Goal: Communication & Community: Answer question/provide support

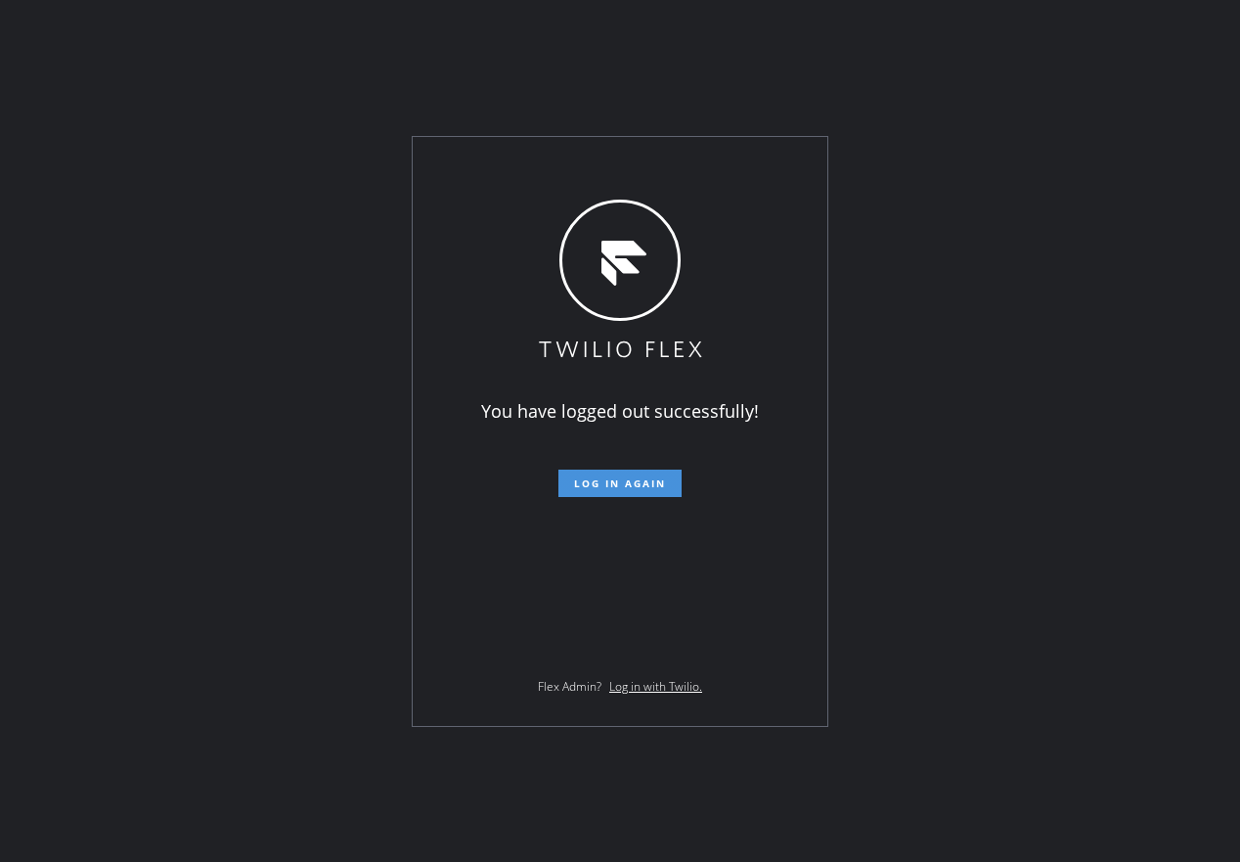
click at [673, 486] on button "Log in again" at bounding box center [619, 482] width 123 height 27
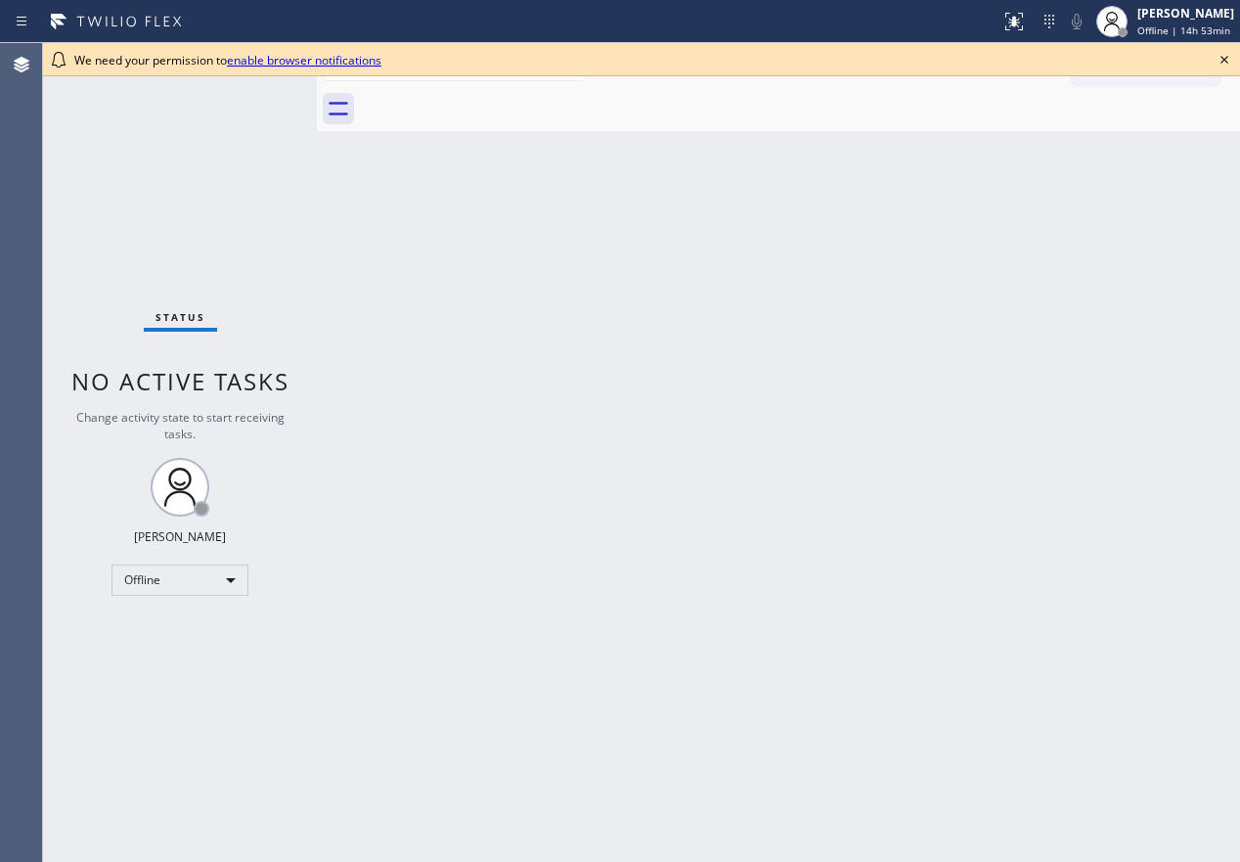
click at [1225, 66] on icon at bounding box center [1224, 59] width 23 height 23
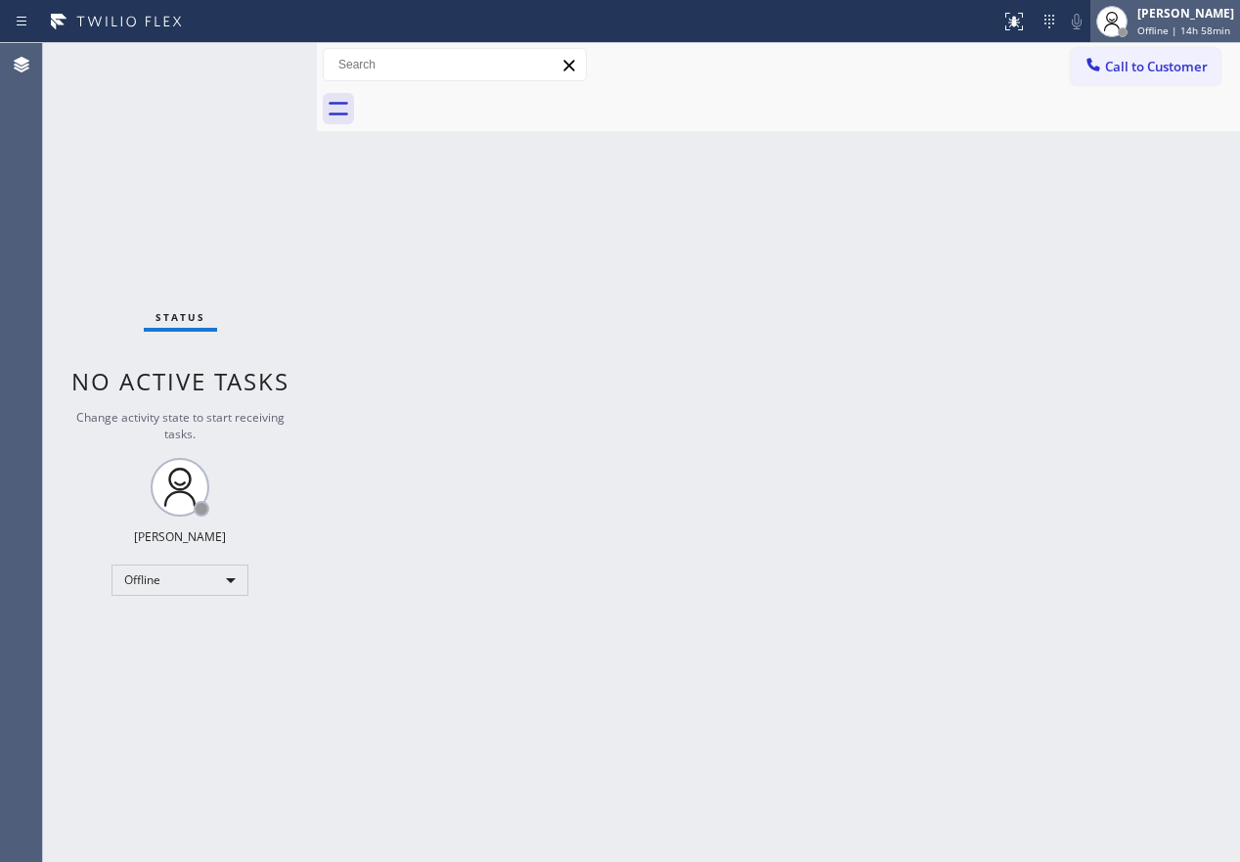
click at [1197, 23] on span "Offline | 14h 58min" at bounding box center [1183, 30] width 93 height 14
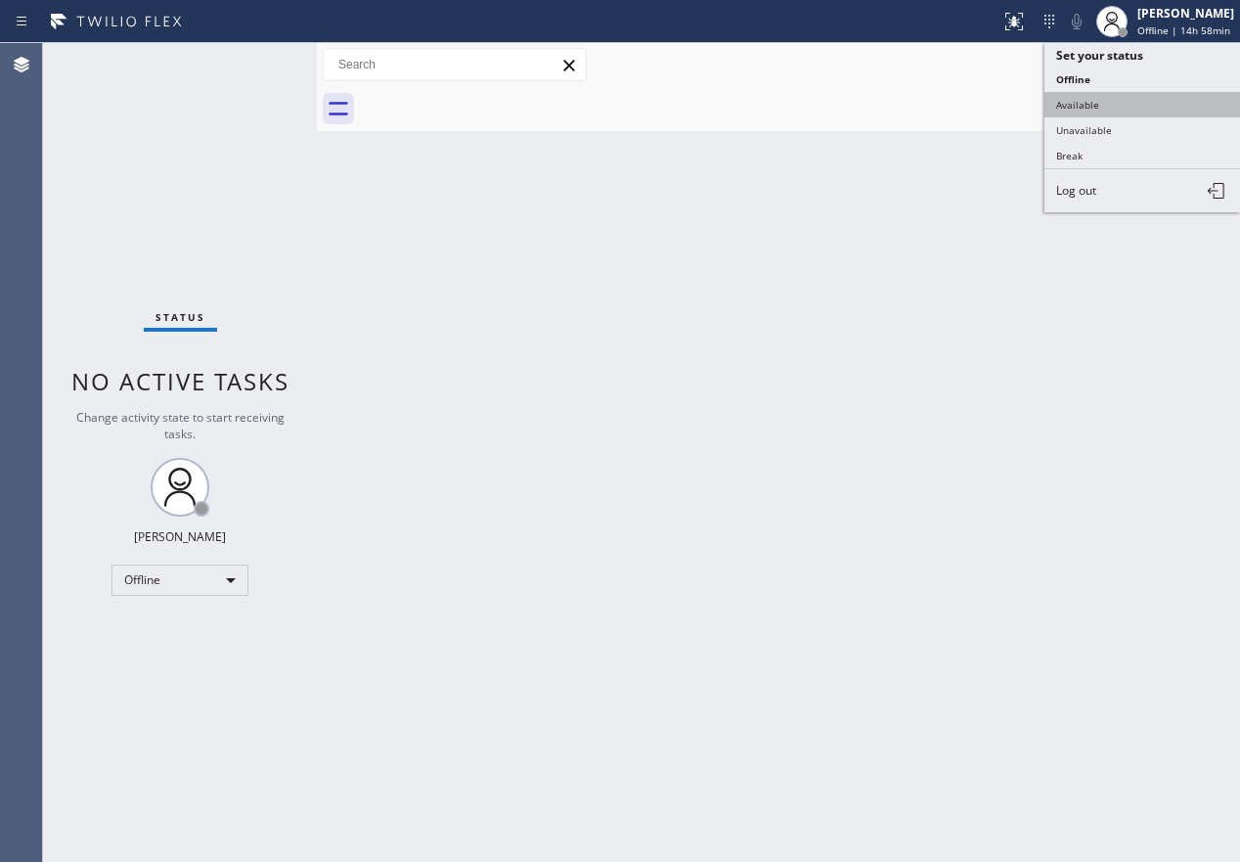
click at [1161, 94] on button "Available" at bounding box center [1143, 104] width 196 height 25
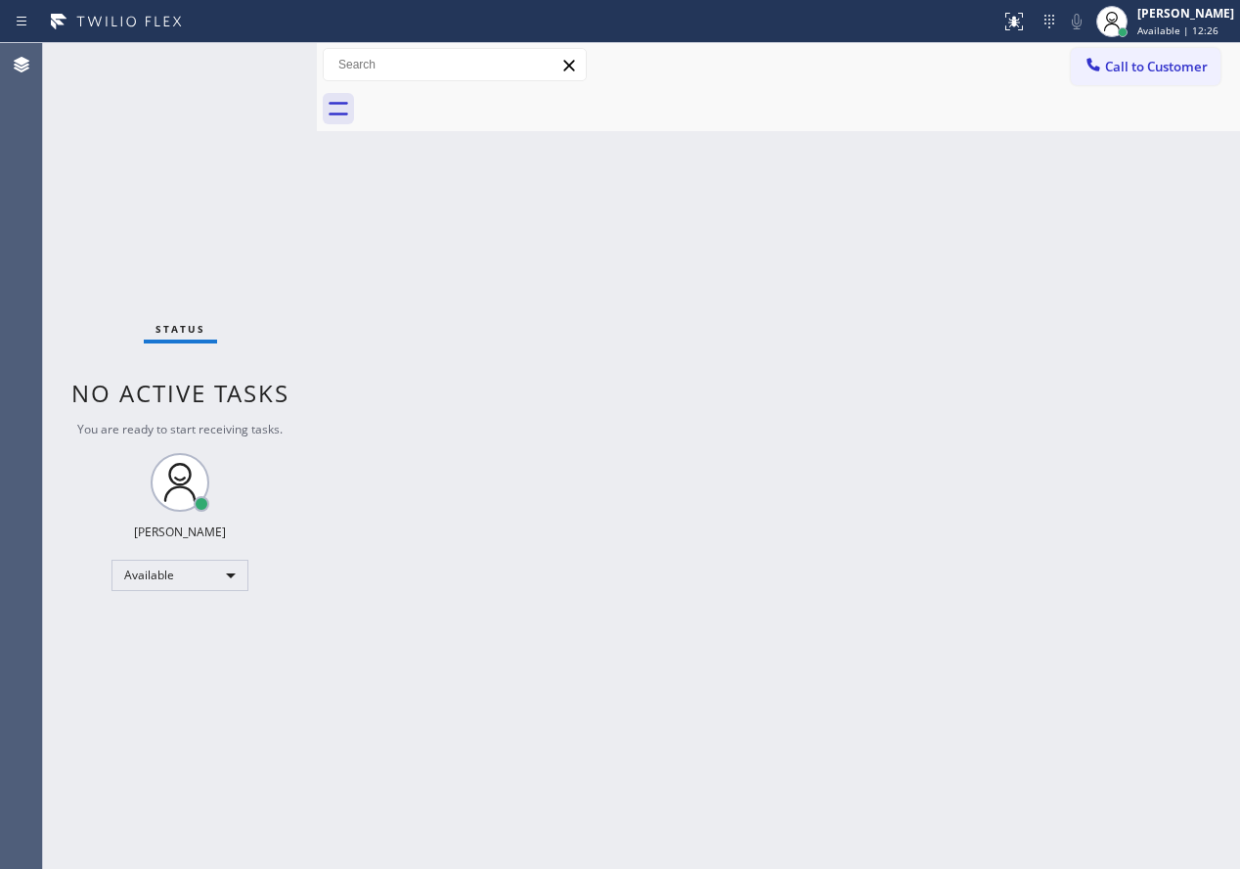
click at [1053, 512] on div "Back to Dashboard Change Sender ID Customers Technicians Select a contact Outbo…" at bounding box center [778, 455] width 923 height 825
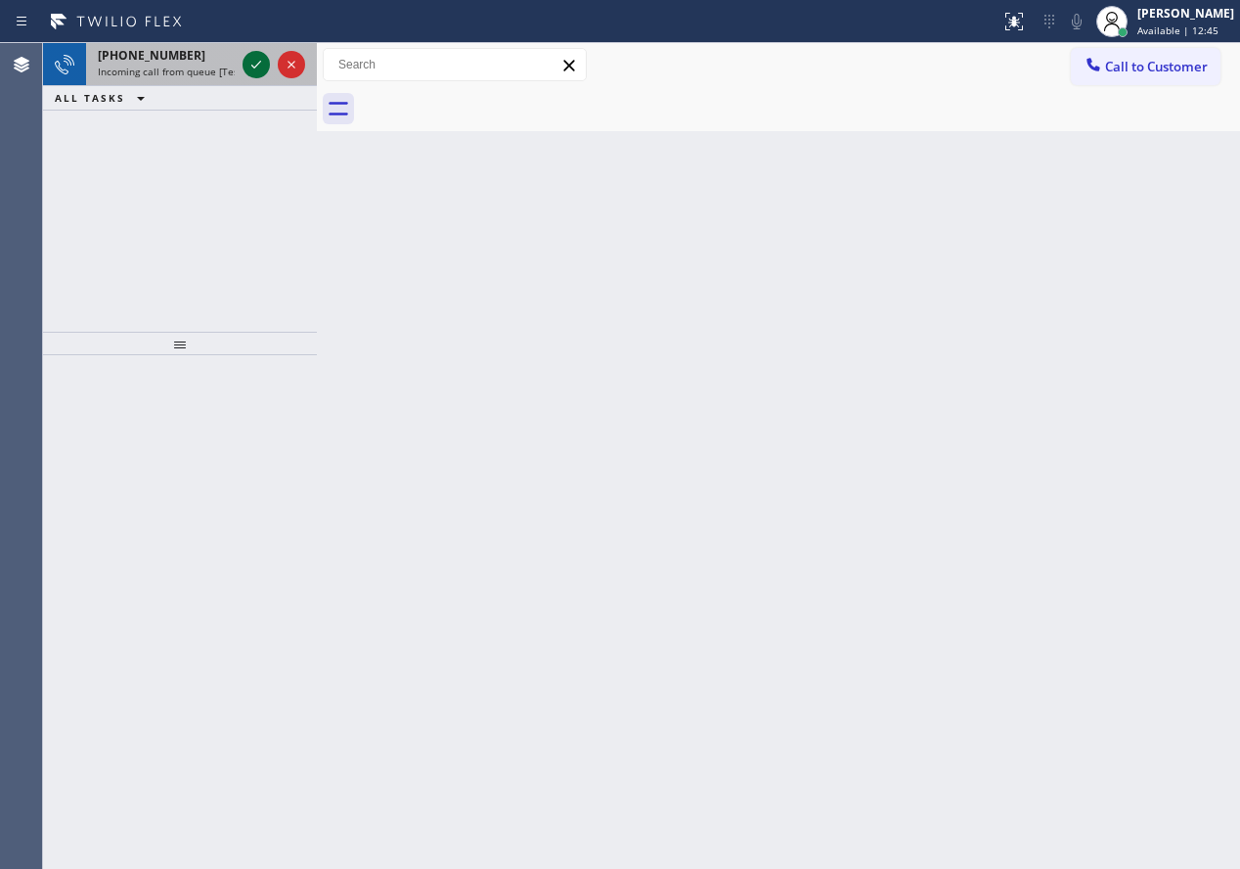
click at [255, 71] on icon at bounding box center [256, 64] width 23 height 23
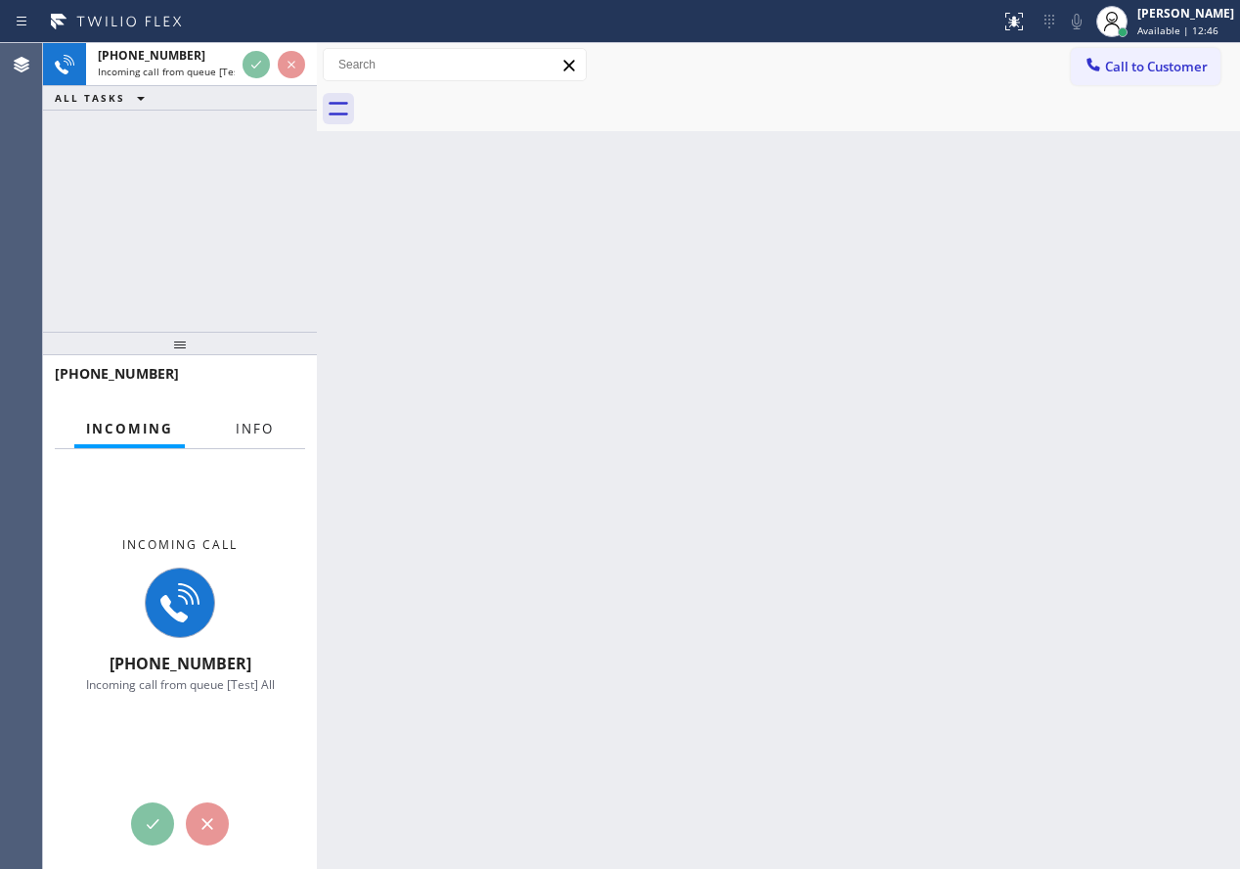
click at [242, 438] on button "Info" at bounding box center [255, 429] width 62 height 38
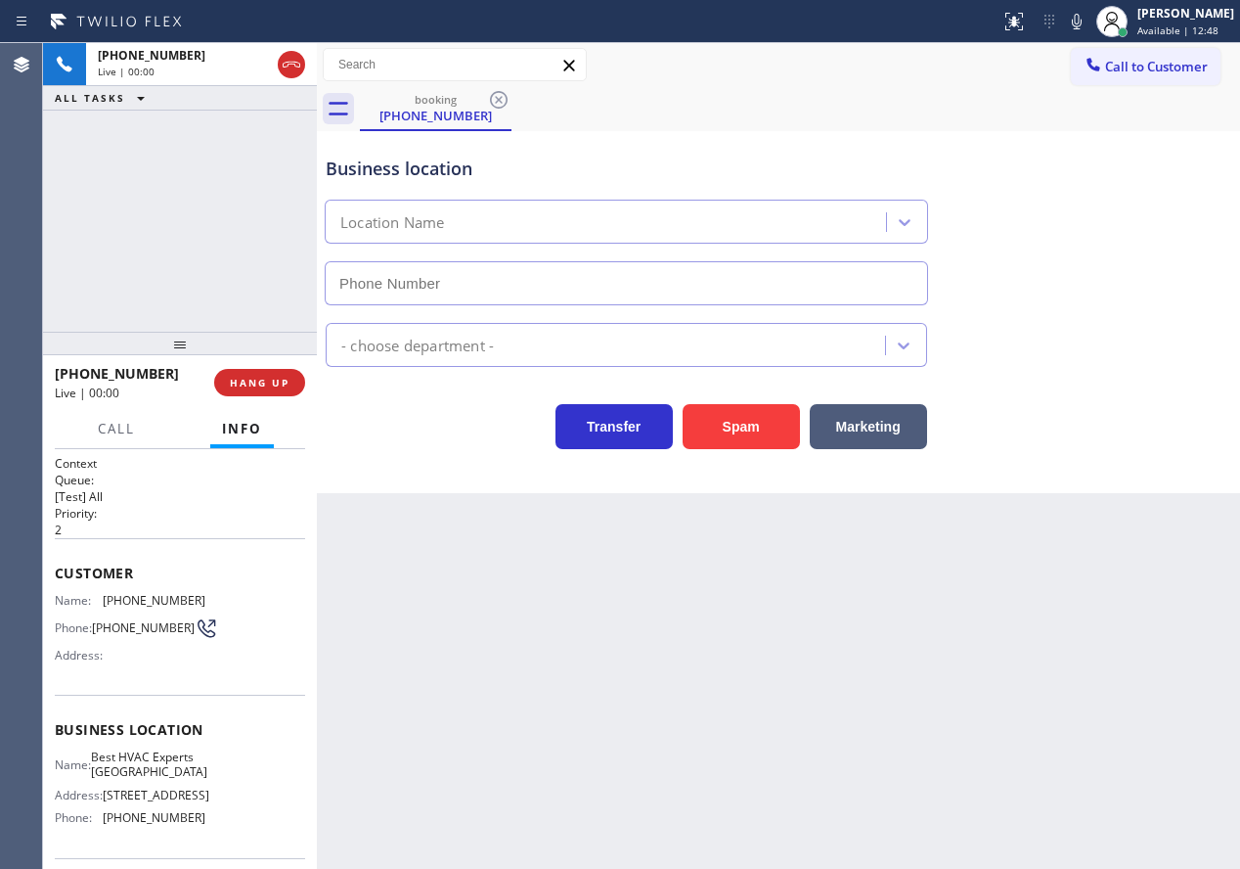
type input "(857) 271-4094"
click at [749, 423] on button "Spam" at bounding box center [741, 426] width 117 height 45
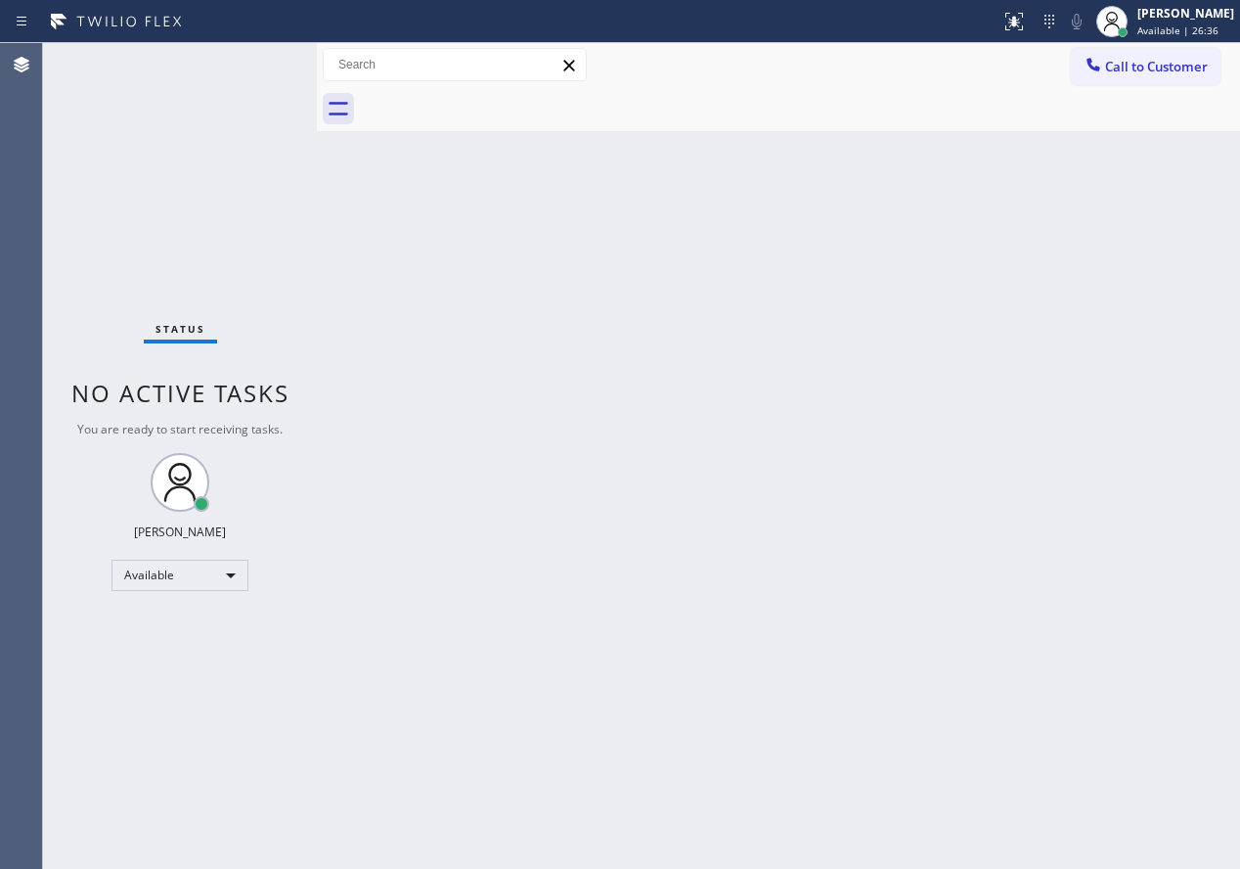
click at [1048, 362] on div "Back to Dashboard Change Sender ID Customers Technicians Select a contact Outbo…" at bounding box center [778, 455] width 923 height 825
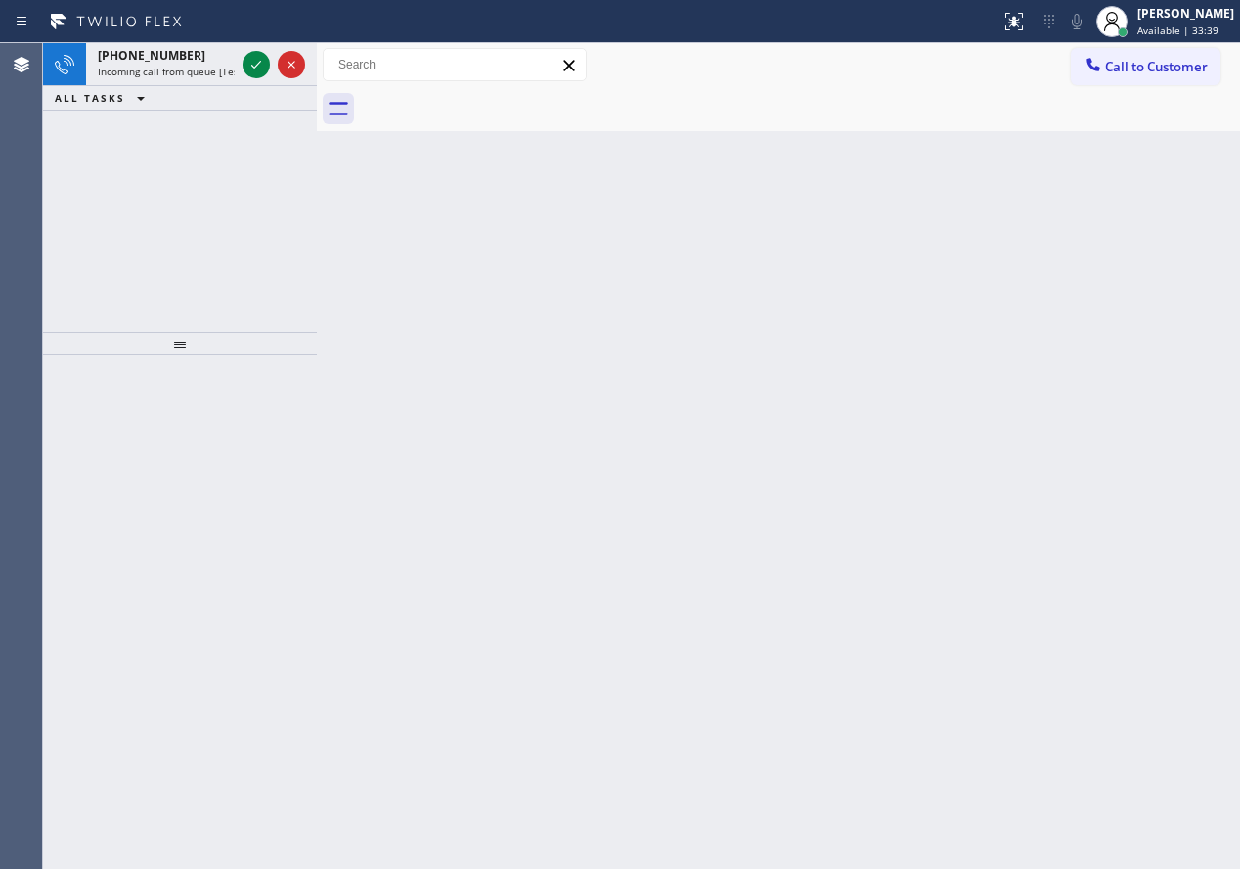
drag, startPoint x: 1022, startPoint y: 644, endPoint x: 519, endPoint y: 540, distance: 513.3
click at [1022, 644] on div "Back to Dashboard Change Sender ID Customers Technicians Select a contact Outbo…" at bounding box center [778, 455] width 923 height 825
click at [250, 67] on icon at bounding box center [256, 64] width 23 height 23
drag, startPoint x: 1057, startPoint y: 387, endPoint x: 495, endPoint y: 91, distance: 635.7
click at [1056, 387] on div "Back to Dashboard Change Sender ID Customers Technicians Select a contact Outbo…" at bounding box center [778, 455] width 923 height 825
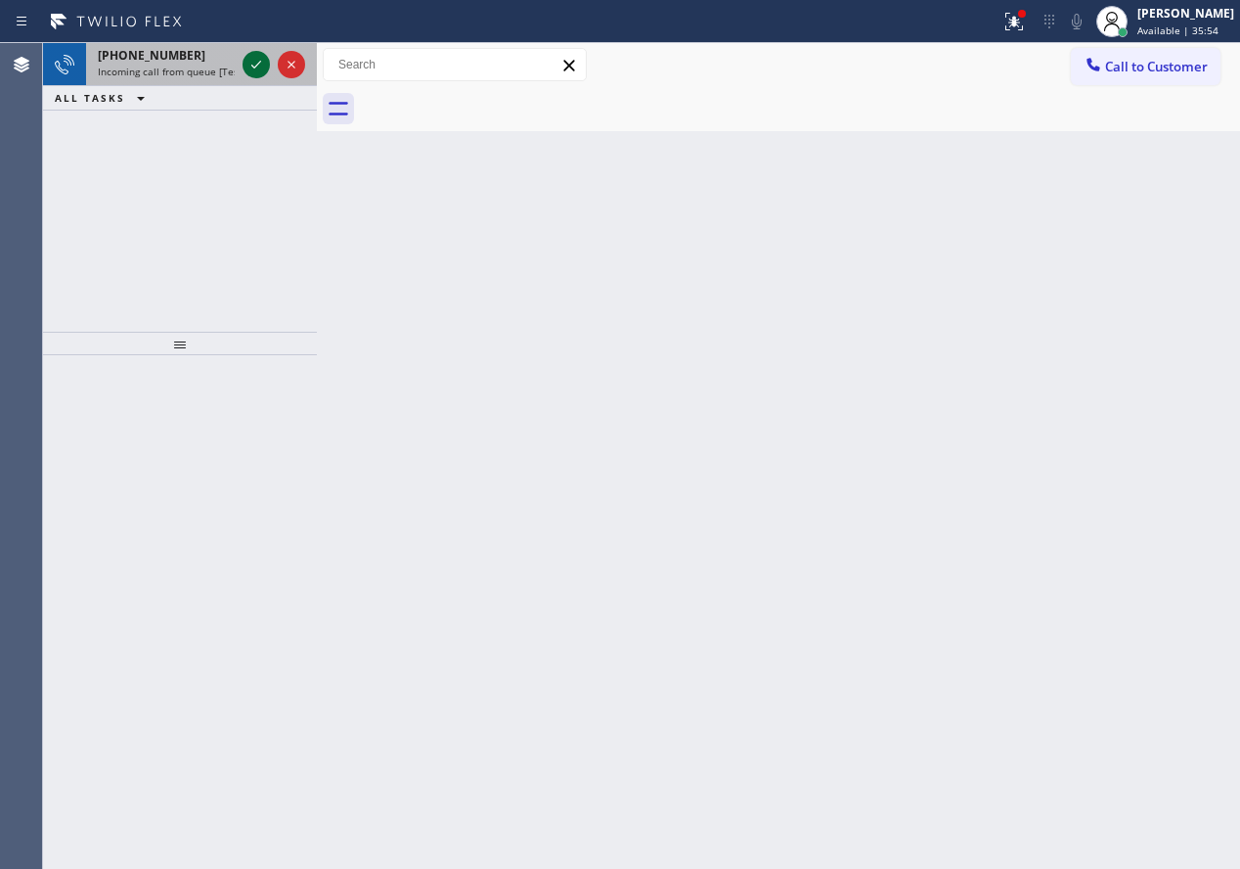
click at [256, 68] on icon at bounding box center [256, 64] width 23 height 23
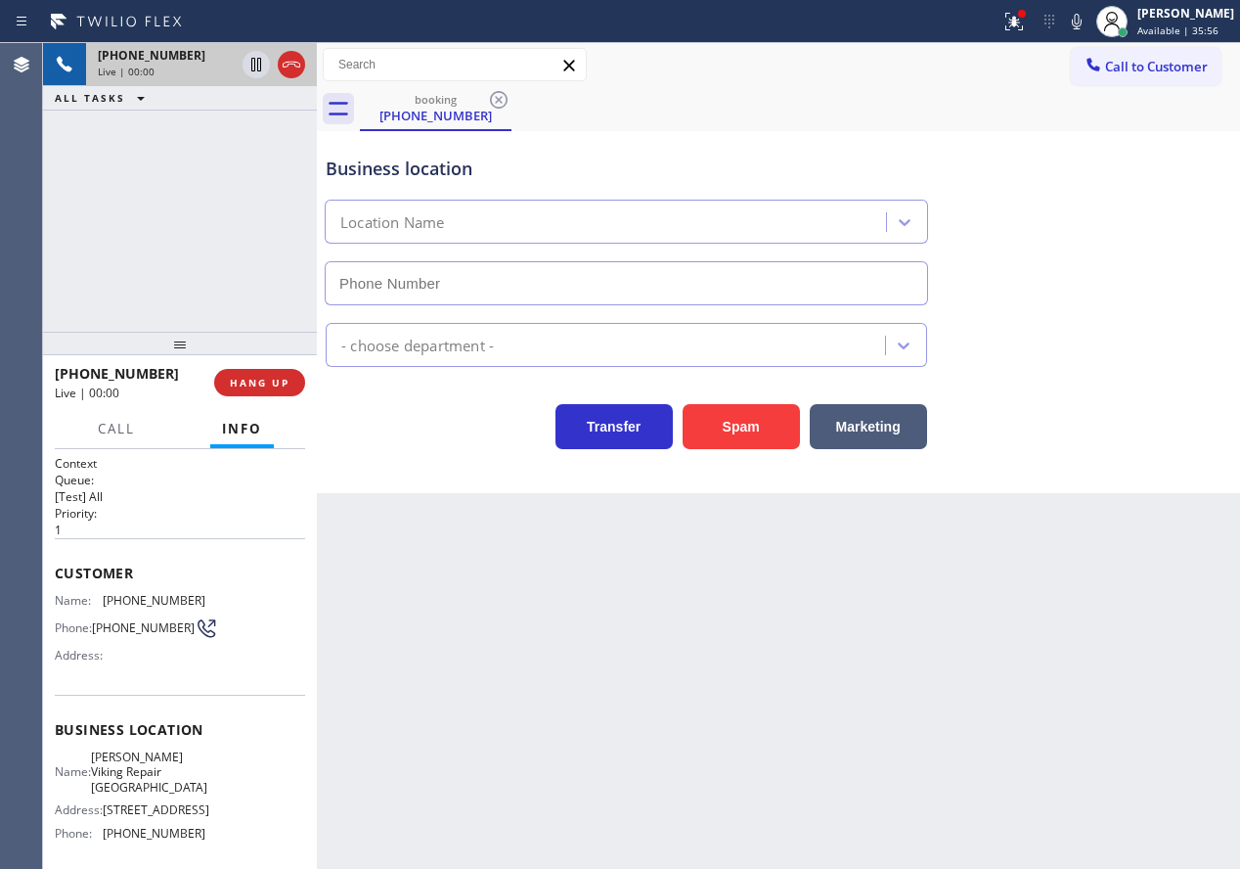
type input "(215) 929-7023"
click at [1180, 699] on div "Back to Dashboard Change Sender ID Customers Technicians Select a contact Outbo…" at bounding box center [778, 455] width 923 height 825
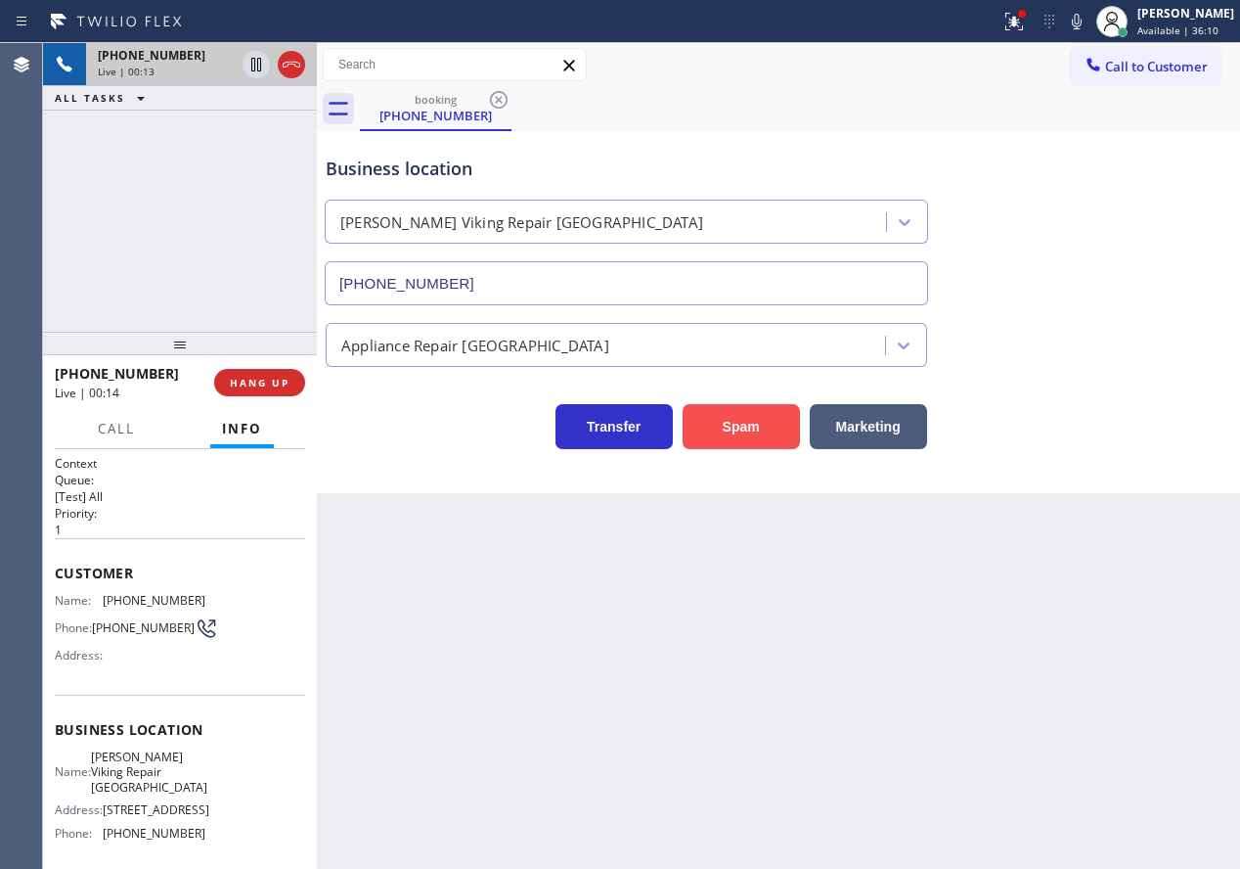
click at [734, 434] on button "Spam" at bounding box center [741, 426] width 117 height 45
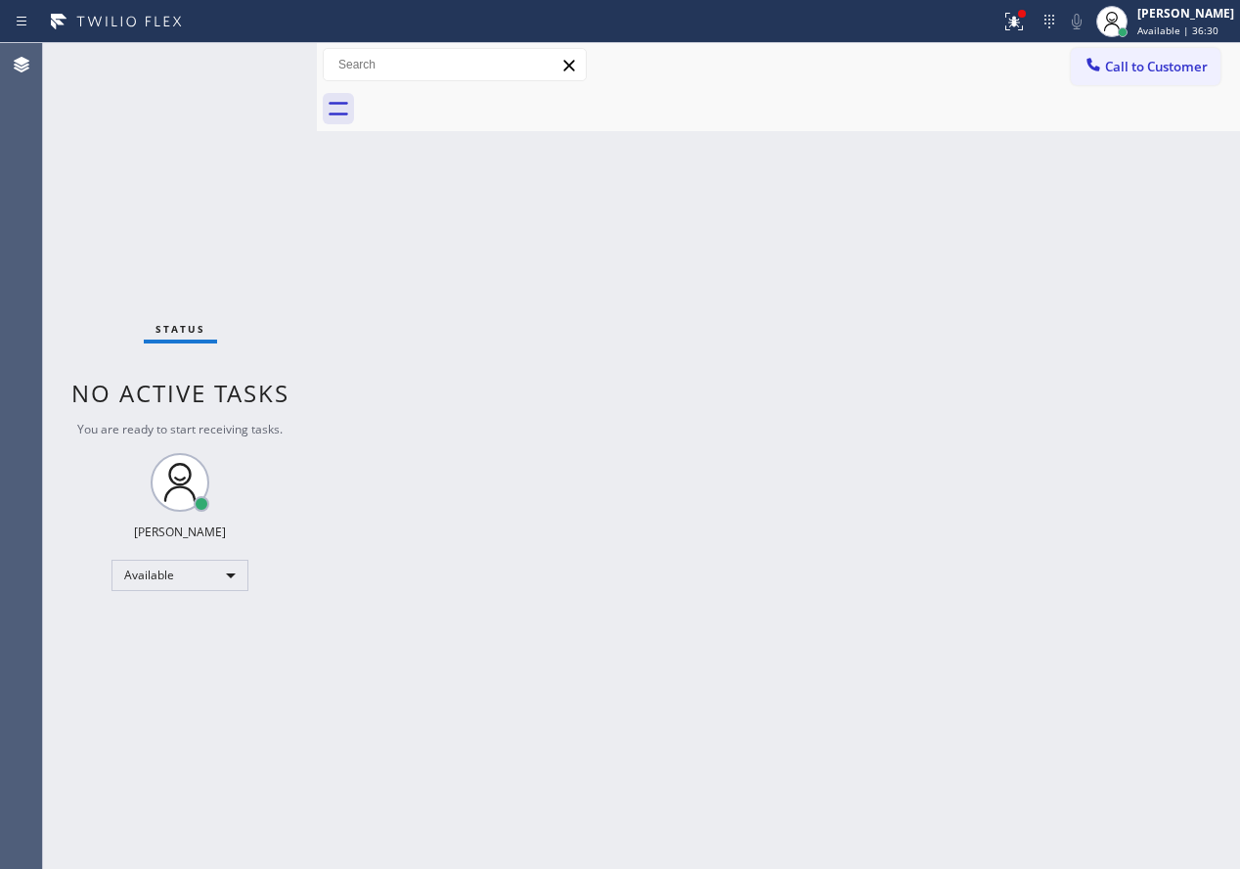
click at [558, 461] on div "Back to Dashboard Change Sender ID Customers Technicians Select a contact Outbo…" at bounding box center [778, 455] width 923 height 825
click at [1147, 305] on div "Back to Dashboard Change Sender ID Customers Technicians Select a contact Outbo…" at bounding box center [778, 455] width 923 height 825
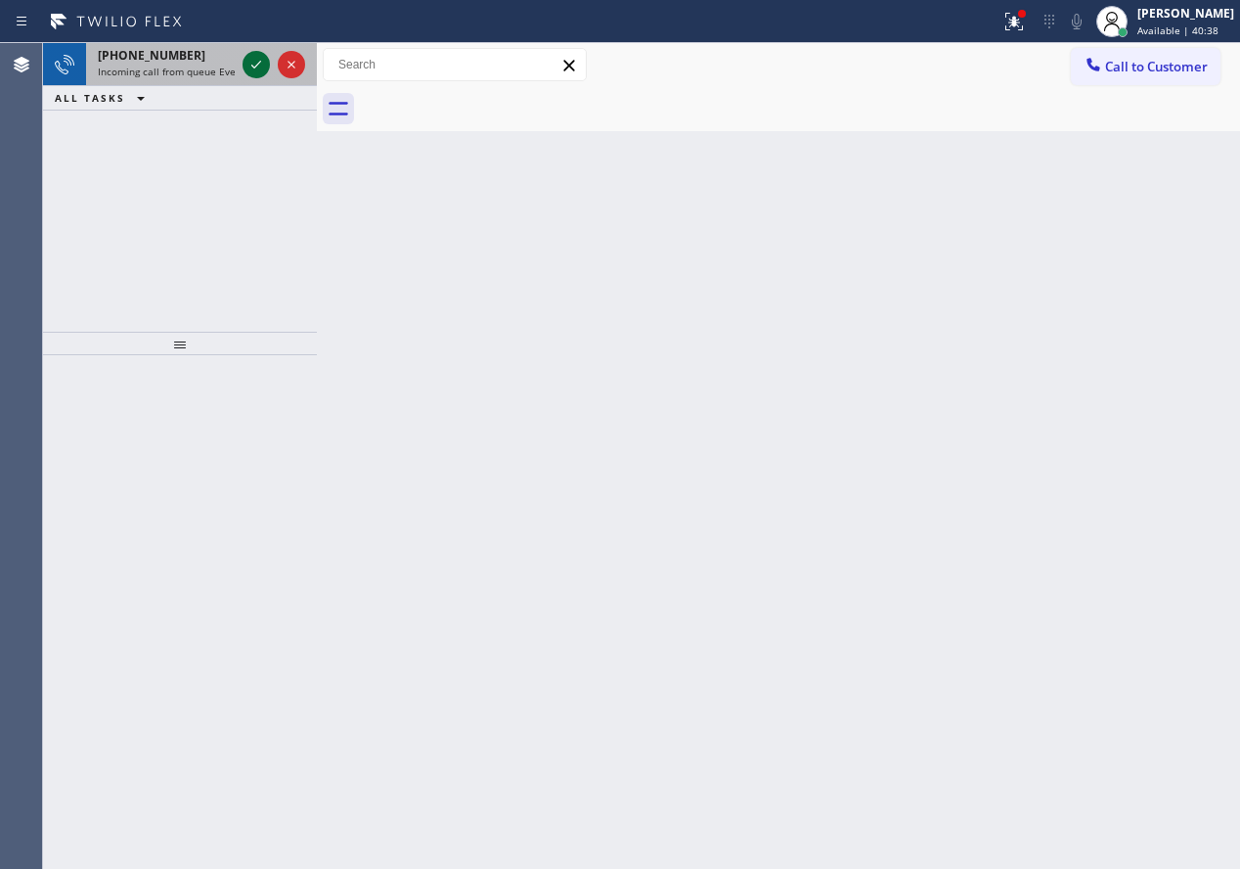
click at [257, 65] on icon at bounding box center [256, 65] width 10 height 8
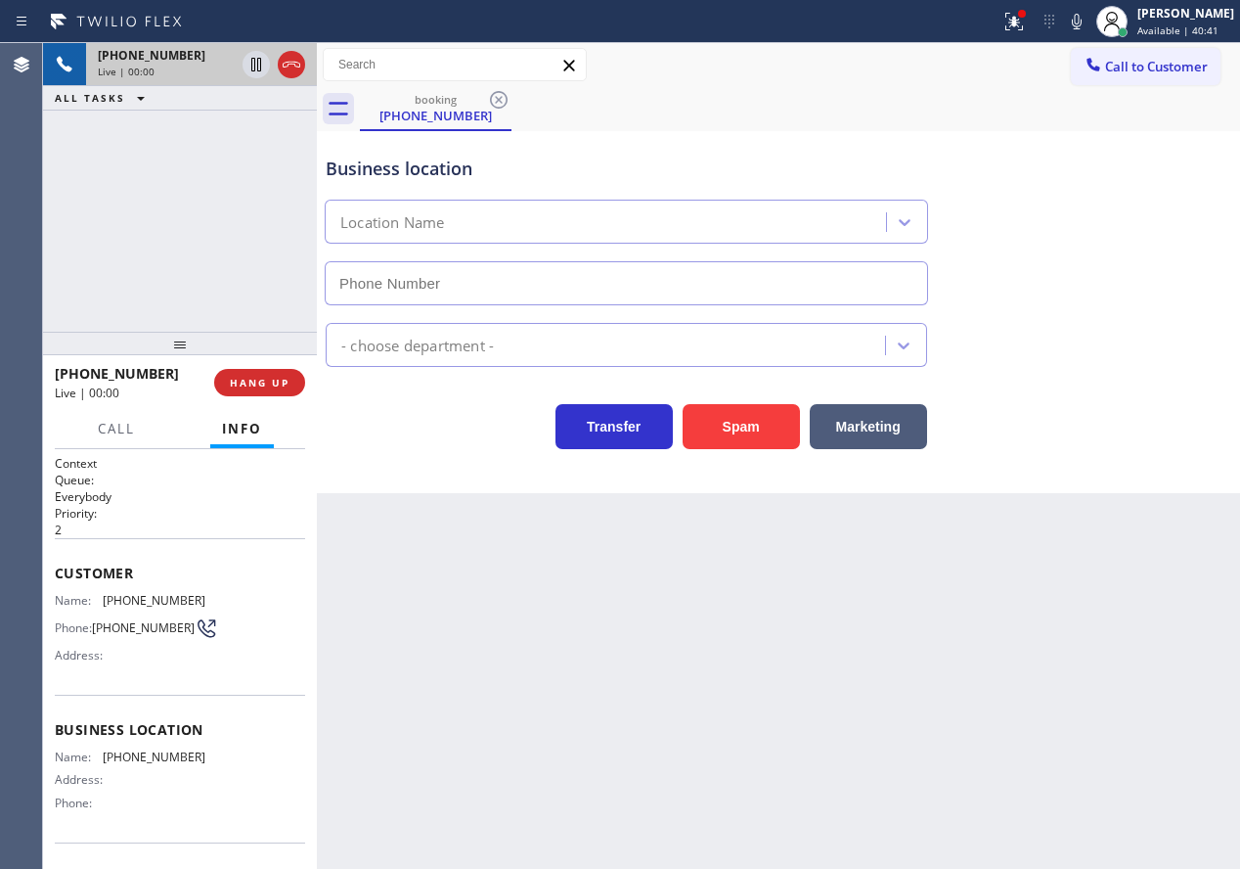
click at [272, 379] on span "HANG UP" at bounding box center [260, 383] width 60 height 14
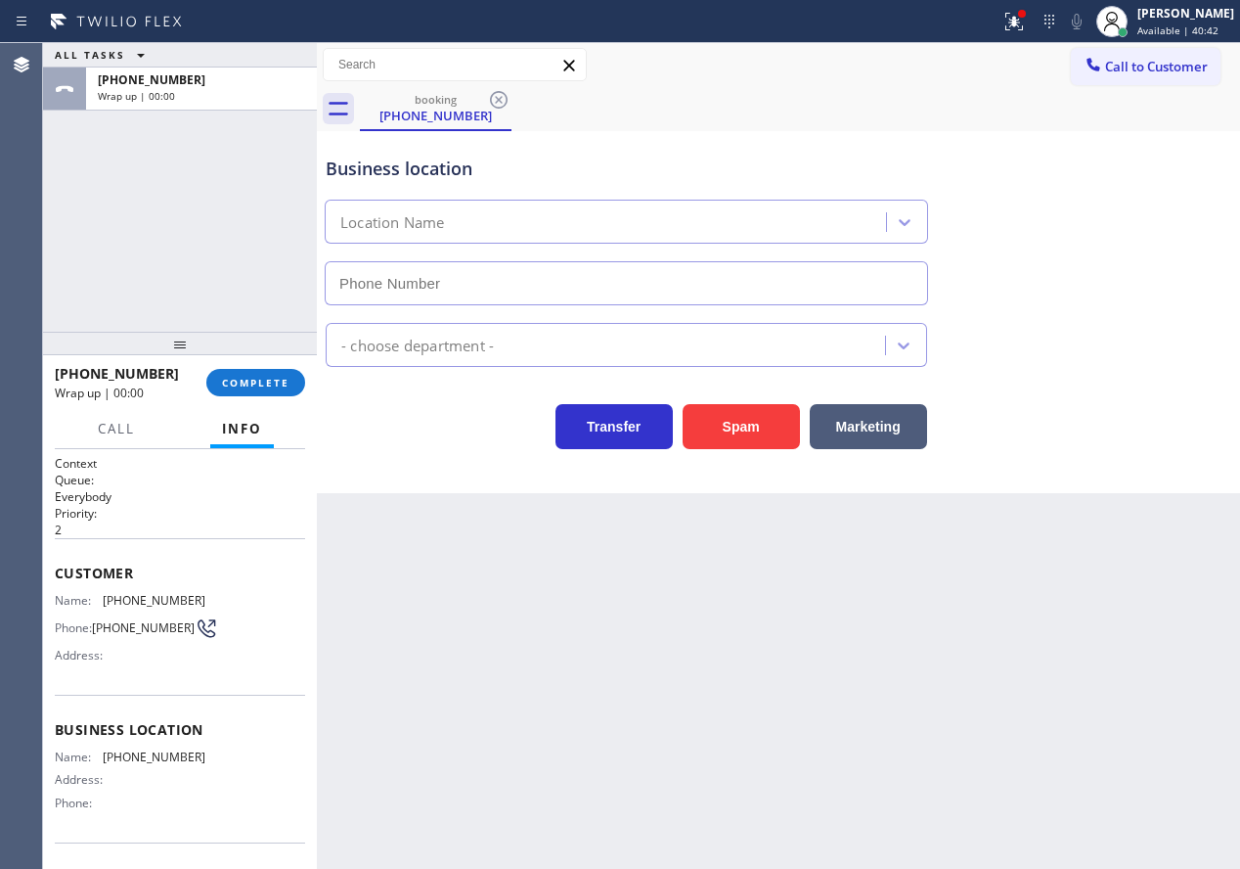
click at [272, 379] on span "COMPLETE" at bounding box center [255, 383] width 67 height 14
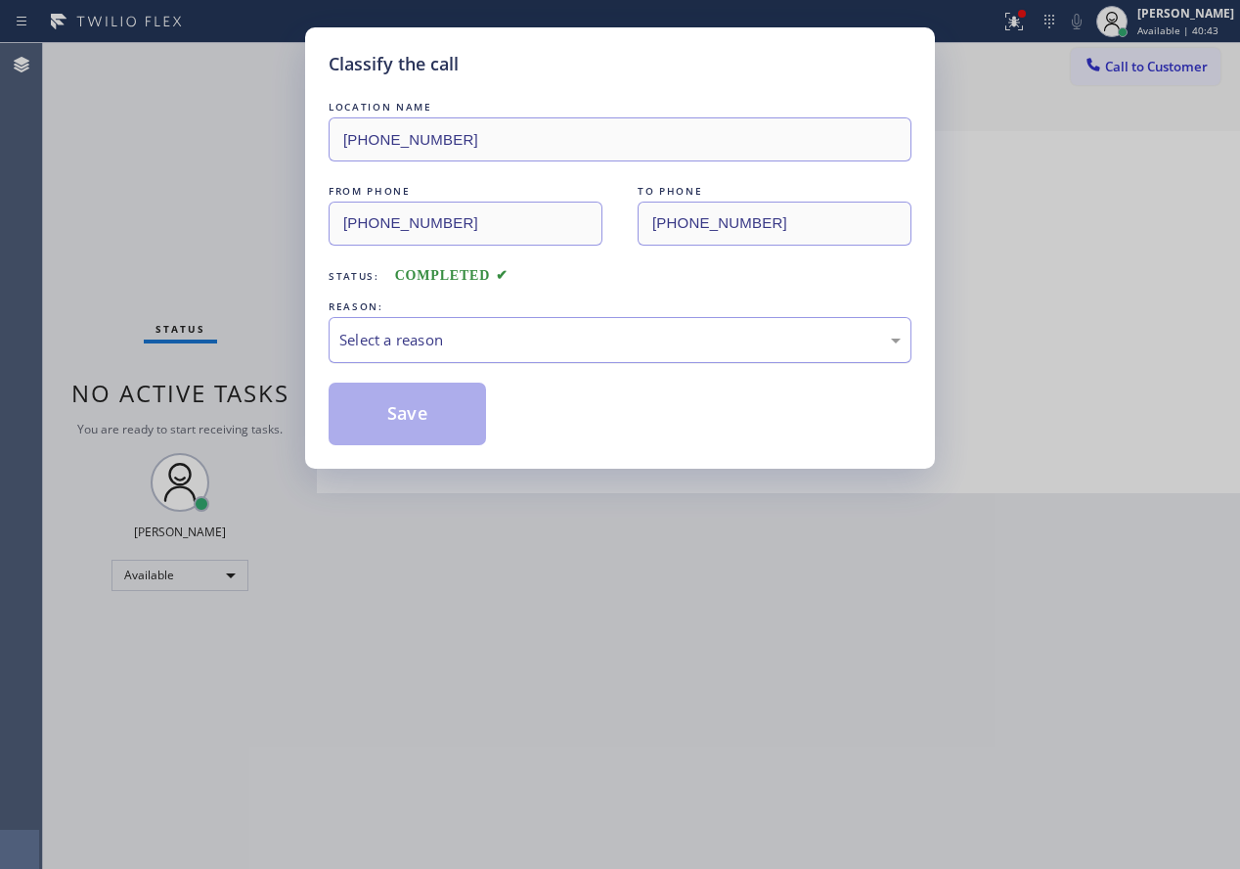
click at [584, 335] on div "Select a reason" at bounding box center [619, 340] width 561 height 22
click at [438, 440] on button "Save" at bounding box center [407, 413] width 157 height 63
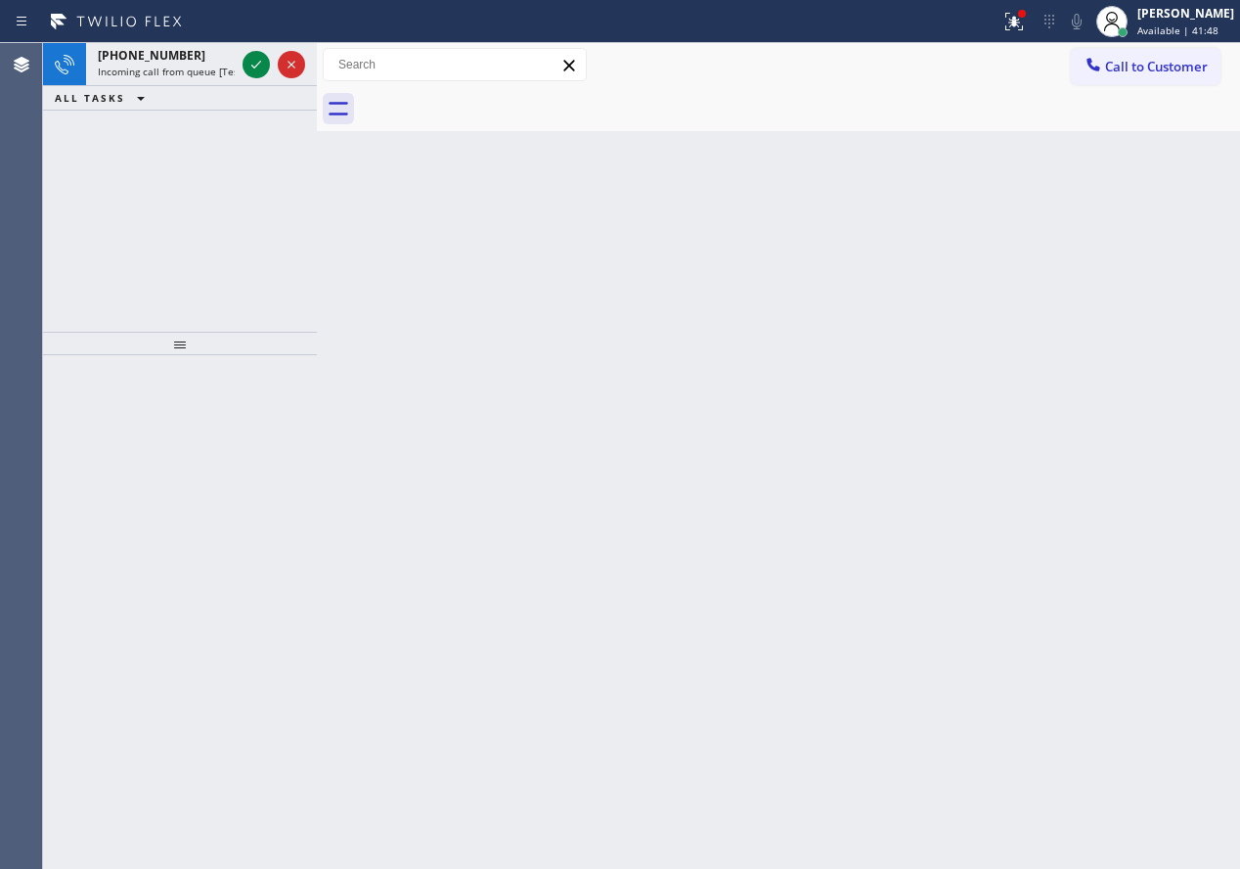
click at [1104, 343] on div "Back to Dashboard Change Sender ID Customers Technicians Select a contact Outbo…" at bounding box center [778, 455] width 923 height 825
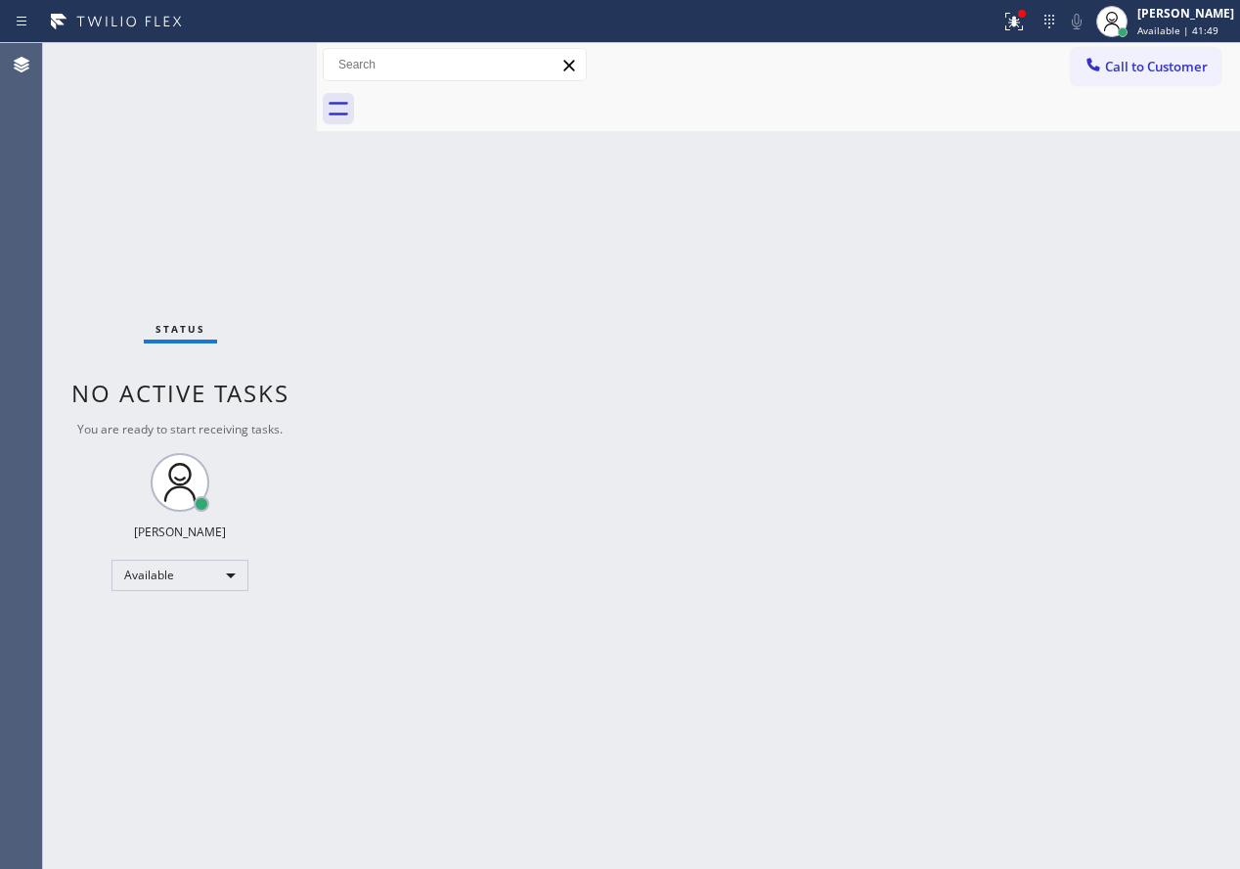
click at [256, 71] on div "Status No active tasks You are ready to start receiving tasks. [PERSON_NAME] Av…" at bounding box center [180, 455] width 274 height 825
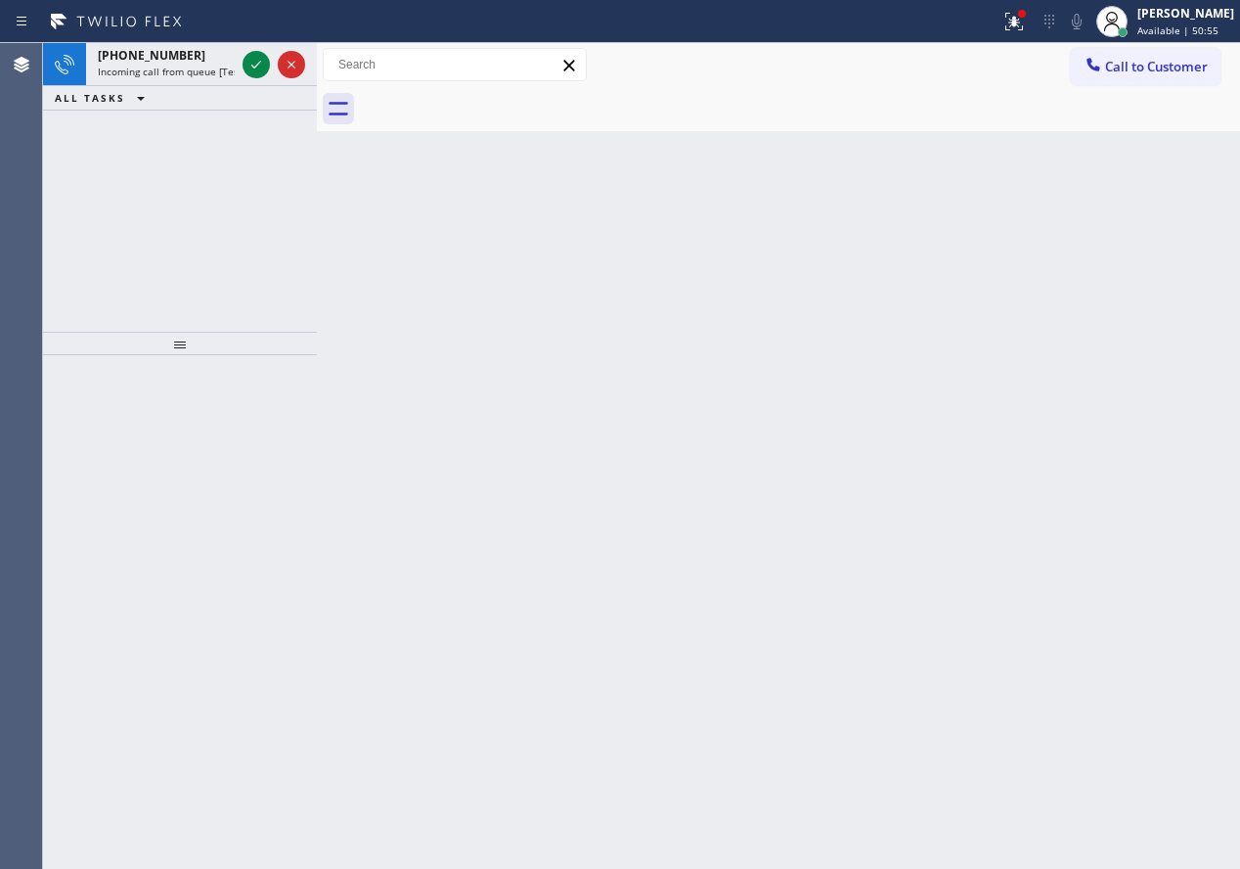
click at [1059, 226] on div "Back to Dashboard Change Sender ID Customers Technicians Select a contact Outbo…" at bounding box center [778, 455] width 923 height 825
click at [242, 69] on div at bounding box center [274, 64] width 70 height 43
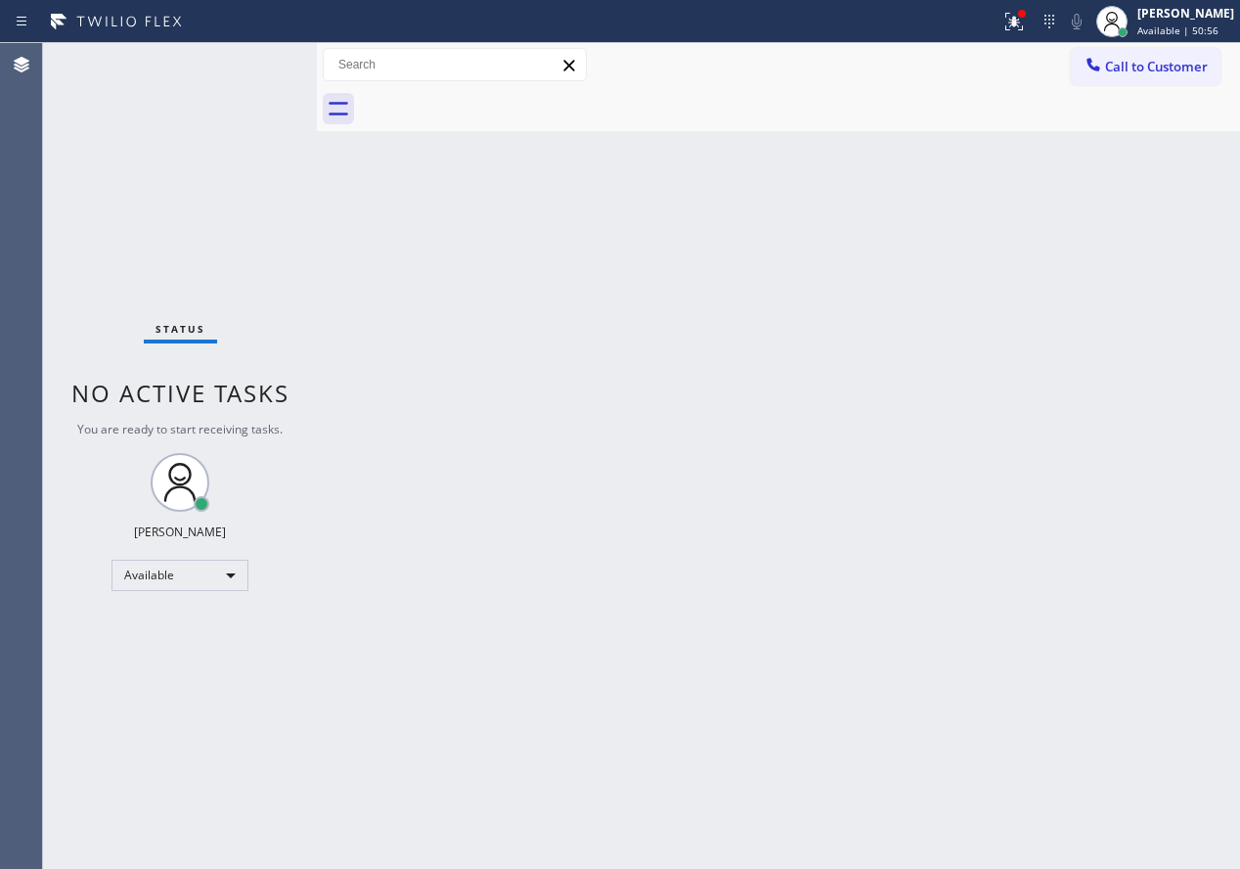
click at [242, 69] on div "Status No active tasks You are ready to start receiving tasks. [PERSON_NAME] Av…" at bounding box center [180, 455] width 274 height 825
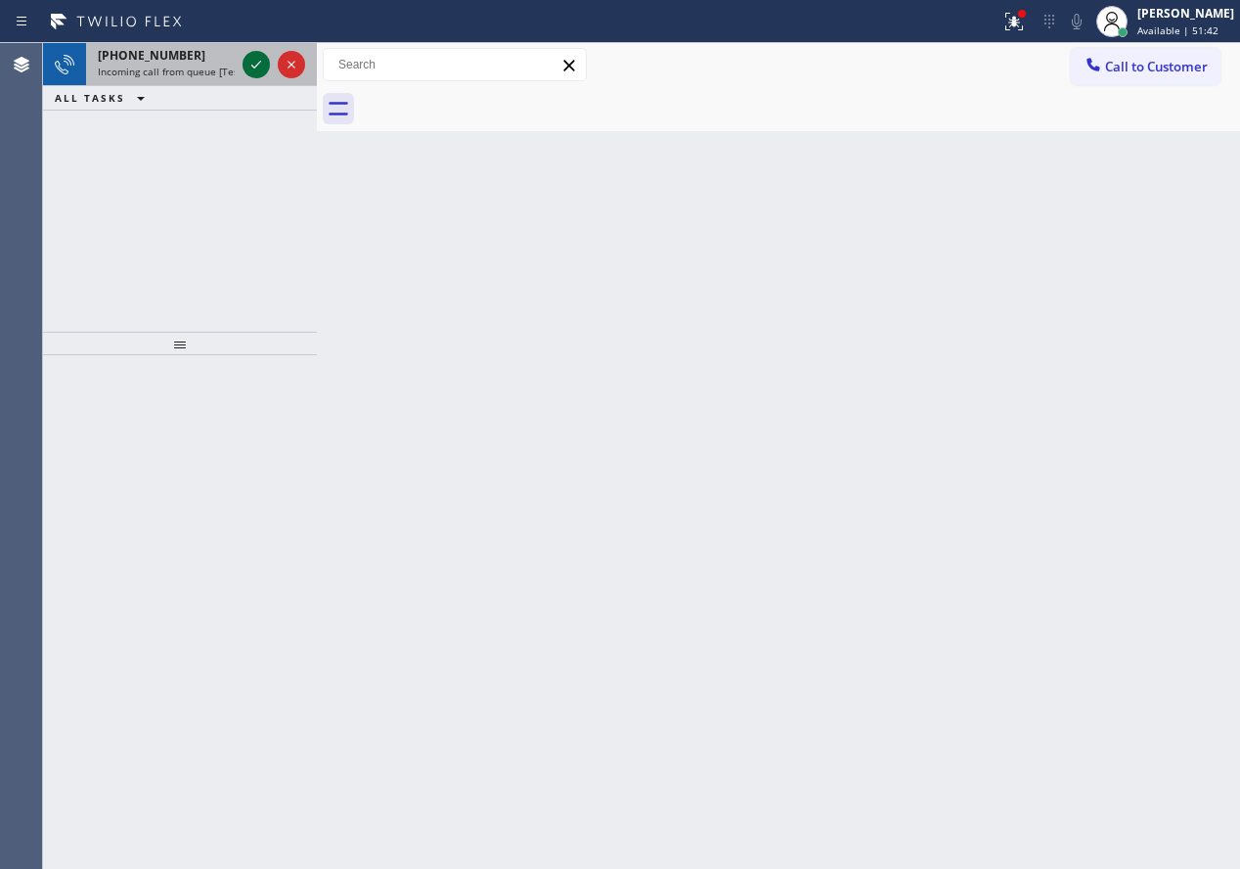
click at [256, 56] on icon at bounding box center [256, 64] width 23 height 23
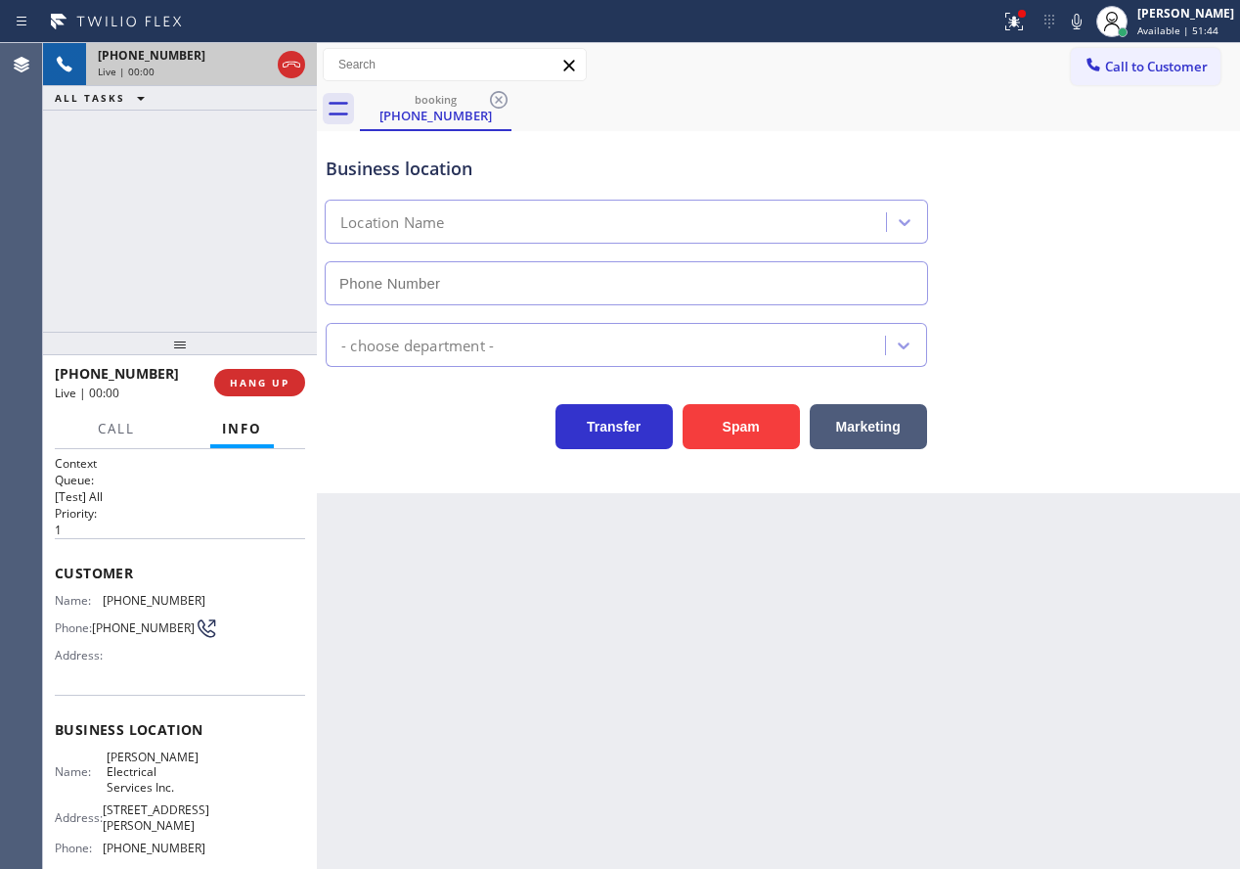
type input "(561) 763-9575"
click at [291, 389] on button "HANG UP" at bounding box center [259, 382] width 91 height 27
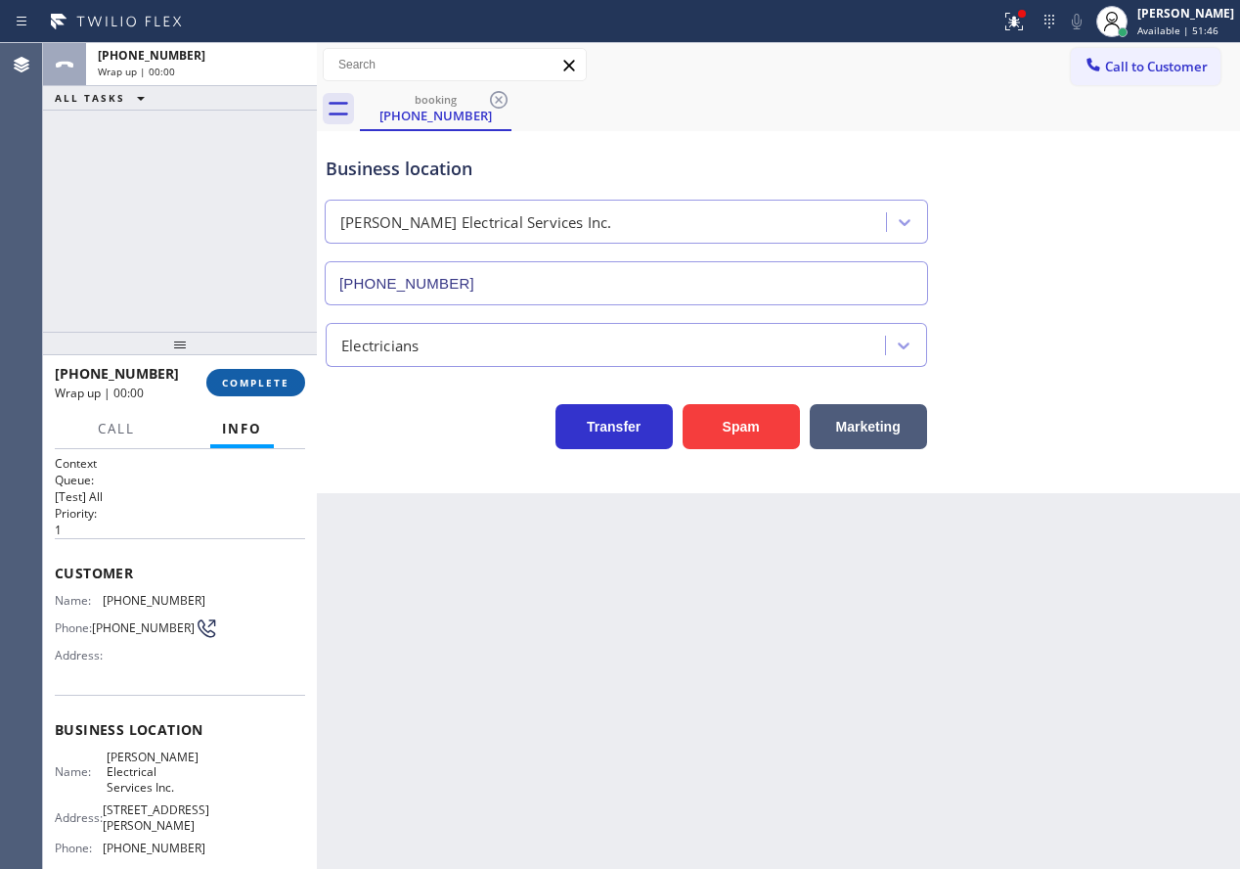
click at [291, 389] on button "COMPLETE" at bounding box center [255, 382] width 99 height 27
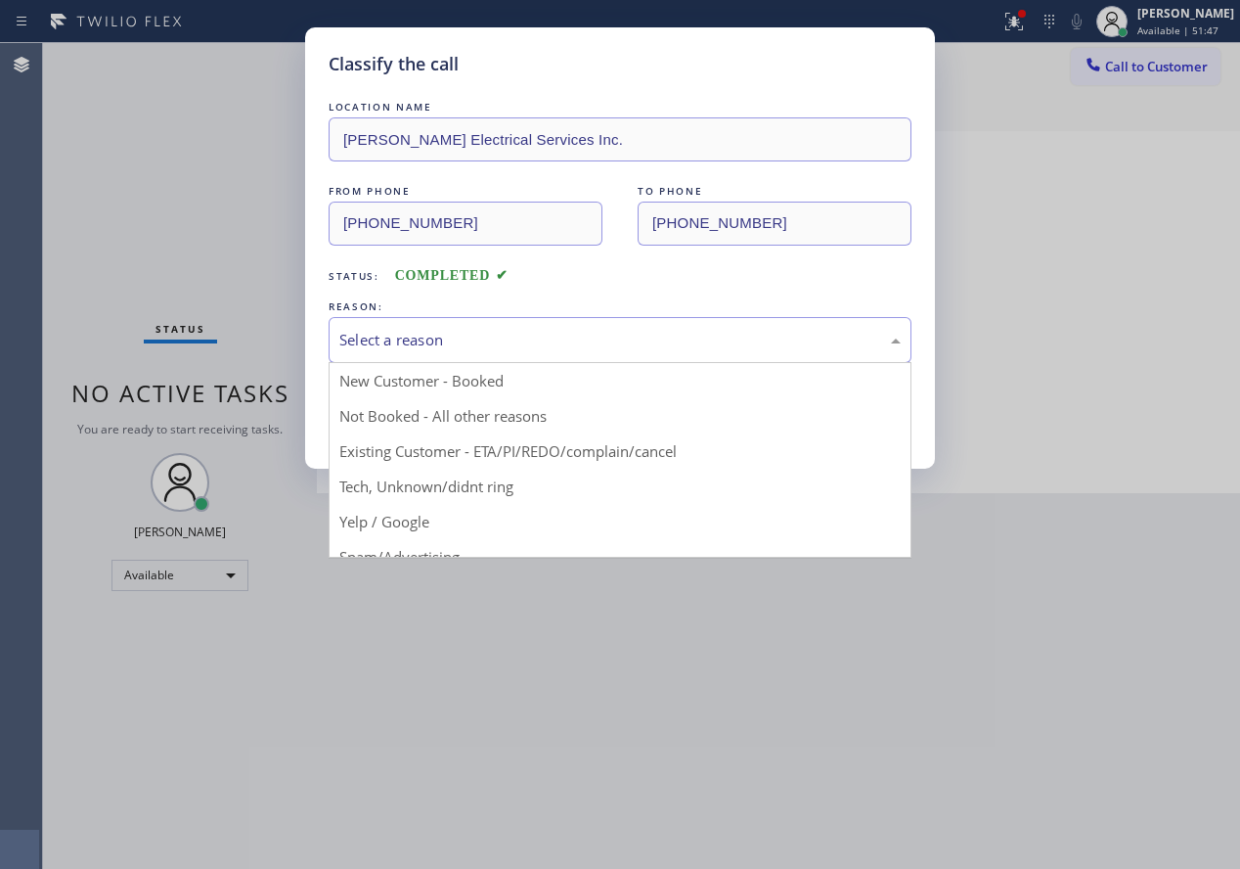
click at [607, 332] on div "Select a reason" at bounding box center [619, 340] width 561 height 22
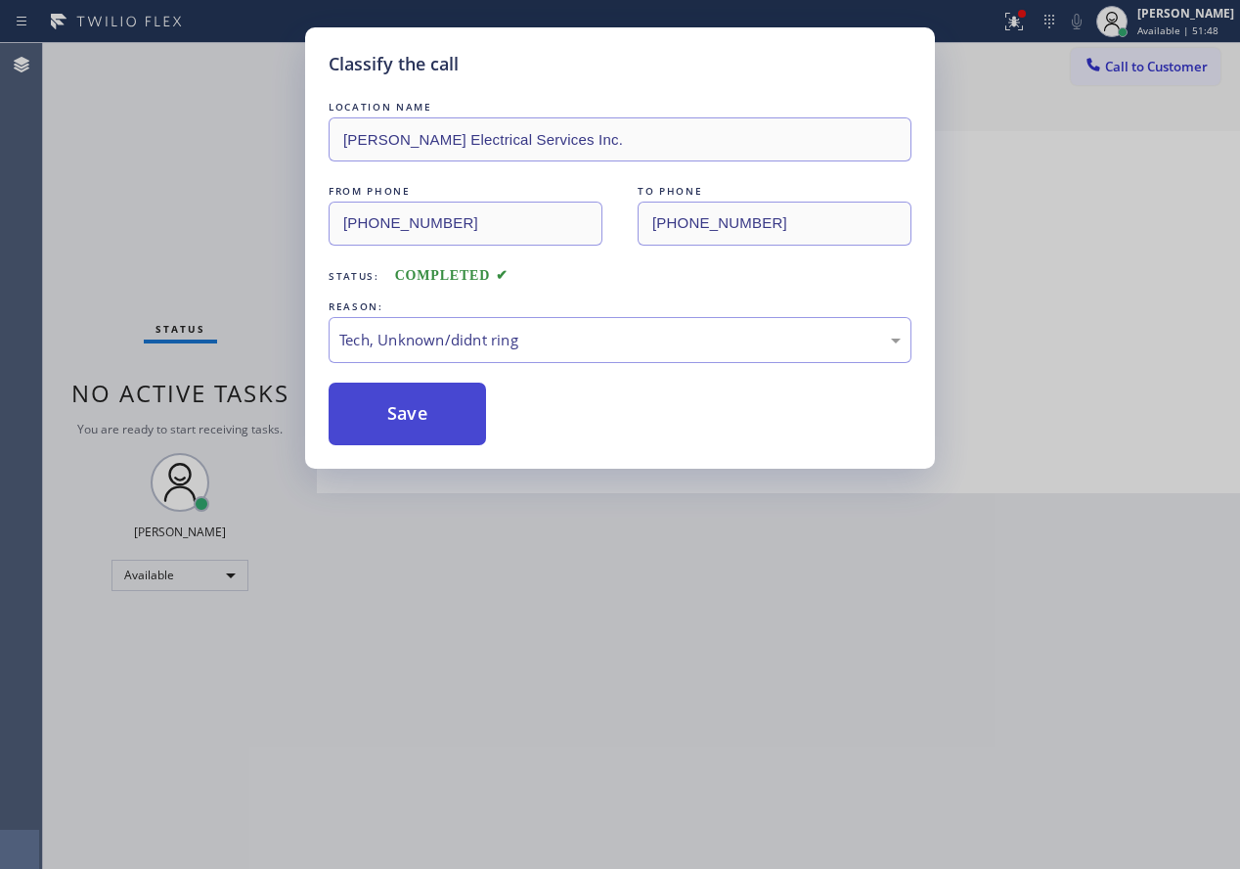
drag, startPoint x: 482, startPoint y: 471, endPoint x: 474, endPoint y: 439, distance: 33.2
click at [483, 470] on div "Classify the call LOCATION NAME Robbins Electrical Services Inc. FROM PHONE (93…" at bounding box center [620, 434] width 1240 height 869
click at [452, 413] on button "Save" at bounding box center [407, 413] width 157 height 63
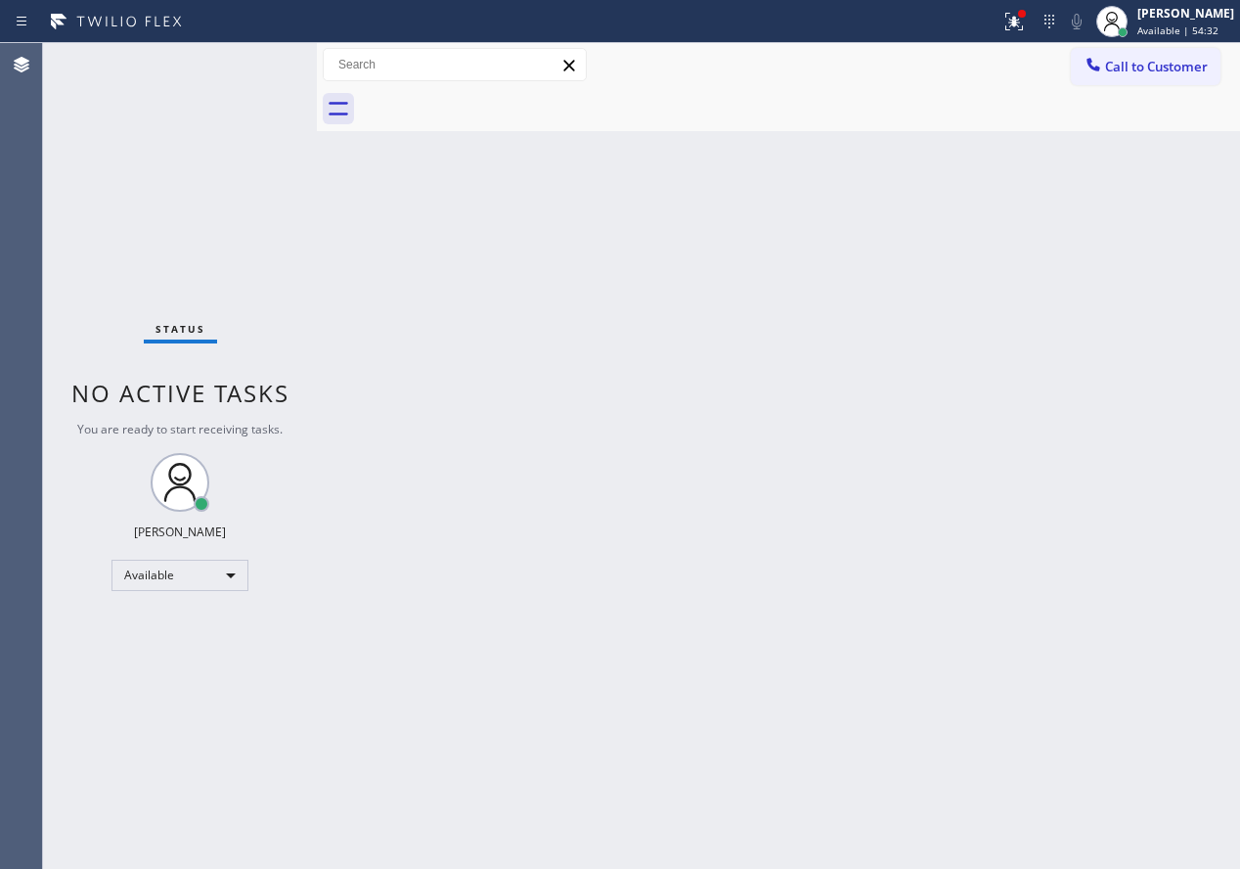
drag, startPoint x: 1195, startPoint y: 245, endPoint x: 720, endPoint y: 117, distance: 492.0
click at [1189, 245] on div "Back to Dashboard Change Sender ID Customers Technicians Select a contact Outbo…" at bounding box center [778, 455] width 923 height 825
drag, startPoint x: 1050, startPoint y: 448, endPoint x: 1072, endPoint y: 375, distance: 76.4
click at [1050, 448] on div "Back to Dashboard Change Sender ID Customers Technicians Select a contact Outbo…" at bounding box center [778, 455] width 923 height 825
click at [1018, 13] on div at bounding box center [1014, 21] width 43 height 23
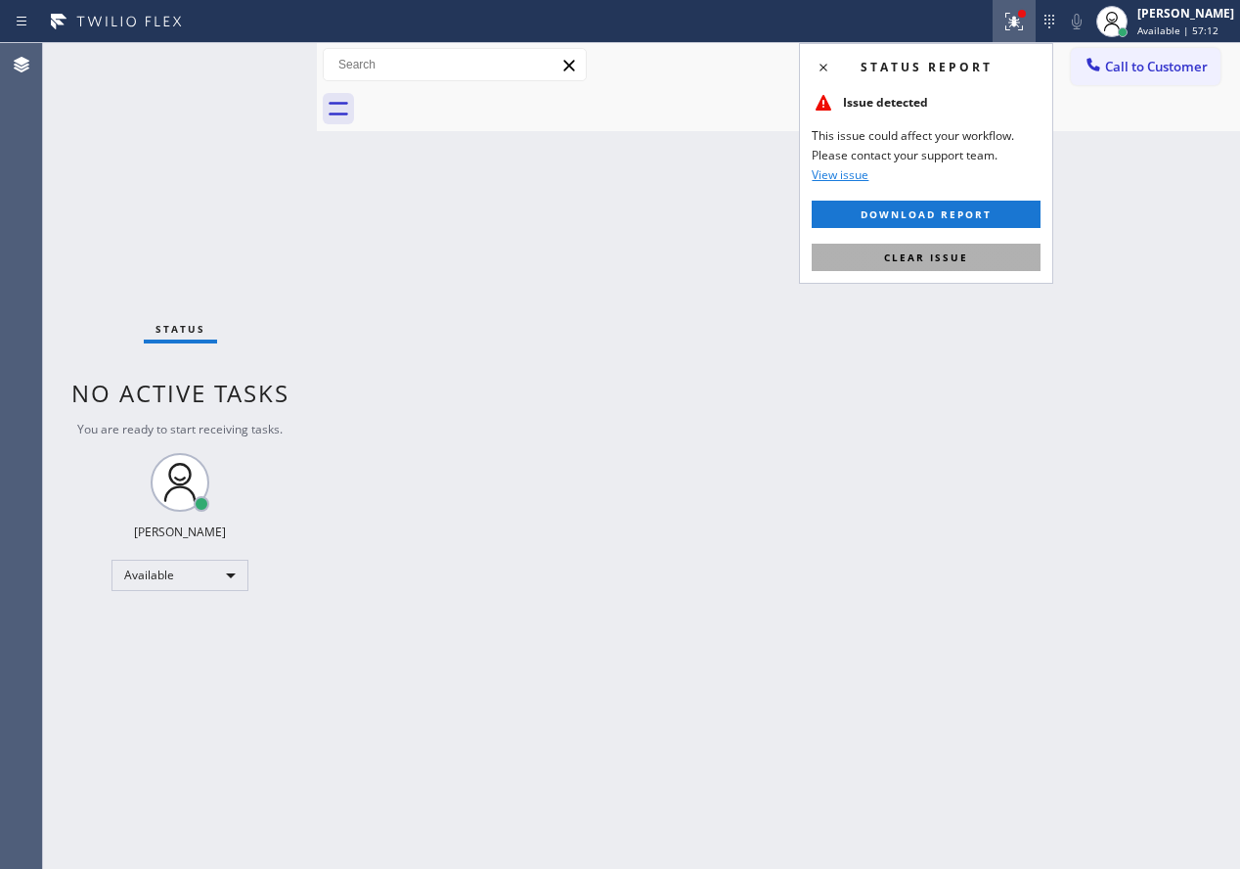
click at [976, 267] on button "Clear issue" at bounding box center [926, 257] width 229 height 27
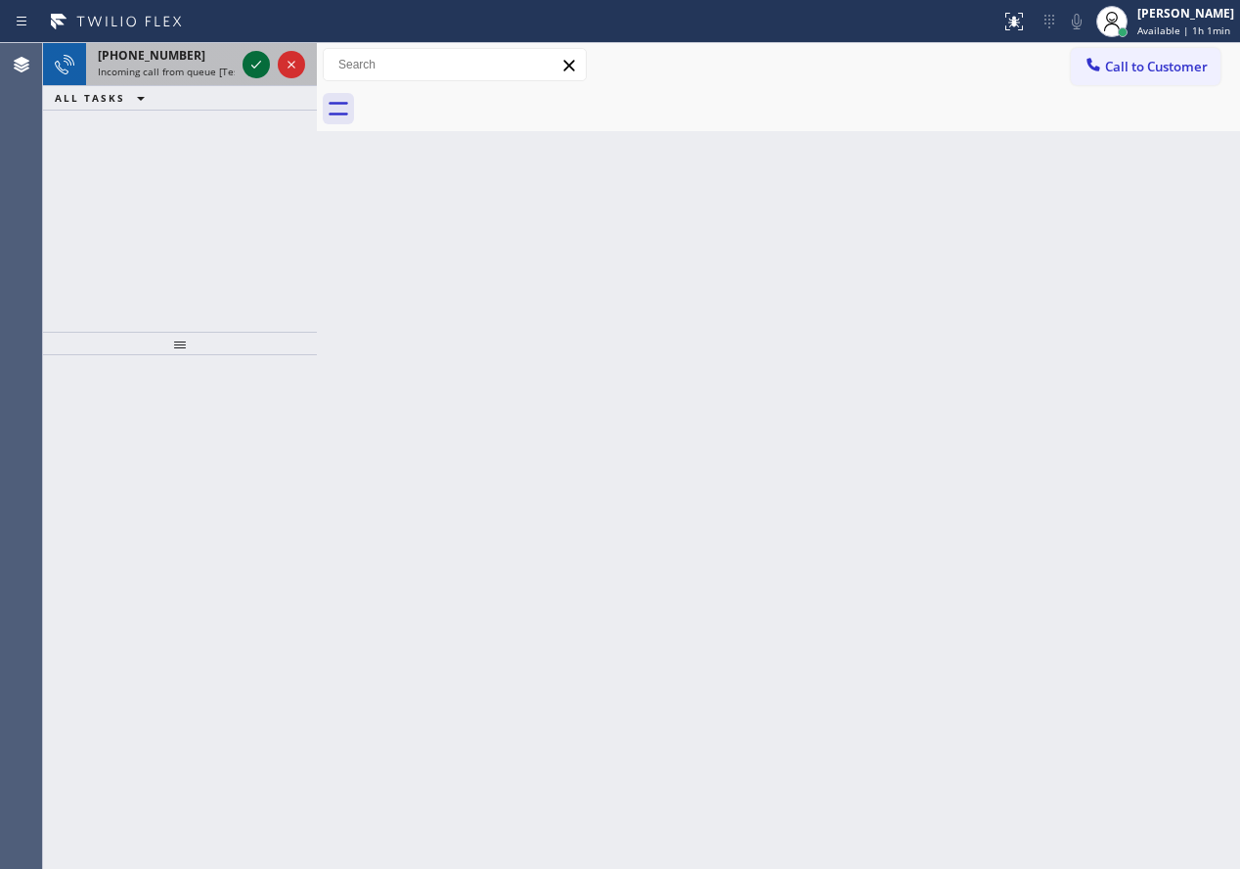
click at [251, 57] on icon at bounding box center [256, 64] width 23 height 23
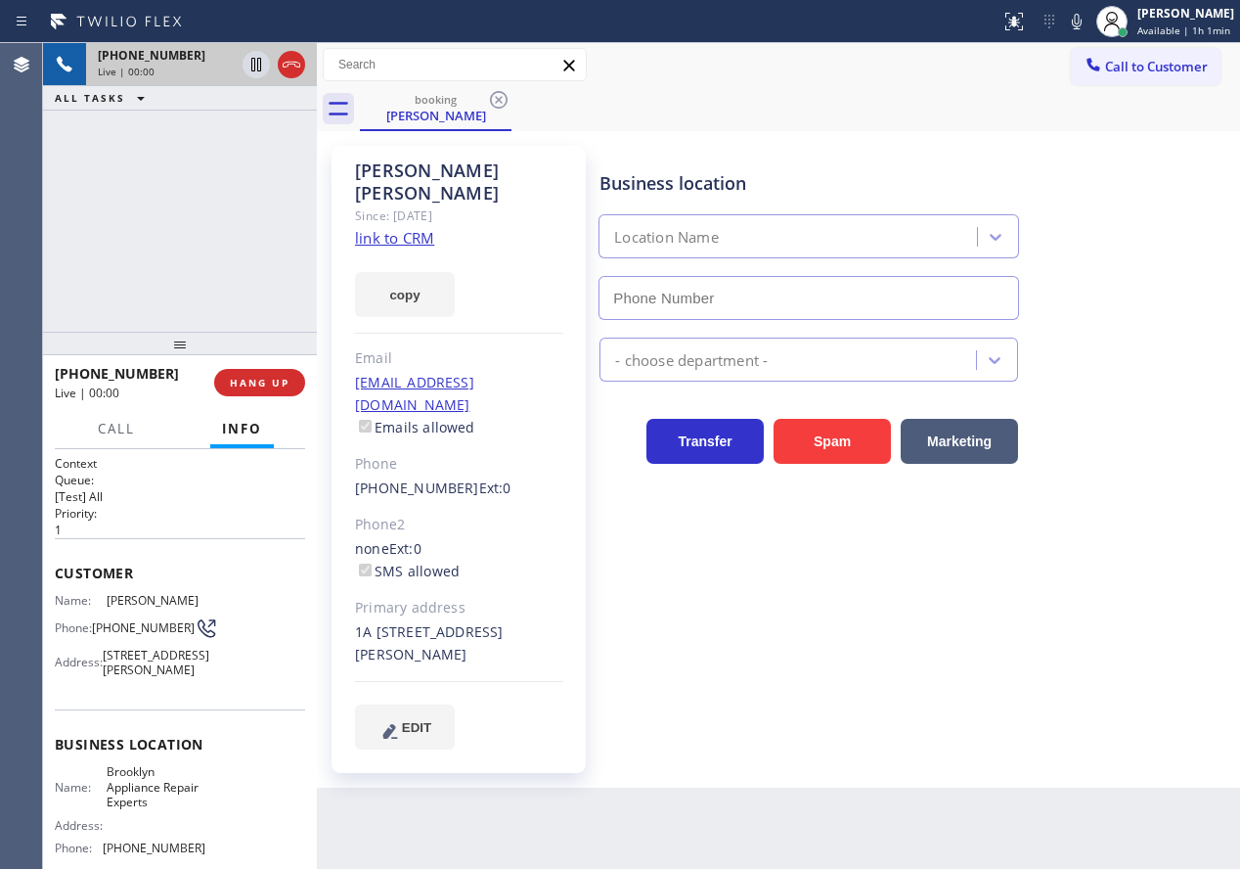
type input "(347) 757-4373"
click at [393, 228] on link "link to CRM" at bounding box center [394, 238] width 79 height 20
click at [156, 809] on span "Brooklyn Appliance Repair Experts" at bounding box center [156, 786] width 98 height 45
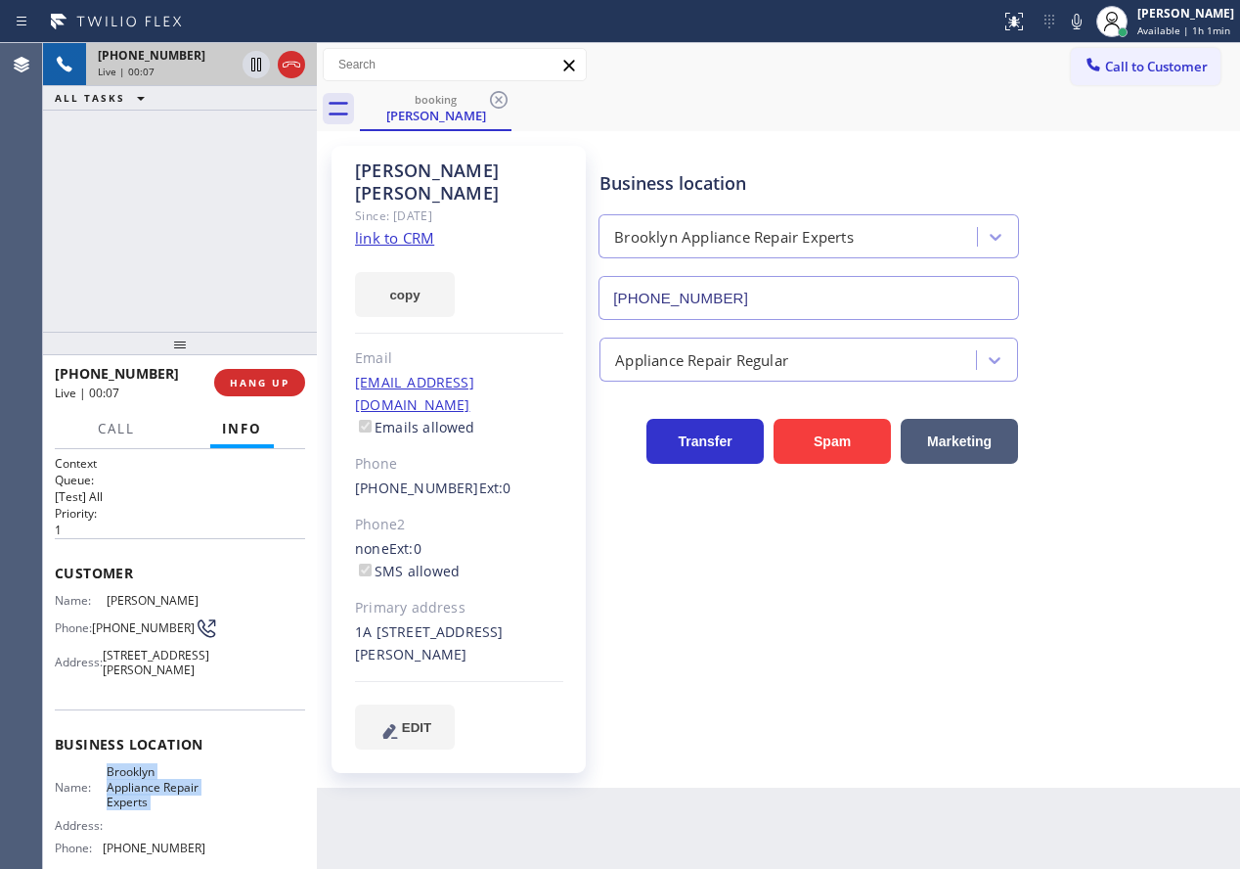
copy span "Brooklyn Appliance Repair Experts"
click at [812, 308] on input "(347) 757-4373" at bounding box center [809, 298] width 421 height 44
click at [1086, 17] on icon at bounding box center [1076, 21] width 23 height 23
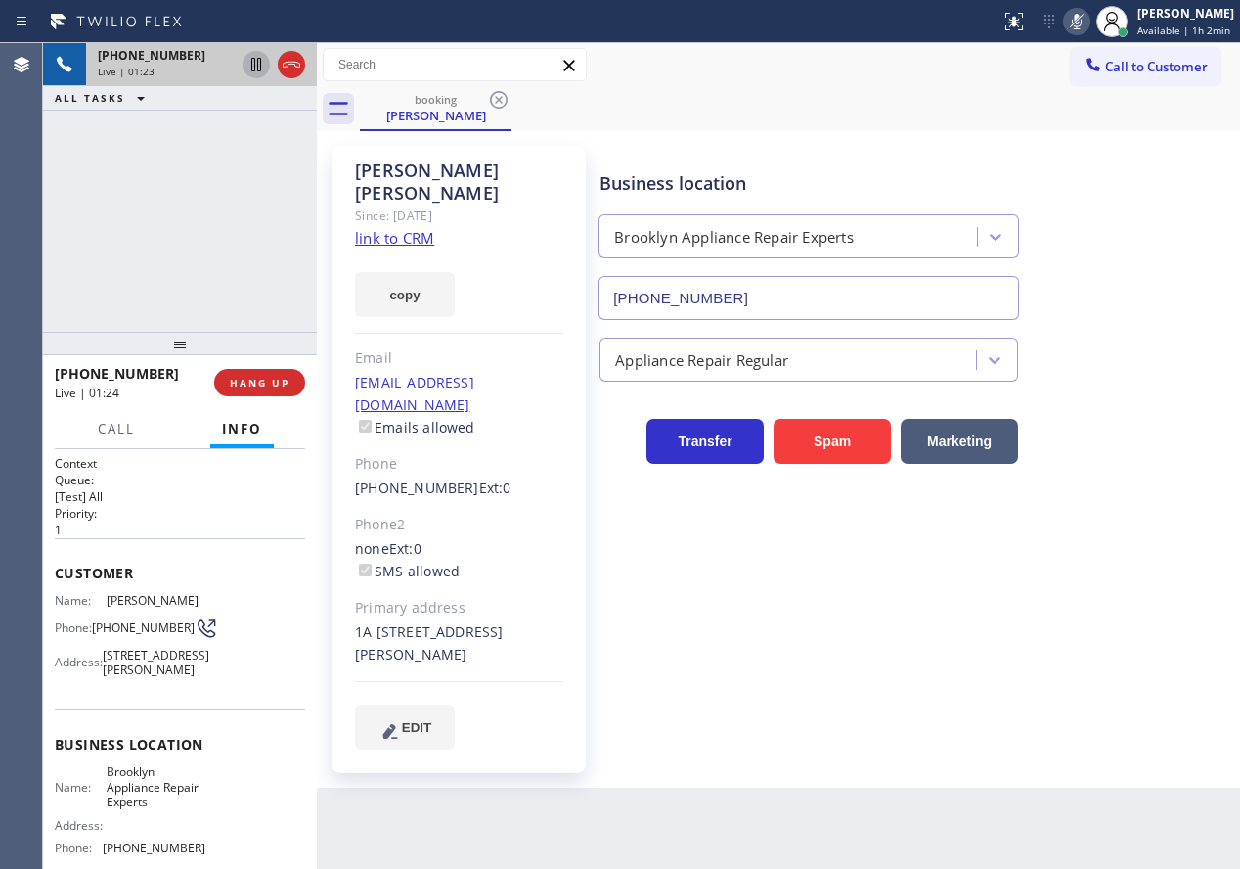
click at [245, 58] on icon at bounding box center [256, 64] width 23 height 23
click at [1089, 23] on icon at bounding box center [1076, 21] width 23 height 23
click at [248, 62] on icon at bounding box center [256, 64] width 23 height 23
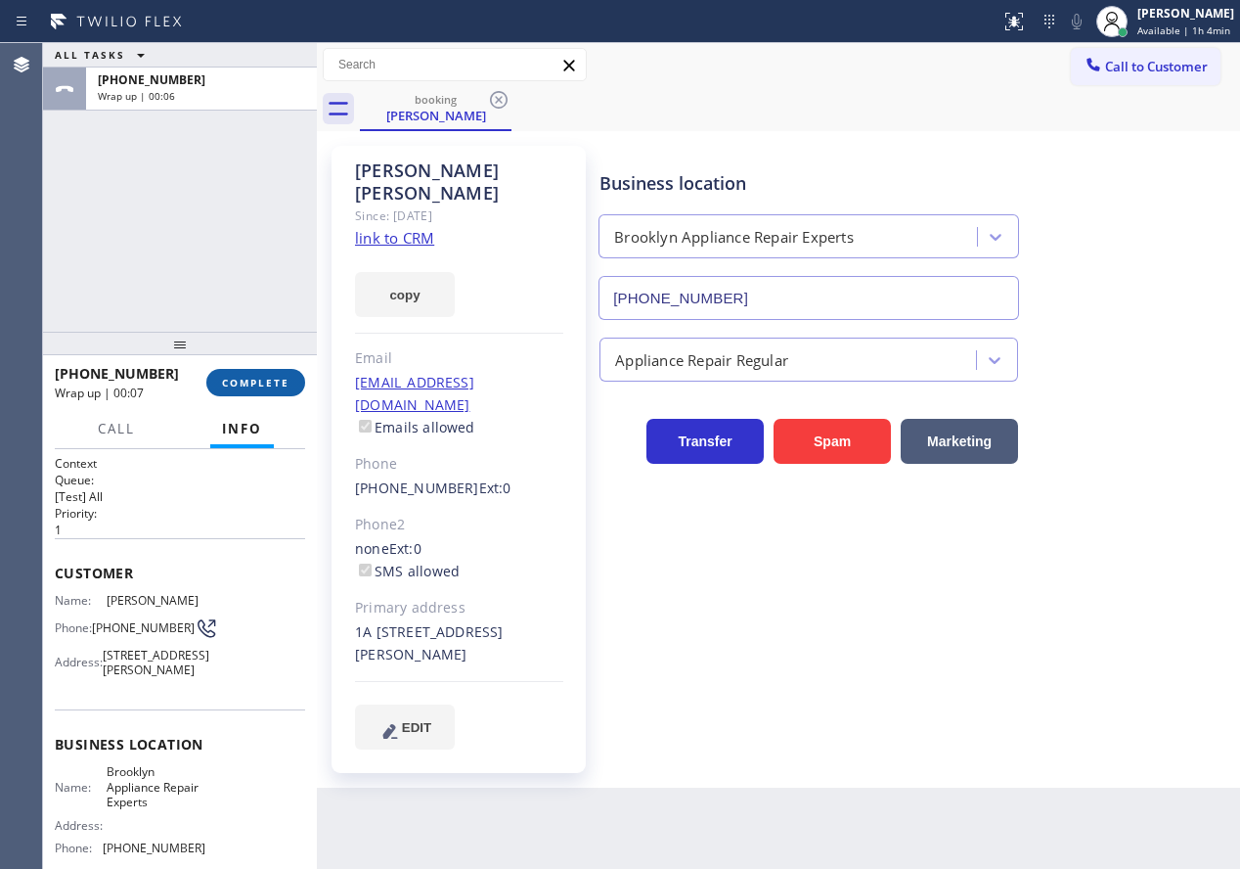
click at [264, 380] on span "COMPLETE" at bounding box center [255, 383] width 67 height 14
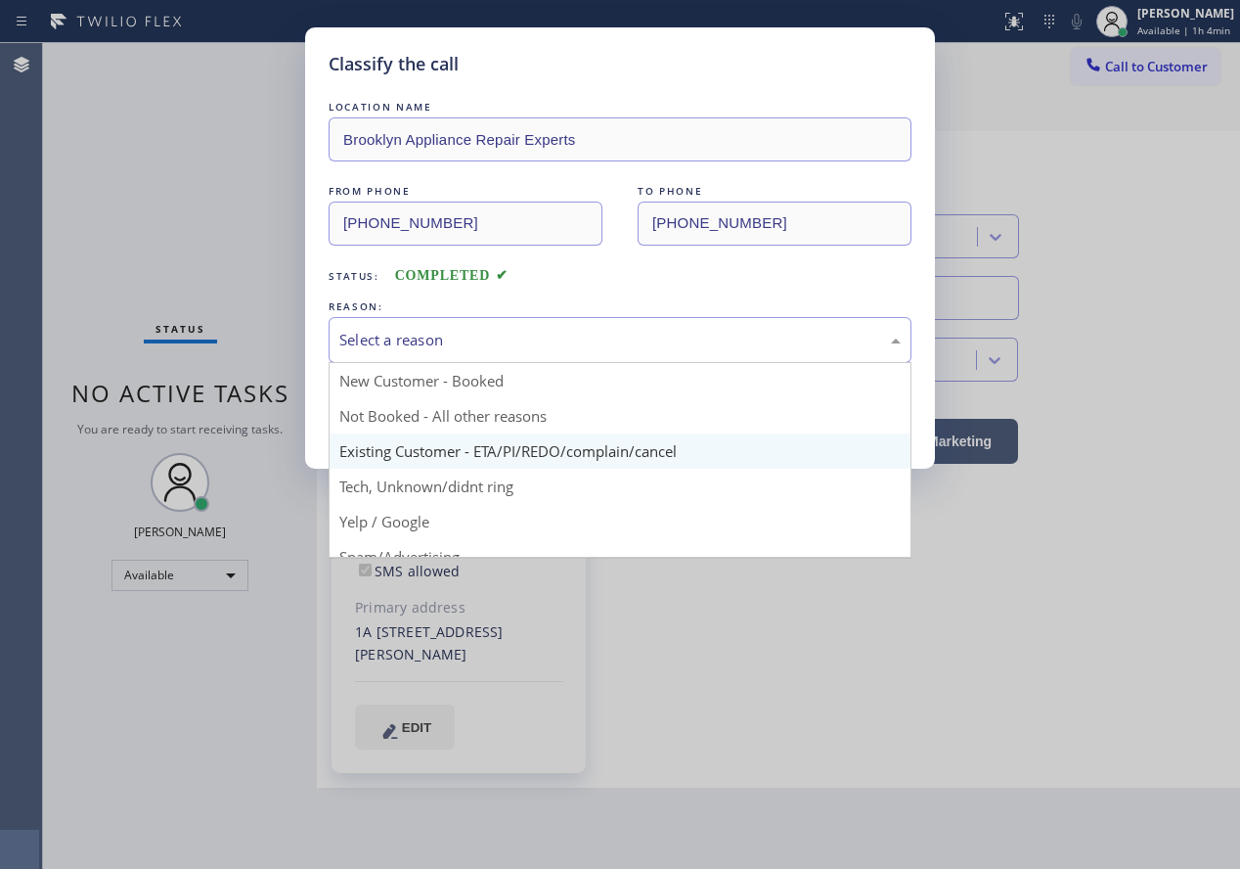
drag, startPoint x: 454, startPoint y: 334, endPoint x: 432, endPoint y: 467, distance: 133.8
click at [454, 335] on div "Select a reason" at bounding box center [619, 340] width 561 height 22
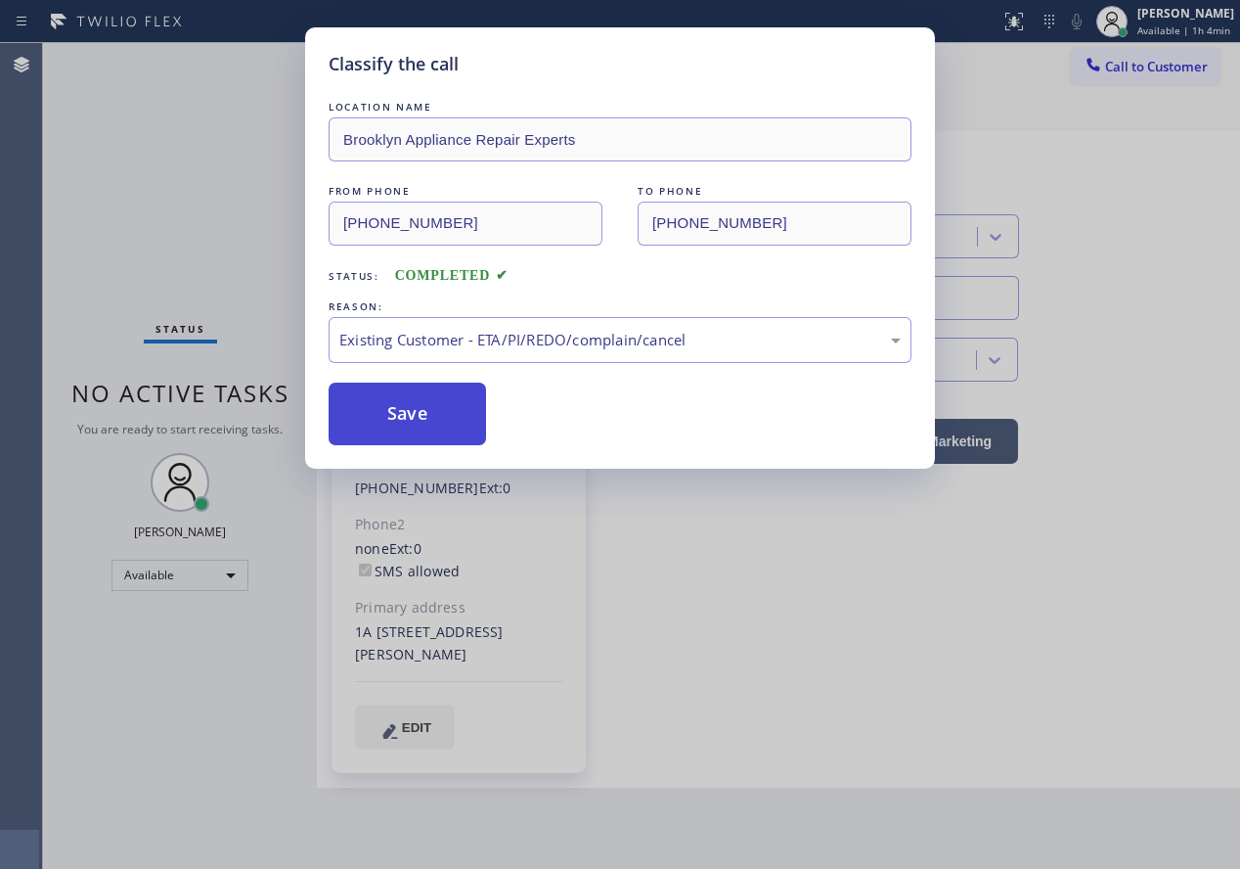
click at [423, 415] on button "Save" at bounding box center [407, 413] width 157 height 63
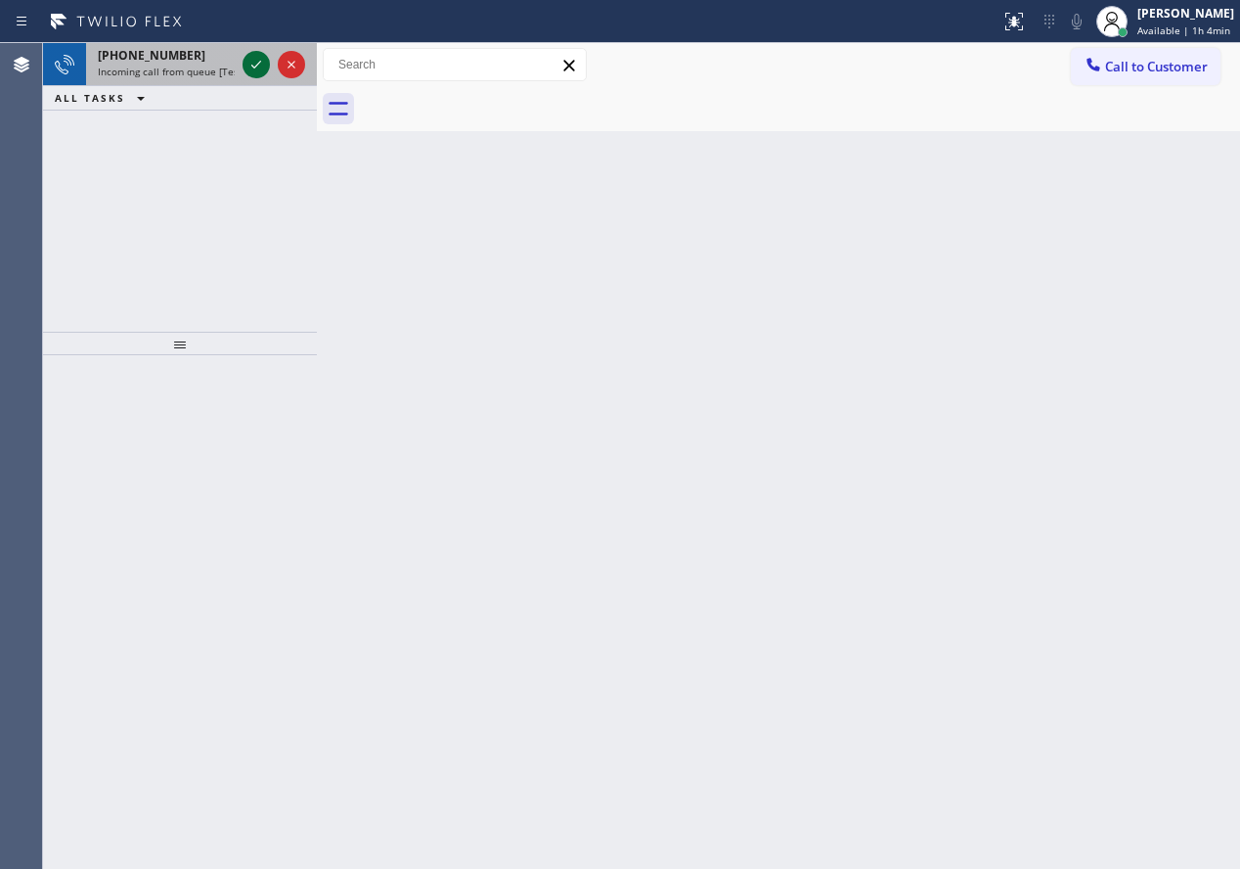
click at [255, 64] on icon at bounding box center [256, 64] width 23 height 23
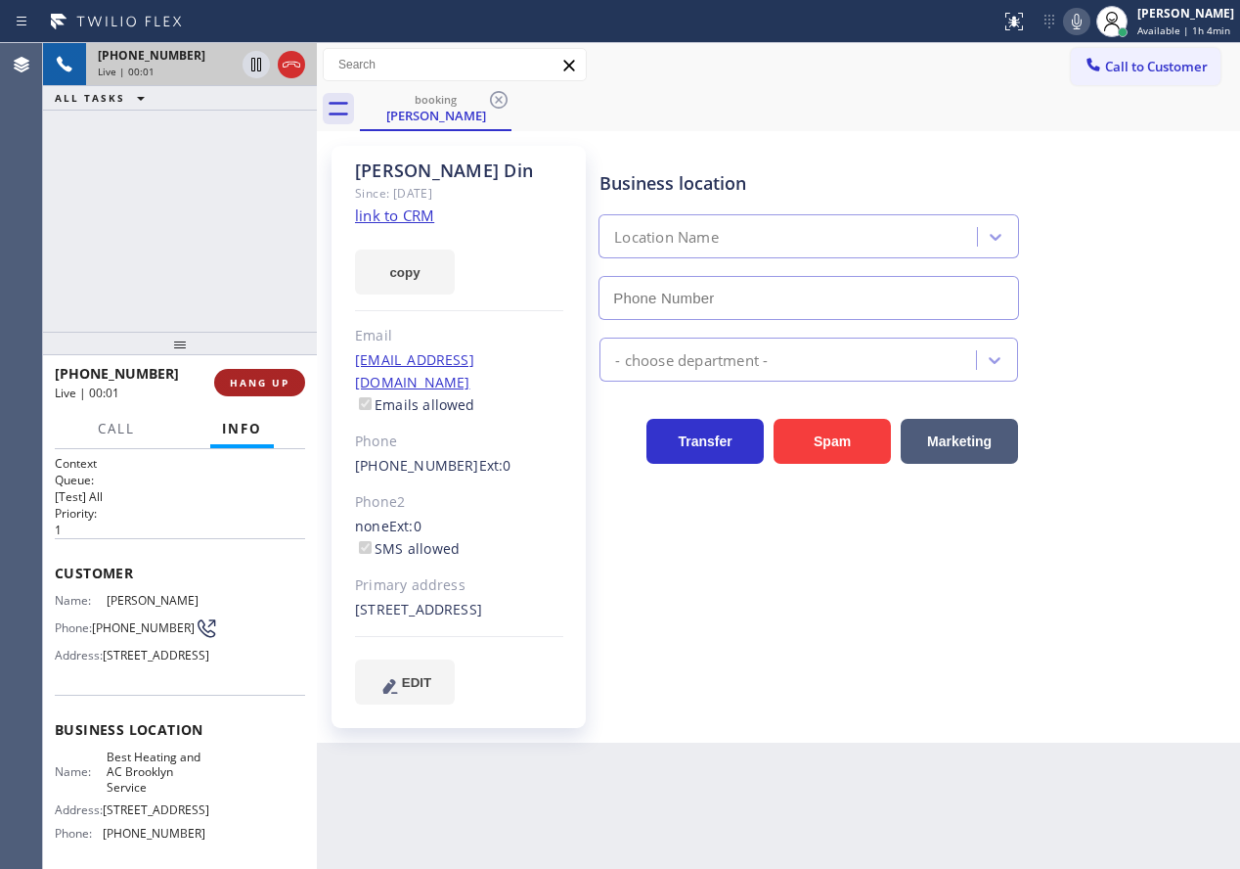
click at [290, 383] on button "HANG UP" at bounding box center [259, 382] width 91 height 27
type input "(347) 851-1283"
click at [290, 383] on button "HANG UP" at bounding box center [259, 382] width 91 height 27
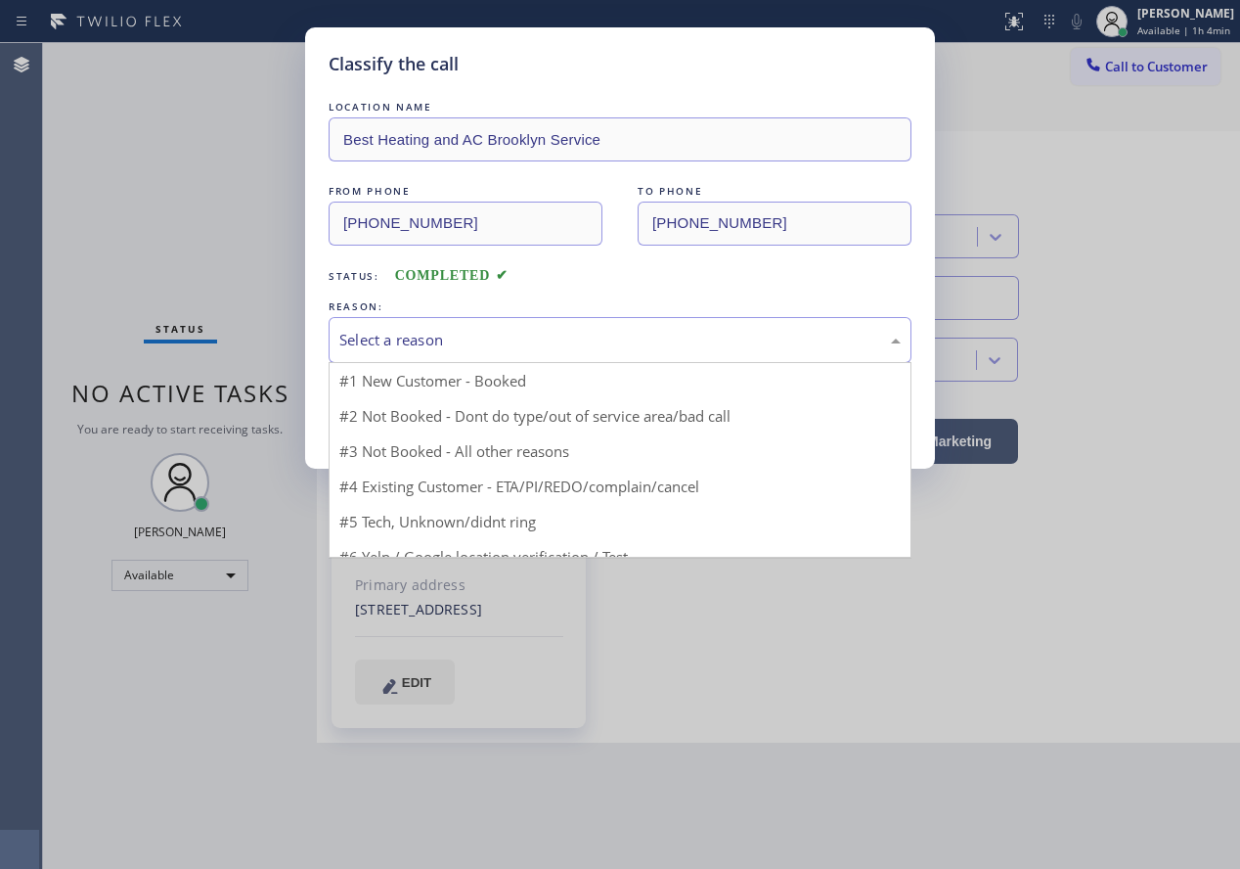
click at [483, 348] on div "Select a reason" at bounding box center [619, 340] width 561 height 22
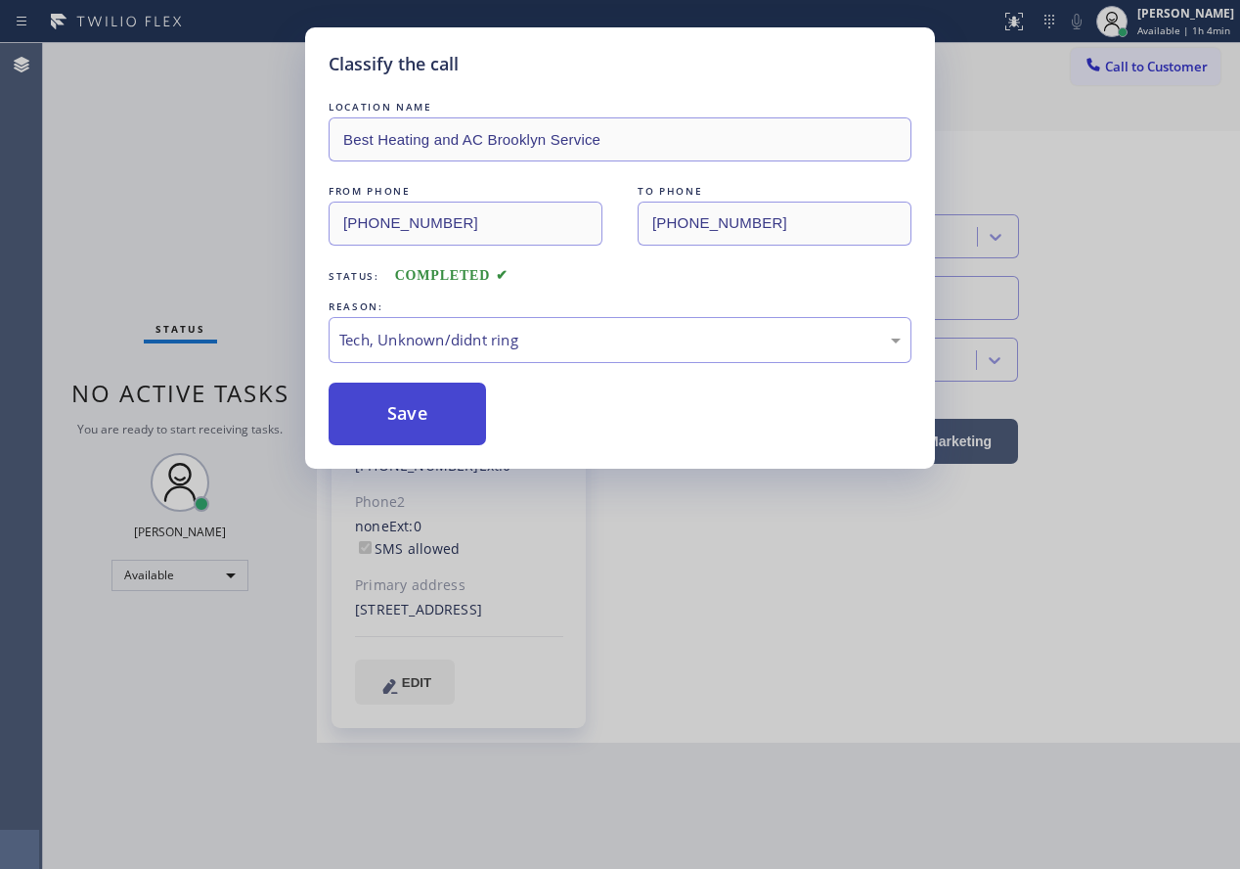
click at [453, 416] on button "Save" at bounding box center [407, 413] width 157 height 63
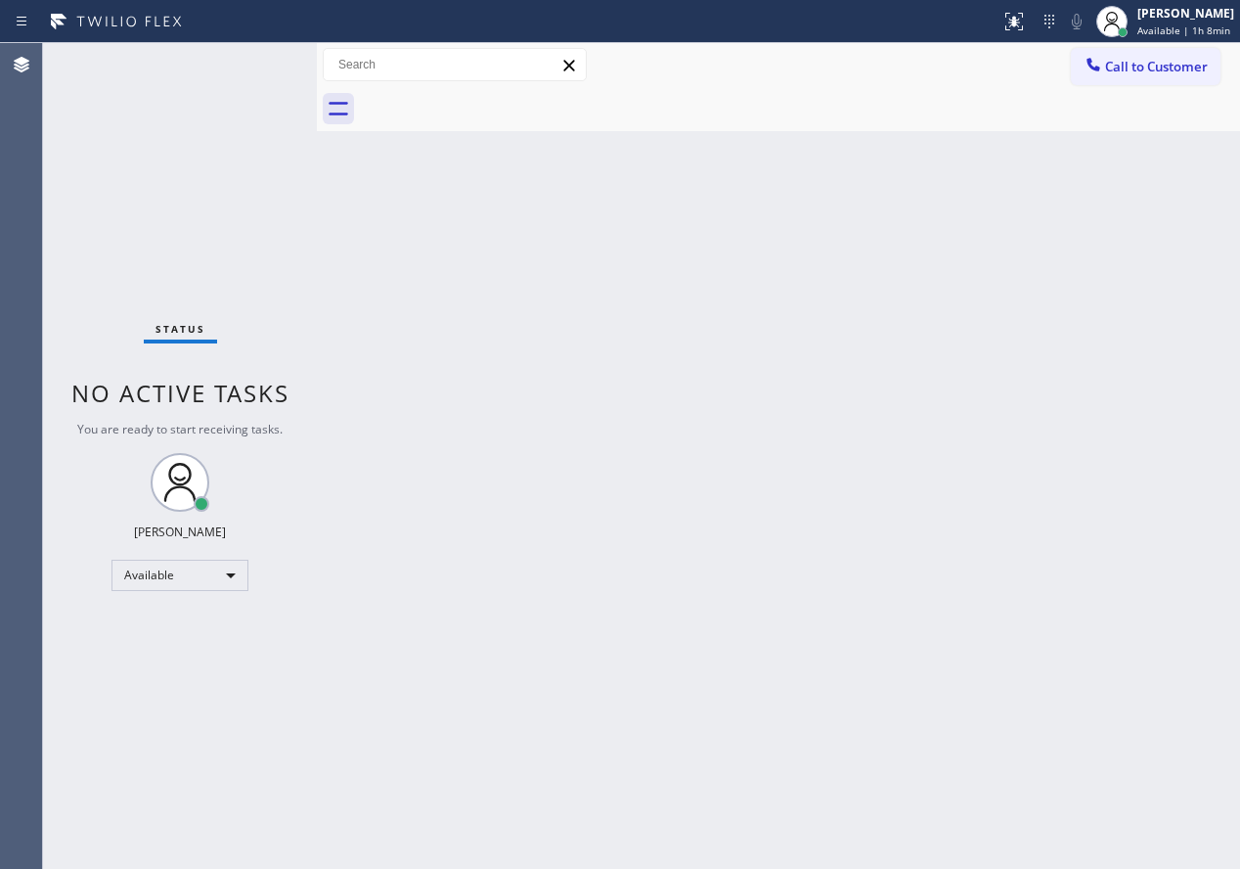
click at [1111, 581] on div "Back to Dashboard Change Sender ID Customers Technicians Select a contact Outbo…" at bounding box center [778, 455] width 923 height 825
click at [1160, 36] on span "Available | 1h 12min" at bounding box center [1185, 30] width 99 height 14
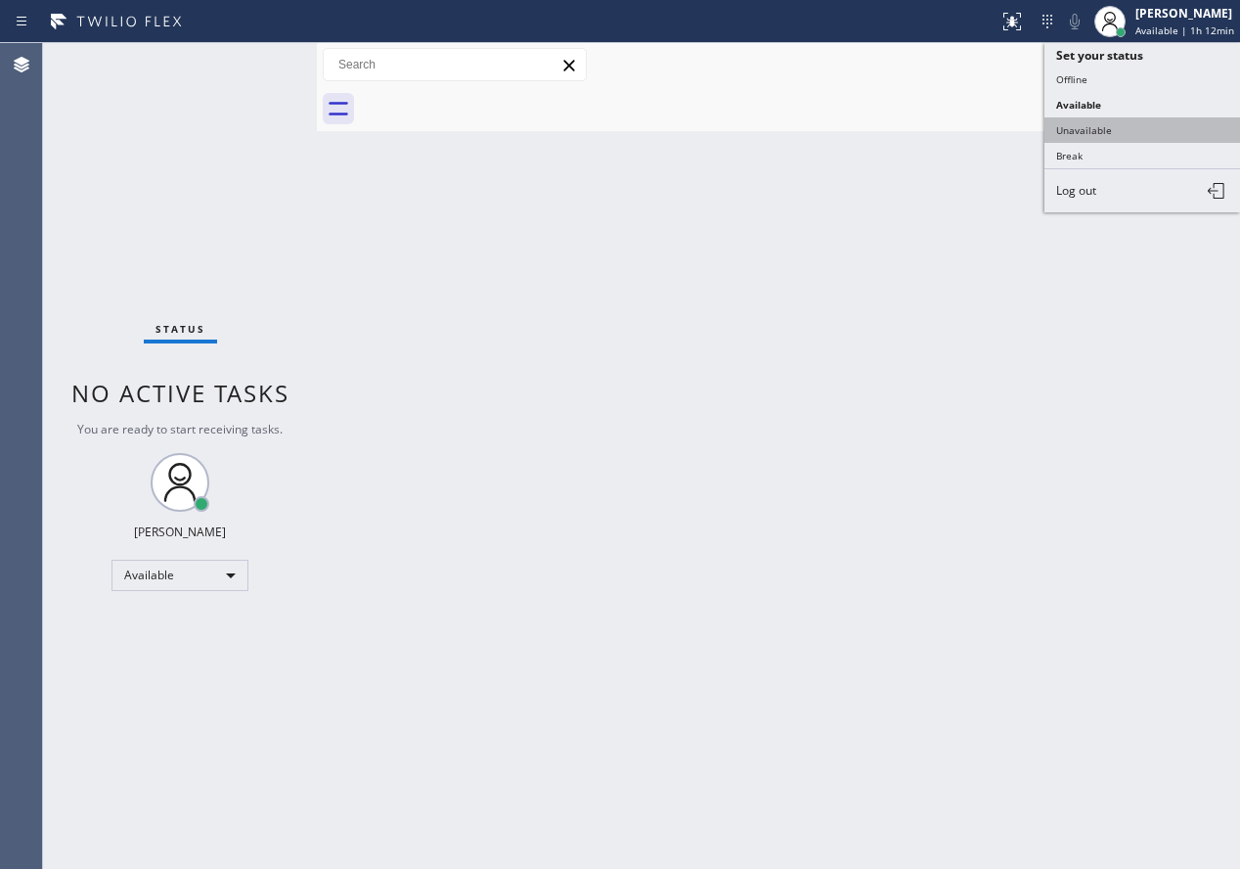
click at [1116, 135] on button "Unavailable" at bounding box center [1143, 129] width 196 height 25
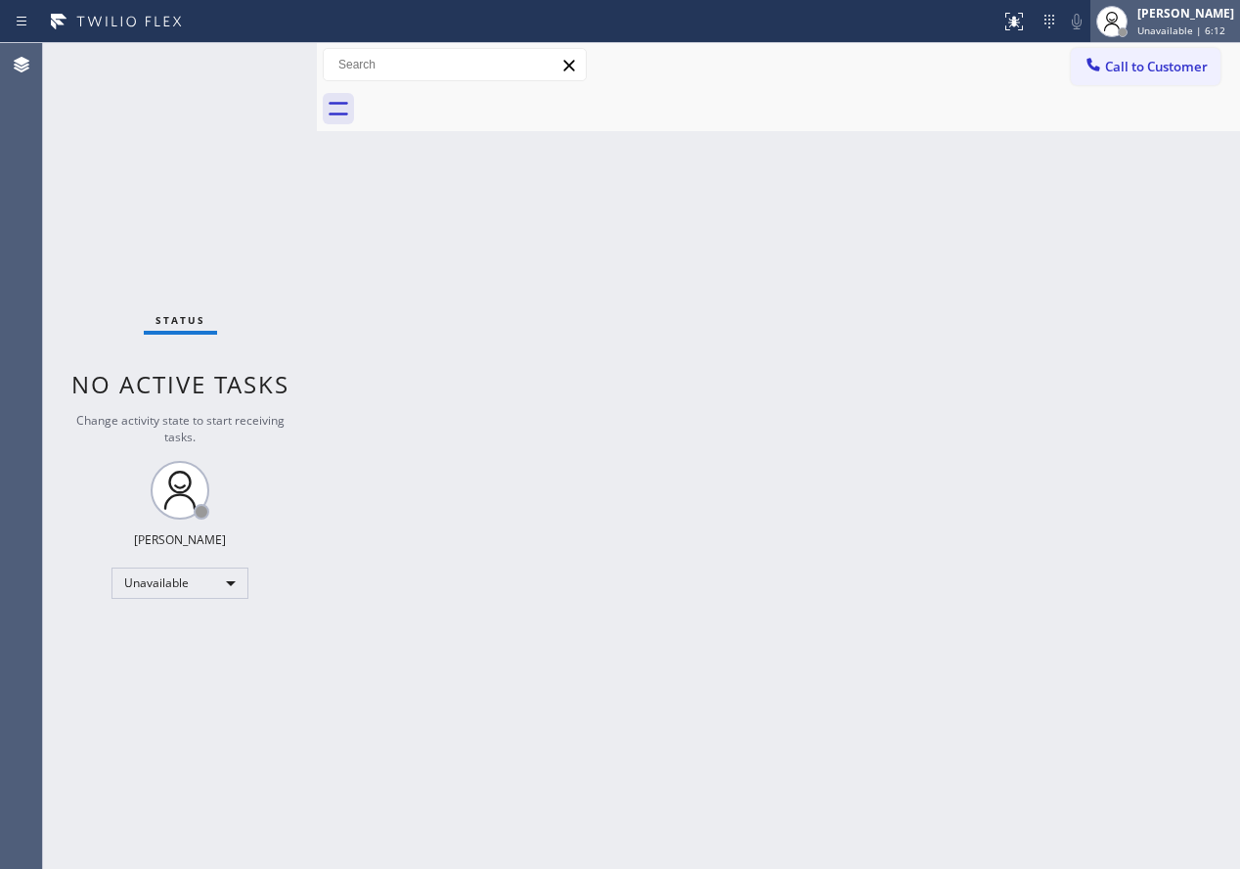
click at [1198, 24] on span "Unavailable | 6:12" at bounding box center [1181, 30] width 88 height 14
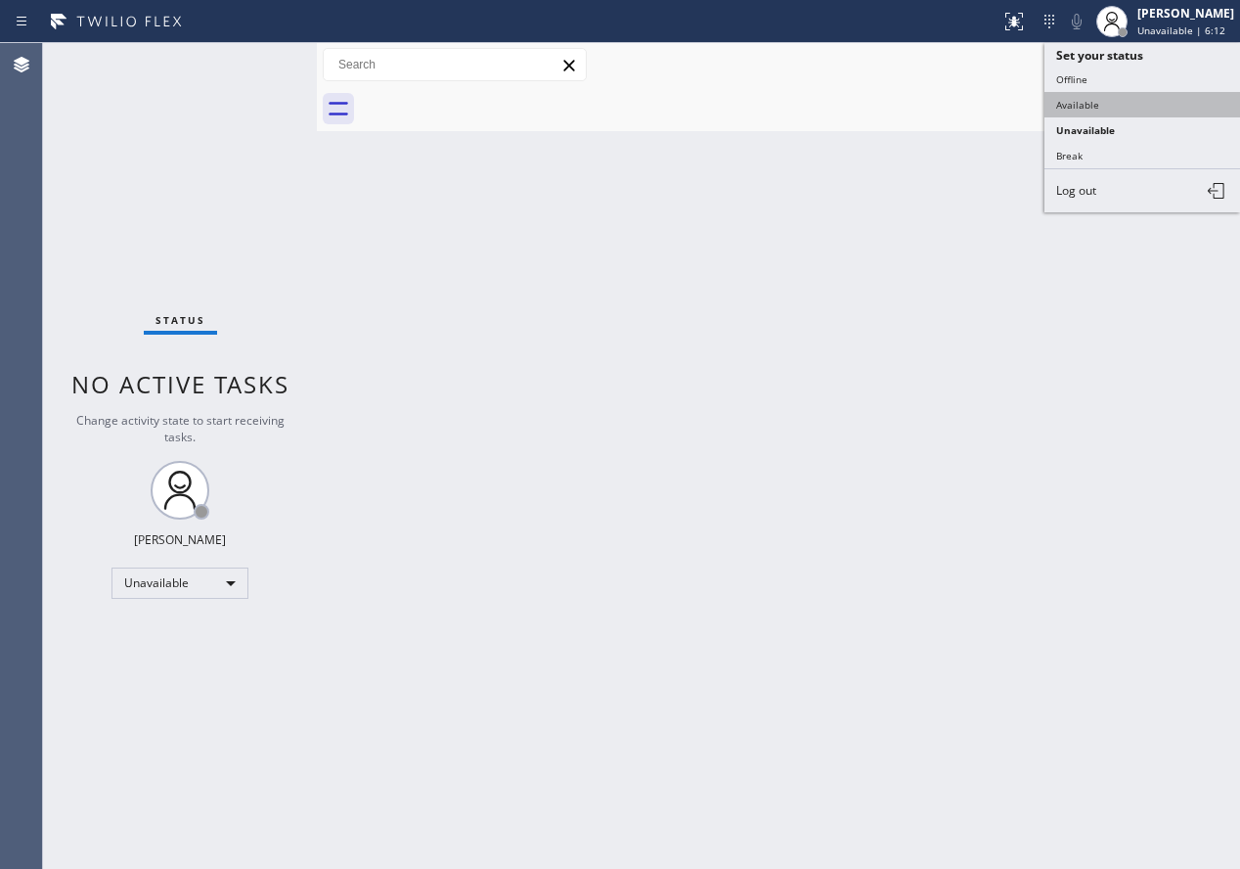
click at [1151, 95] on button "Available" at bounding box center [1143, 104] width 196 height 25
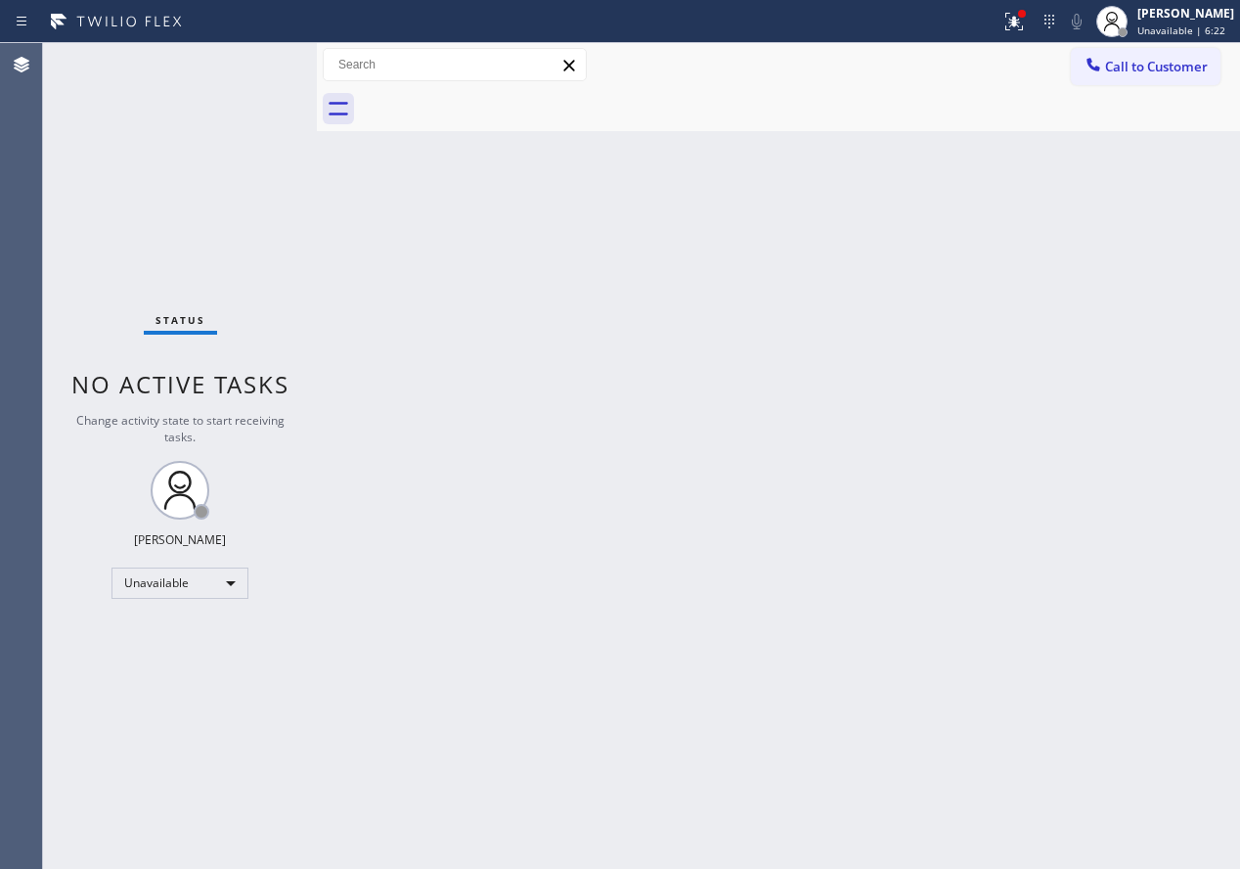
drag, startPoint x: 1169, startPoint y: 357, endPoint x: 1134, endPoint y: 346, distance: 36.8
click at [1162, 354] on div "Back to Dashboard Change Sender ID Customers Technicians Select a contact Outbo…" at bounding box center [778, 455] width 923 height 825
click at [1162, 23] on span "Unavailable | 9:48" at bounding box center [1181, 30] width 88 height 14
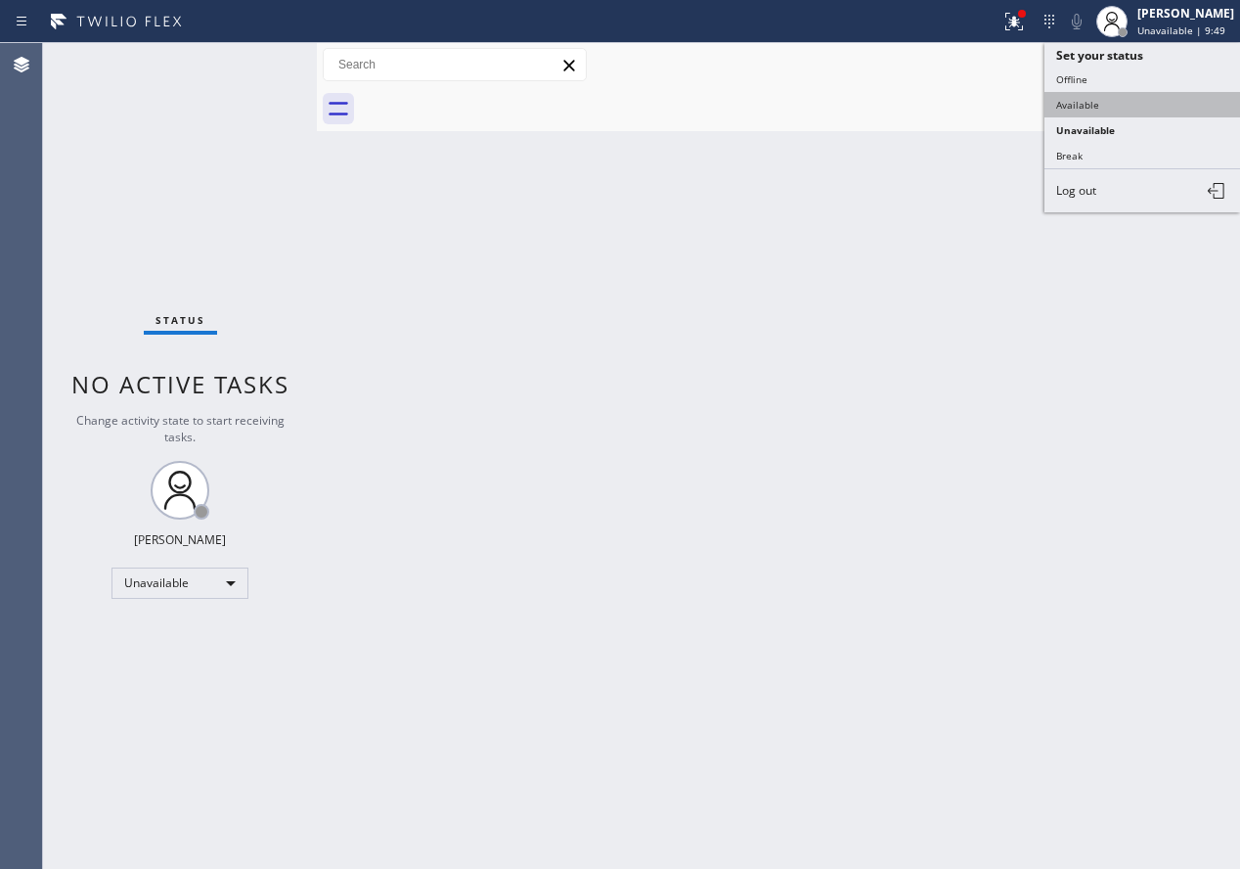
click at [1150, 102] on button "Available" at bounding box center [1143, 104] width 196 height 25
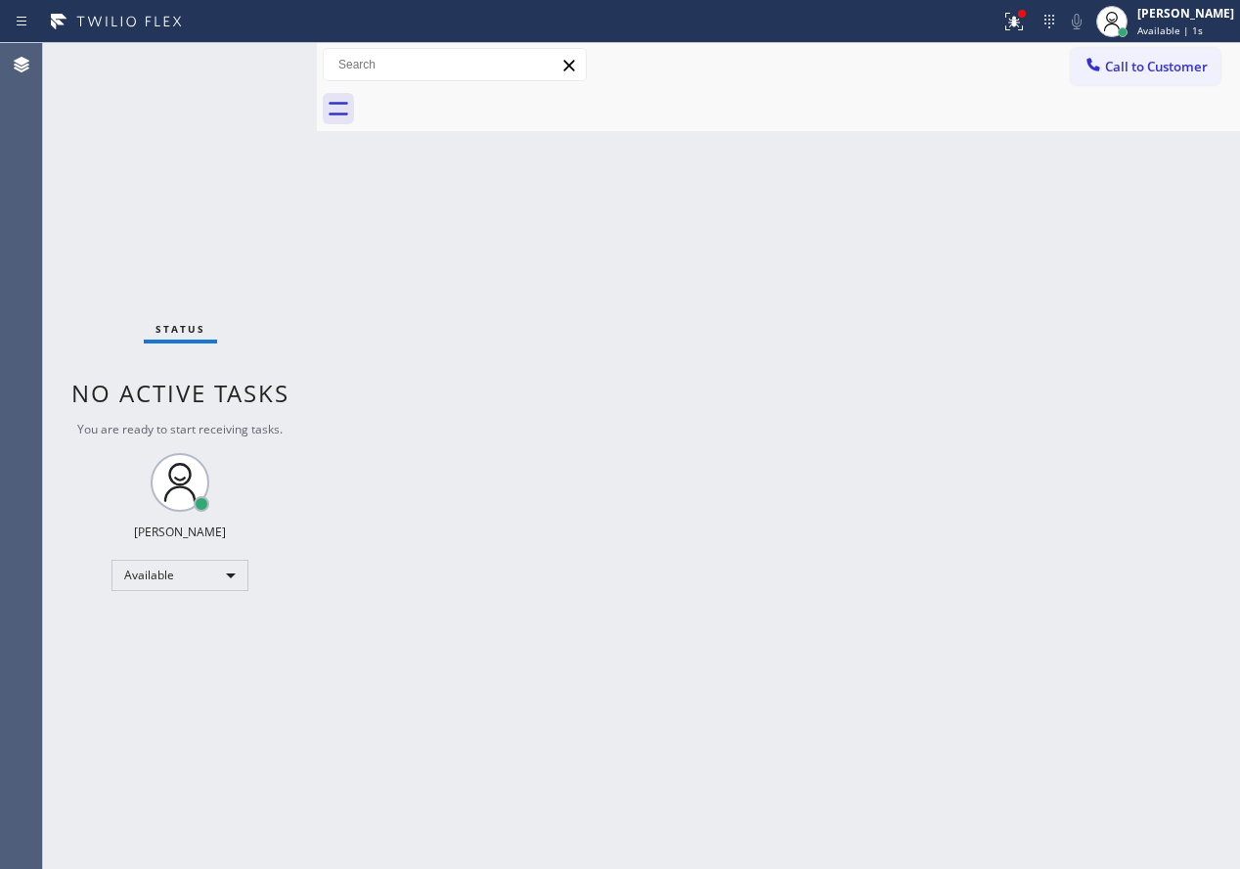
click at [1006, 387] on div "Back to Dashboard Change Sender ID Customers Technicians Select a contact Outbo…" at bounding box center [778, 455] width 923 height 825
click at [1023, 32] on icon at bounding box center [1013, 21] width 23 height 23
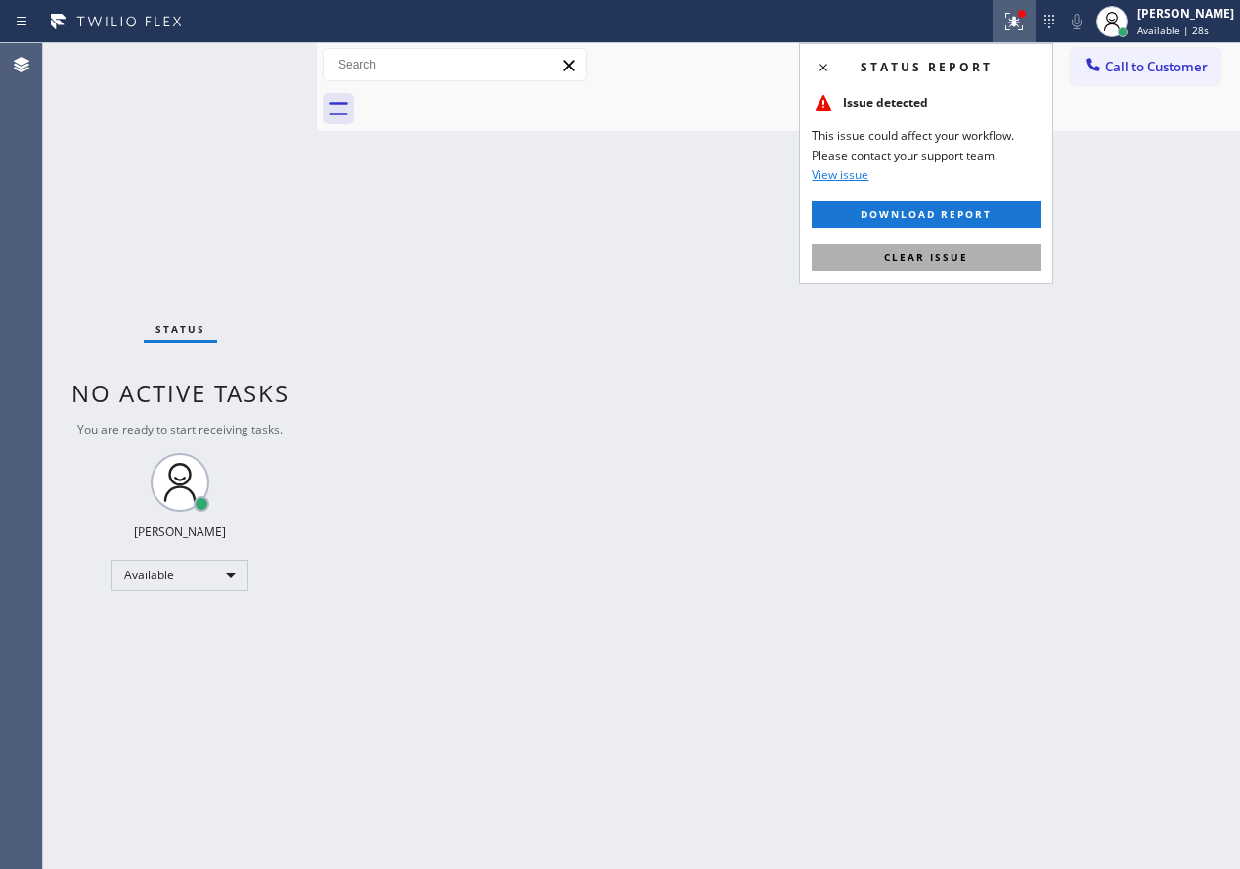
click at [983, 265] on button "Clear issue" at bounding box center [926, 257] width 229 height 27
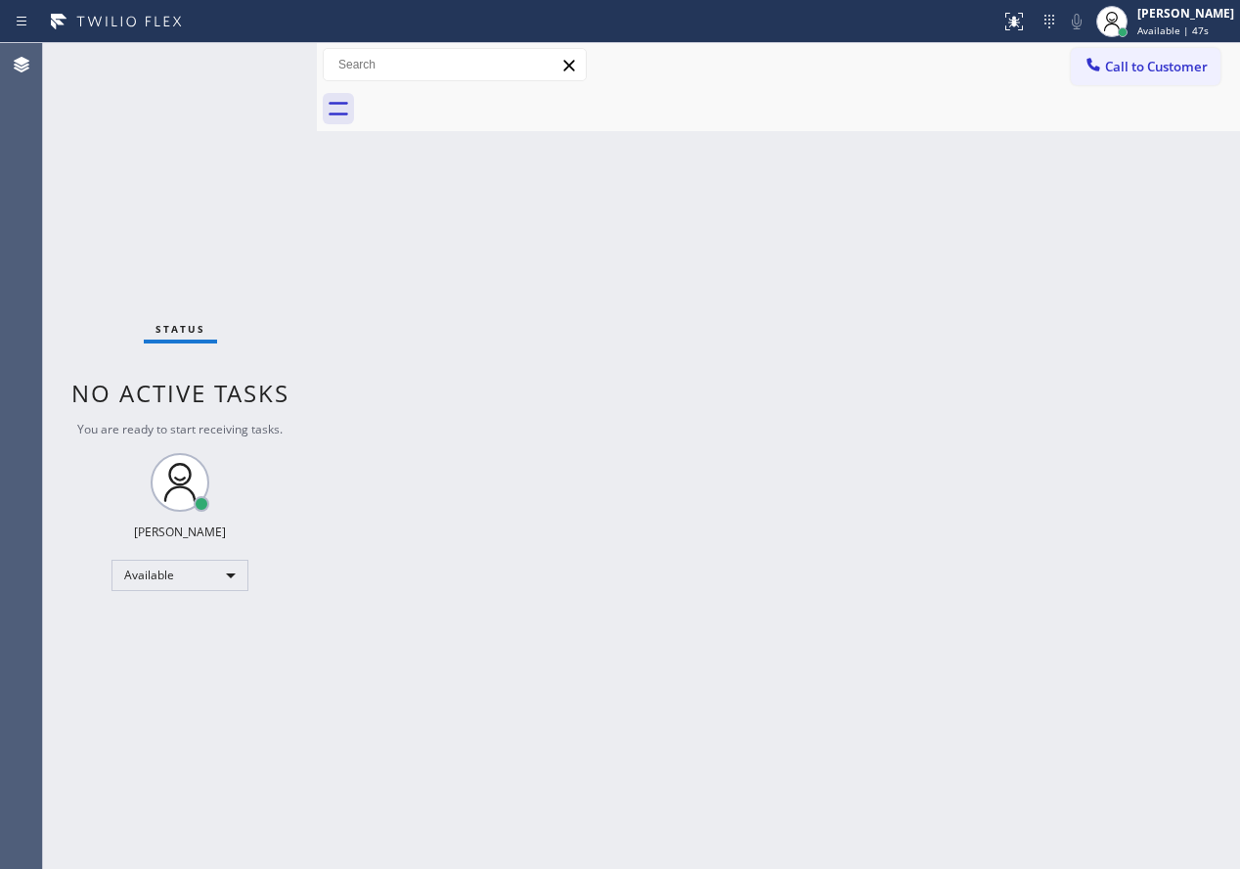
click at [1076, 336] on div "Back to Dashboard Change Sender ID Customers Technicians Select a contact Outbo…" at bounding box center [778, 455] width 923 height 825
click at [1108, 513] on div "Back to Dashboard Change Sender ID Customers Technicians Select a contact Outbo…" at bounding box center [778, 455] width 923 height 825
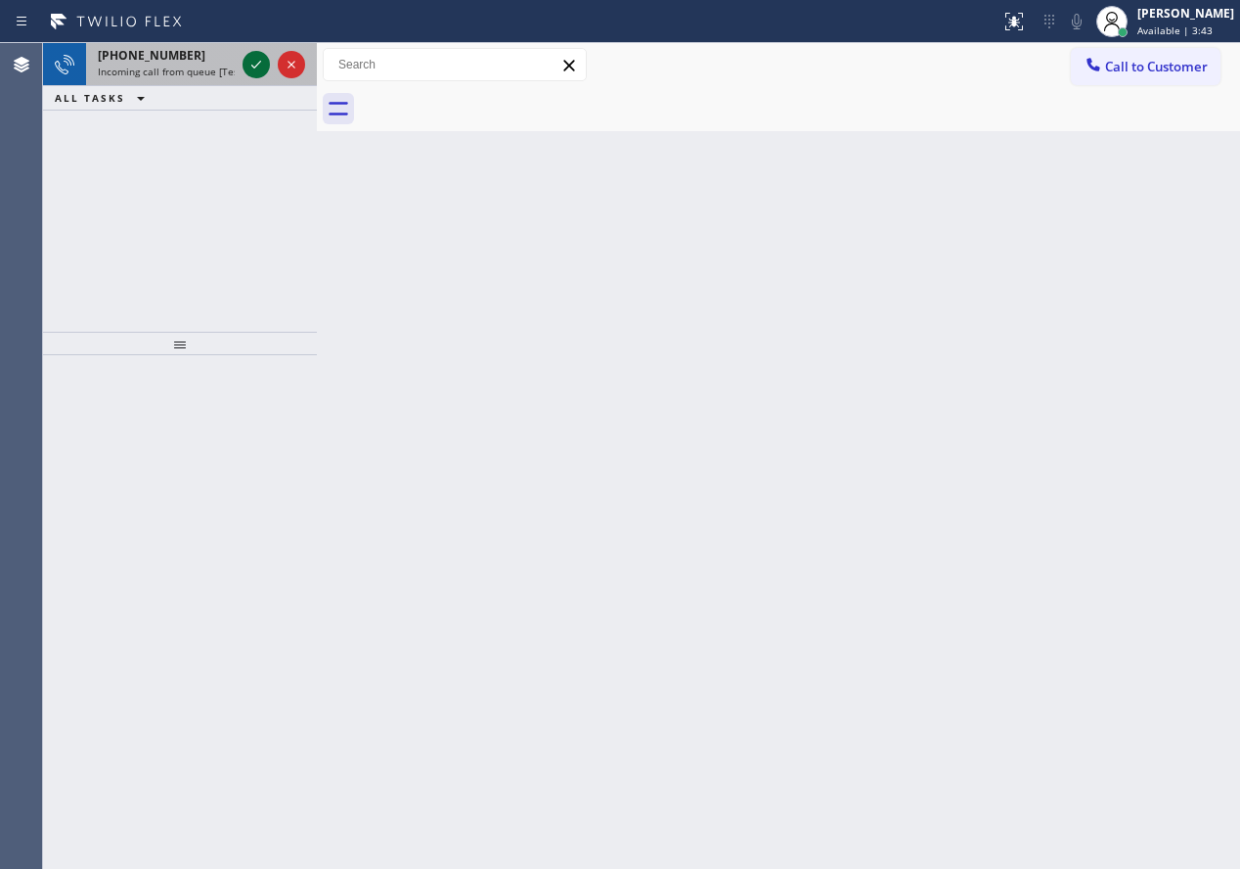
click at [249, 70] on icon at bounding box center [256, 64] width 23 height 23
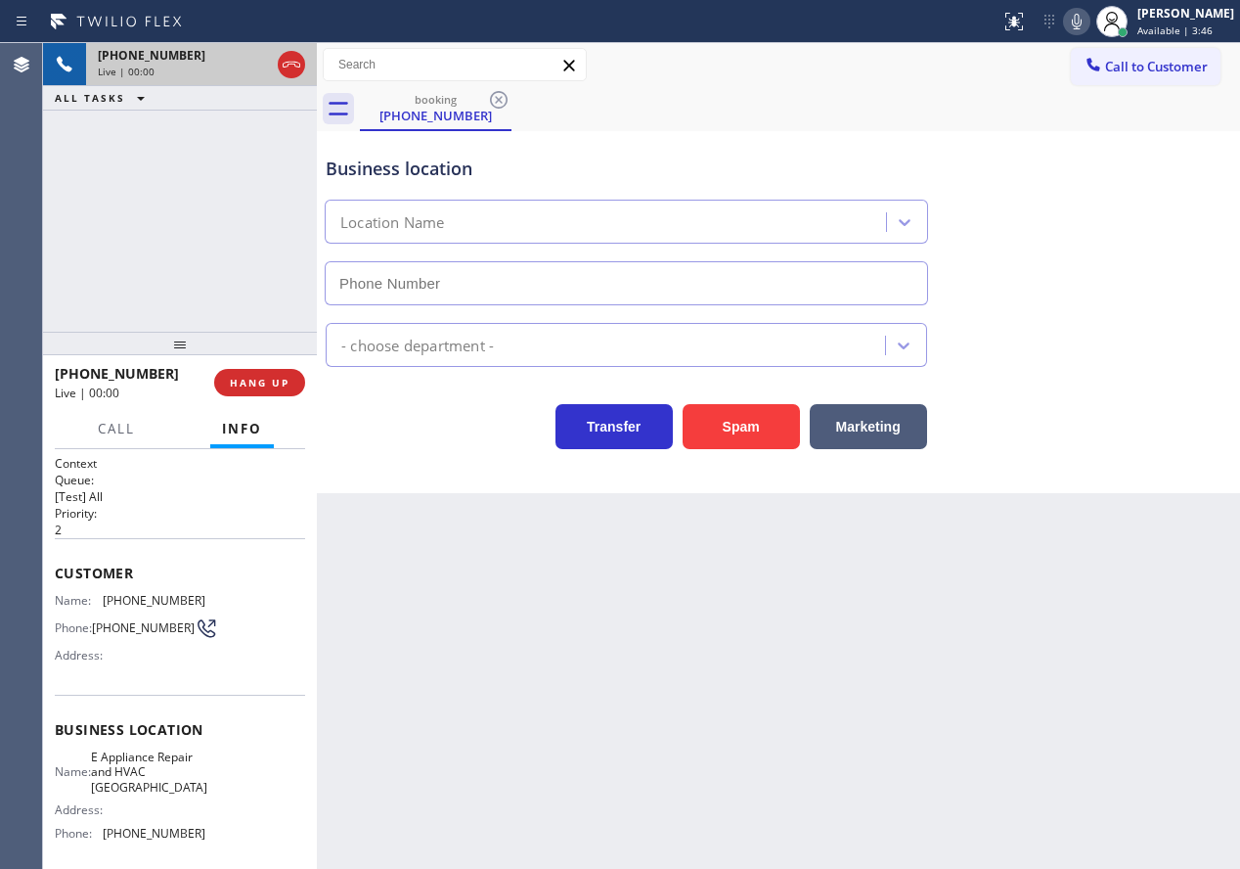
type input "(352) 309-2090"
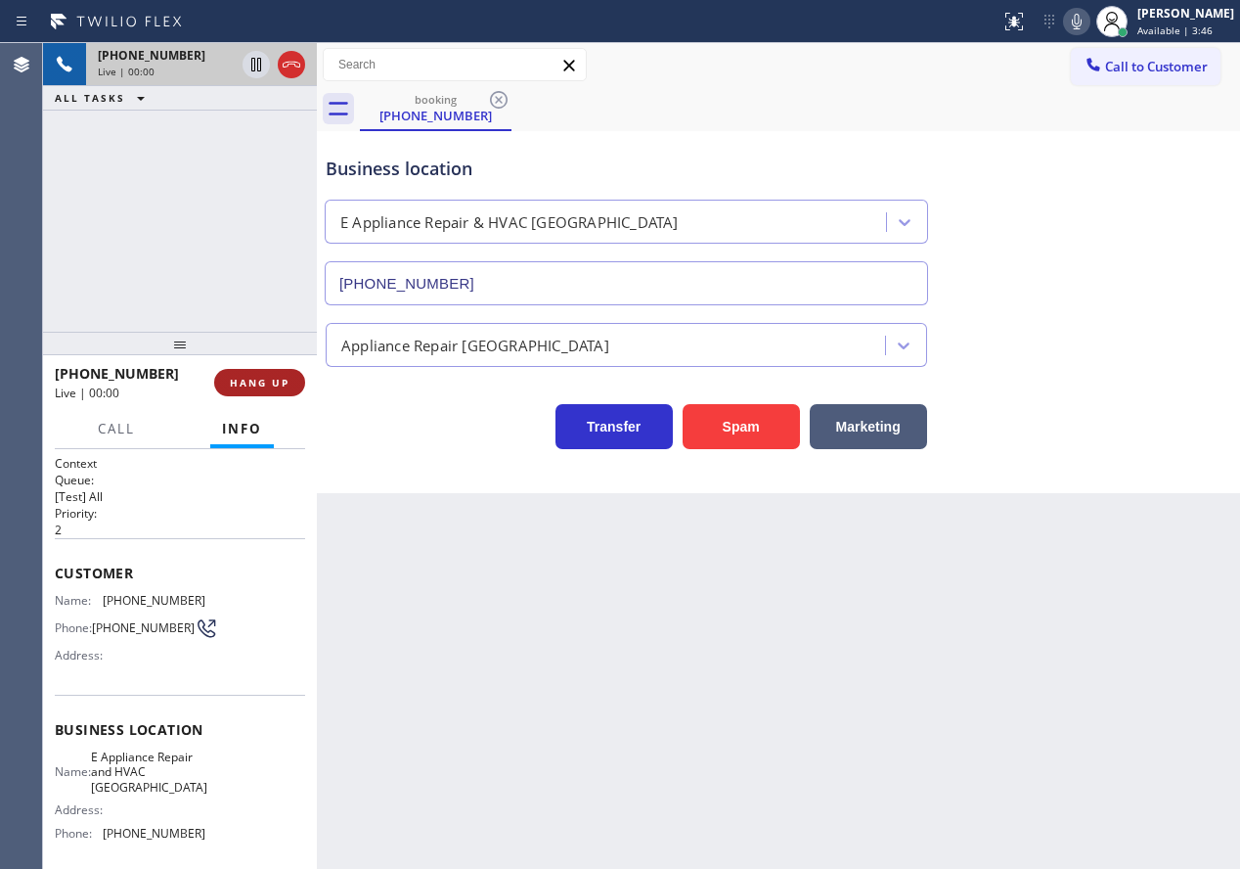
click at [270, 384] on span "HANG UP" at bounding box center [260, 383] width 60 height 14
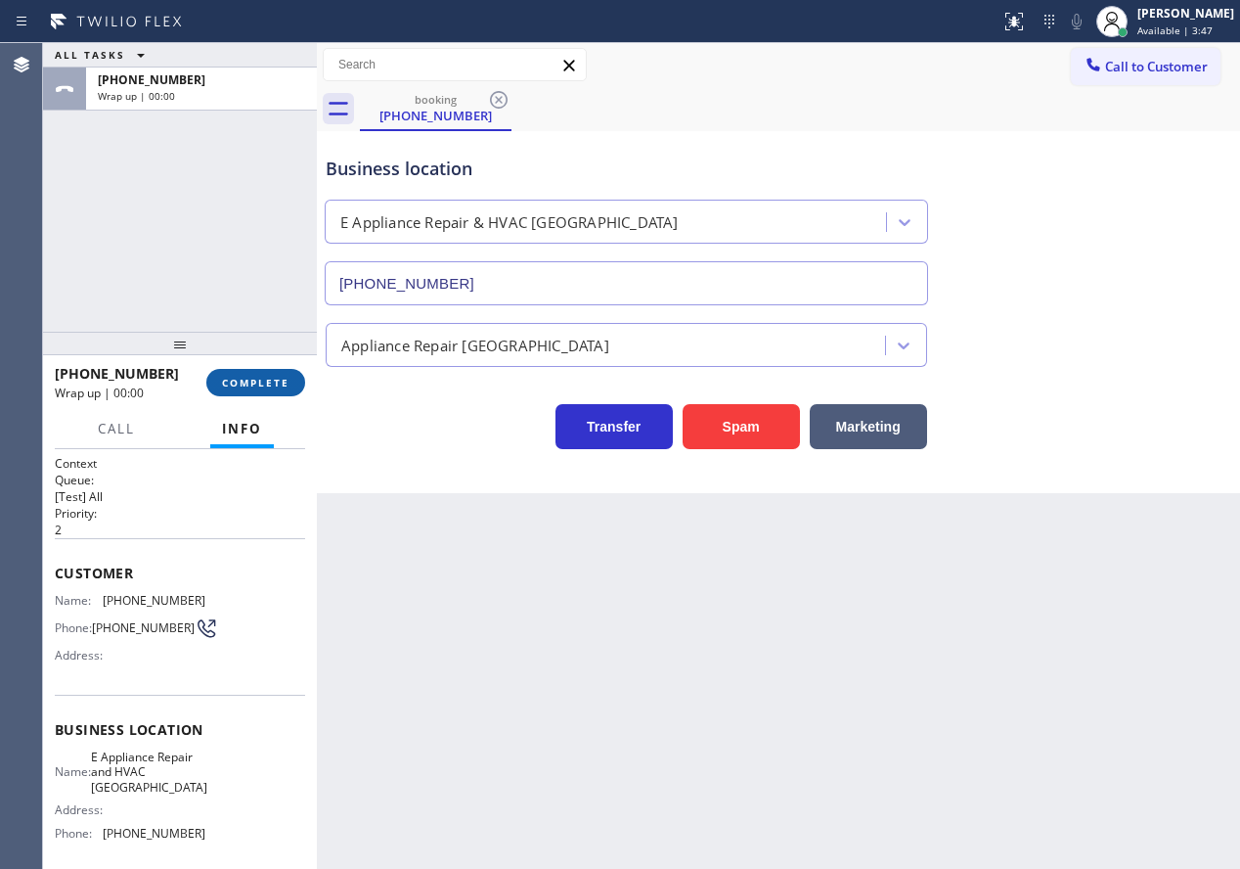
click at [270, 384] on span "COMPLETE" at bounding box center [255, 383] width 67 height 14
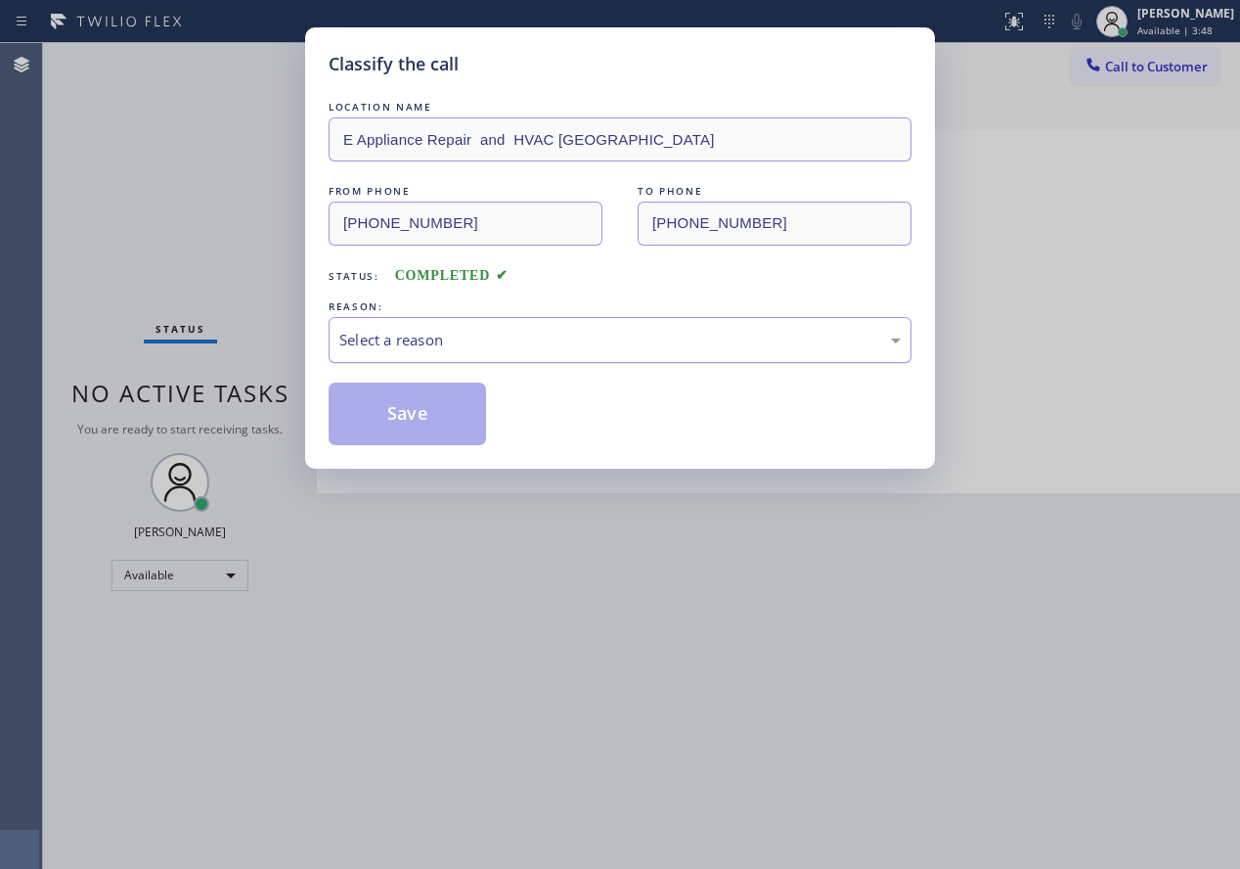
click at [478, 340] on div "Select a reason" at bounding box center [619, 340] width 561 height 22
click at [415, 415] on button "Save" at bounding box center [407, 413] width 157 height 63
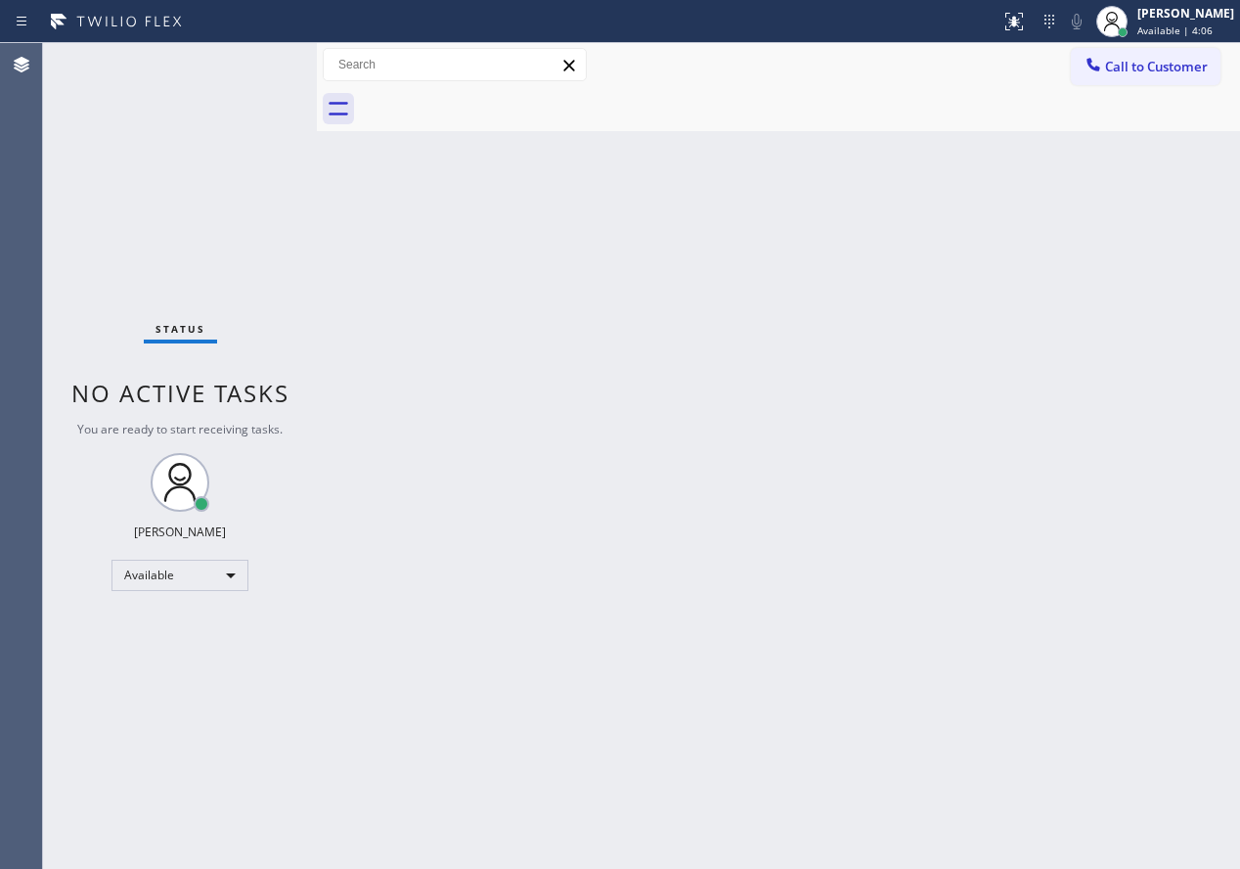
click at [260, 64] on div "Status No active tasks You are ready to start receiving tasks. [PERSON_NAME] Av…" at bounding box center [180, 455] width 274 height 825
click at [1052, 536] on div "Back to Dashboard Change Sender ID Customers Technicians Select a contact Outbo…" at bounding box center [778, 455] width 923 height 825
click at [987, 475] on div "Back to Dashboard Change Sender ID Customers Technicians Select a contact Outbo…" at bounding box center [778, 455] width 923 height 825
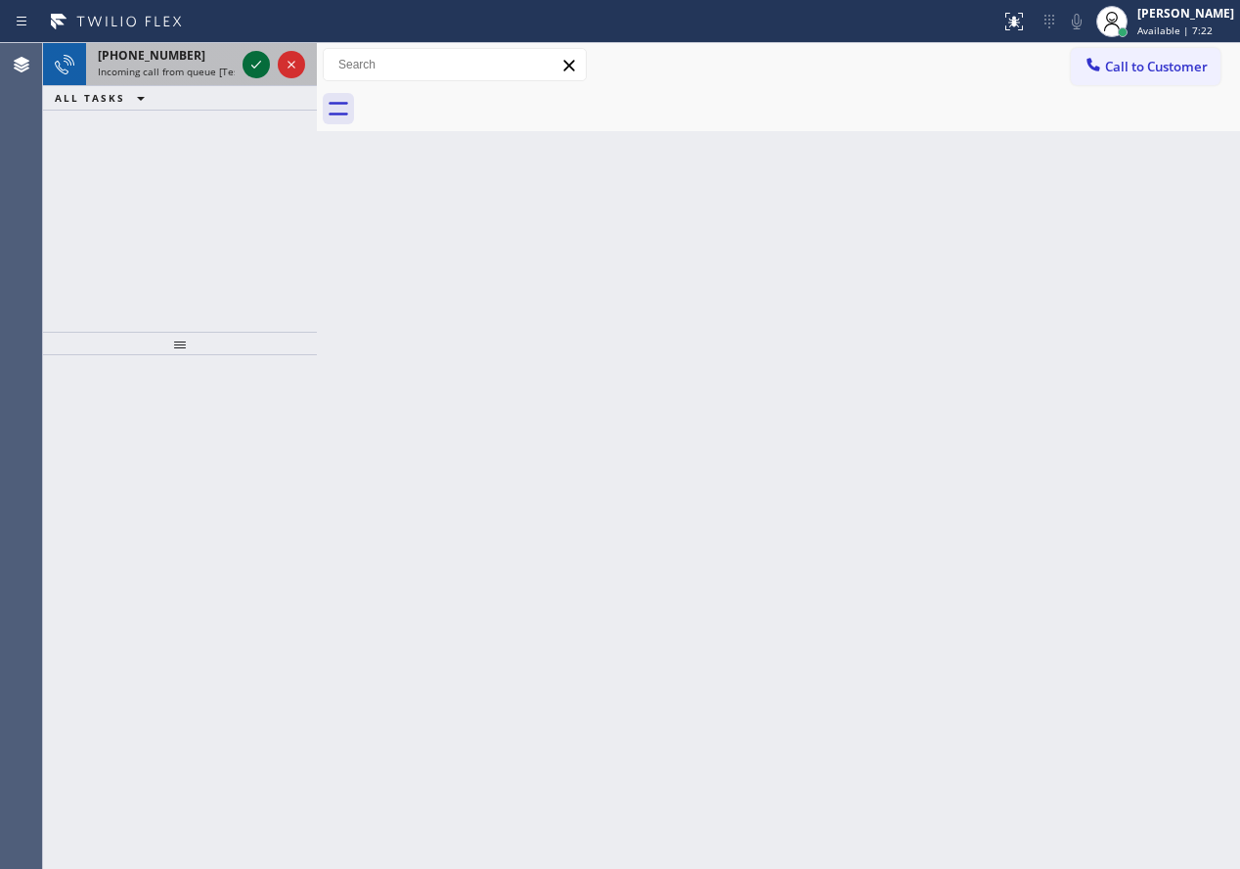
click at [255, 59] on icon at bounding box center [256, 64] width 23 height 23
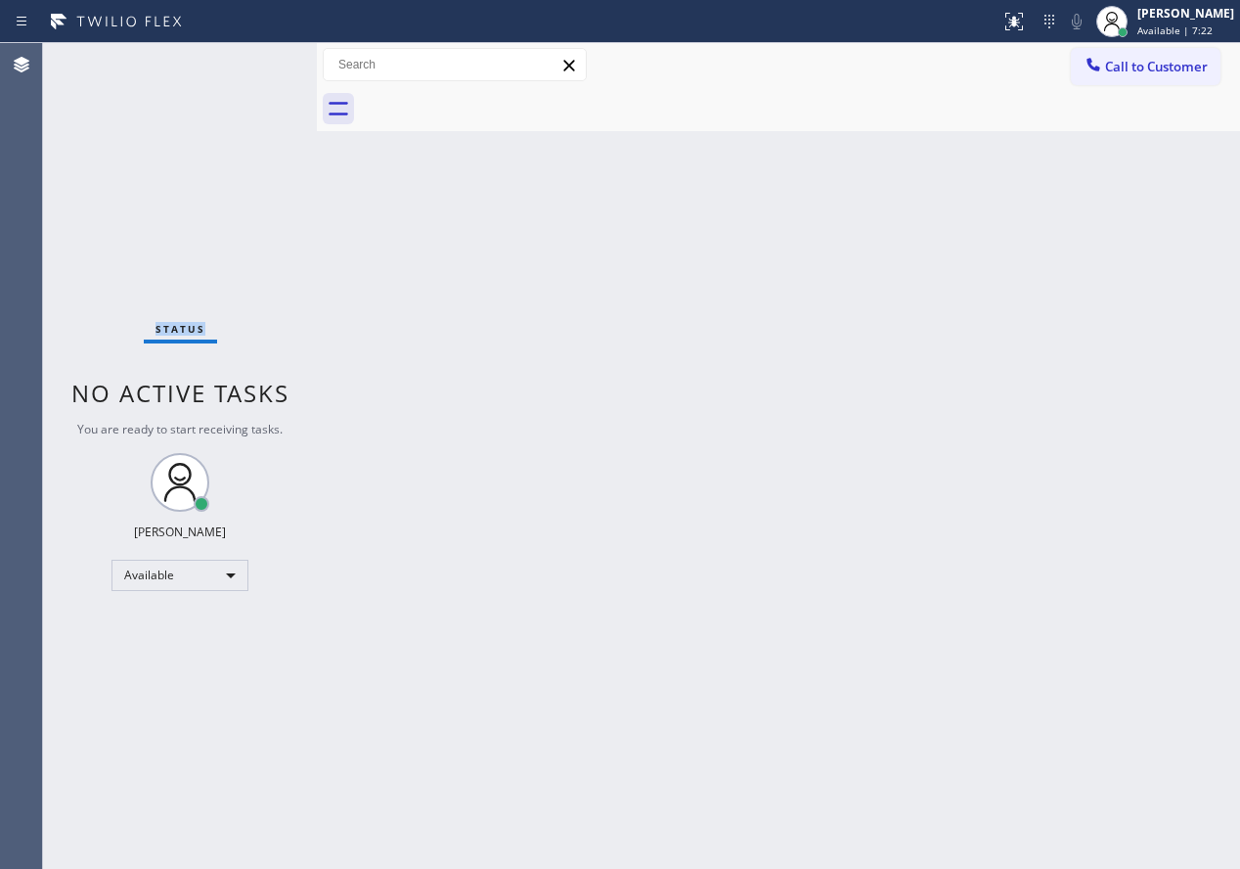
click at [255, 59] on div "Status No active tasks You are ready to start receiving tasks. [PERSON_NAME] Av…" at bounding box center [180, 455] width 274 height 825
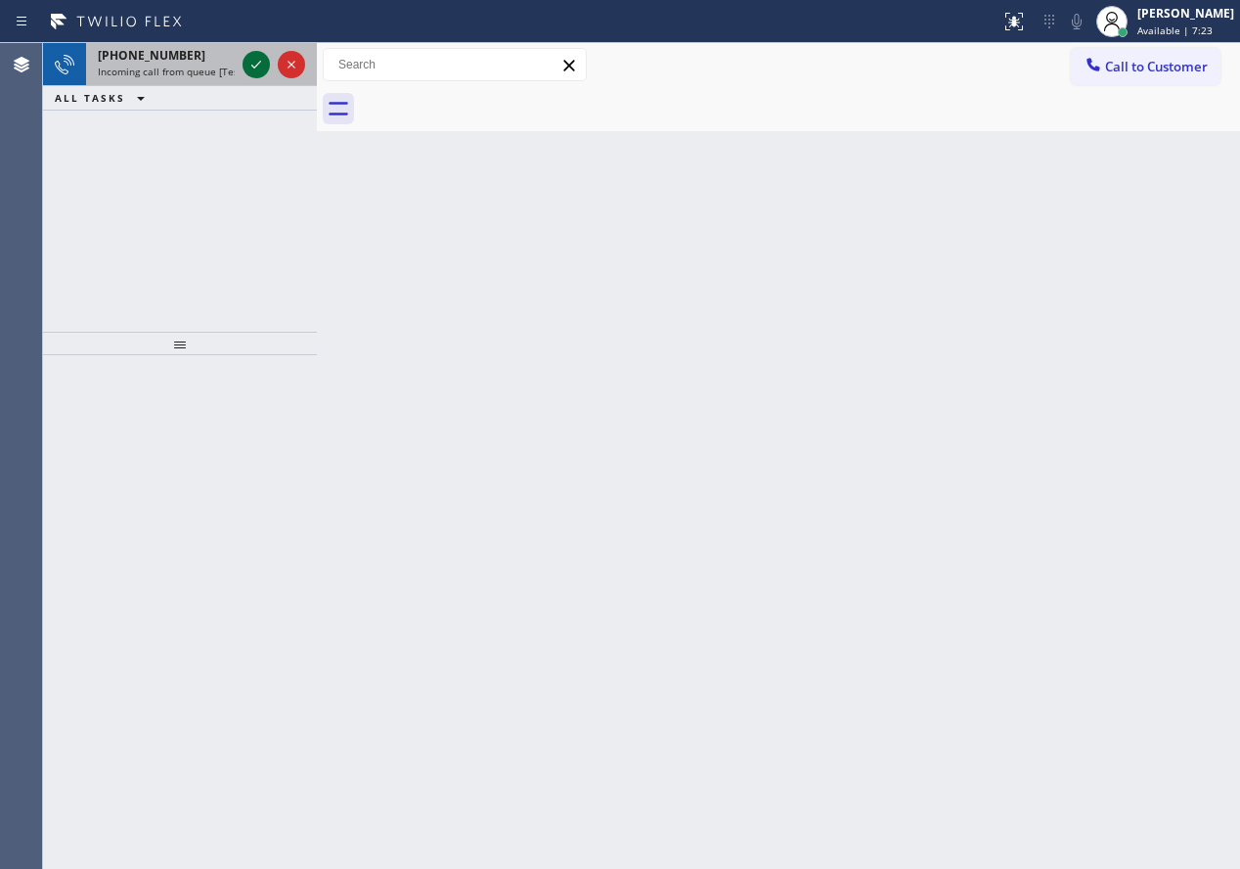
click at [254, 59] on icon at bounding box center [256, 64] width 23 height 23
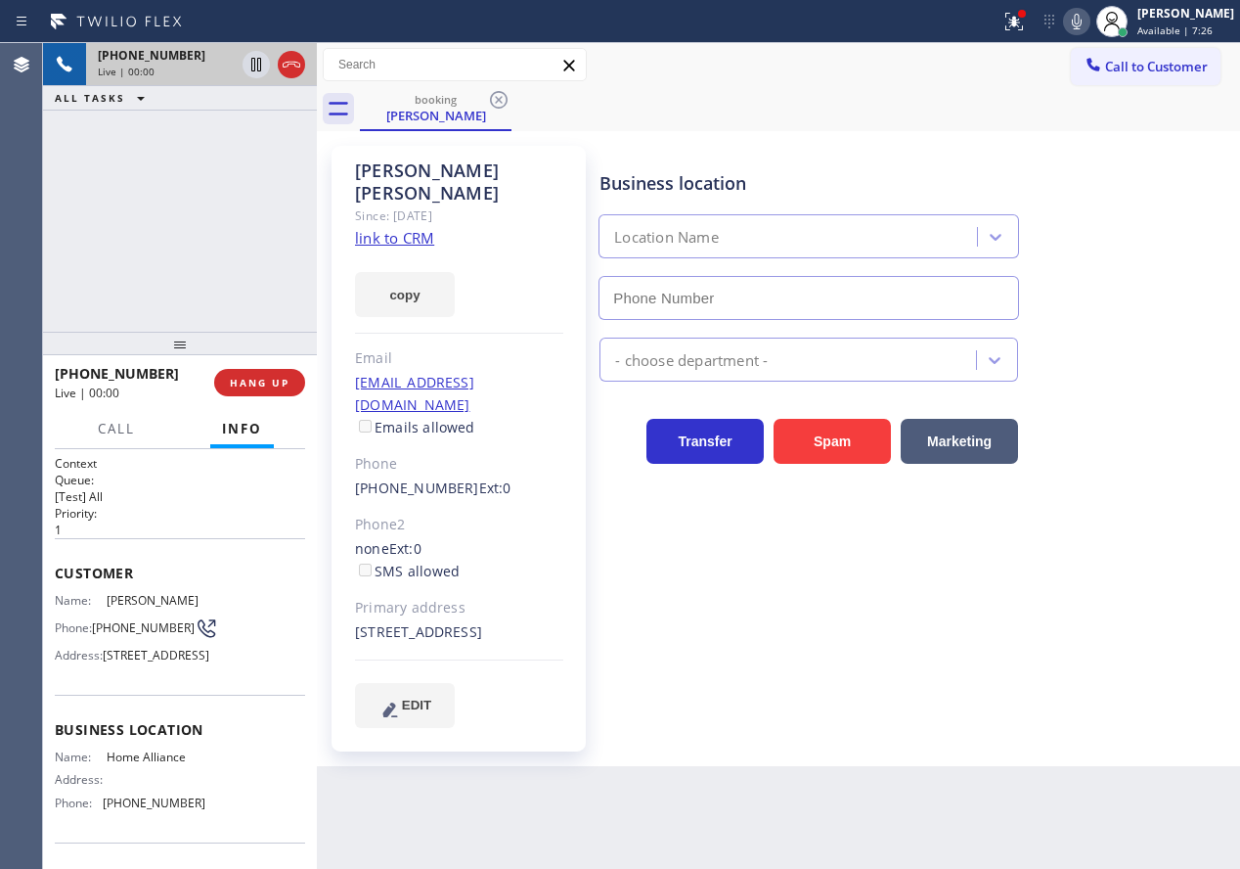
type input "(844) 679-8698"
click at [155, 764] on span "Home Alliance" at bounding box center [156, 756] width 98 height 15
copy span "Home Alliance"
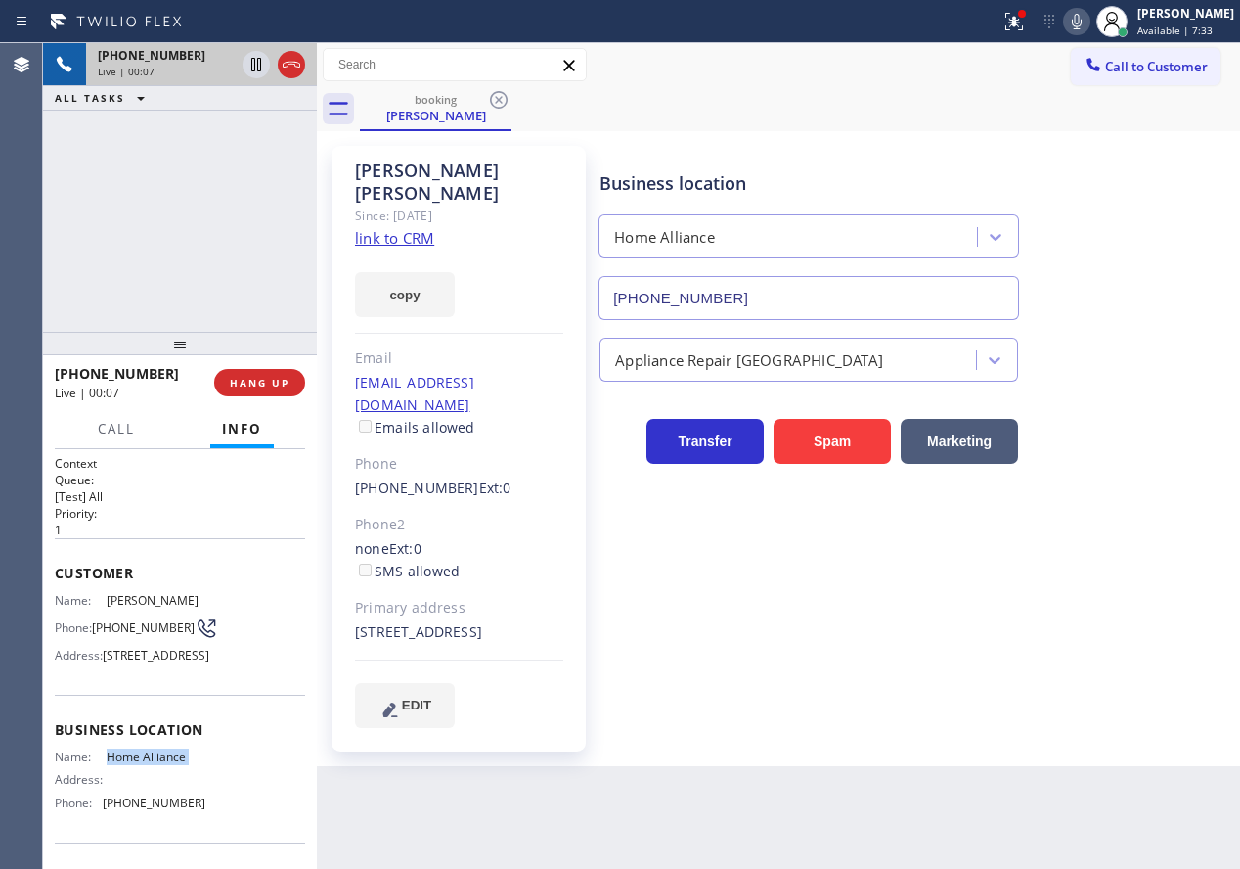
click at [758, 300] on input "(844) 679-8698" at bounding box center [809, 298] width 421 height 44
click at [385, 228] on link "link to CRM" at bounding box center [394, 238] width 79 height 20
click at [1088, 17] on icon at bounding box center [1076, 21] width 23 height 23
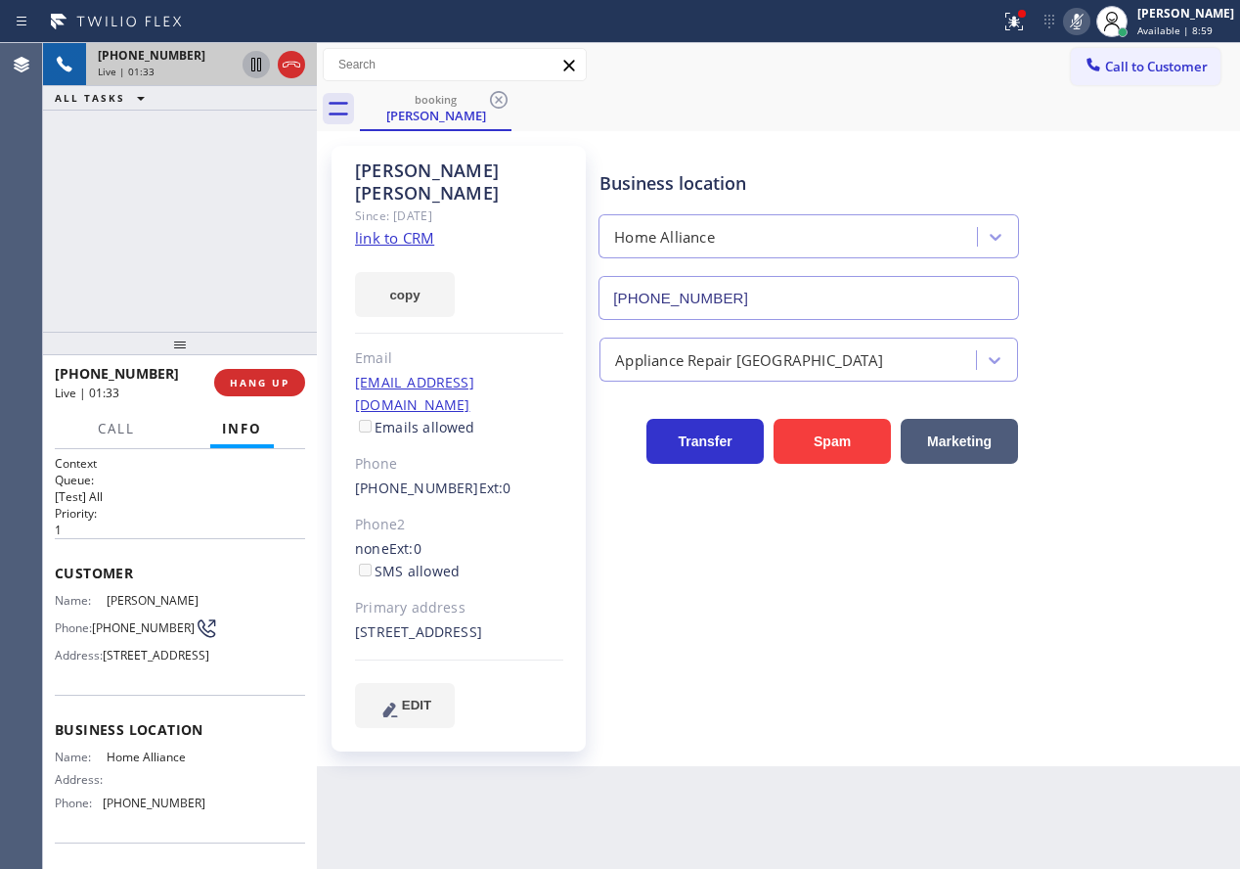
click at [255, 71] on icon at bounding box center [256, 64] width 23 height 23
click at [1128, 154] on div "Business location Home Alliance (844) 679-8698" at bounding box center [916, 231] width 640 height 177
click at [250, 69] on icon at bounding box center [256, 64] width 23 height 23
click at [1089, 21] on icon at bounding box center [1076, 21] width 23 height 23
click at [1125, 397] on div "Transfer Spam Marketing" at bounding box center [916, 422] width 640 height 82
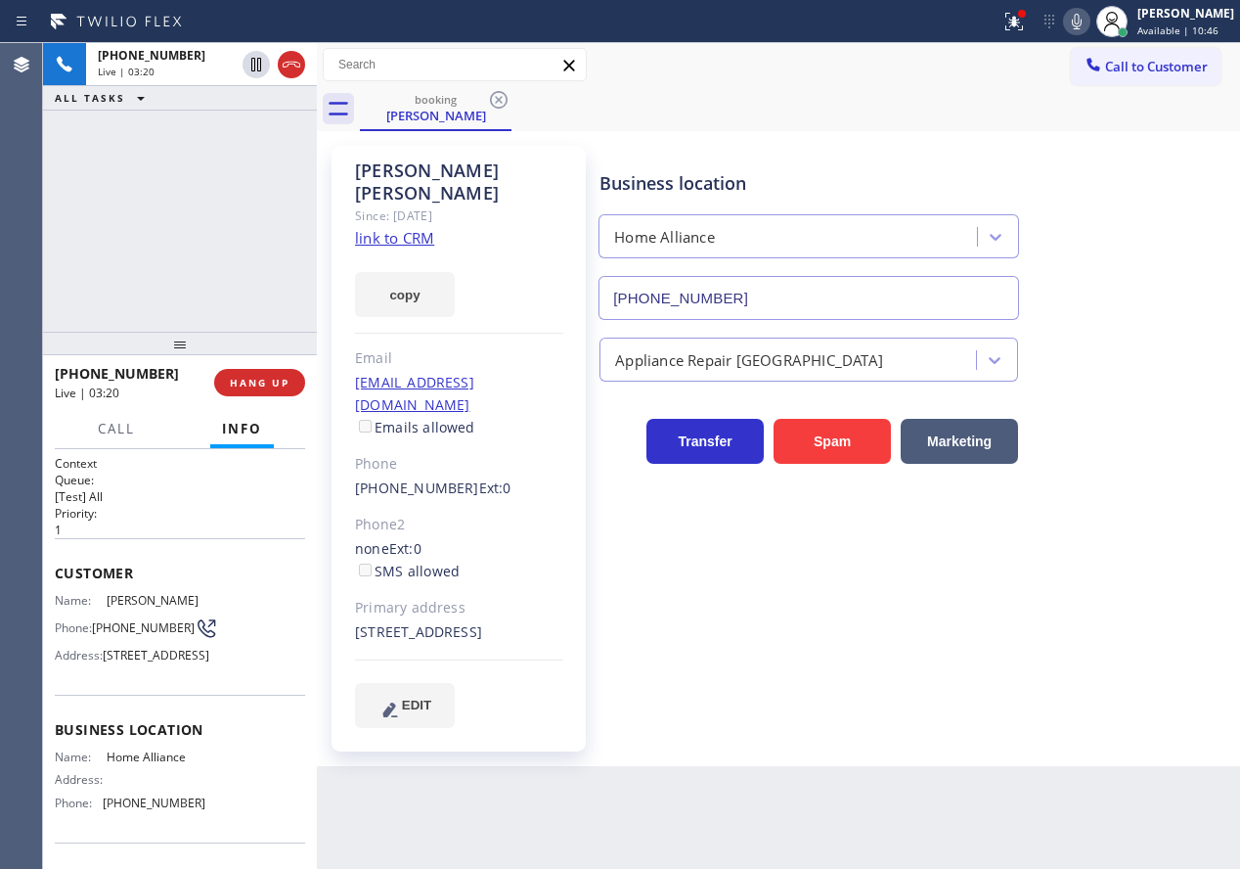
click at [143, 635] on span "(305) 310-2182" at bounding box center [143, 627] width 103 height 15
copy div "(305) 310-2182"
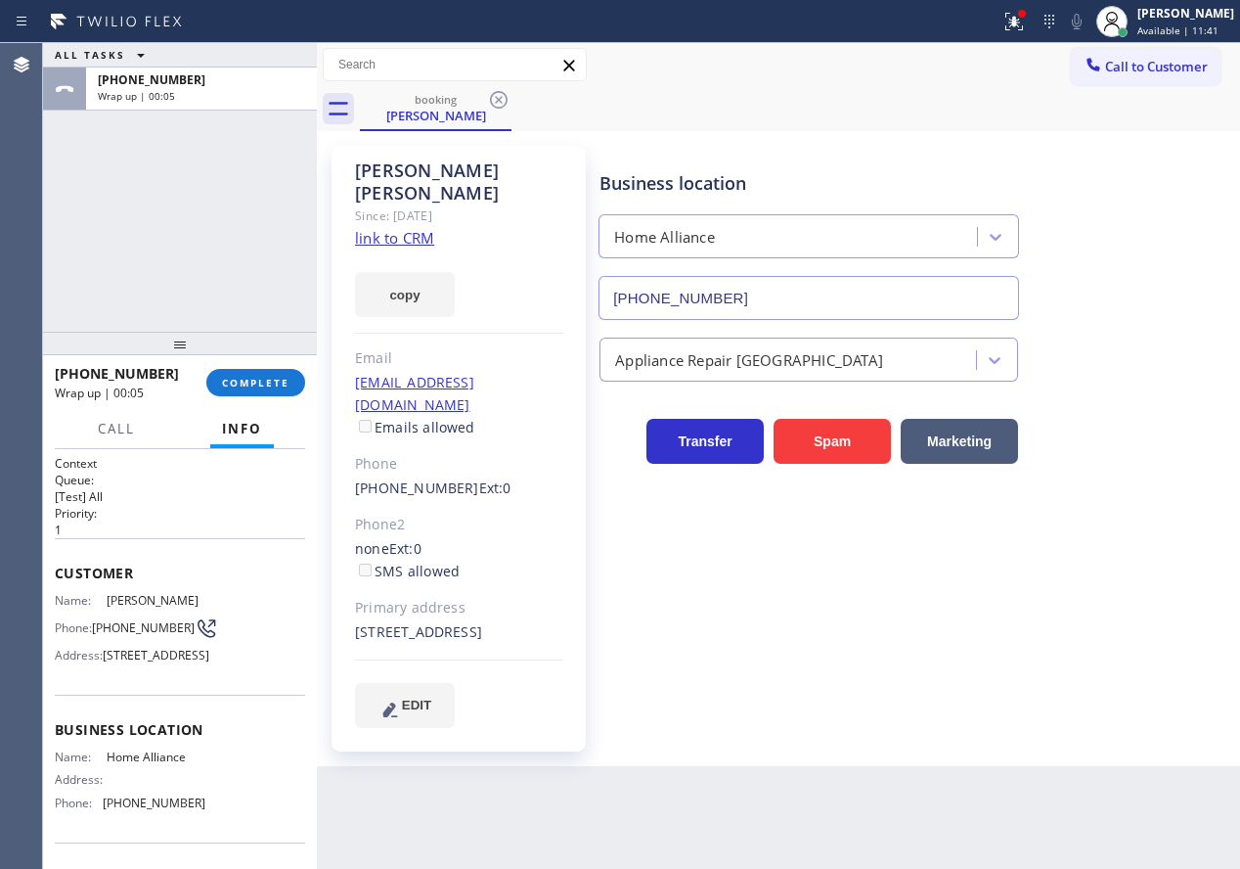
drag, startPoint x: 1197, startPoint y: 238, endPoint x: 519, endPoint y: 279, distance: 679.0
click at [1193, 238] on div "Business location Home Alliance (844) 679-8698" at bounding box center [916, 231] width 640 height 177
click at [274, 379] on span "COMPLETE" at bounding box center [255, 383] width 67 height 14
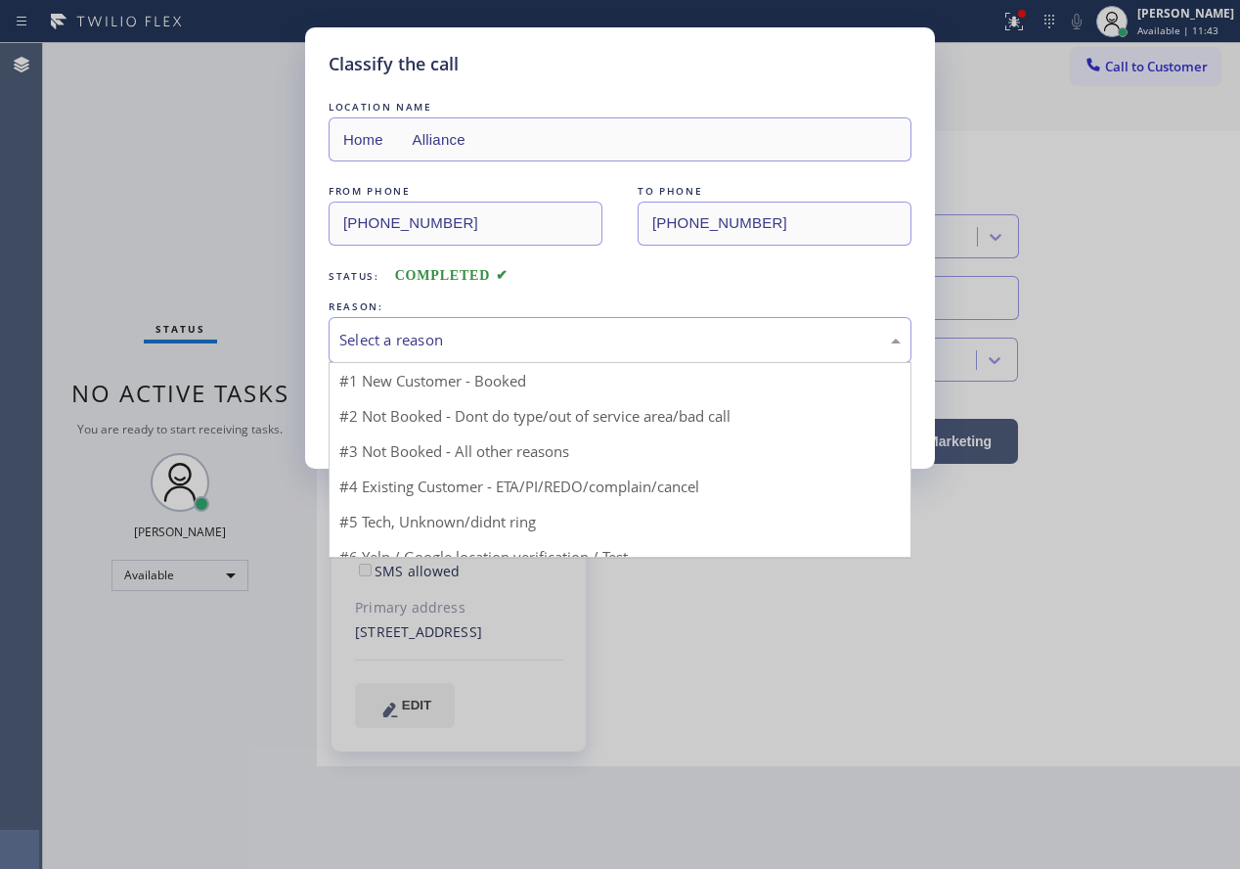
click at [502, 342] on div "Select a reason" at bounding box center [619, 340] width 561 height 22
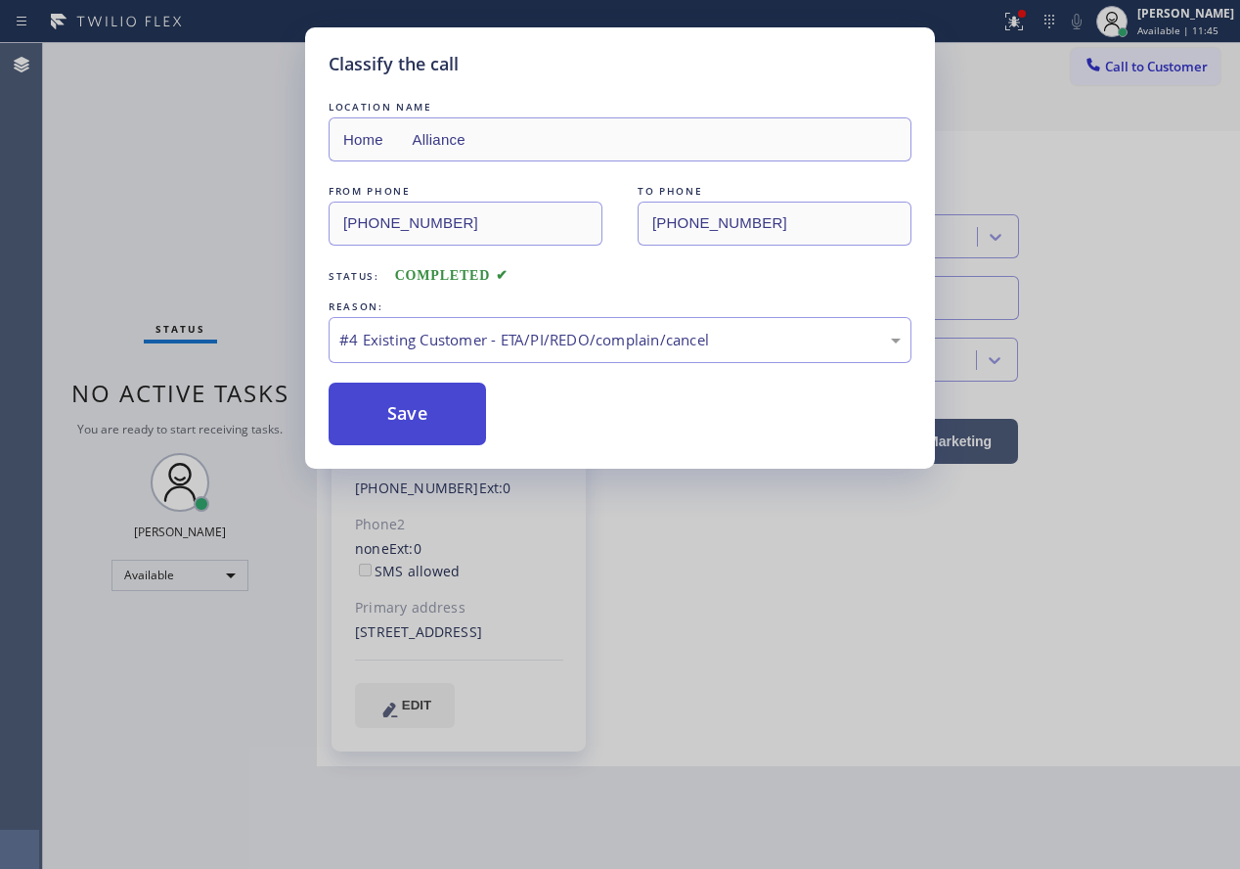
click at [414, 434] on button "Save" at bounding box center [407, 413] width 157 height 63
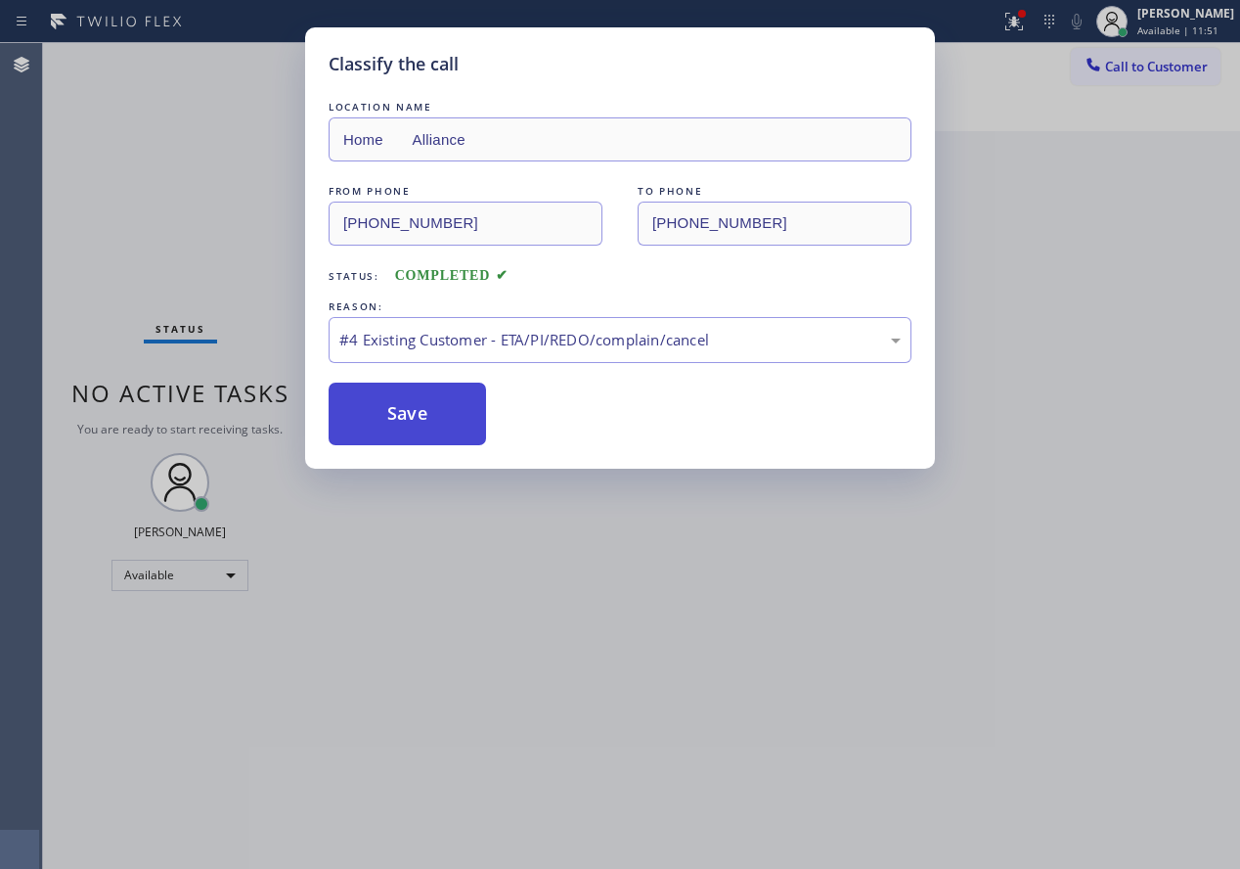
click at [406, 423] on button "Save" at bounding box center [407, 413] width 157 height 63
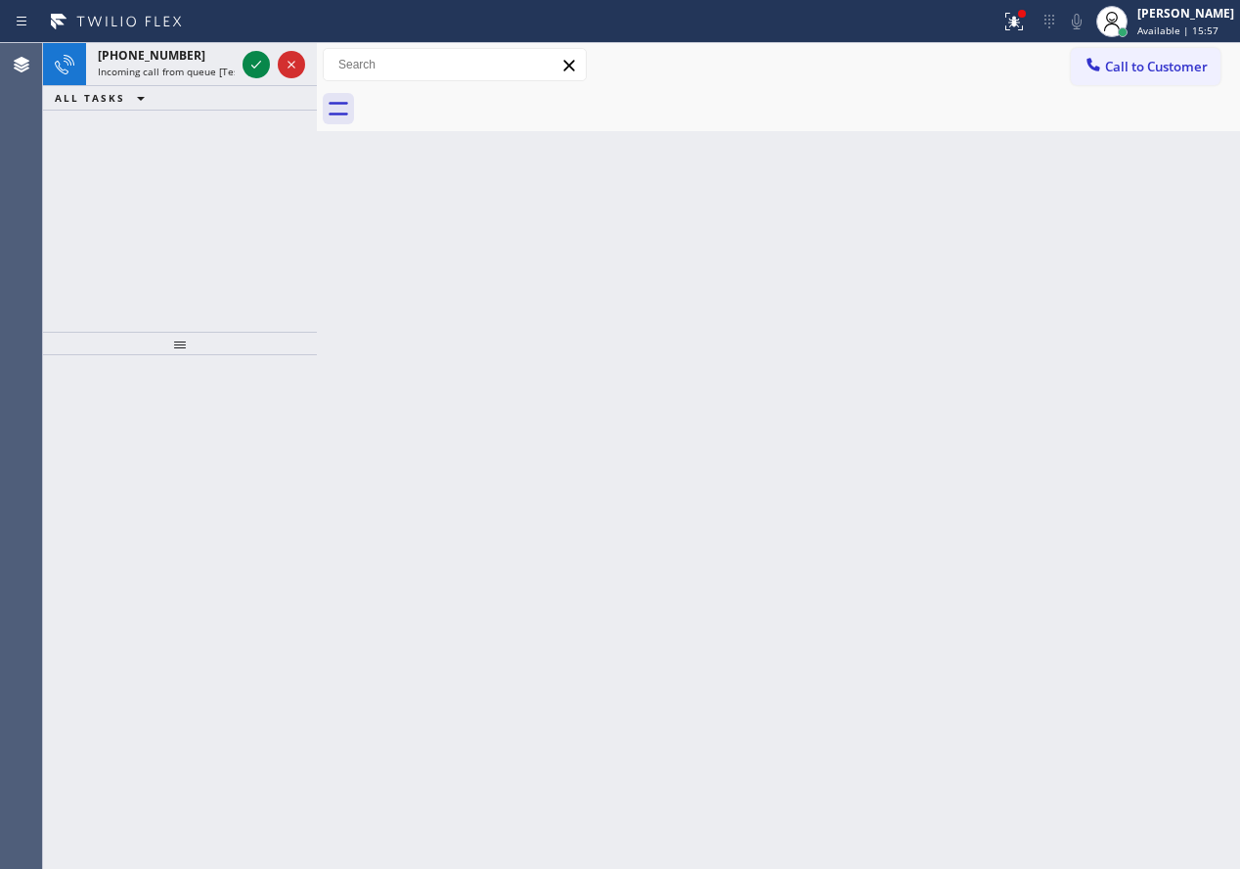
drag, startPoint x: 1120, startPoint y: 459, endPoint x: 805, endPoint y: 408, distance: 319.0
click at [1117, 458] on div "Back to Dashboard Change Sender ID Customers Technicians Select a contact Outbo…" at bounding box center [778, 455] width 923 height 825
click at [259, 70] on icon at bounding box center [256, 64] width 23 height 23
click at [256, 64] on icon at bounding box center [256, 64] width 23 height 23
click at [1037, 459] on div "Back to Dashboard Change Sender ID Customers Technicians Select a contact Outbo…" at bounding box center [778, 455] width 923 height 825
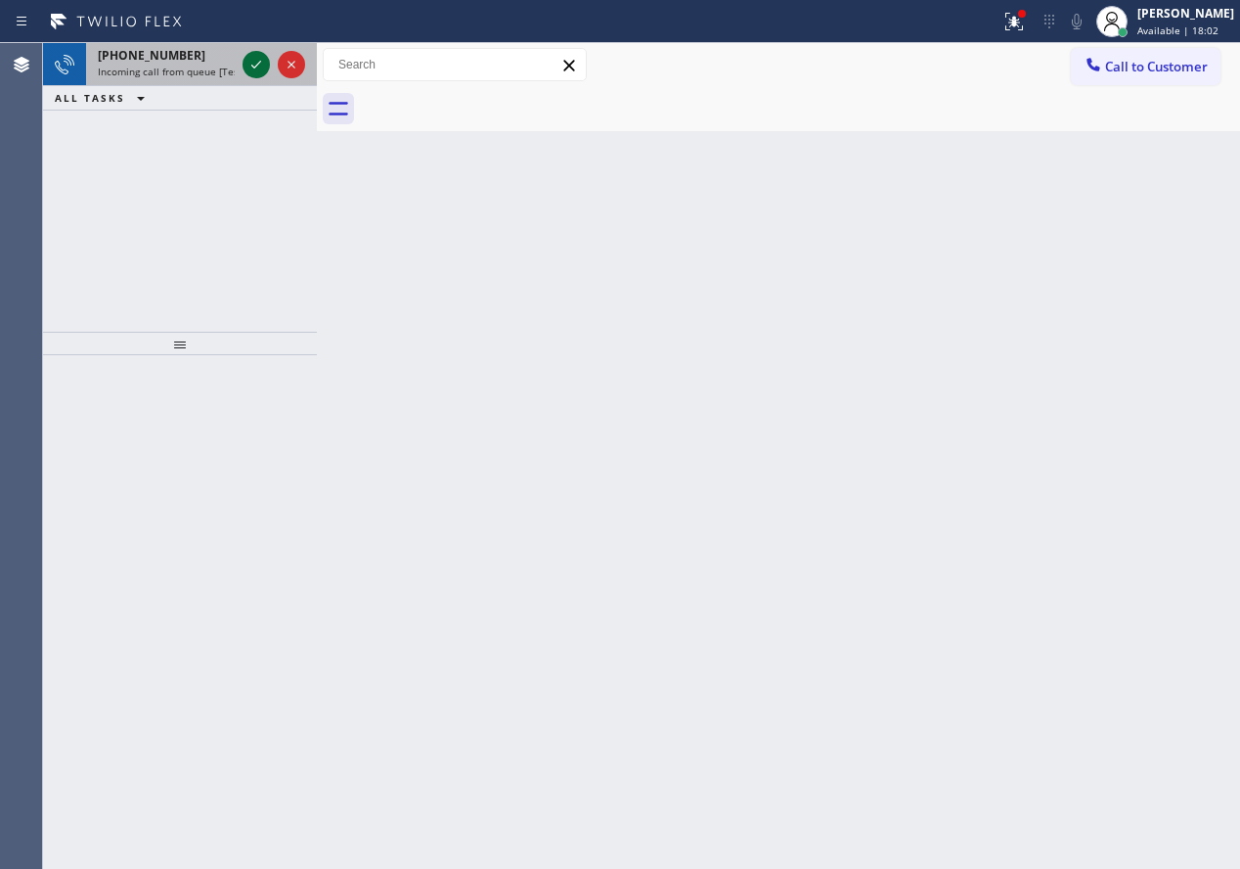
click at [249, 55] on icon at bounding box center [256, 64] width 23 height 23
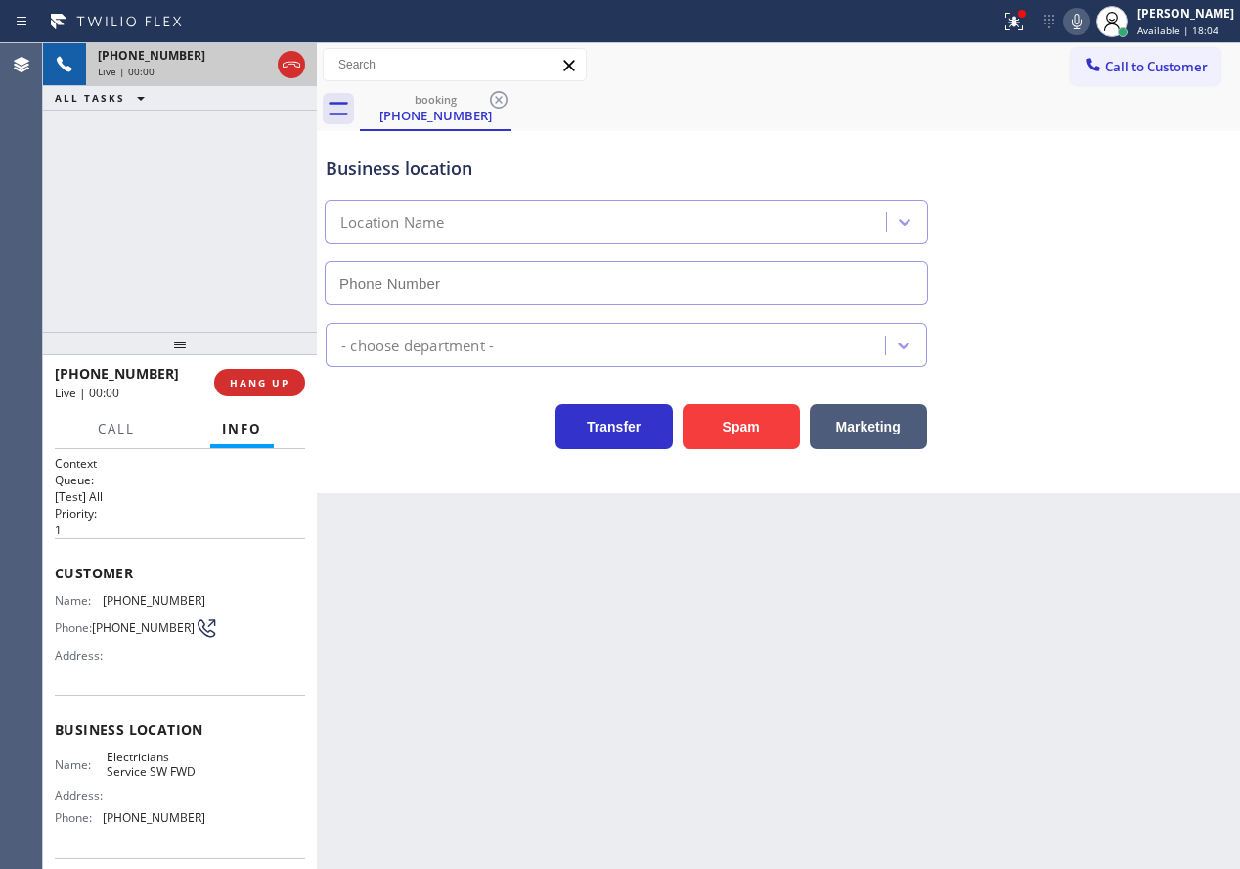
type input "(213) 566-1222"
click at [763, 418] on button "Spam" at bounding box center [741, 426] width 117 height 45
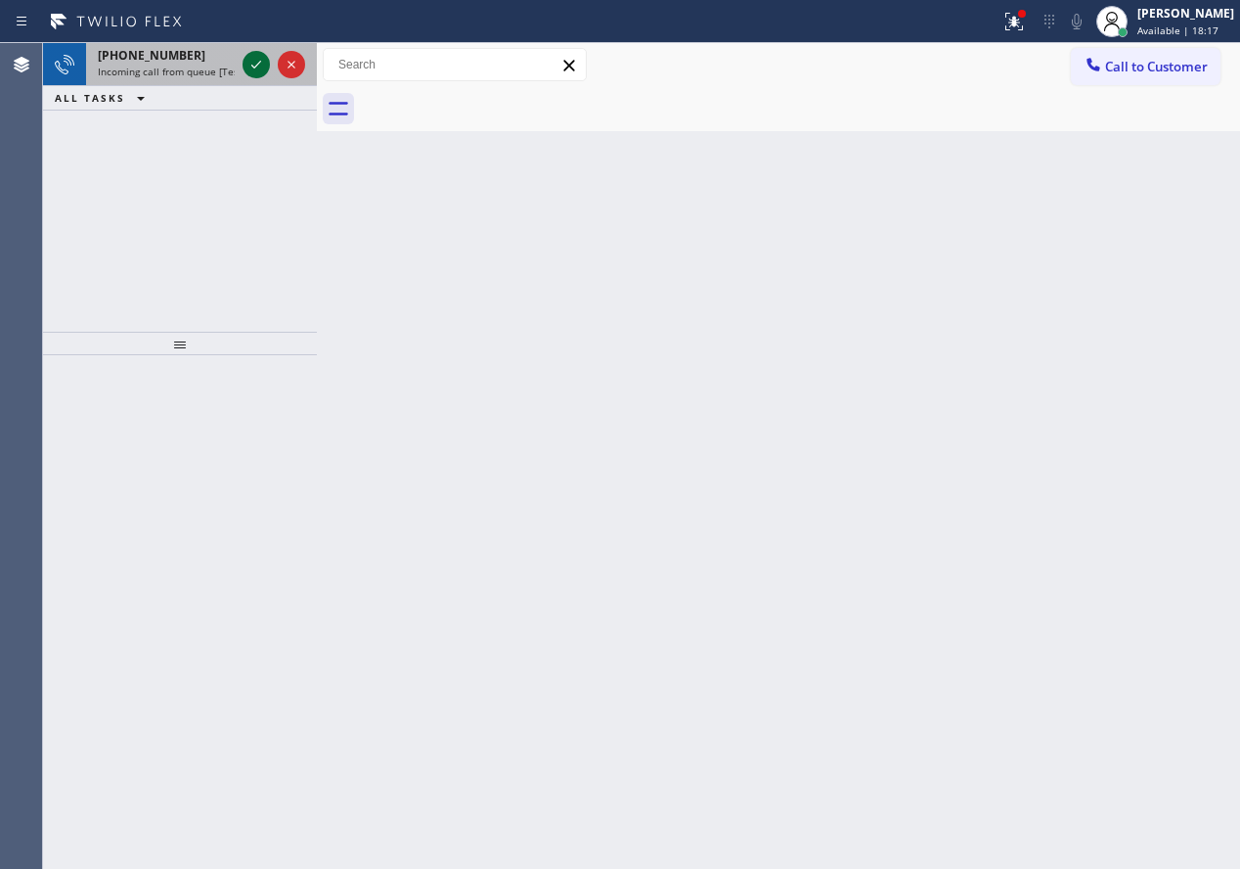
click at [251, 59] on icon at bounding box center [256, 64] width 23 height 23
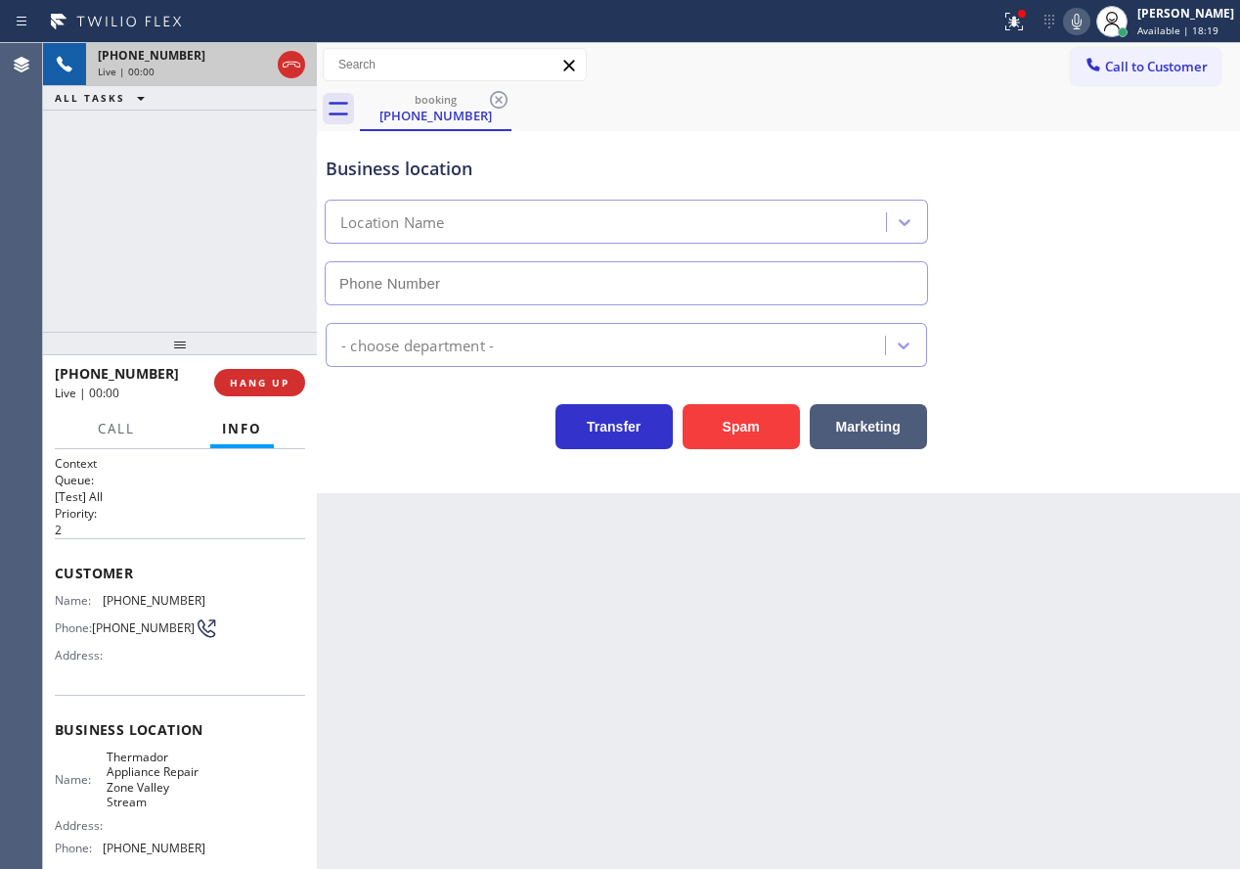
type input "(516) 588-8008"
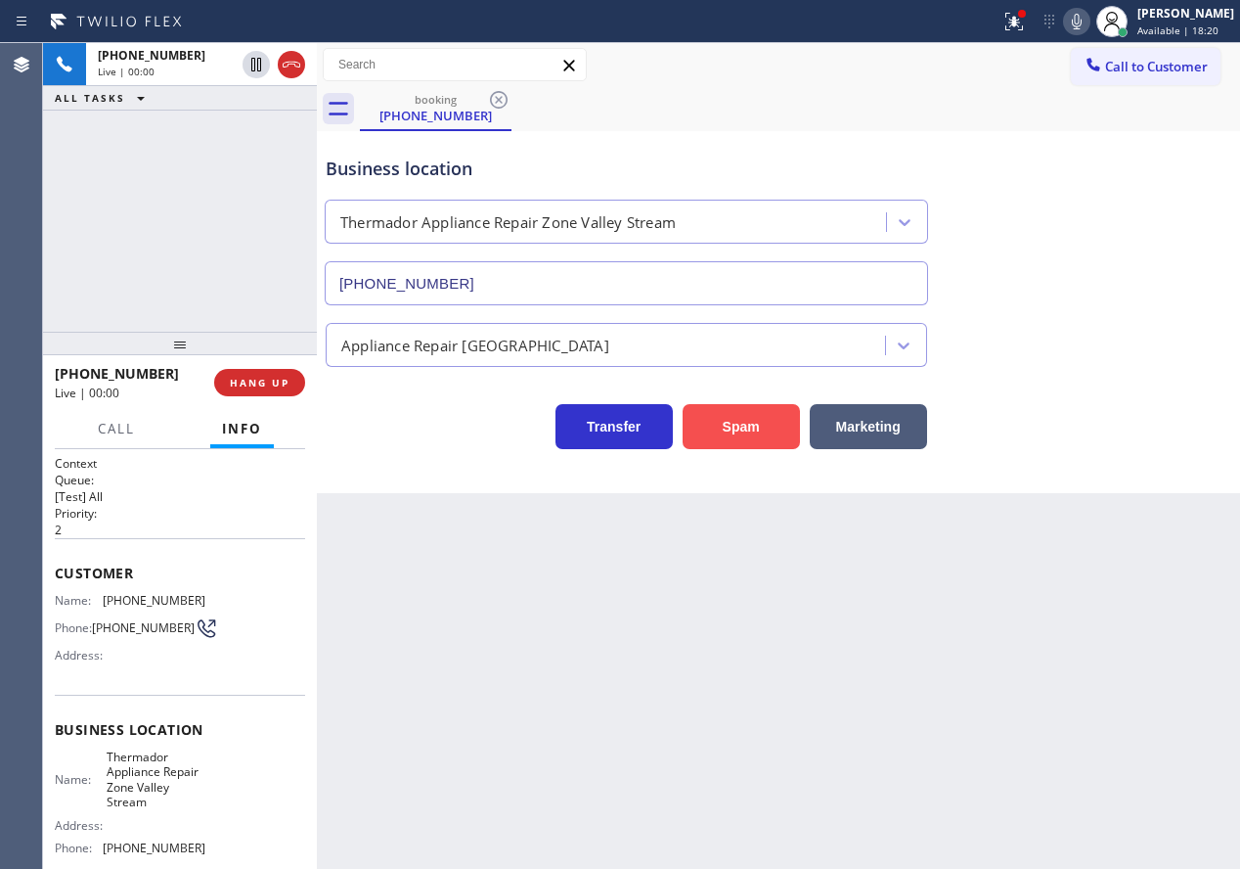
click at [725, 420] on button "Spam" at bounding box center [741, 426] width 117 height 45
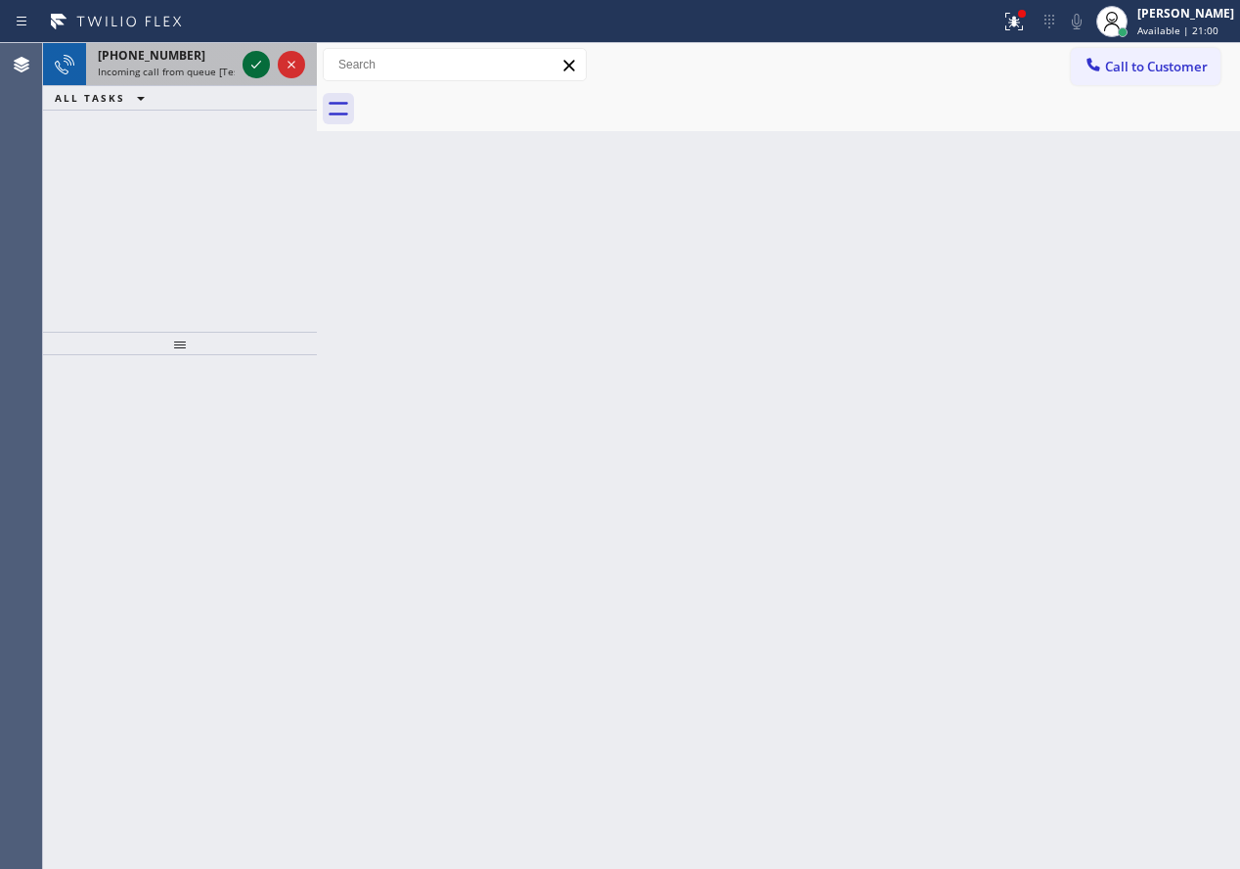
click at [258, 68] on icon at bounding box center [256, 64] width 23 height 23
click at [258, 69] on icon at bounding box center [256, 64] width 23 height 23
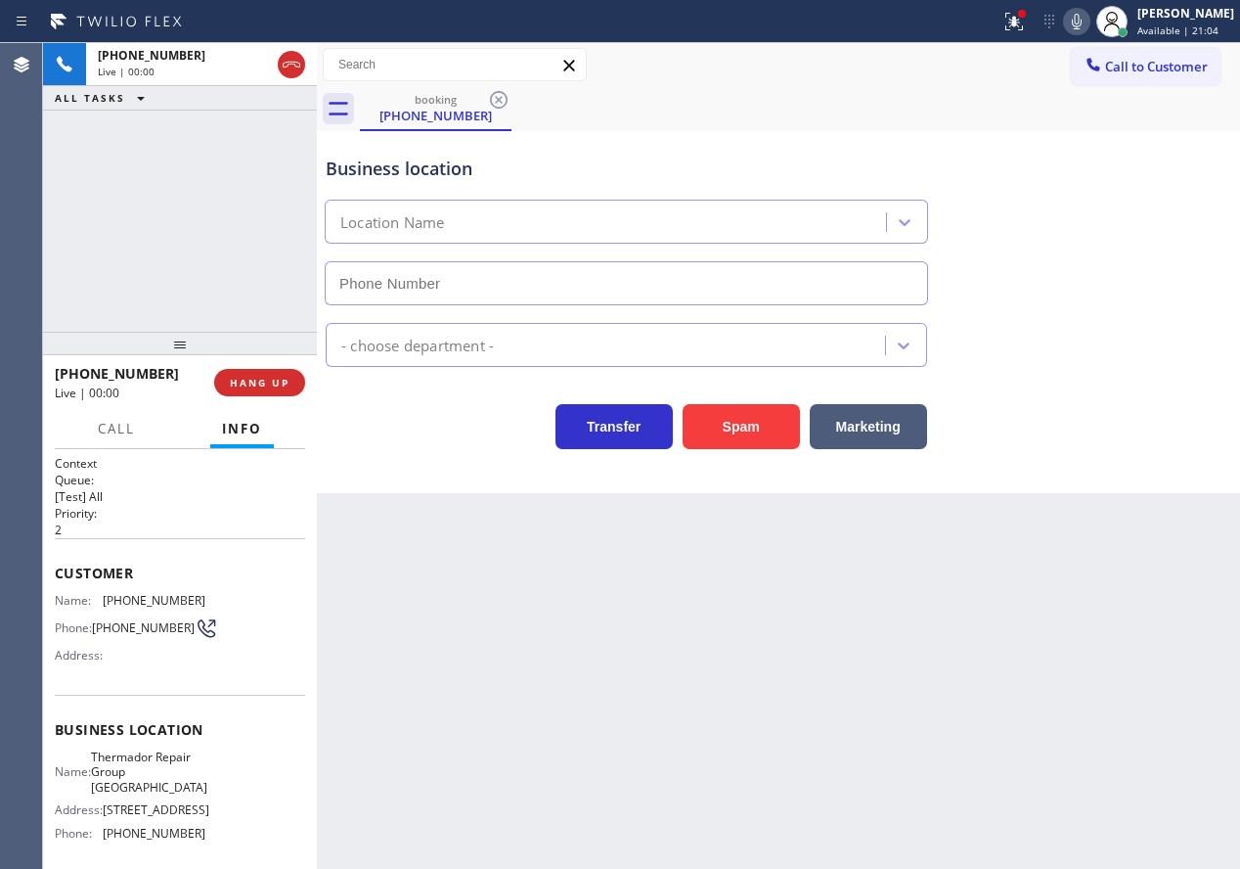
type input "(754) 205-3961"
click at [192, 772] on span "Thermador Repair Group Fort Lauderdale" at bounding box center [149, 771] width 116 height 45
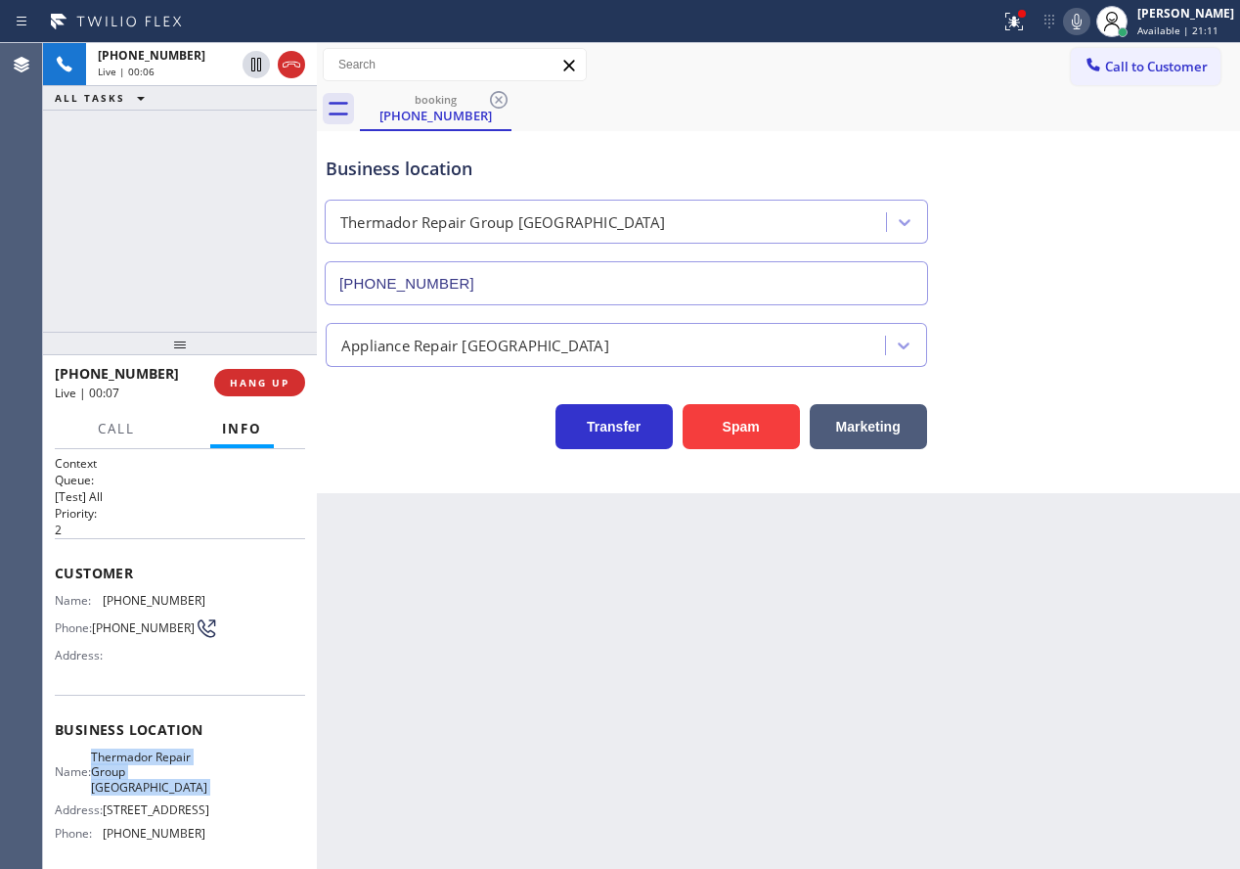
click at [192, 772] on span "Thermador Repair Group Fort Lauderdale" at bounding box center [149, 771] width 116 height 45
copy span "Thermador Repair Group Fort Lauderdale"
click at [618, 296] on input "(754) 205-3961" at bounding box center [626, 283] width 603 height 44
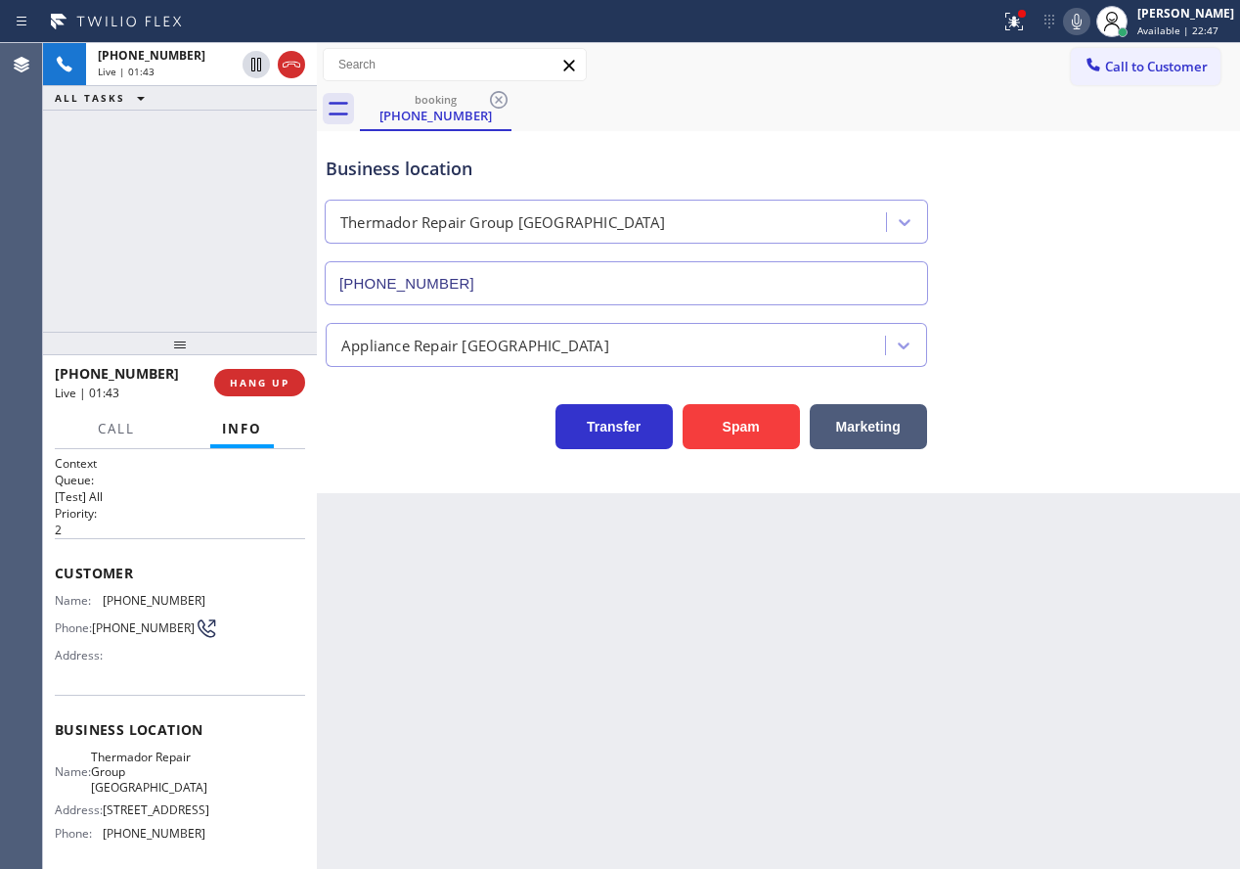
click at [127, 602] on span "(954) 540-3933" at bounding box center [154, 600] width 103 height 15
copy span "(954) 540-3933"
click at [257, 386] on span "HANG UP" at bounding box center [260, 383] width 60 height 14
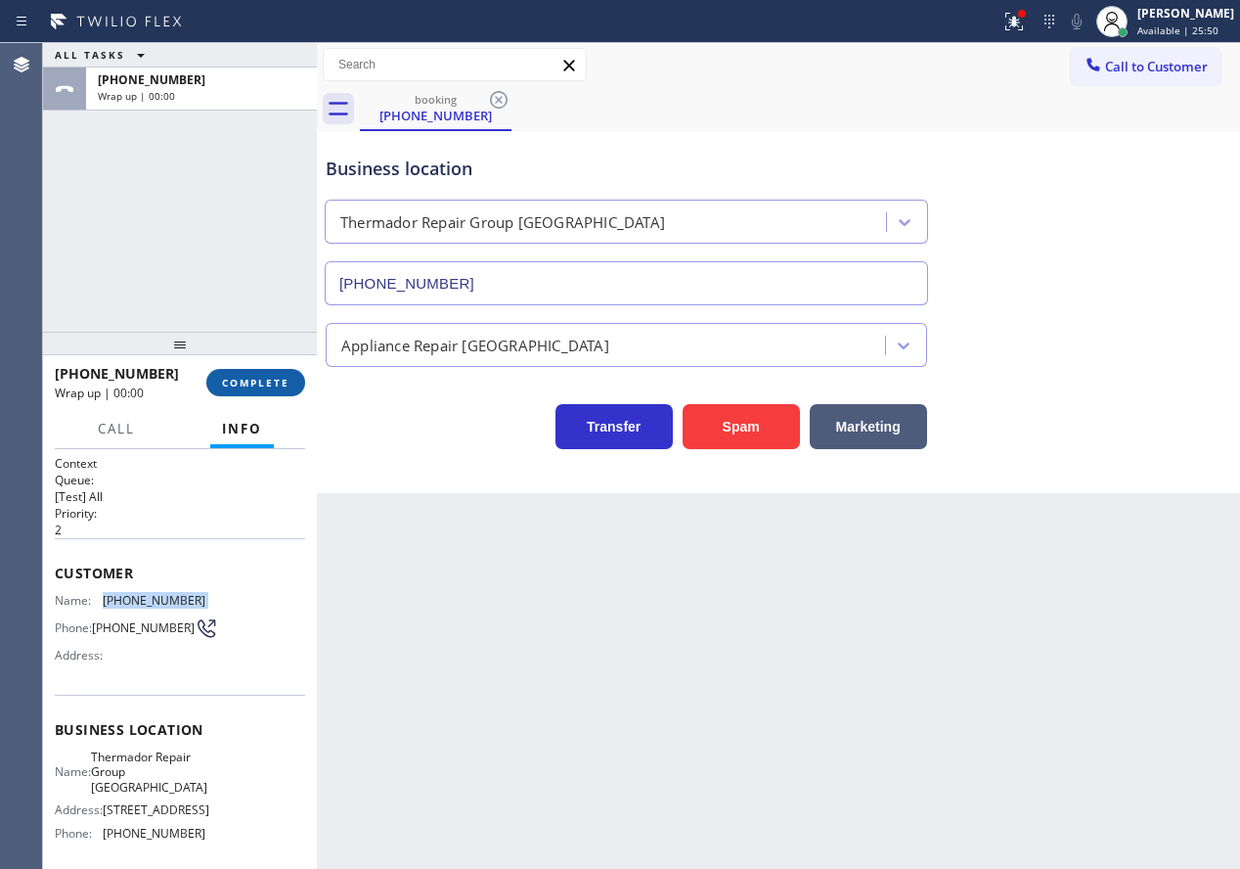
click at [257, 386] on span "COMPLETE" at bounding box center [255, 383] width 67 height 14
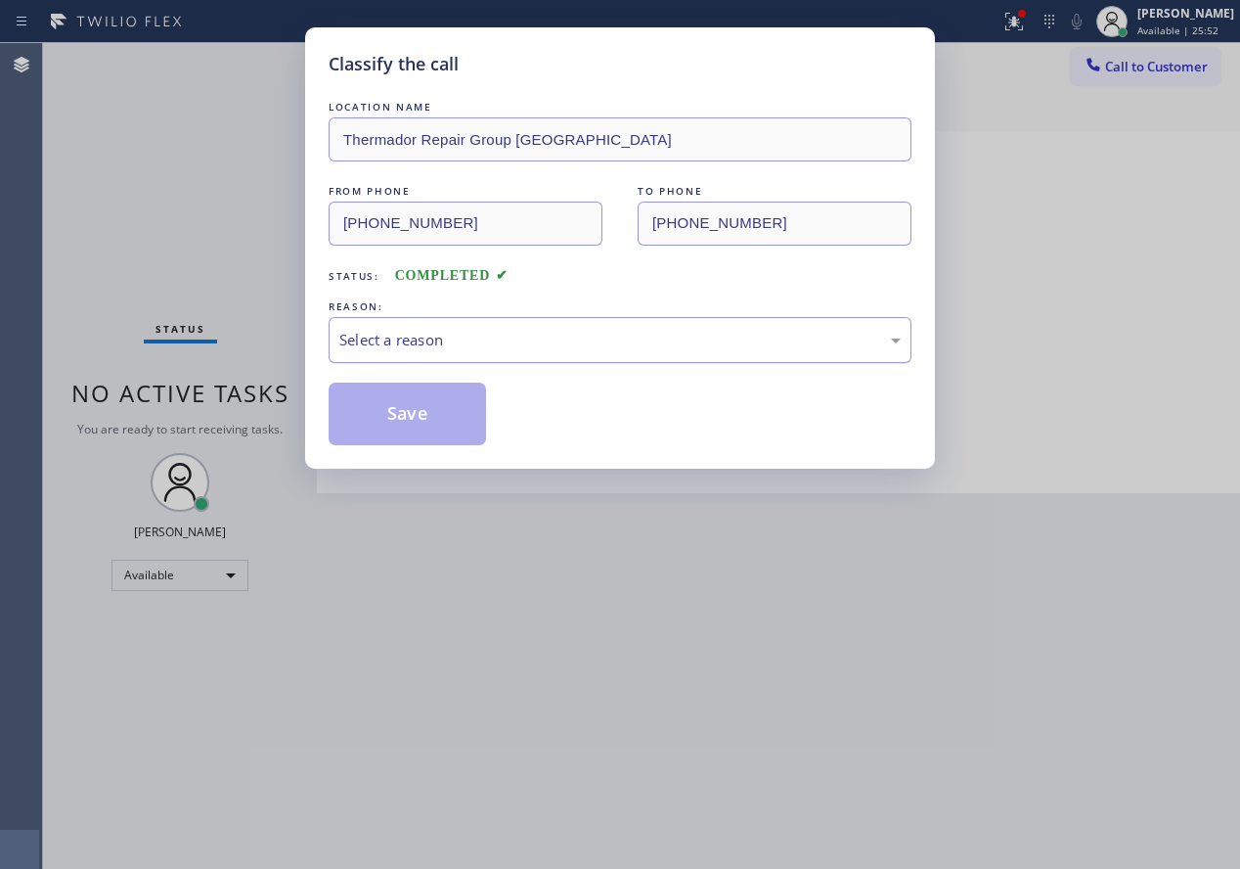
click at [557, 329] on div "Select a reason" at bounding box center [619, 340] width 561 height 22
click at [441, 420] on button "Save" at bounding box center [407, 413] width 157 height 63
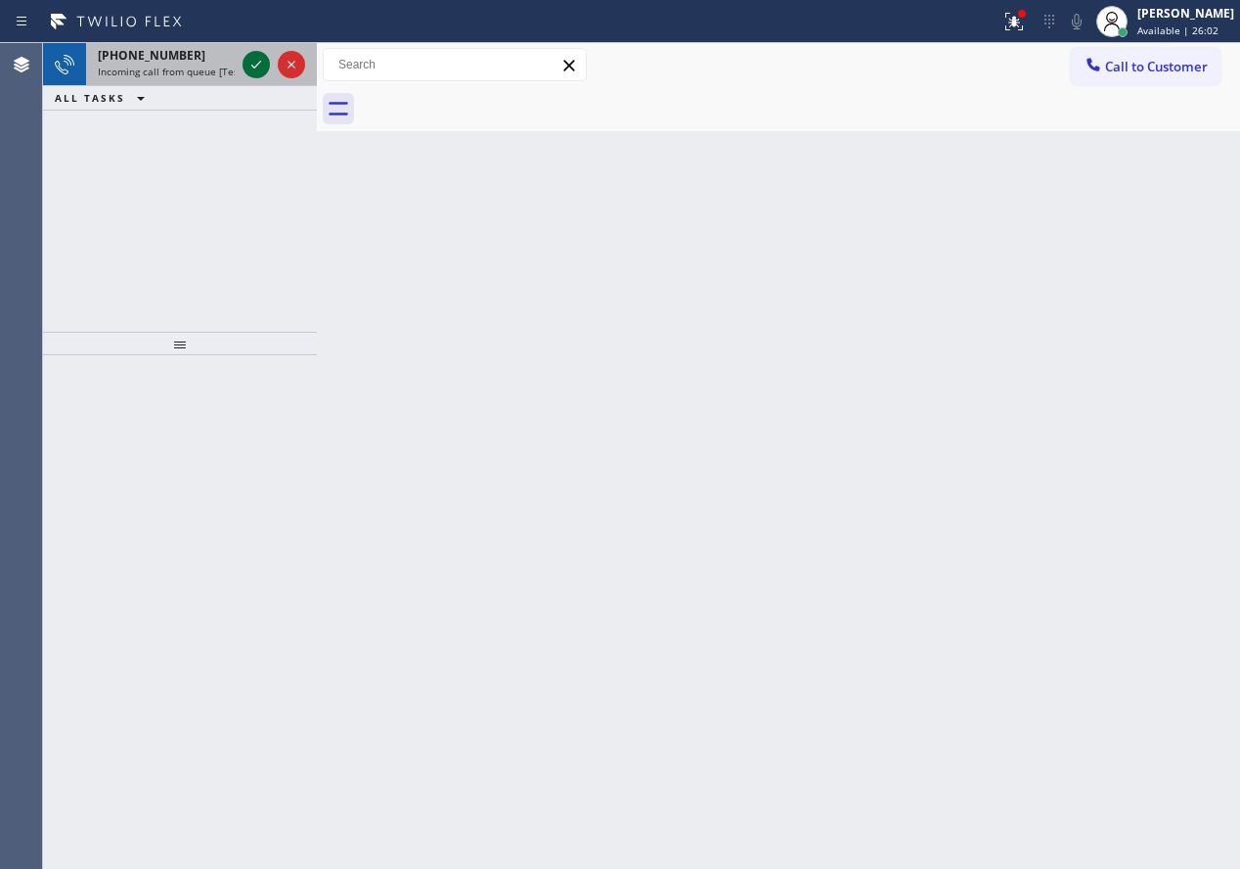
click at [255, 74] on icon at bounding box center [256, 64] width 23 height 23
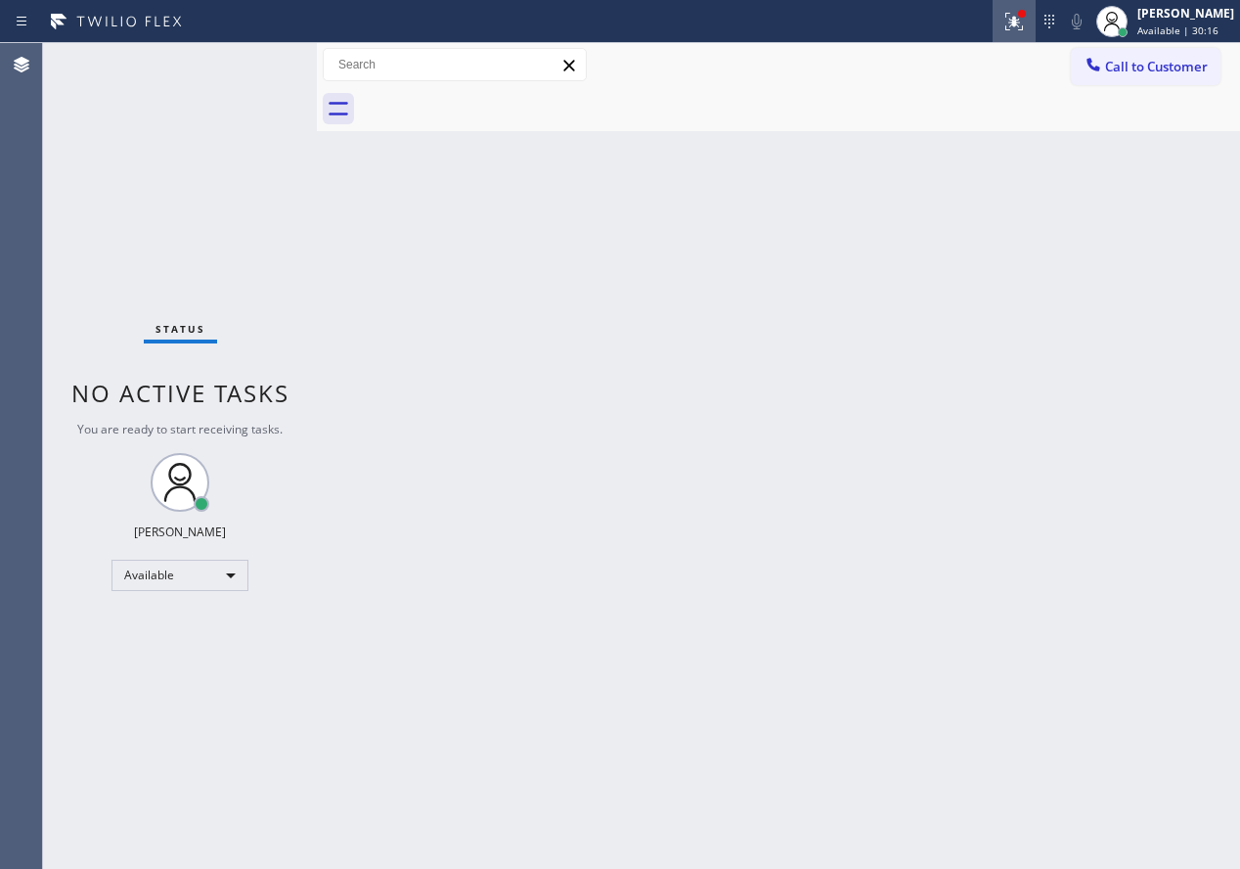
drag, startPoint x: 1026, startPoint y: 11, endPoint x: 1024, endPoint y: 22, distance: 10.9
click at [1026, 12] on icon at bounding box center [1013, 21] width 23 height 23
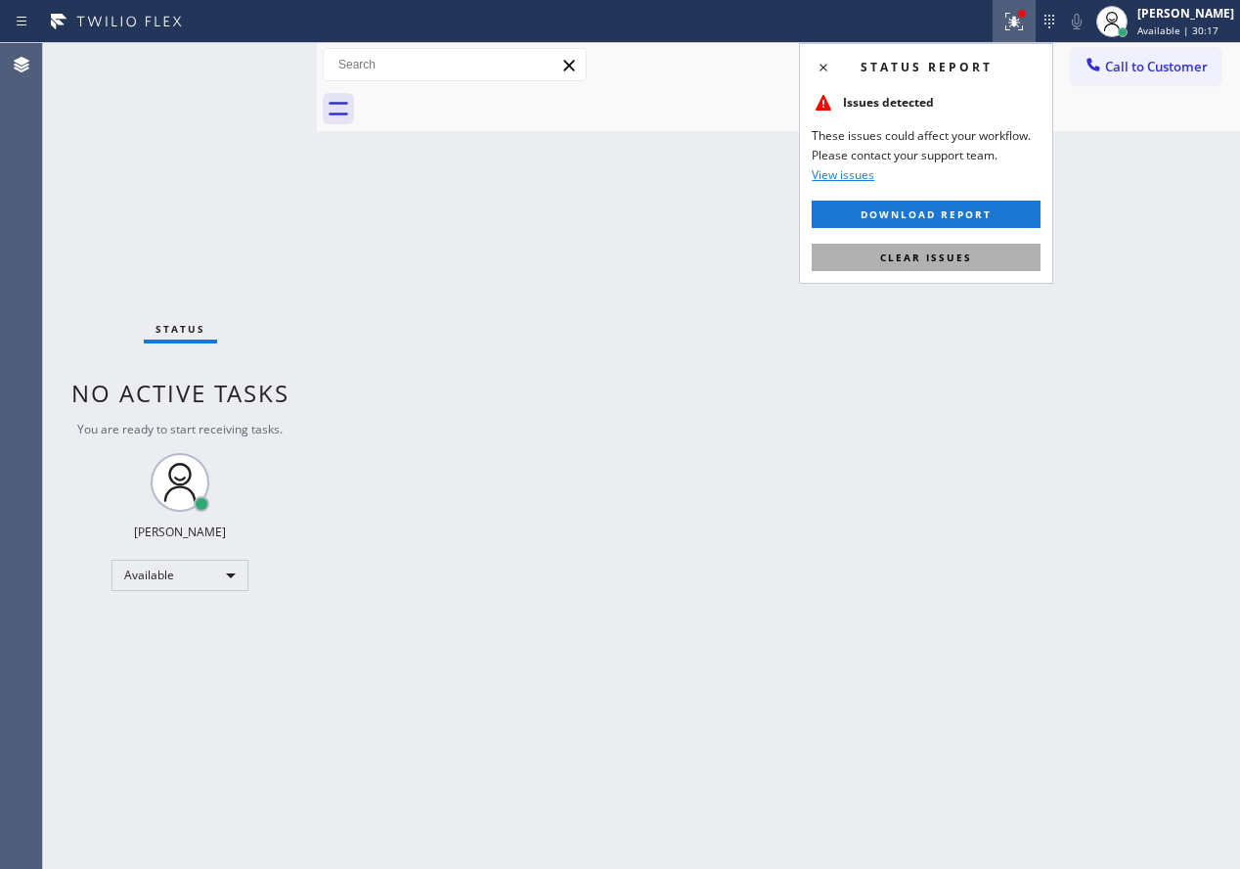
click at [957, 256] on span "Clear issues" at bounding box center [926, 257] width 92 height 14
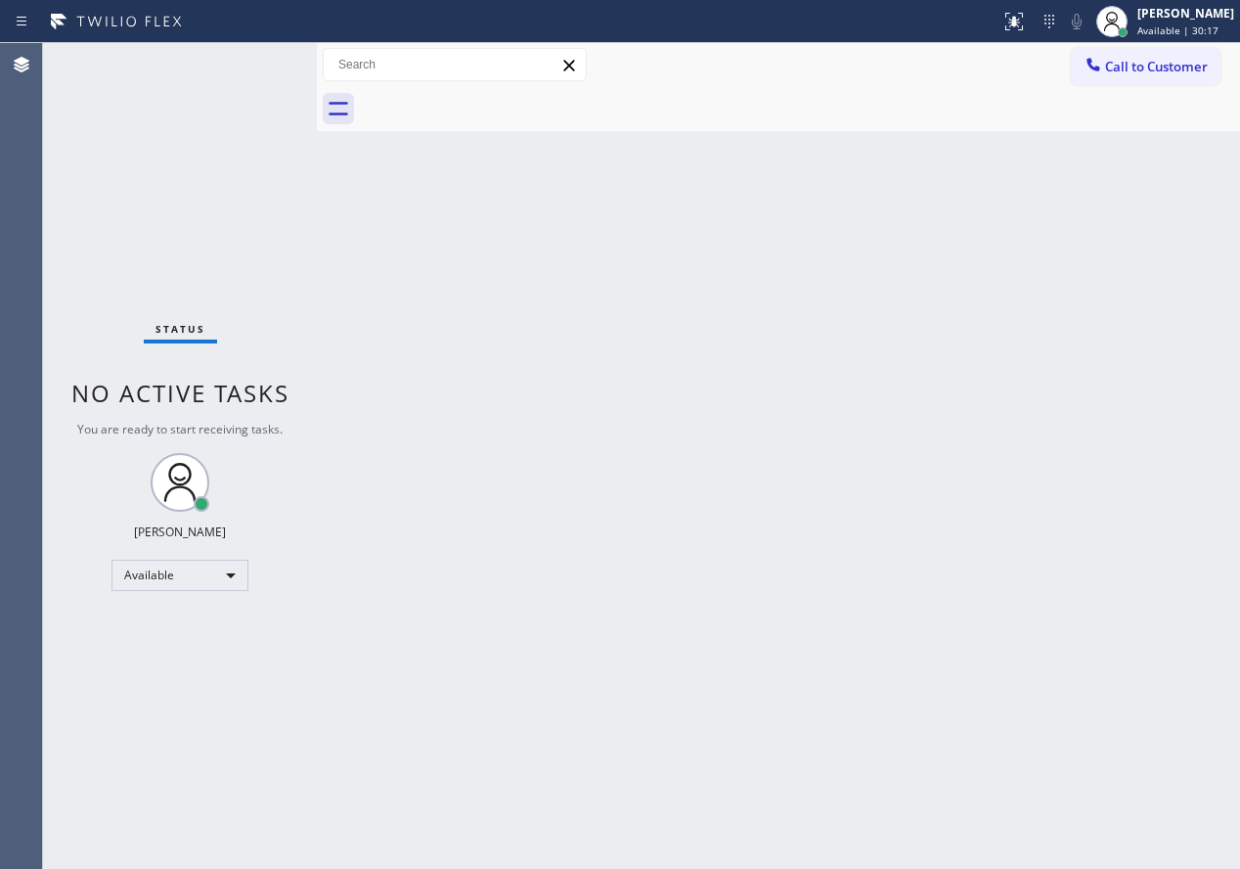
click at [615, 252] on div "Back to Dashboard Change Sender ID Customers Technicians Select a contact Outbo…" at bounding box center [778, 455] width 923 height 825
click at [1059, 517] on div "Back to Dashboard Change Sender ID Customers Technicians Select a contact Outbo…" at bounding box center [778, 455] width 923 height 825
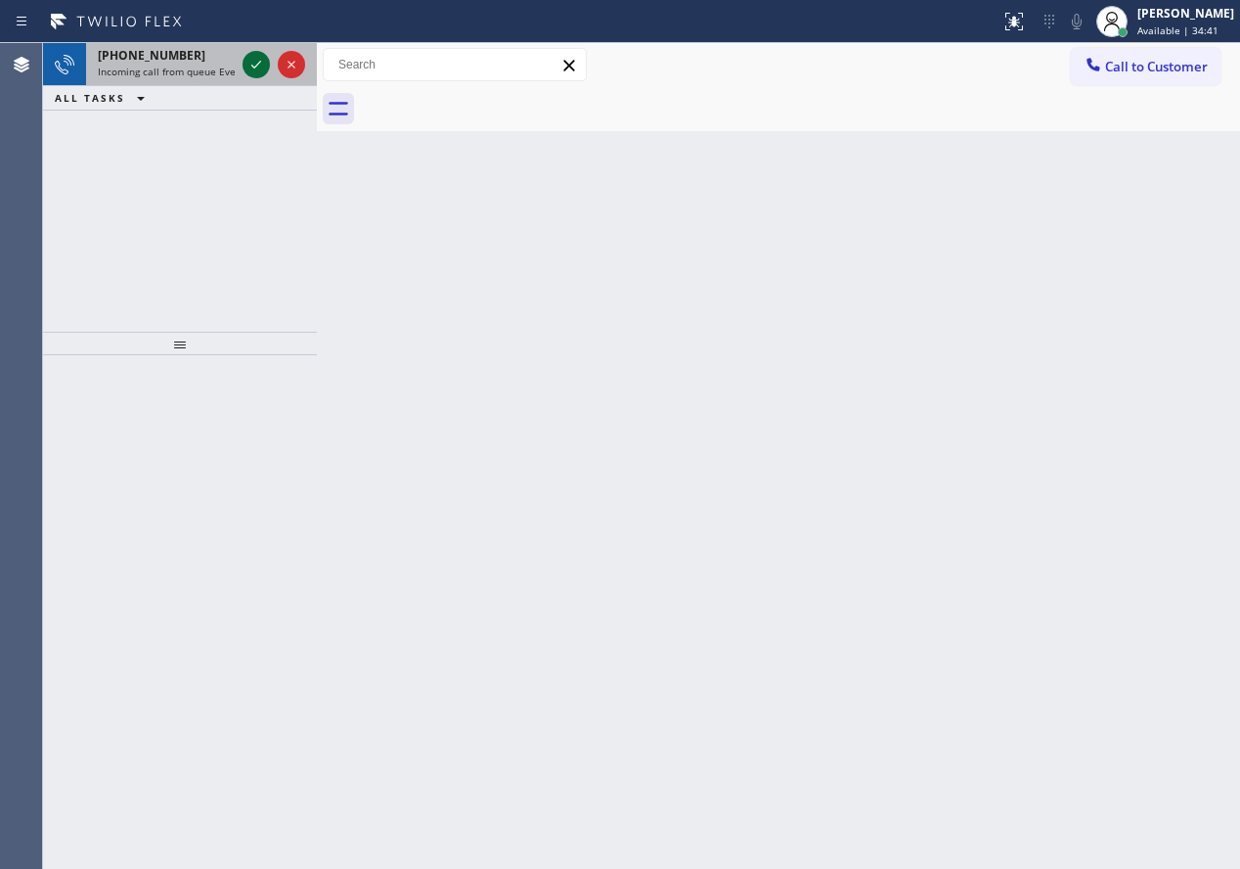
click at [251, 64] on icon at bounding box center [256, 64] width 23 height 23
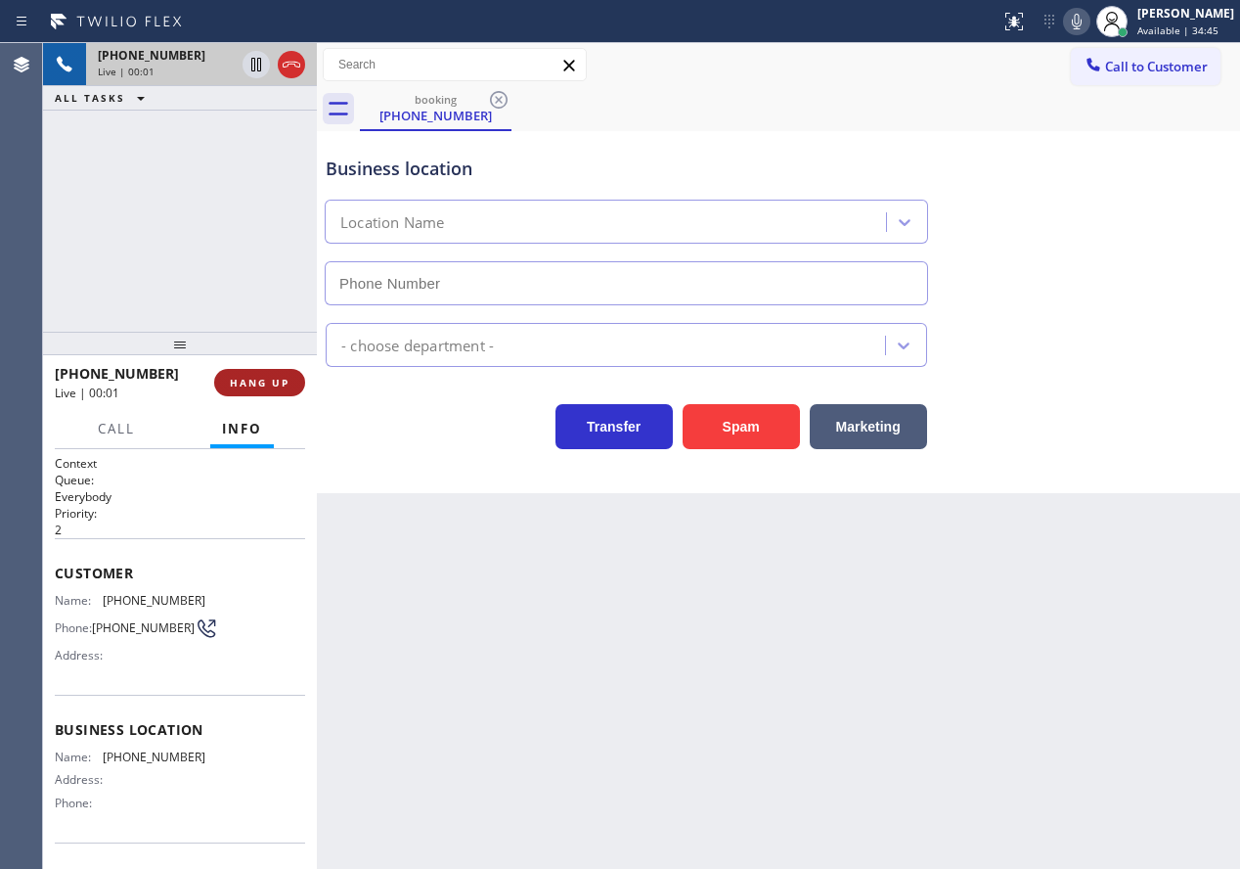
click at [284, 374] on button "HANG UP" at bounding box center [259, 382] width 91 height 27
click at [281, 379] on span "HANG UP" at bounding box center [260, 383] width 60 height 14
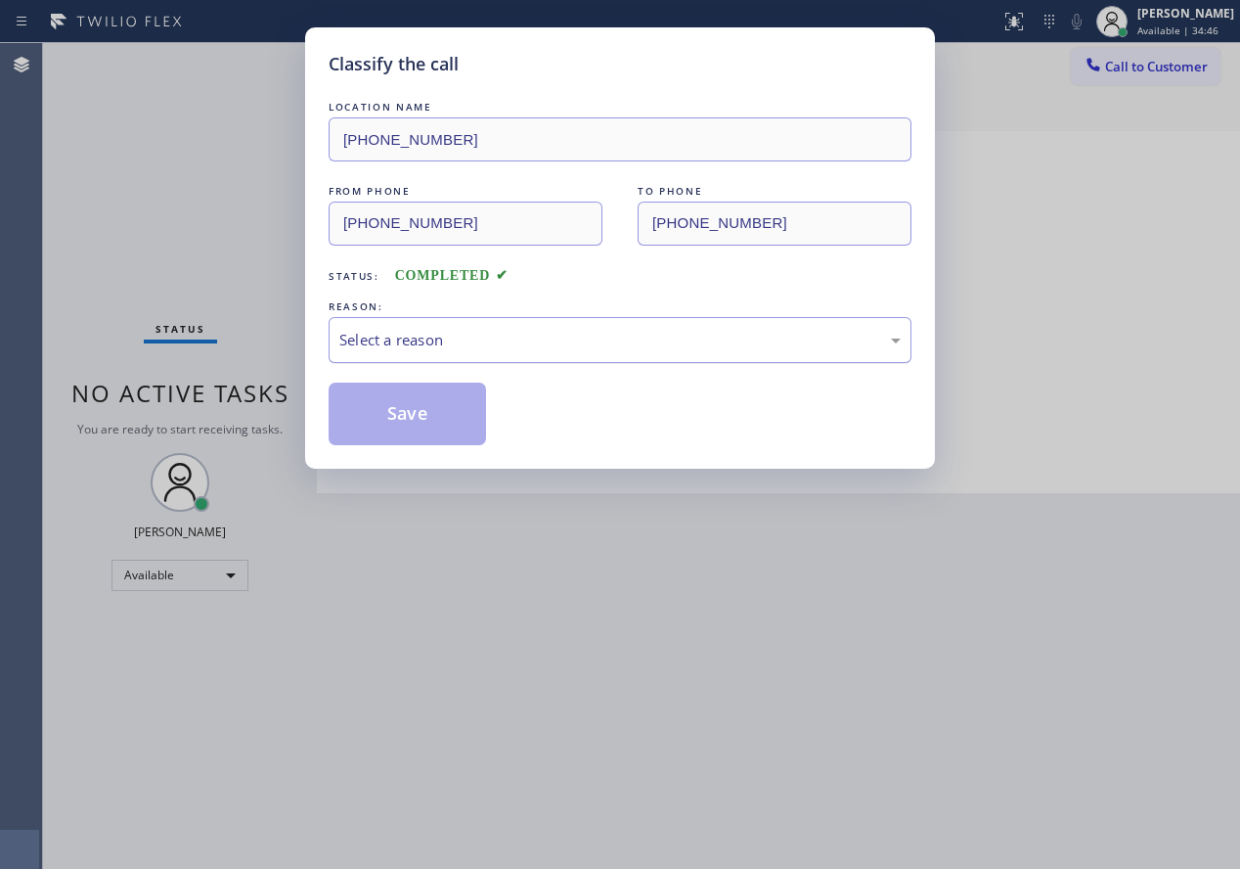
click at [441, 333] on div "Select a reason" at bounding box center [619, 340] width 561 height 22
click at [395, 415] on button "Save" at bounding box center [407, 413] width 157 height 63
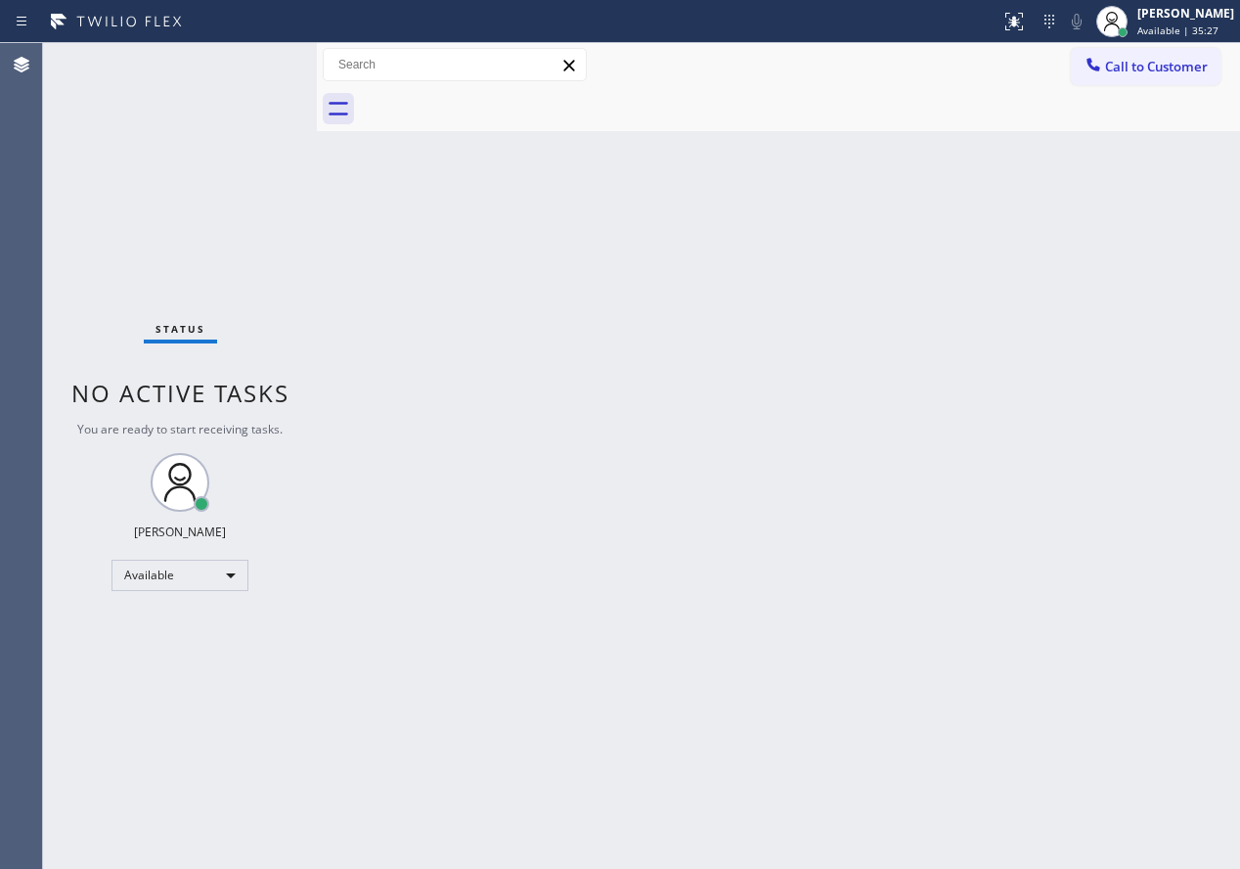
click at [1130, 529] on div "Back to Dashboard Change Sender ID Customers Technicians Select a contact Outbo…" at bounding box center [778, 455] width 923 height 825
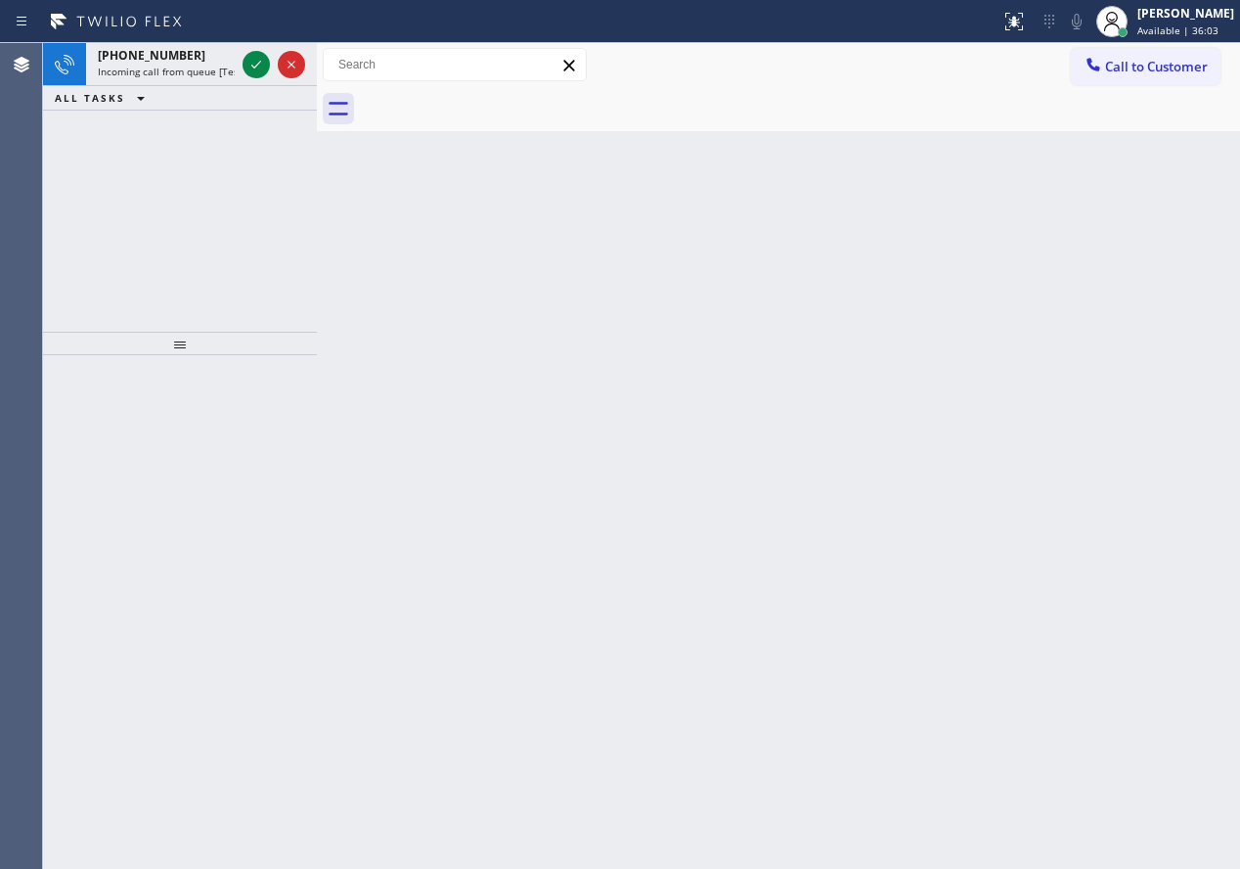
click at [1074, 451] on div "Back to Dashboard Change Sender ID Customers Technicians Select a contact Outbo…" at bounding box center [778, 455] width 923 height 825
click at [260, 63] on icon at bounding box center [256, 64] width 23 height 23
click at [997, 111] on div at bounding box center [800, 109] width 880 height 44
click at [240, 71] on div at bounding box center [274, 64] width 70 height 43
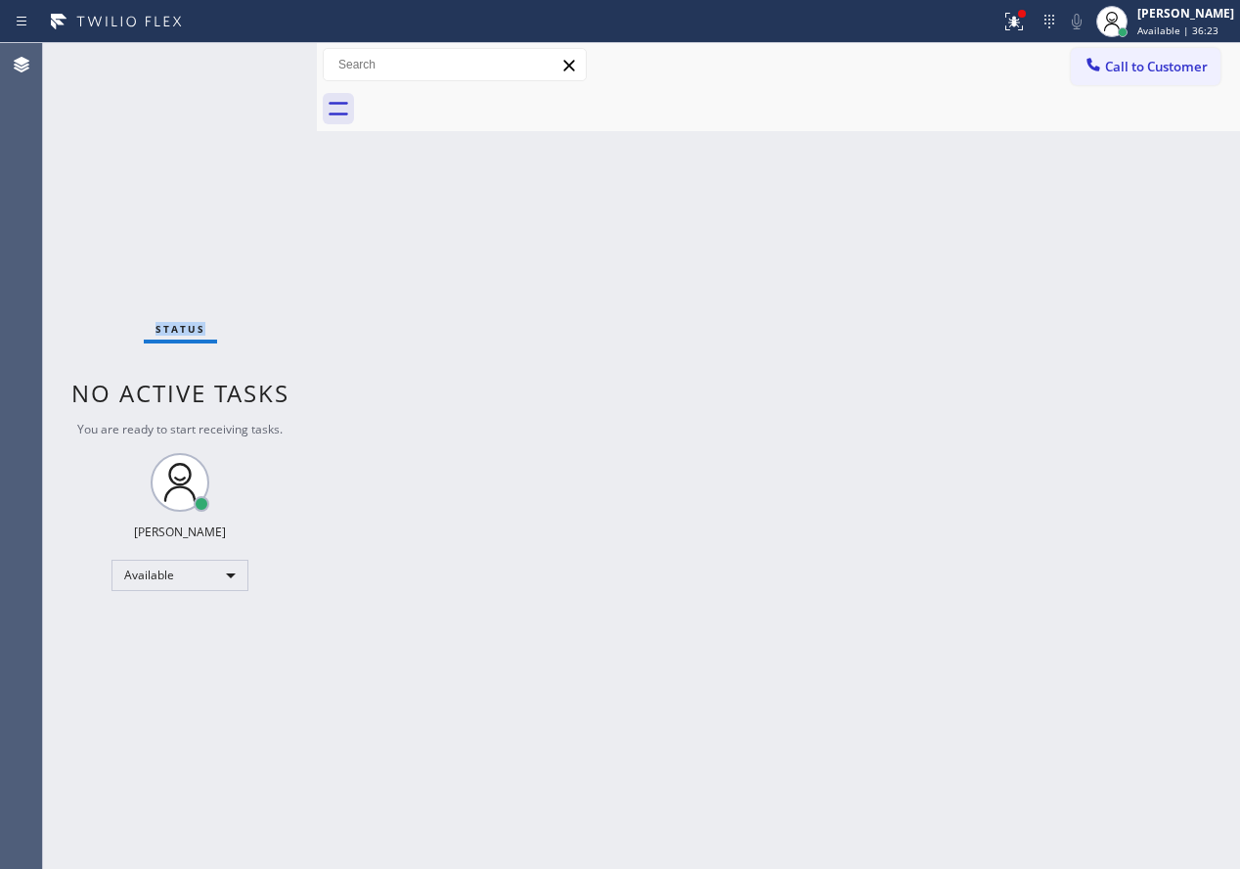
click at [245, 64] on div "Status No active tasks You are ready to start receiving tasks. [PERSON_NAME] Av…" at bounding box center [180, 455] width 274 height 825
click at [1026, 22] on icon at bounding box center [1013, 21] width 23 height 23
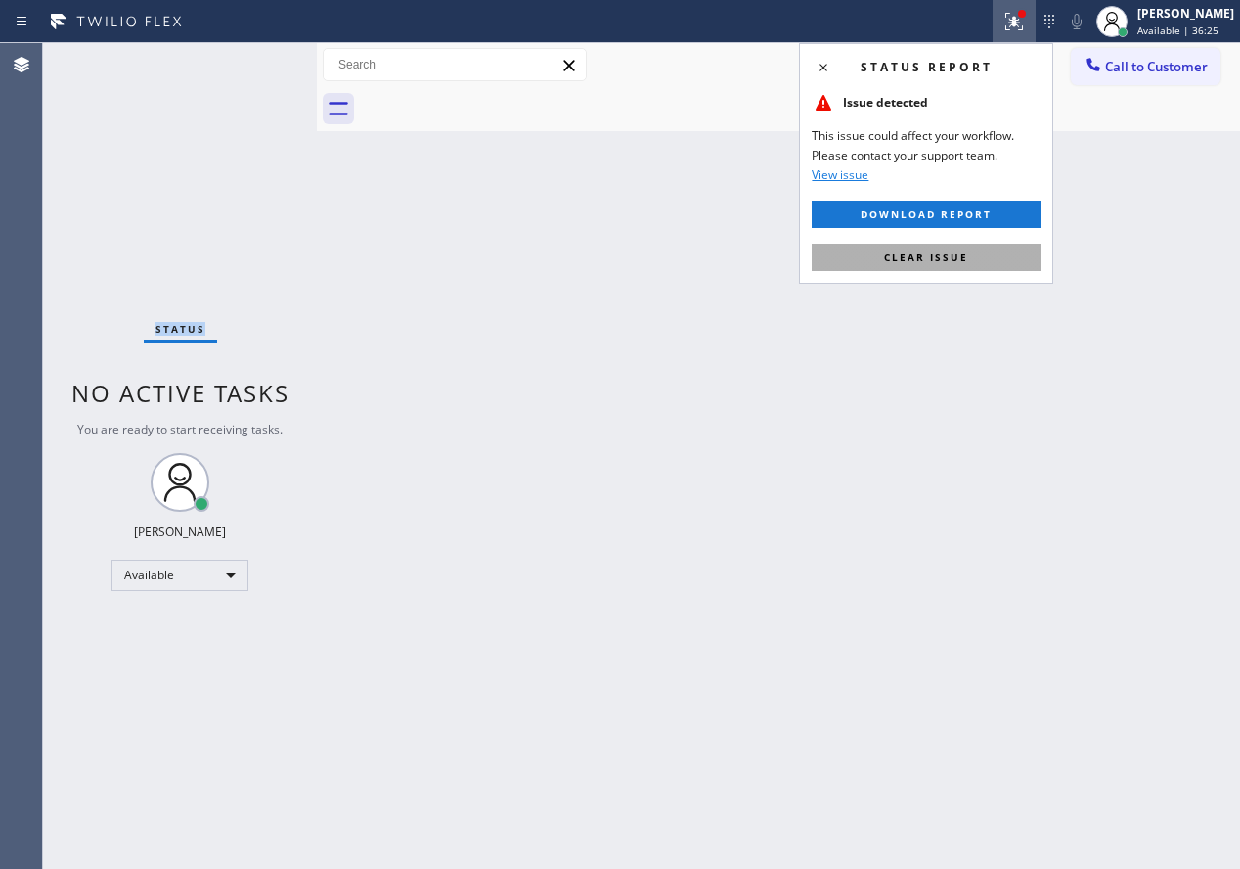
click at [958, 245] on button "Clear issue" at bounding box center [926, 257] width 229 height 27
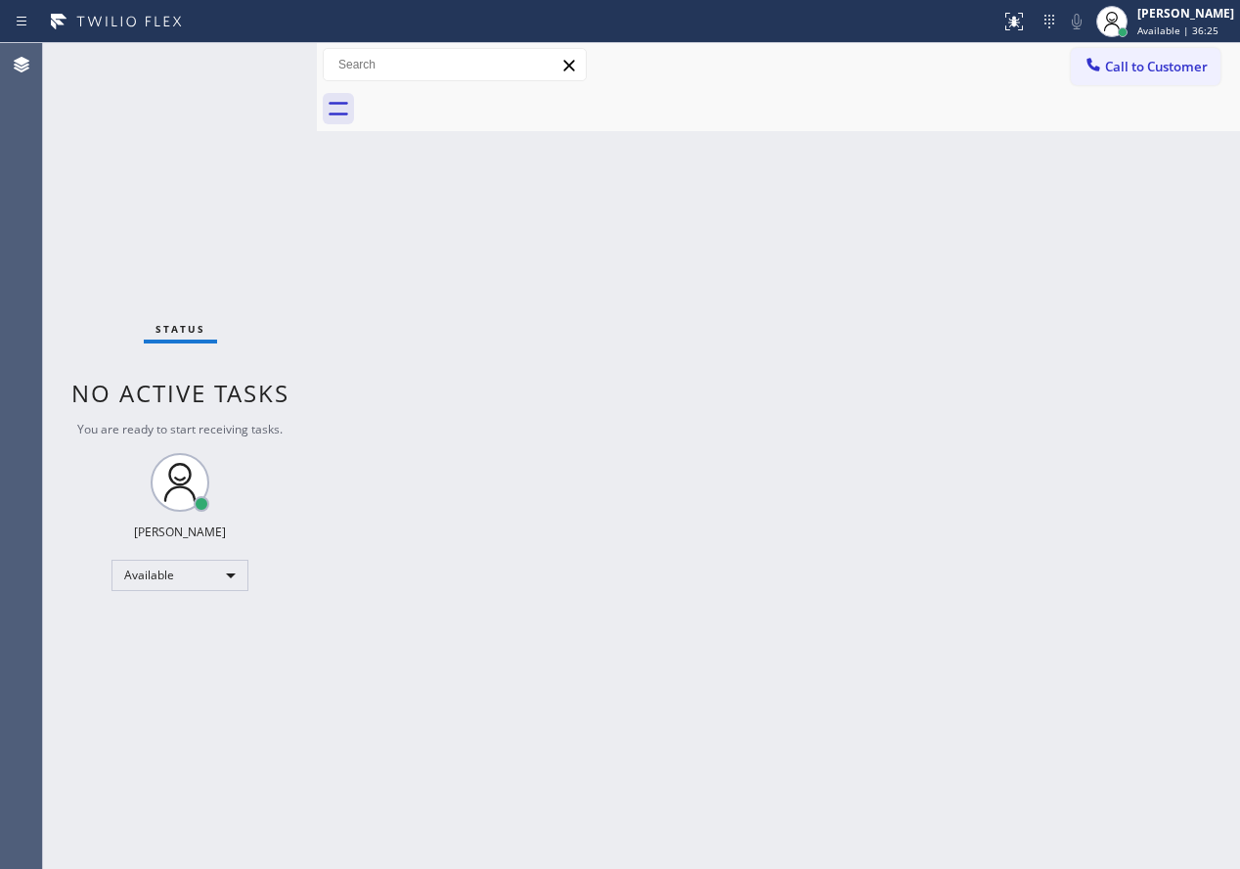
click at [1026, 548] on div "Back to Dashboard Change Sender ID Customers Technicians Select a contact Outbo…" at bounding box center [778, 455] width 923 height 825
click at [1038, 494] on div "Back to Dashboard Change Sender ID Customers Technicians Select a contact Outbo…" at bounding box center [778, 455] width 923 height 825
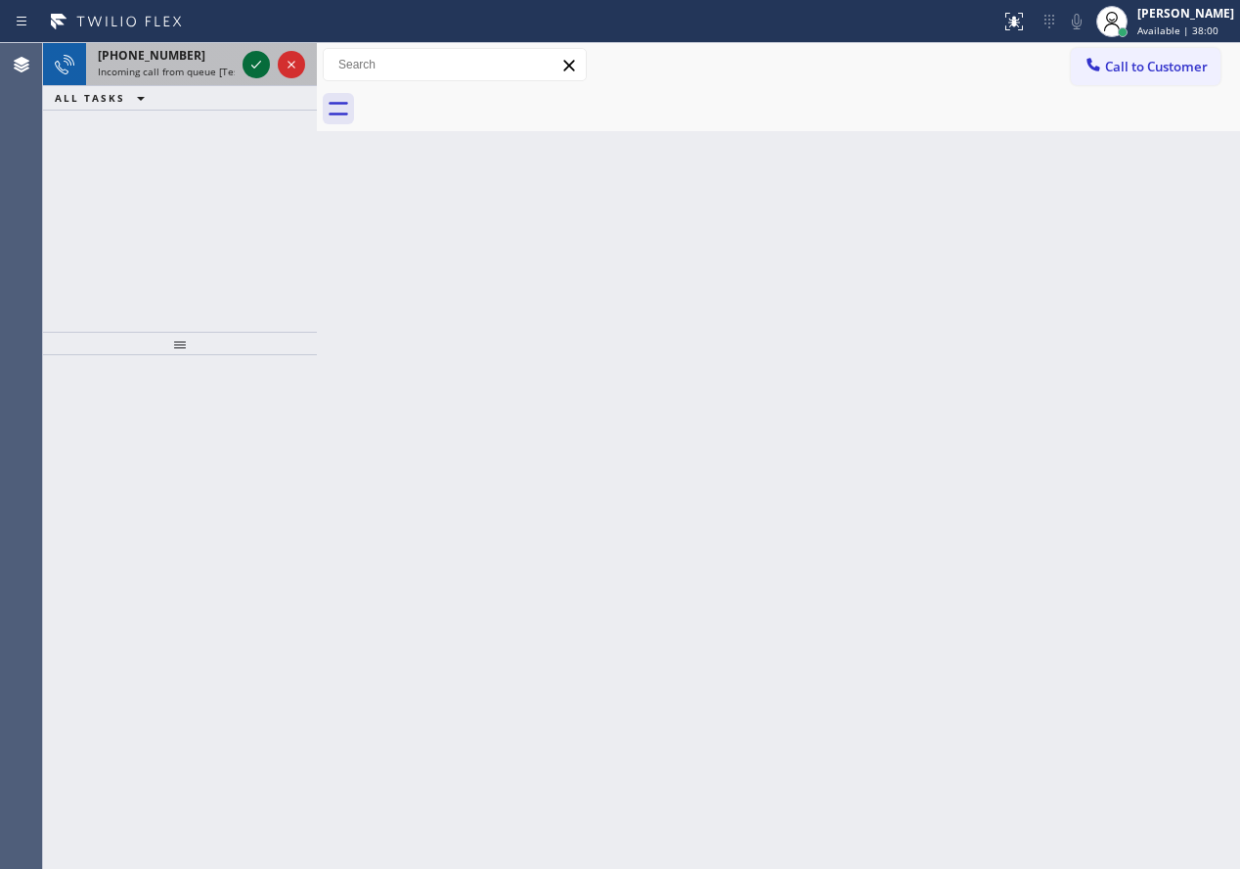
click at [249, 68] on icon at bounding box center [256, 64] width 23 height 23
click at [1075, 260] on div "Back to Dashboard Change Sender ID Customers Technicians Select a contact Outbo…" at bounding box center [778, 455] width 923 height 825
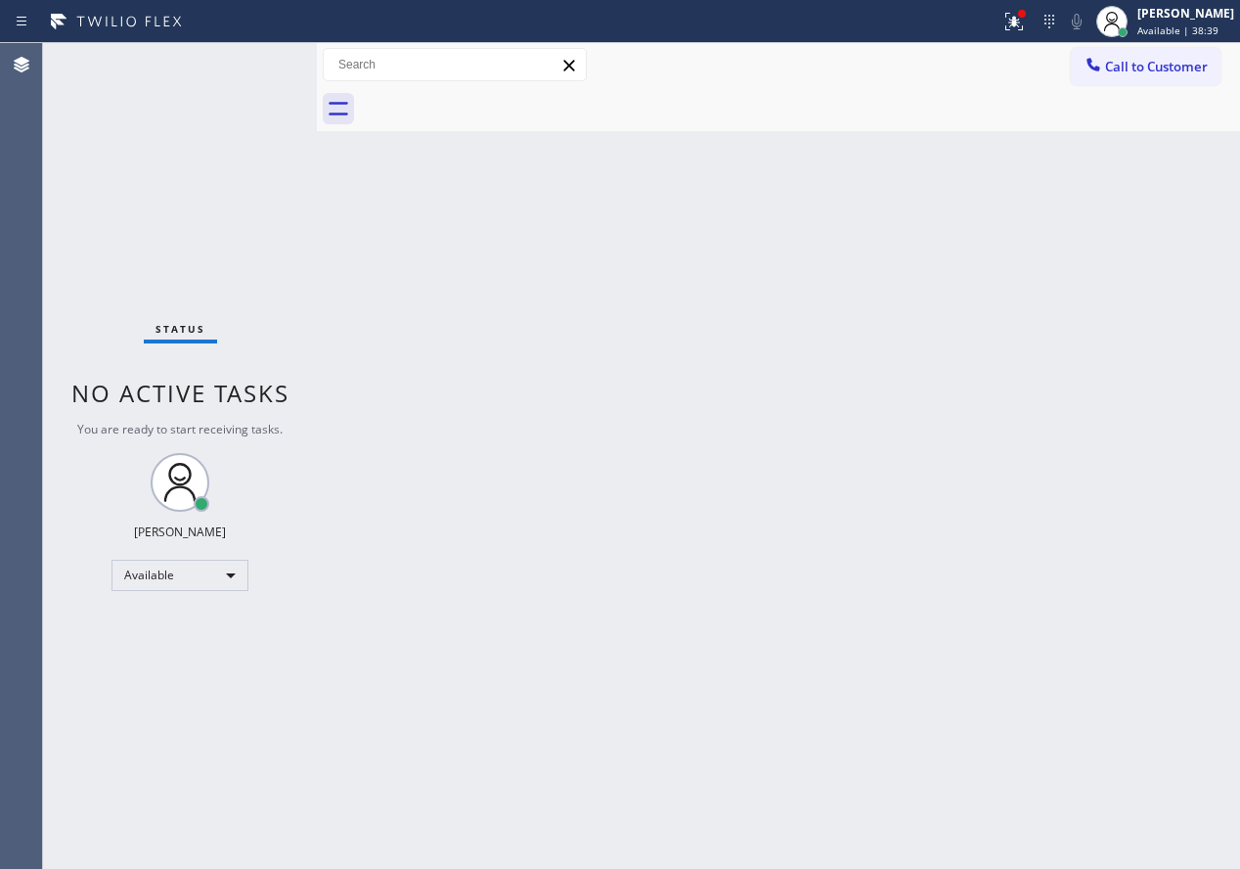
click at [258, 67] on div "Status No active tasks You are ready to start receiving tasks. [PERSON_NAME] Av…" at bounding box center [180, 455] width 274 height 825
click at [1039, 443] on div "Back to Dashboard Change Sender ID Customers Technicians Select a contact Outbo…" at bounding box center [778, 455] width 923 height 825
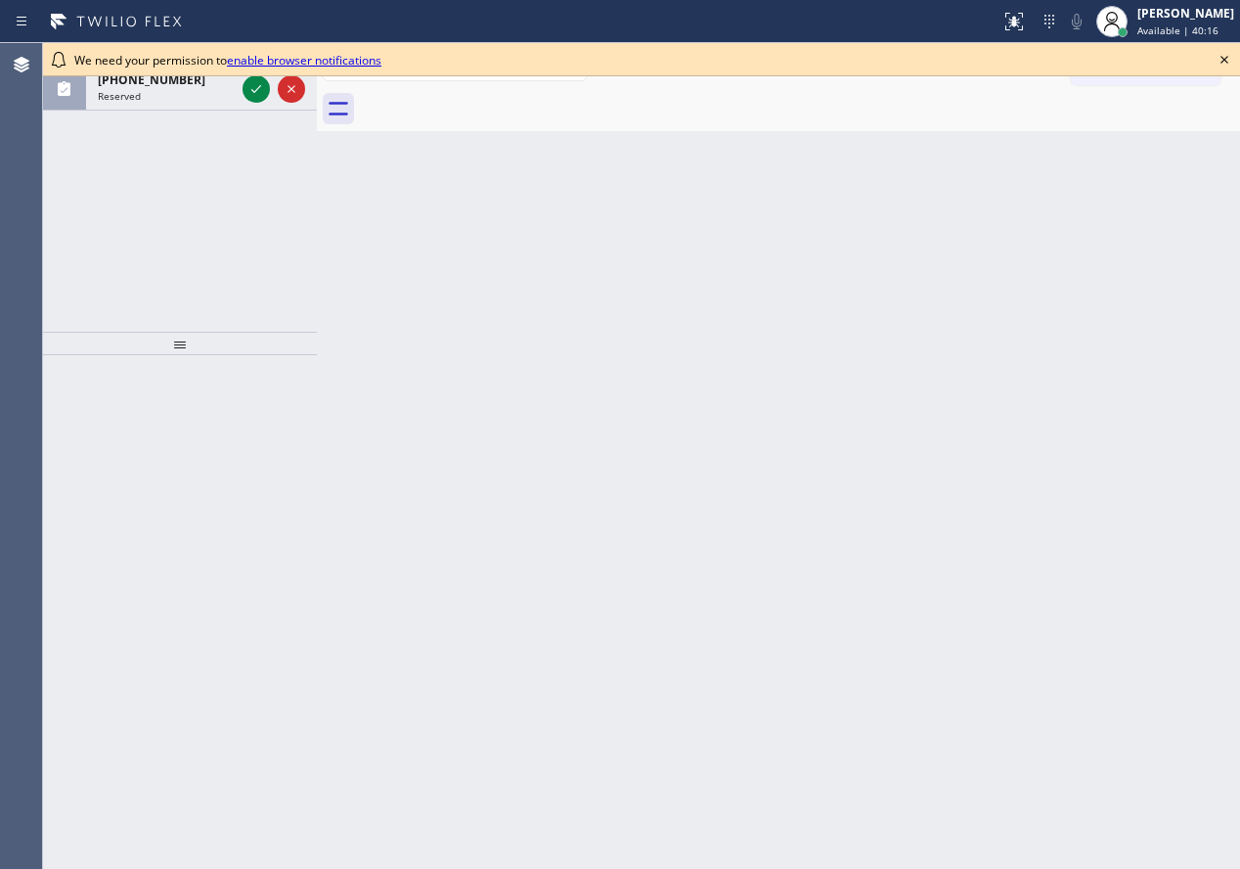
drag, startPoint x: 1189, startPoint y: 165, endPoint x: 1226, endPoint y: 118, distance: 59.9
click at [1189, 165] on div "Back to Dashboard Change Sender ID Customers Technicians Select a contact Outbo…" at bounding box center [778, 455] width 923 height 825
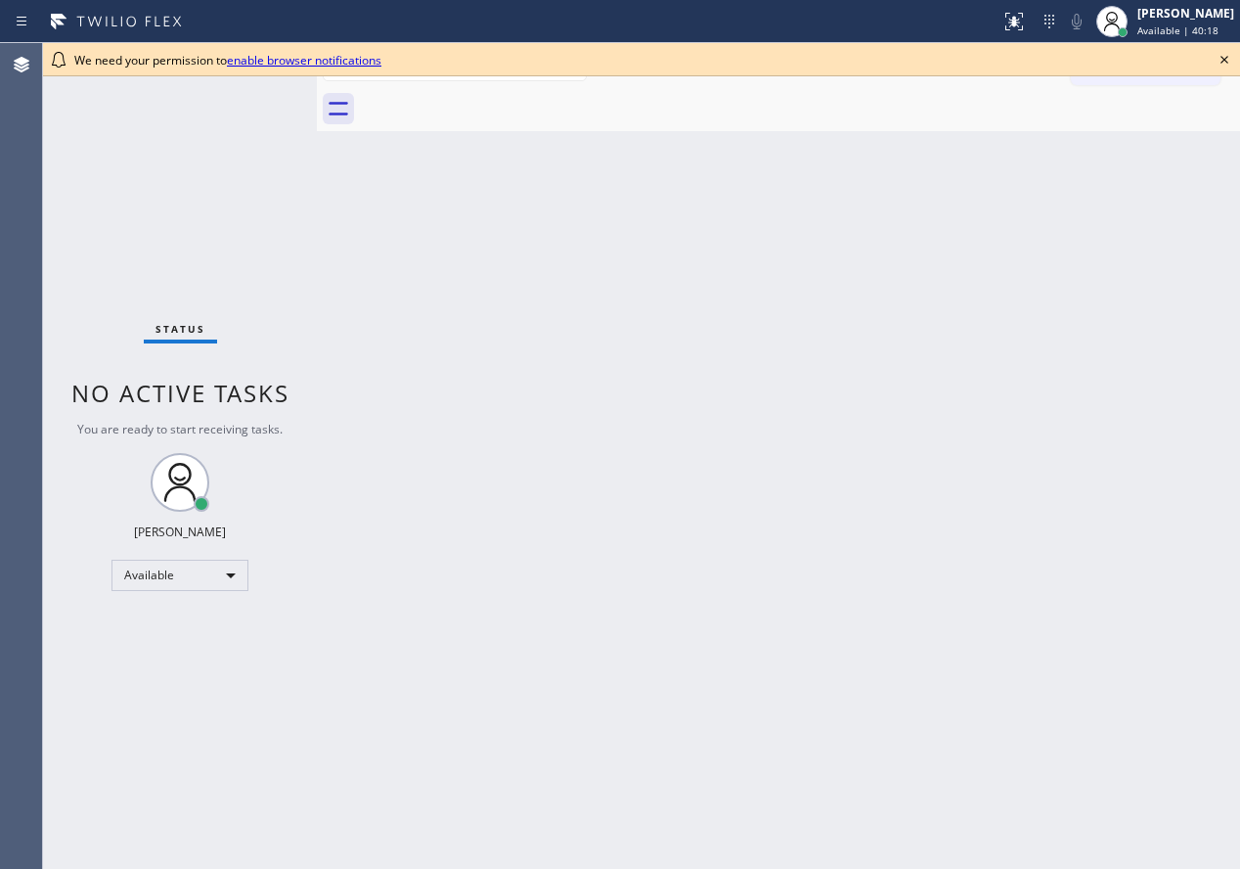
click at [1219, 60] on icon at bounding box center [1224, 59] width 23 height 23
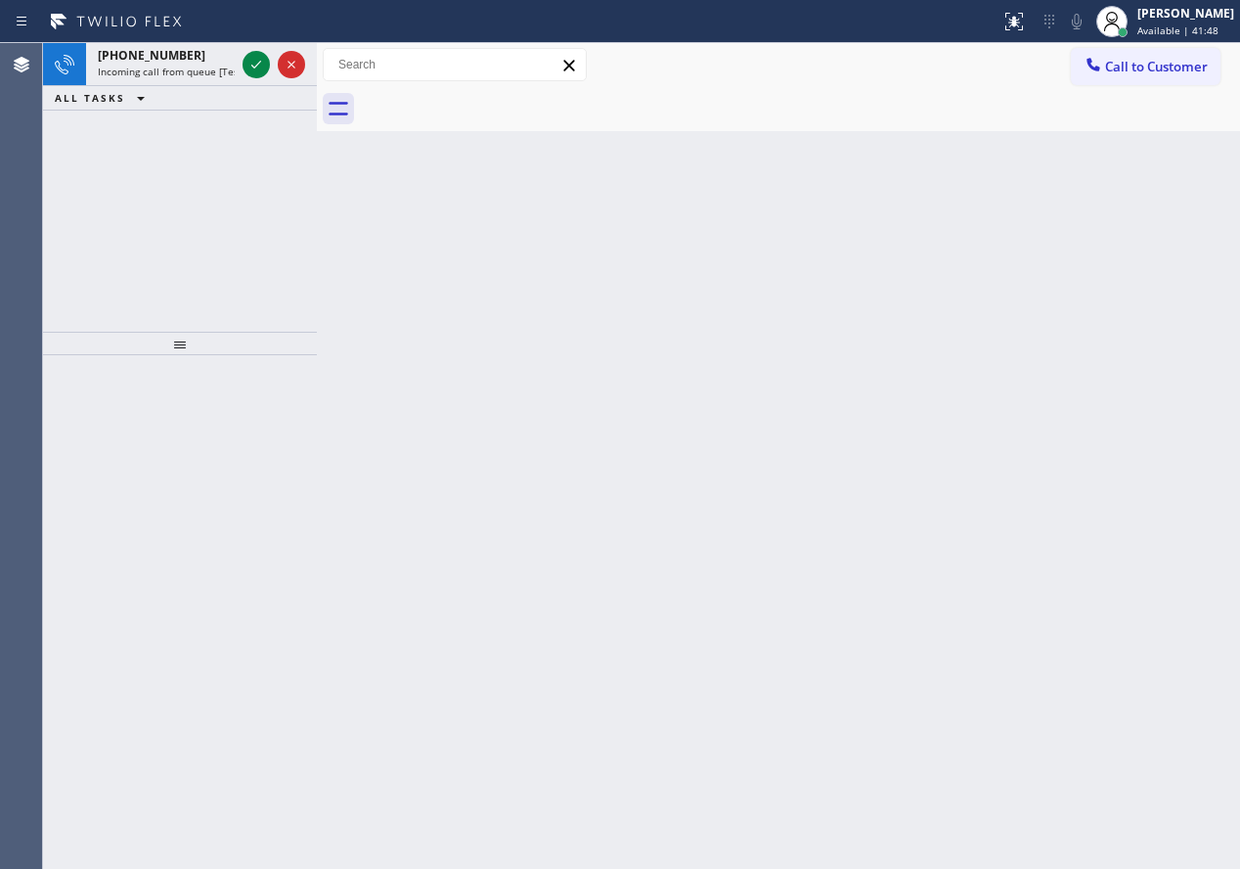
drag, startPoint x: 1037, startPoint y: 369, endPoint x: 813, endPoint y: 282, distance: 240.3
click at [1037, 369] on div "Back to Dashboard Change Sender ID Customers Technicians Select a contact Outbo…" at bounding box center [778, 455] width 923 height 825
click at [257, 63] on icon at bounding box center [256, 64] width 23 height 23
click at [247, 64] on icon at bounding box center [256, 64] width 23 height 23
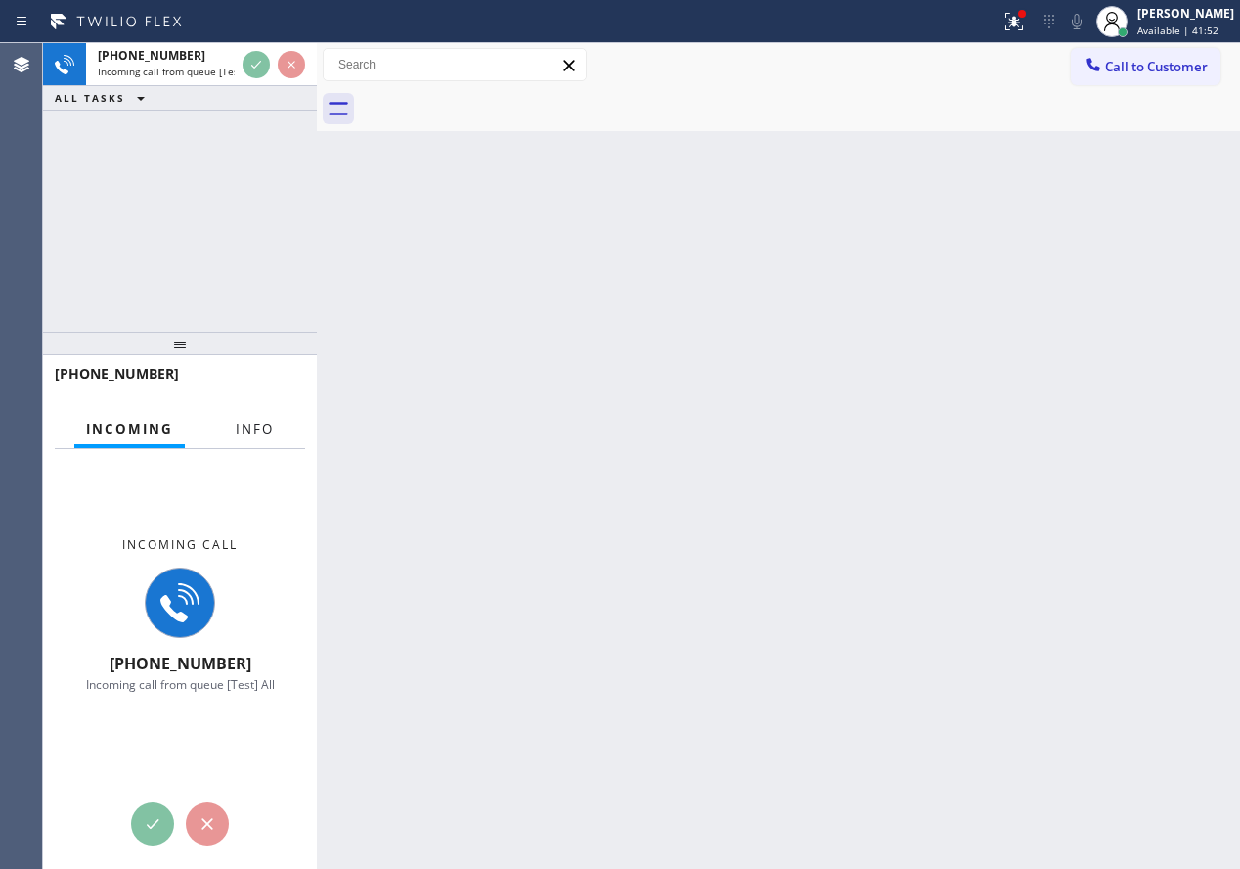
click at [251, 421] on span "Info" at bounding box center [255, 429] width 38 height 18
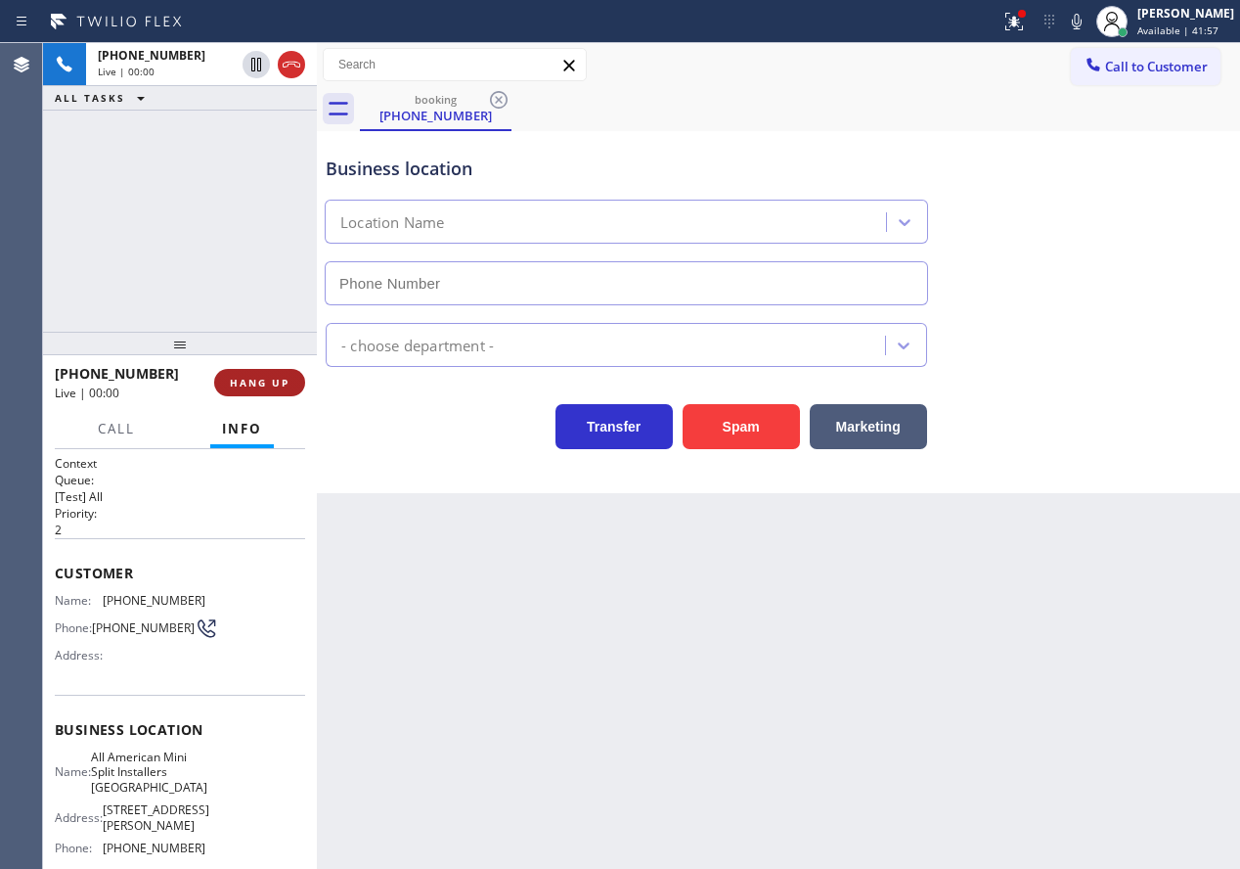
type input "[PHONE_NUMBER]"
click at [264, 375] on button "HANG UP" at bounding box center [259, 382] width 91 height 27
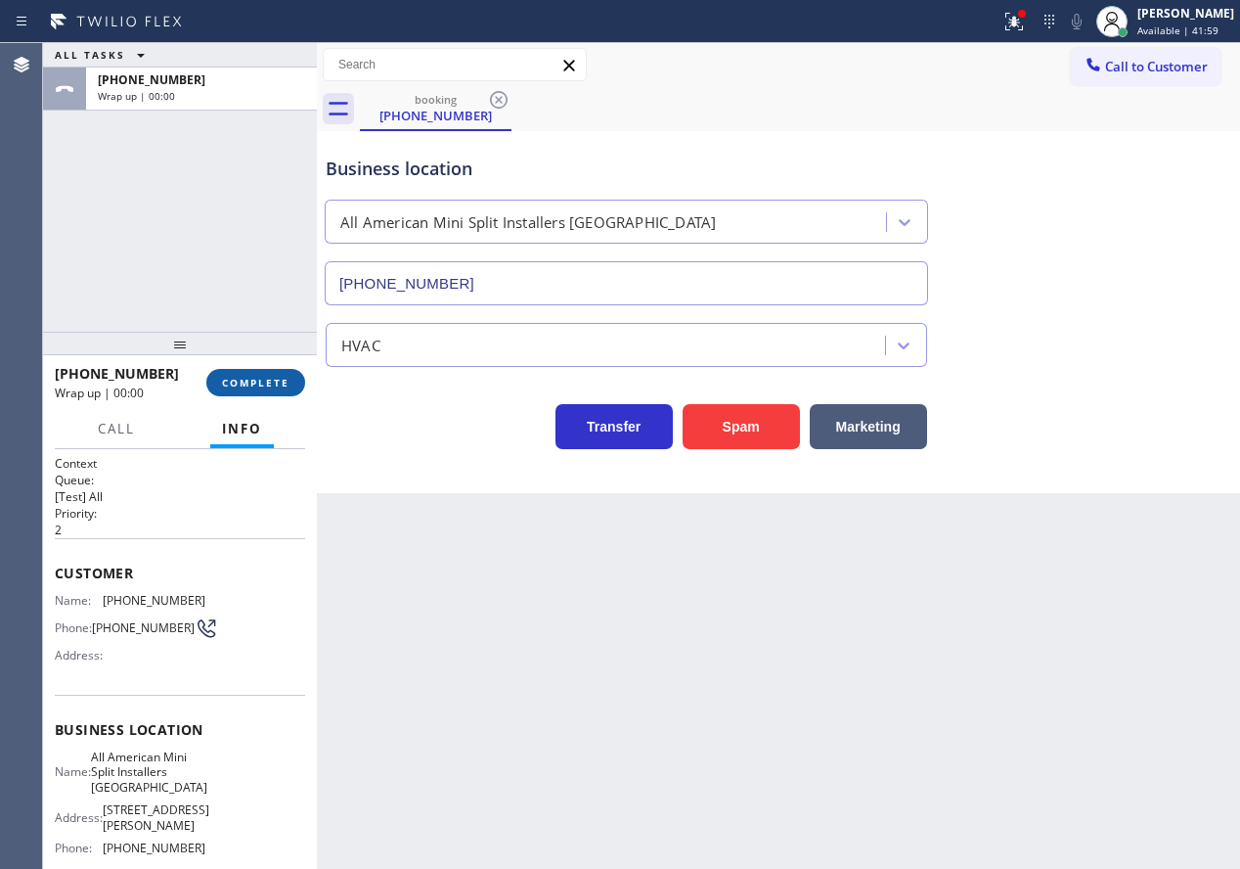
click at [253, 393] on button "COMPLETE" at bounding box center [255, 382] width 99 height 27
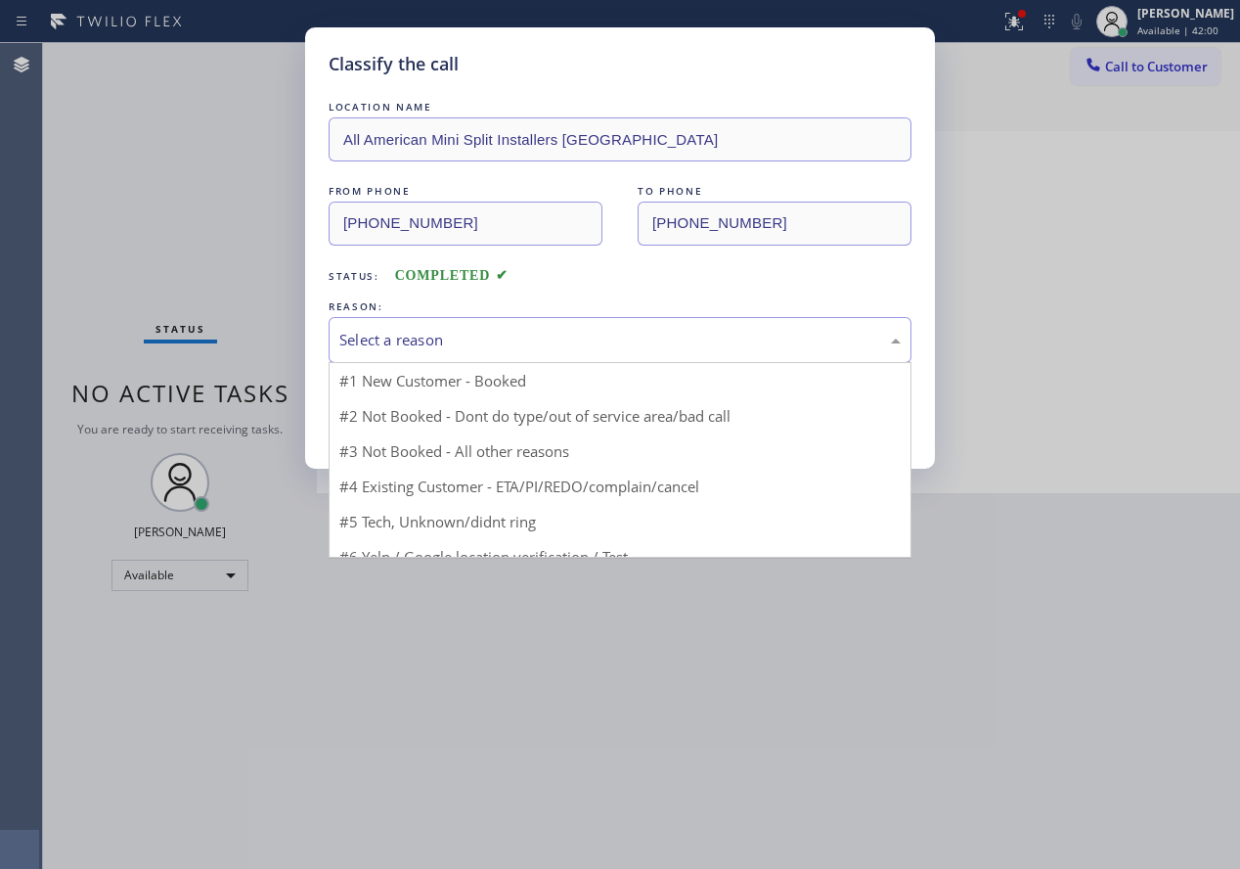
click at [436, 348] on div "Select a reason" at bounding box center [619, 340] width 561 height 22
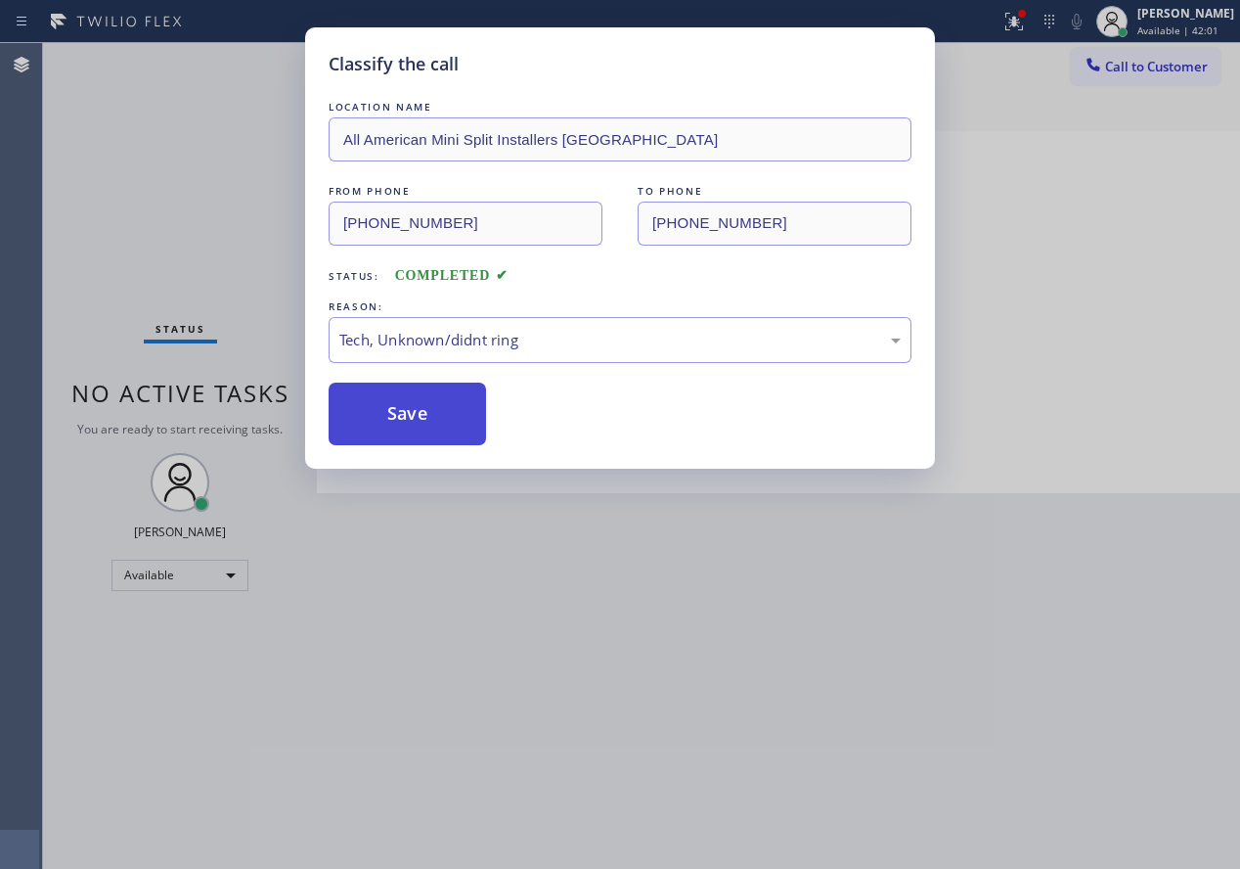
click at [434, 410] on button "Save" at bounding box center [407, 413] width 157 height 63
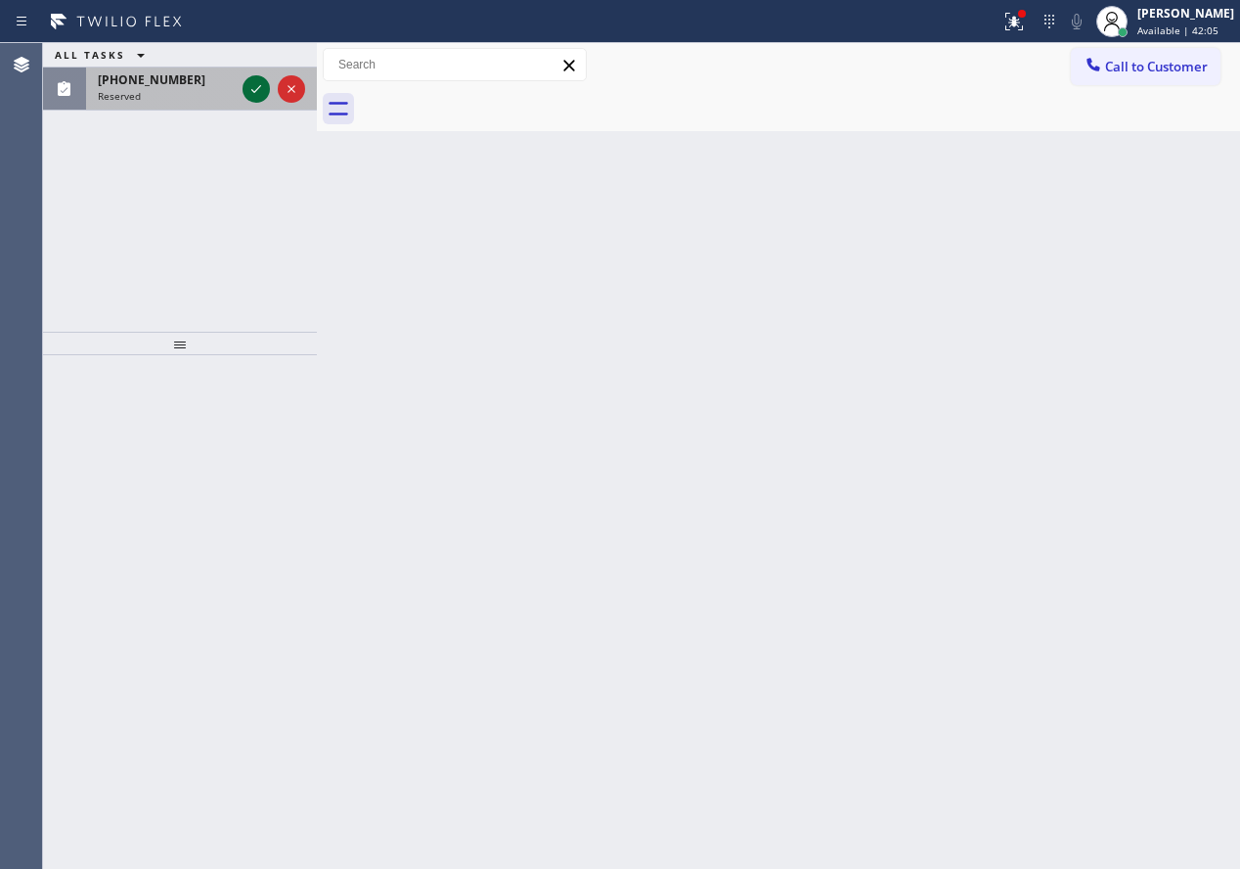
click at [260, 86] on icon at bounding box center [256, 89] width 10 height 8
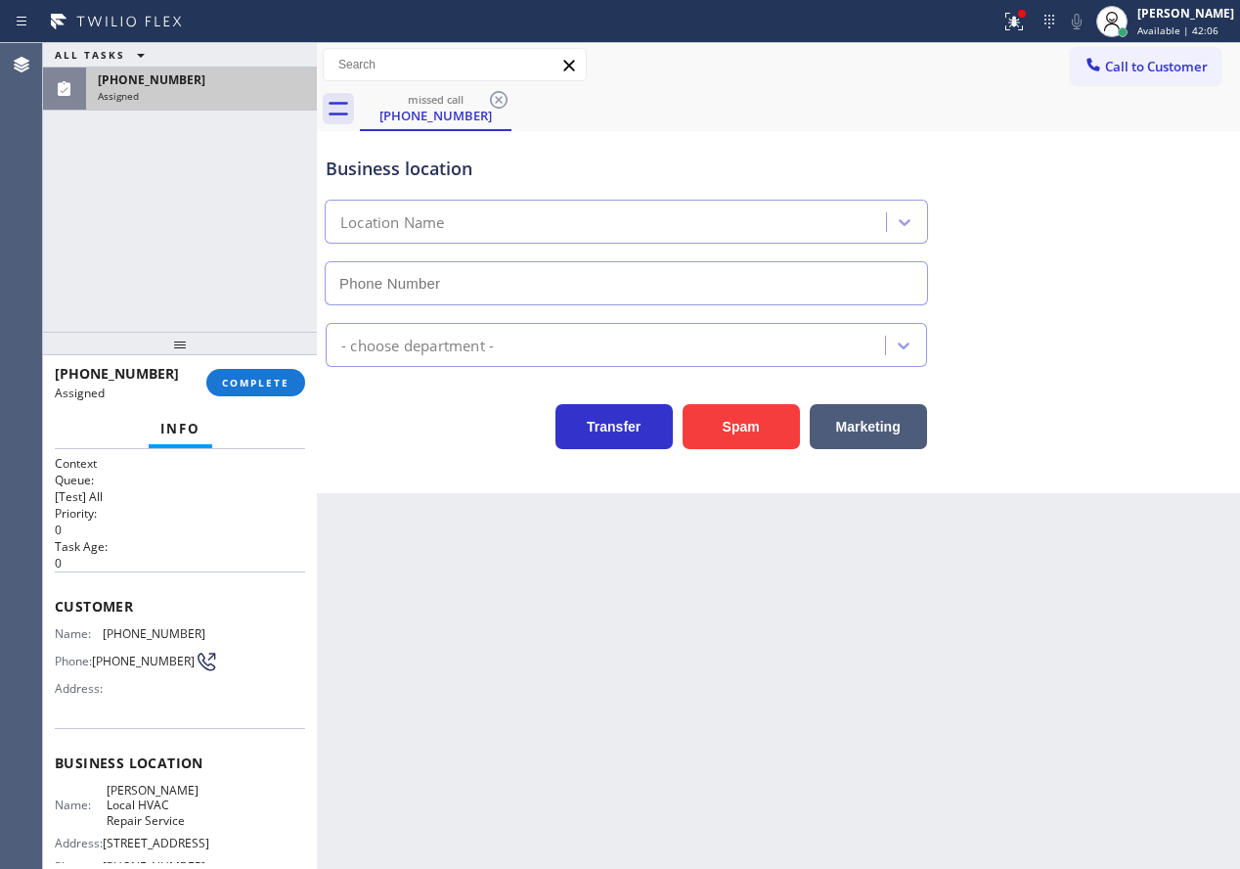
type input "[PHONE_NUMBER]"
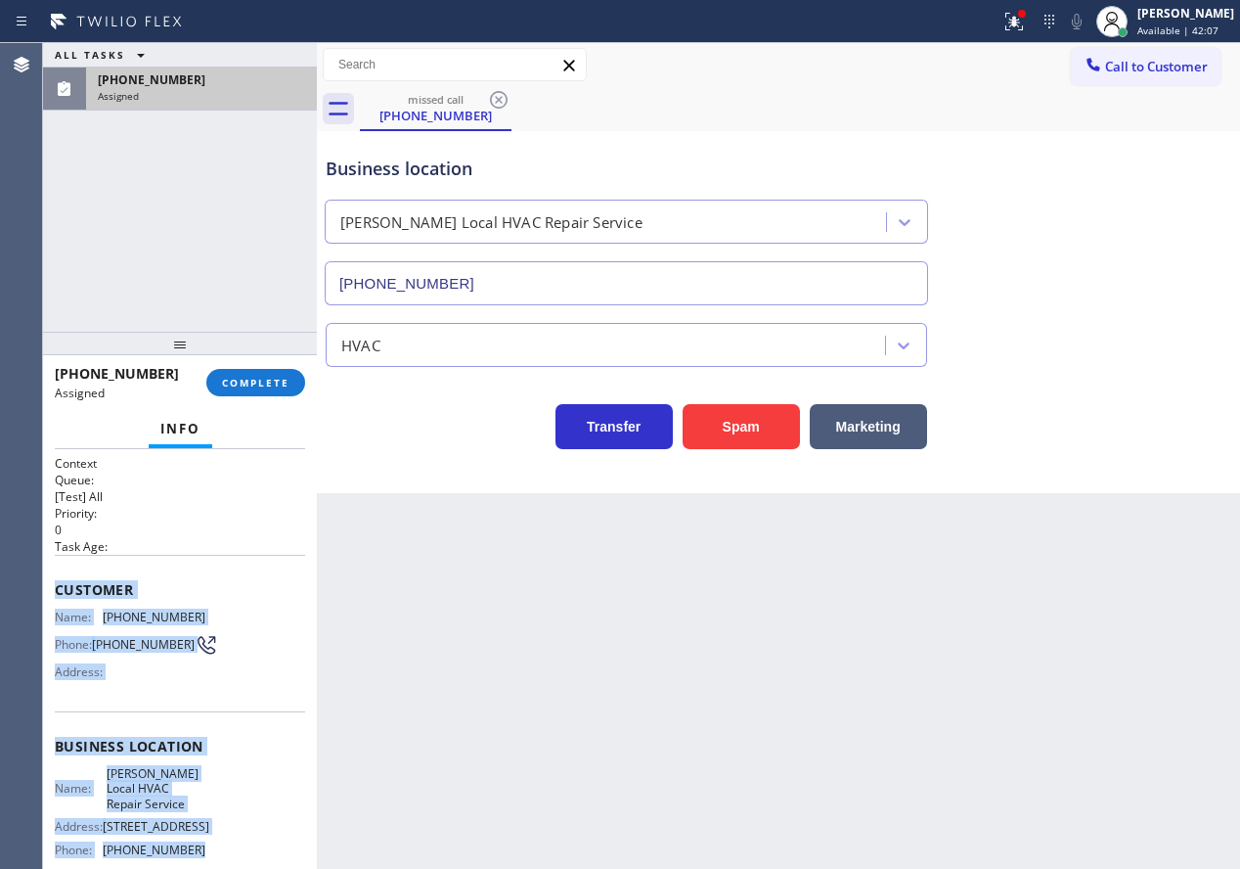
scroll to position [182, 0]
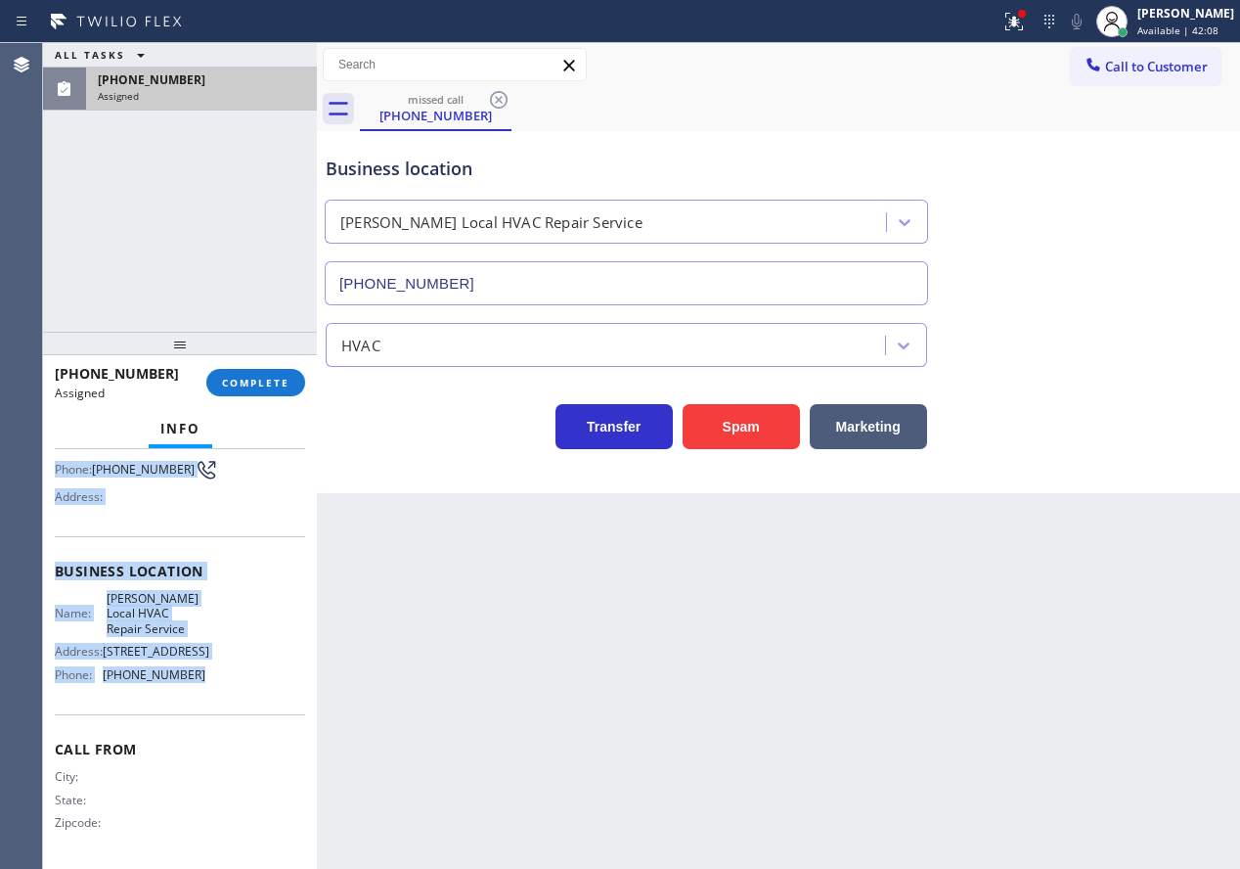
drag, startPoint x: 57, startPoint y: 581, endPoint x: 238, endPoint y: 530, distance: 187.9
click at [237, 707] on div "Context Queue: [Test] All Priority: 0 Task Age: Customer Name: [PHONE_NUMBER] P…" at bounding box center [180, 571] width 250 height 583
copy div "Customer Name: [PHONE_NUMBER] Phone: [PHONE_NUMBER] Address: Business location …"
click at [245, 374] on button "COMPLETE" at bounding box center [255, 382] width 99 height 27
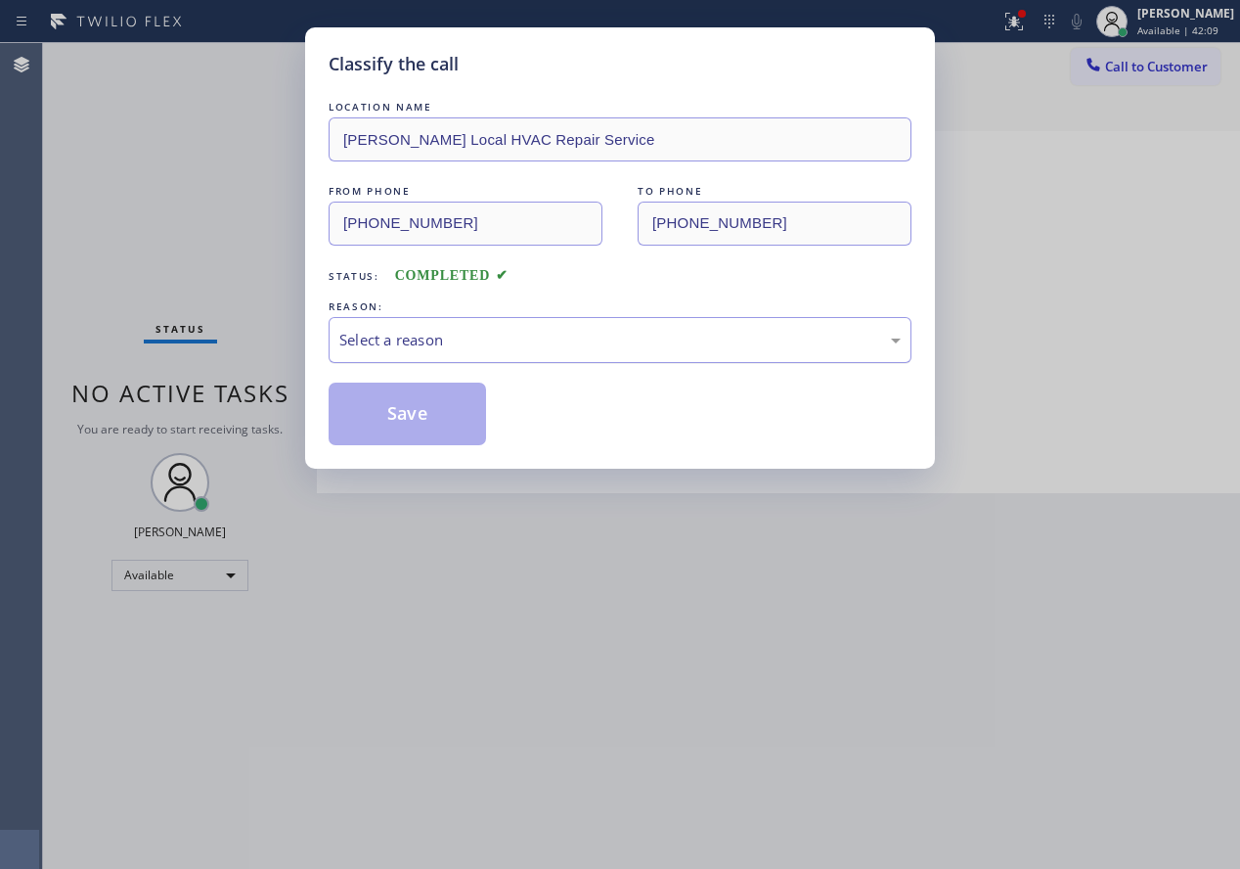
click at [550, 336] on div "Select a reason" at bounding box center [619, 340] width 561 height 22
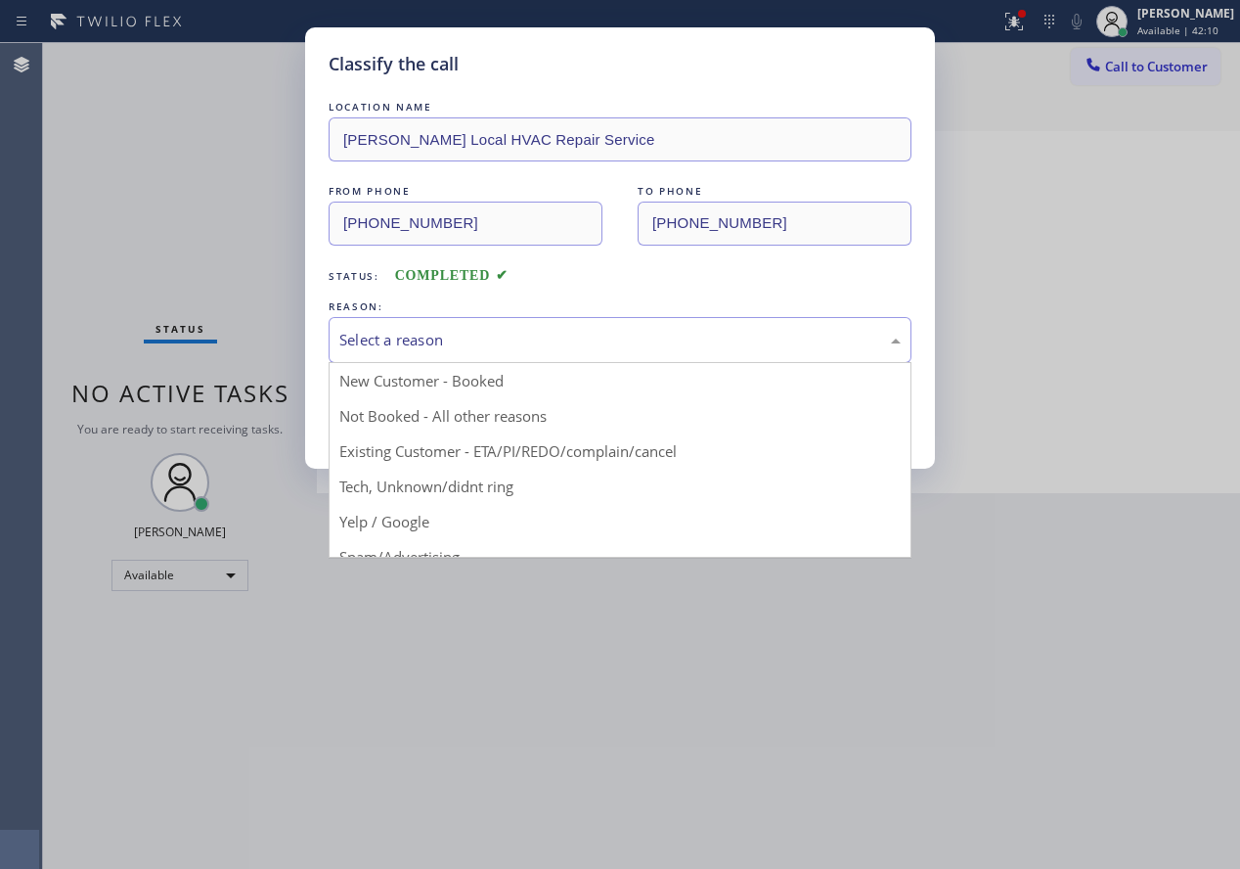
drag, startPoint x: 434, startPoint y: 490, endPoint x: 433, endPoint y: 451, distance: 39.1
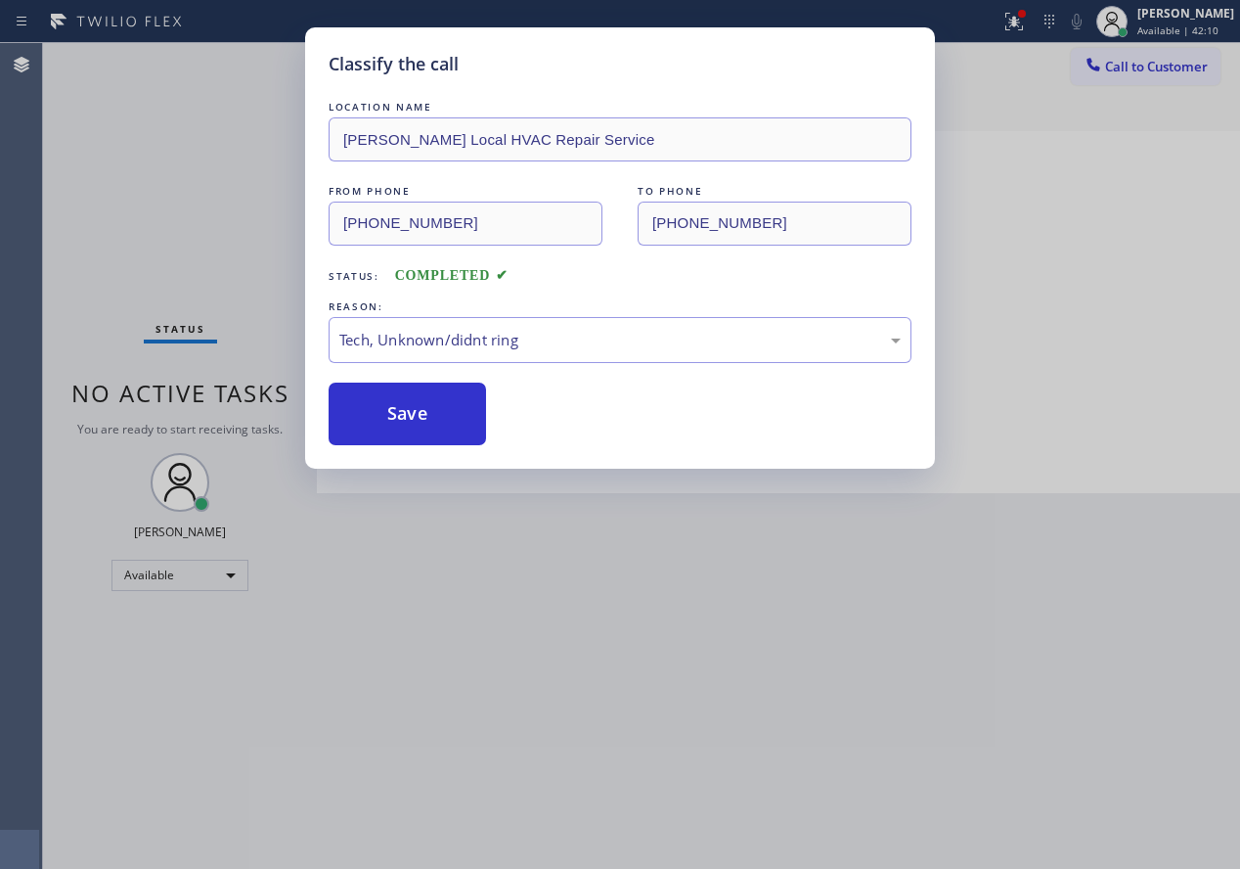
click at [430, 419] on button "Save" at bounding box center [407, 413] width 157 height 63
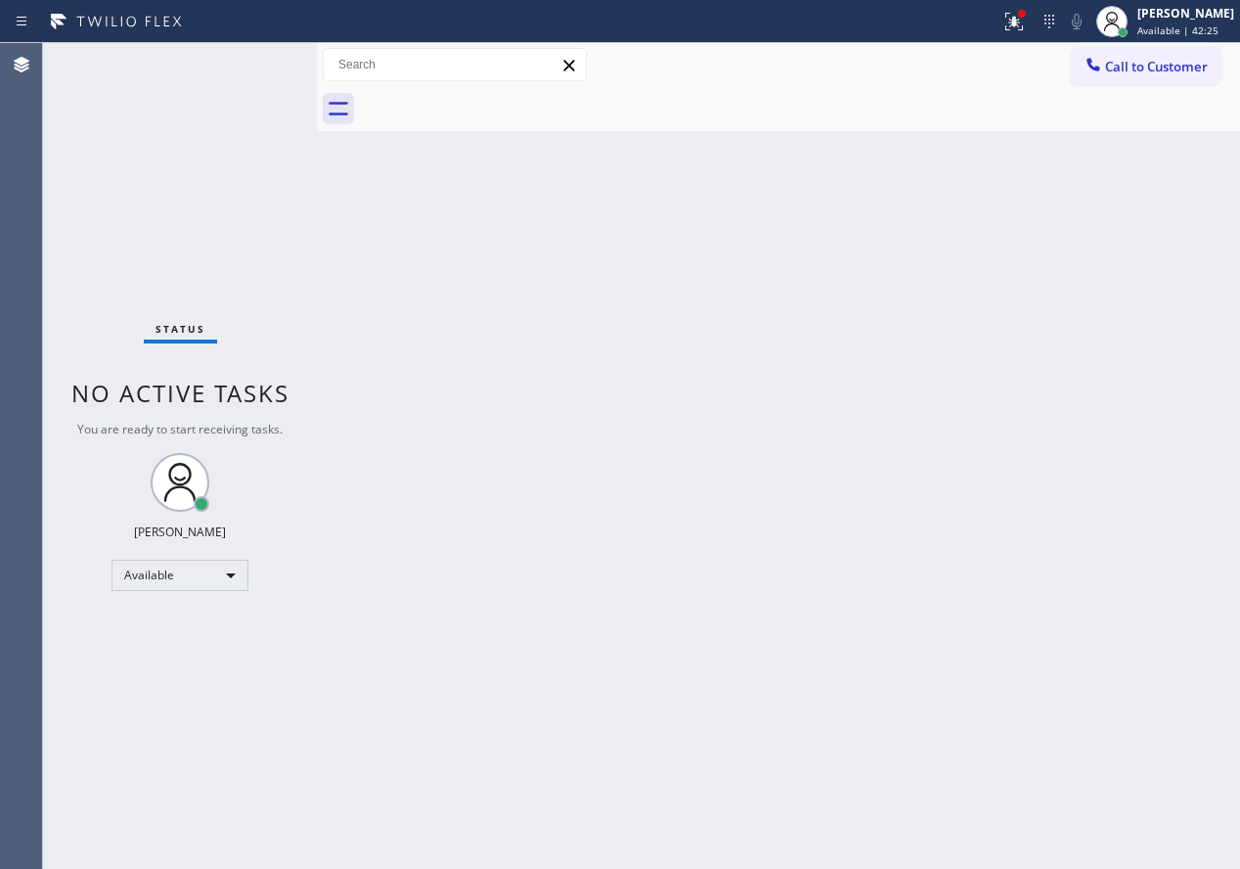
click at [1022, 515] on div "Back to Dashboard Change Sender ID Customers Technicians Select a contact Outbo…" at bounding box center [778, 455] width 923 height 825
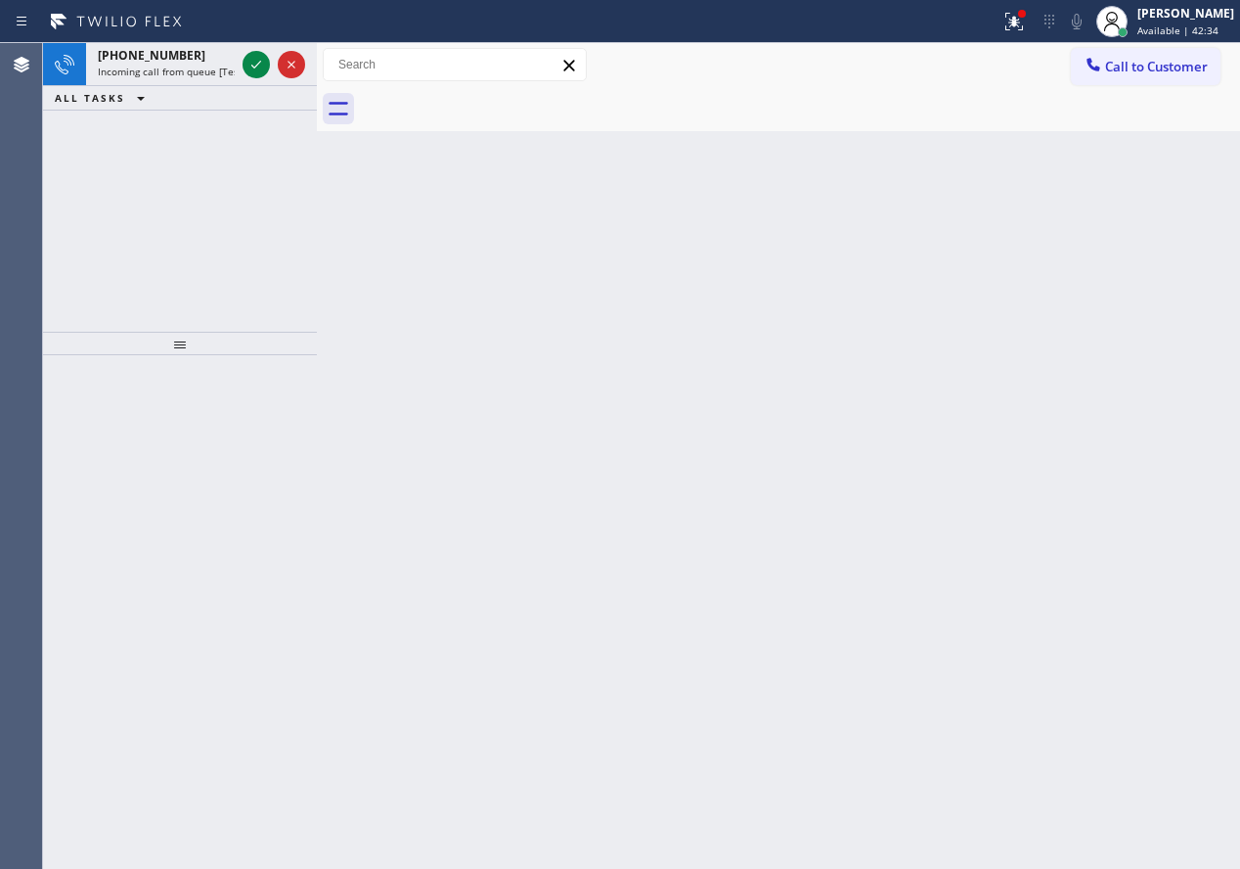
click at [1154, 358] on div "Back to Dashboard Change Sender ID Customers Technicians Select a contact Outbo…" at bounding box center [778, 455] width 923 height 825
click at [258, 65] on icon at bounding box center [256, 65] width 10 height 8
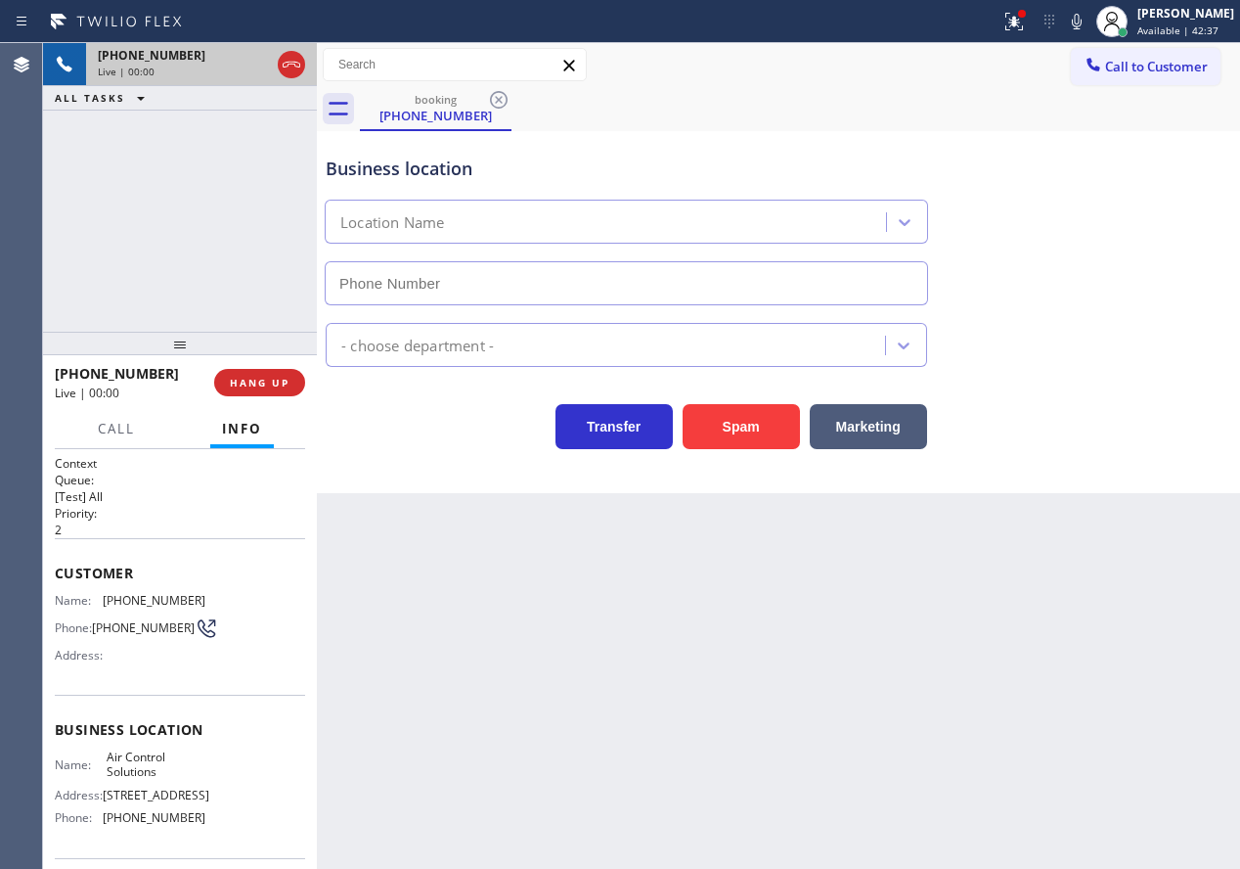
type input "[PHONE_NUMBER]"
click at [746, 416] on button "Spam" at bounding box center [741, 426] width 117 height 45
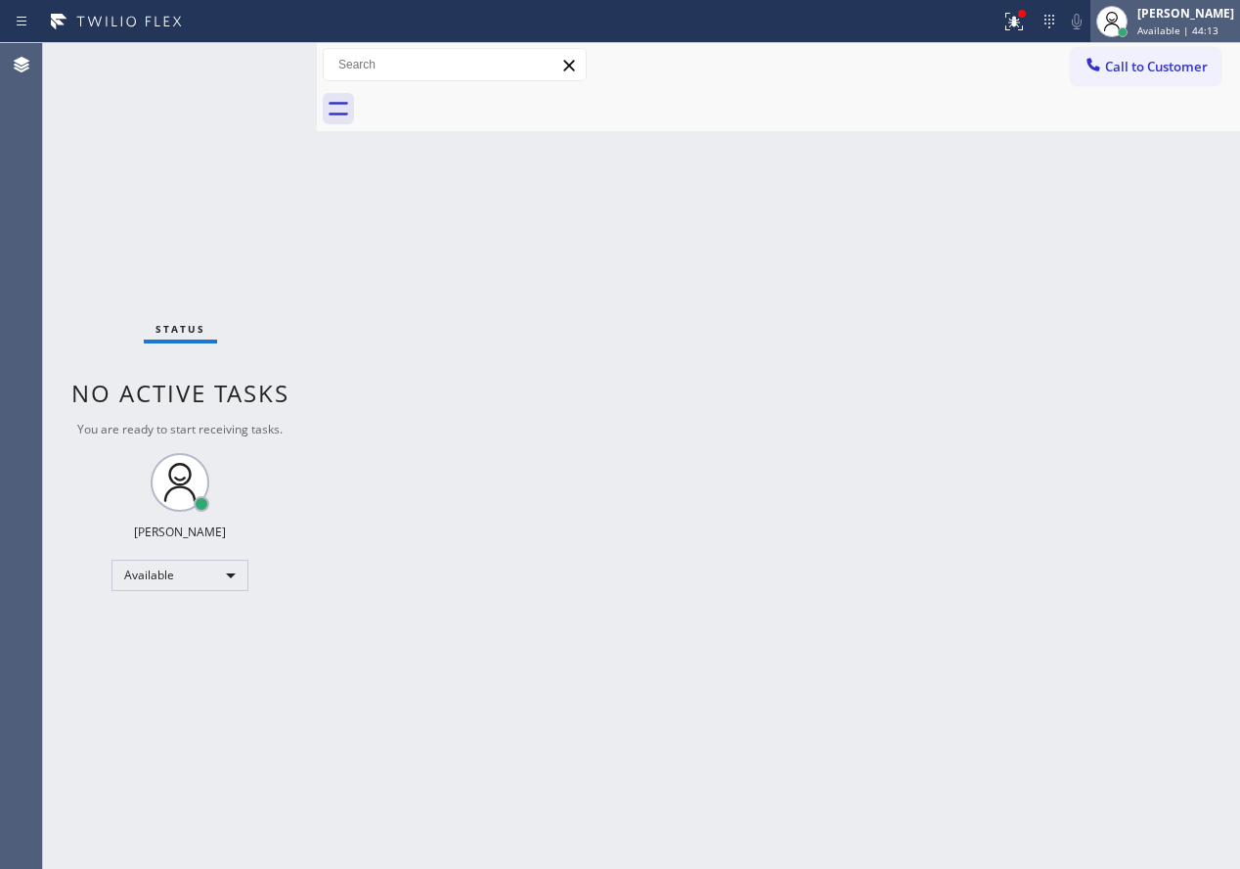
click at [1219, 28] on span "Available | 44:13" at bounding box center [1177, 30] width 81 height 14
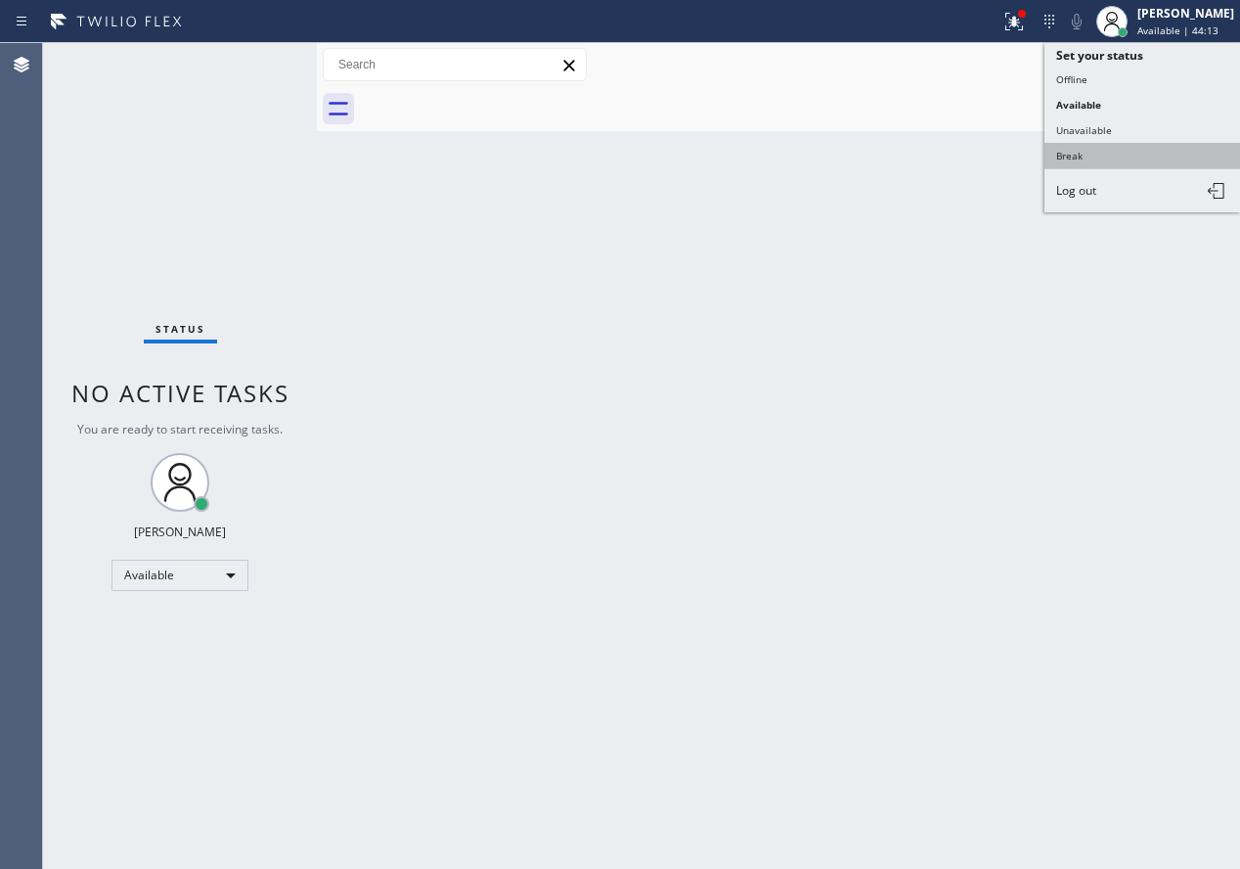
click at [1099, 163] on button "Break" at bounding box center [1143, 155] width 196 height 25
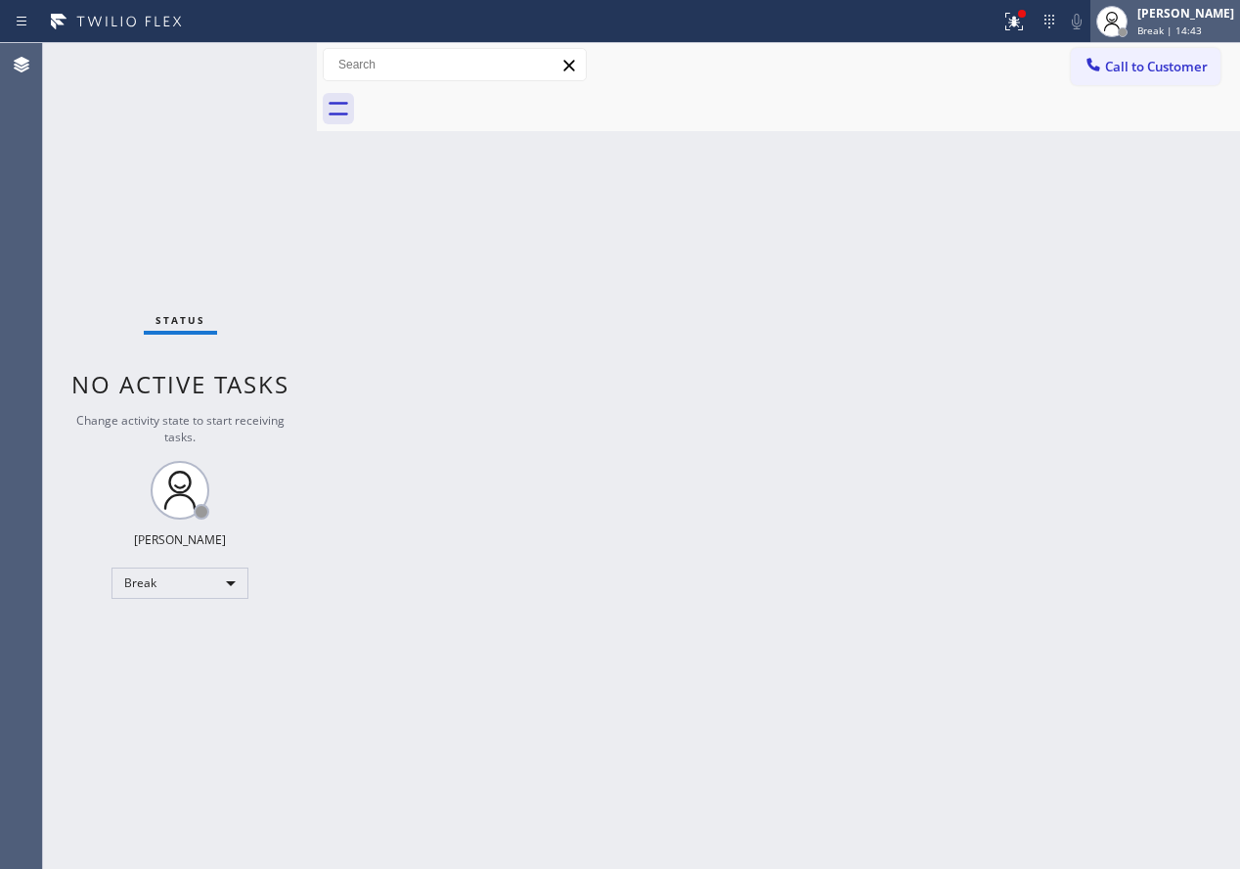
click at [1202, 36] on span "Break | 14:43" at bounding box center [1169, 30] width 65 height 14
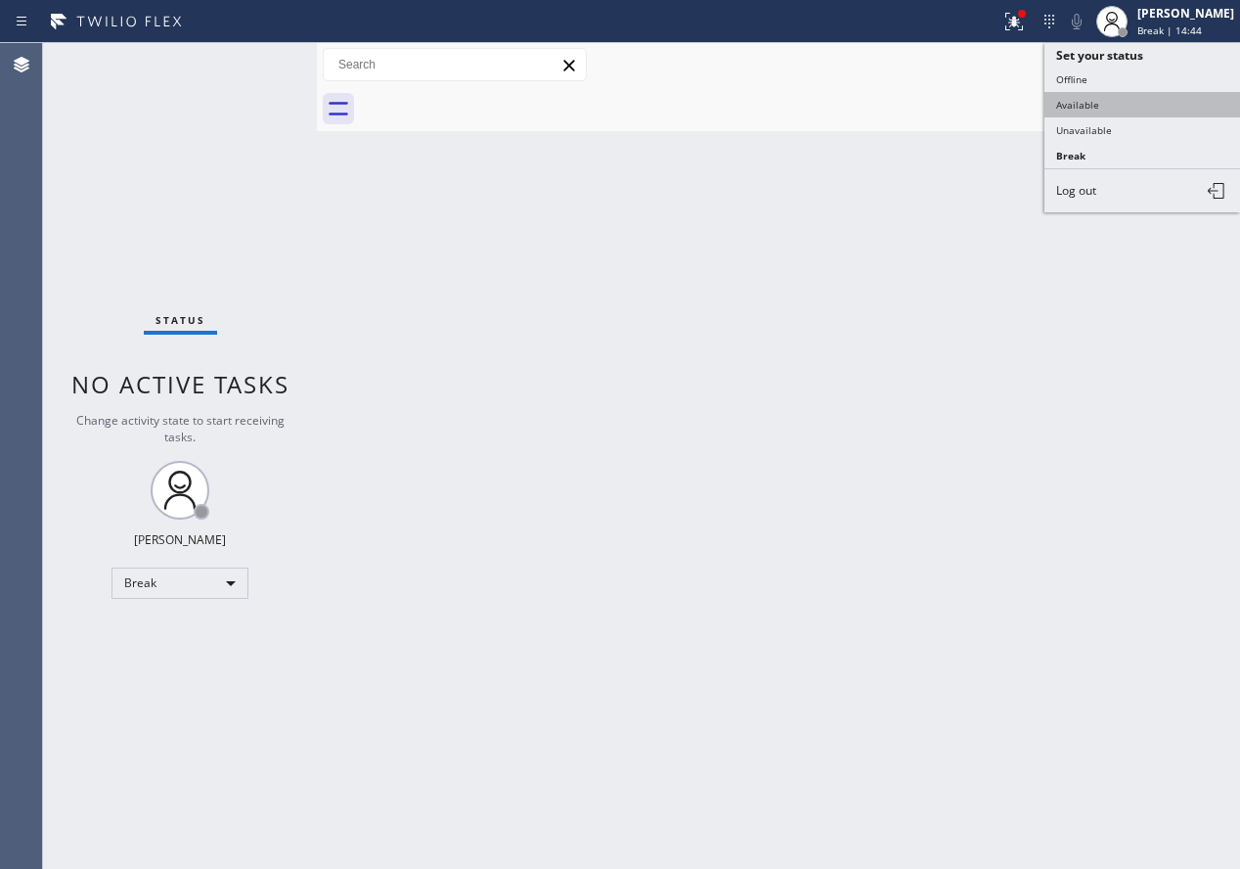
click at [1136, 108] on button "Available" at bounding box center [1143, 104] width 196 height 25
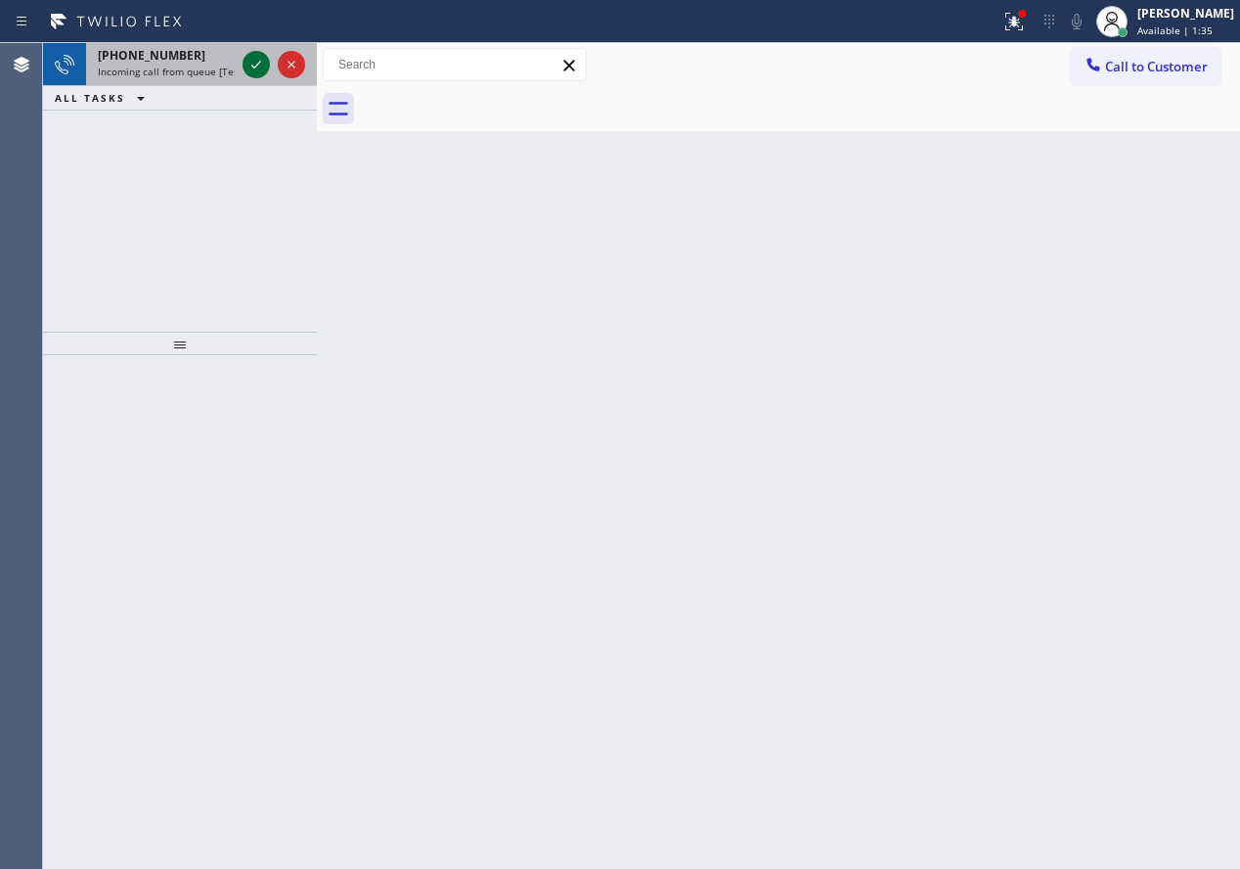
click at [255, 54] on icon at bounding box center [256, 64] width 23 height 23
click at [248, 61] on icon at bounding box center [256, 64] width 23 height 23
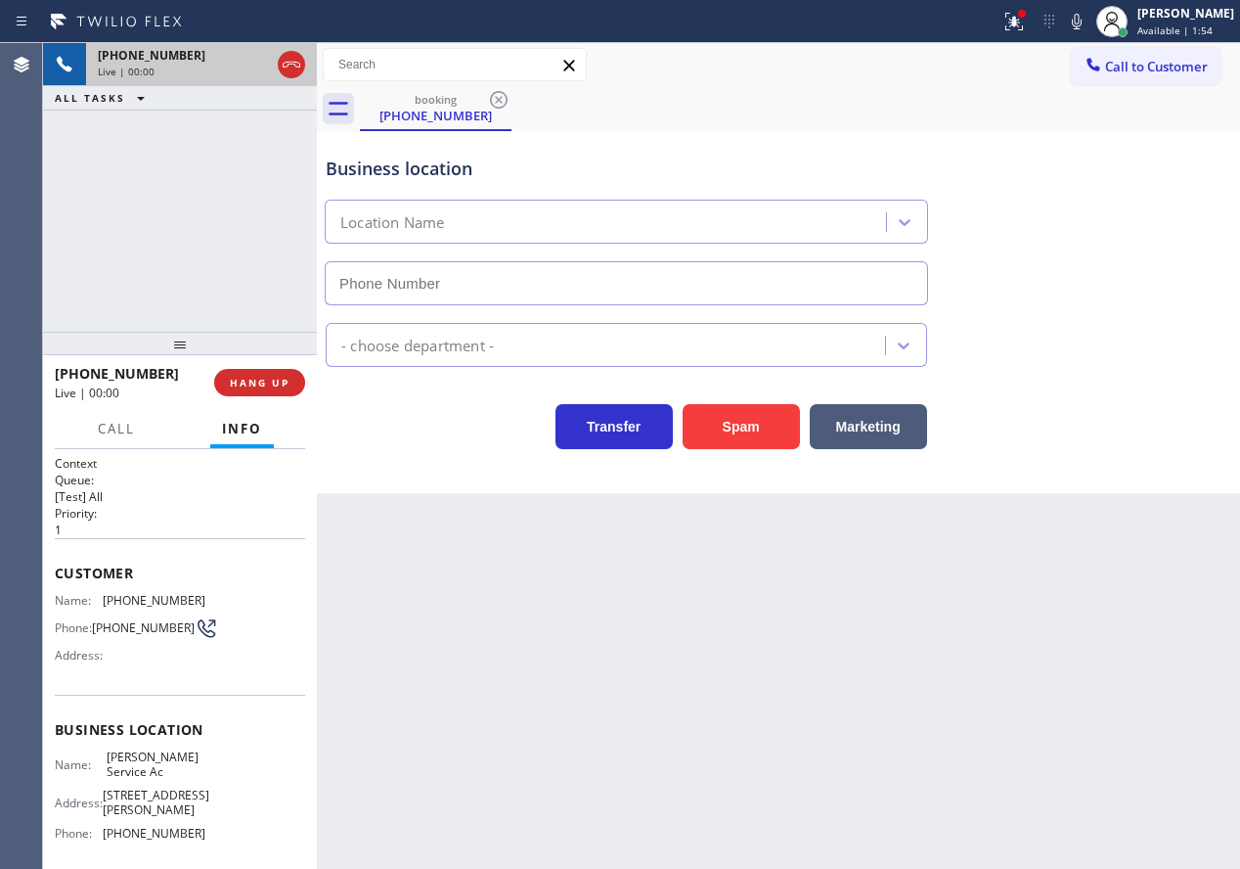
type input "[PHONE_NUMBER]"
click at [740, 435] on button "Spam" at bounding box center [741, 426] width 117 height 45
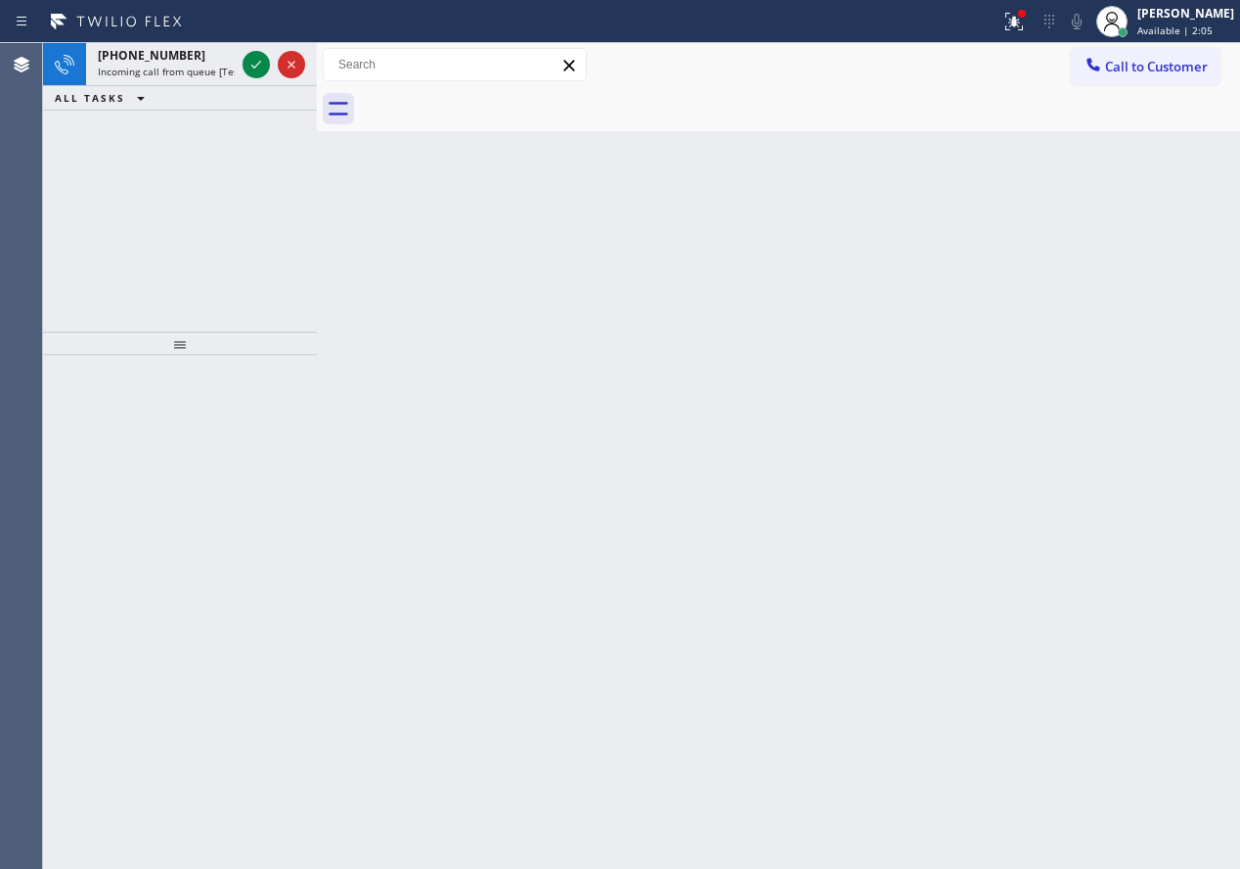
click at [1040, 210] on div "Back to Dashboard Change Sender ID Customers Technicians Select a contact Outbo…" at bounding box center [778, 455] width 923 height 825
click at [250, 58] on icon at bounding box center [256, 64] width 23 height 23
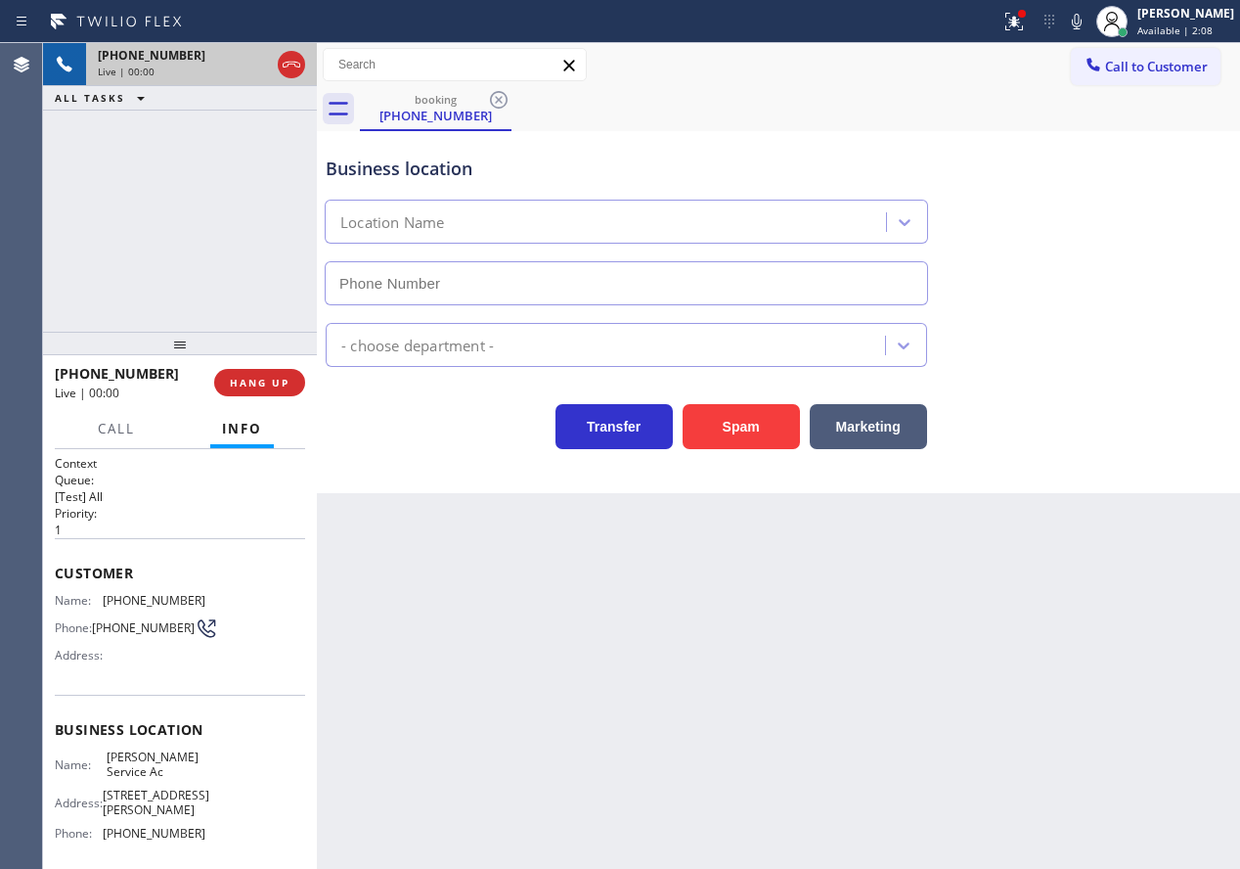
type input "[PHONE_NUMBER]"
click at [274, 378] on span "HANG UP" at bounding box center [260, 383] width 60 height 14
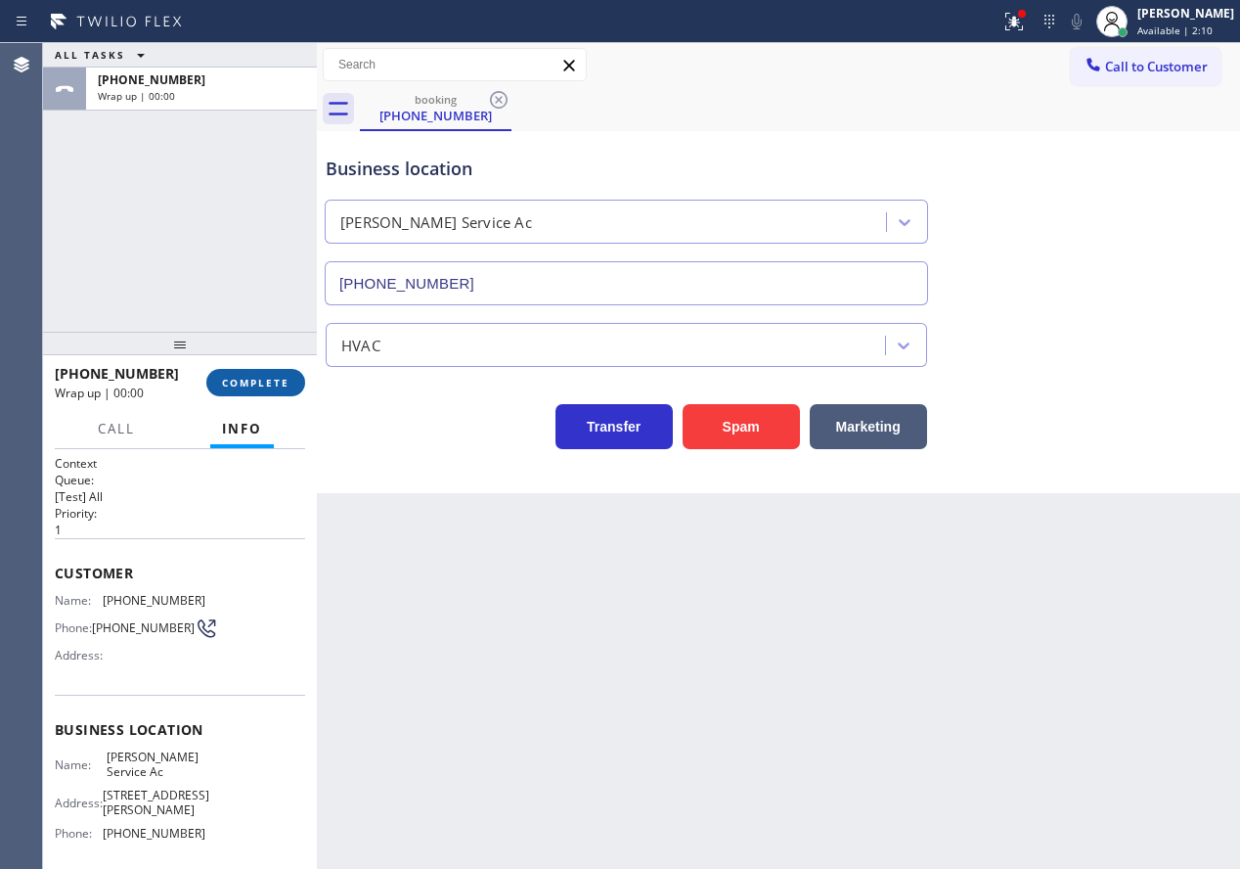
click at [274, 378] on span "COMPLETE" at bounding box center [255, 383] width 67 height 14
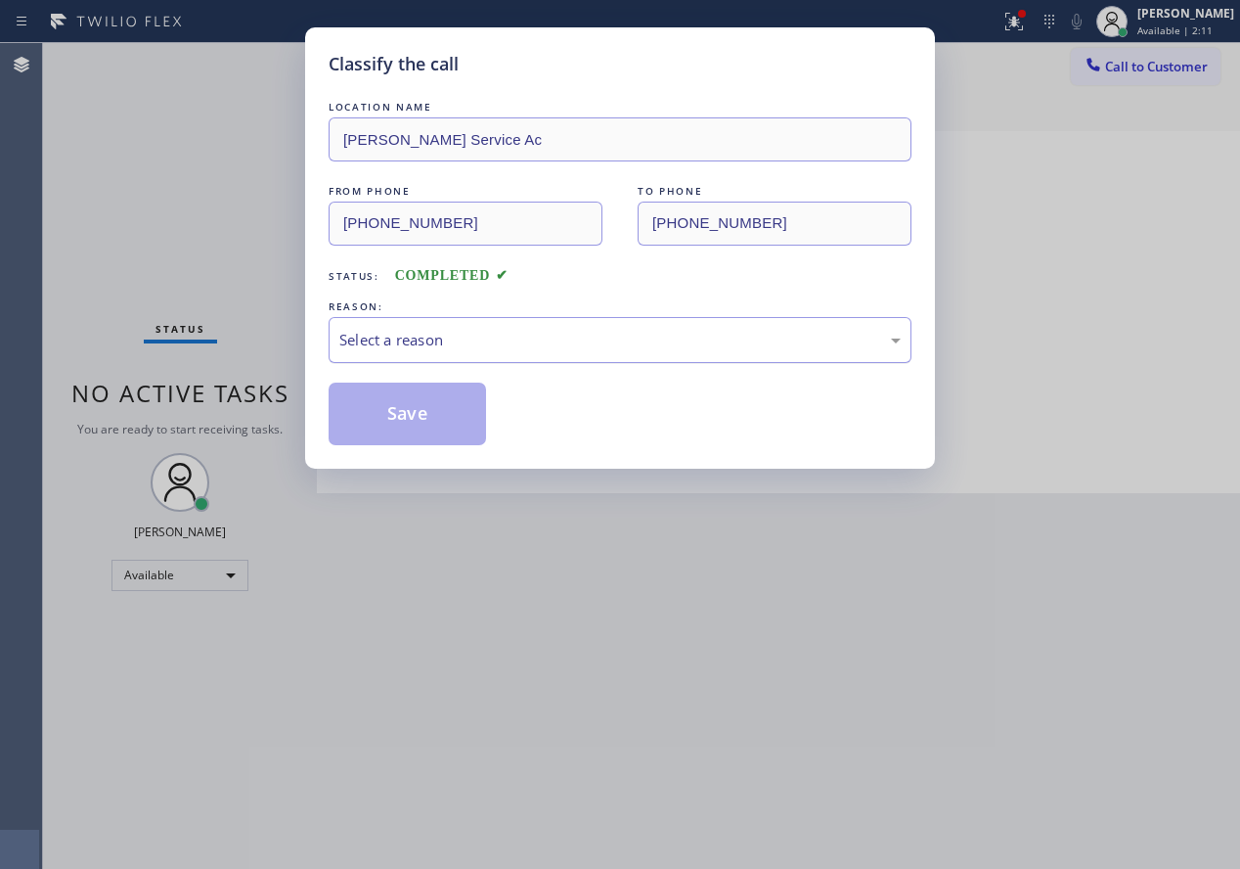
click at [499, 349] on div "Select a reason" at bounding box center [619, 340] width 561 height 22
click at [412, 443] on button "Save" at bounding box center [407, 413] width 157 height 63
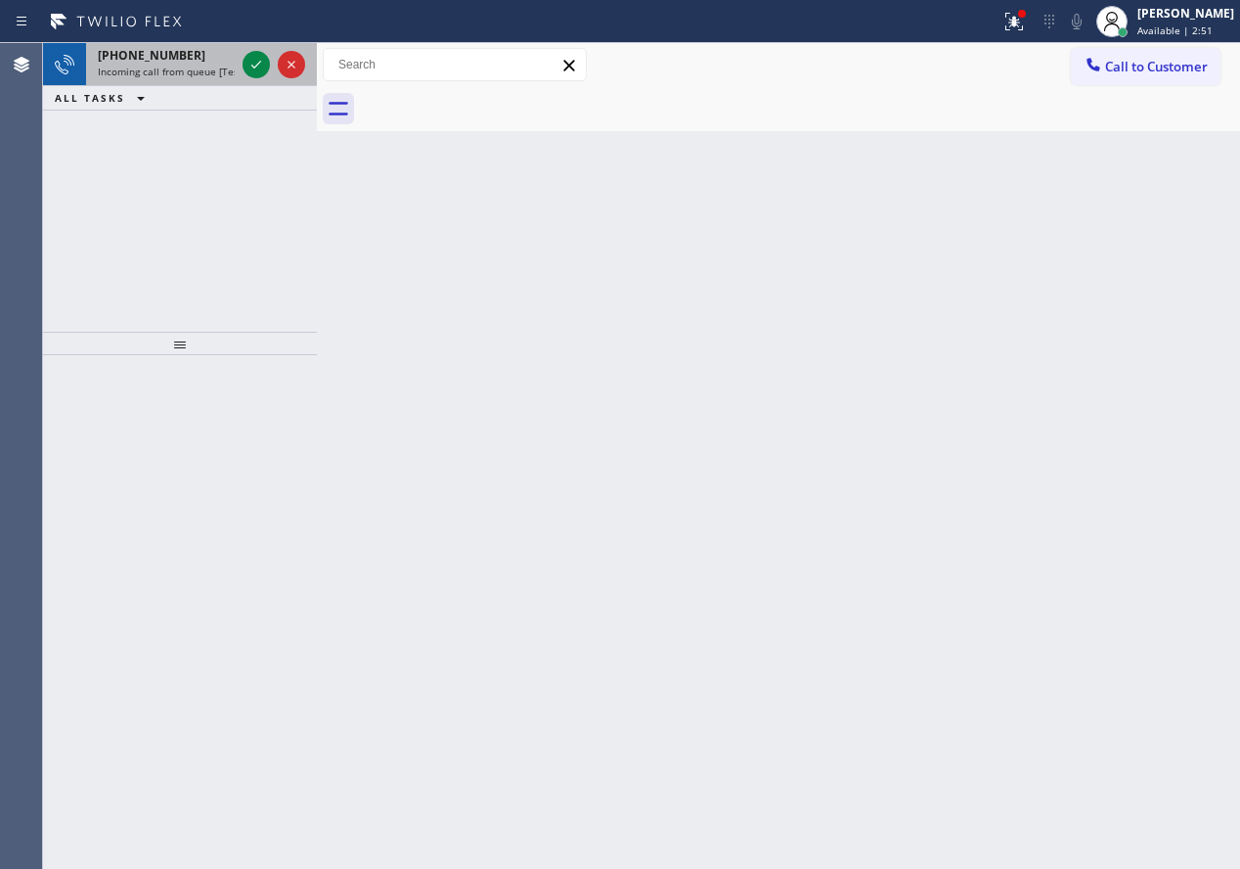
click at [159, 74] on span "Incoming call from queue [Test] All" at bounding box center [179, 72] width 162 height 14
click at [260, 67] on icon at bounding box center [256, 64] width 23 height 23
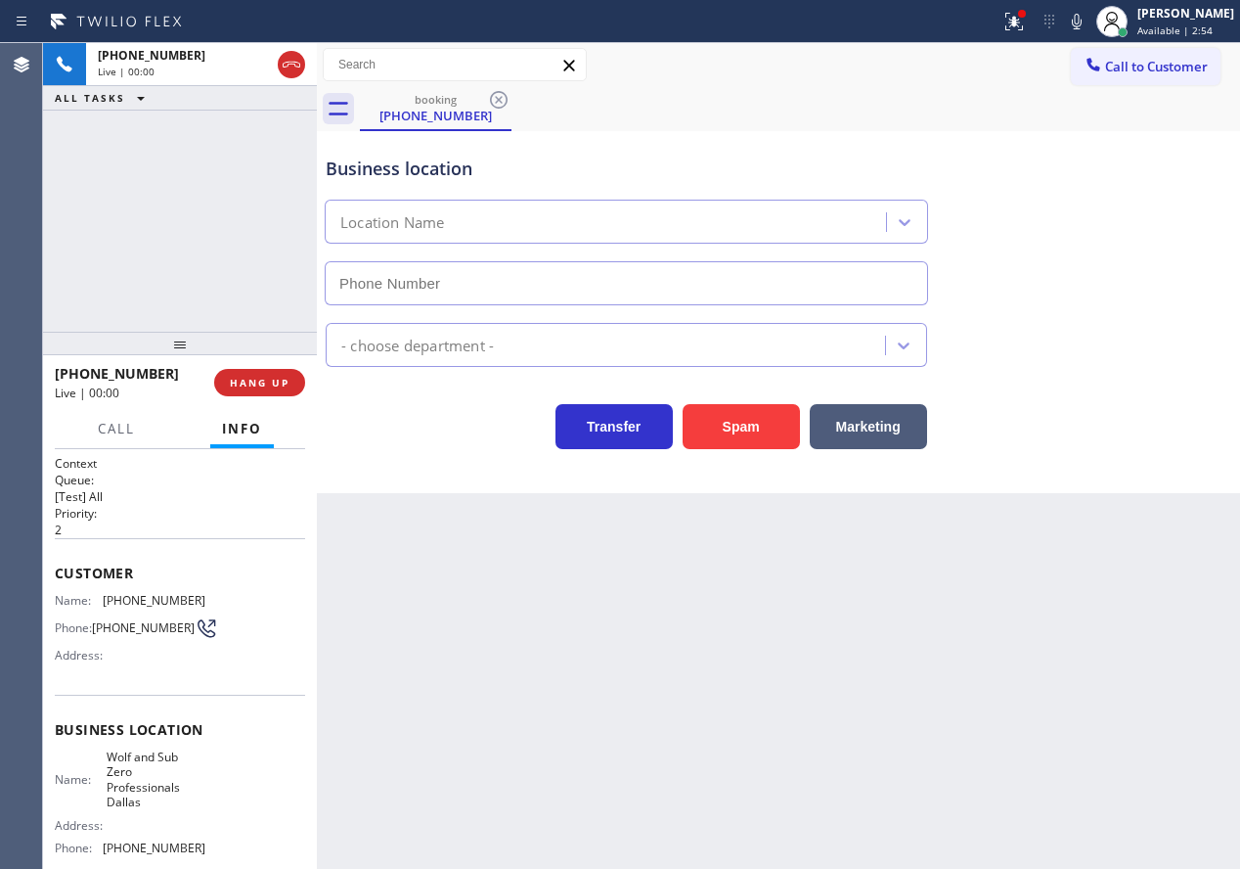
type input "[PHONE_NUMBER]"
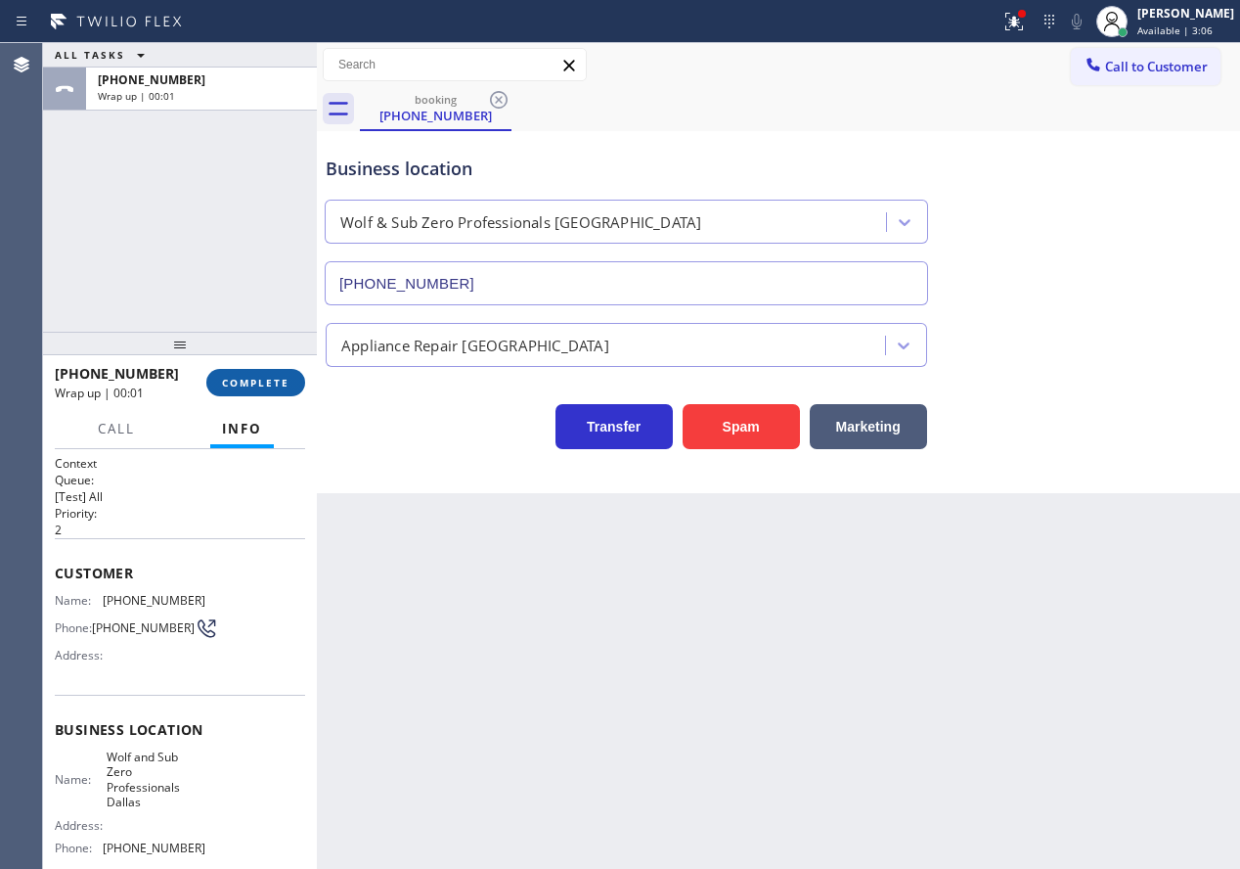
click at [230, 376] on span "COMPLETE" at bounding box center [255, 383] width 67 height 14
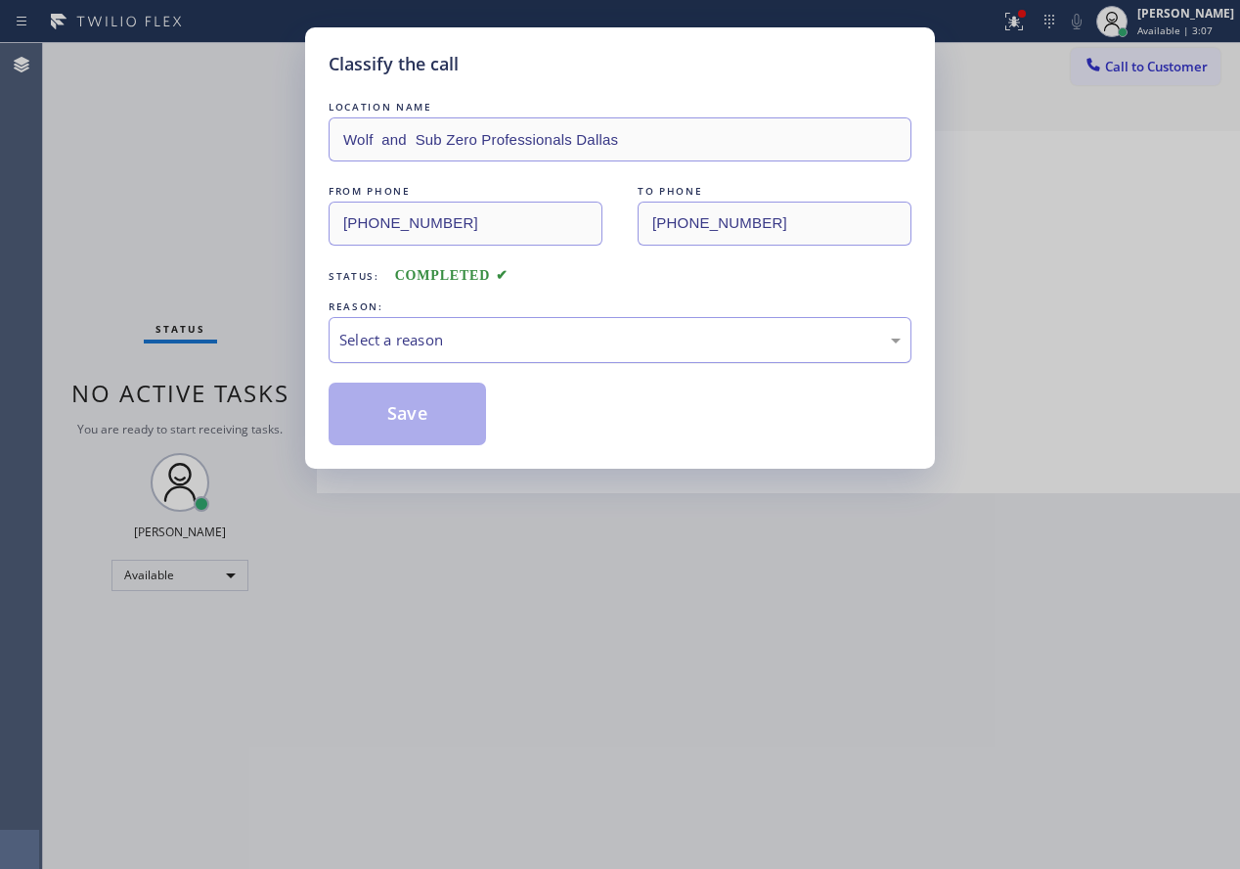
click at [529, 337] on div "Select a reason" at bounding box center [619, 340] width 561 height 22
drag, startPoint x: 395, startPoint y: 422, endPoint x: 888, endPoint y: 153, distance: 561.5
click at [395, 421] on button "Save" at bounding box center [407, 413] width 157 height 63
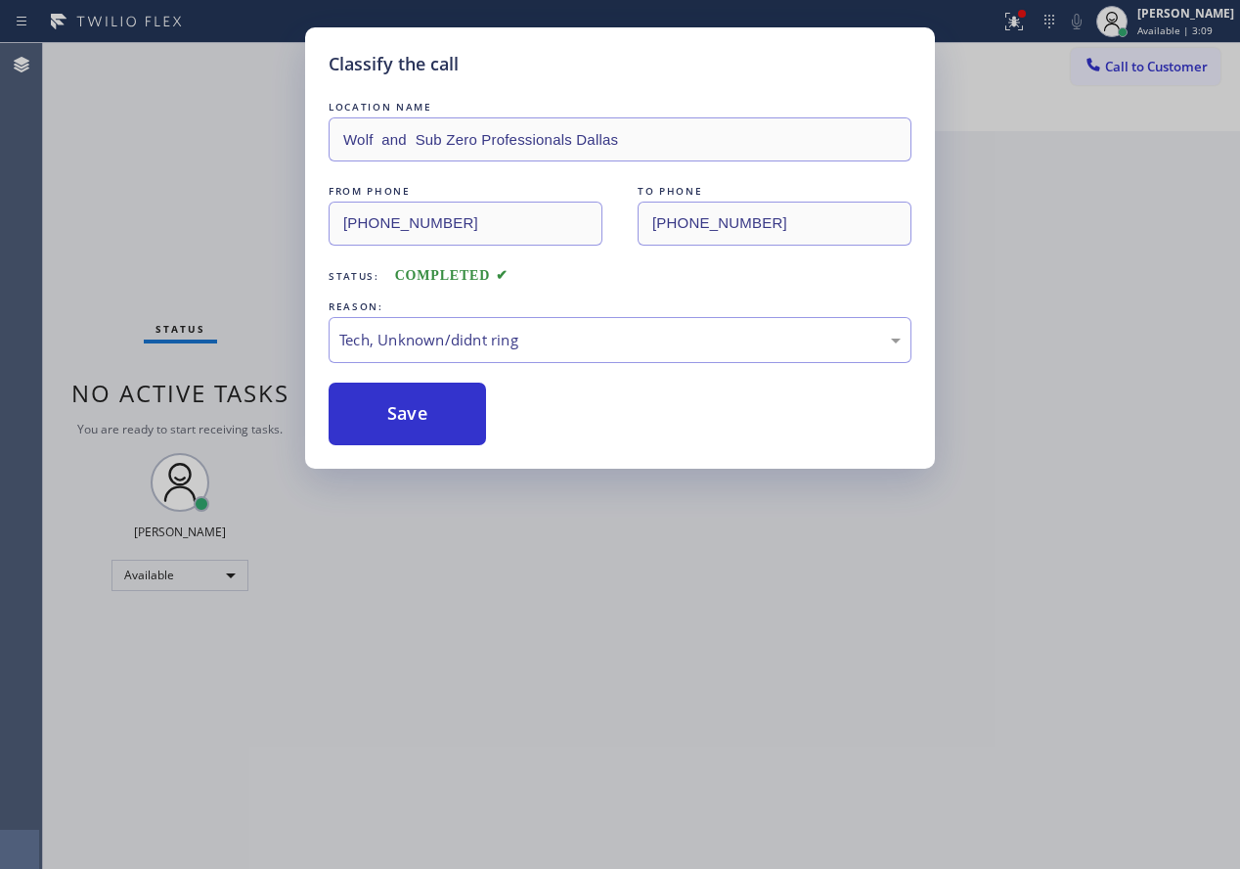
click at [1155, 17] on div "[PERSON_NAME]" at bounding box center [1185, 13] width 97 height 17
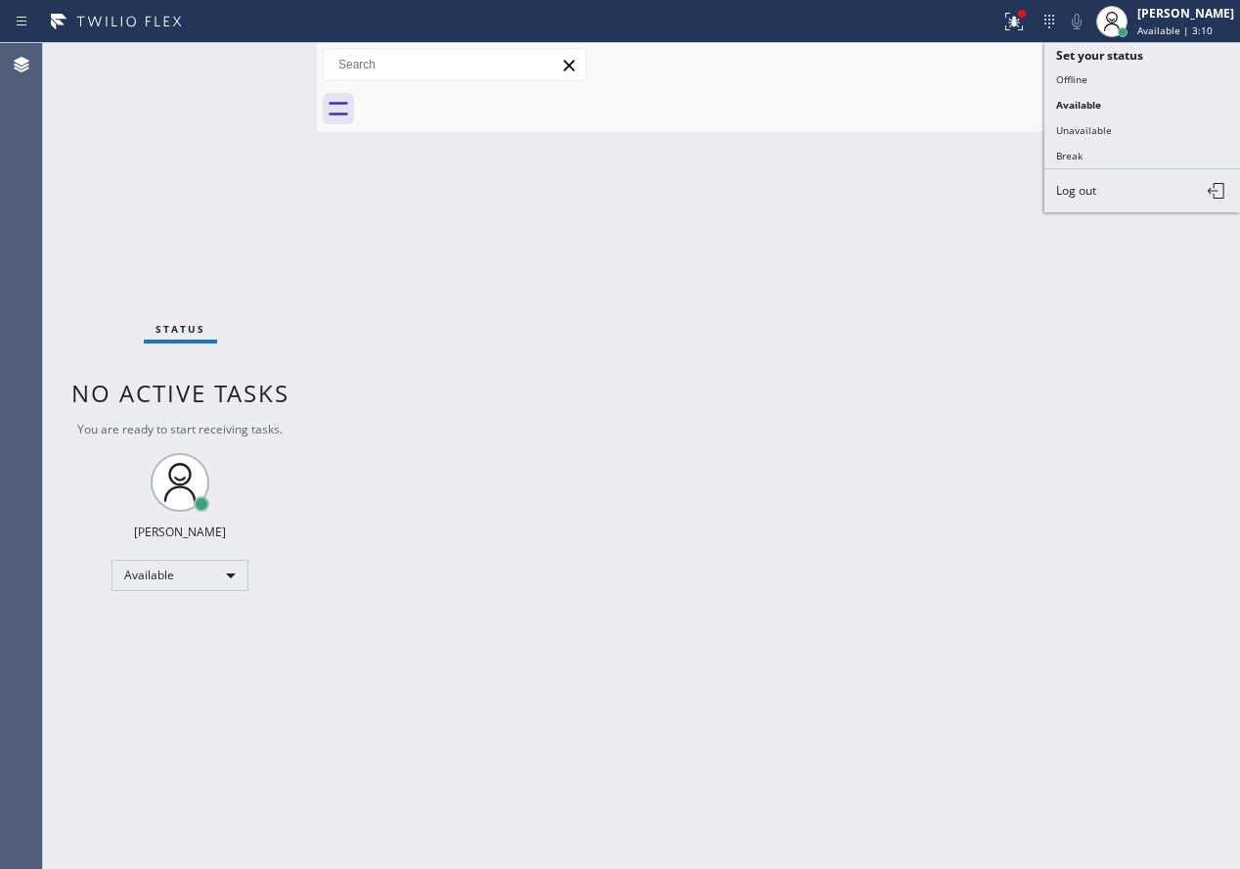
click at [1109, 77] on button "Offline" at bounding box center [1143, 79] width 196 height 25
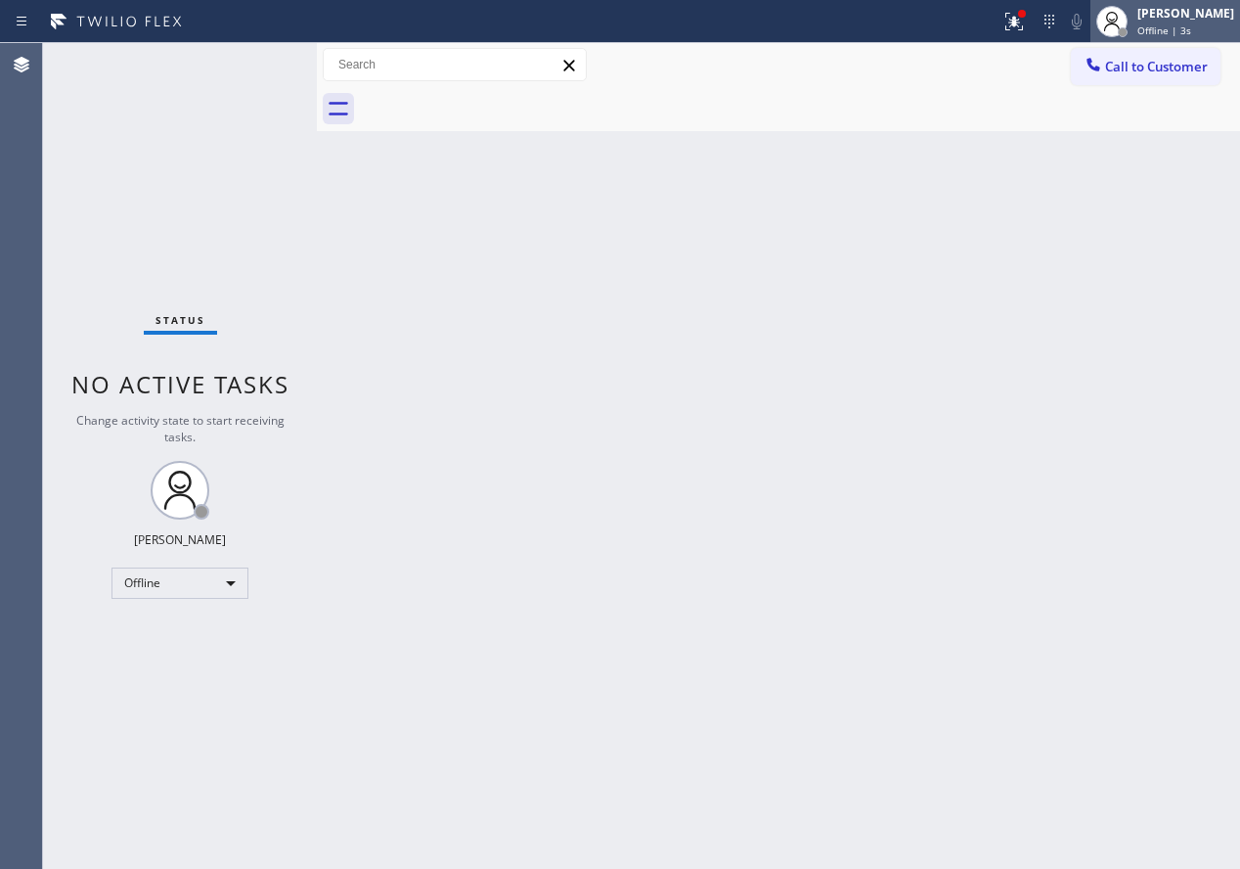
click at [1191, 28] on span "Offline | 3s" at bounding box center [1164, 30] width 54 height 14
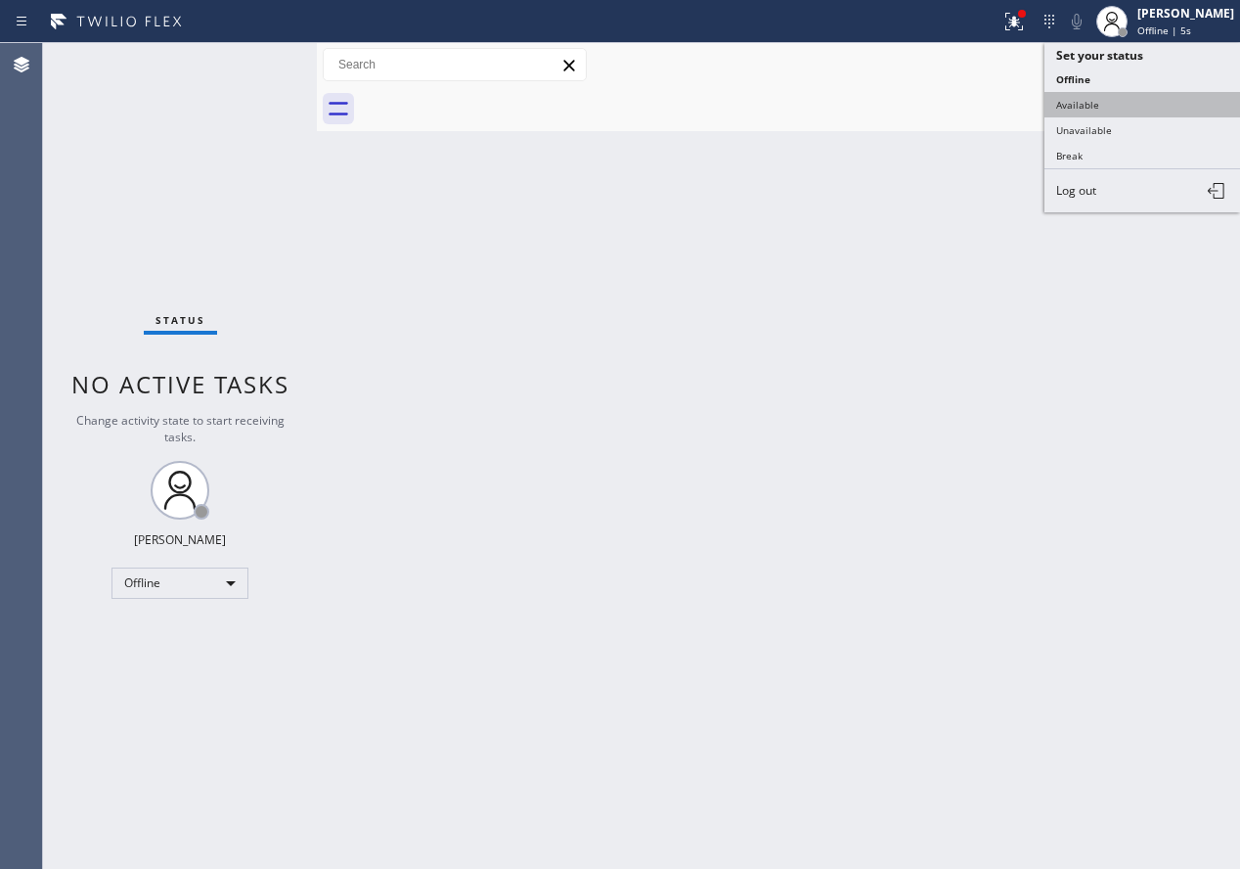
click at [1101, 98] on button "Available" at bounding box center [1143, 104] width 196 height 25
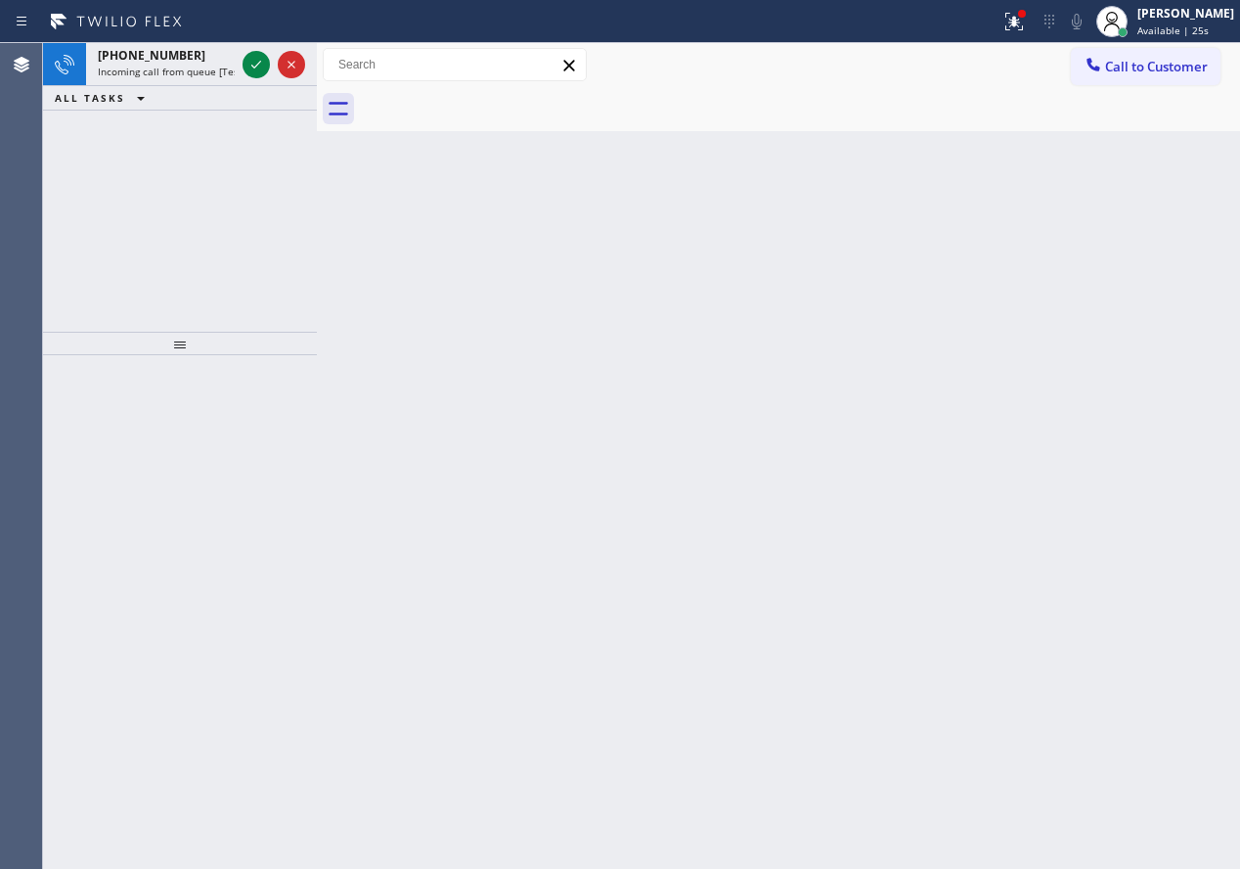
drag, startPoint x: 1109, startPoint y: 515, endPoint x: 297, endPoint y: 201, distance: 870.4
click at [1073, 505] on div "Back to Dashboard Change Sender ID Customers Technicians Select a contact Outbo…" at bounding box center [778, 455] width 923 height 825
click at [241, 63] on div at bounding box center [274, 64] width 70 height 43
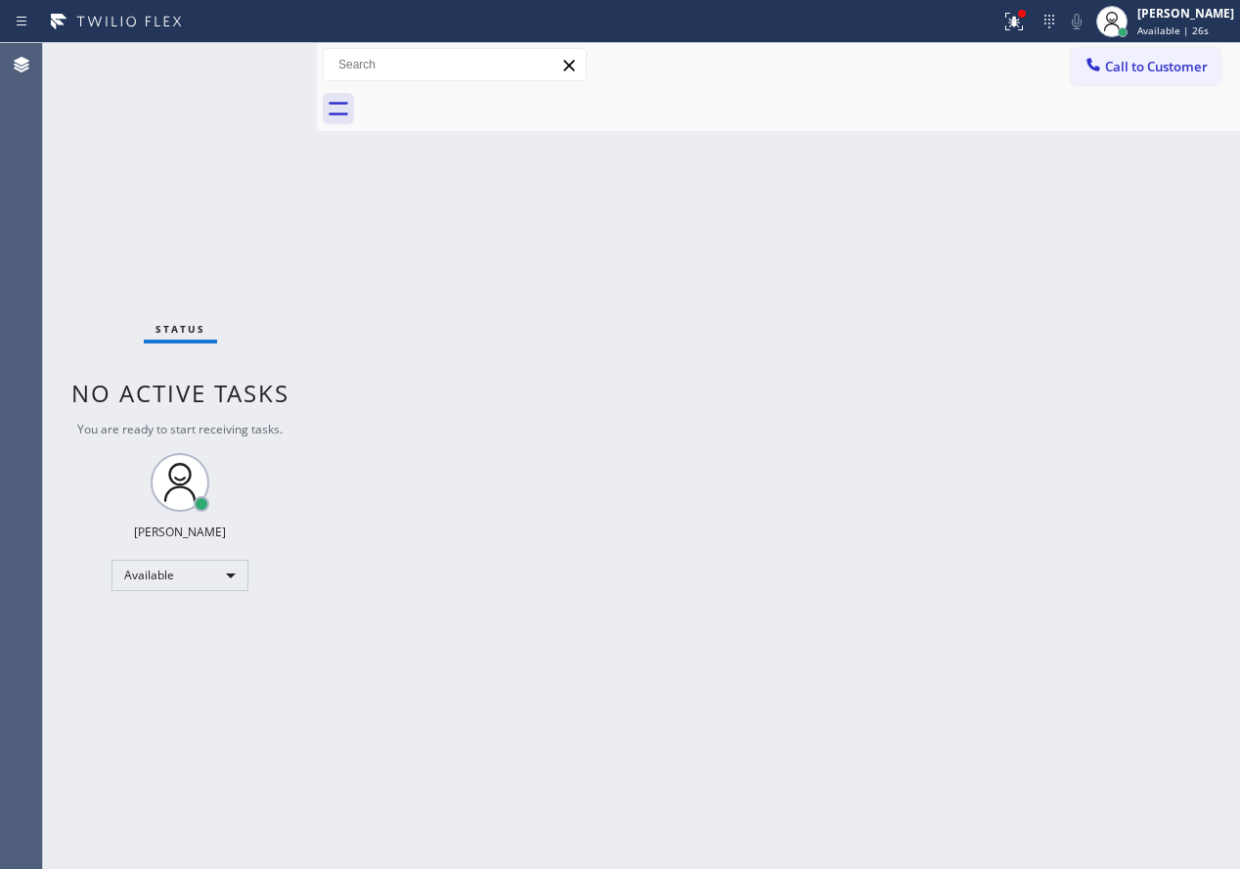
click at [242, 60] on div "Status No active tasks You are ready to start receiving tasks. [PERSON_NAME] Av…" at bounding box center [180, 455] width 274 height 825
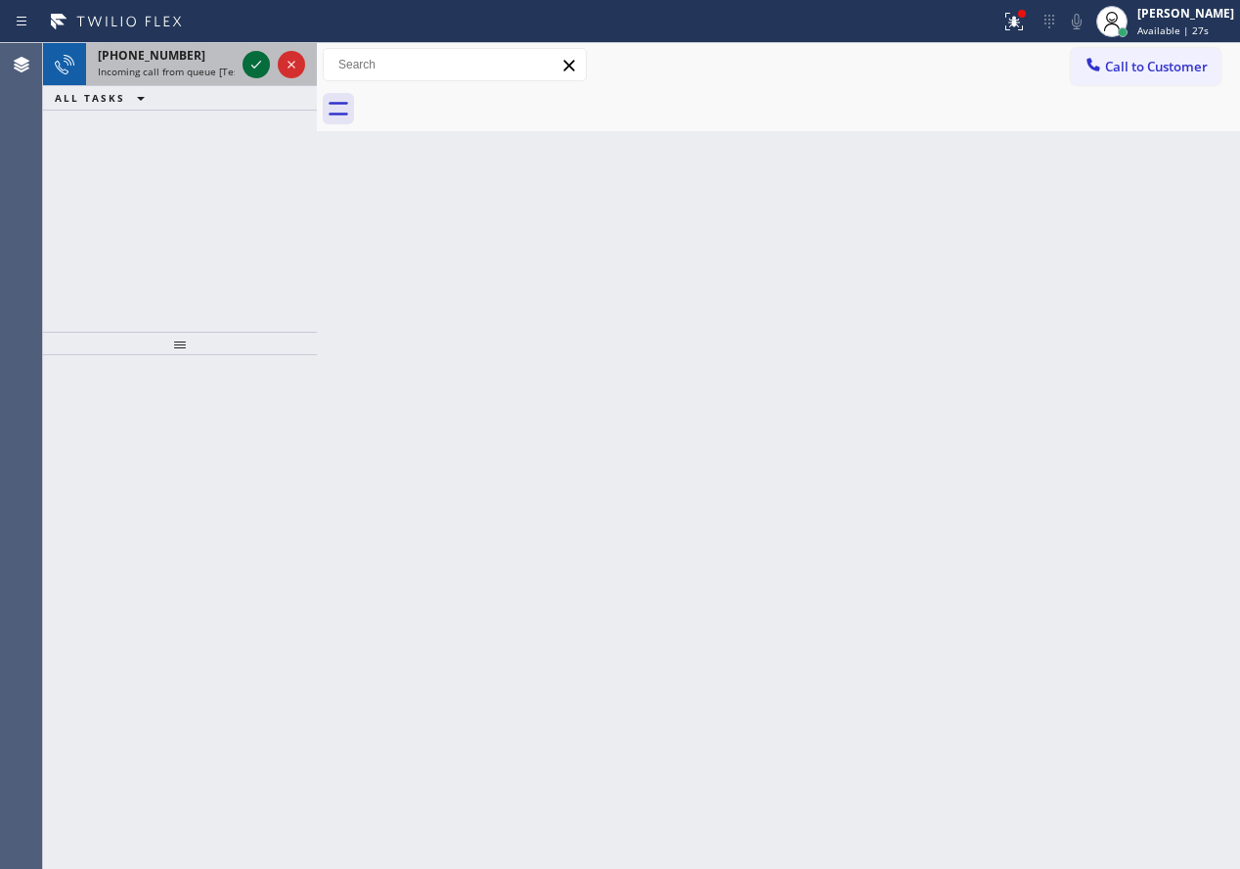
click at [258, 72] on icon at bounding box center [256, 64] width 23 height 23
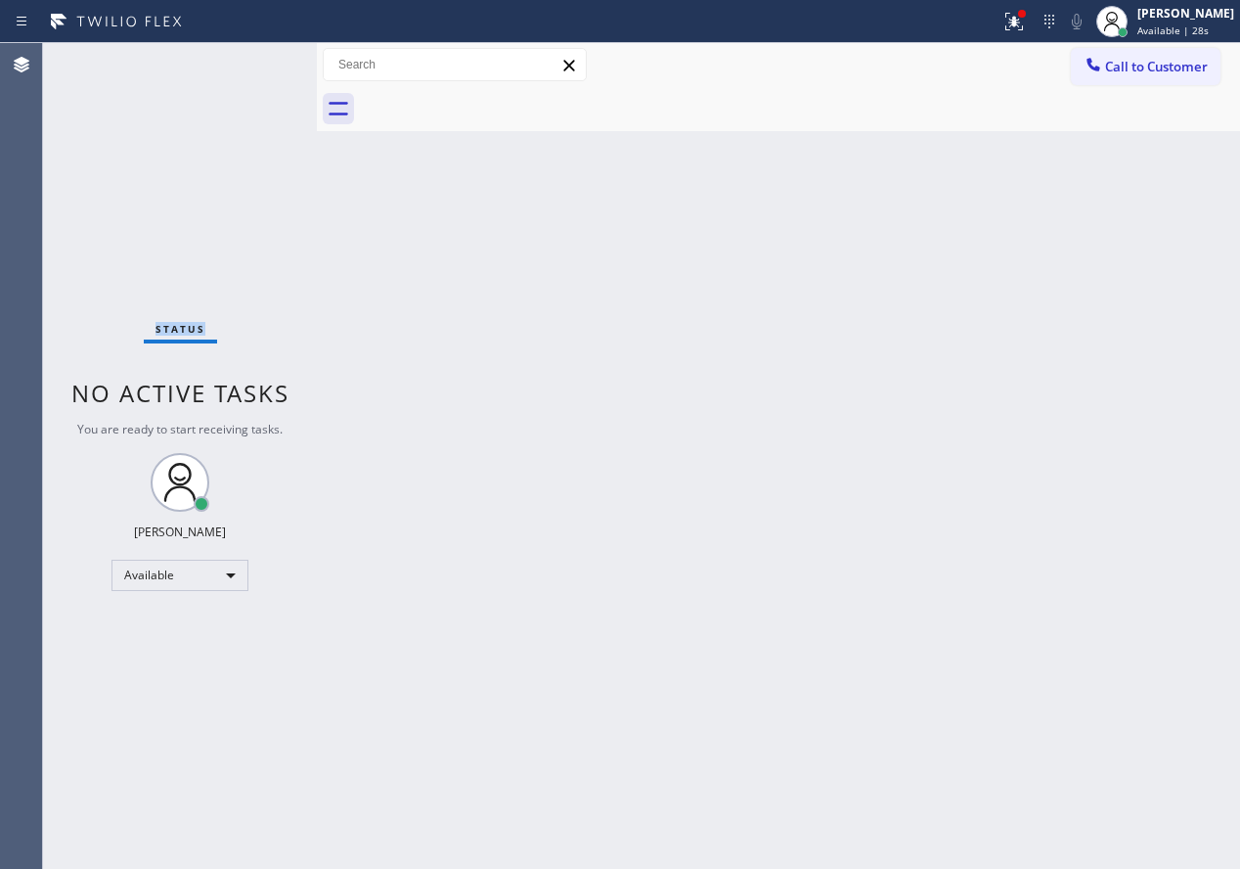
click at [258, 72] on div "Status No active tasks You are ready to start receiving tasks. [PERSON_NAME] Av…" at bounding box center [180, 455] width 274 height 825
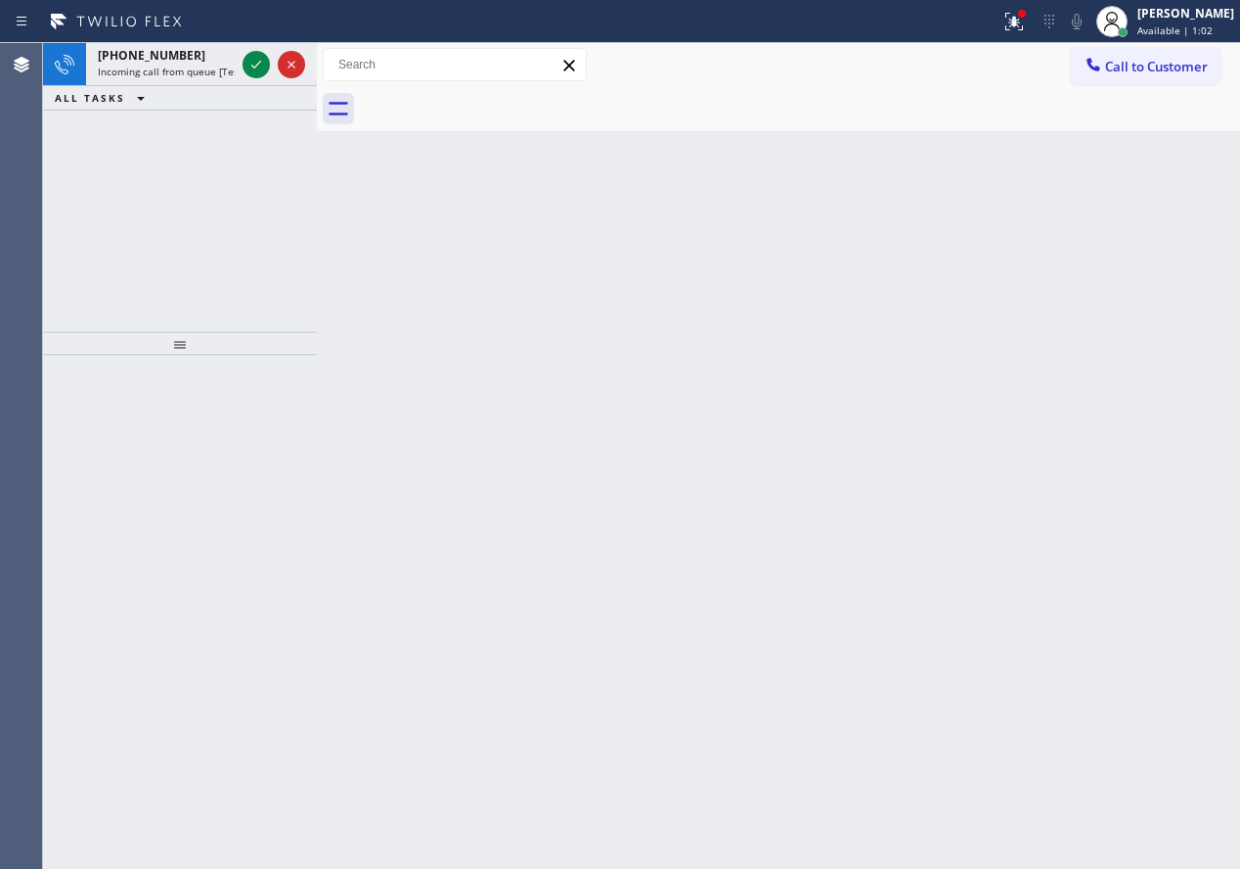
click at [1043, 596] on div "Back to Dashboard Change Sender ID Customers Technicians Select a contact Outbo…" at bounding box center [778, 455] width 923 height 825
click at [259, 62] on icon at bounding box center [256, 64] width 23 height 23
click at [260, 54] on icon at bounding box center [256, 64] width 23 height 23
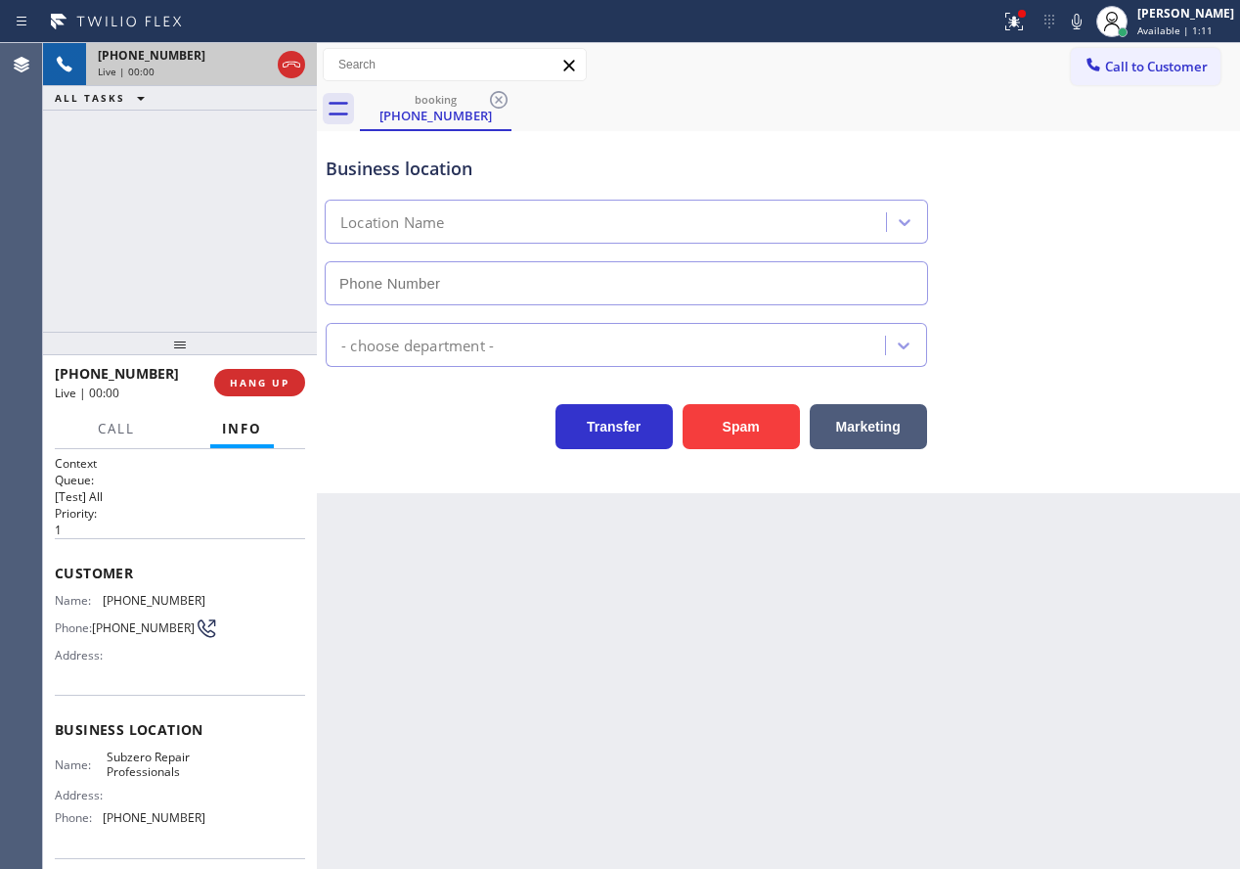
type input "[PHONE_NUMBER]"
click at [160, 766] on span "Subzero Repair Professionals" at bounding box center [156, 764] width 98 height 30
copy span "Subzero Repair Professionals"
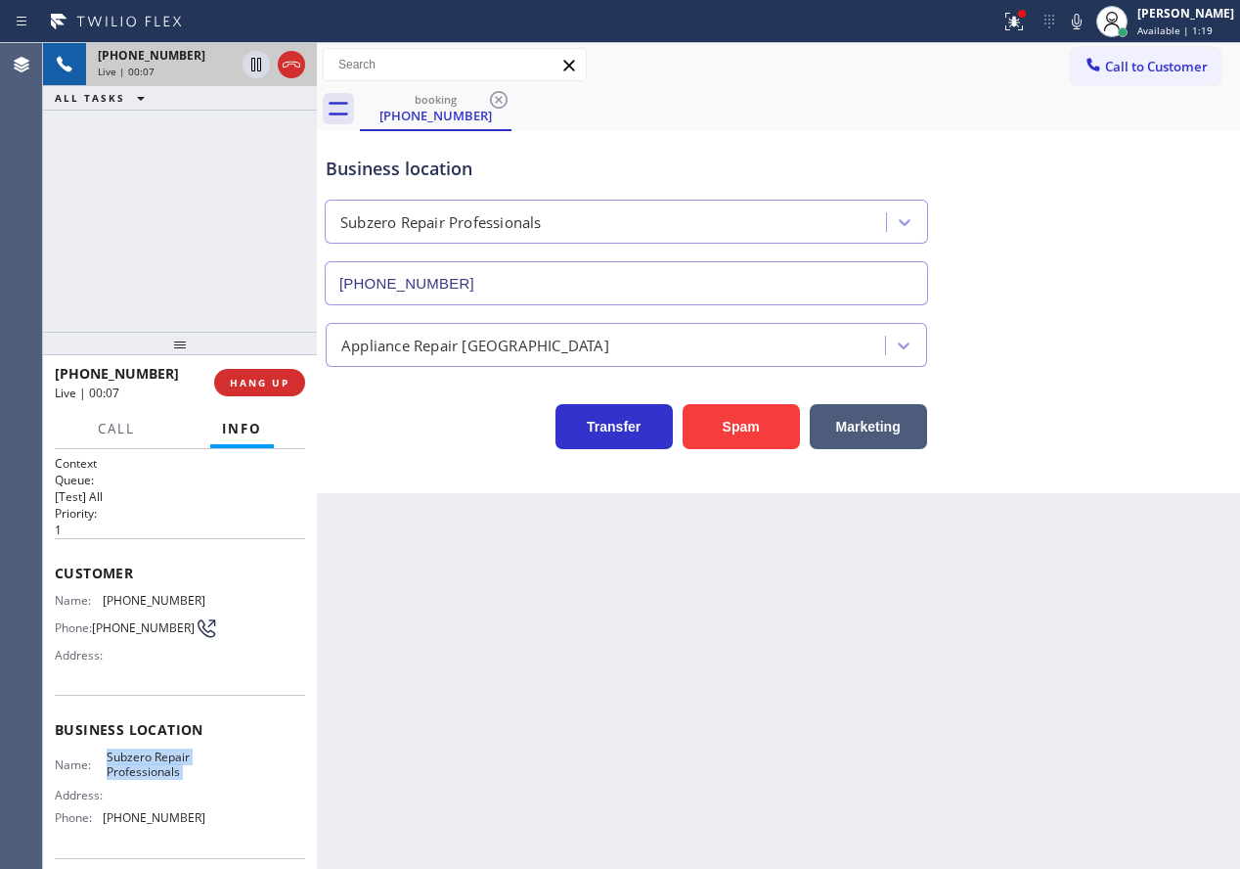
click at [592, 295] on input "[PHONE_NUMBER]" at bounding box center [626, 283] width 603 height 44
click at [134, 601] on span "[PHONE_NUMBER]" at bounding box center [154, 600] width 103 height 15
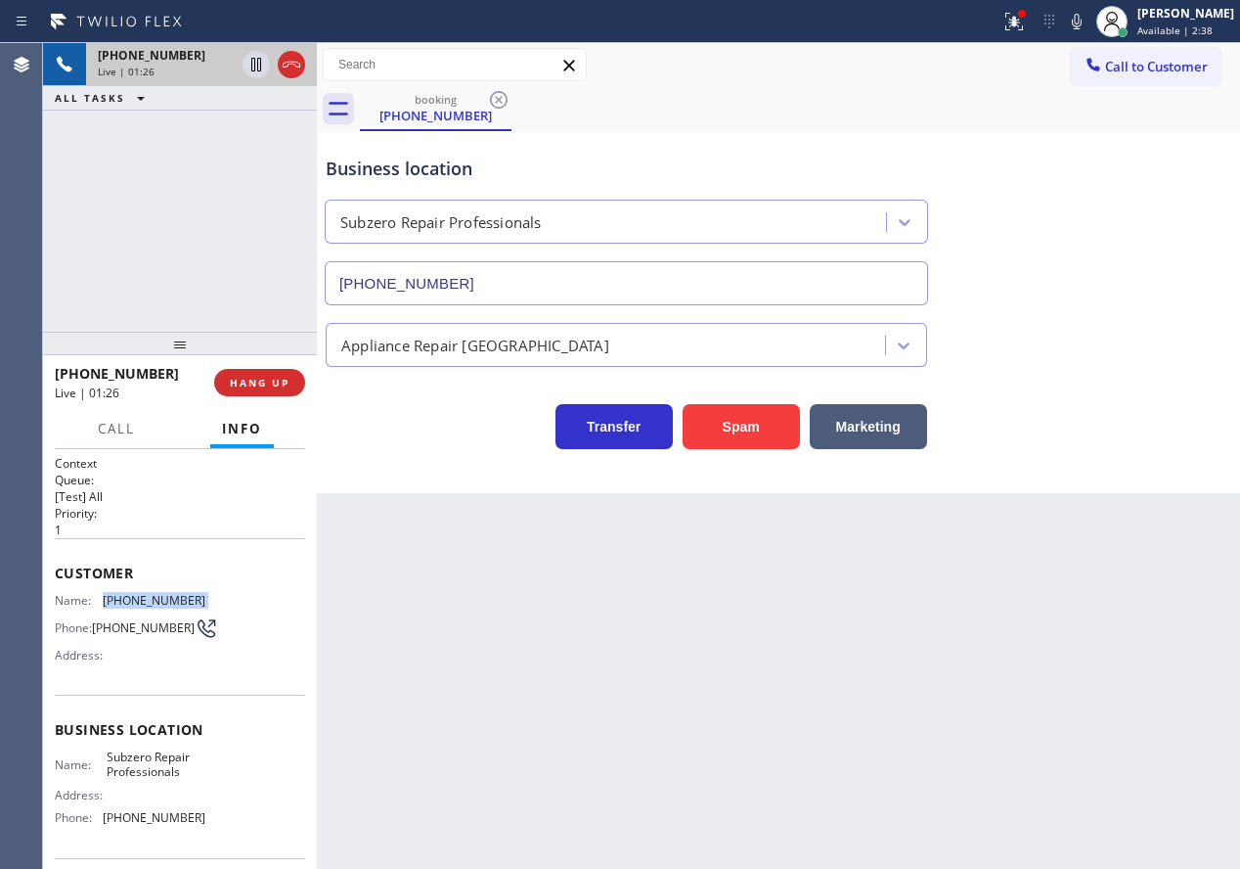
click at [134, 601] on span "[PHONE_NUMBER]" at bounding box center [154, 600] width 103 height 15
copy span "[PHONE_NUMBER]"
click at [252, 69] on icon at bounding box center [256, 65] width 10 height 14
click at [1082, 21] on icon at bounding box center [1077, 22] width 10 height 16
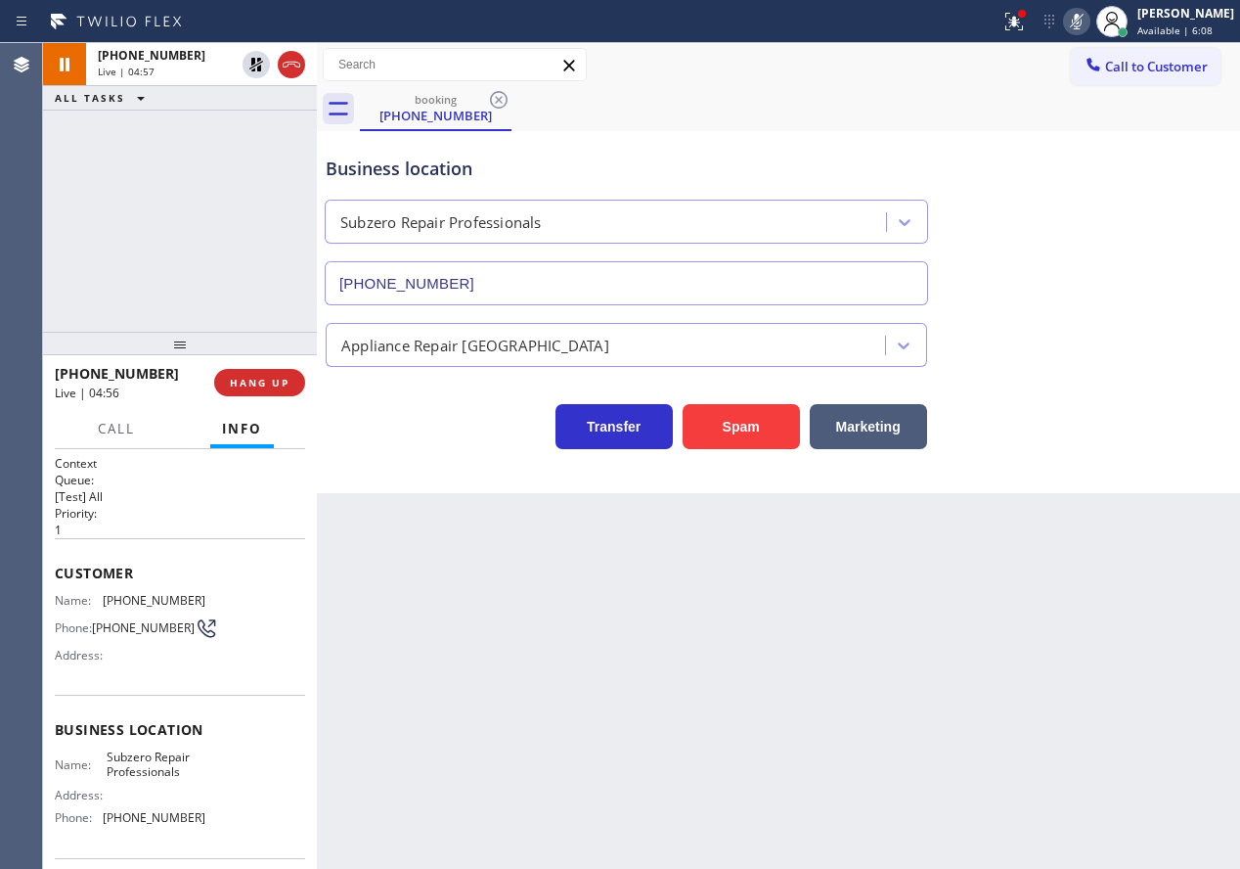
click at [1149, 337] on div "Appliance Repair [GEOGRAPHIC_DATA]" at bounding box center [778, 341] width 913 height 52
click at [1089, 25] on icon at bounding box center [1076, 21] width 23 height 23
click at [251, 69] on icon at bounding box center [256, 64] width 23 height 23
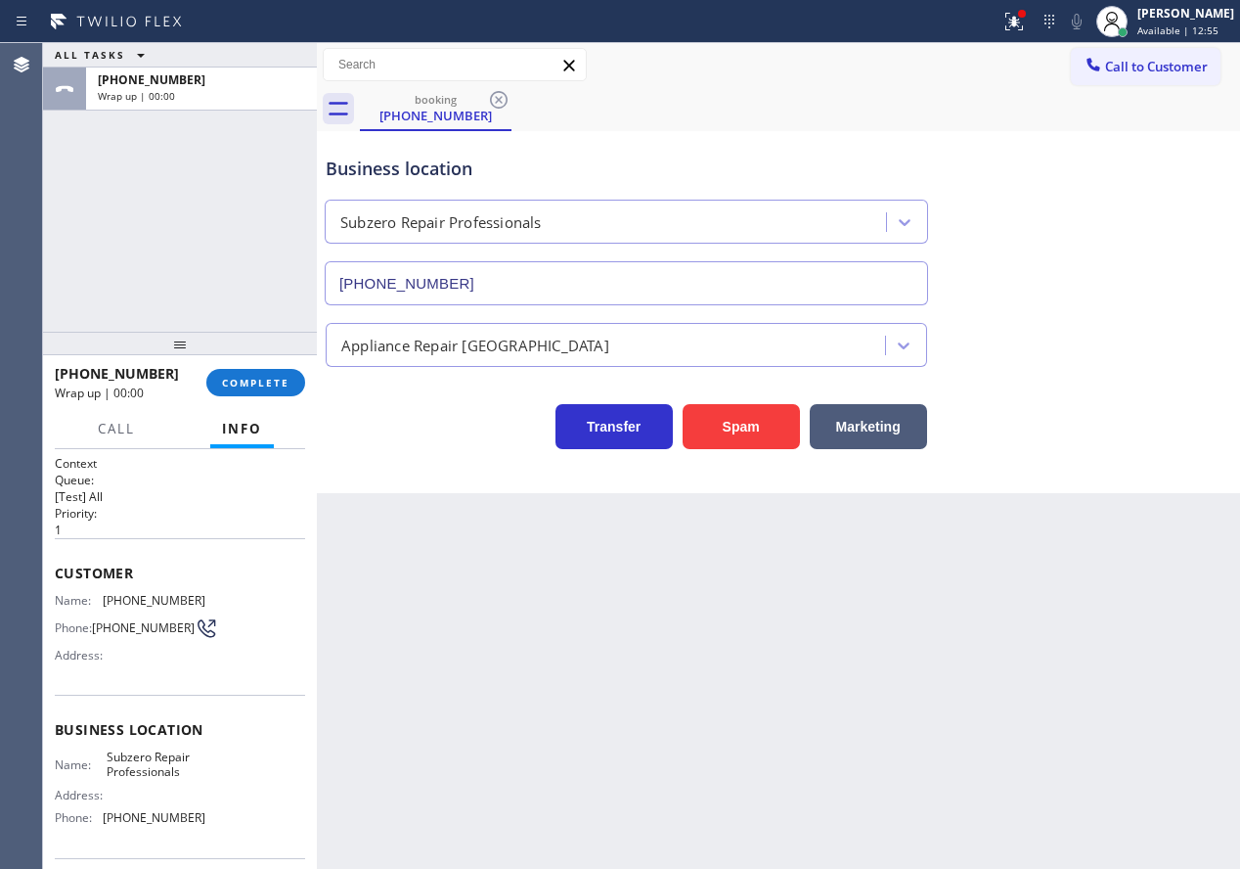
click at [268, 365] on div "[PHONE_NUMBER] Wrap up | 00:00 COMPLETE" at bounding box center [180, 382] width 250 height 51
click at [287, 379] on span "COMPLETE" at bounding box center [255, 383] width 67 height 14
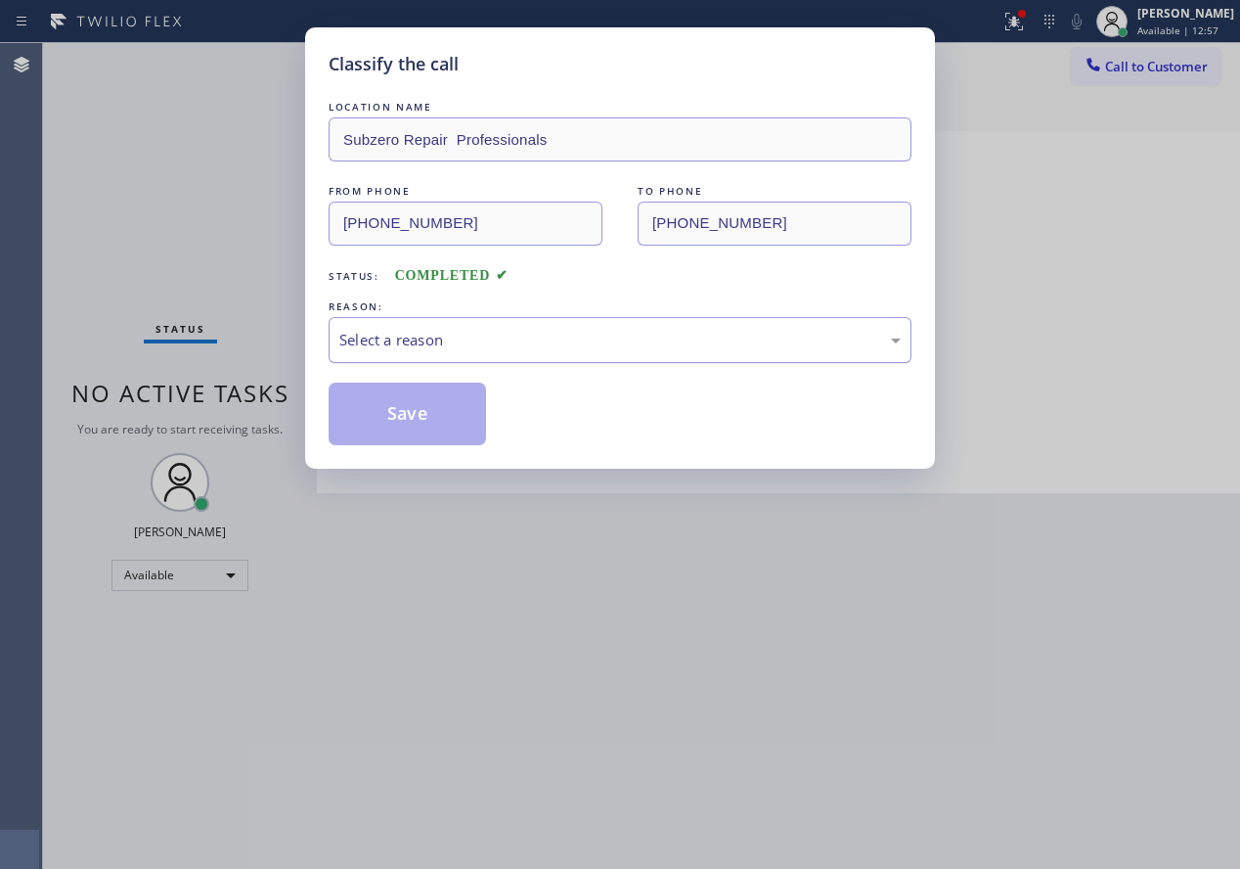
click at [454, 349] on div "Select a reason" at bounding box center [619, 340] width 561 height 22
click at [423, 408] on button "Save" at bounding box center [407, 413] width 157 height 63
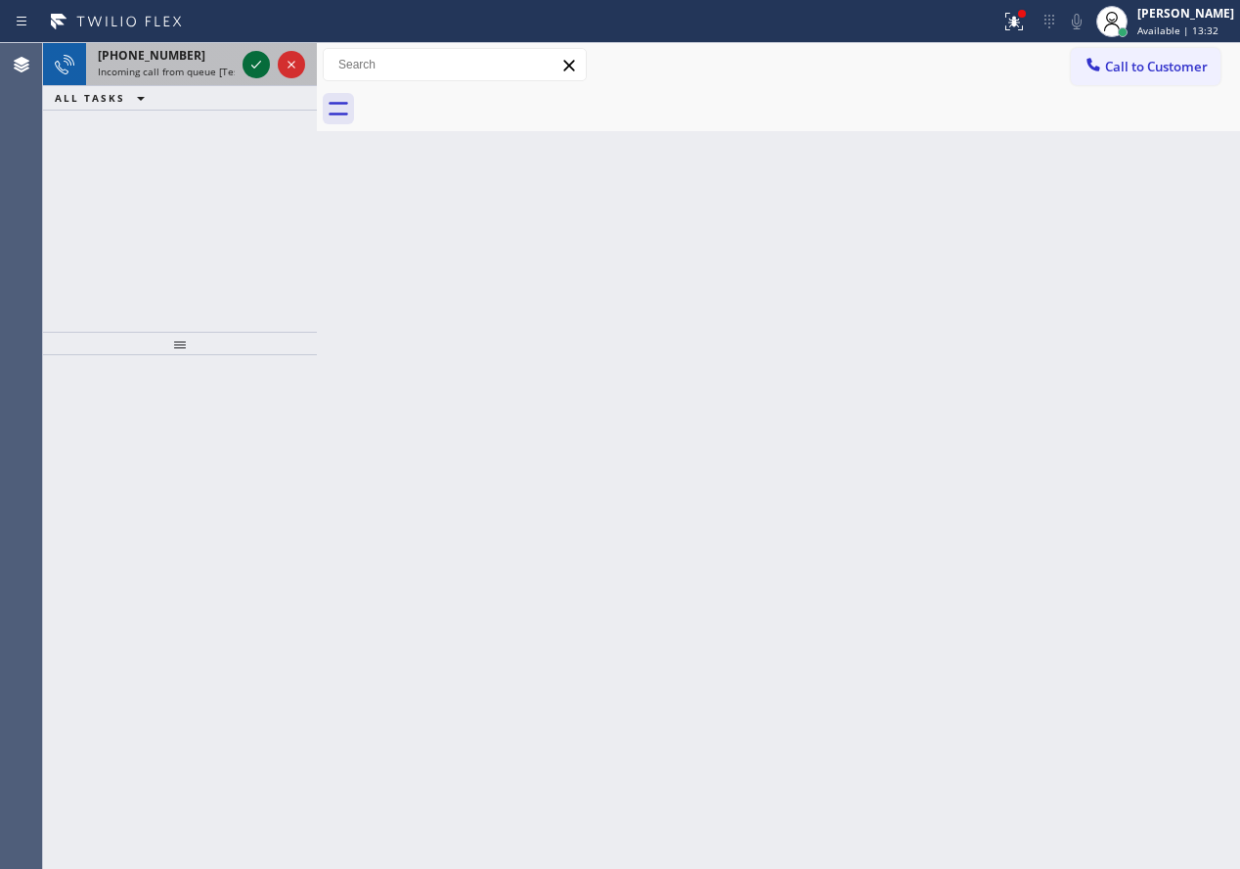
click at [253, 69] on icon at bounding box center [256, 64] width 23 height 23
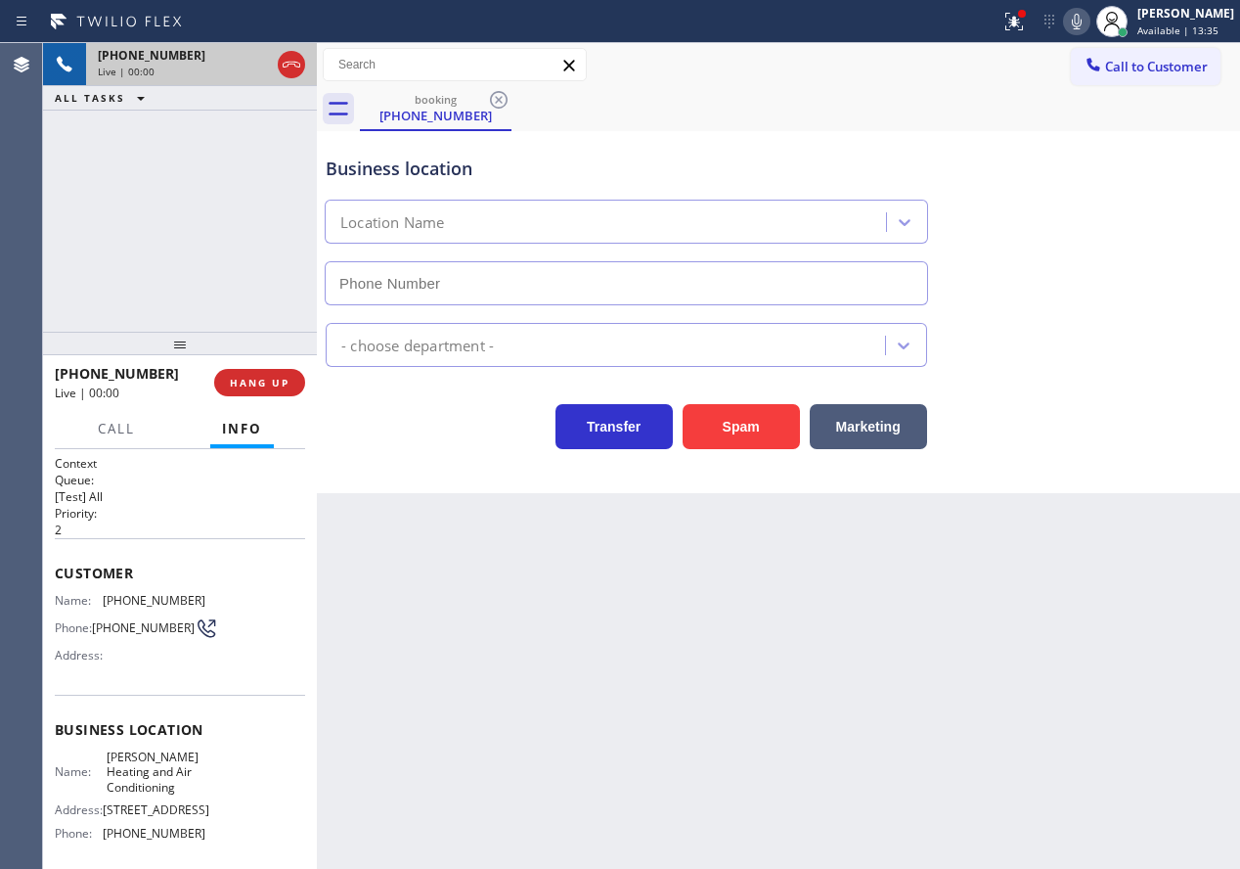
type input "[PHONE_NUMBER]"
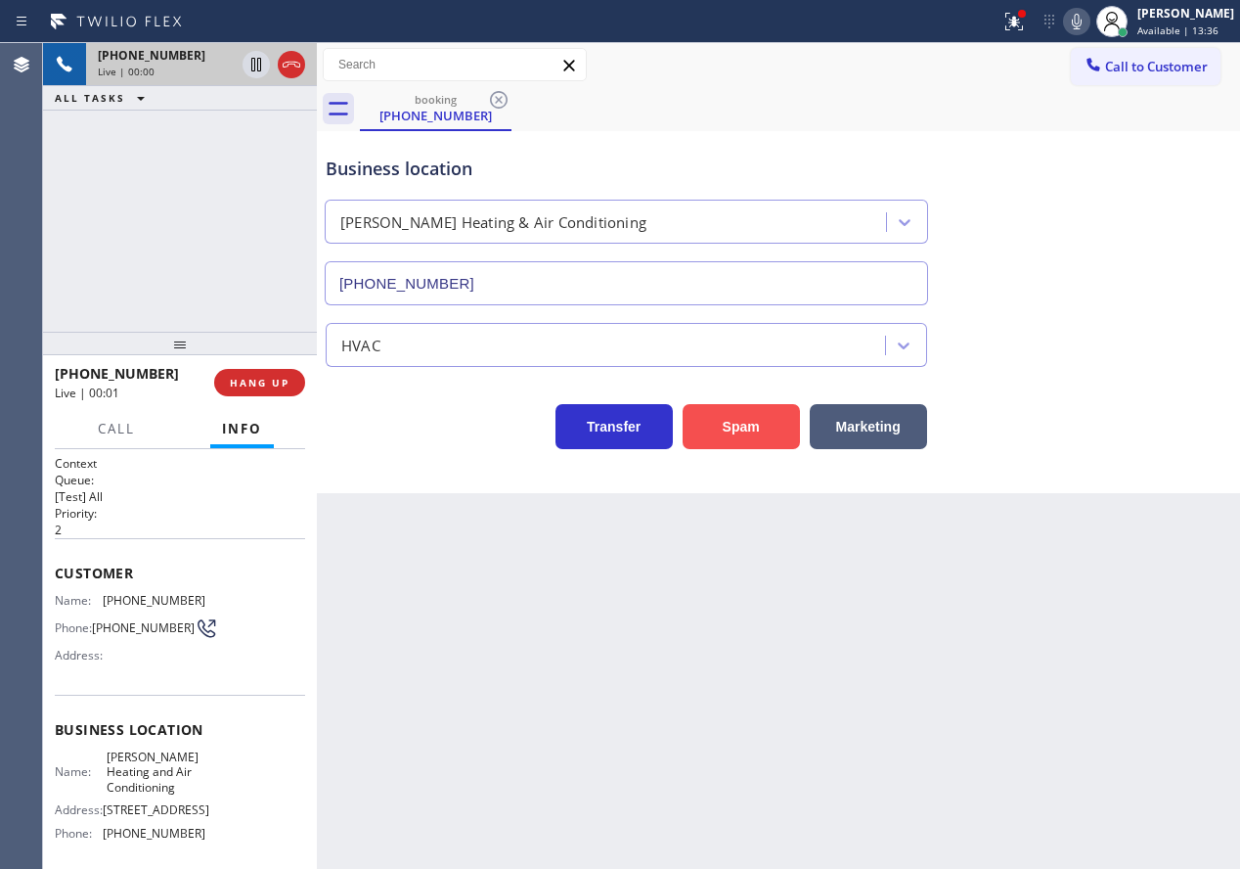
click at [750, 413] on button "Spam" at bounding box center [741, 426] width 117 height 45
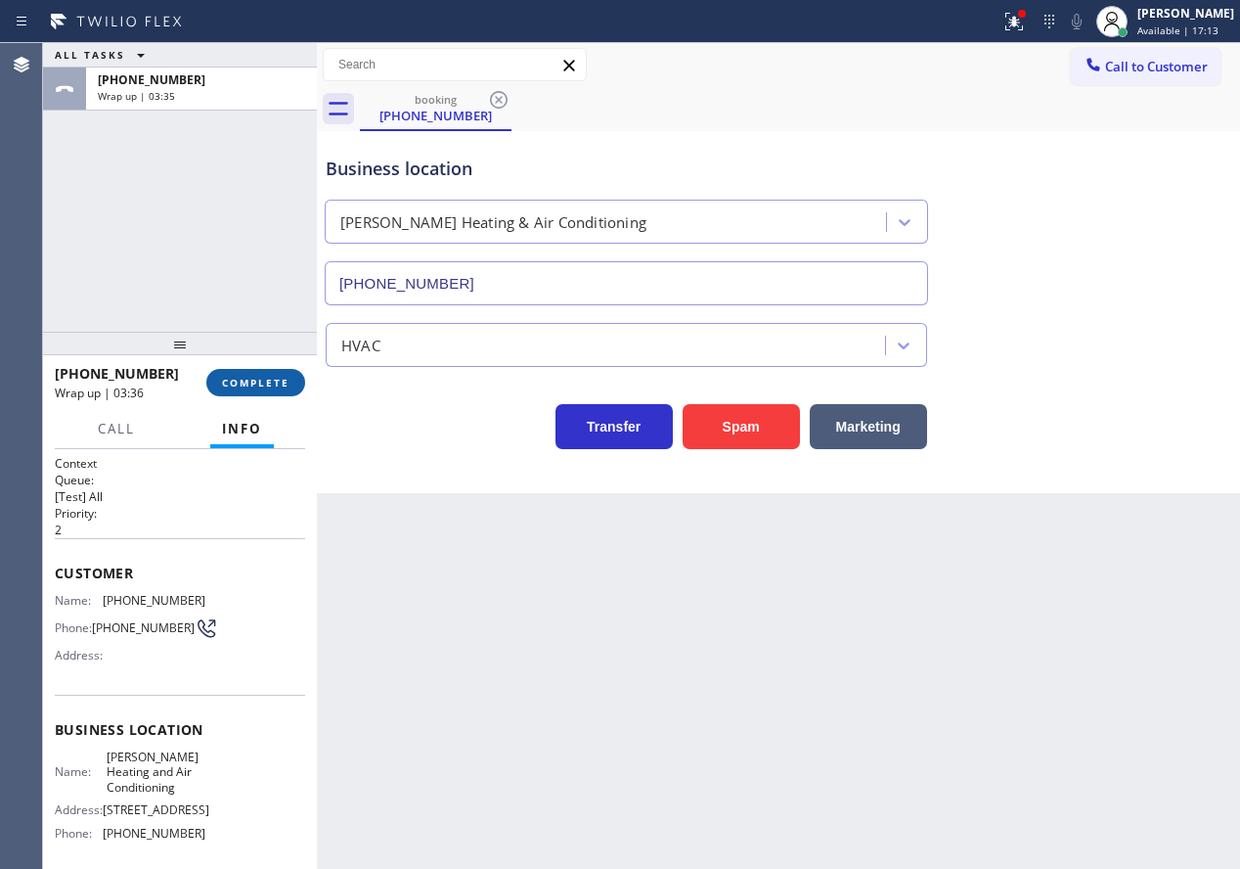
click at [237, 374] on button "COMPLETE" at bounding box center [255, 382] width 99 height 27
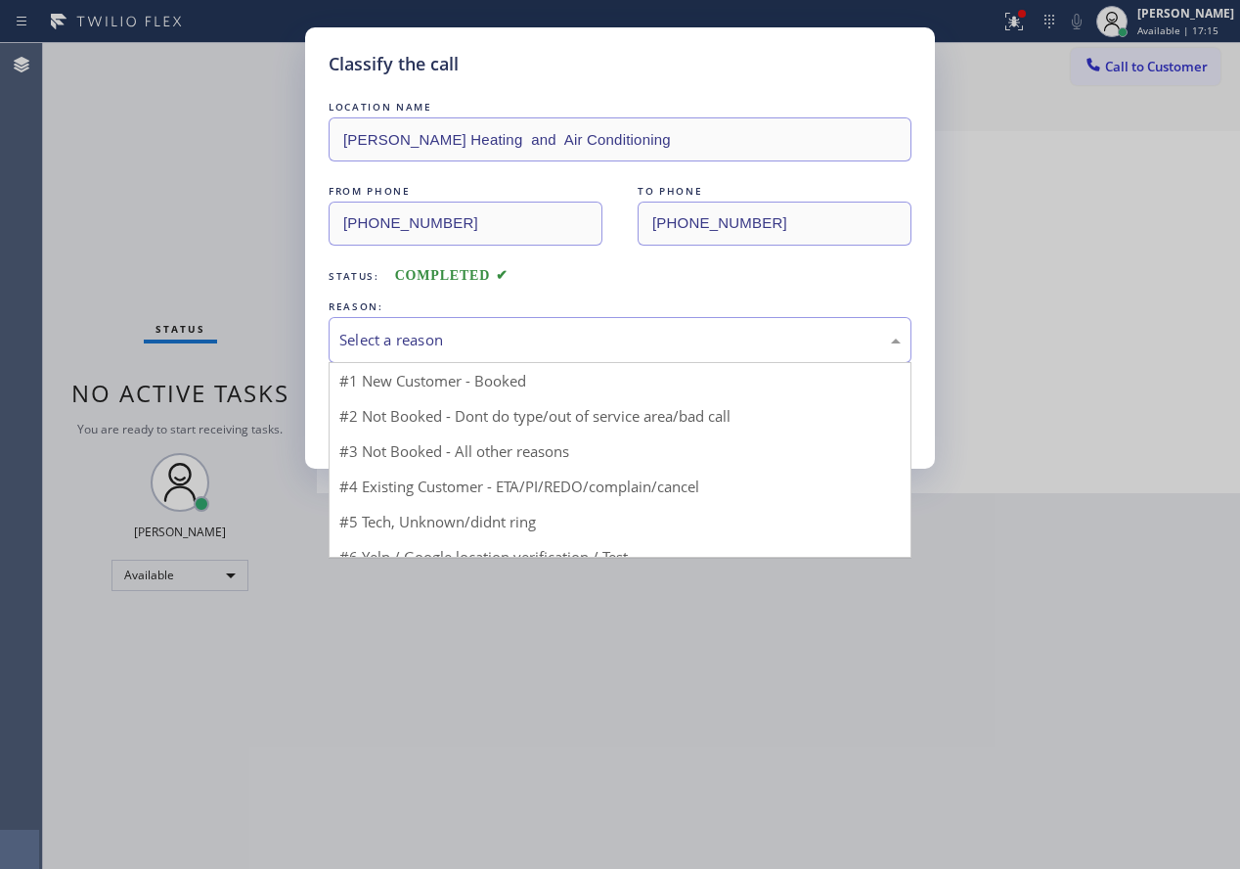
click at [423, 347] on div "Select a reason" at bounding box center [619, 340] width 561 height 22
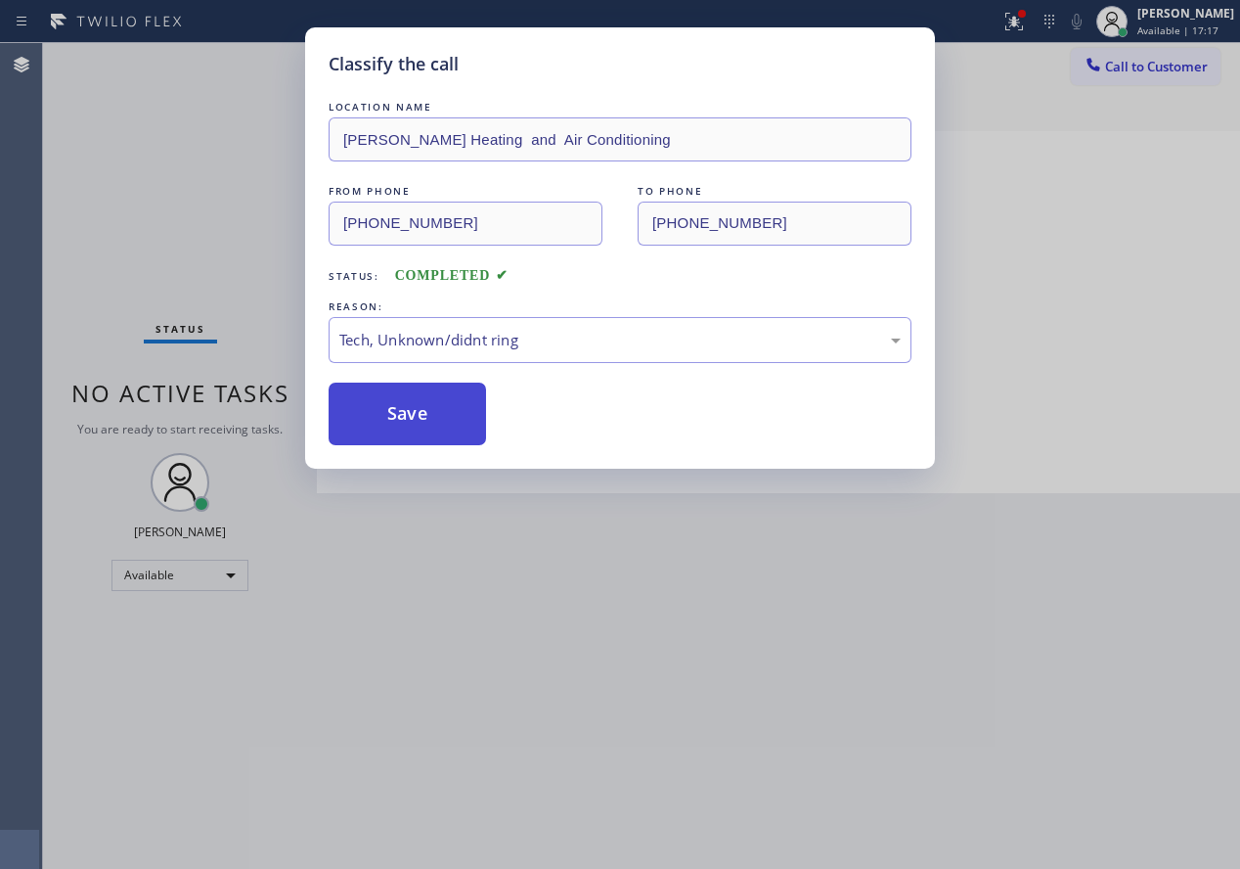
click at [423, 424] on button "Save" at bounding box center [407, 413] width 157 height 63
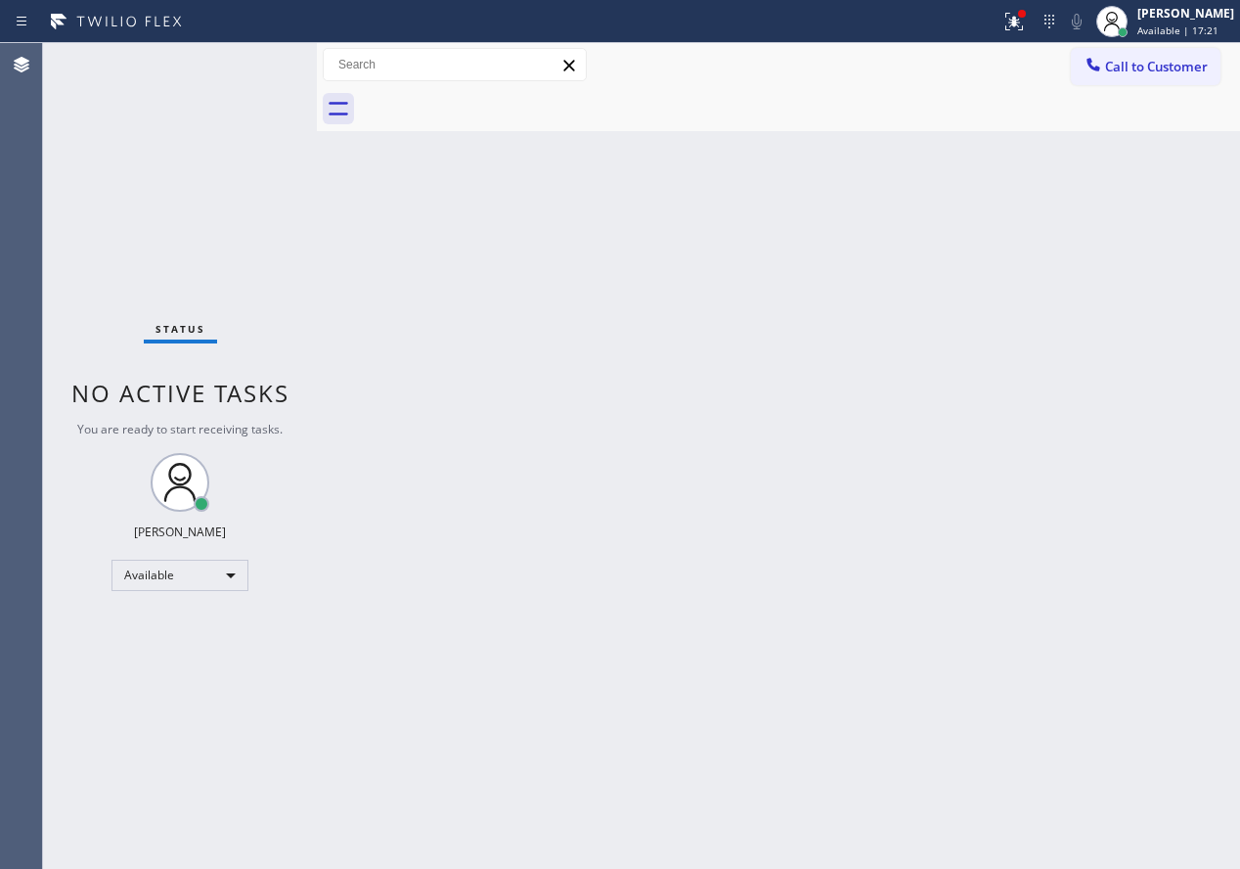
click at [1021, 399] on div "Back to Dashboard Change Sender ID Customers Technicians Select a contact Outbo…" at bounding box center [778, 455] width 923 height 825
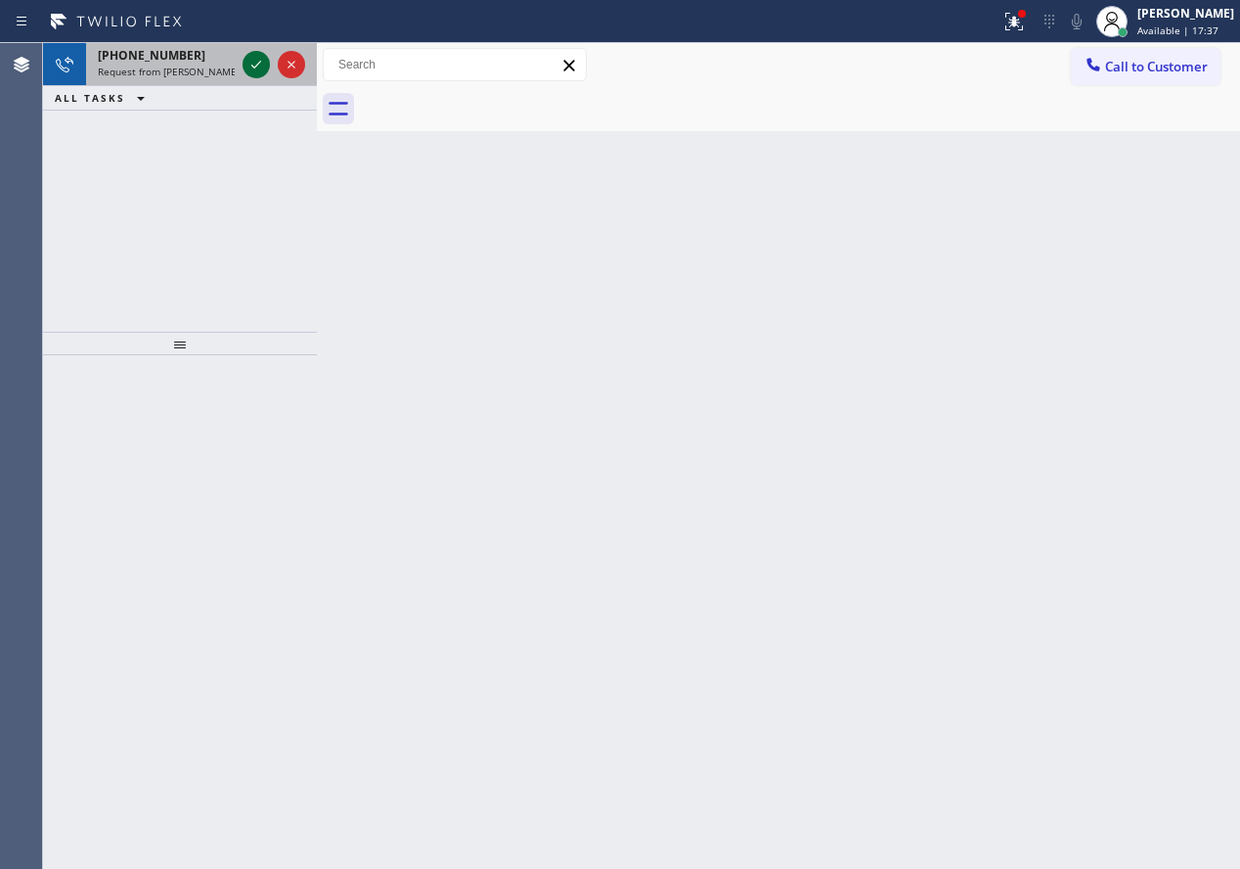
click at [247, 61] on icon at bounding box center [256, 64] width 23 height 23
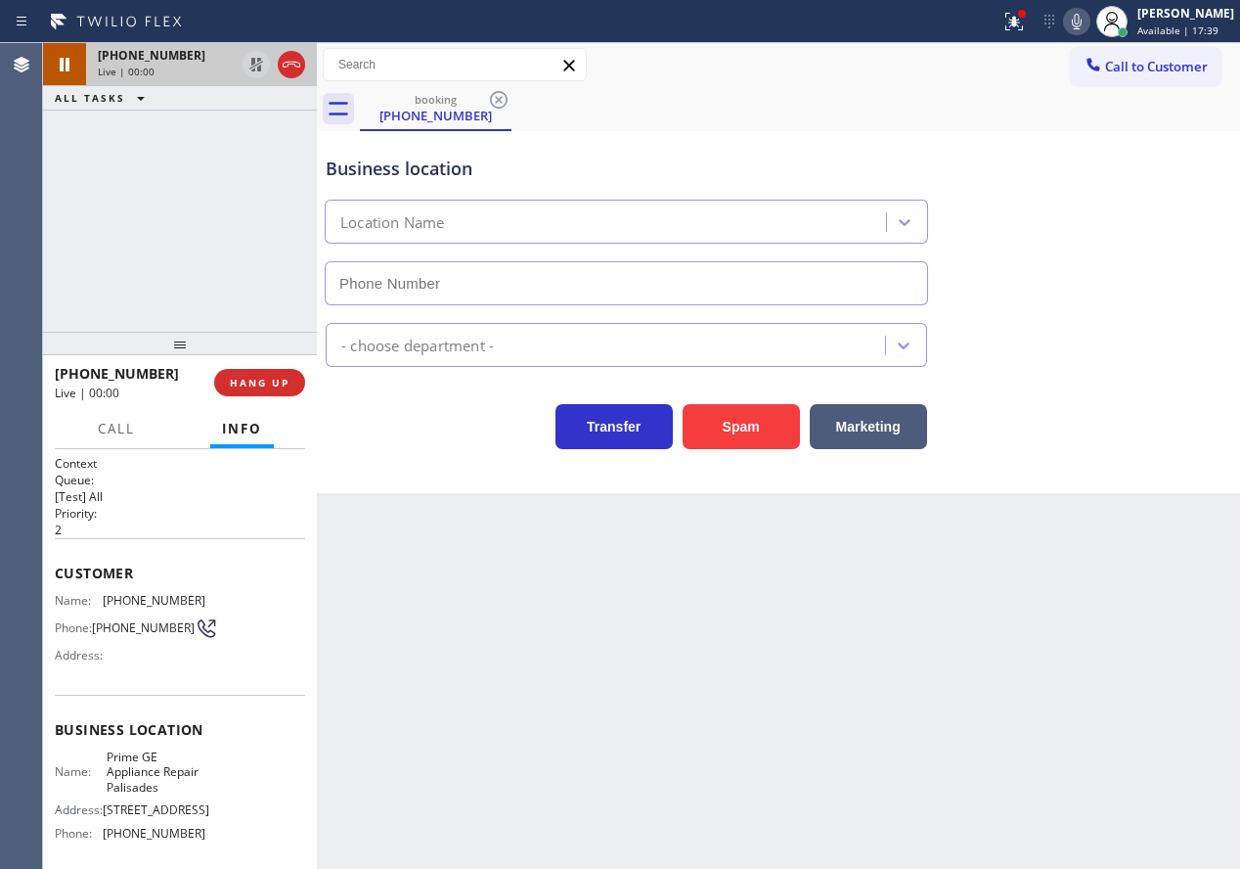
type input "[PHONE_NUMBER]"
click at [139, 791] on span "Prime GE Appliance Repair Palisades" at bounding box center [156, 771] width 98 height 45
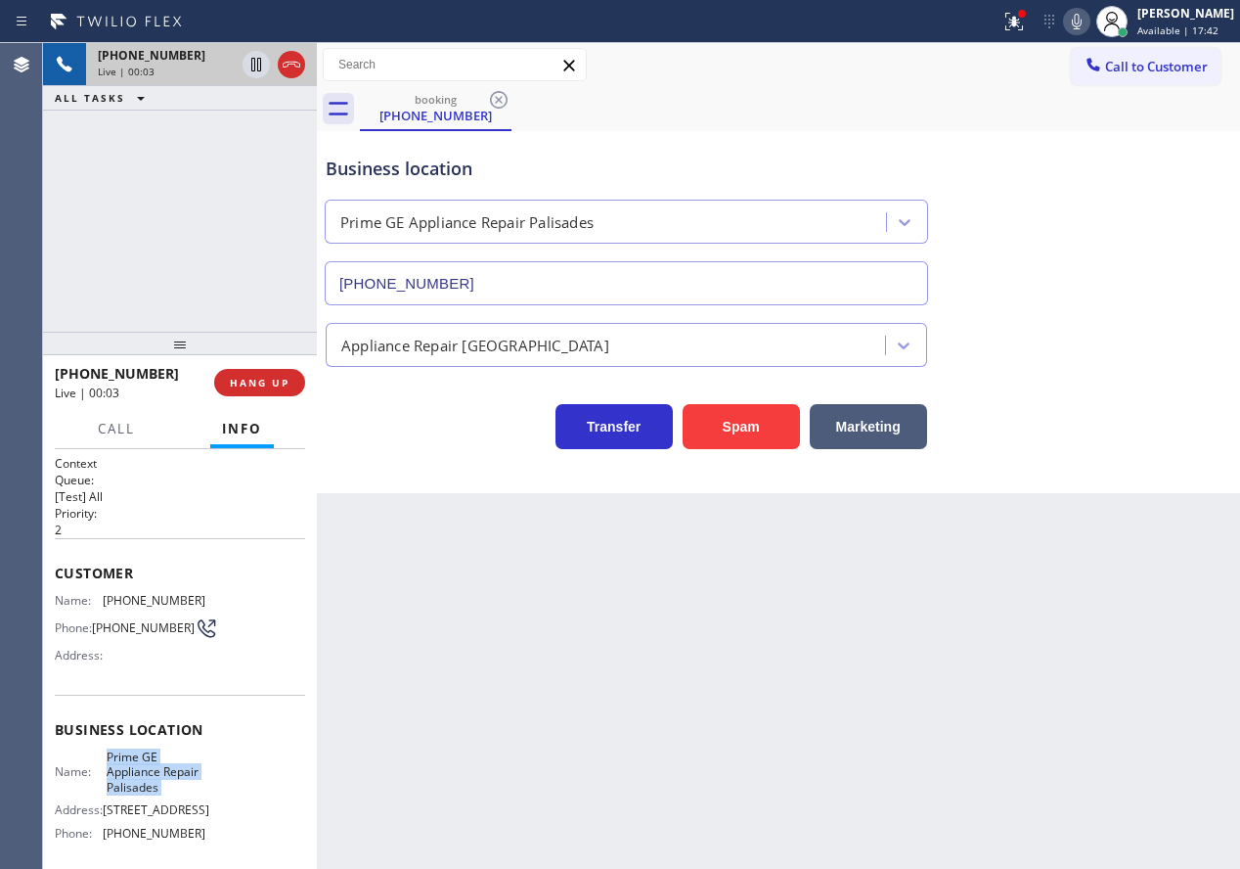
click at [139, 791] on span "Prime GE Appliance Repair Palisades" at bounding box center [156, 771] width 98 height 45
copy span "Prime GE Appliance Repair Palisades"
click at [458, 290] on input "[PHONE_NUMBER]" at bounding box center [626, 283] width 603 height 44
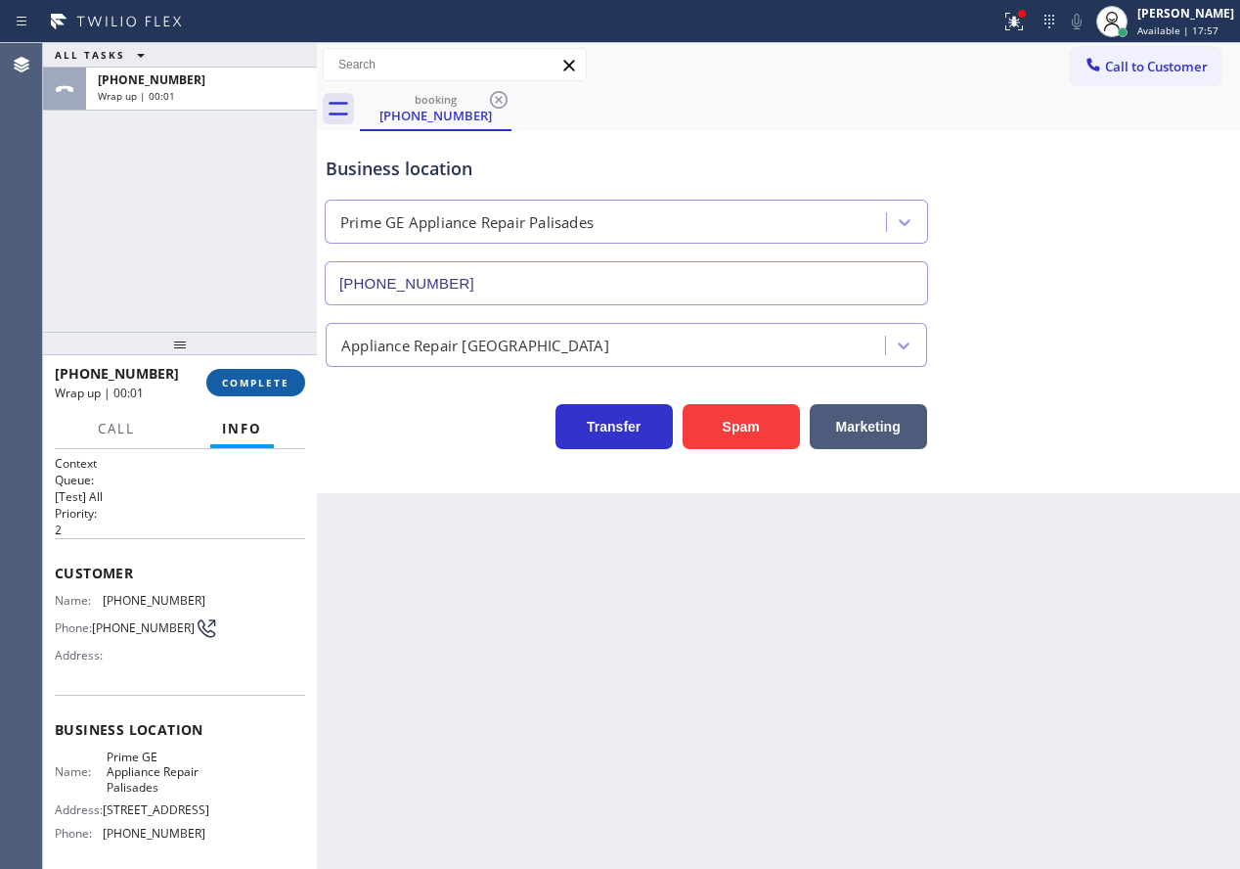
click at [287, 381] on span "COMPLETE" at bounding box center [255, 383] width 67 height 14
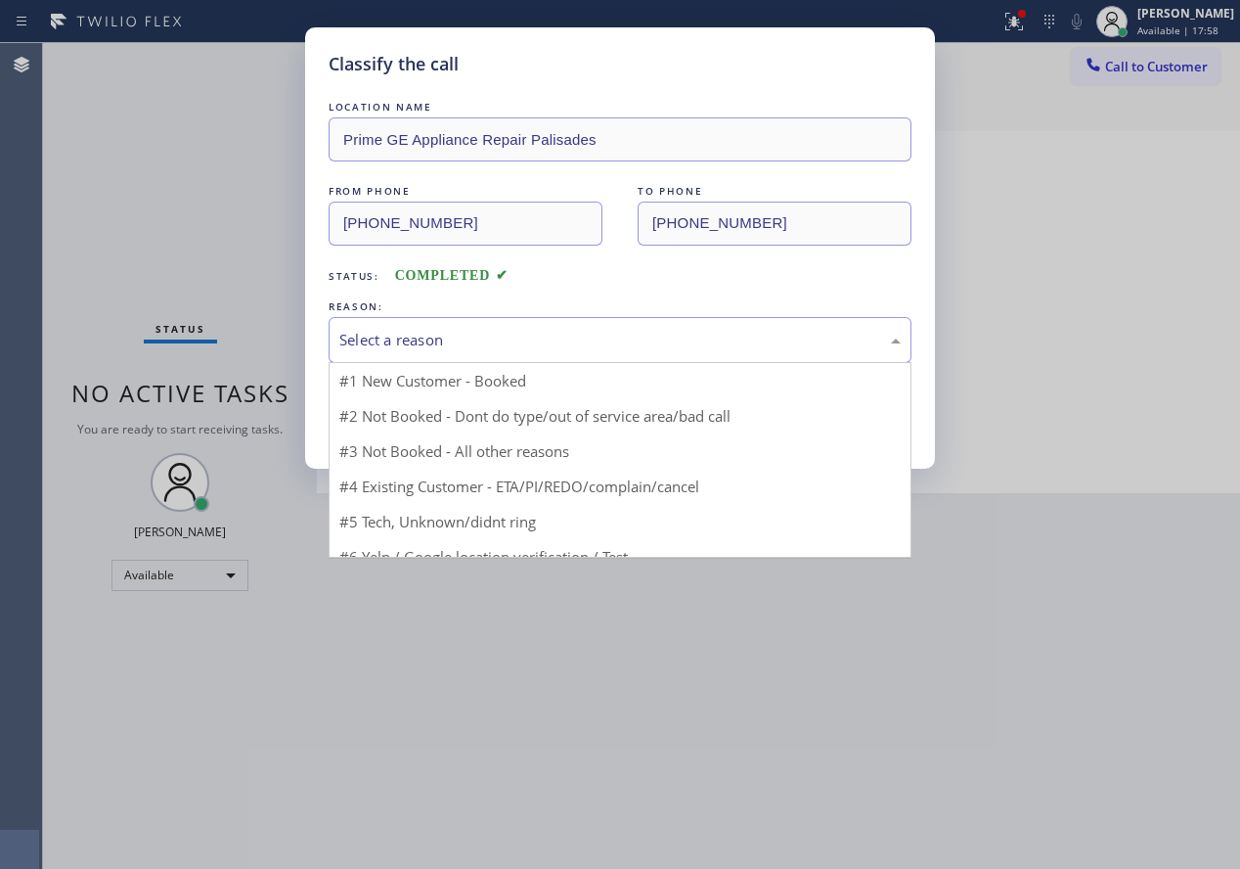
click at [452, 334] on div "Select a reason" at bounding box center [619, 340] width 561 height 22
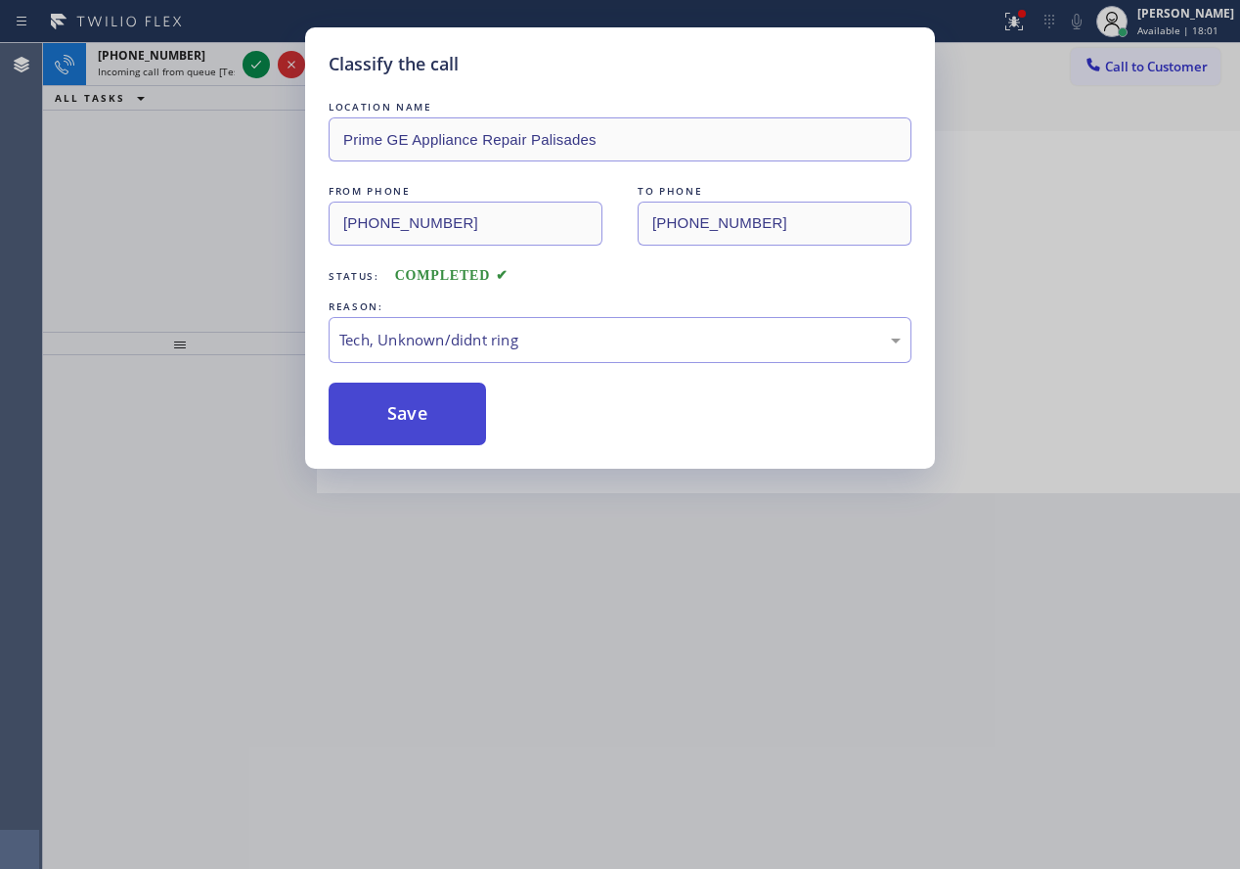
click at [405, 430] on button "Save" at bounding box center [407, 413] width 157 height 63
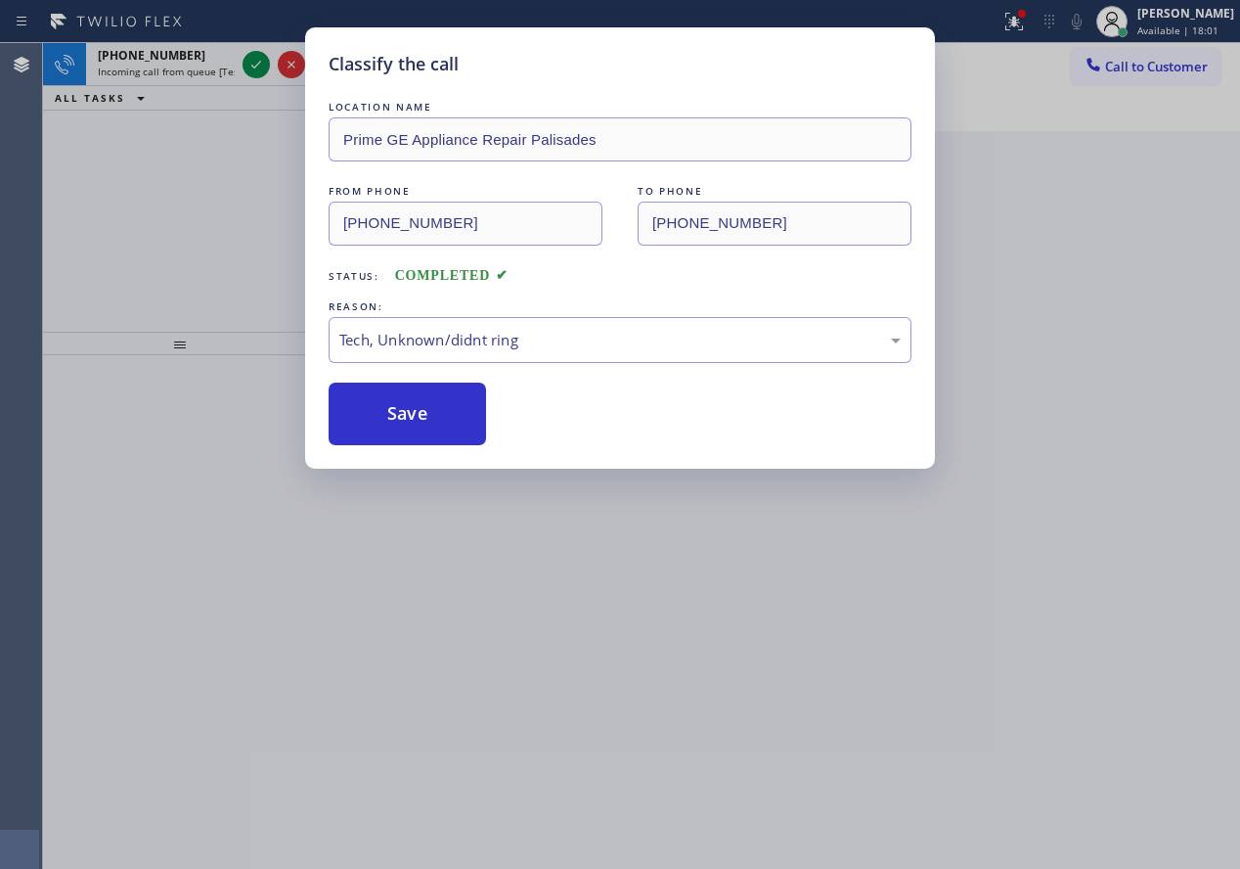
click at [249, 62] on div "Classify the call LOCATION NAME Prime GE Appliance Repair Palisades FROM PHONE …" at bounding box center [620, 434] width 1240 height 869
click at [249, 62] on icon at bounding box center [256, 64] width 23 height 23
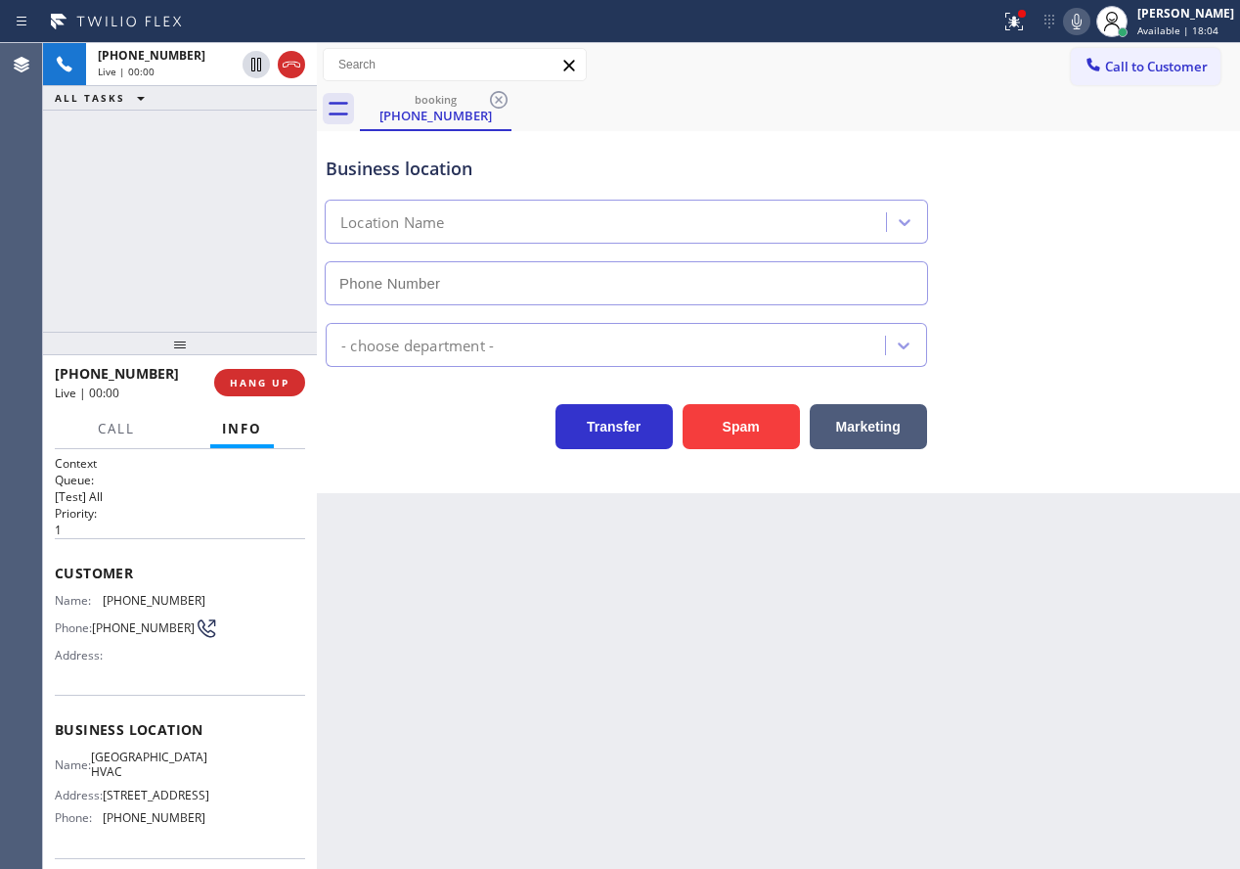
type input "[PHONE_NUMBER]"
click at [144, 779] on span "[GEOGRAPHIC_DATA] HVAC" at bounding box center [149, 764] width 116 height 30
copy span "[GEOGRAPHIC_DATA] HVAC"
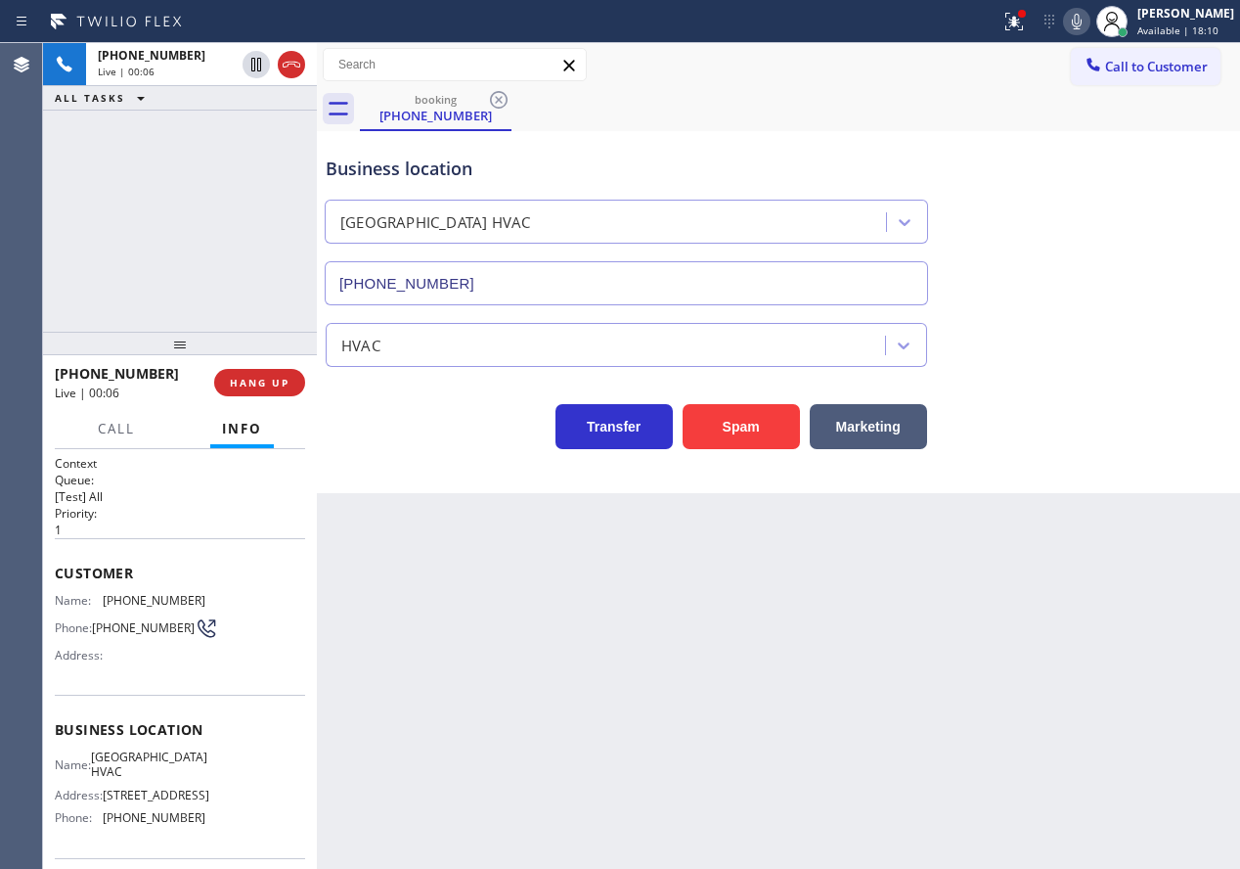
click at [502, 254] on div "[PHONE_NUMBER]" at bounding box center [626, 279] width 611 height 52
click at [503, 273] on input "[PHONE_NUMBER]" at bounding box center [626, 283] width 603 height 44
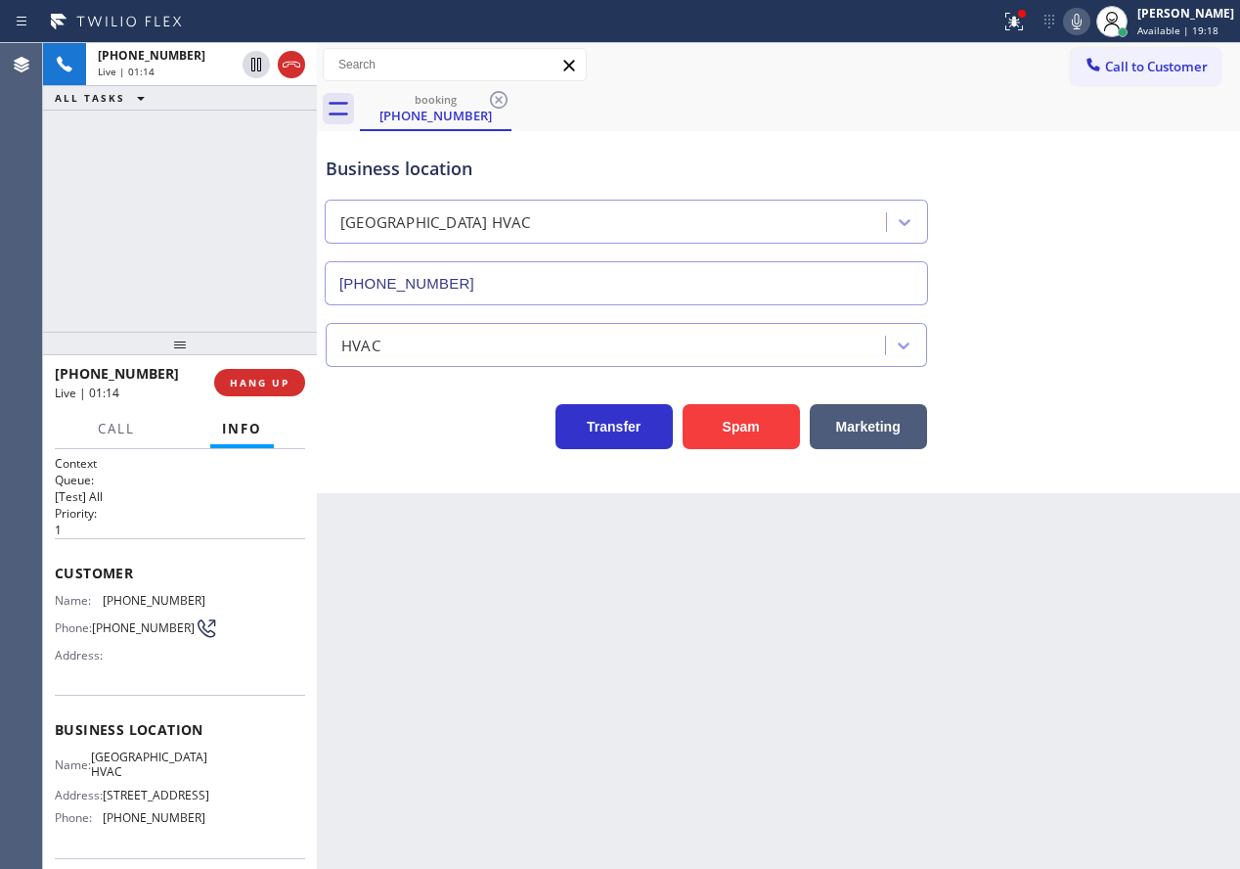
click at [136, 600] on span "[PHONE_NUMBER]" at bounding box center [154, 600] width 103 height 15
copy span "[PHONE_NUMBER]"
click at [255, 379] on span "HANG UP" at bounding box center [260, 383] width 60 height 14
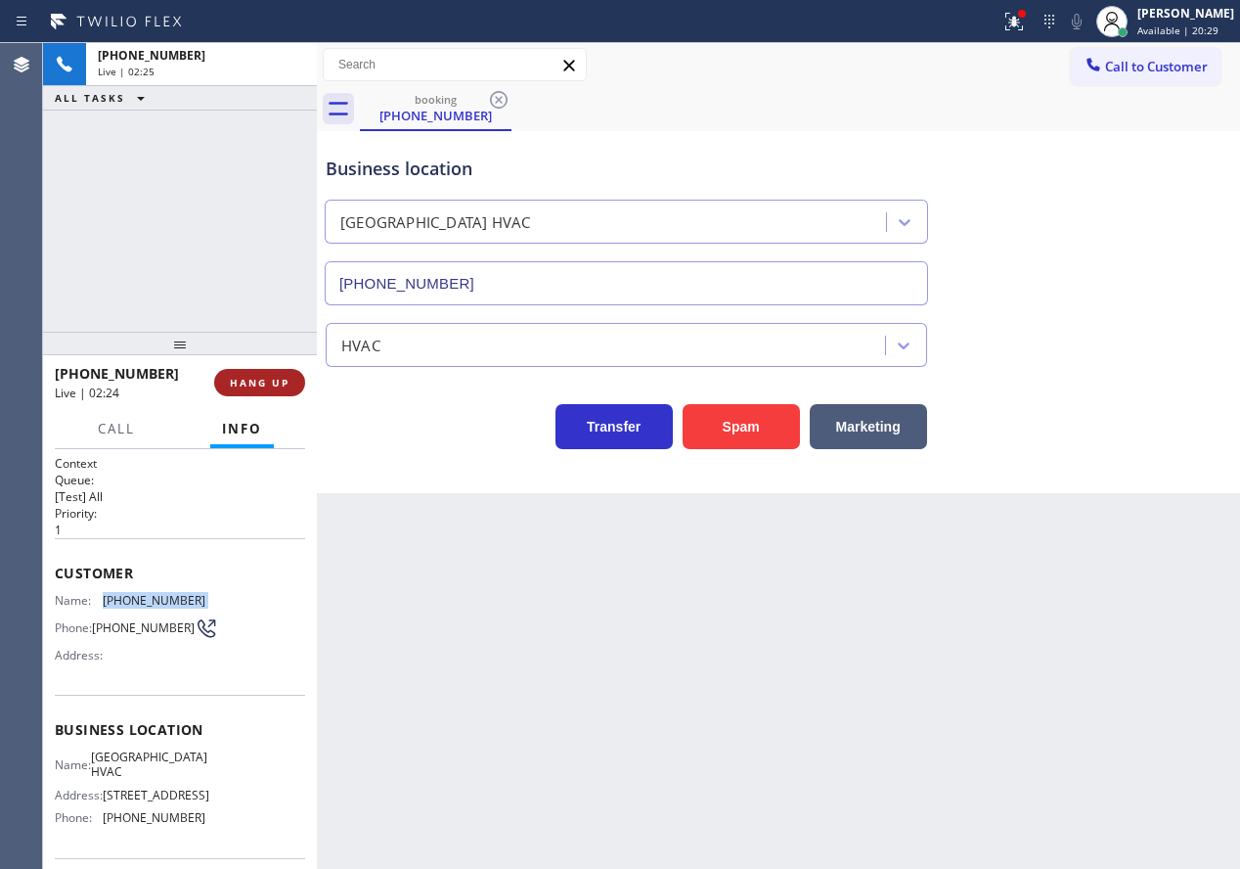
click at [256, 382] on span "HANG UP" at bounding box center [260, 383] width 60 height 14
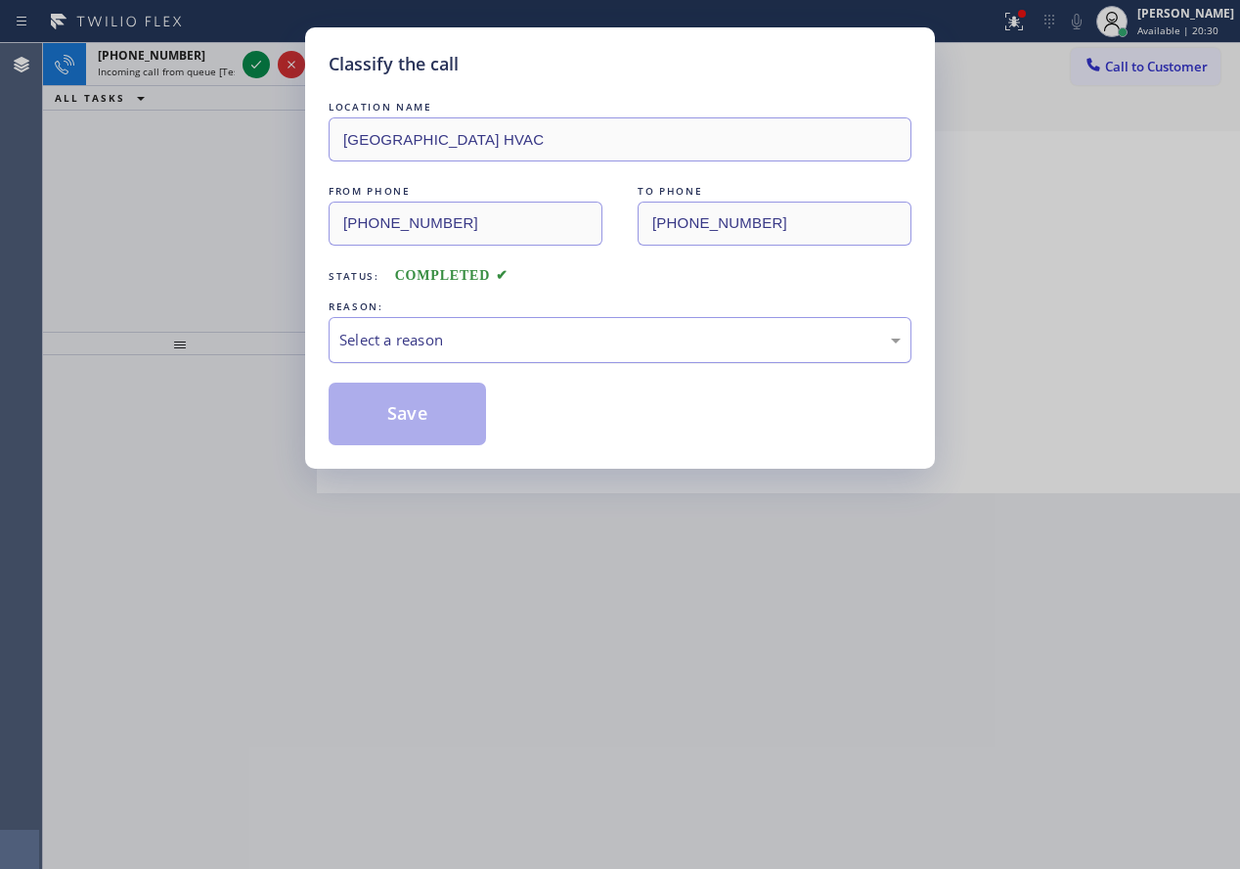
click at [439, 350] on div "Select a reason" at bounding box center [619, 340] width 561 height 22
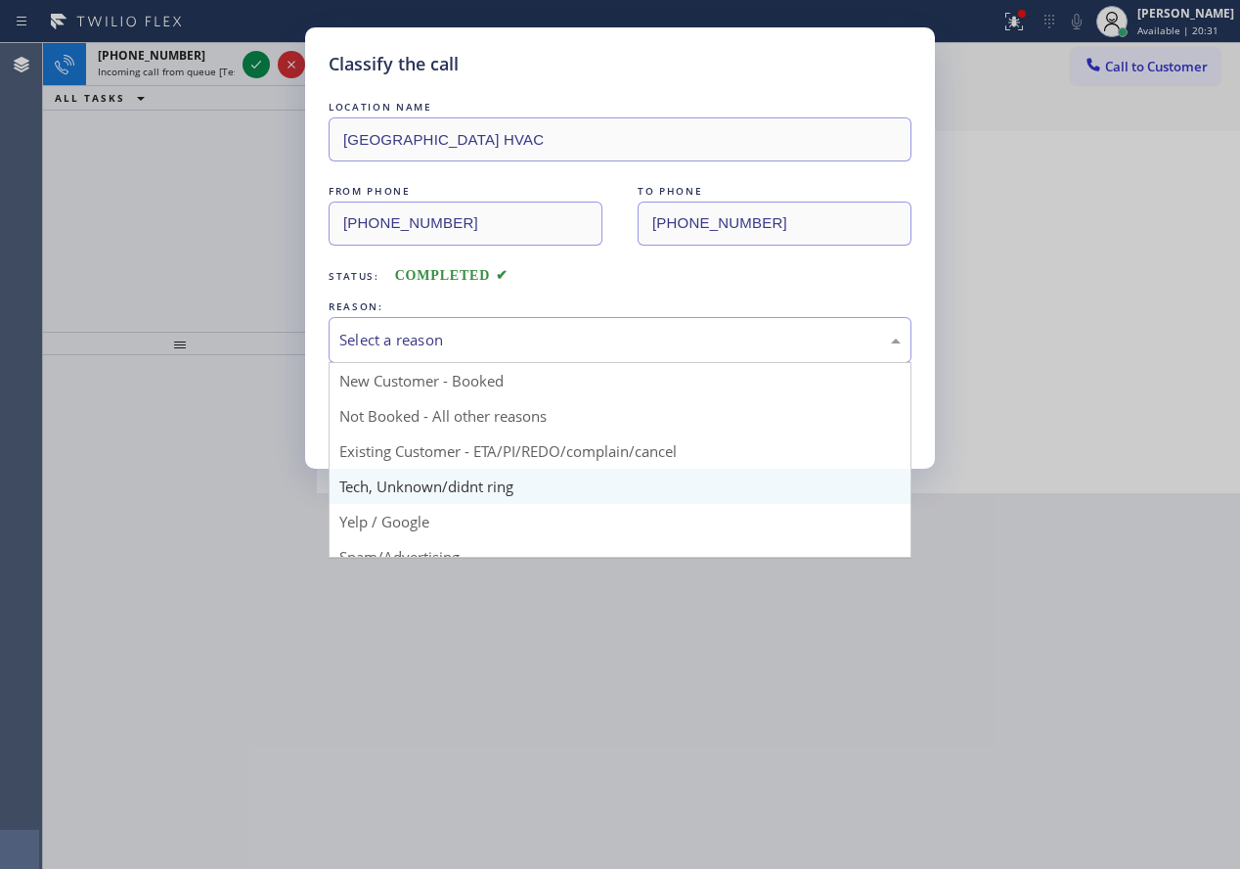
scroll to position [98, 0]
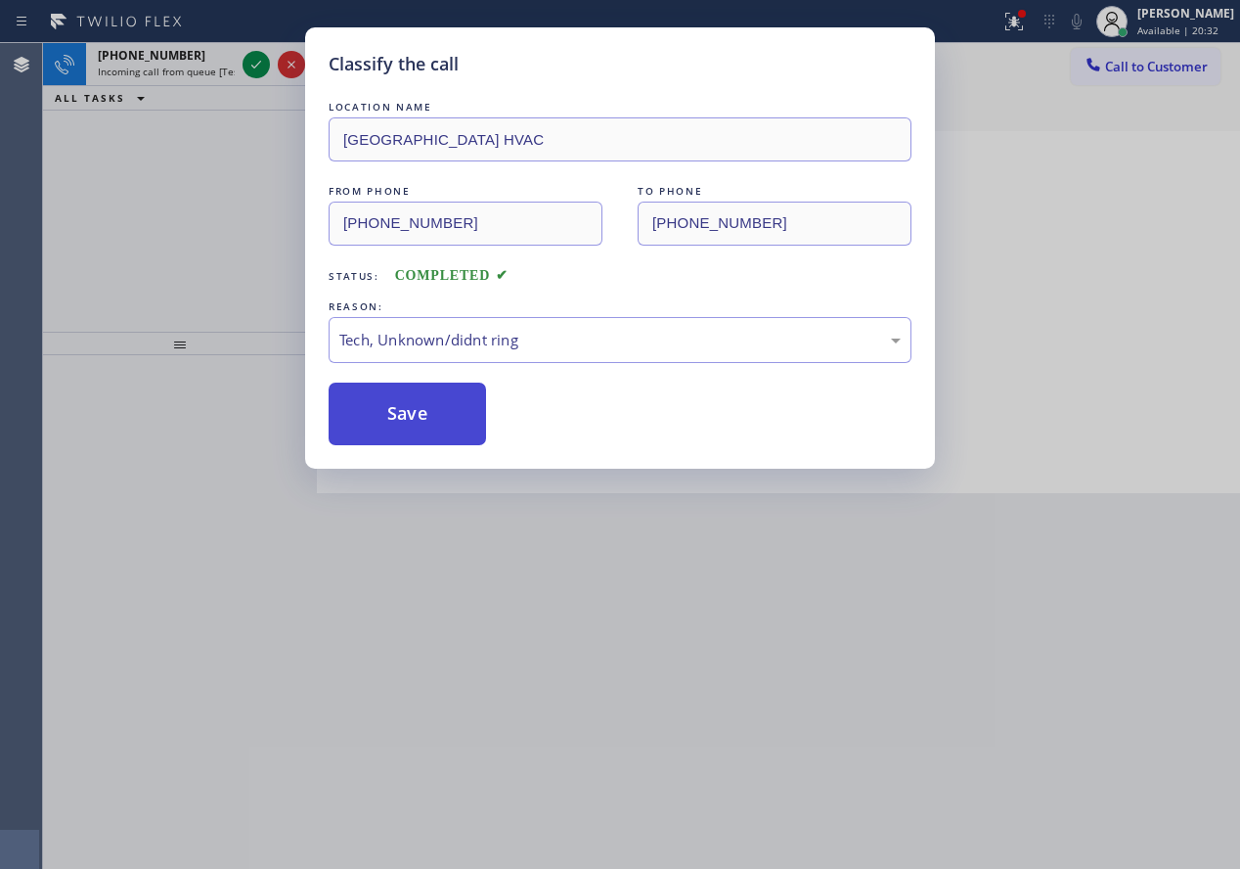
click at [410, 391] on button "Save" at bounding box center [407, 413] width 157 height 63
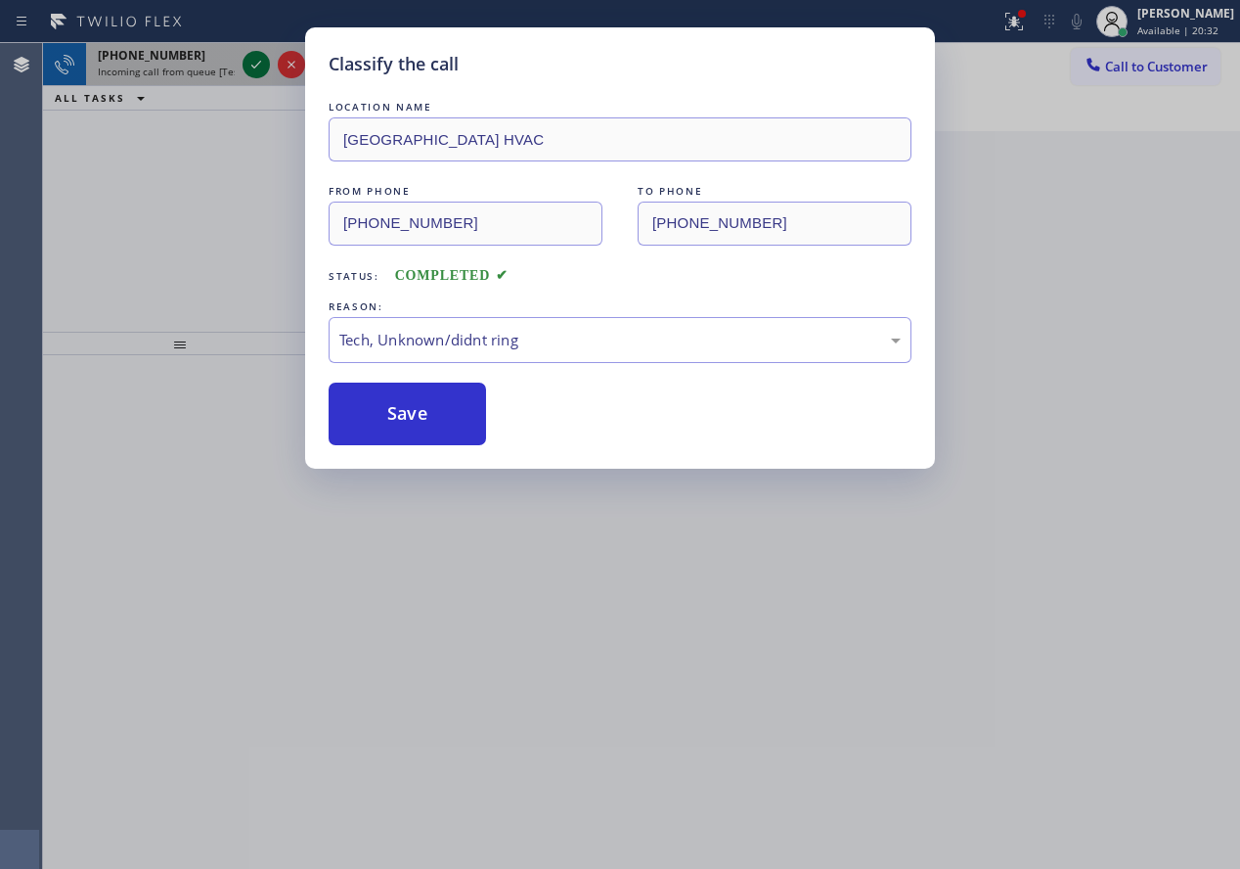
click at [261, 67] on div "Classify the call LOCATION NAME All American Mini Split Installers [GEOGRAPHIC_…" at bounding box center [641, 455] width 1197 height 825
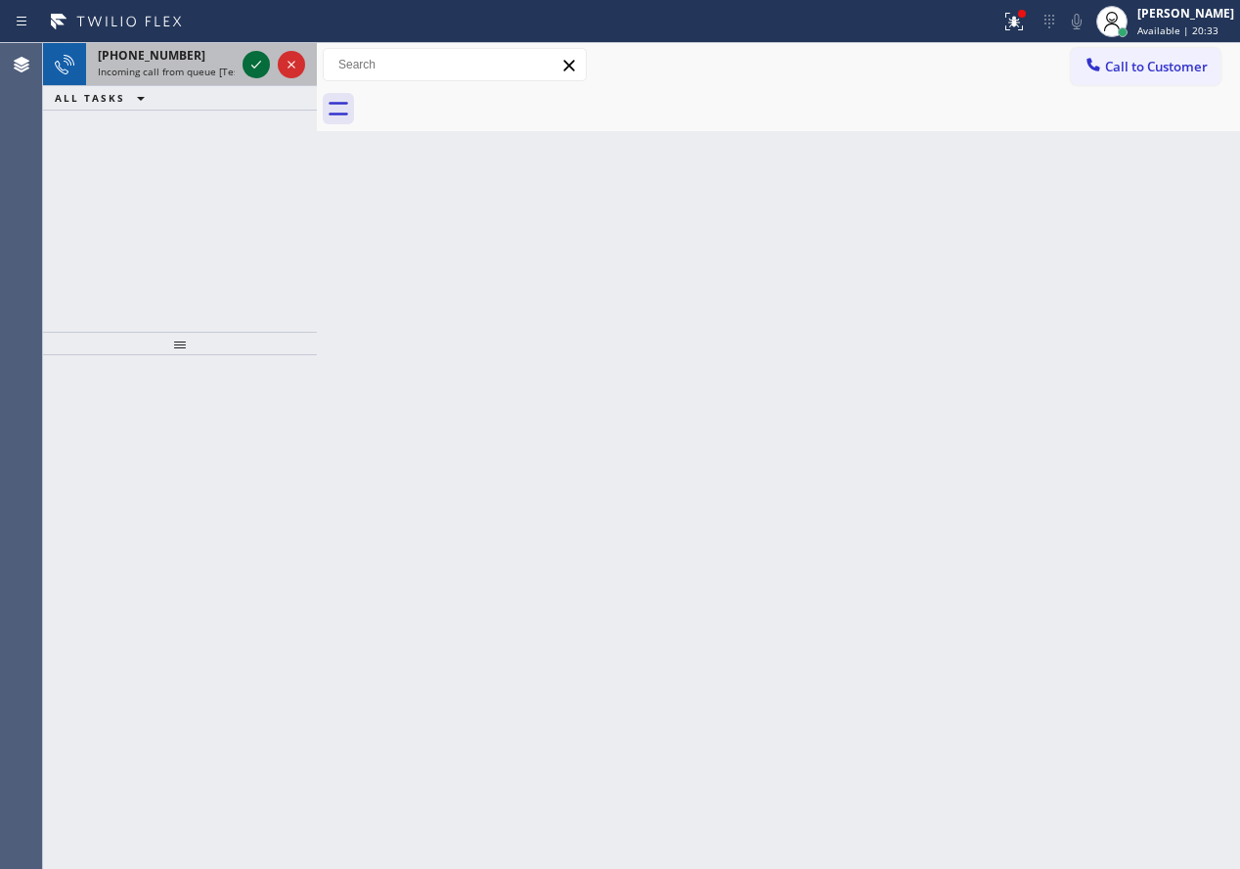
click at [261, 67] on icon at bounding box center [256, 64] width 23 height 23
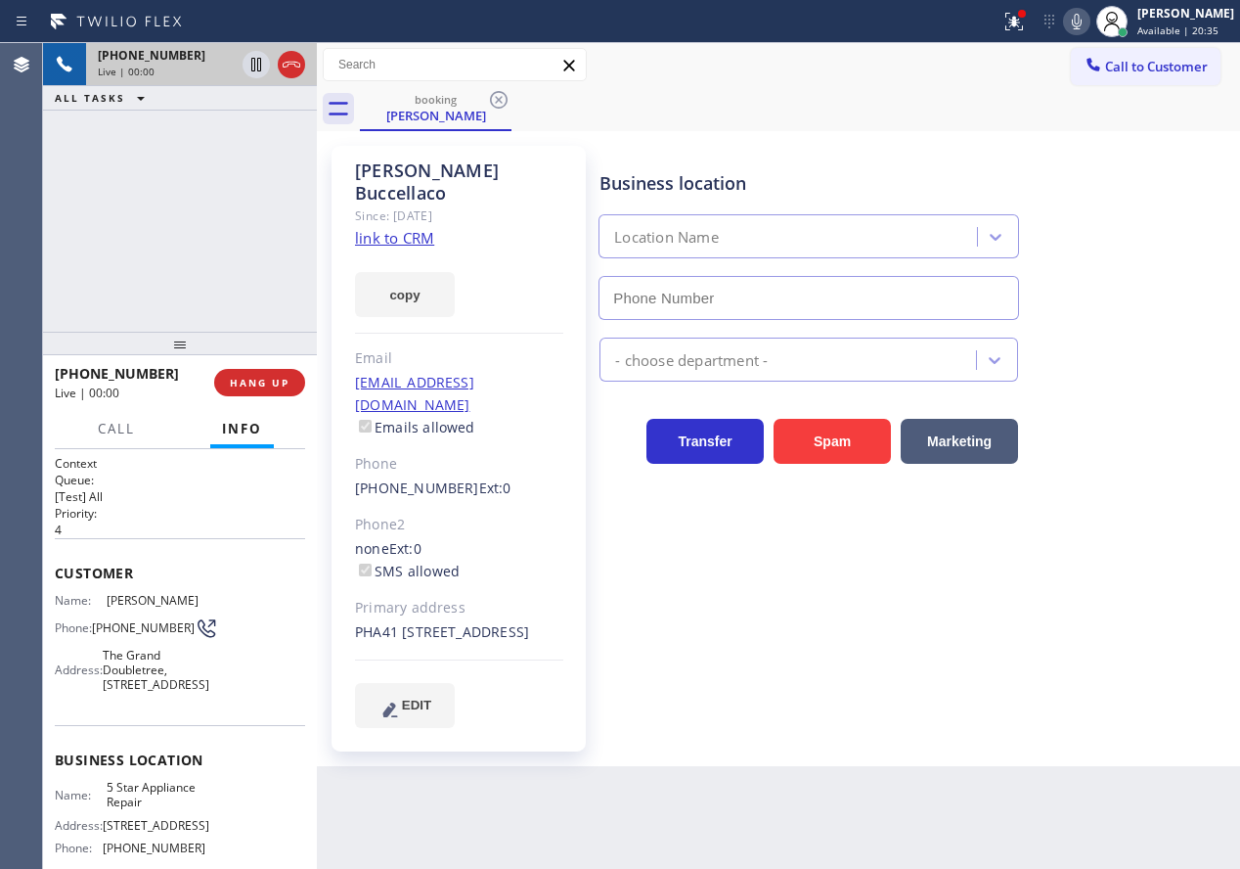
type input "[PHONE_NUMBER]"
click at [151, 810] on span "5 Star Appliance Repair" at bounding box center [156, 795] width 98 height 30
copy span "5 Star Appliance Repair"
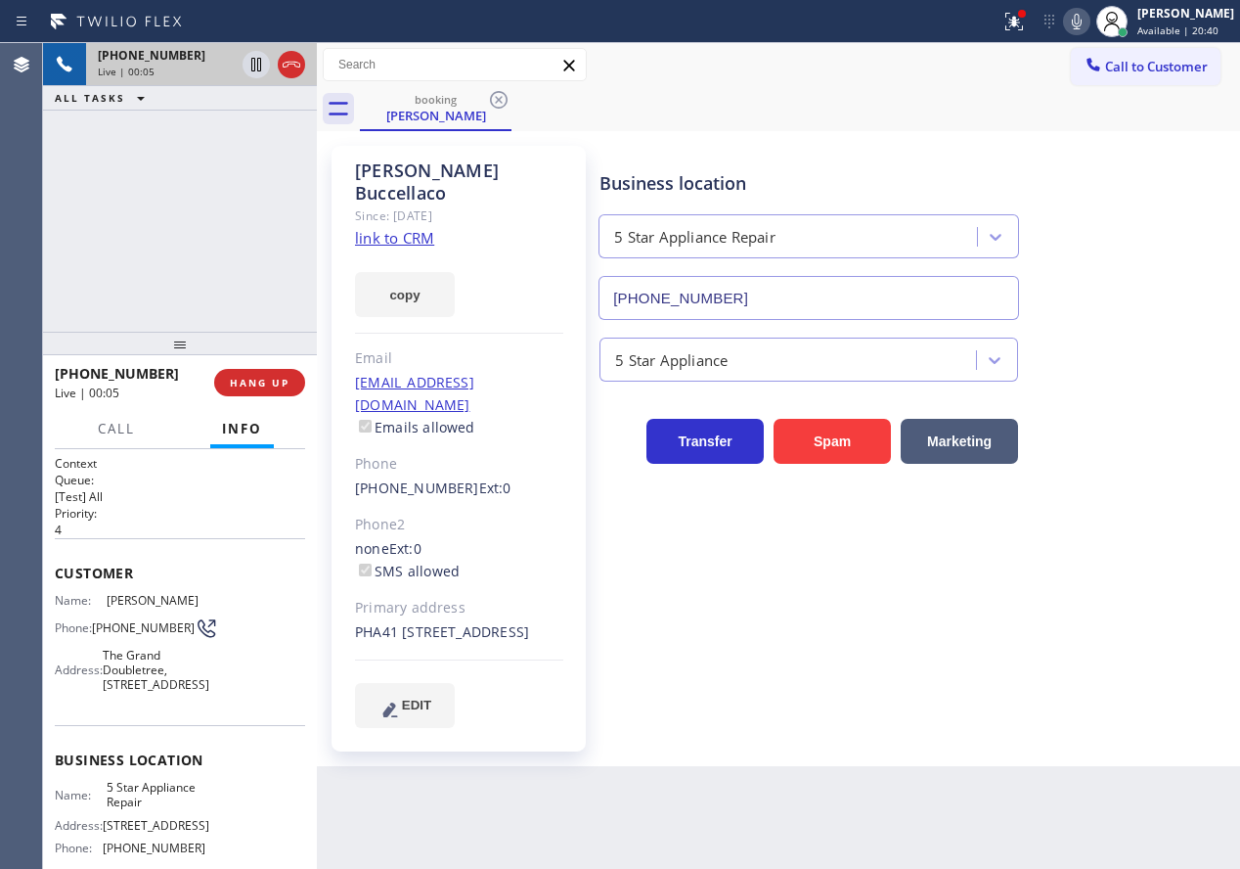
click at [749, 292] on input "[PHONE_NUMBER]" at bounding box center [809, 298] width 421 height 44
click at [401, 228] on link "link to CRM" at bounding box center [394, 238] width 79 height 20
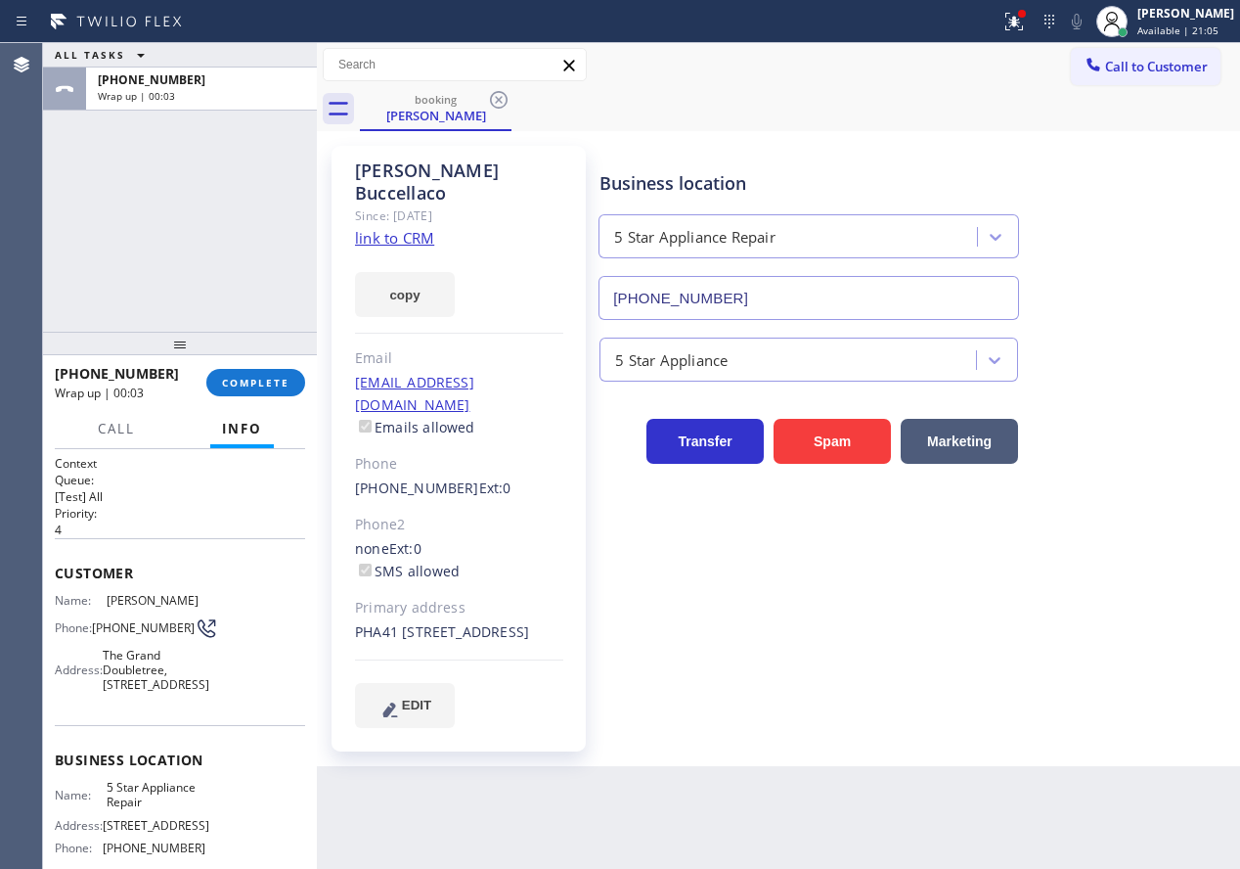
click at [111, 635] on span "[PHONE_NUMBER]" at bounding box center [143, 627] width 103 height 15
copy div "[PHONE_NUMBER]"
click at [245, 388] on span "COMPLETE" at bounding box center [255, 383] width 67 height 14
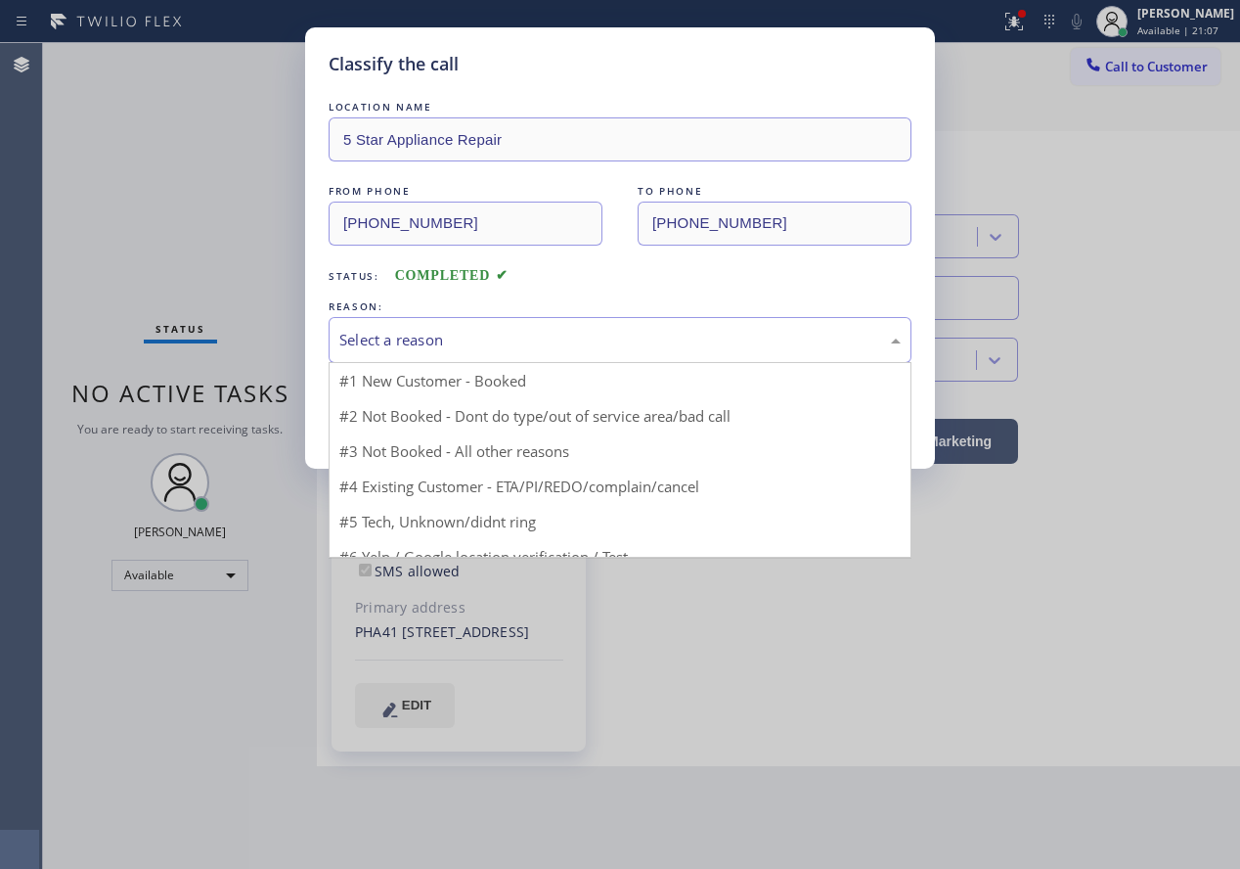
click at [454, 359] on div "Select a reason" at bounding box center [620, 340] width 583 height 46
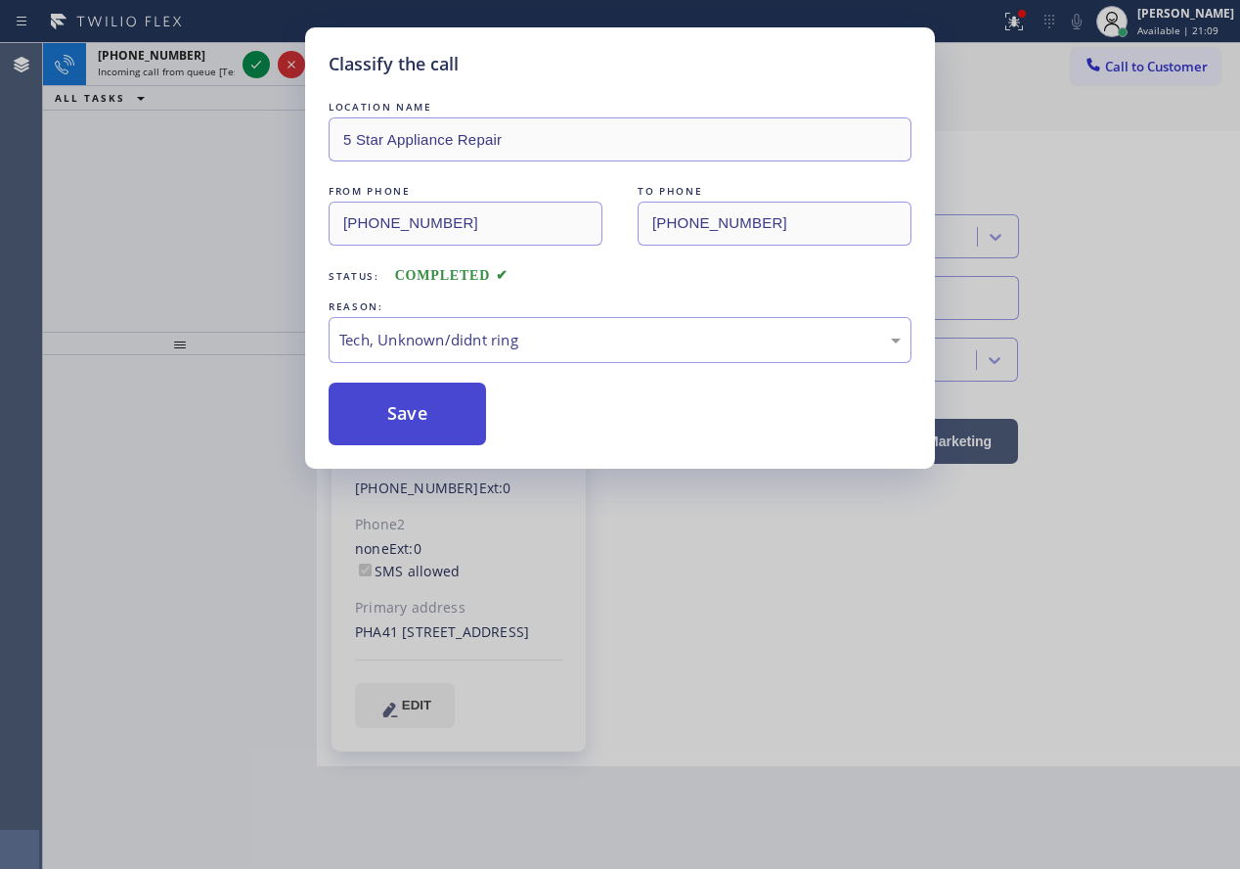
click at [433, 428] on button "Save" at bounding box center [407, 413] width 157 height 63
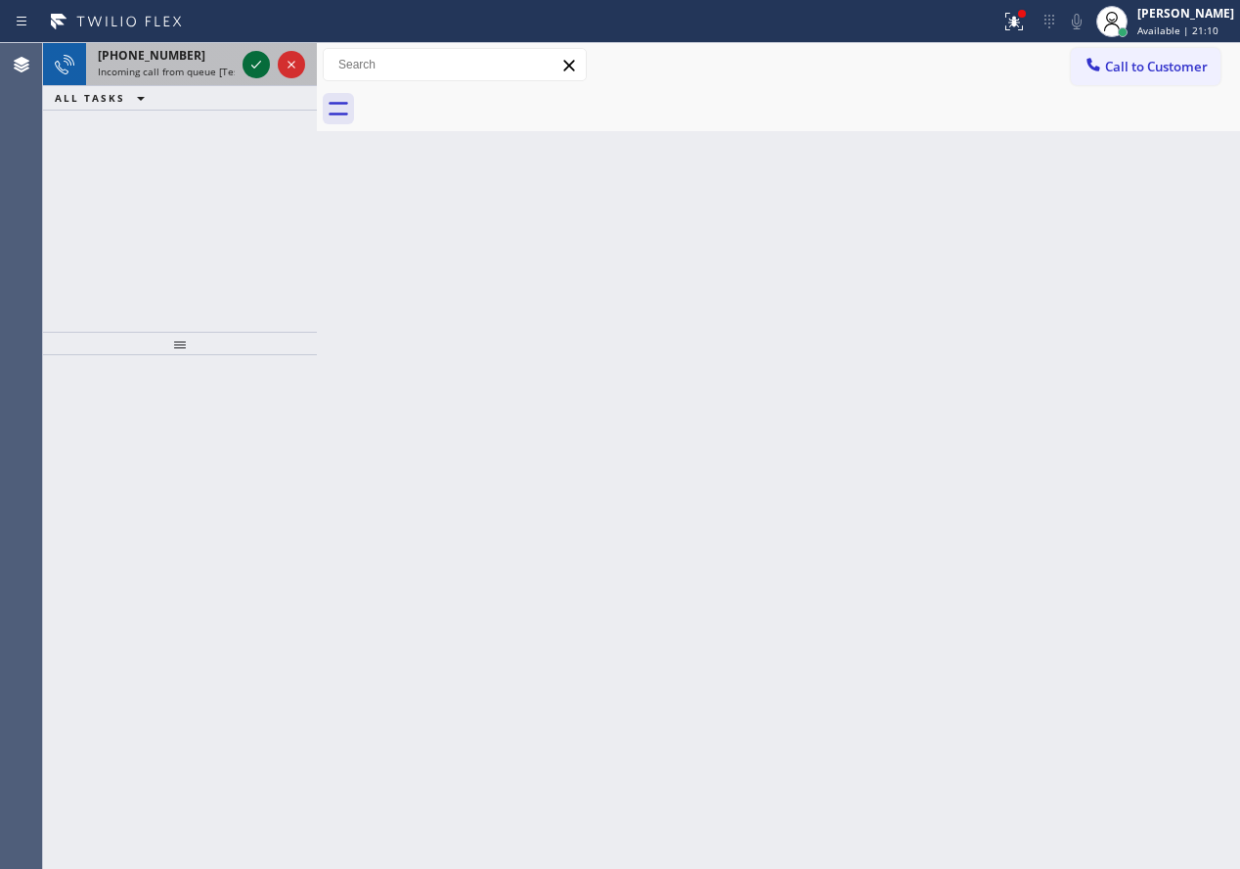
click at [248, 68] on icon at bounding box center [256, 64] width 23 height 23
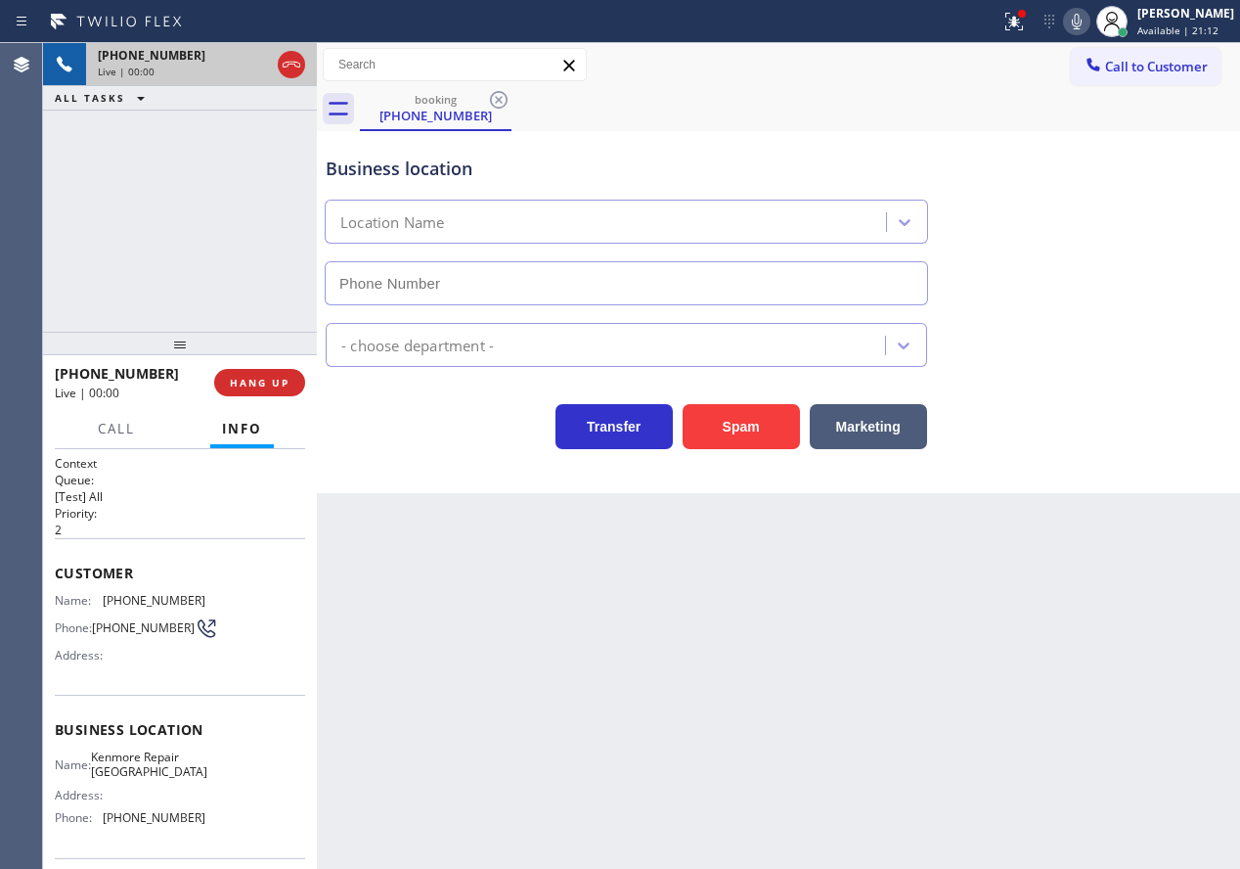
type input "[PHONE_NUMBER]"
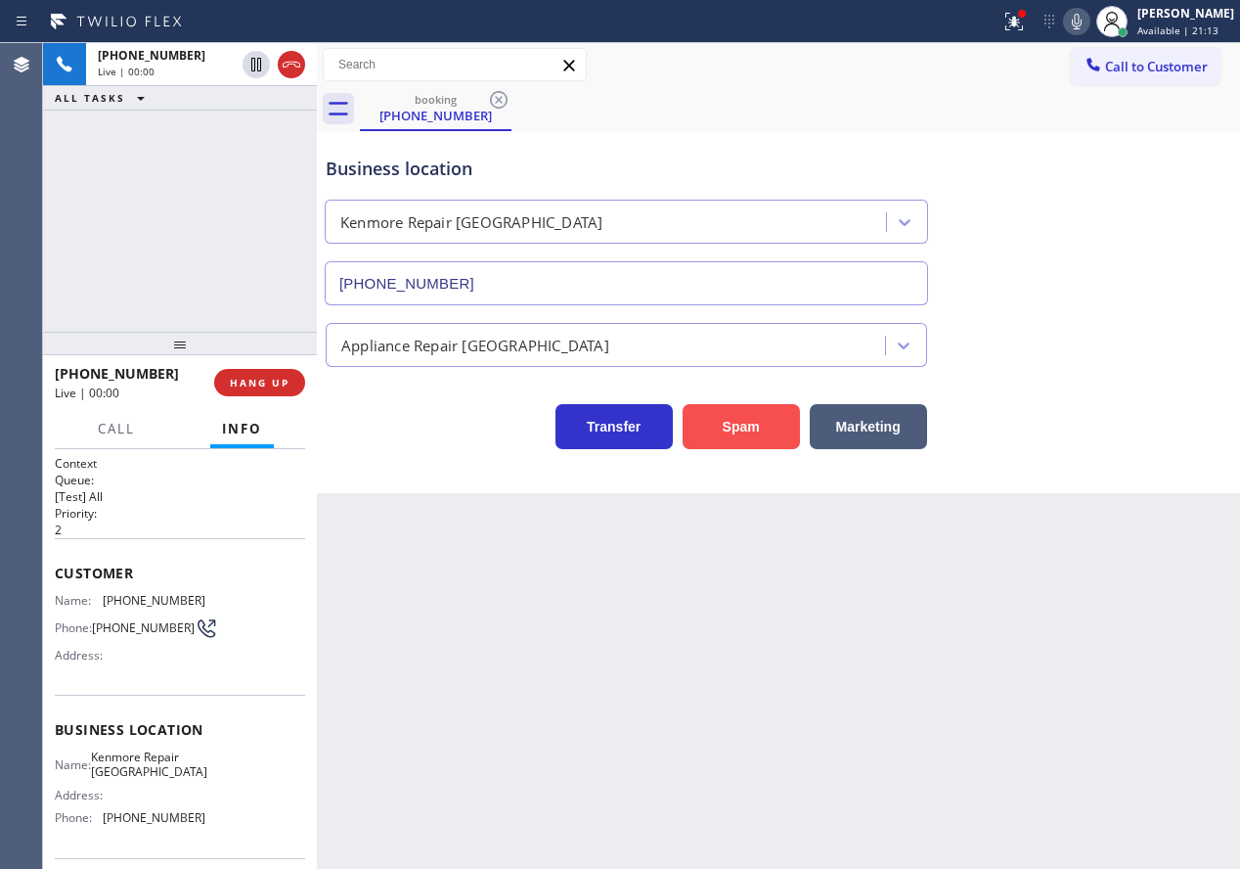
click at [709, 424] on button "Spam" at bounding box center [741, 426] width 117 height 45
click at [1150, 72] on span "Call to Customer" at bounding box center [1156, 67] width 103 height 18
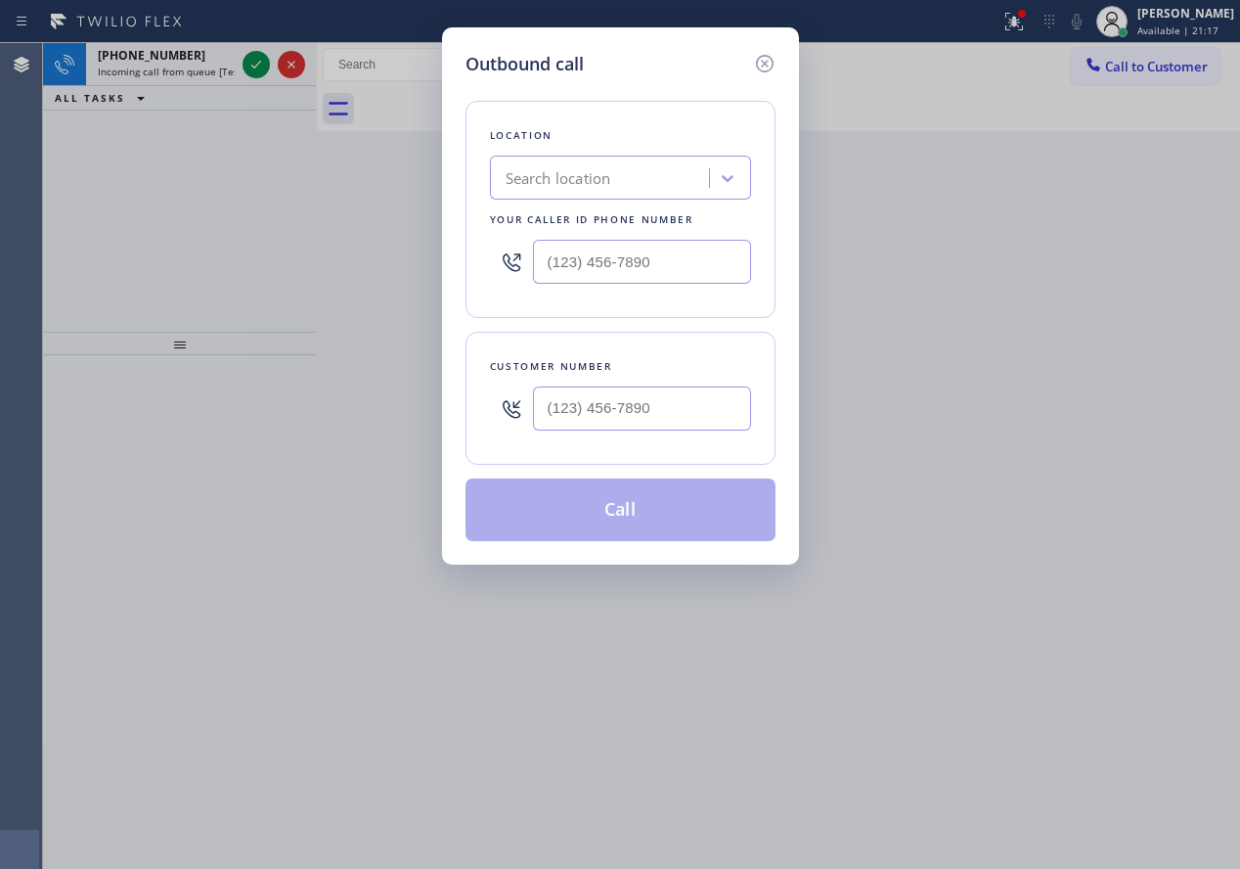
click at [717, 255] on input "text" at bounding box center [642, 262] width 218 height 44
paste input "855) 731-4952"
type input "[PHONE_NUMBER]"
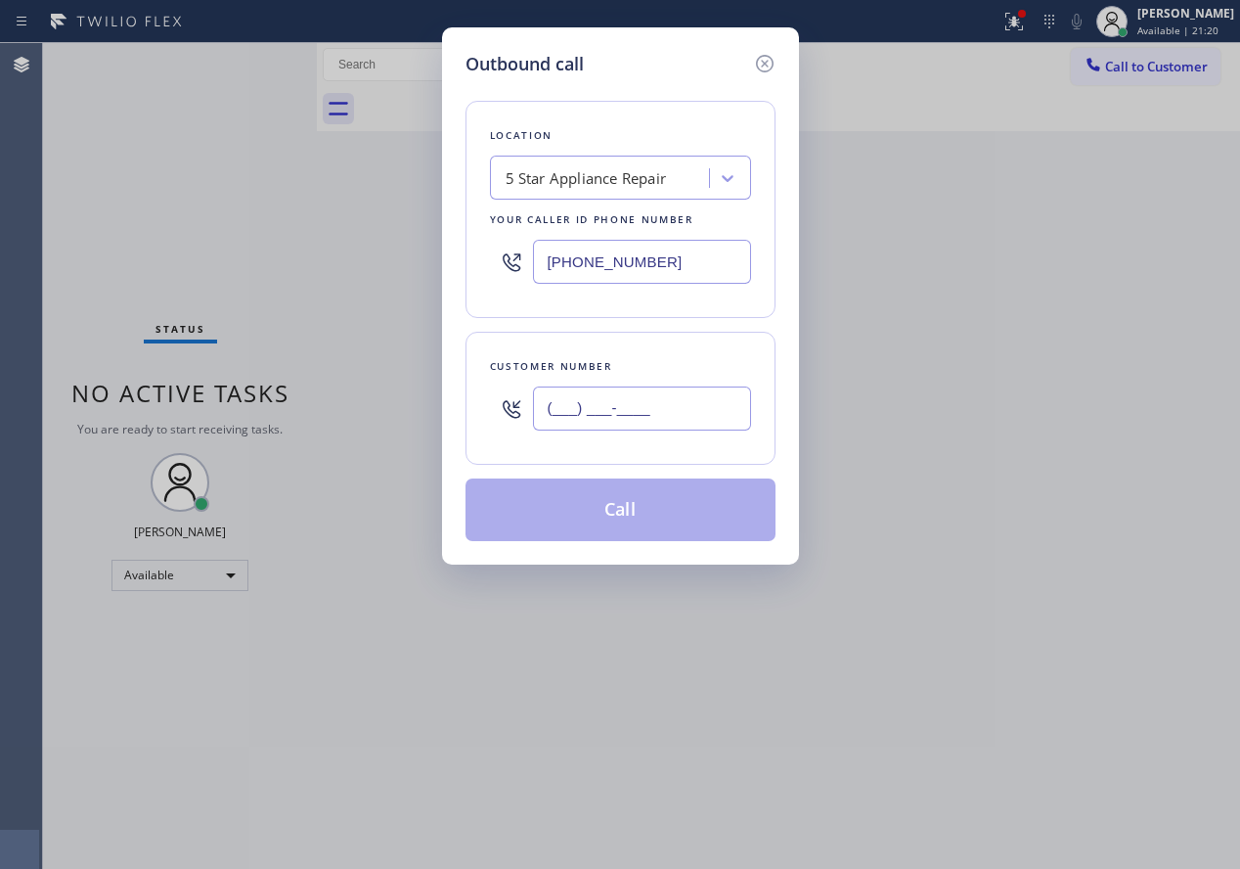
click at [641, 419] on input "(___) ___-____" at bounding box center [642, 408] width 218 height 44
paste input "908) 601-0574"
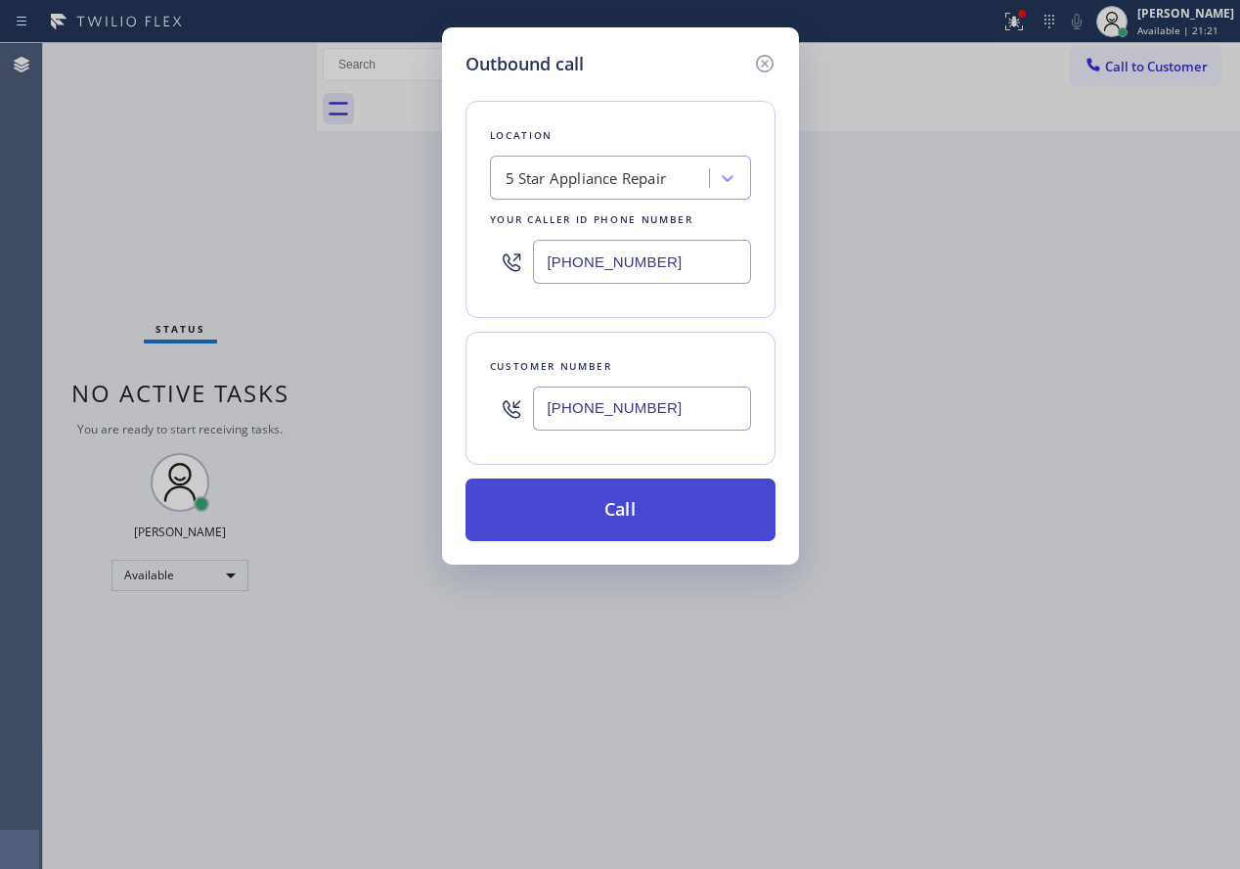
type input "[PHONE_NUMBER]"
click at [644, 503] on button "Call" at bounding box center [621, 509] width 310 height 63
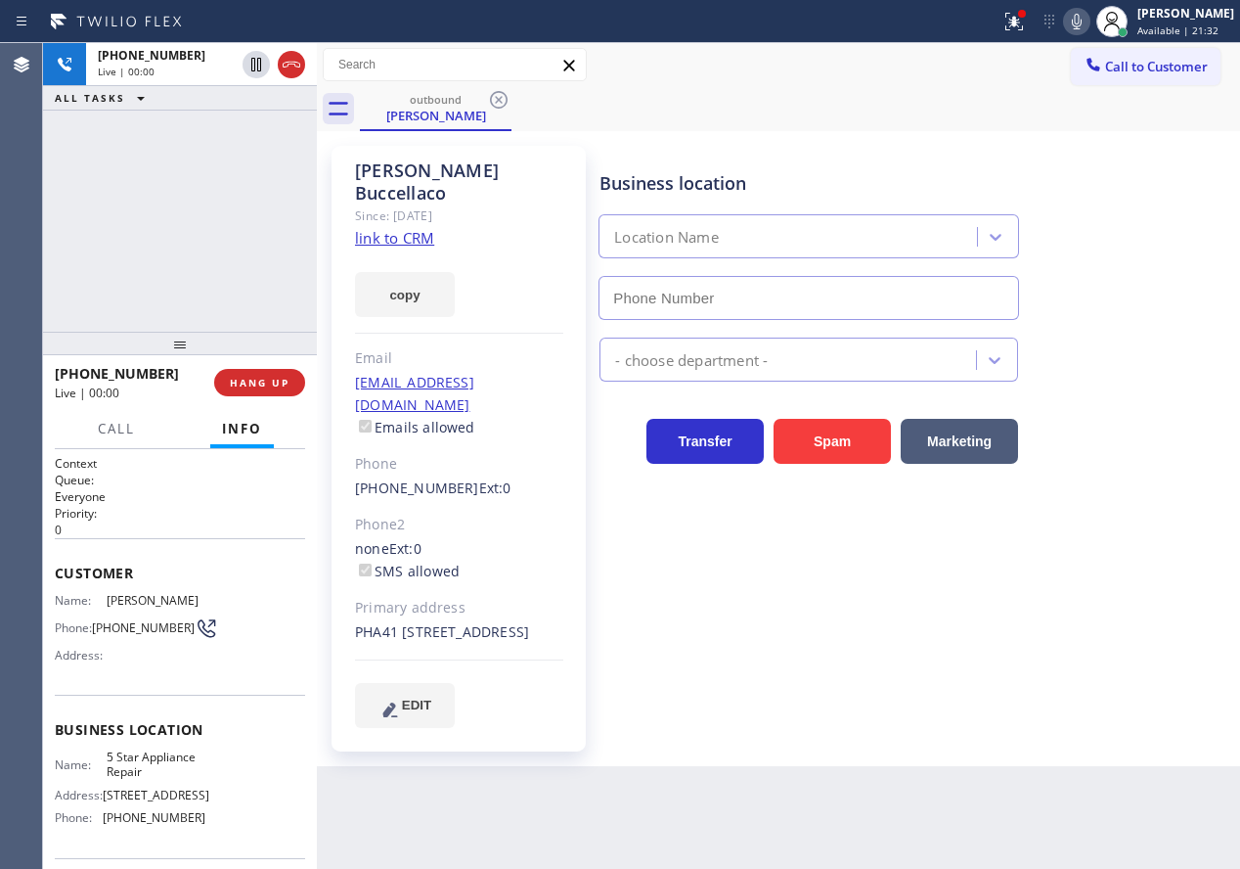
type input "[PHONE_NUMBER]"
click at [273, 373] on button "HANG UP" at bounding box center [259, 382] width 91 height 27
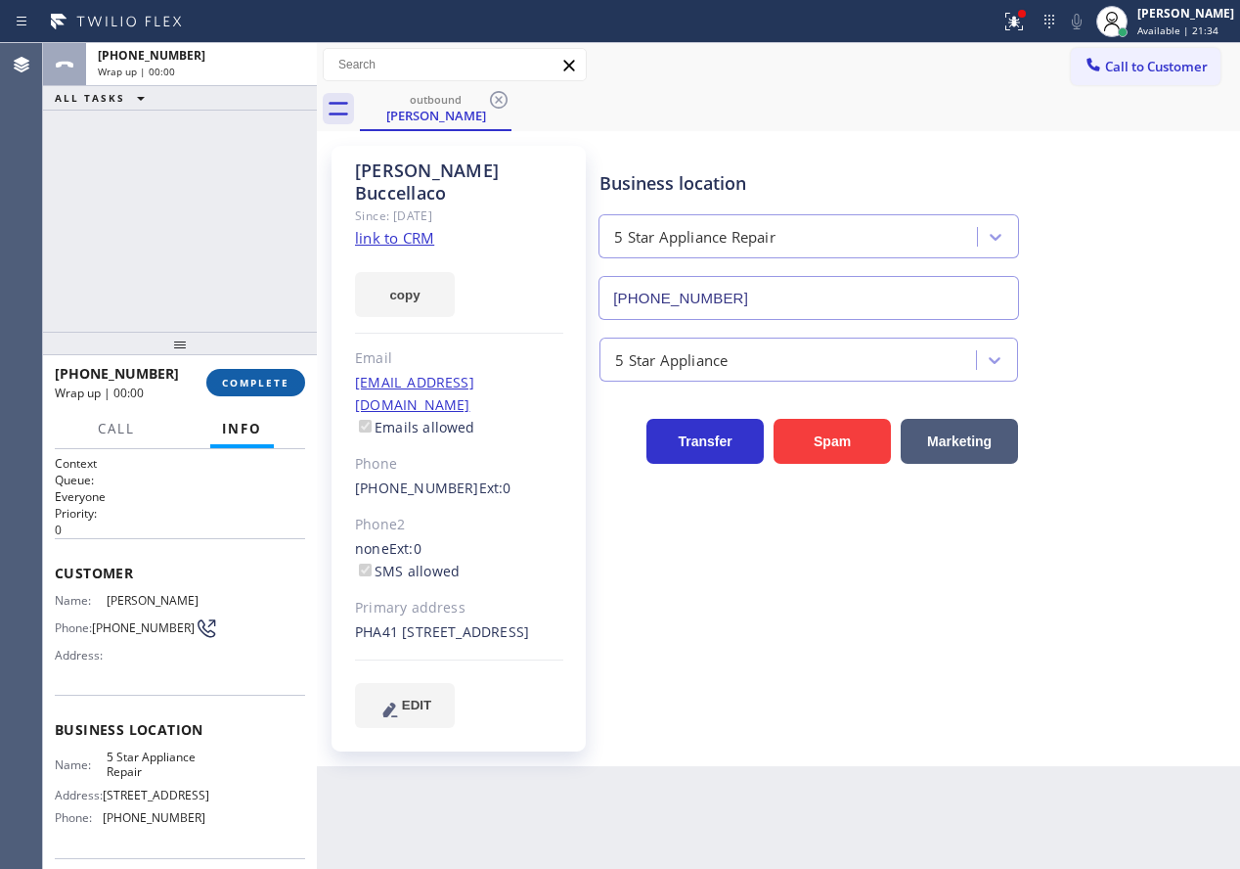
click at [273, 377] on span "COMPLETE" at bounding box center [255, 383] width 67 height 14
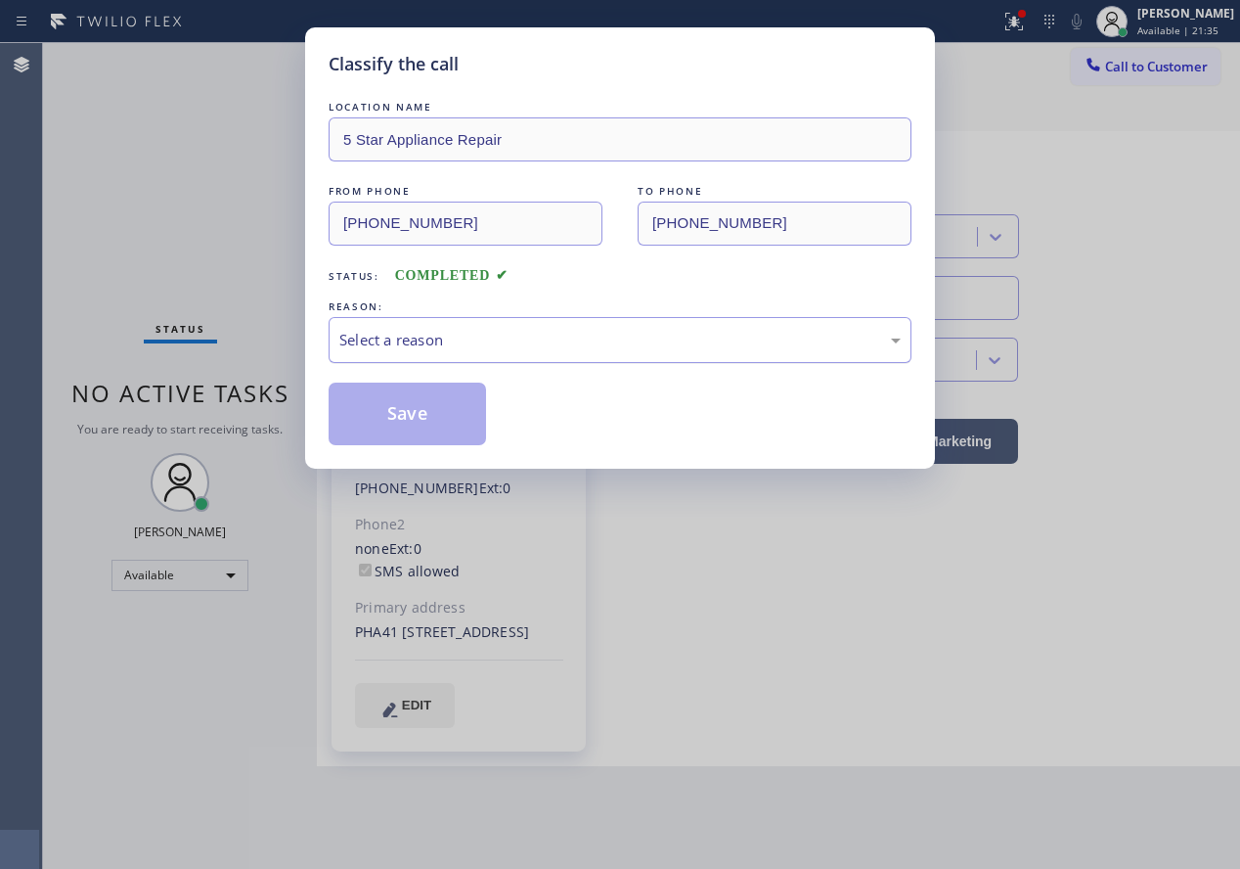
click at [429, 334] on div "Select a reason" at bounding box center [619, 340] width 561 height 22
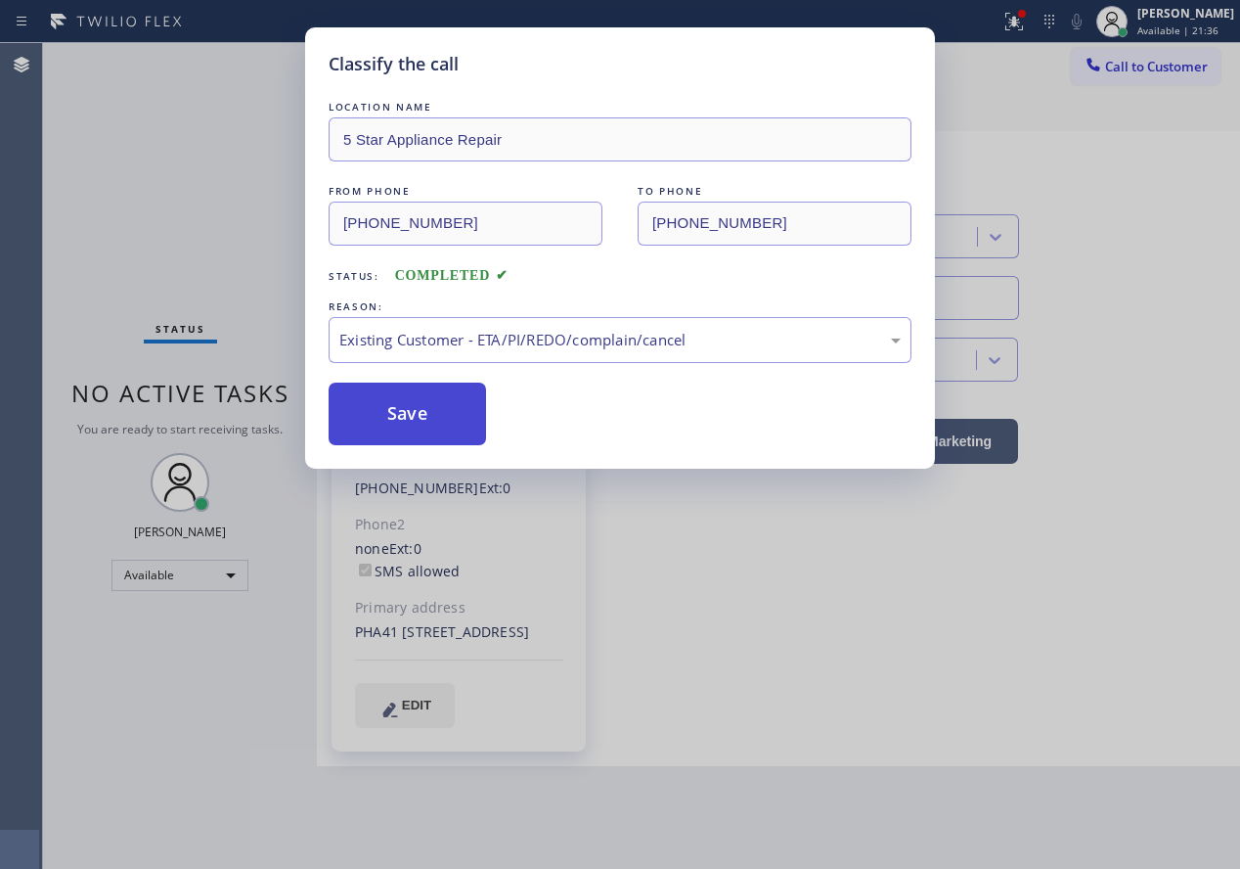
click at [374, 419] on button "Save" at bounding box center [407, 413] width 157 height 63
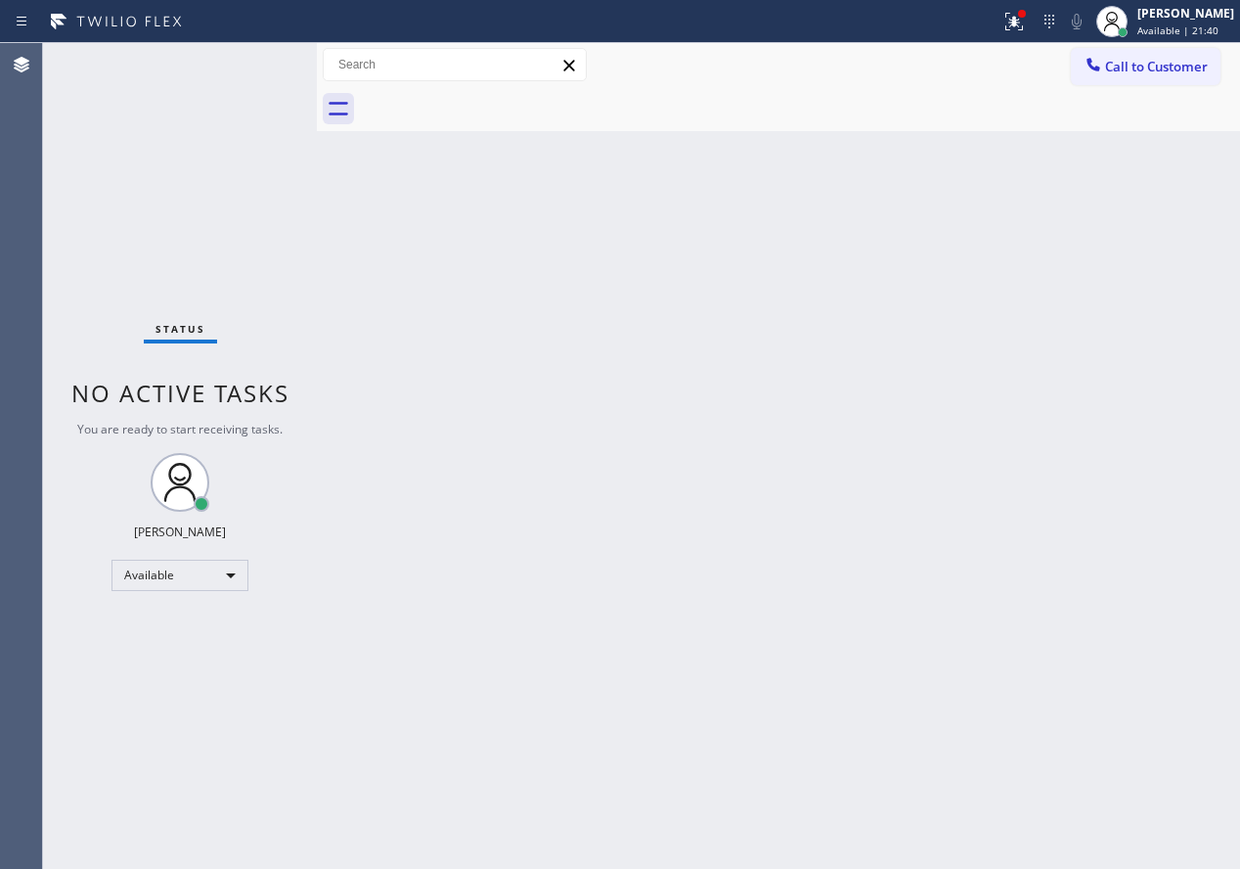
click at [706, 867] on div "Back to Dashboard Change Sender ID Customers Technicians Select a contact Outbo…" at bounding box center [778, 455] width 923 height 825
click at [1036, 20] on div at bounding box center [1014, 21] width 43 height 23
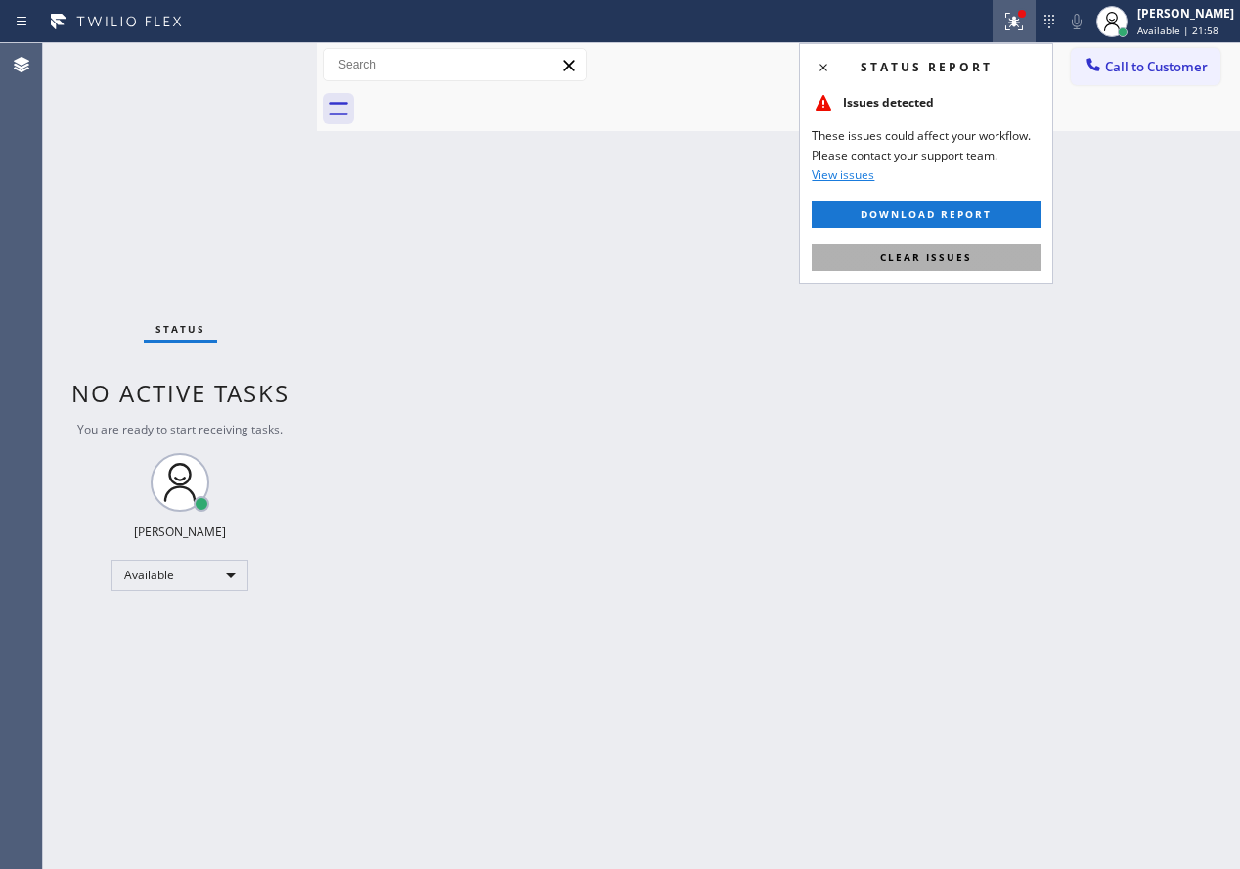
click at [1026, 255] on button "Clear issues" at bounding box center [926, 257] width 229 height 27
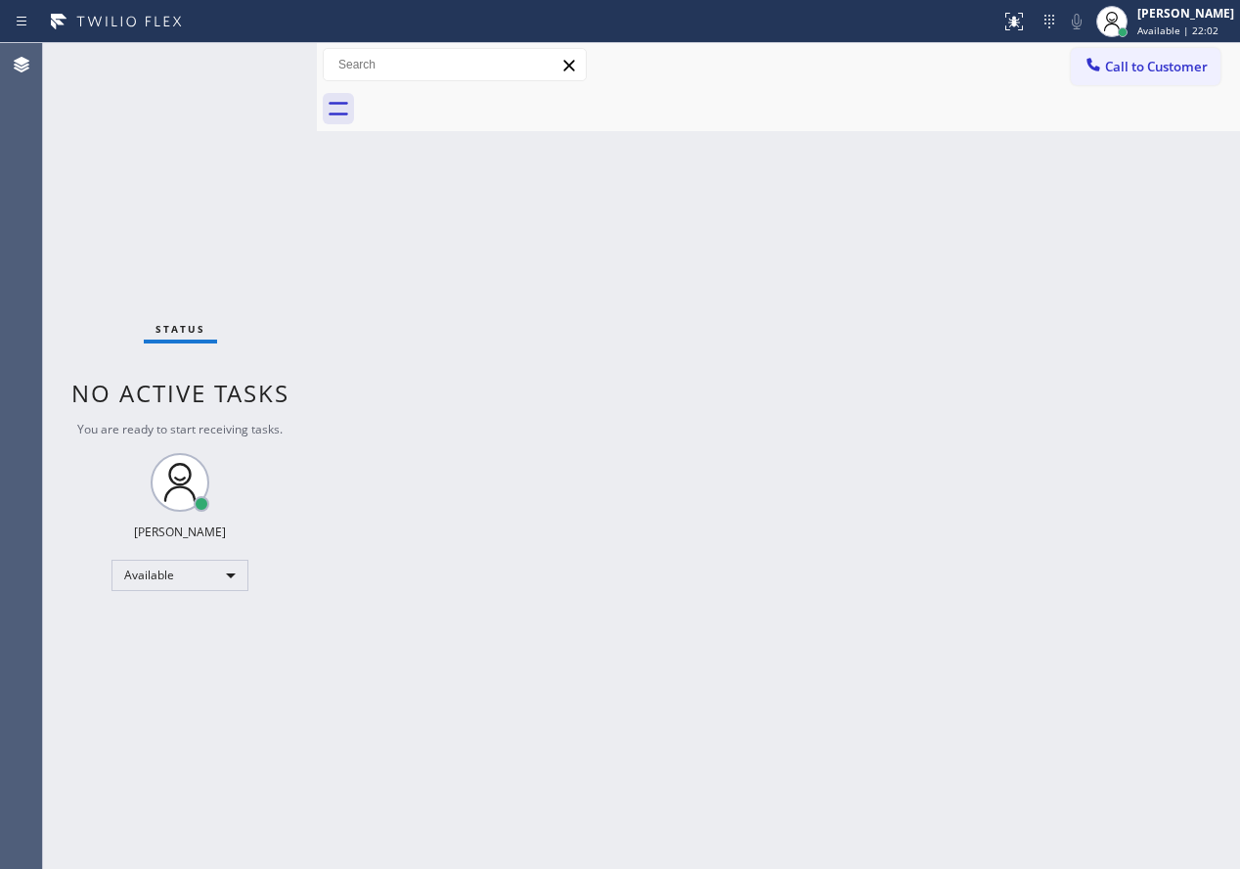
click at [861, 292] on div "Back to Dashboard Change Sender ID Customers Technicians Select a contact Outbo…" at bounding box center [778, 455] width 923 height 825
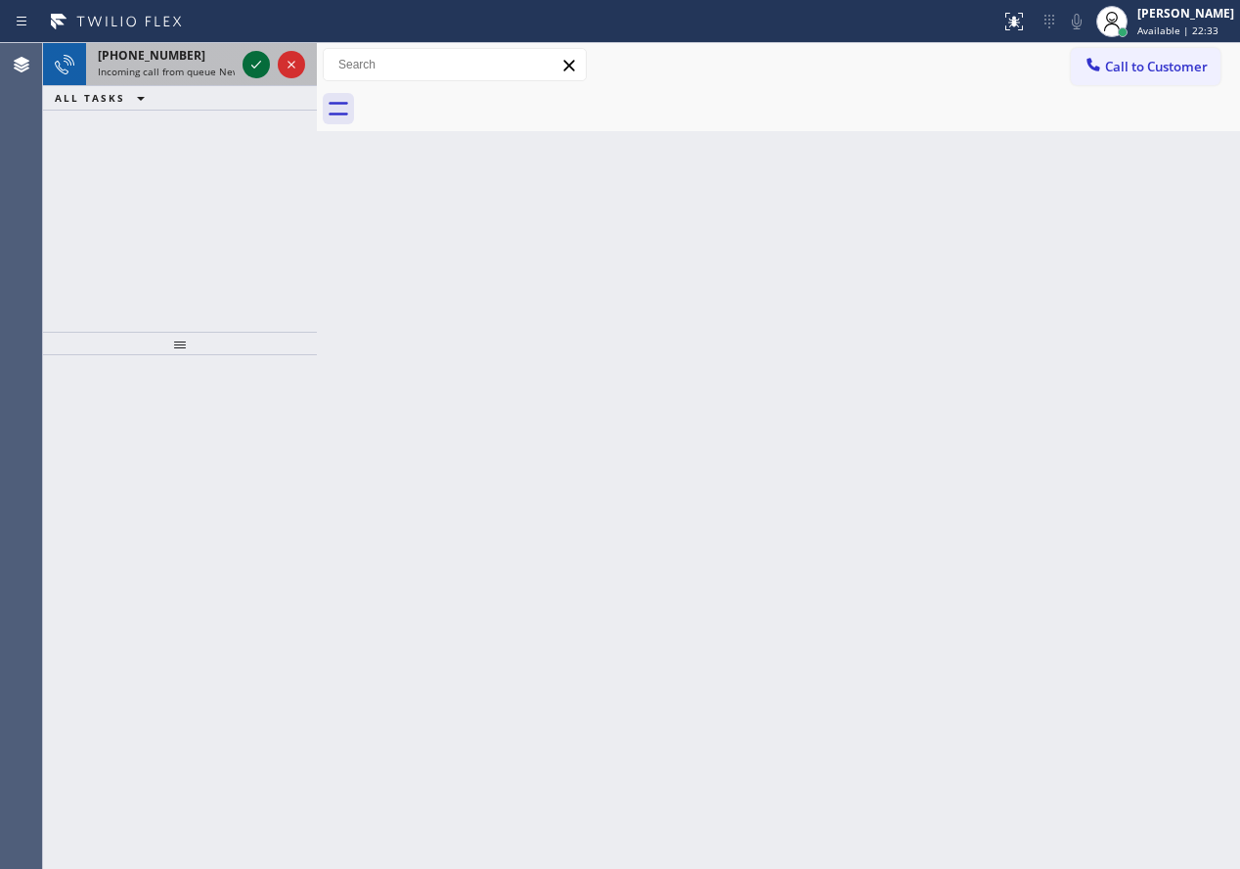
click at [260, 65] on icon at bounding box center [256, 64] width 23 height 23
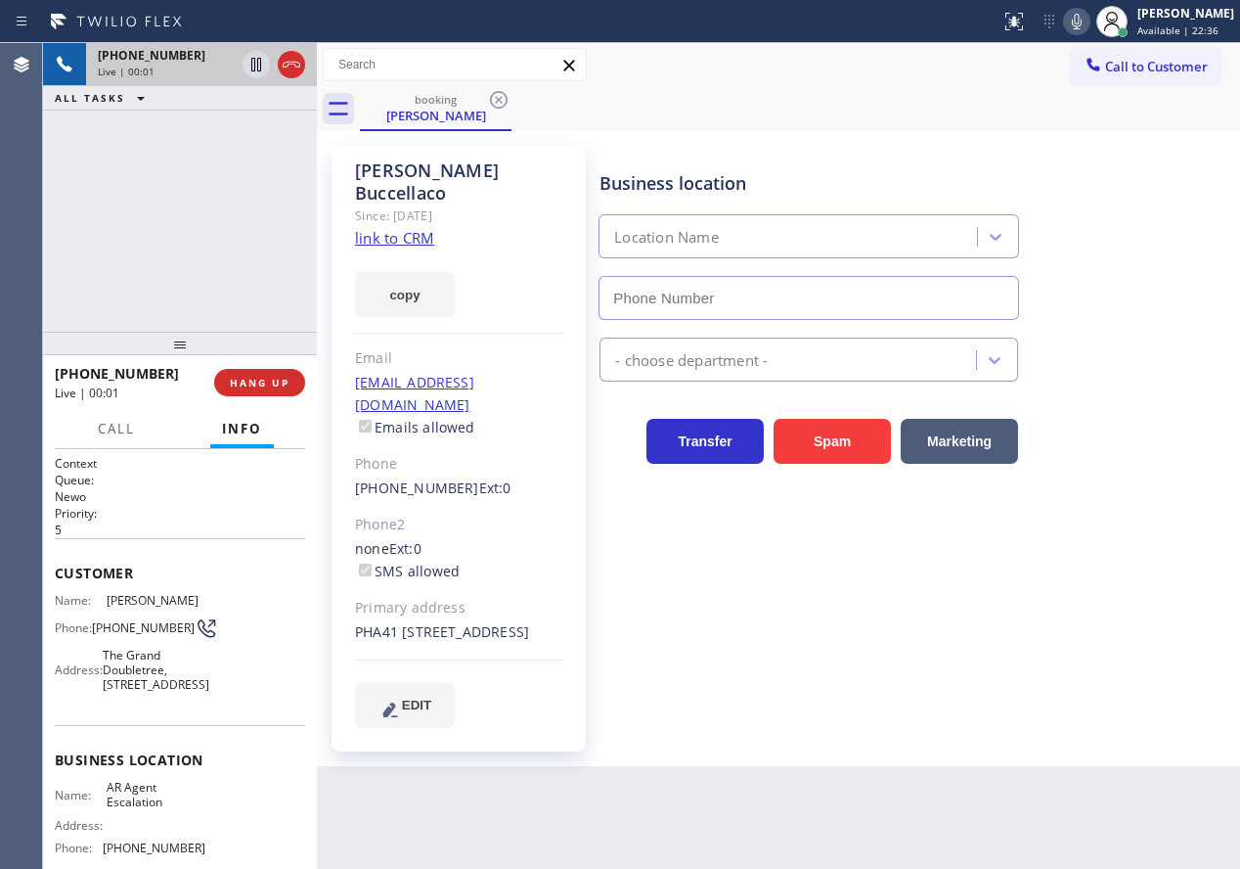
type input "[PHONE_NUMBER]"
click at [424, 228] on link "link to CRM" at bounding box center [394, 238] width 79 height 20
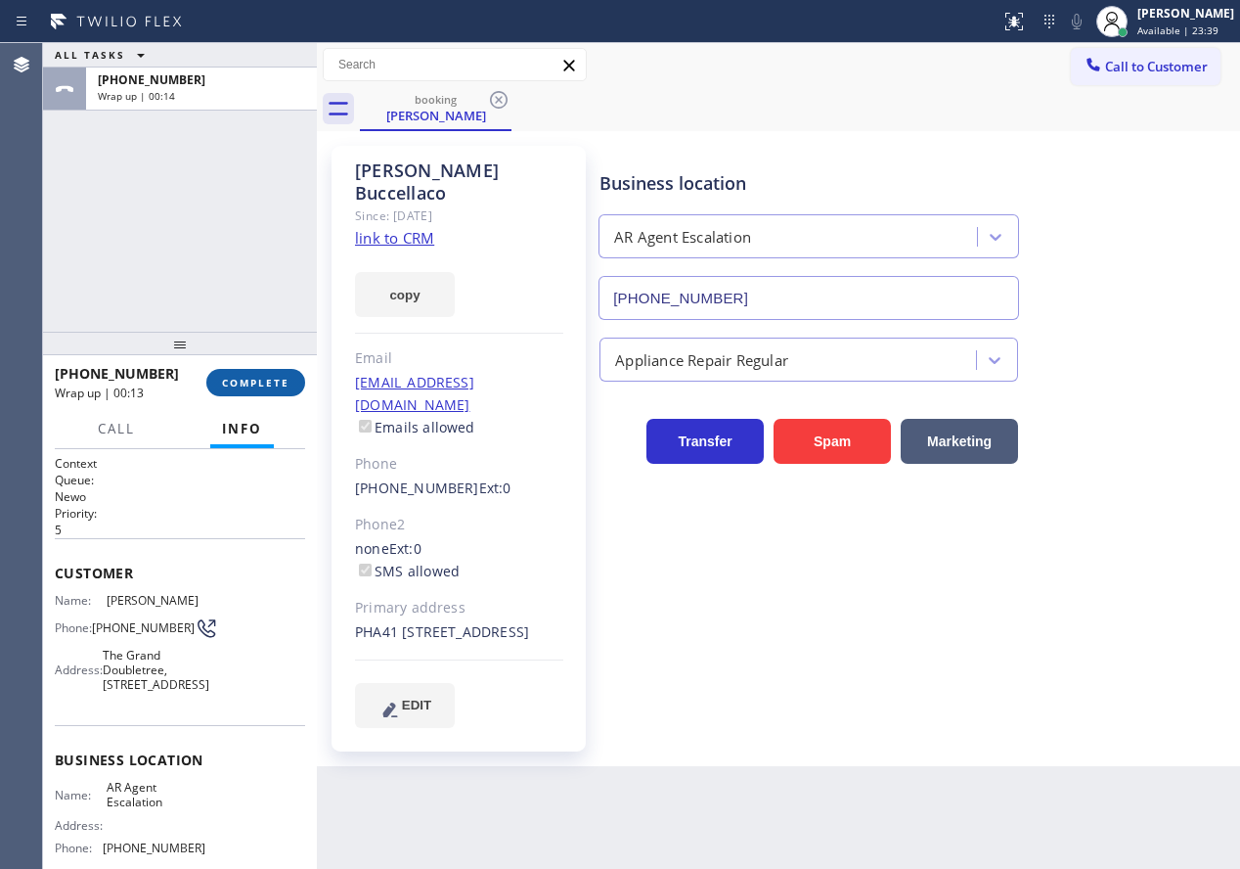
click at [242, 392] on button "COMPLETE" at bounding box center [255, 382] width 99 height 27
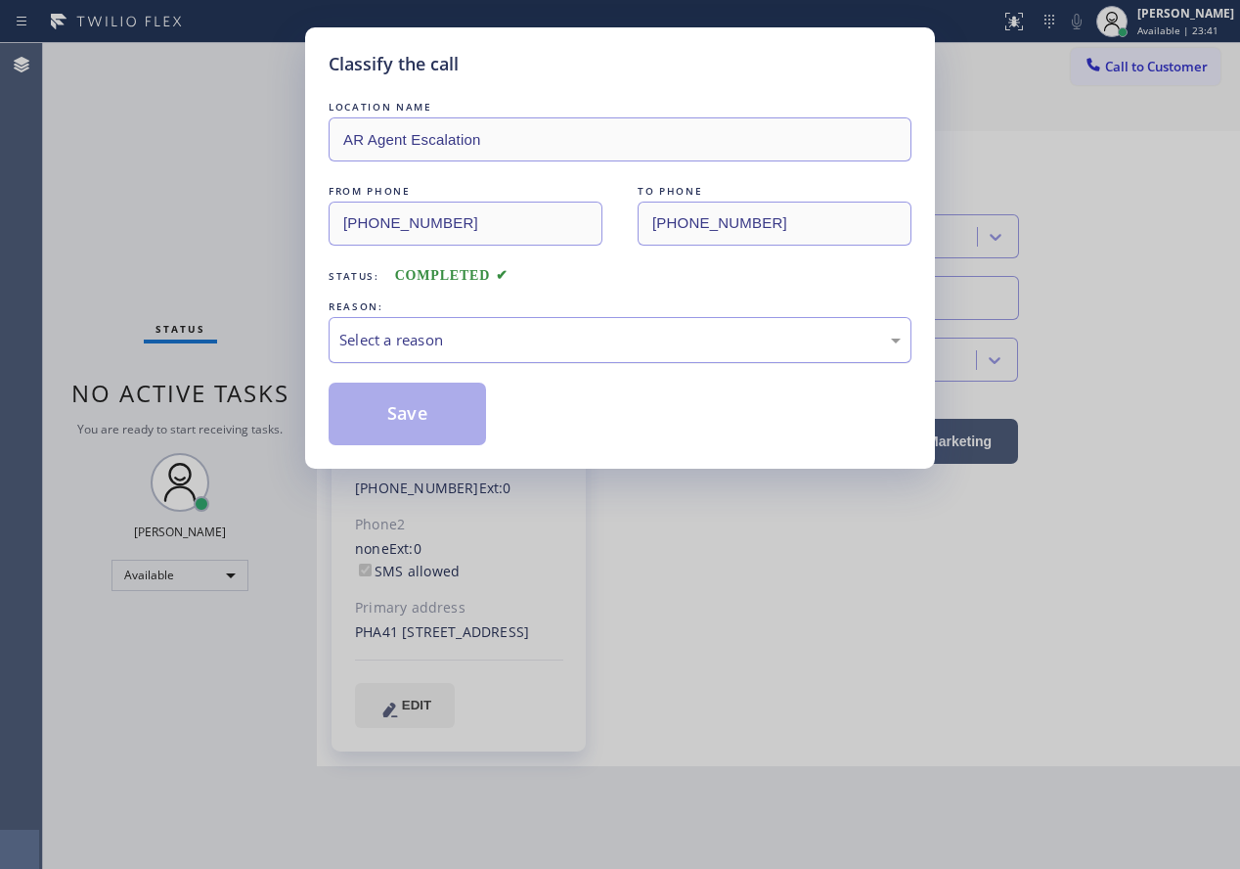
click at [473, 340] on div "Select a reason" at bounding box center [619, 340] width 561 height 22
click at [387, 412] on button "Save" at bounding box center [407, 413] width 157 height 63
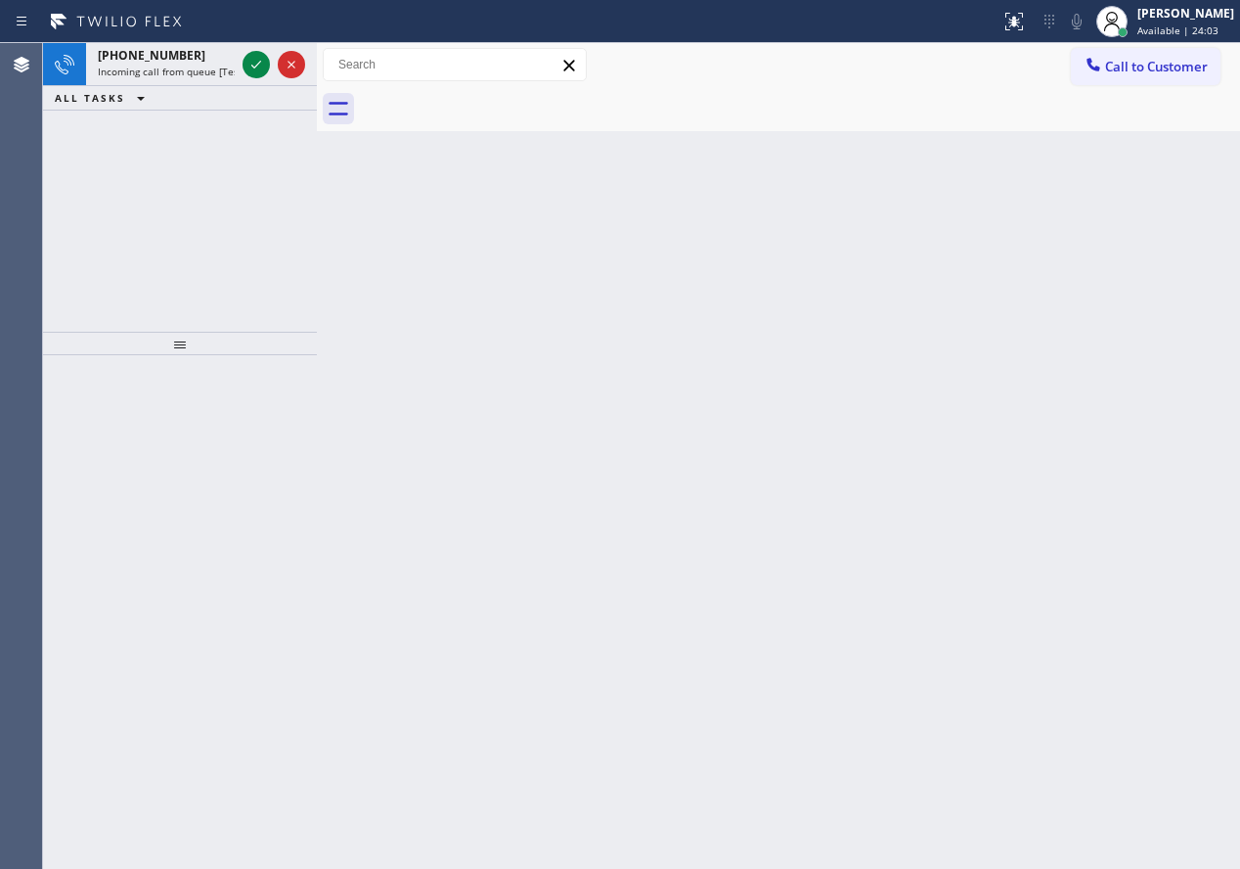
click at [1095, 493] on div "Back to Dashboard Change Sender ID Customers Technicians Select a contact Outbo…" at bounding box center [778, 455] width 923 height 825
click at [251, 64] on icon at bounding box center [256, 64] width 23 height 23
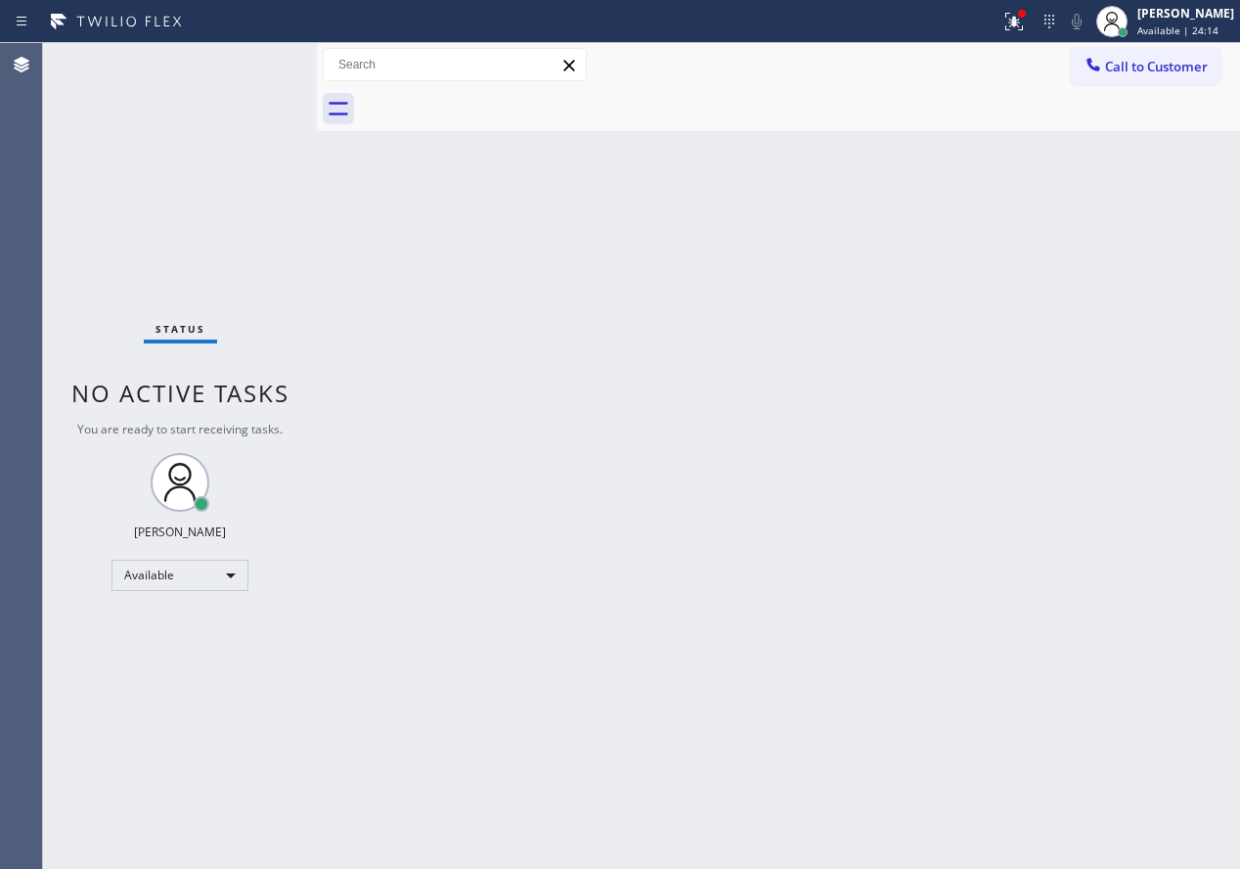
click at [1098, 474] on div "Back to Dashboard Change Sender ID Customers Technicians Select a contact Outbo…" at bounding box center [778, 455] width 923 height 825
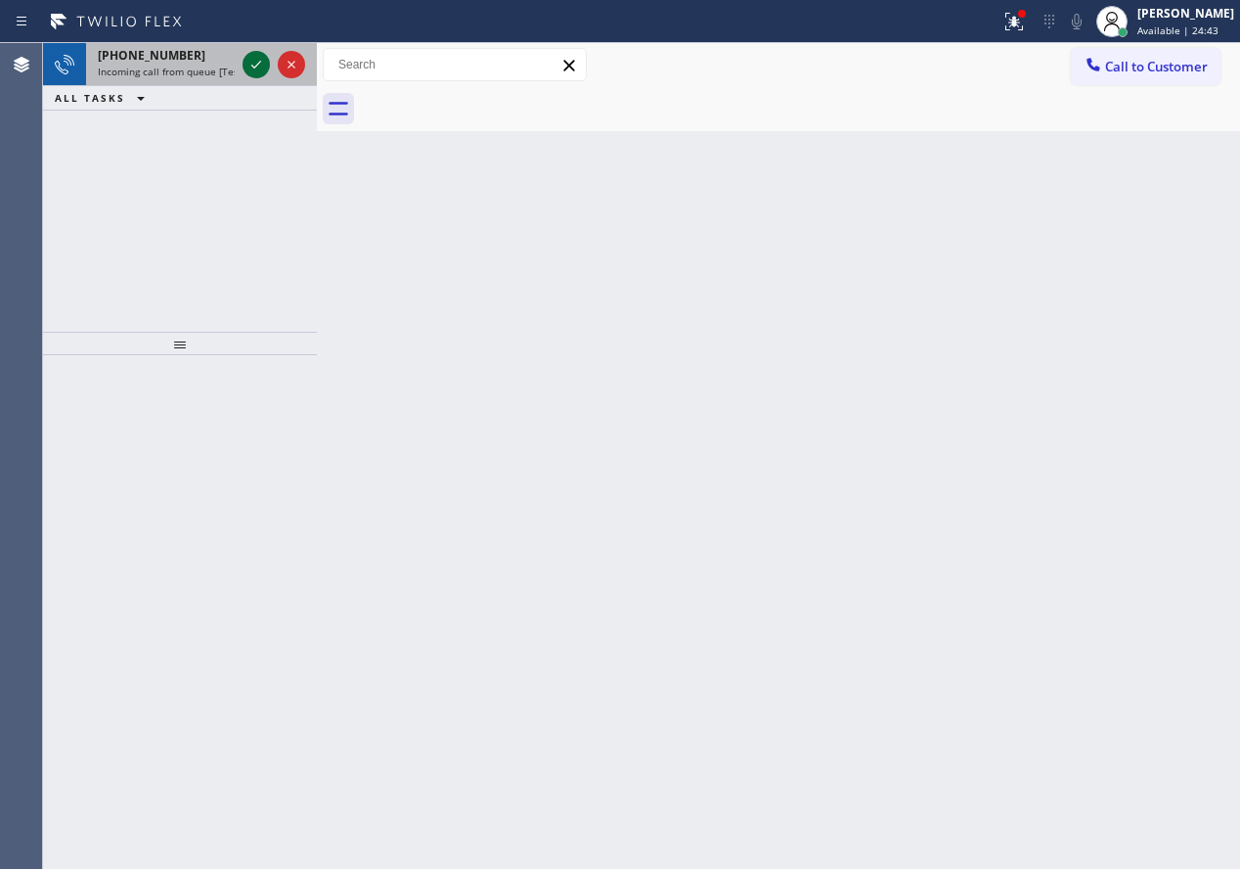
click at [251, 67] on icon at bounding box center [256, 64] width 23 height 23
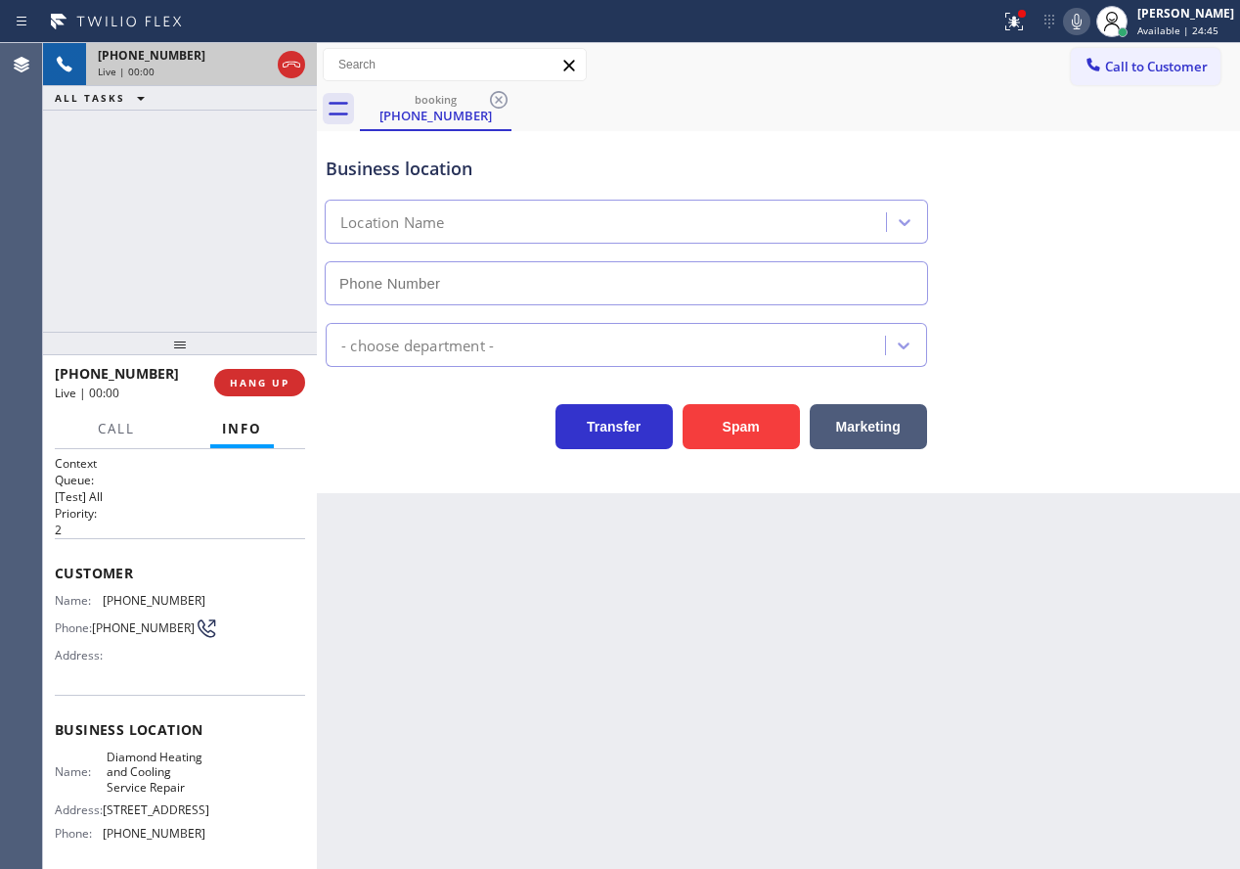
type input "[PHONE_NUMBER]"
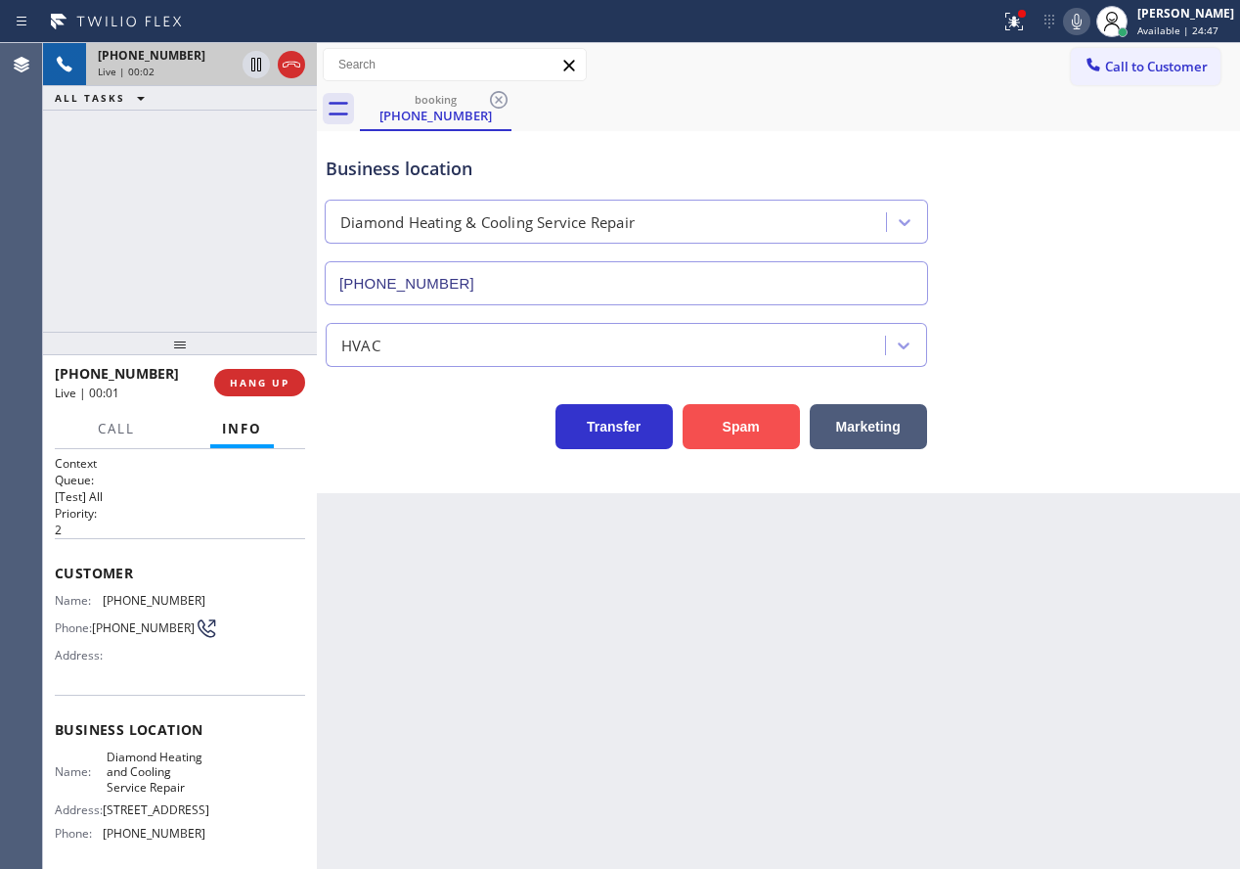
click at [703, 419] on button "Spam" at bounding box center [741, 426] width 117 height 45
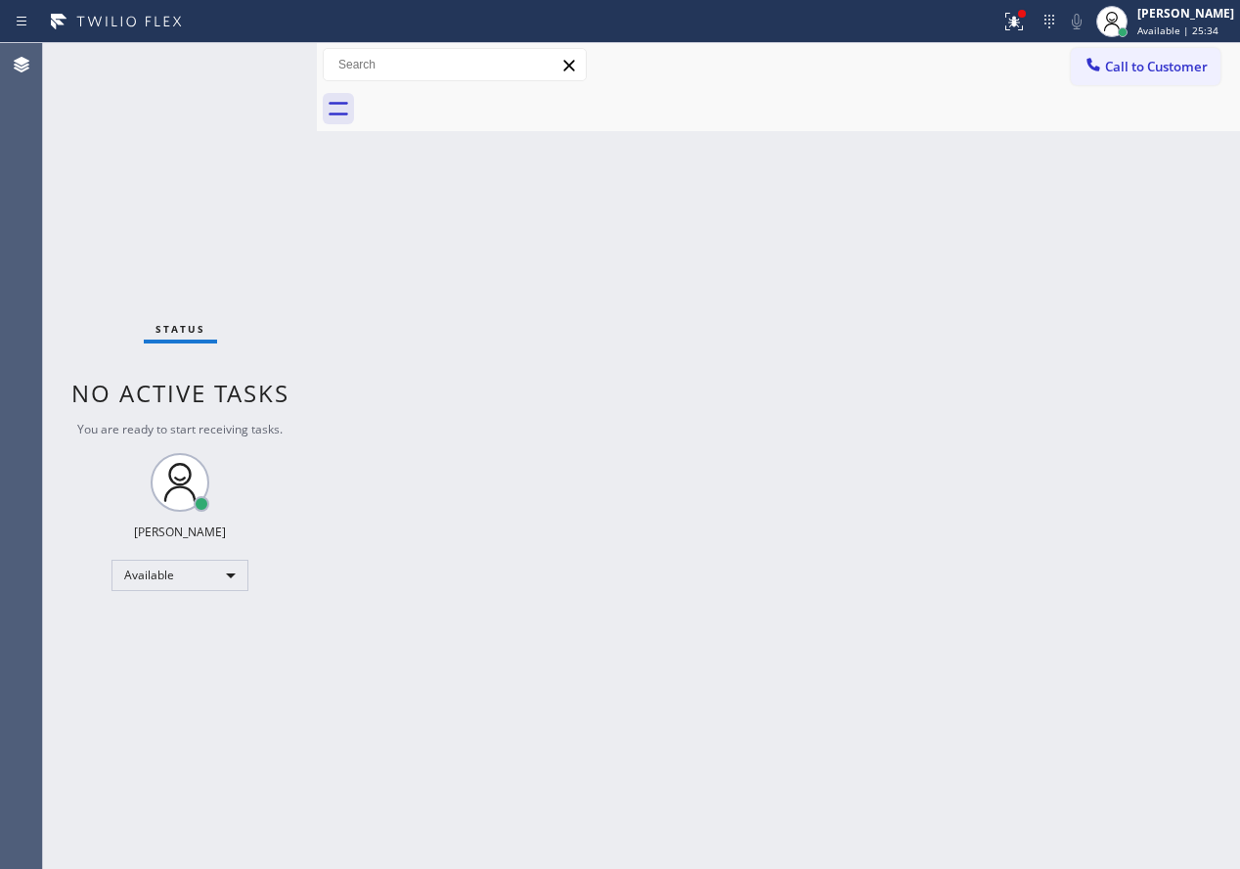
click at [1039, 633] on div "Back to Dashboard Change Sender ID Customers Technicians Select a contact Outbo…" at bounding box center [778, 455] width 923 height 825
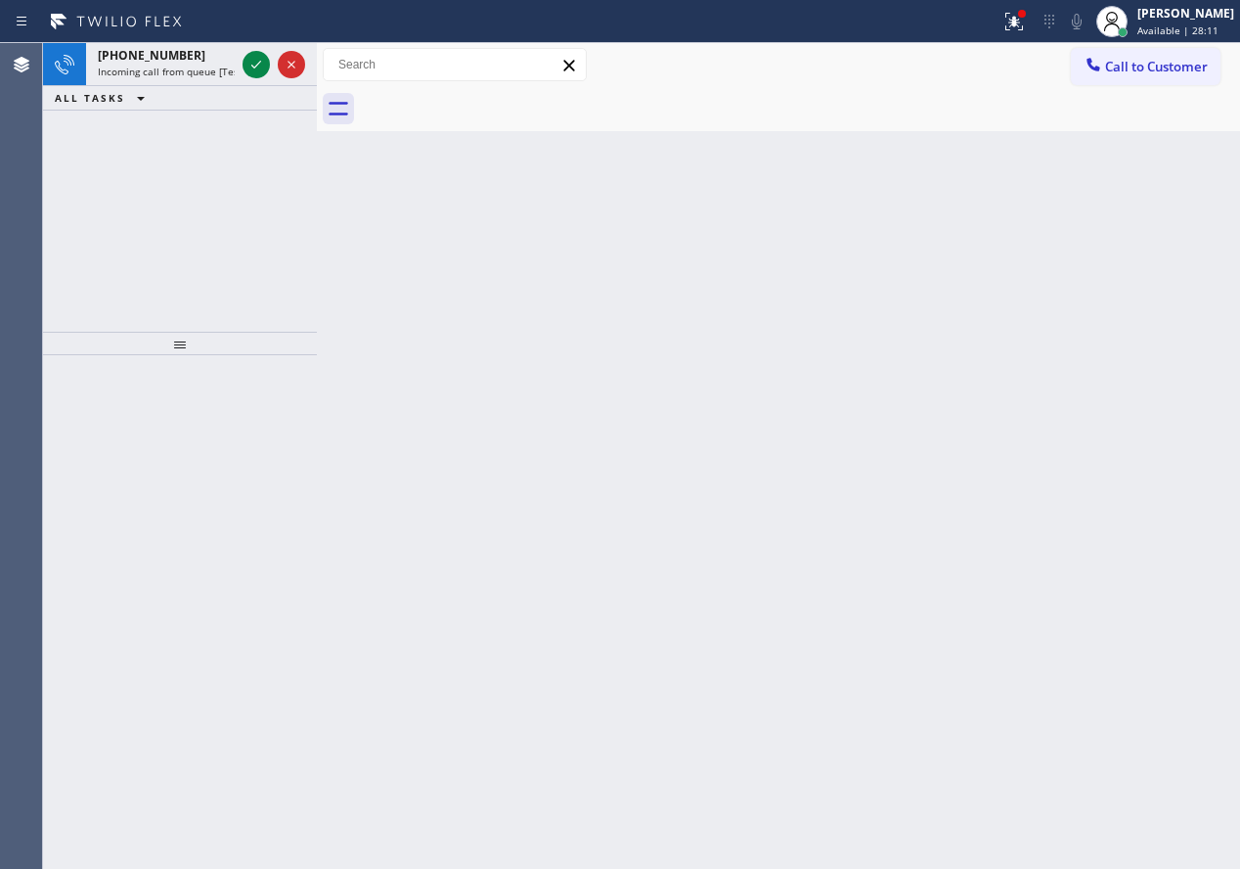
drag, startPoint x: 1040, startPoint y: 402, endPoint x: 592, endPoint y: 262, distance: 469.3
click at [1040, 402] on div "Back to Dashboard Change Sender ID Customers Technicians Select a contact Outbo…" at bounding box center [778, 455] width 923 height 825
click at [252, 65] on icon at bounding box center [256, 64] width 23 height 23
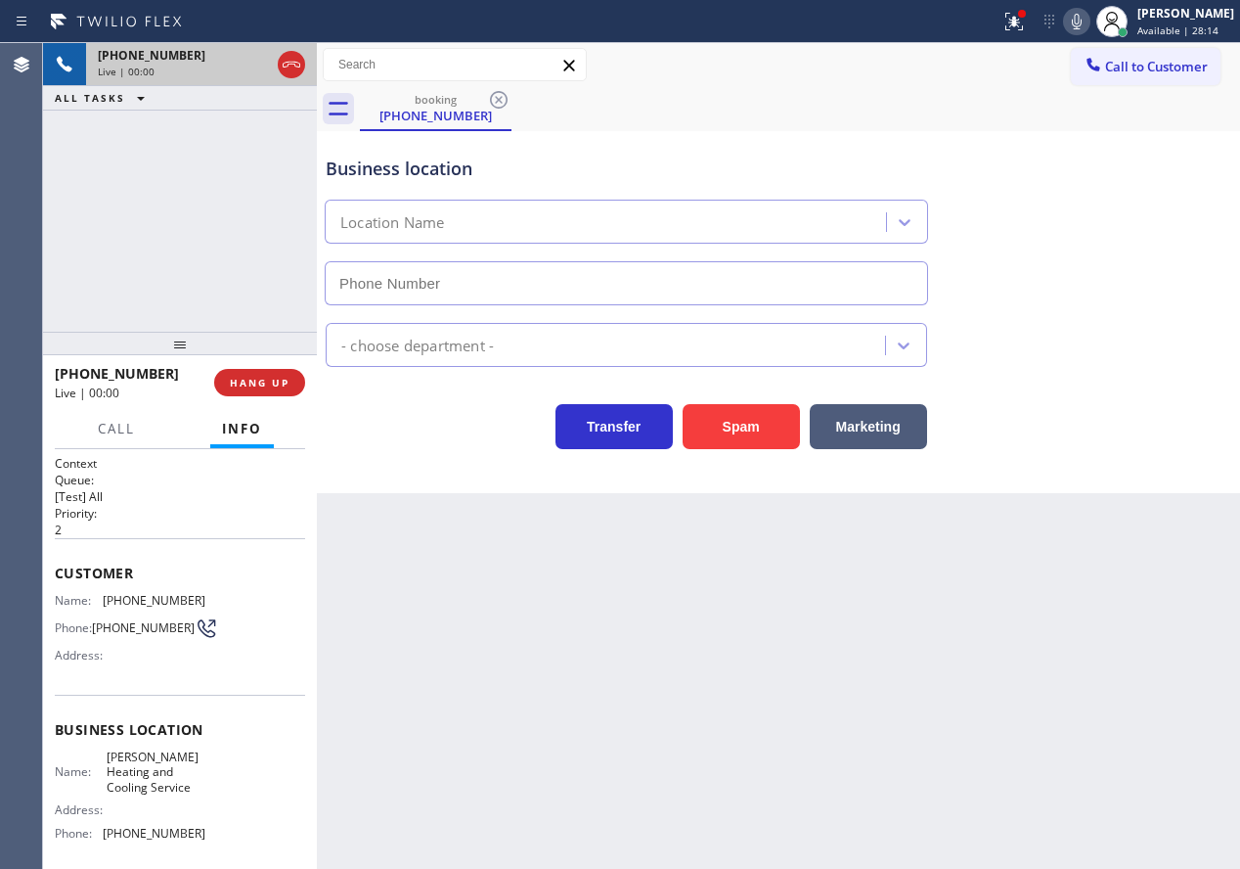
type input "[PHONE_NUMBER]"
click at [272, 379] on span "HANG UP" at bounding box center [260, 383] width 60 height 14
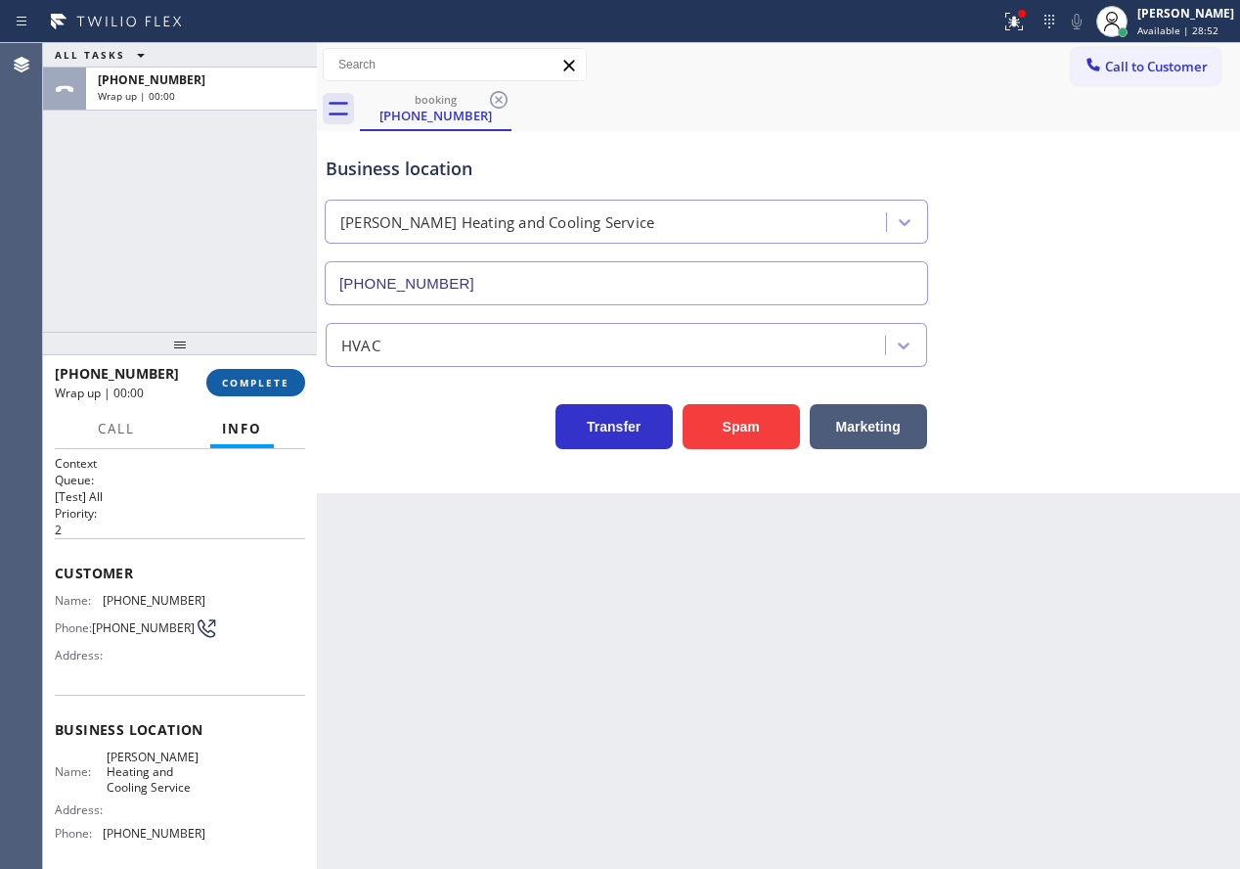
click at [272, 379] on span "COMPLETE" at bounding box center [255, 383] width 67 height 14
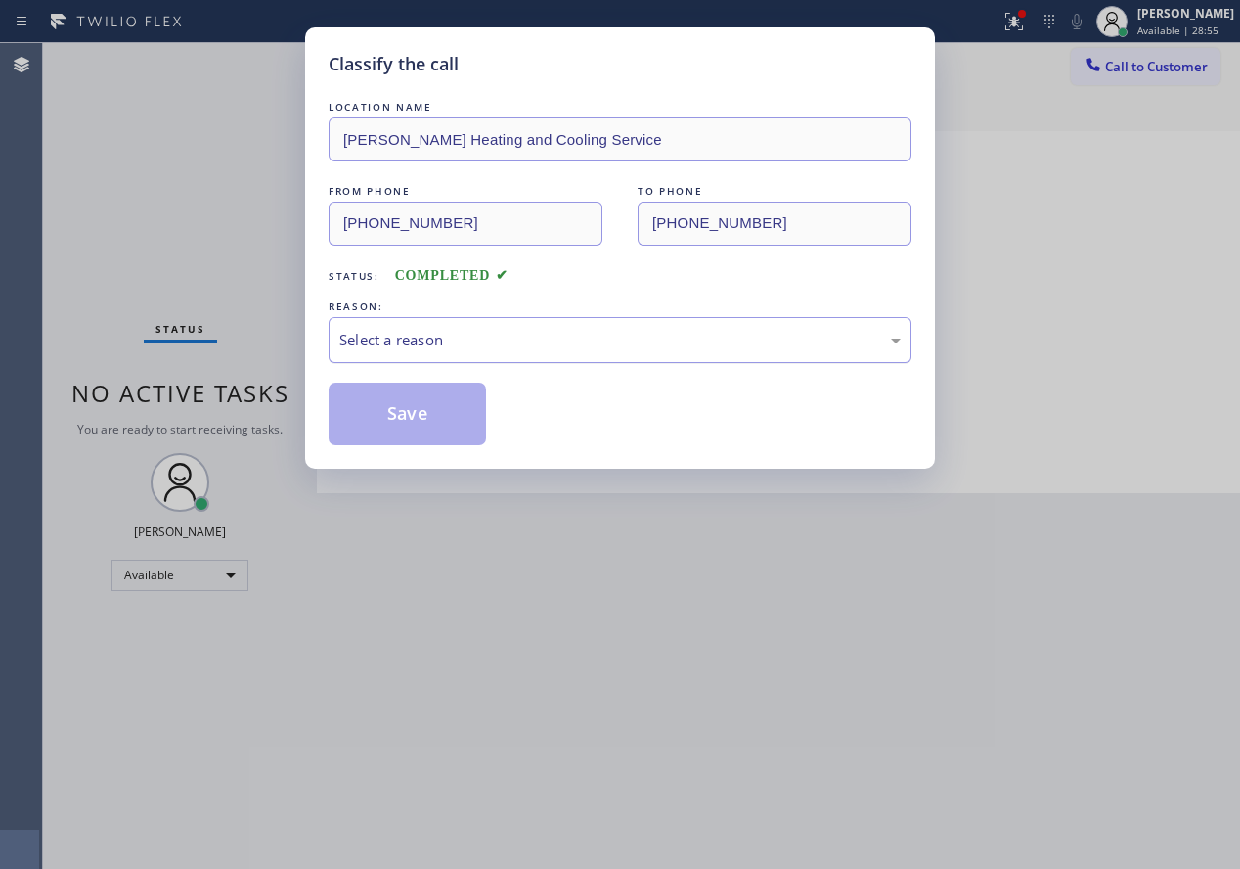
click at [513, 343] on div "Select a reason" at bounding box center [619, 340] width 561 height 22
click at [379, 429] on button "Save" at bounding box center [407, 413] width 157 height 63
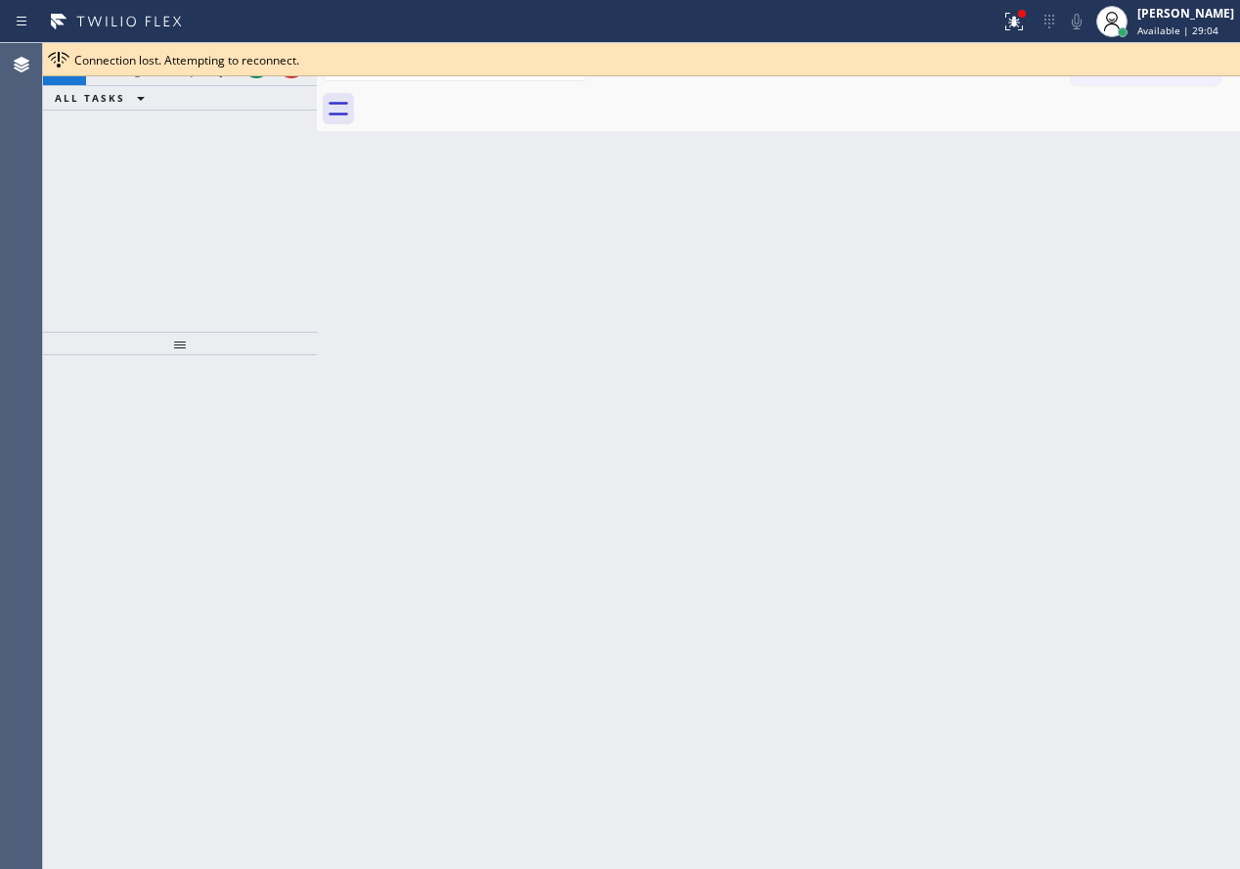
click at [260, 60] on span "Connection lost. Attempting to reconnect." at bounding box center [186, 60] width 225 height 17
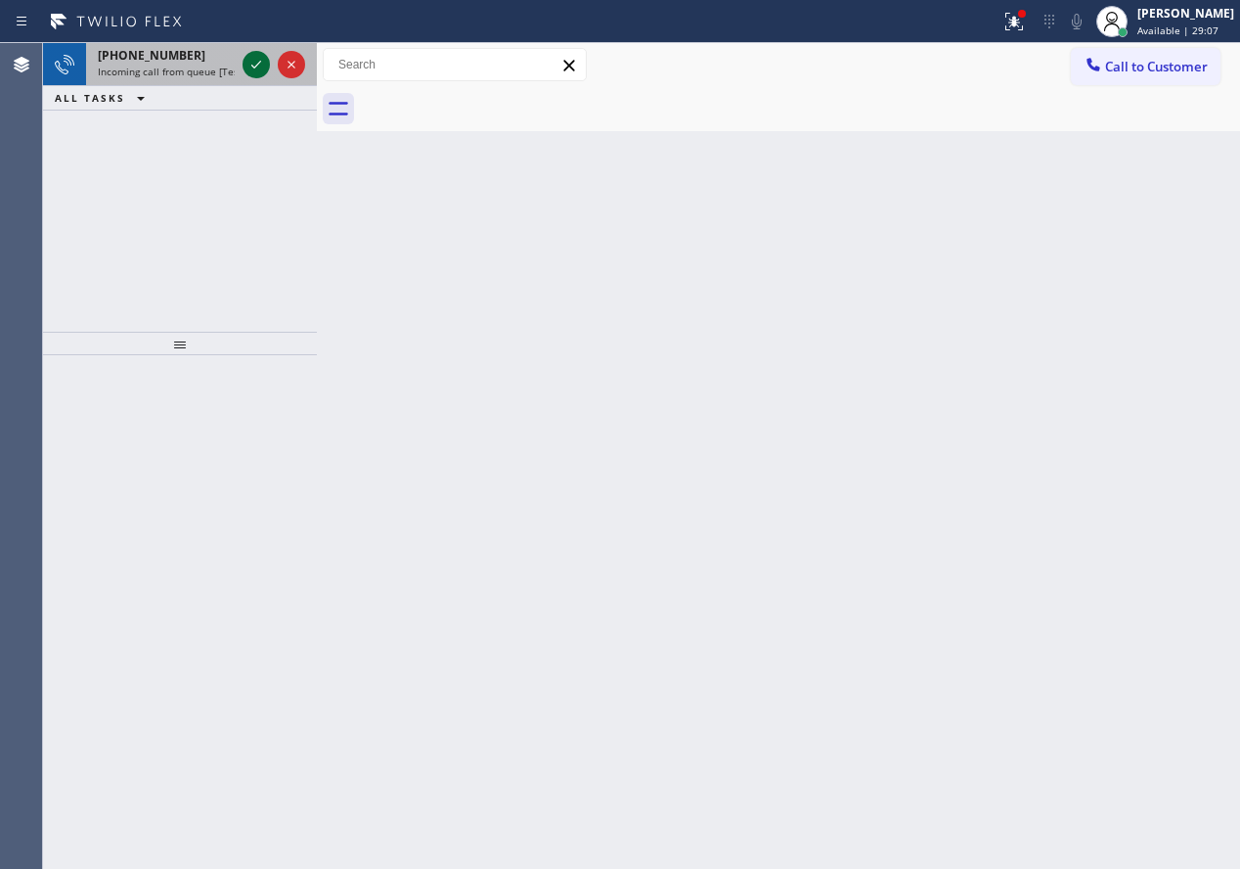
click at [256, 61] on icon at bounding box center [256, 64] width 23 height 23
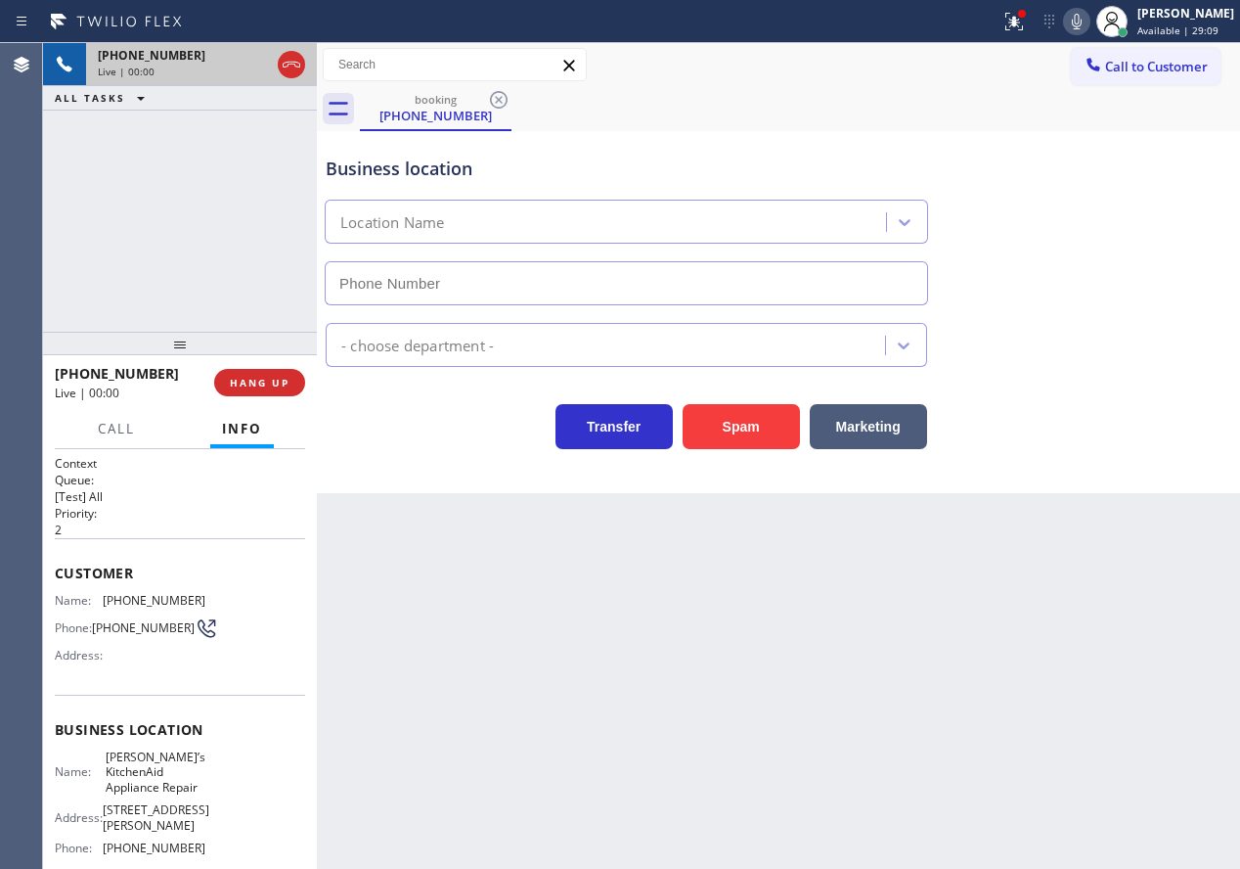
type input "[PHONE_NUMBER]"
click at [252, 369] on button "HANG UP" at bounding box center [259, 382] width 91 height 27
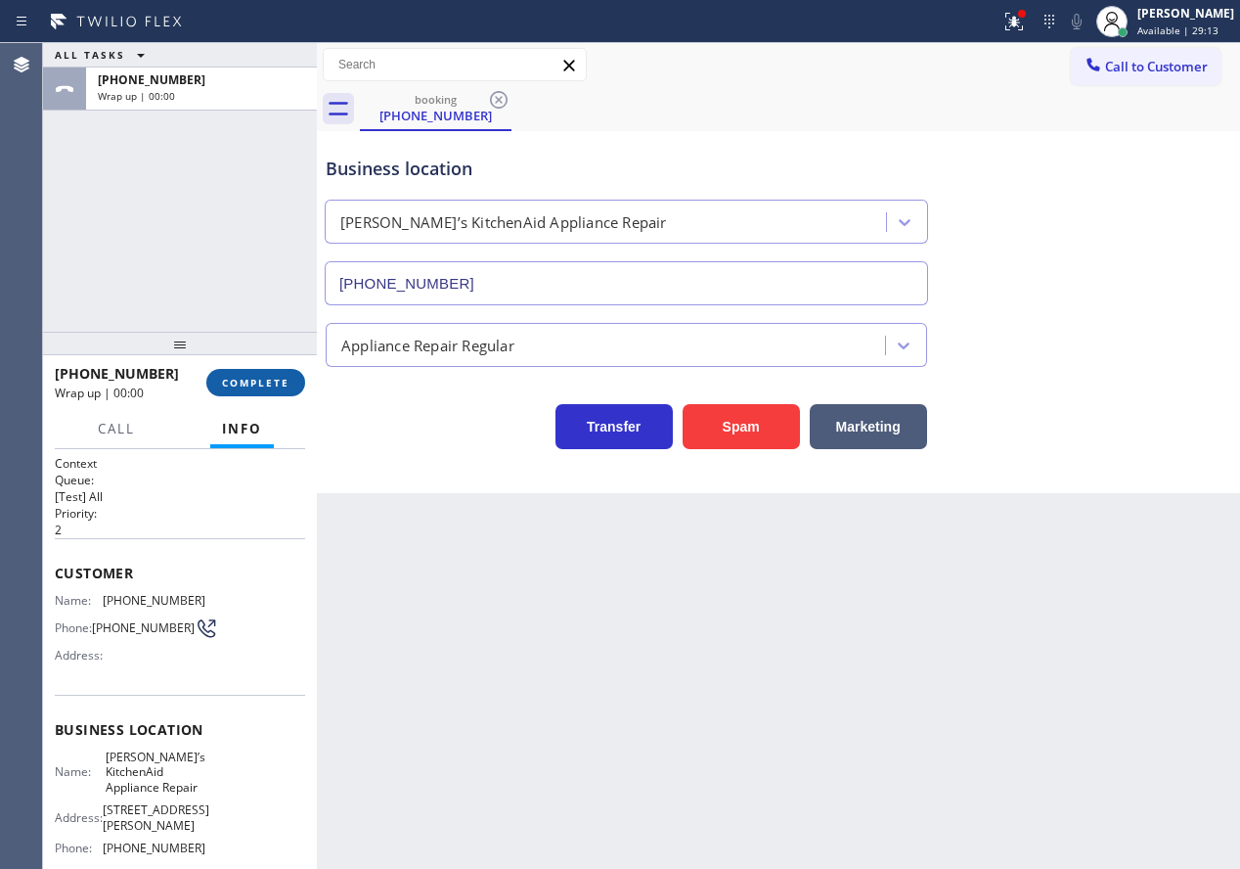
click at [251, 375] on button "COMPLETE" at bounding box center [255, 382] width 99 height 27
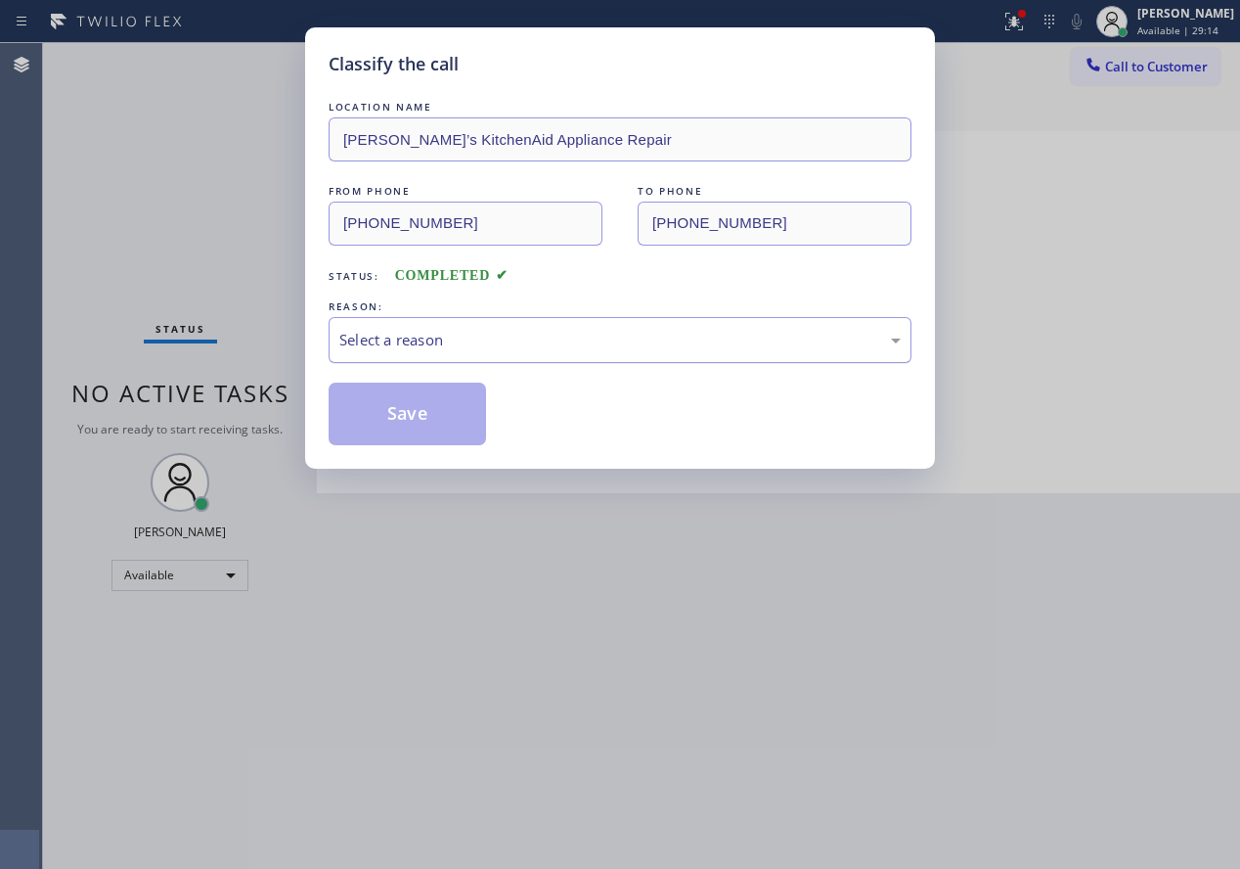
click at [456, 340] on div "Select a reason" at bounding box center [619, 340] width 561 height 22
click at [442, 427] on button "Save" at bounding box center [407, 413] width 157 height 63
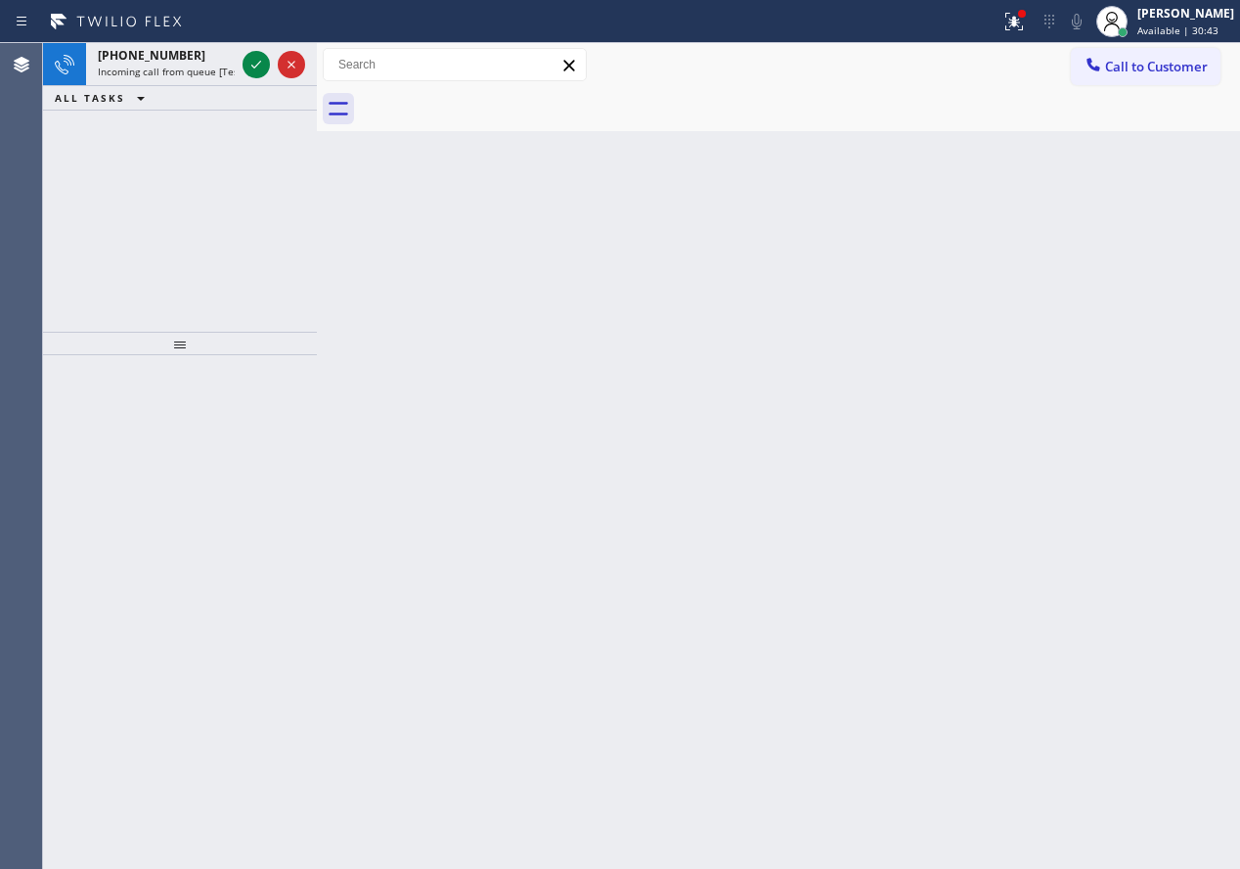
click at [1060, 404] on div "Back to Dashboard Change Sender ID Customers Technicians Select a contact Outbo…" at bounding box center [778, 455] width 923 height 825
click at [249, 67] on icon at bounding box center [256, 64] width 23 height 23
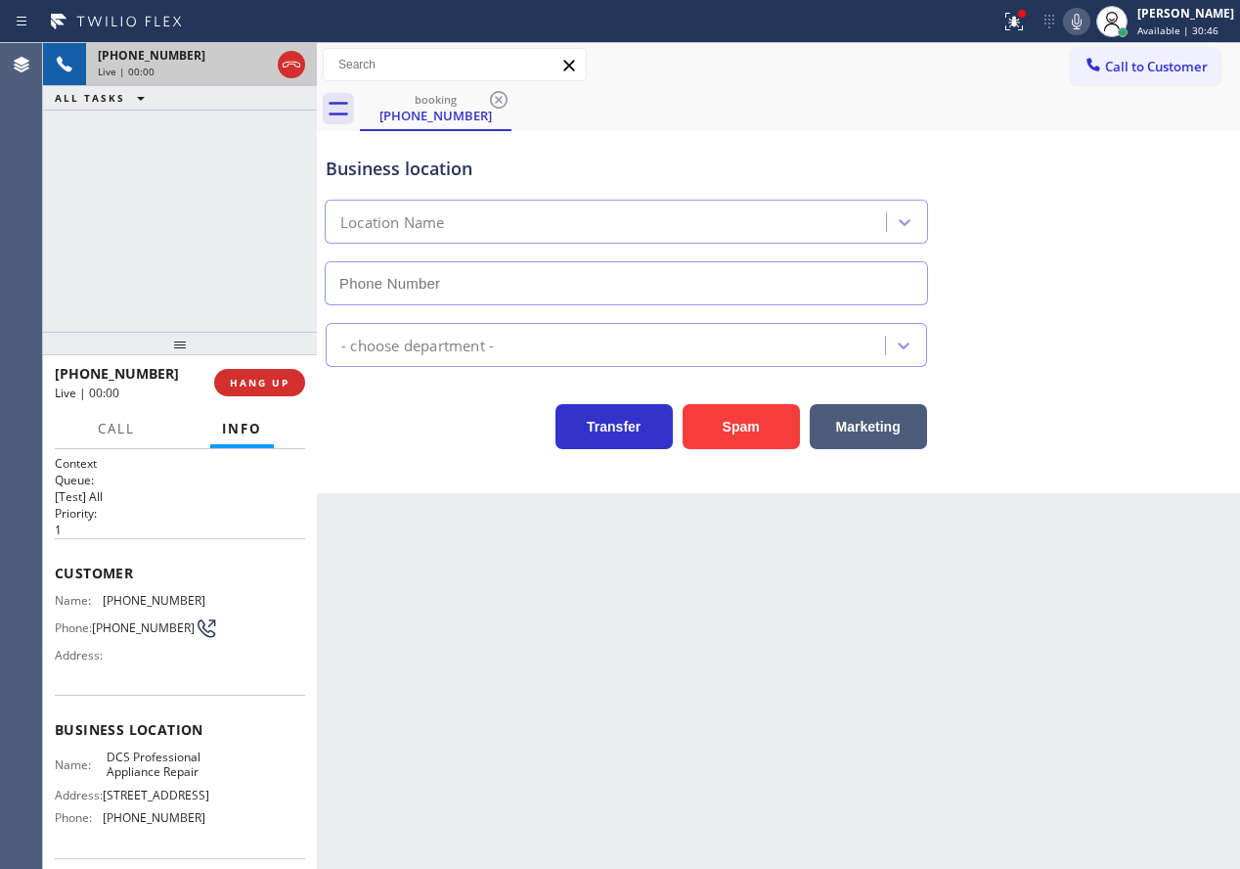
type input "[PHONE_NUMBER]"
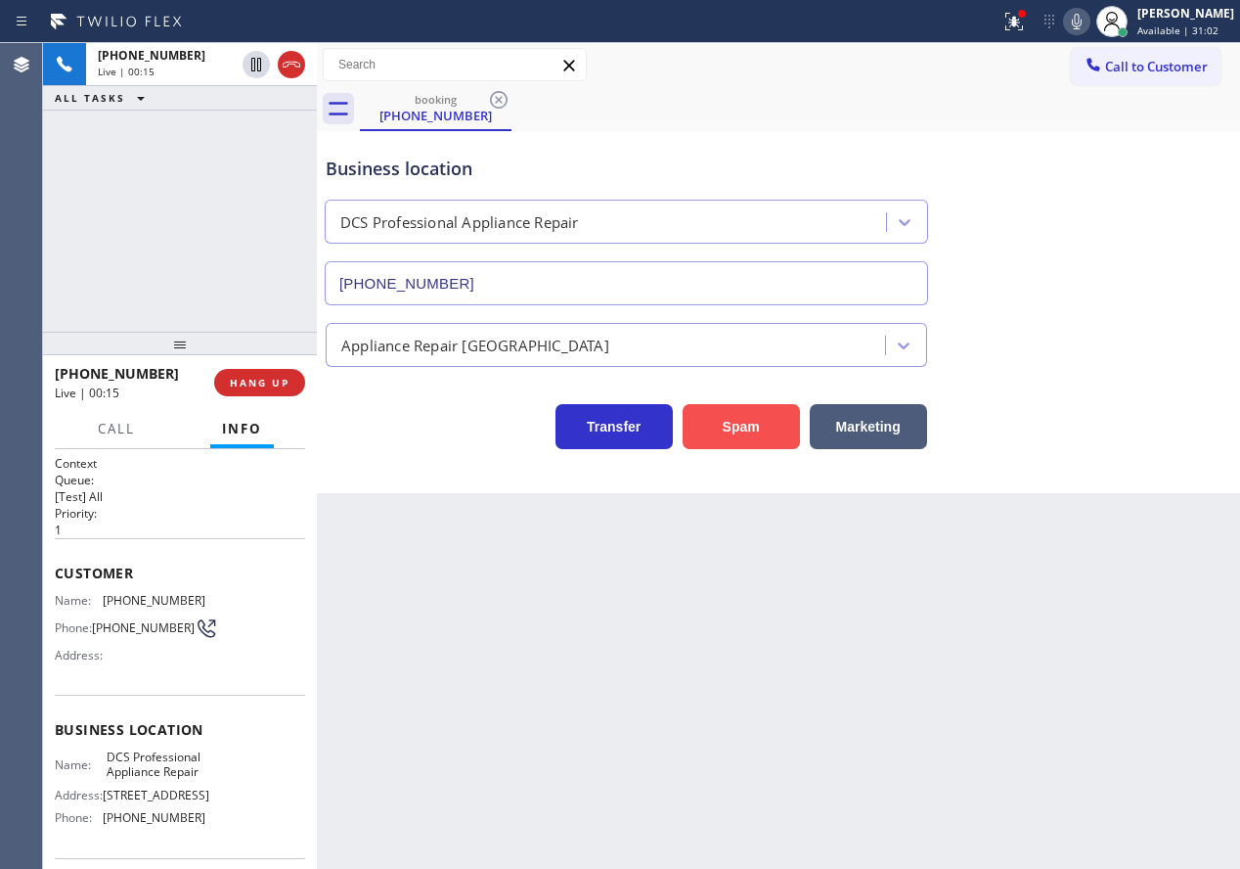
click at [758, 426] on button "Spam" at bounding box center [741, 426] width 117 height 45
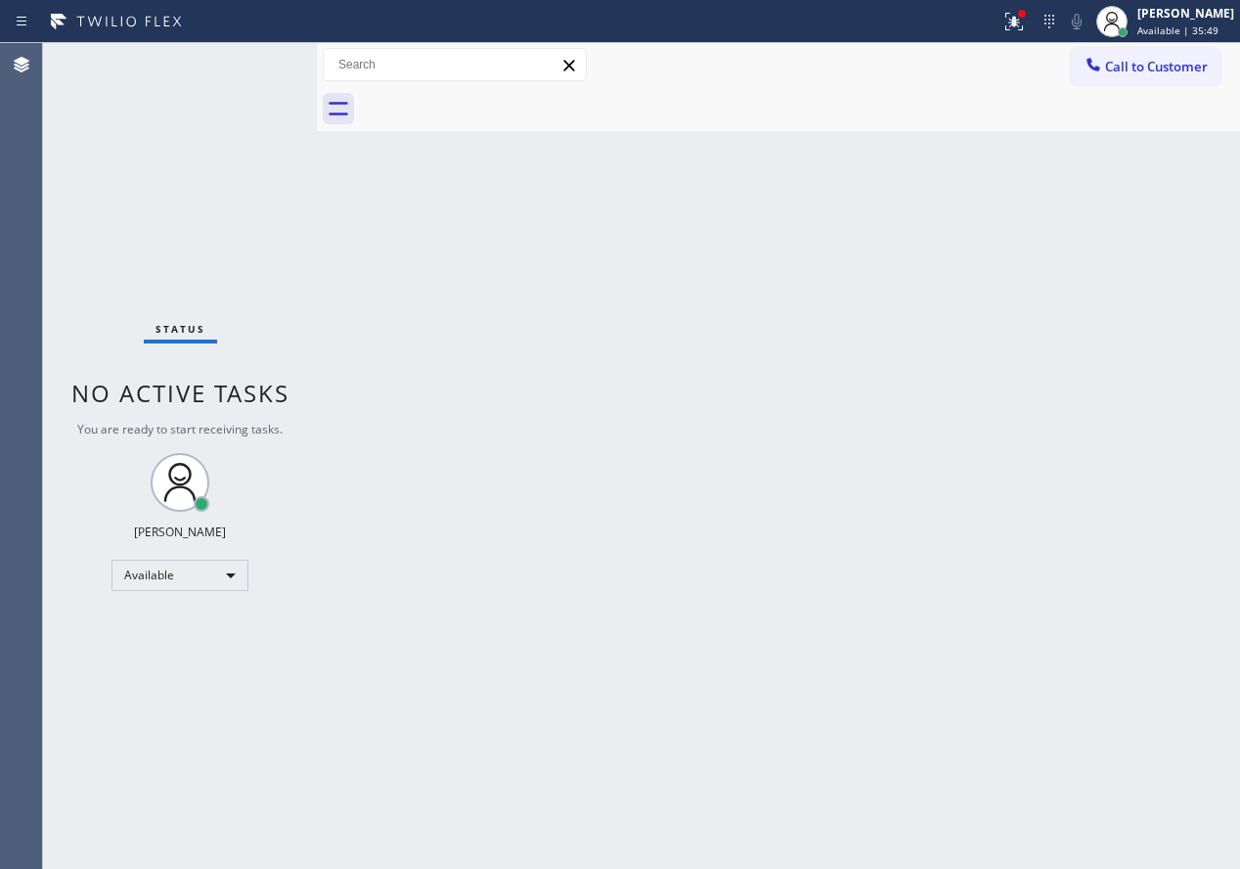
click at [251, 64] on div "Status No active tasks You are ready to start receiving tasks. [PERSON_NAME] Av…" at bounding box center [180, 455] width 274 height 825
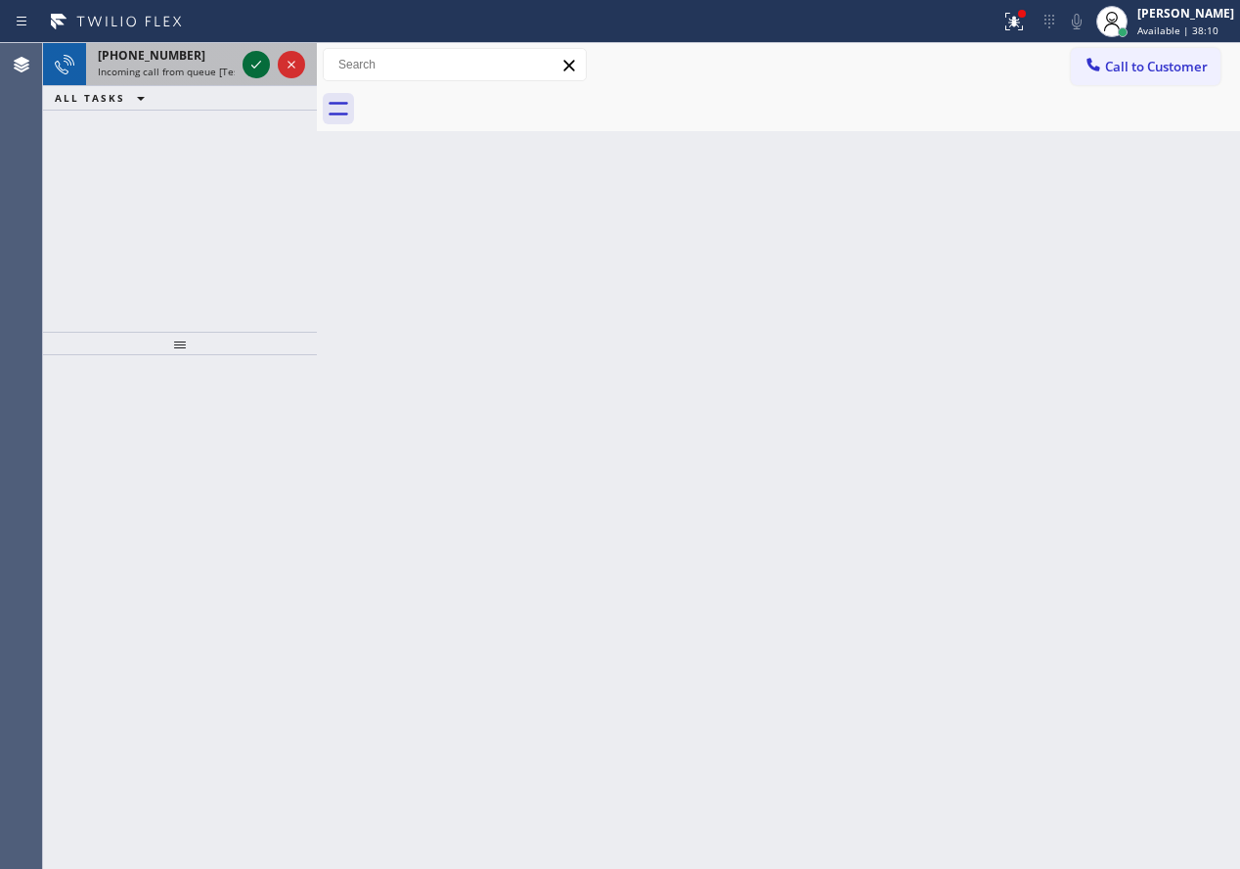
click at [253, 61] on icon at bounding box center [256, 64] width 23 height 23
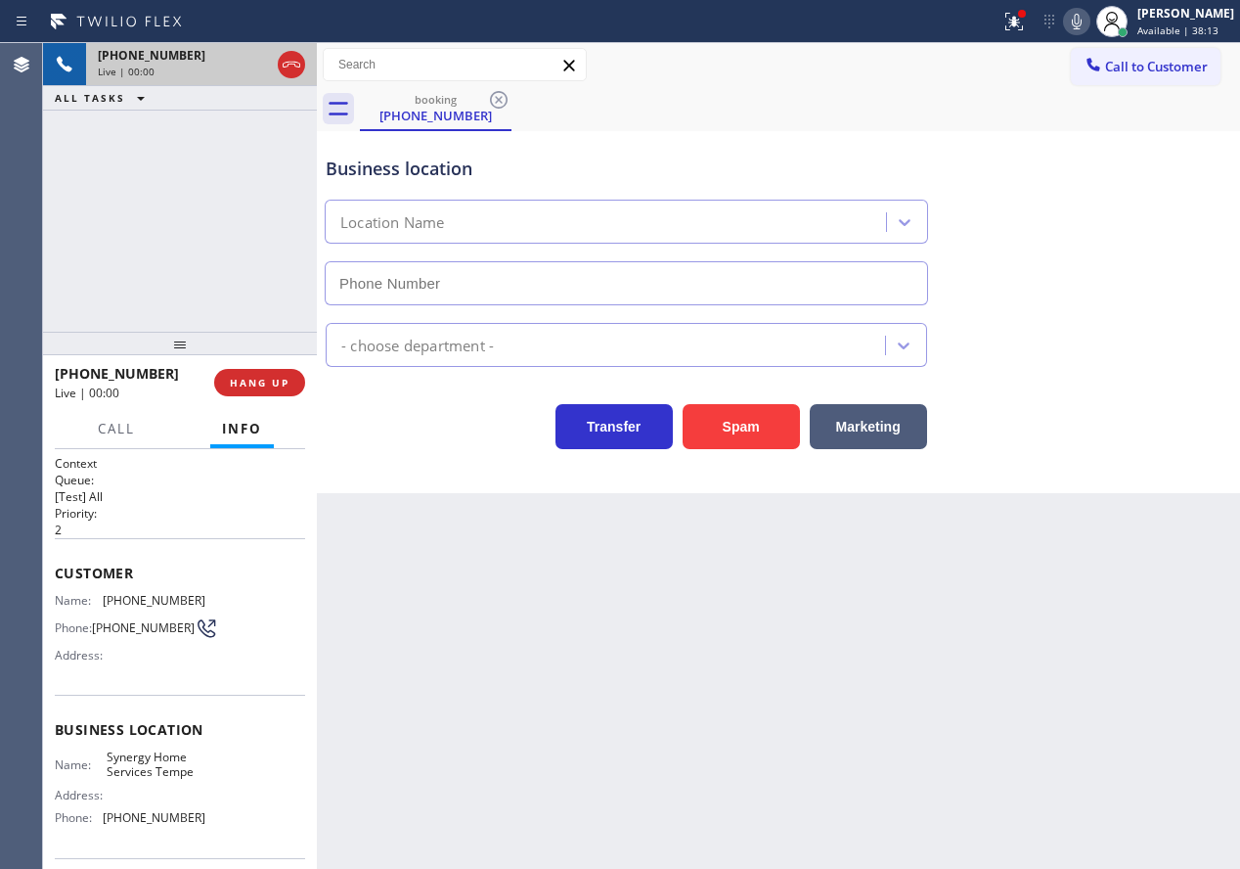
type input "[PHONE_NUMBER]"
click at [756, 429] on button "Spam" at bounding box center [741, 426] width 117 height 45
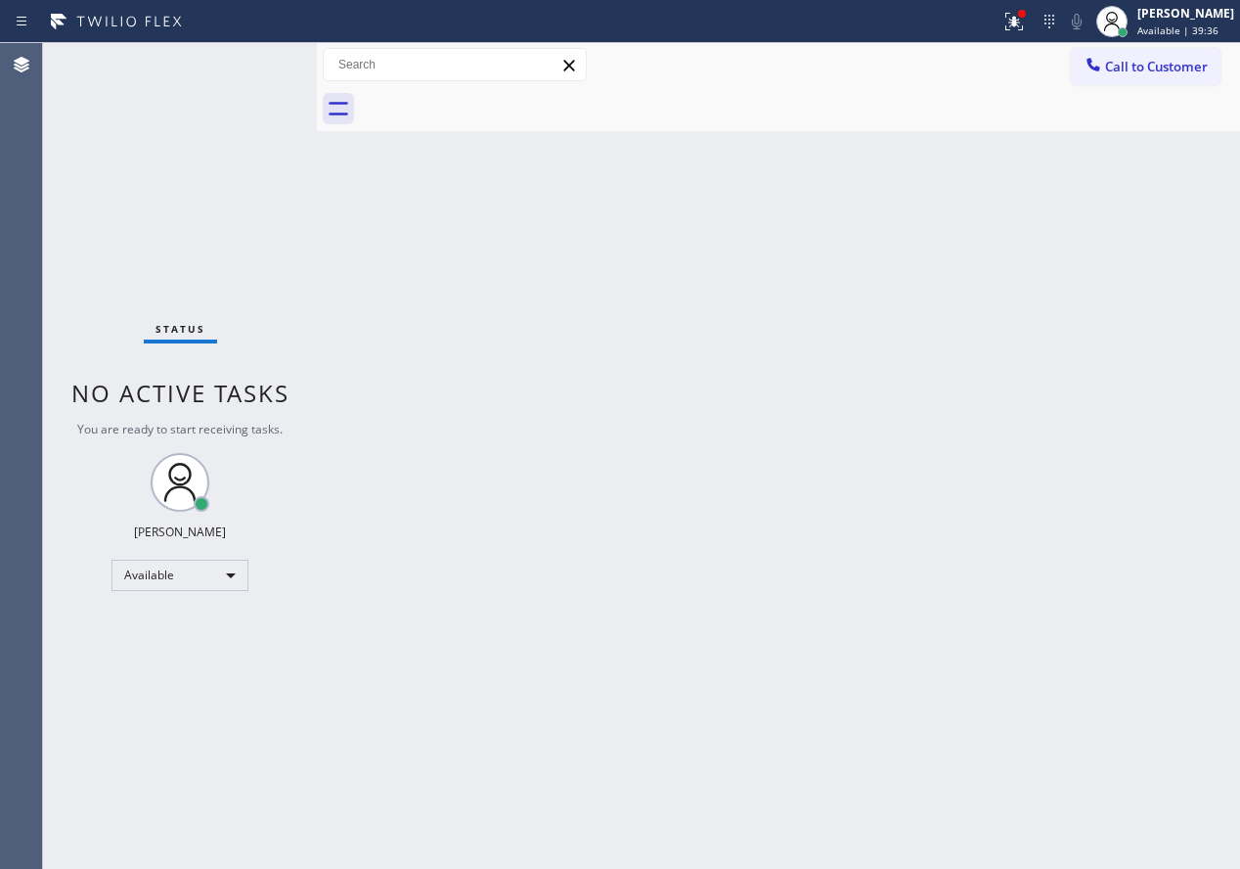
click at [998, 273] on div "Back to Dashboard Change Sender ID Customers Technicians Select a contact Outbo…" at bounding box center [778, 455] width 923 height 825
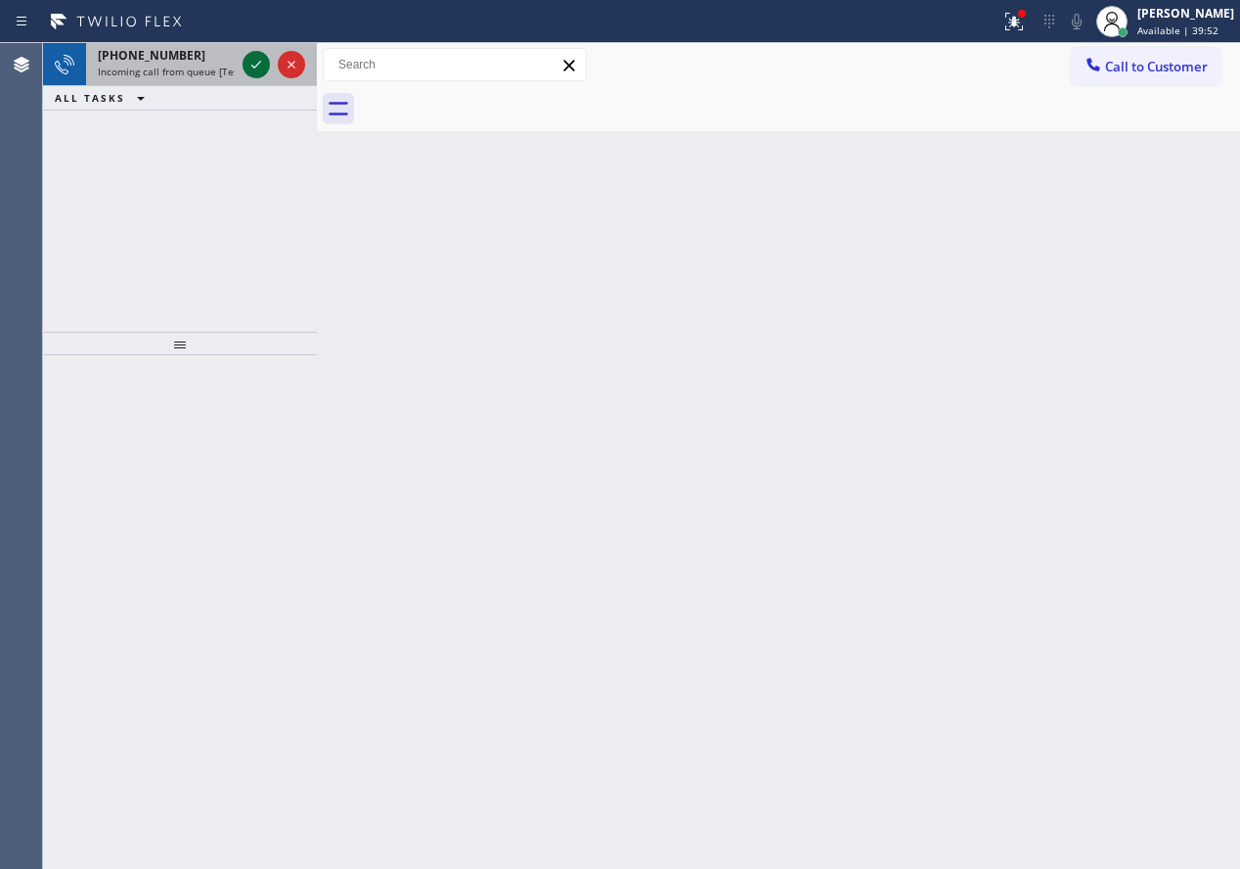
click at [253, 61] on icon at bounding box center [256, 64] width 23 height 23
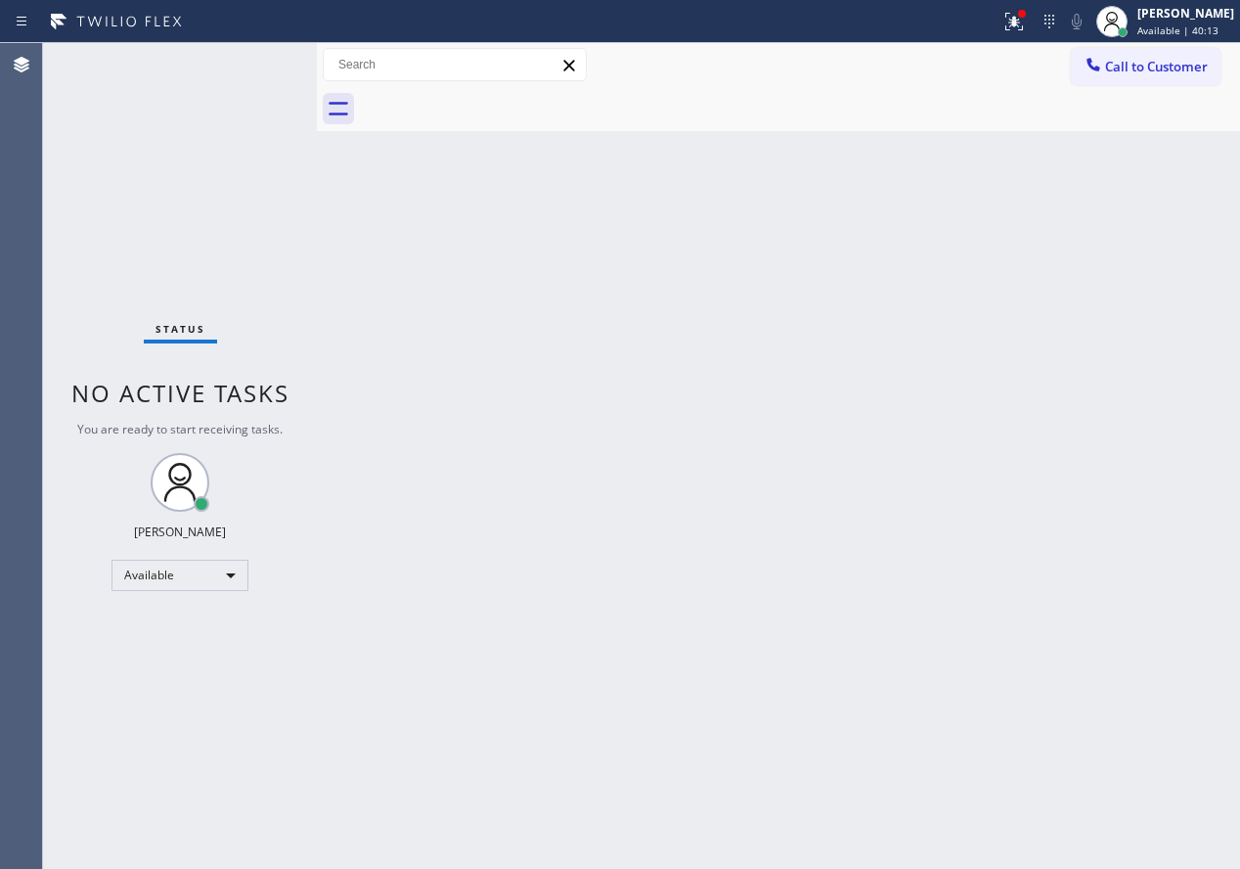
click at [565, 756] on div "Back to Dashboard Change Sender ID Customers Technicians Select a contact Outbo…" at bounding box center [778, 455] width 923 height 825
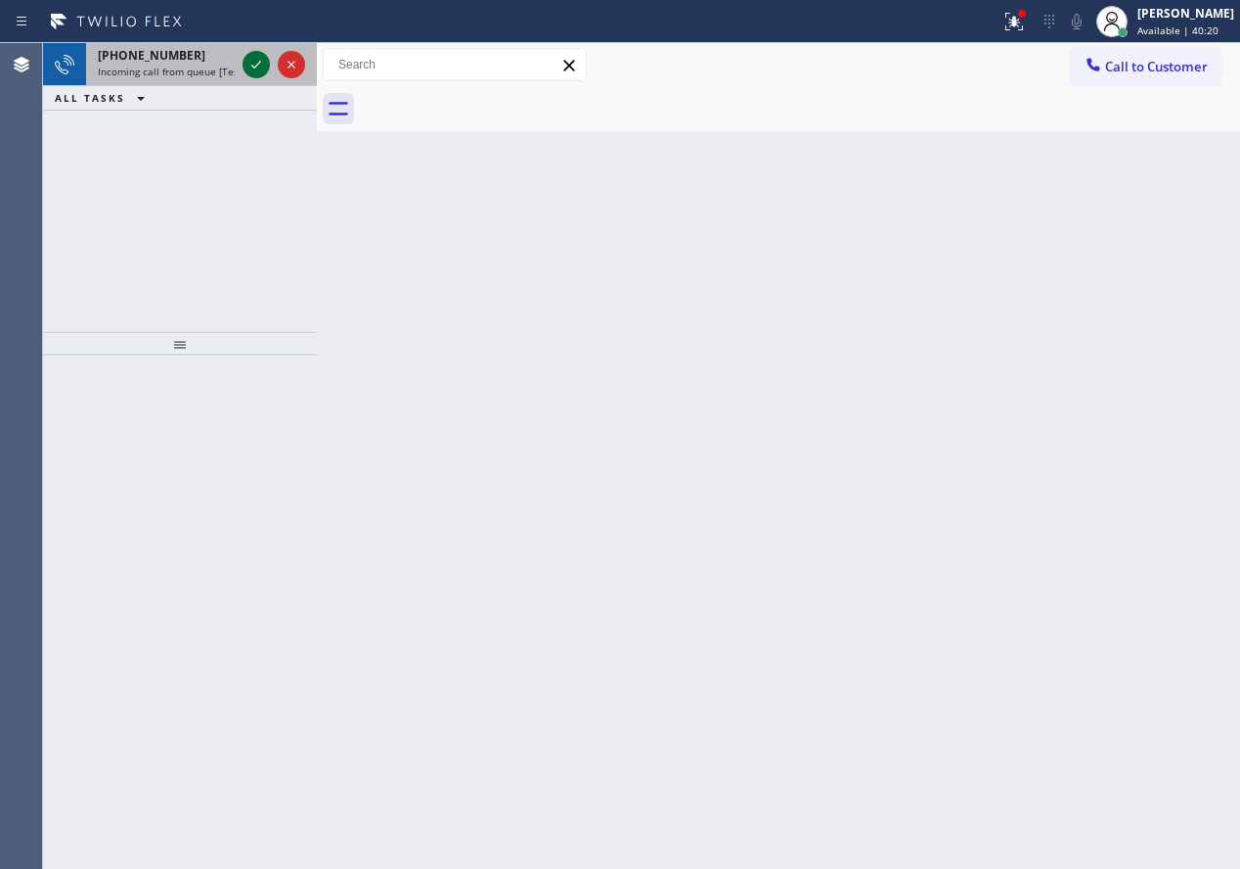
click at [253, 68] on icon at bounding box center [256, 64] width 23 height 23
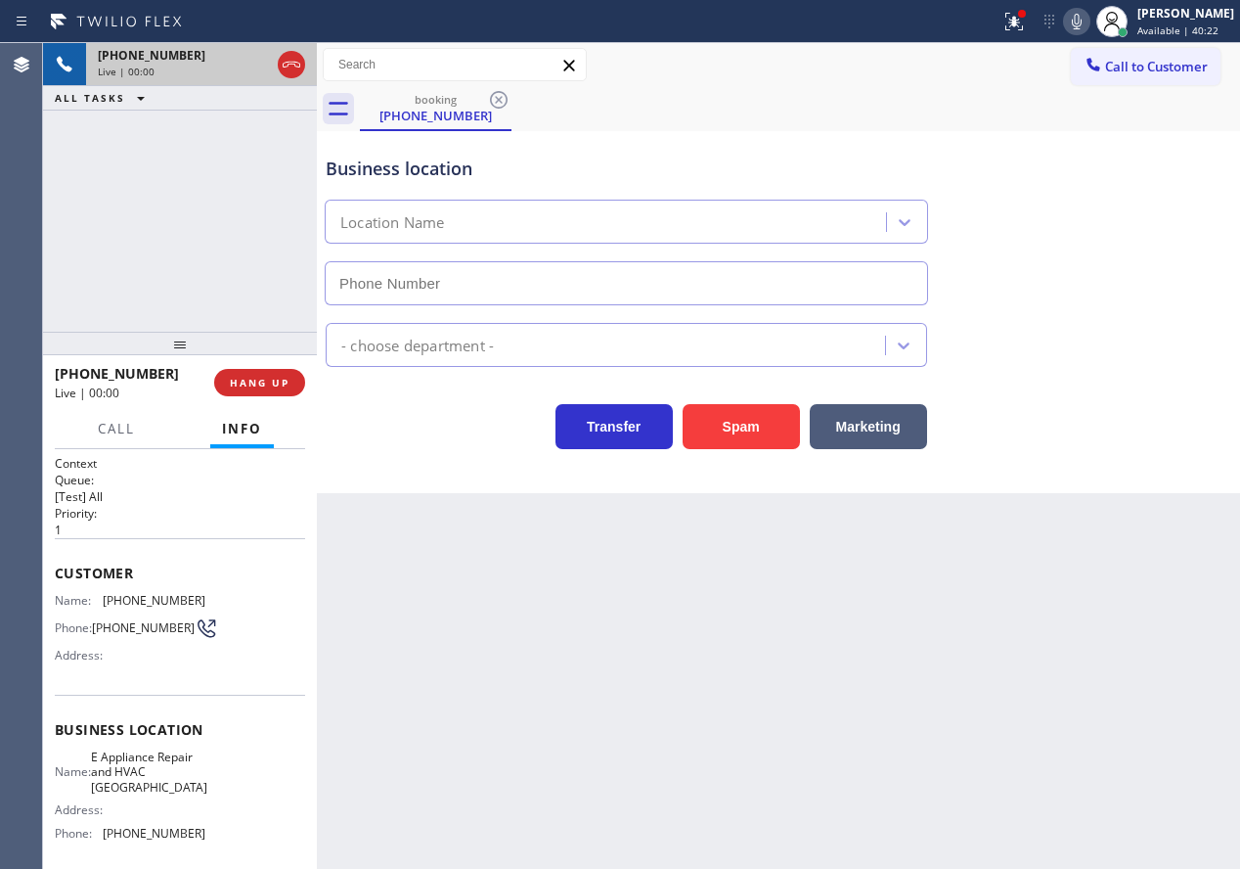
type input "[PHONE_NUMBER]"
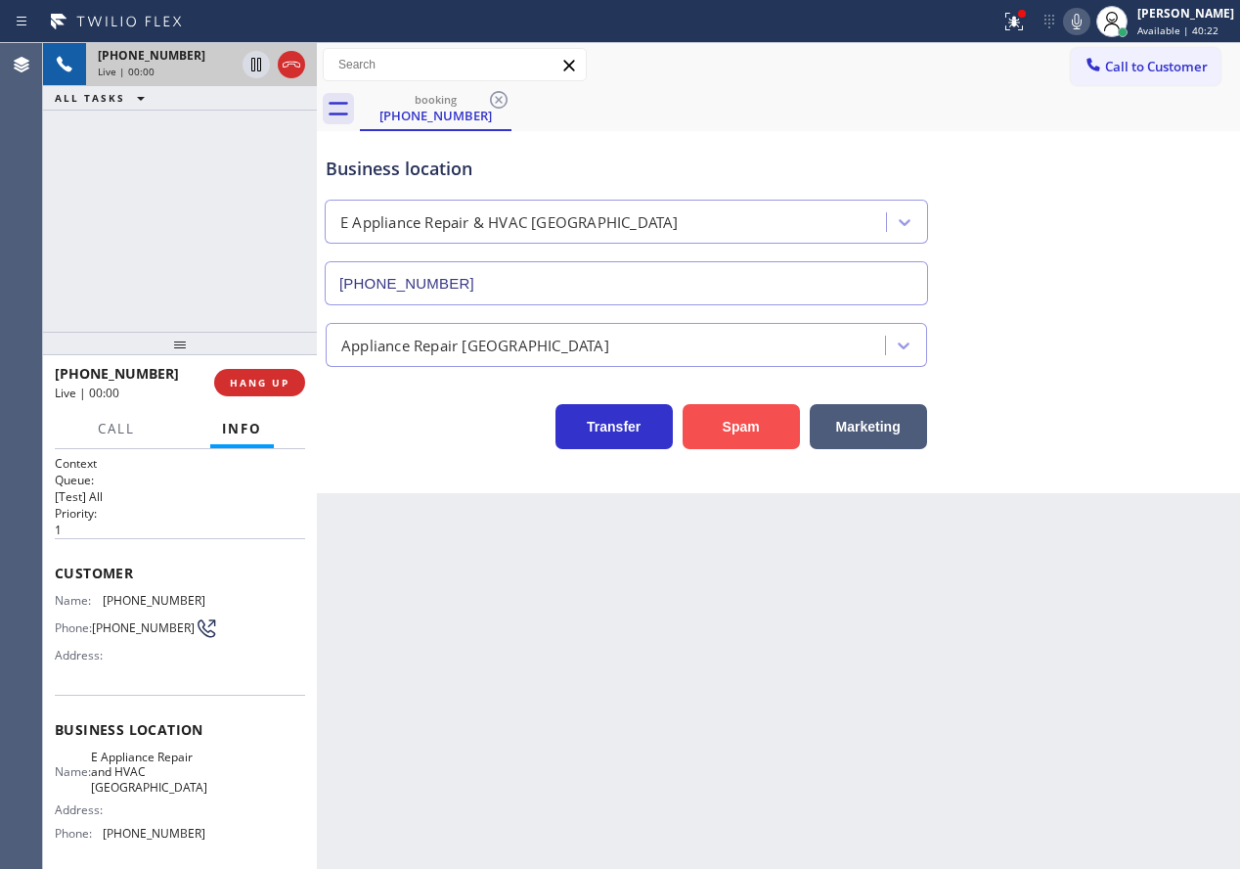
click at [753, 426] on button "Spam" at bounding box center [741, 426] width 117 height 45
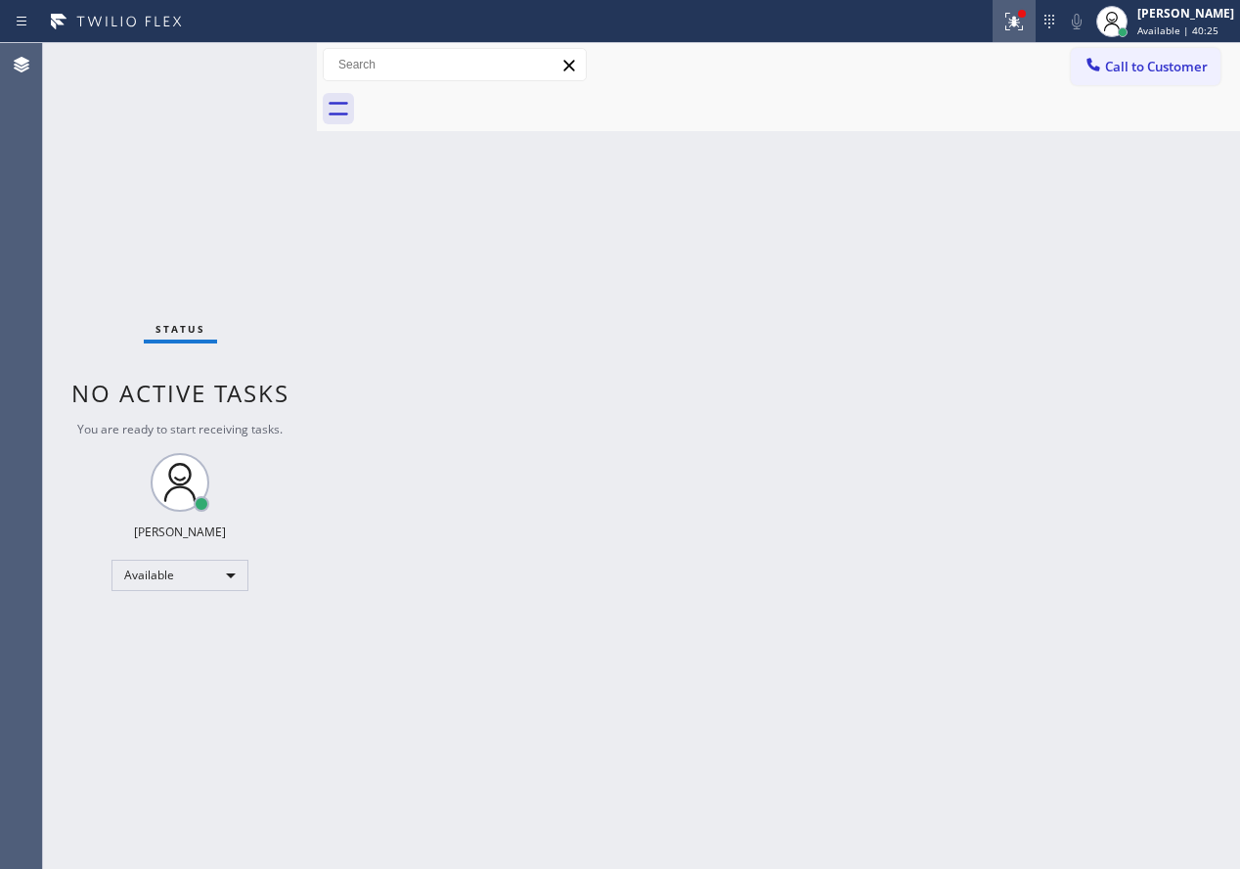
click at [1026, 19] on icon at bounding box center [1013, 21] width 23 height 23
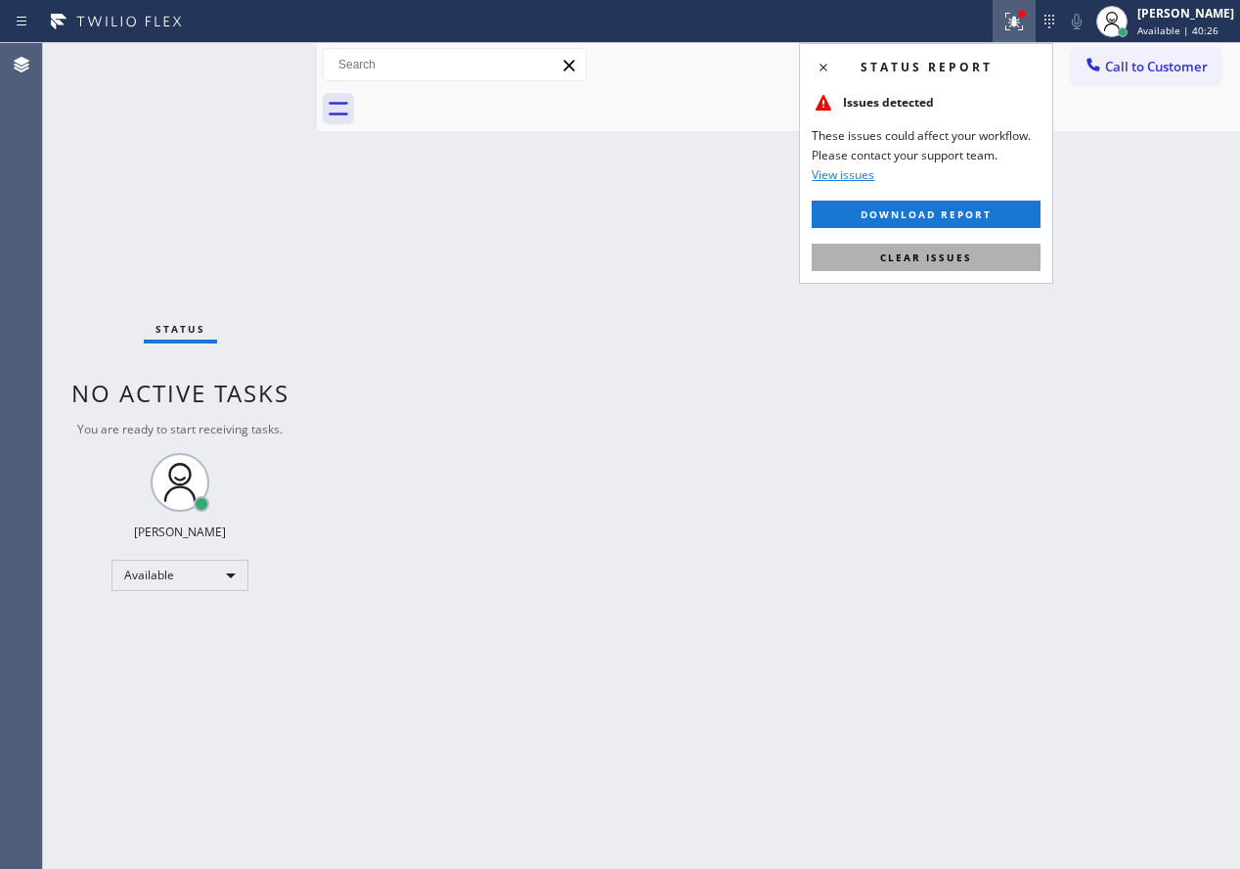
click at [887, 263] on span "Clear issues" at bounding box center [926, 257] width 92 height 14
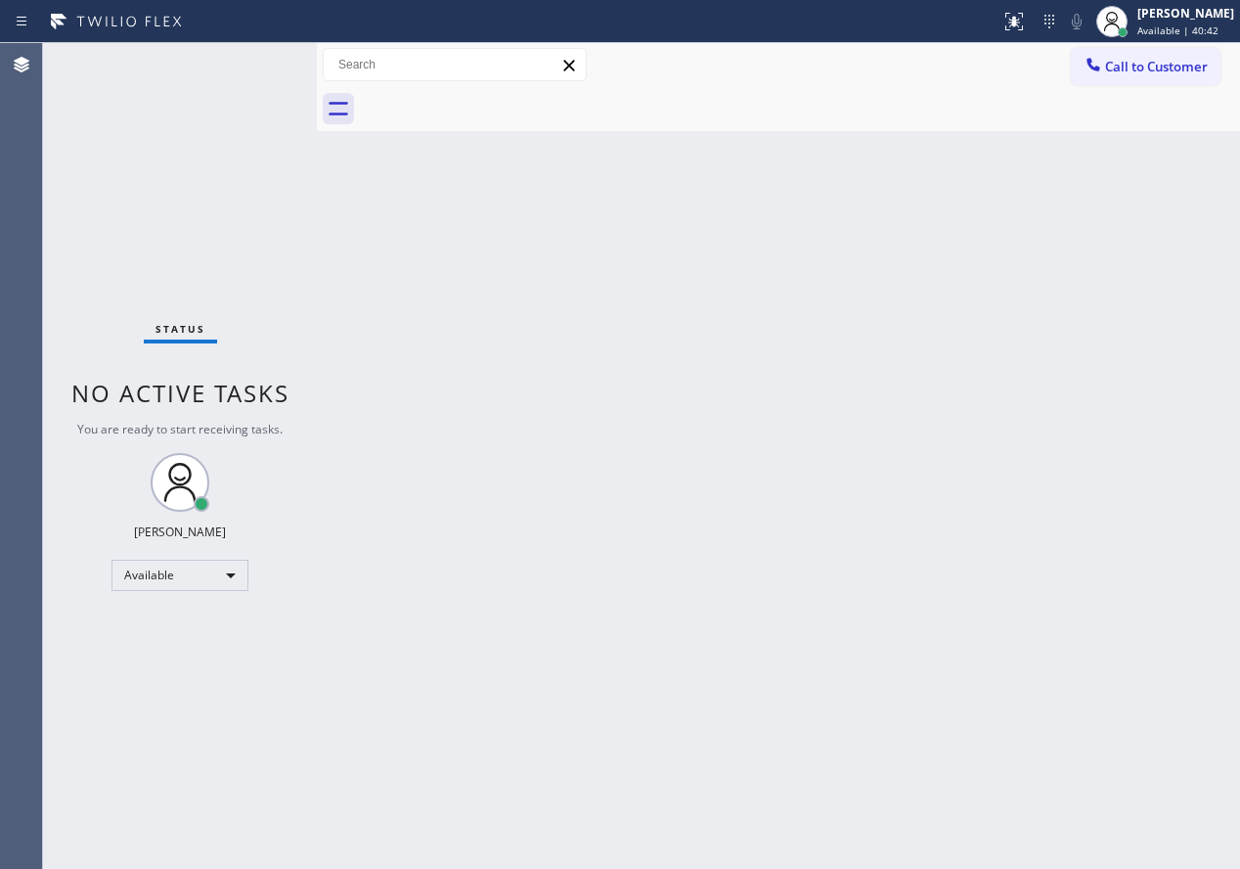
click at [1060, 610] on div "Back to Dashboard Change Sender ID Customers Technicians Select a contact Outbo…" at bounding box center [778, 455] width 923 height 825
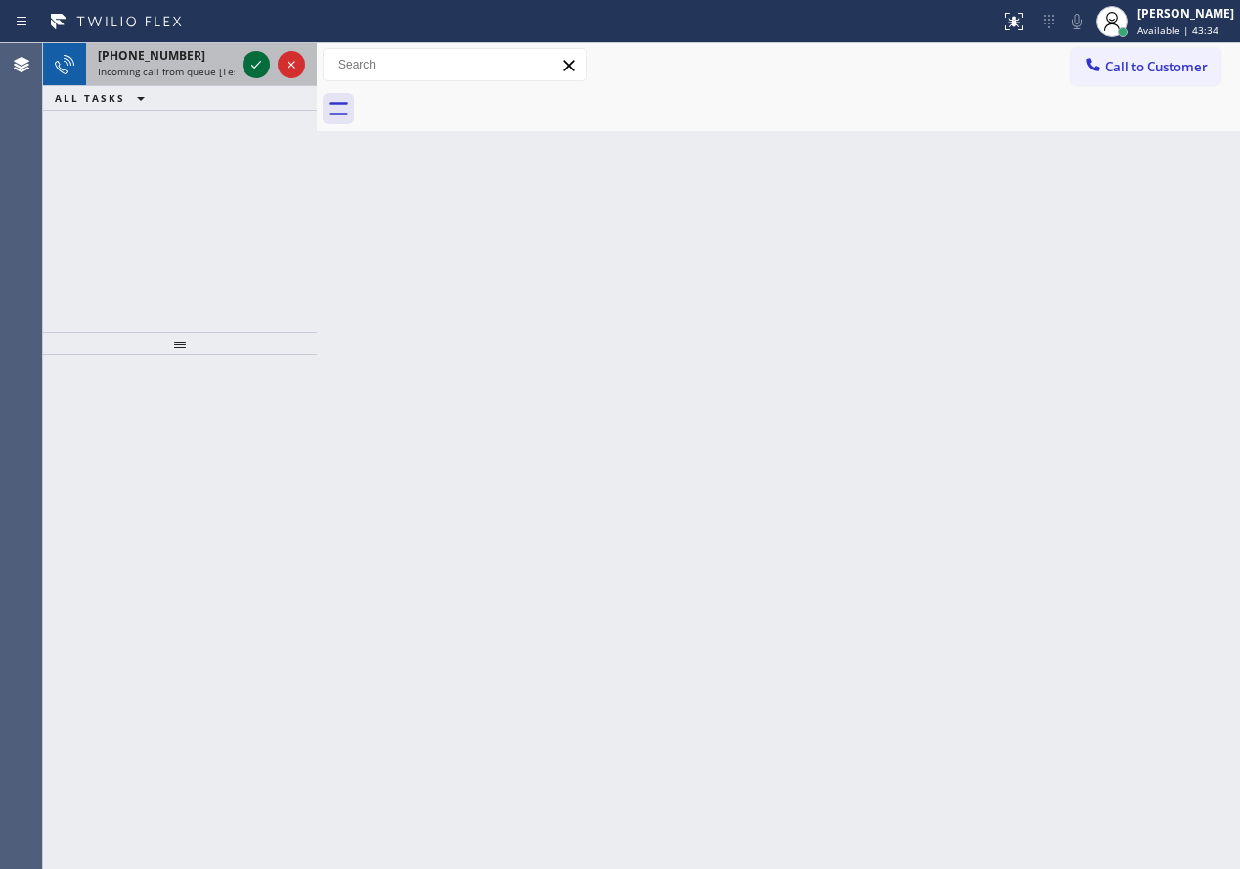
click at [255, 66] on icon at bounding box center [256, 64] width 23 height 23
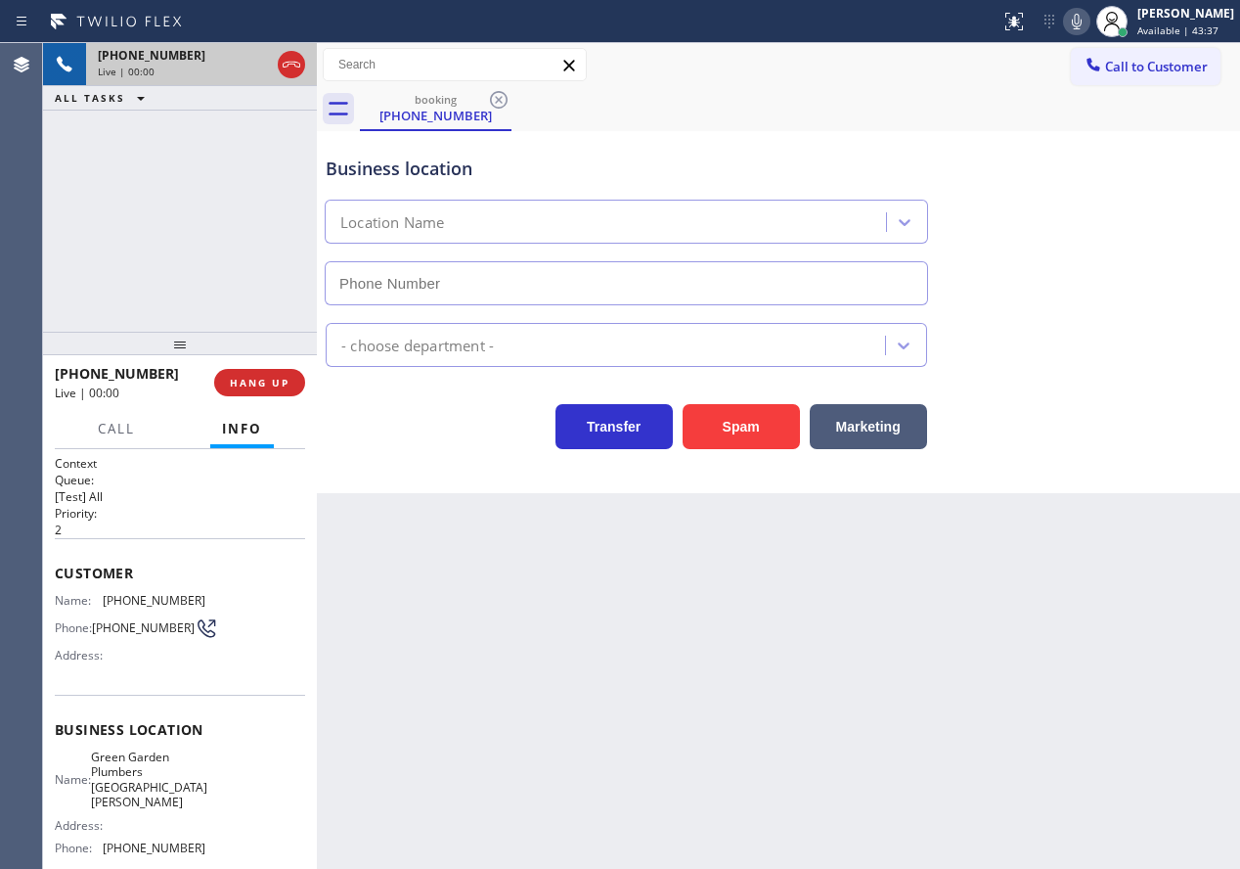
type input "[PHONE_NUMBER]"
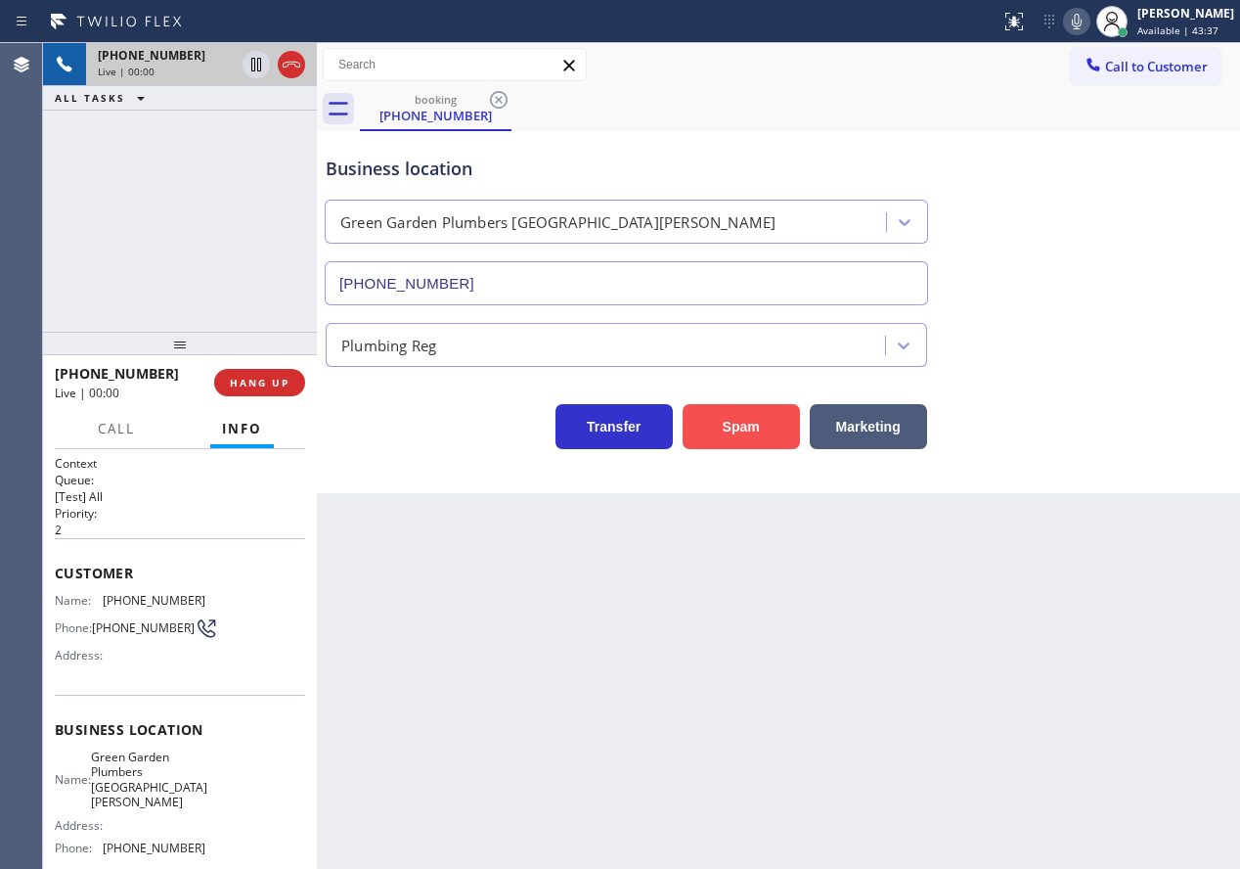
click at [742, 425] on button "Spam" at bounding box center [741, 426] width 117 height 45
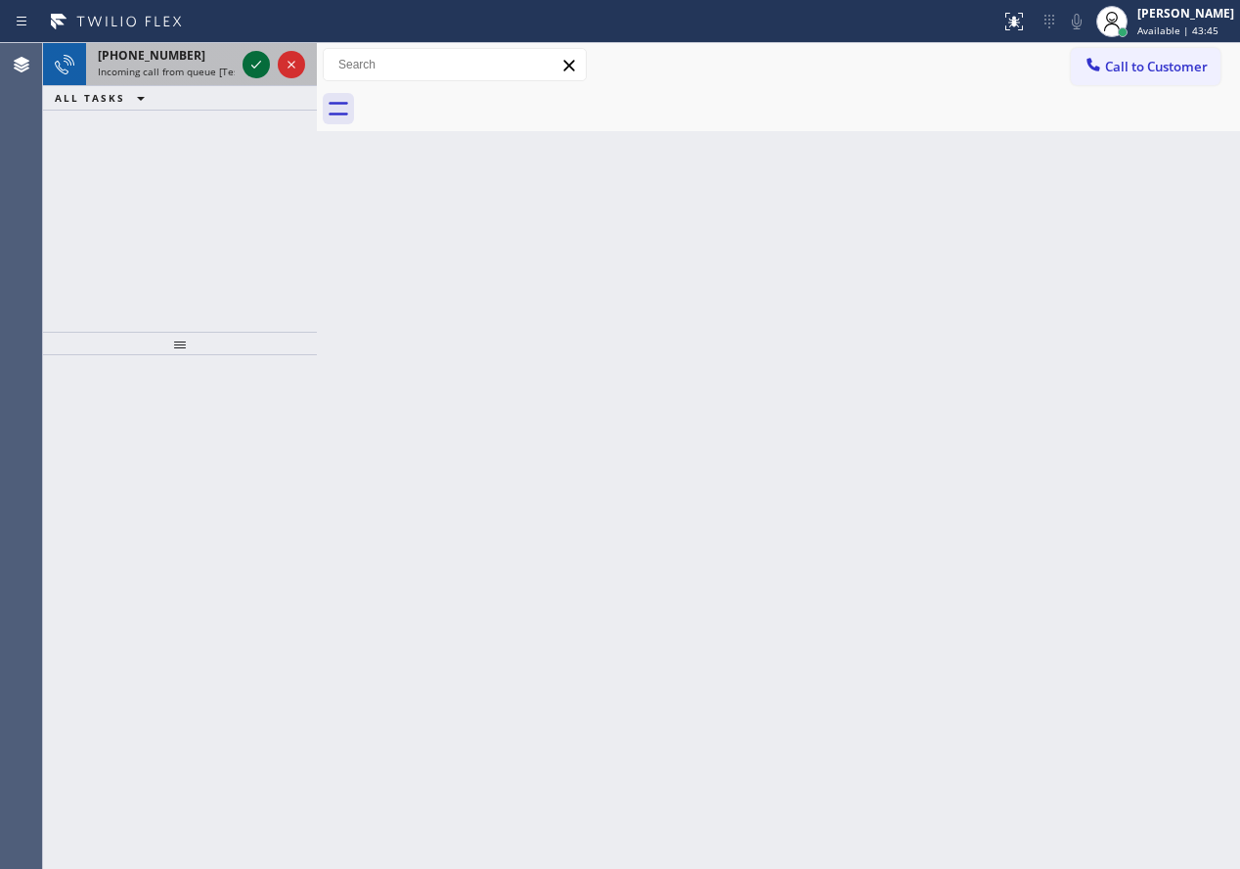
click at [251, 62] on icon at bounding box center [256, 64] width 23 height 23
click at [255, 68] on icon at bounding box center [256, 64] width 23 height 23
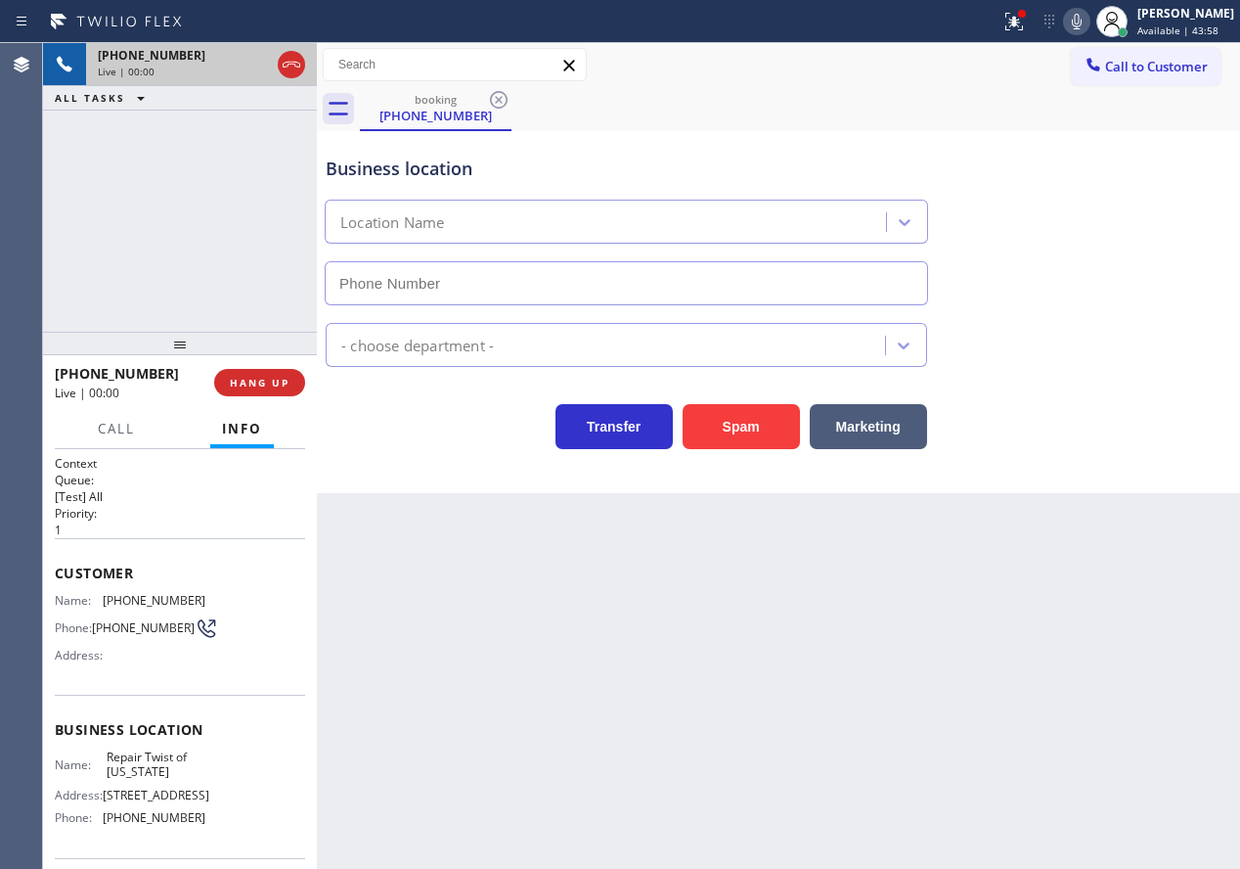
type input "[PHONE_NUMBER]"
click at [157, 780] on span "Repair Twist of [US_STATE]" at bounding box center [156, 764] width 98 height 30
copy span "Repair Twist of [US_STATE]"
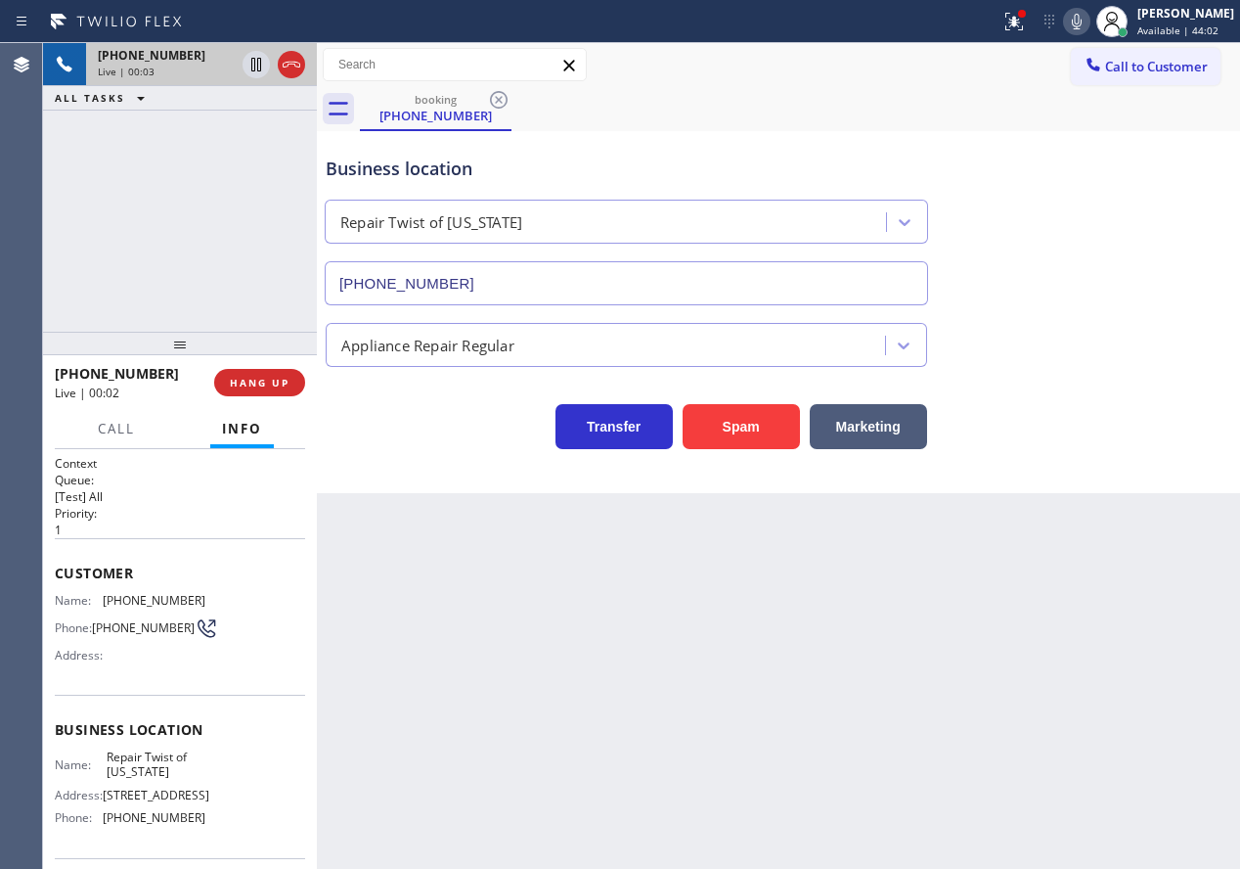
click at [669, 282] on input "[PHONE_NUMBER]" at bounding box center [626, 283] width 603 height 44
click at [150, 594] on span "[PHONE_NUMBER]" at bounding box center [154, 600] width 103 height 15
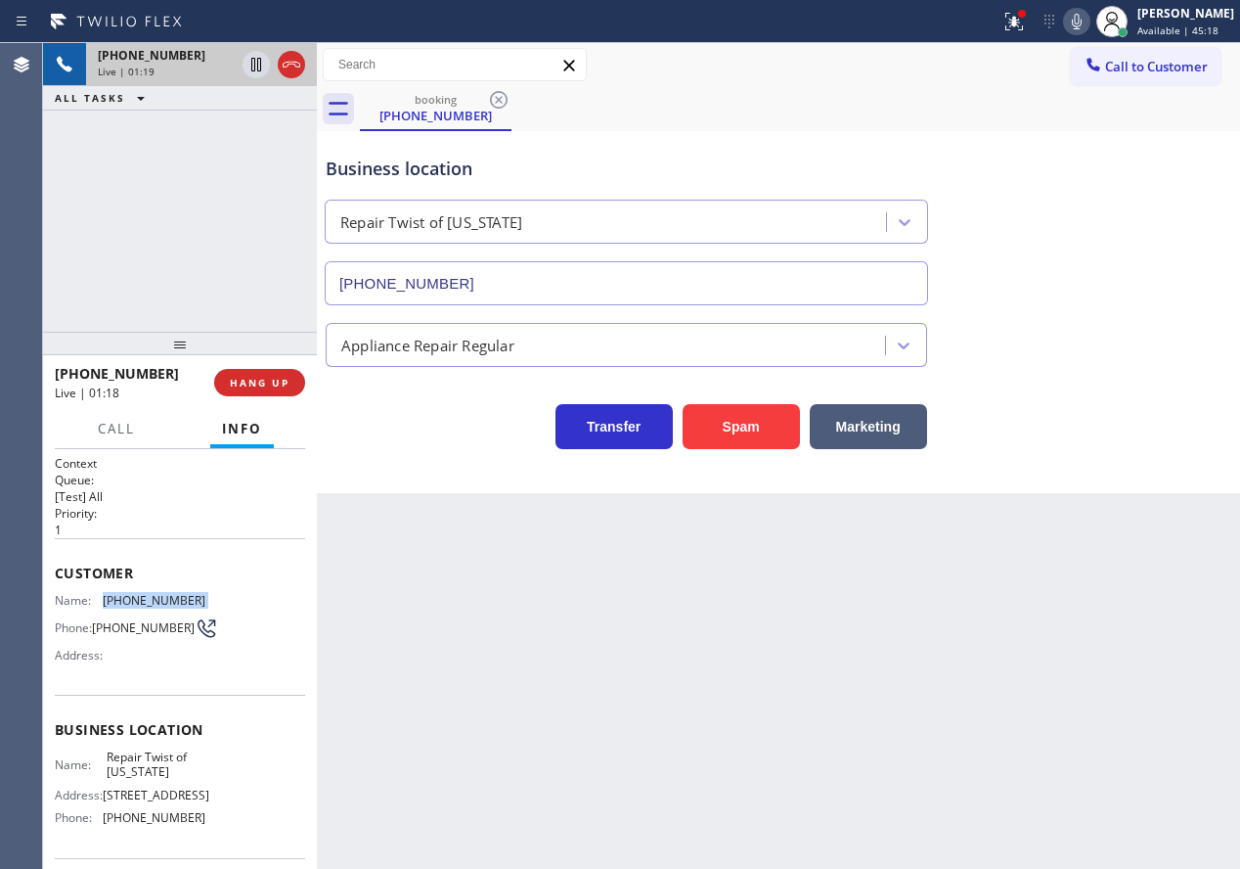
click at [150, 594] on span "[PHONE_NUMBER]" at bounding box center [154, 600] width 103 height 15
copy span "[PHONE_NUMBER]"
click at [1089, 14] on icon at bounding box center [1076, 21] width 23 height 23
click at [1028, 18] on div at bounding box center [1022, 14] width 12 height 12
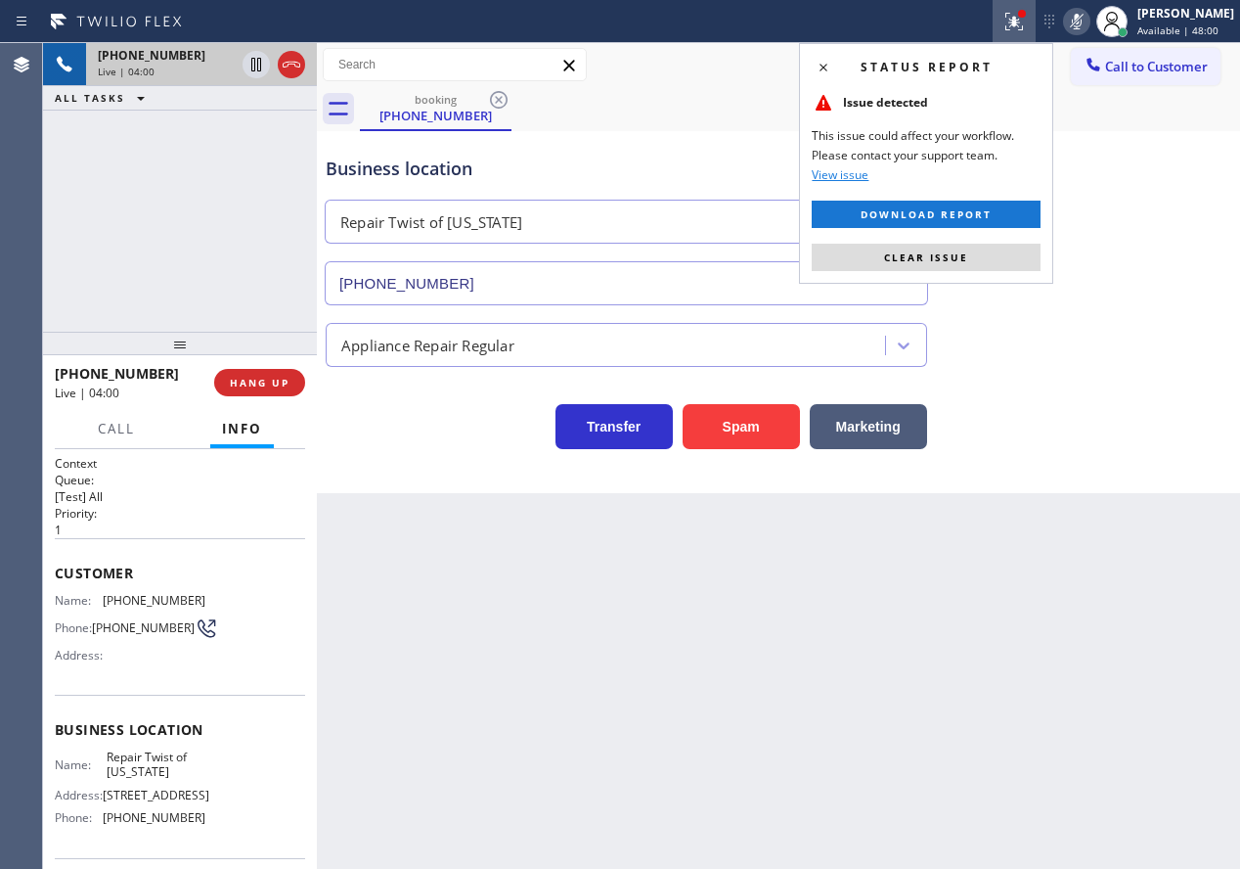
click at [975, 248] on button "Clear issue" at bounding box center [926, 257] width 229 height 27
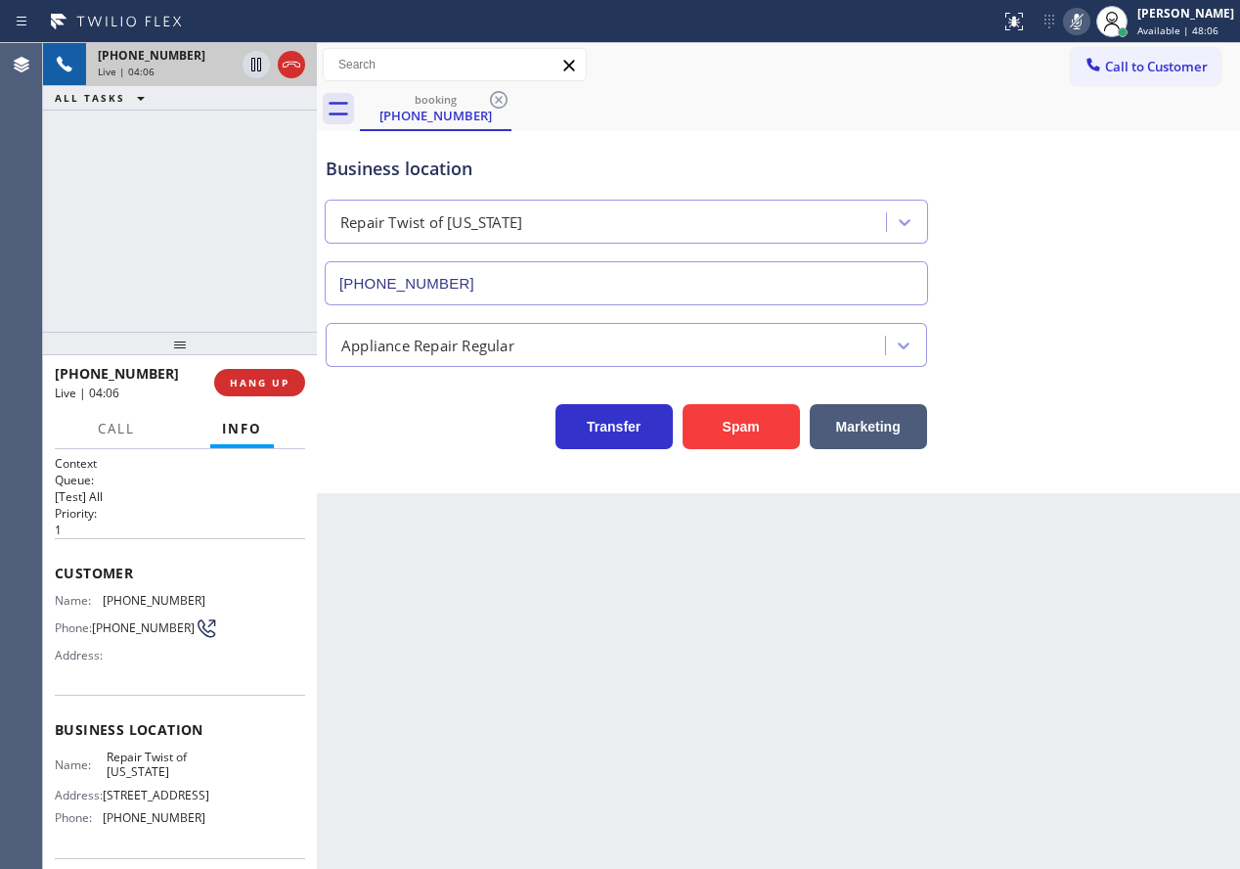
click at [1082, 26] on icon at bounding box center [1077, 22] width 10 height 16
click at [262, 385] on span "HANG UP" at bounding box center [260, 383] width 60 height 14
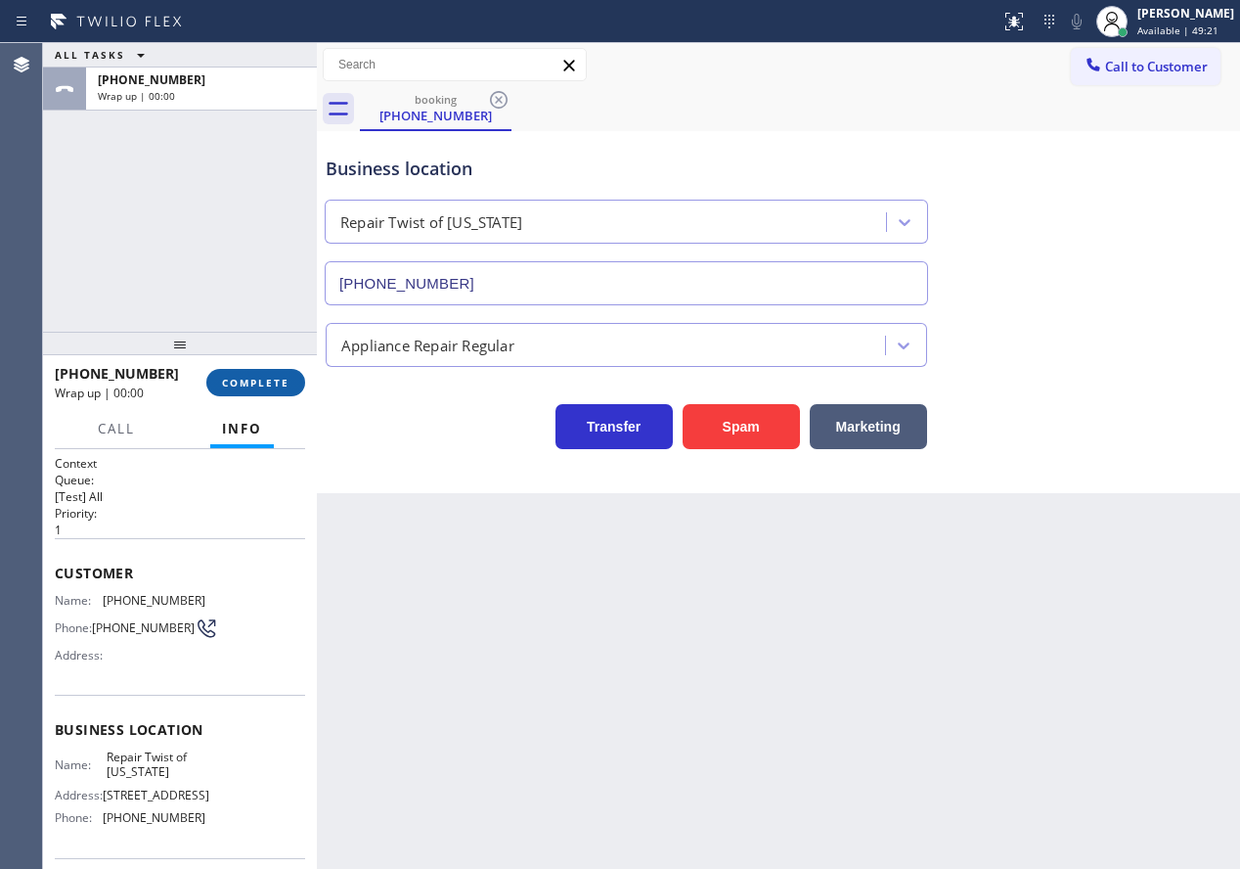
click at [262, 385] on span "COMPLETE" at bounding box center [255, 383] width 67 height 14
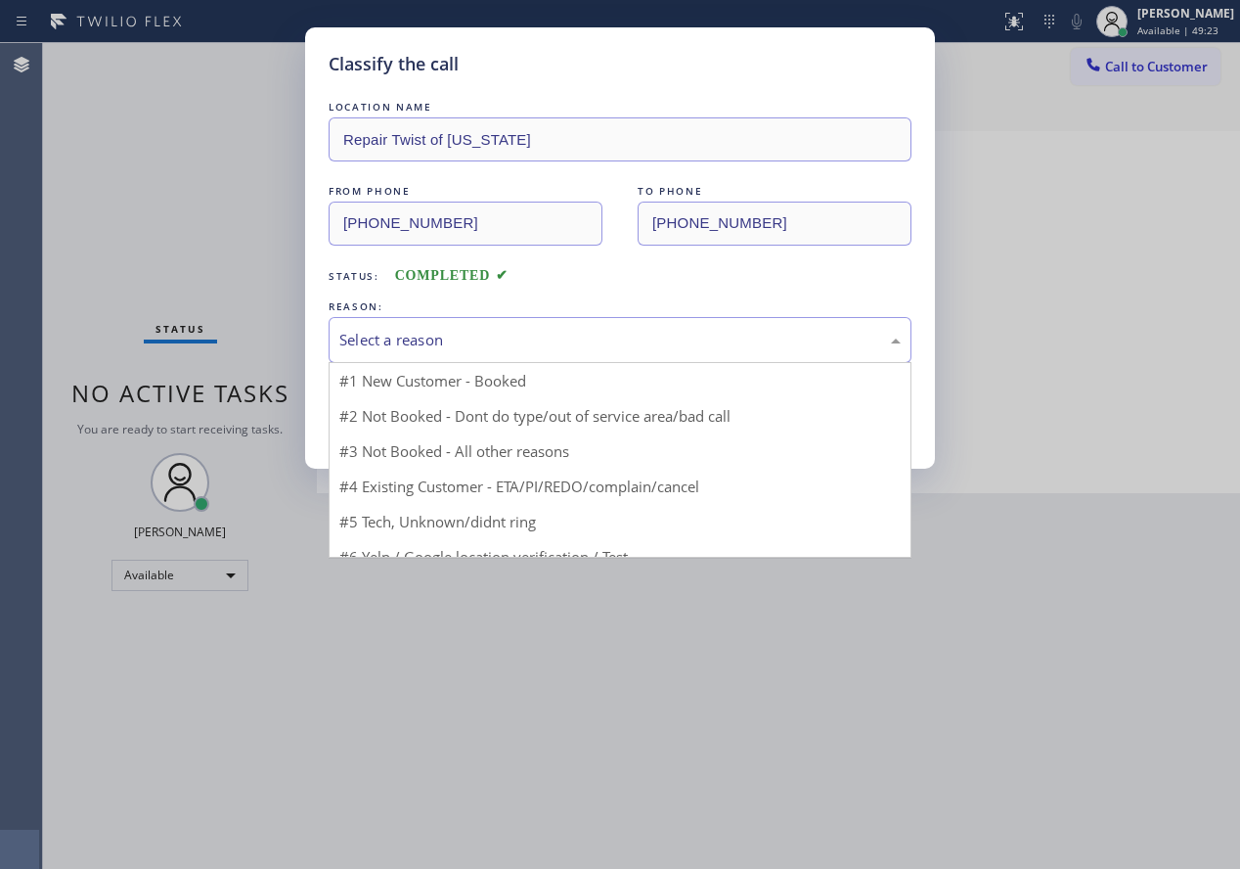
click at [391, 353] on div "Select a reason" at bounding box center [620, 340] width 583 height 46
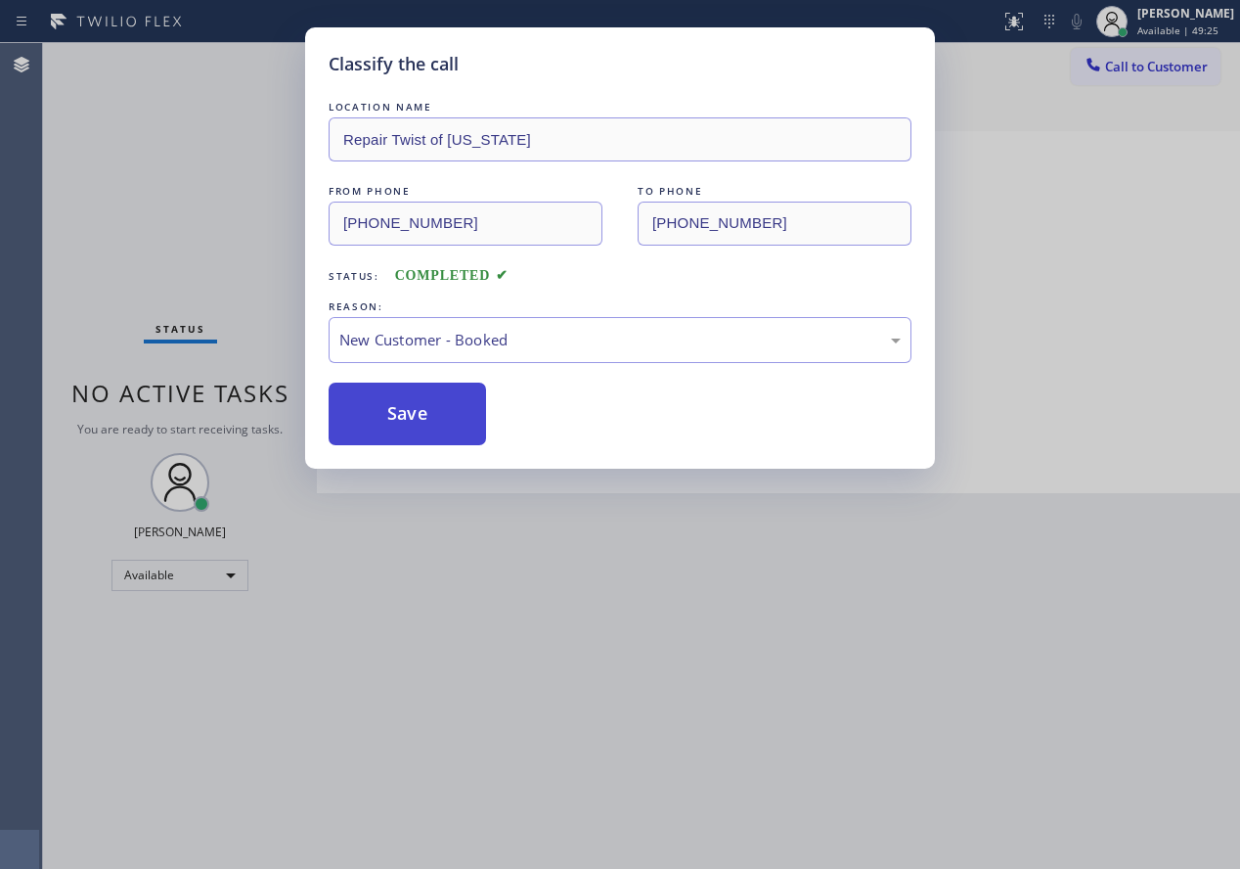
click at [403, 408] on button "Save" at bounding box center [407, 413] width 157 height 63
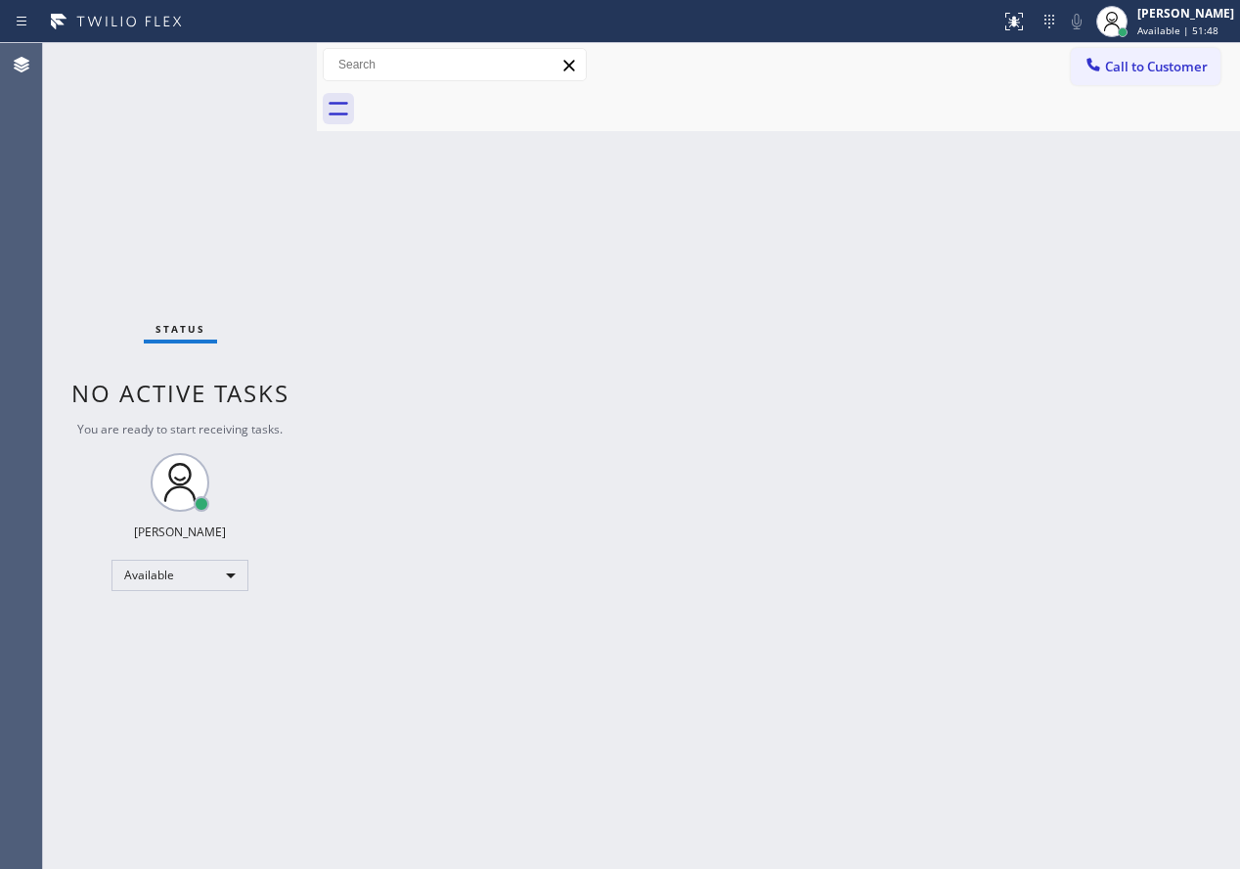
click at [1096, 672] on div "Back to Dashboard Change Sender ID Customers Technicians Select a contact Outbo…" at bounding box center [778, 455] width 923 height 825
click at [1080, 450] on div "Back to Dashboard Change Sender ID Customers Technicians Select a contact Outbo…" at bounding box center [778, 455] width 923 height 825
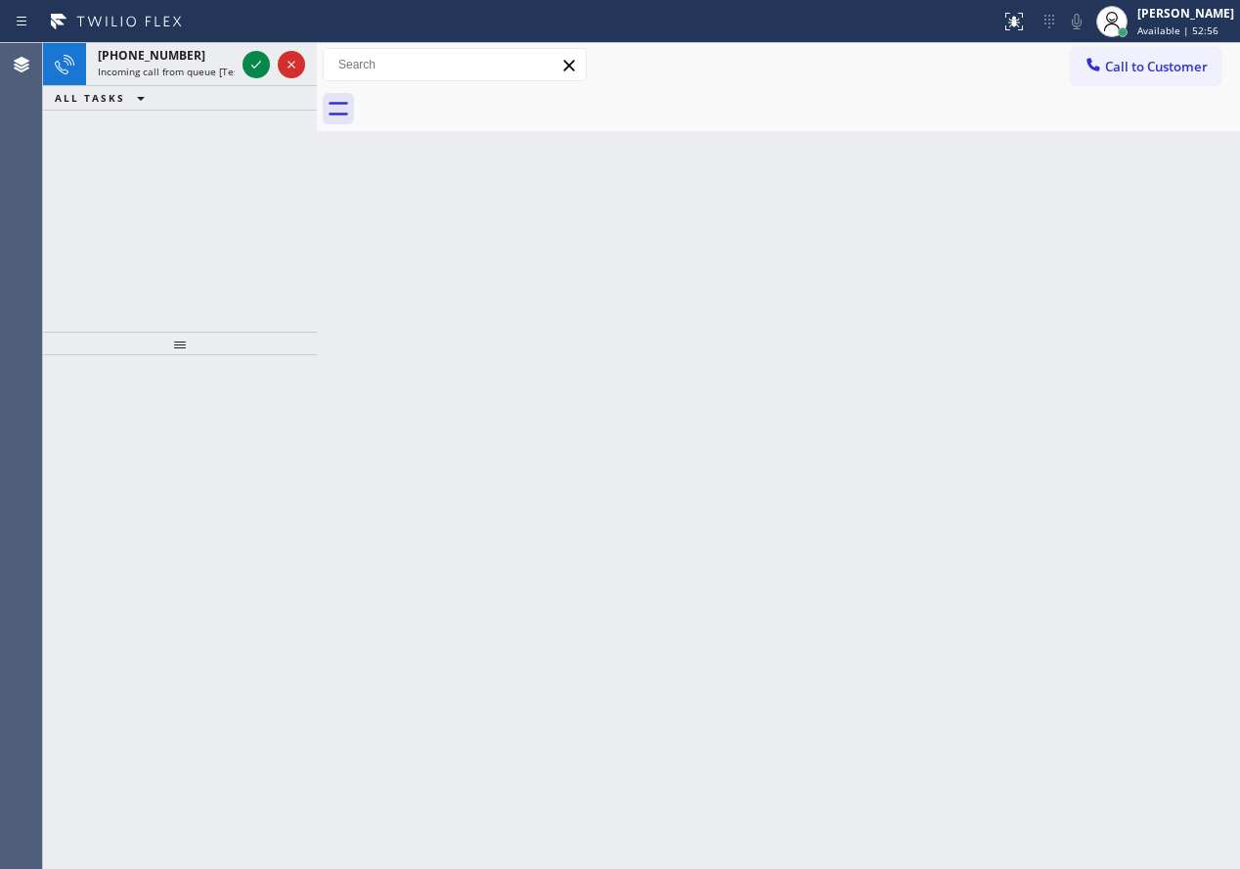
drag, startPoint x: 1093, startPoint y: 411, endPoint x: 872, endPoint y: 327, distance: 236.5
click at [1093, 411] on div "Back to Dashboard Change Sender ID Customers Technicians Select a contact Outbo…" at bounding box center [778, 455] width 923 height 825
click at [251, 70] on icon at bounding box center [256, 64] width 23 height 23
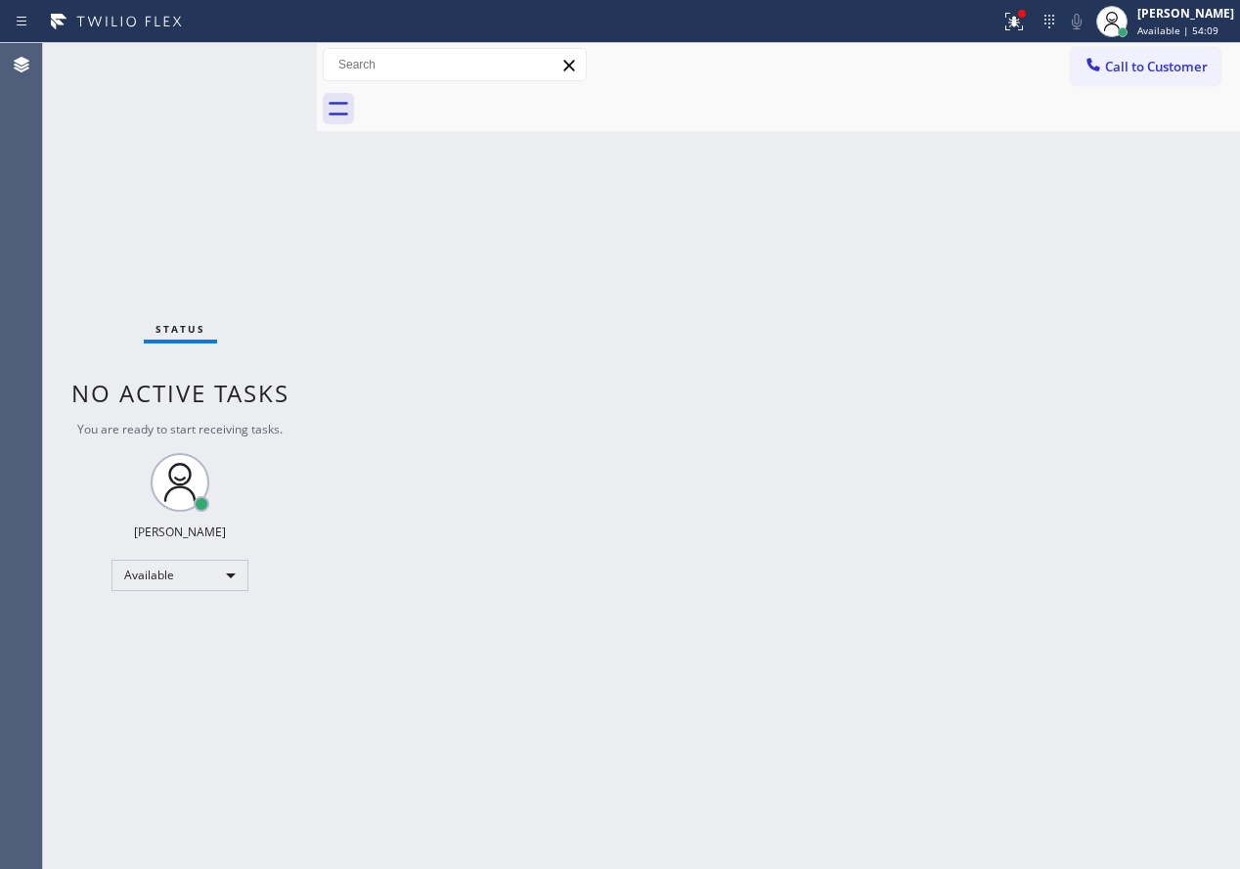
drag, startPoint x: 1042, startPoint y: 343, endPoint x: 1042, endPoint y: 153, distance: 190.7
click at [1042, 343] on div "Back to Dashboard Change Sender ID Customers Technicians Select a contact Outbo…" at bounding box center [778, 455] width 923 height 825
click at [1026, 31] on icon at bounding box center [1013, 21] width 23 height 23
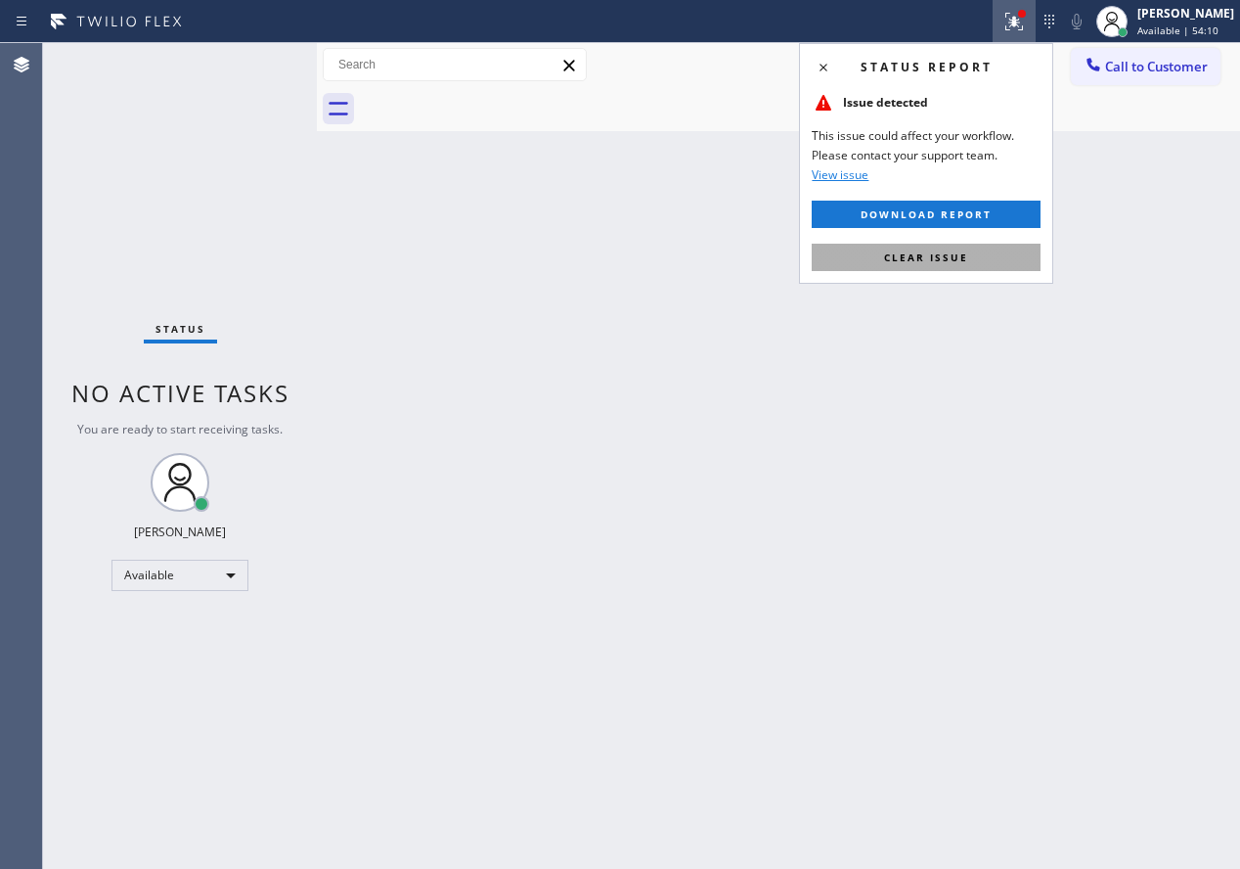
click at [1021, 258] on button "Clear issue" at bounding box center [926, 257] width 229 height 27
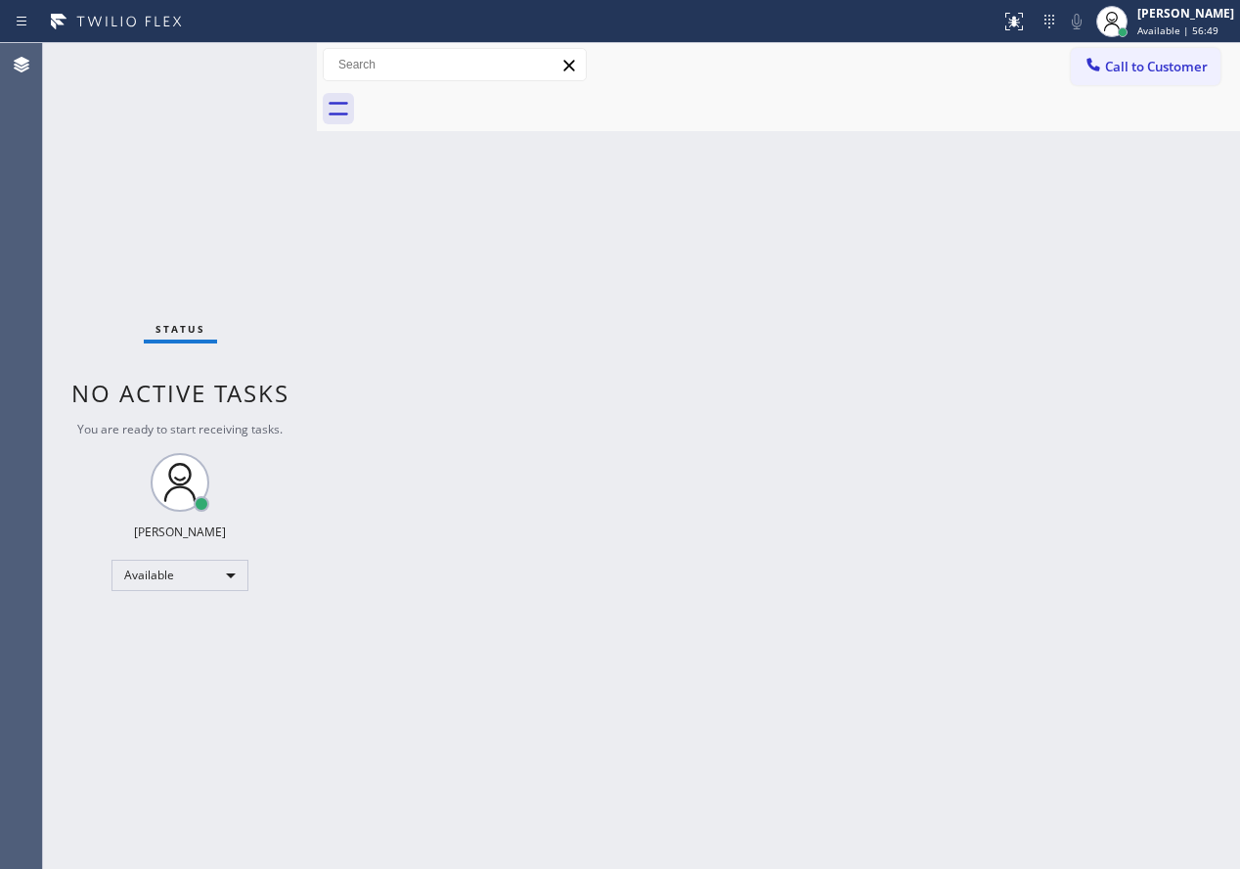
click at [1145, 341] on div "Back to Dashboard Change Sender ID Customers Technicians Select a contact Outbo…" at bounding box center [778, 455] width 923 height 825
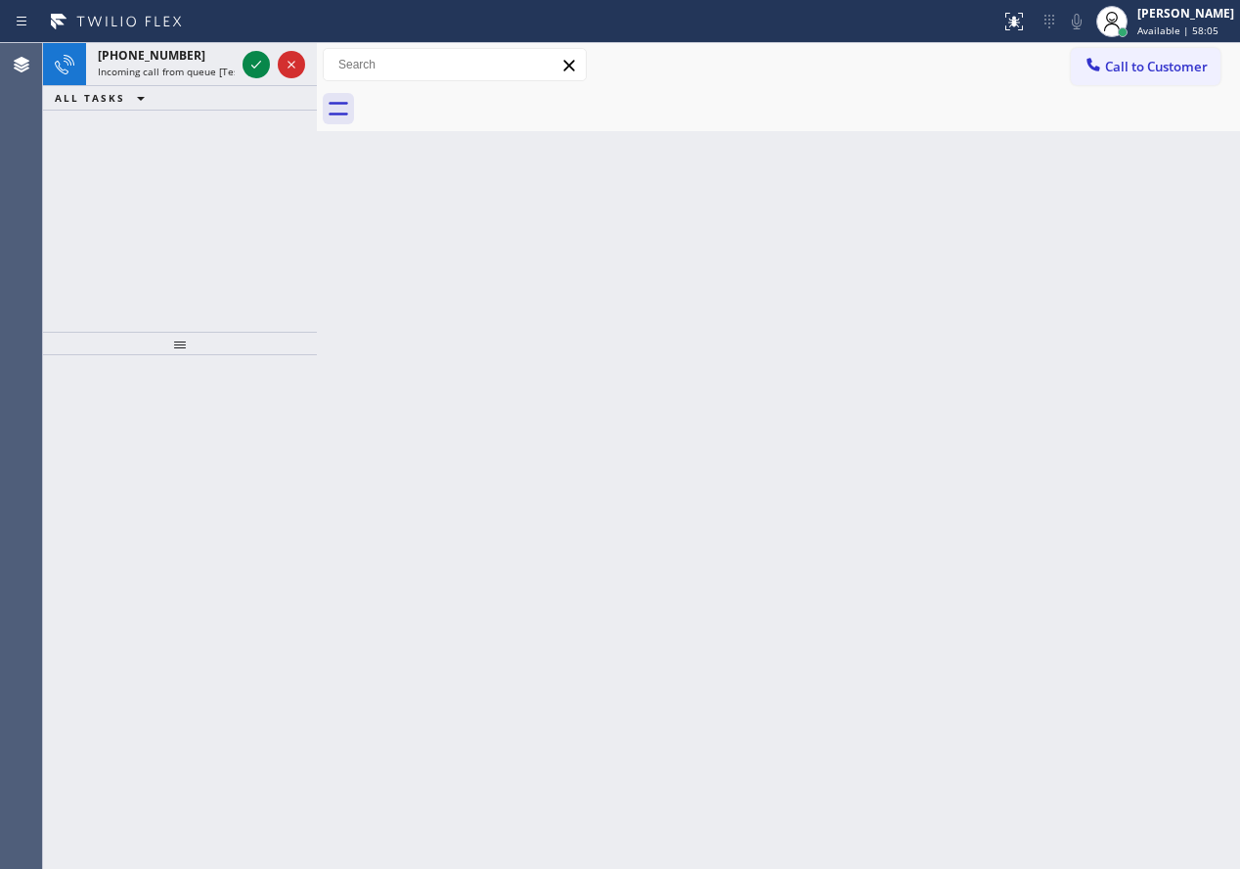
click at [1222, 369] on div "Back to Dashboard Change Sender ID Customers Technicians Select a contact Outbo…" at bounding box center [778, 455] width 923 height 825
click at [247, 65] on icon at bounding box center [256, 64] width 23 height 23
click at [255, 69] on icon at bounding box center [256, 64] width 23 height 23
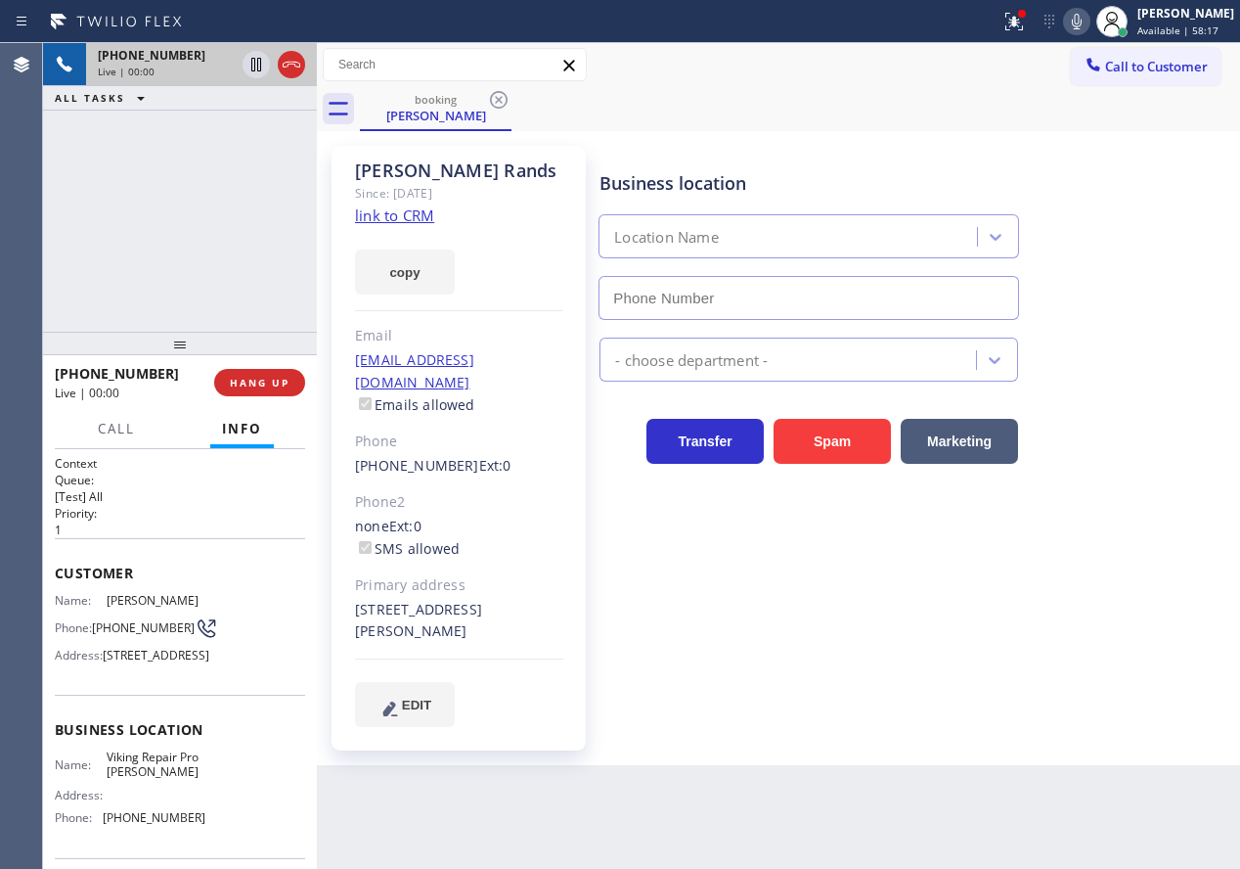
type input "[PHONE_NUMBER]"
click at [384, 207] on link "link to CRM" at bounding box center [394, 215] width 79 height 20
click at [157, 780] on span "Viking Repair Pro [PERSON_NAME]" at bounding box center [156, 764] width 98 height 30
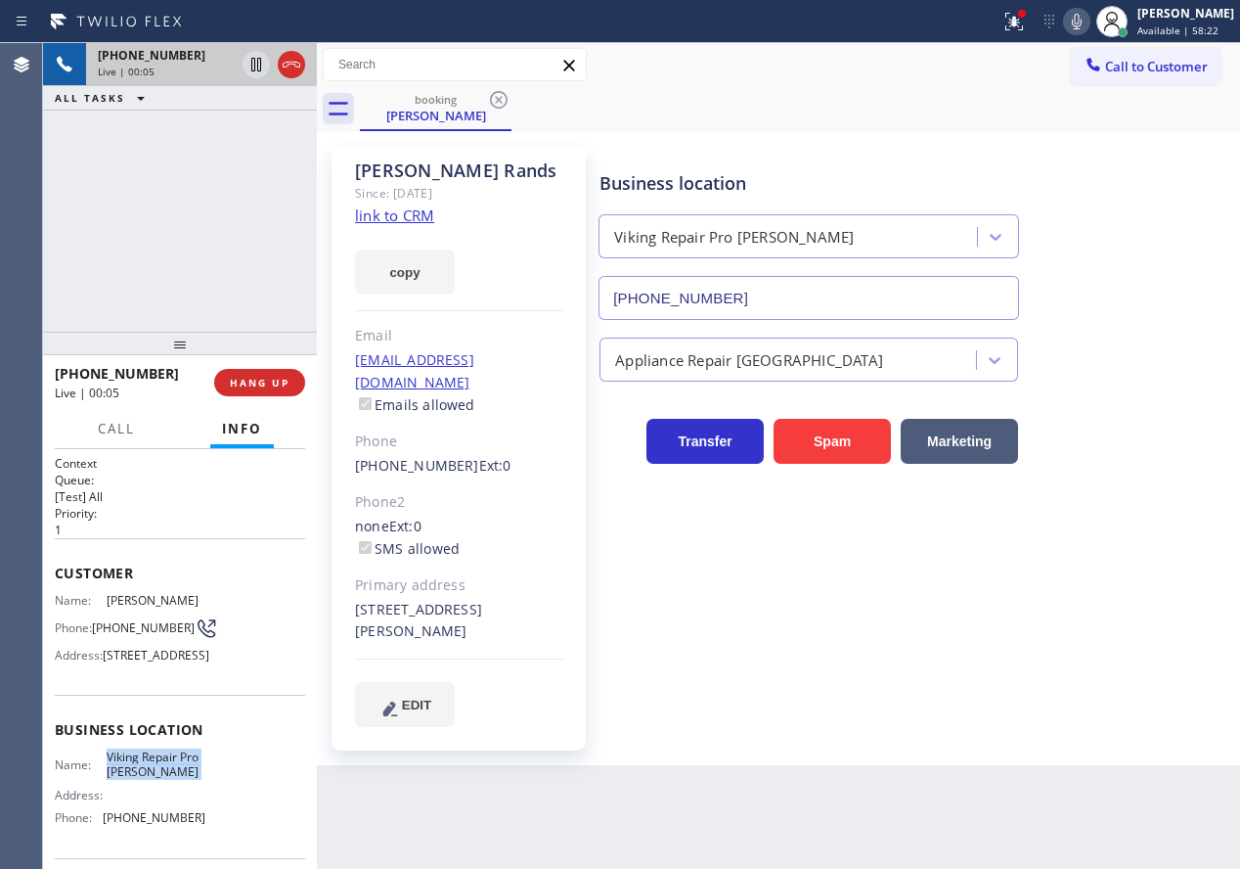
click at [157, 780] on span "Viking Repair Pro [PERSON_NAME]" at bounding box center [156, 764] width 98 height 30
click at [744, 290] on input "[PHONE_NUMBER]" at bounding box center [809, 298] width 421 height 44
click at [250, 72] on icon at bounding box center [256, 64] width 23 height 23
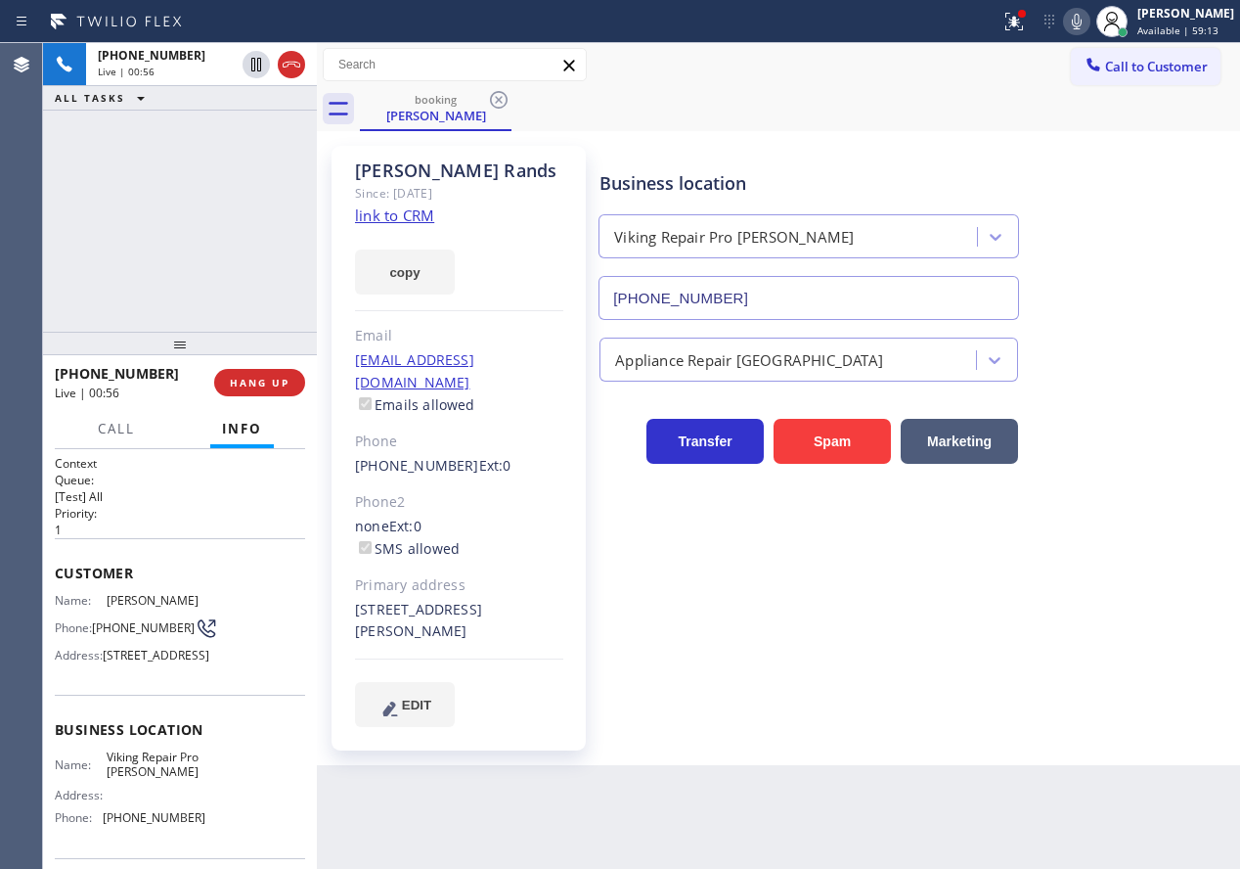
click at [1089, 32] on icon at bounding box center [1076, 21] width 23 height 23
click at [1083, 22] on icon at bounding box center [1076, 21] width 23 height 23
click at [255, 64] on icon at bounding box center [256, 64] width 23 height 23
click at [1151, 177] on div "Business location Viking Repair Pro [PERSON_NAME] [PHONE_NUMBER]" at bounding box center [916, 231] width 640 height 177
click at [1082, 17] on icon at bounding box center [1077, 22] width 10 height 16
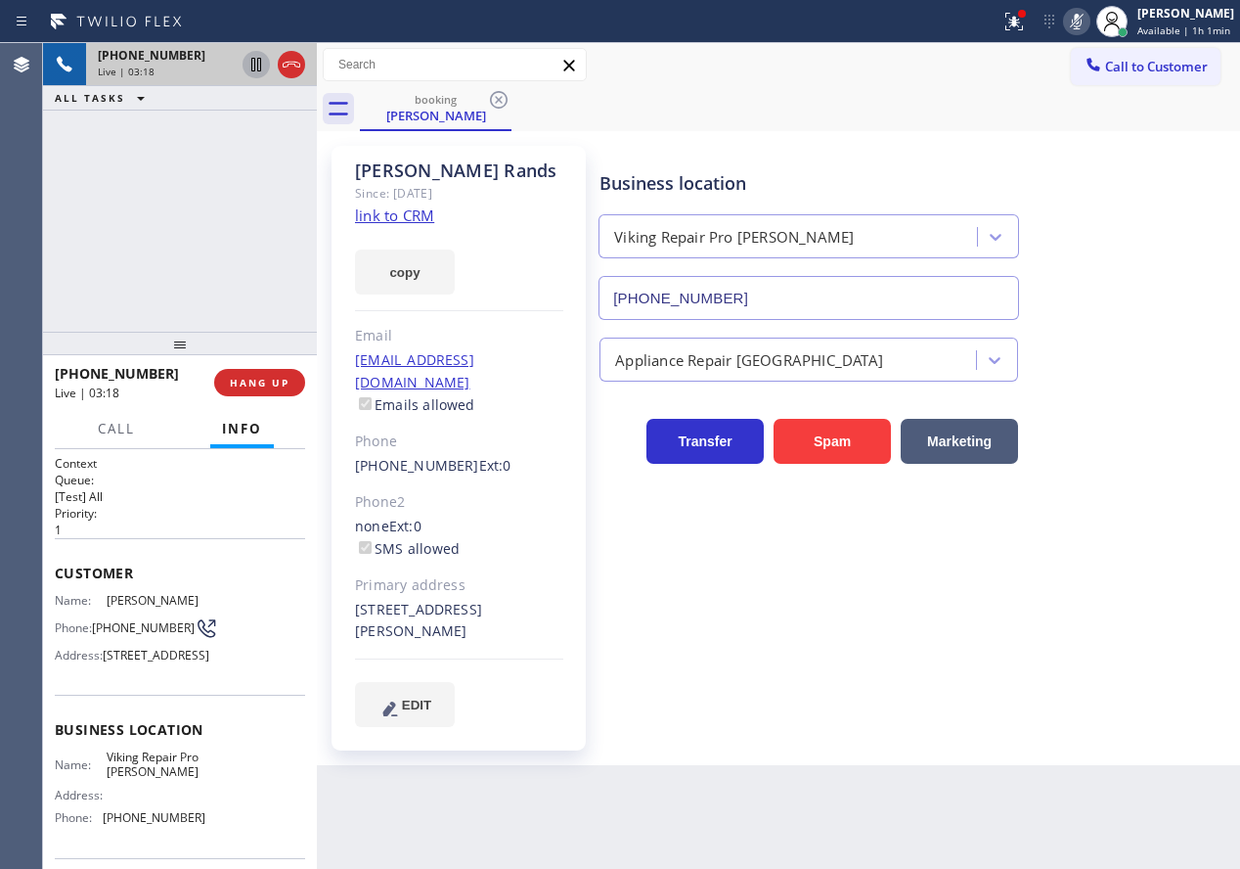
click at [250, 63] on icon at bounding box center [256, 64] width 23 height 23
click at [1126, 202] on div "Business location Viking Repair Pro [PERSON_NAME] [PHONE_NUMBER]" at bounding box center [916, 231] width 640 height 177
click at [1082, 17] on icon at bounding box center [1077, 22] width 10 height 16
click at [258, 58] on icon at bounding box center [256, 64] width 23 height 23
click at [1025, 25] on icon at bounding box center [1013, 21] width 23 height 23
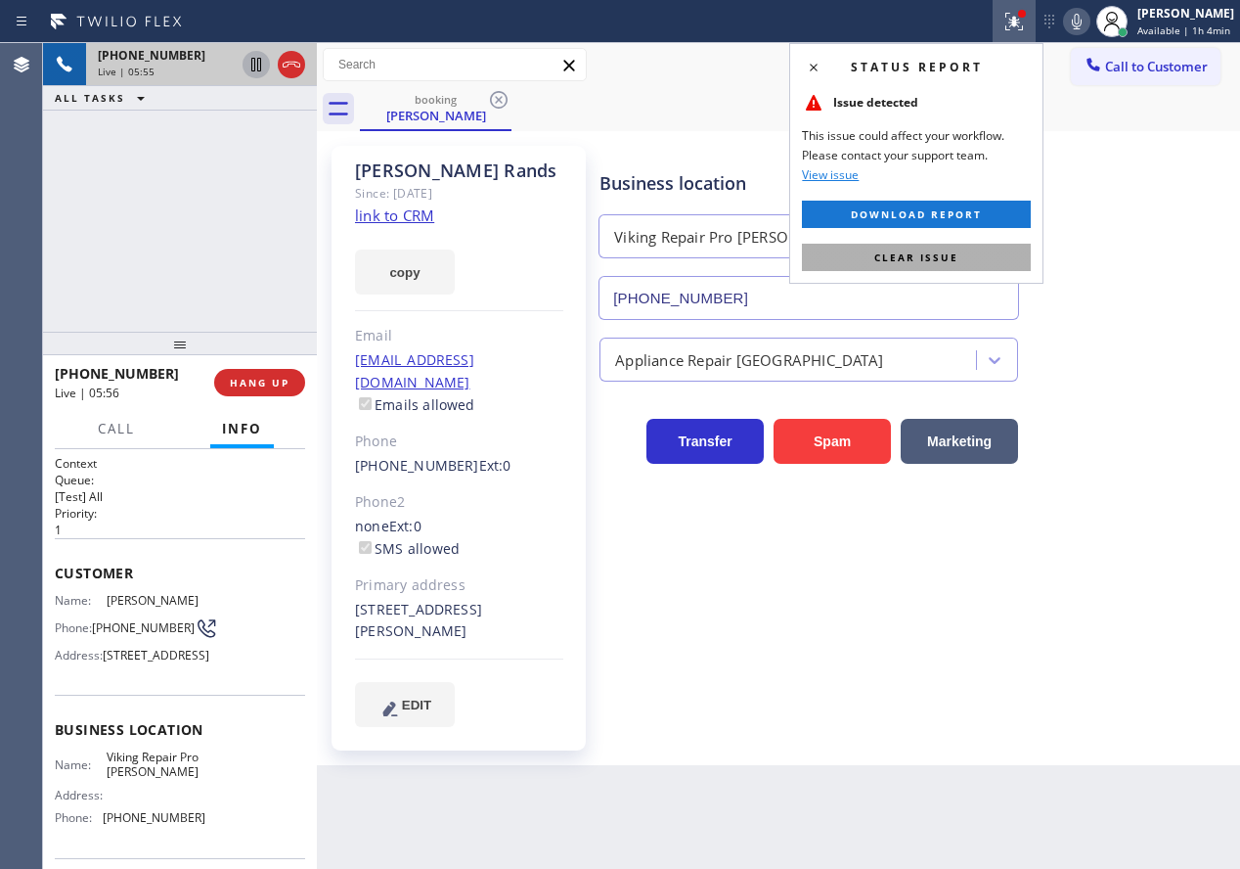
click at [933, 264] on button "Clear issue" at bounding box center [916, 257] width 229 height 27
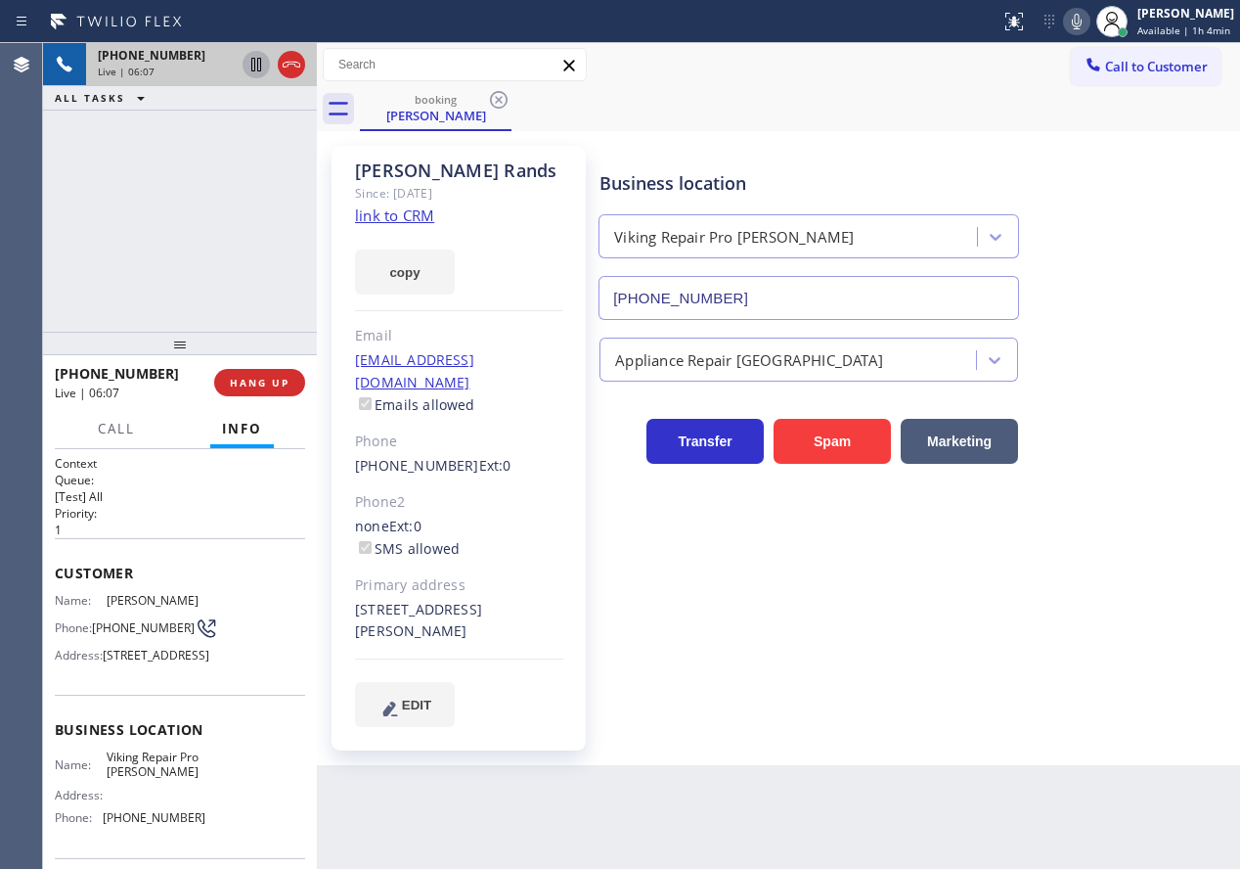
click at [1088, 384] on div "Transfer Spam Marketing" at bounding box center [916, 422] width 640 height 82
click at [1163, 30] on span "Available | 1h 4min" at bounding box center [1183, 30] width 93 height 14
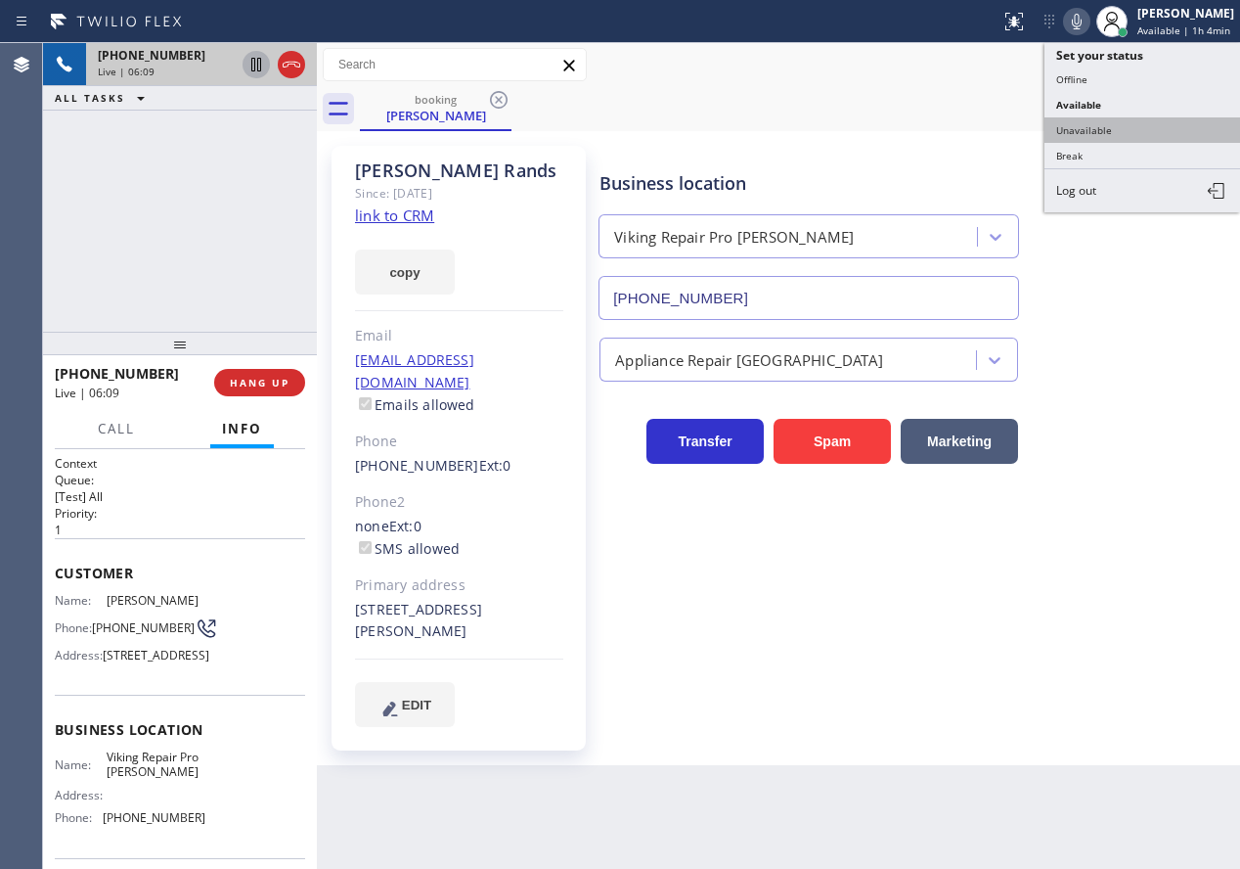
click at [1102, 132] on button "Unavailable" at bounding box center [1143, 129] width 196 height 25
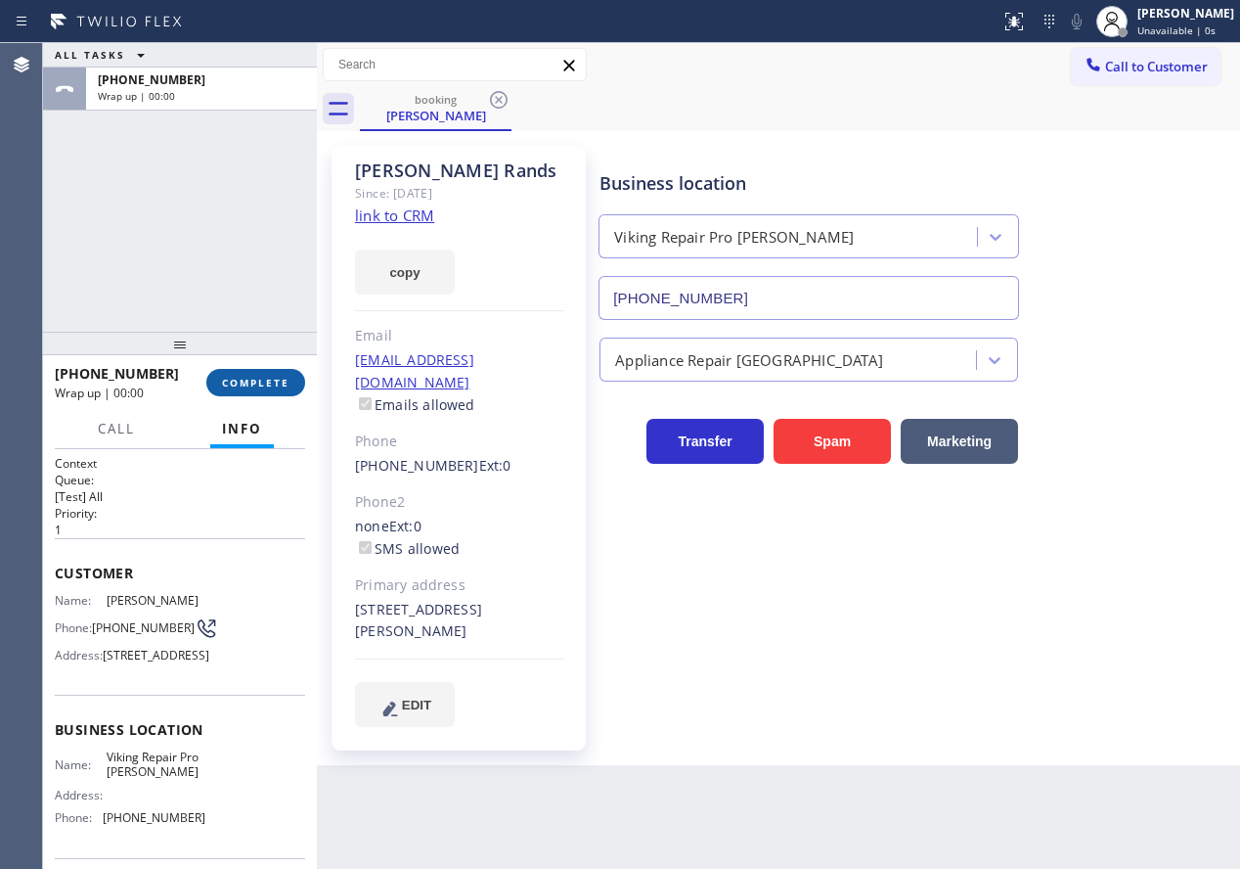
click at [274, 382] on span "COMPLETE" at bounding box center [255, 383] width 67 height 14
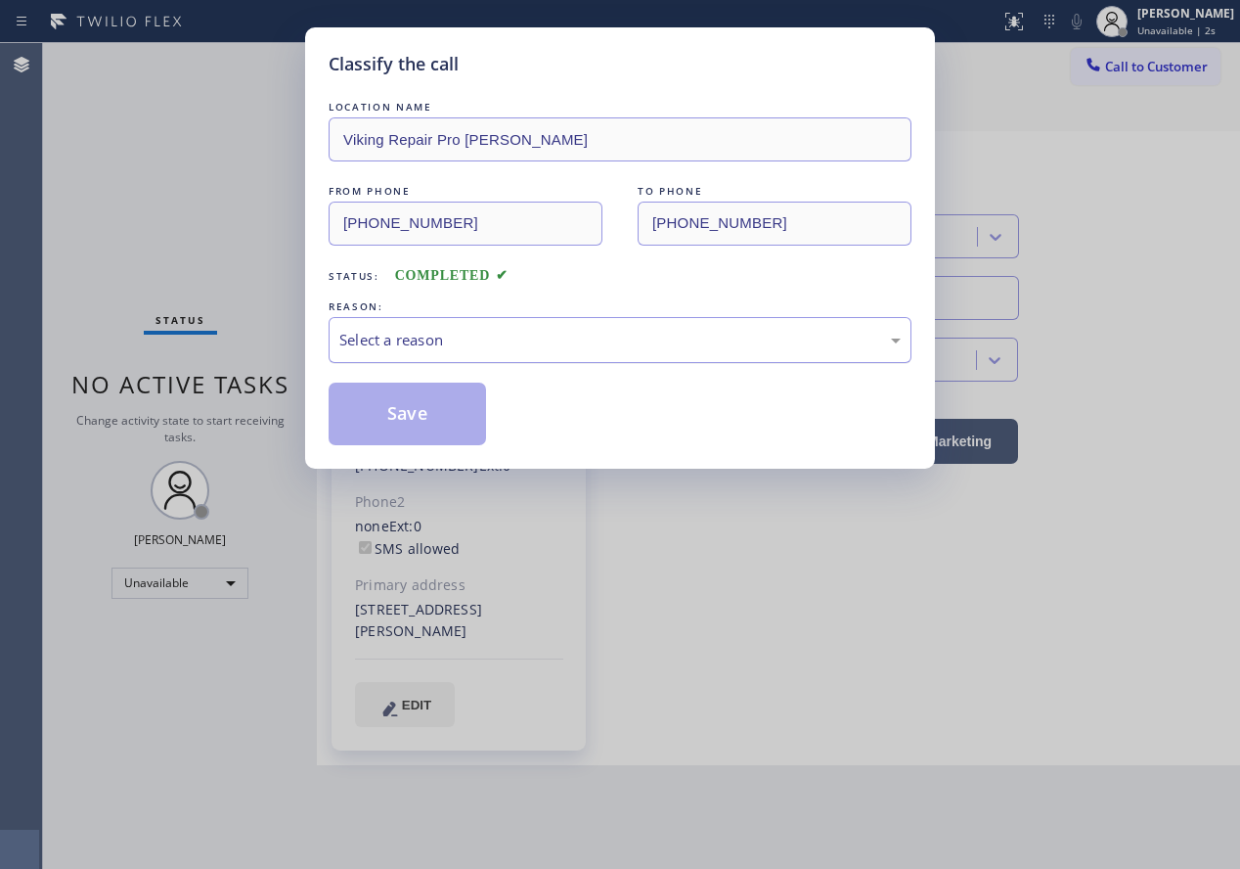
click at [539, 343] on div "Select a reason" at bounding box center [619, 340] width 561 height 22
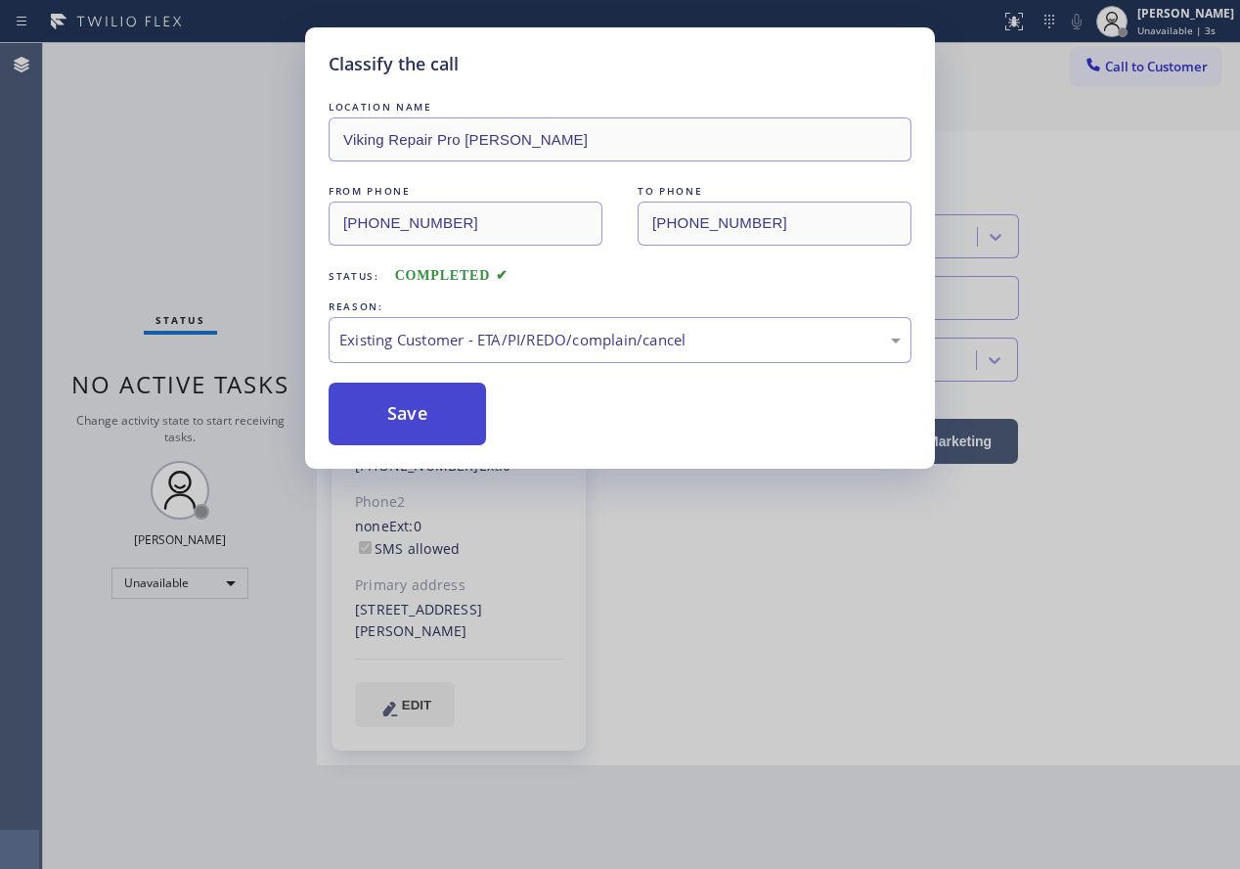
click at [401, 422] on button "Save" at bounding box center [407, 413] width 157 height 63
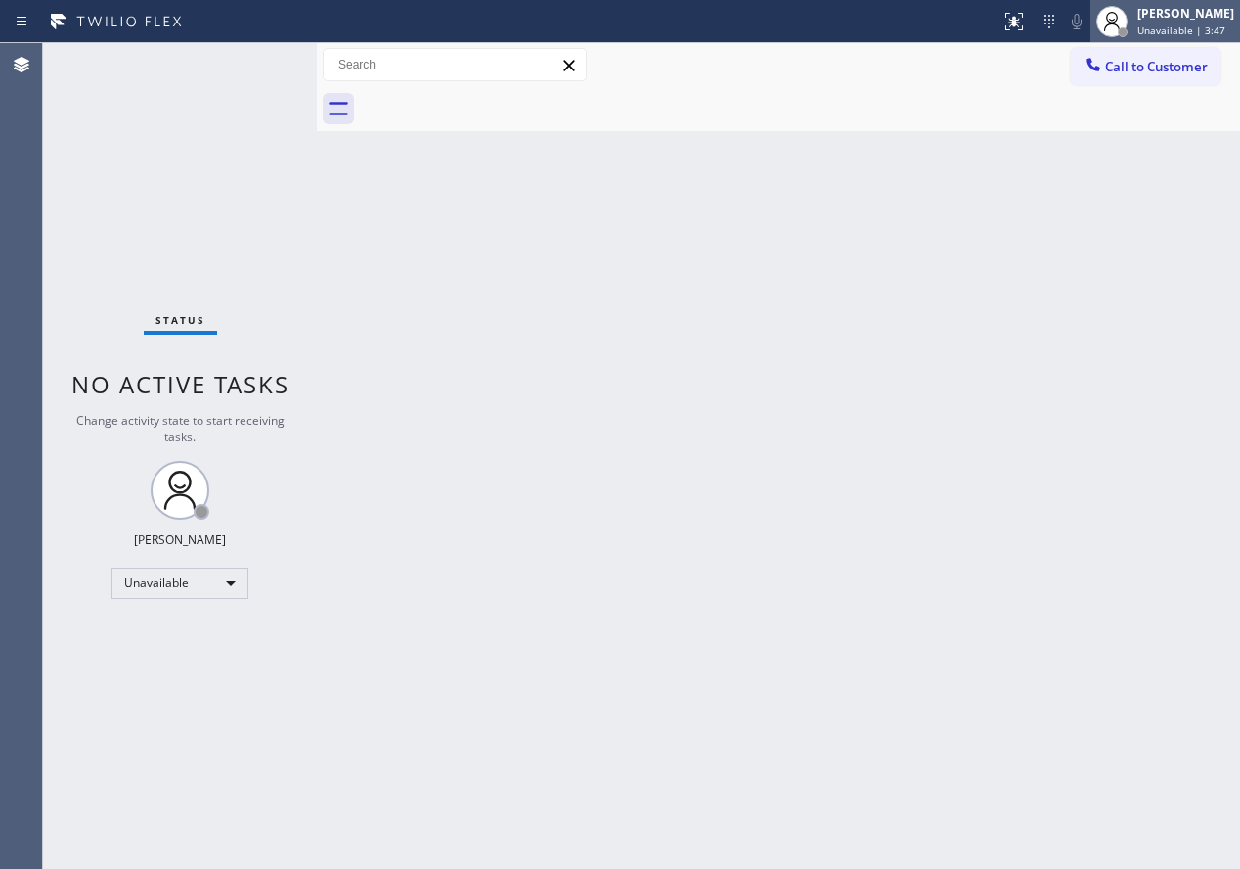
click at [1211, 16] on div "[PERSON_NAME]" at bounding box center [1185, 13] width 97 height 17
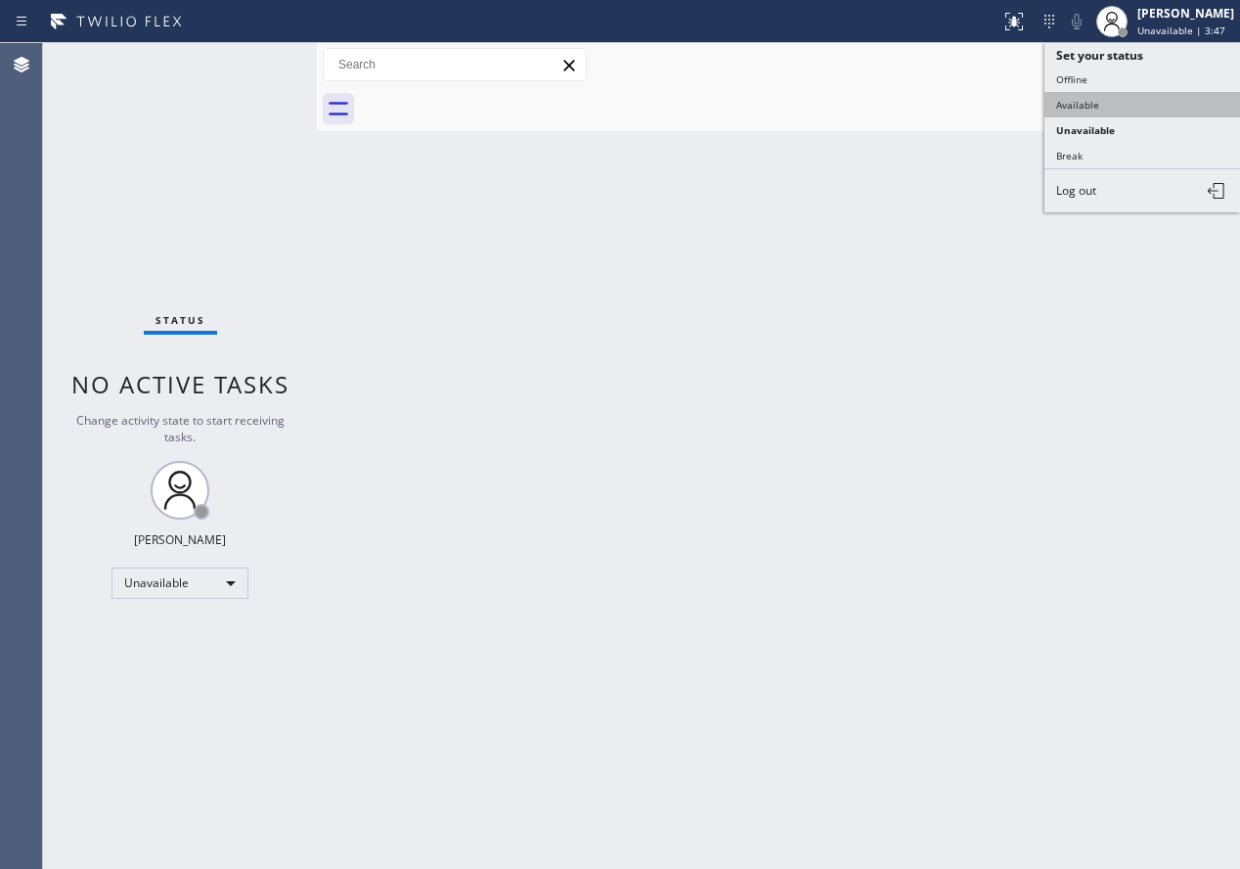
click at [1152, 112] on button "Available" at bounding box center [1143, 104] width 196 height 25
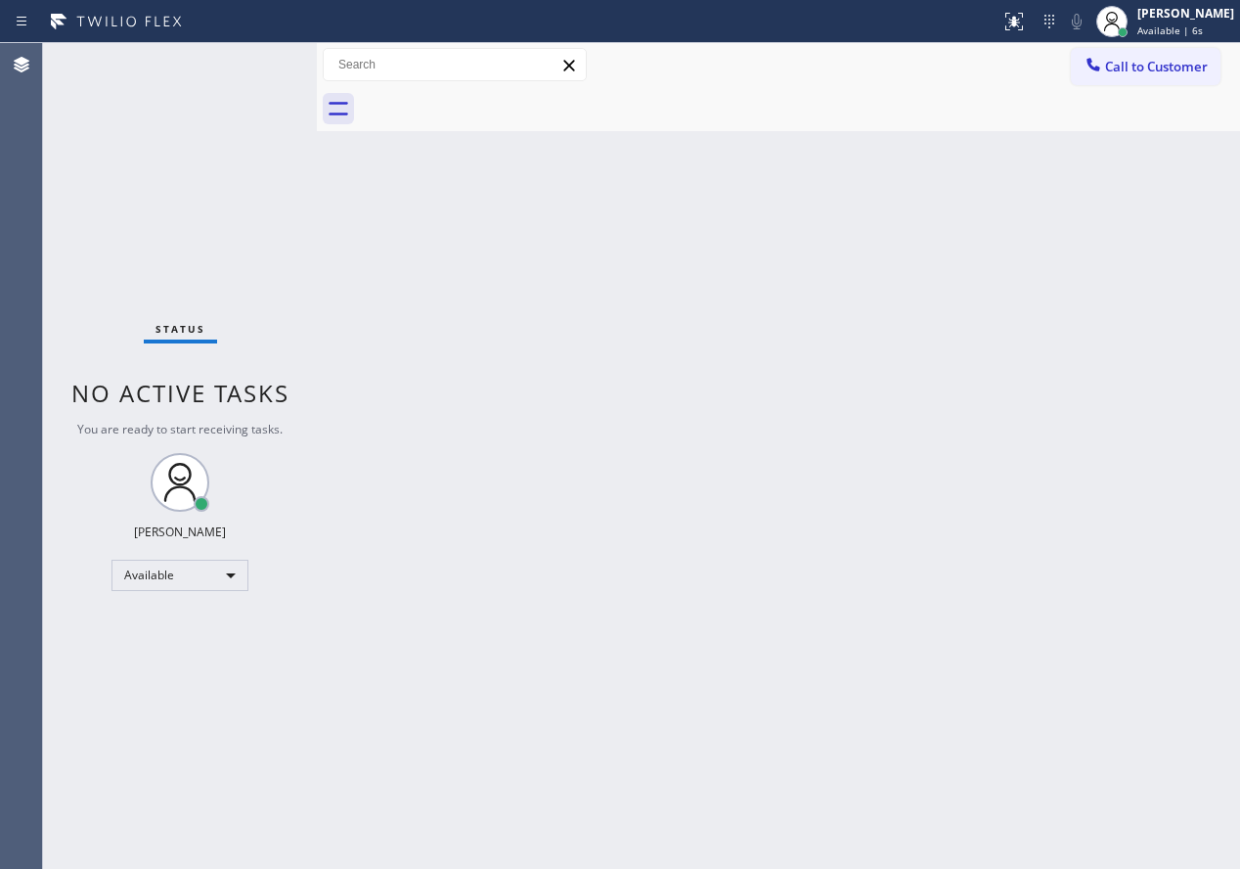
click at [1125, 563] on div "Back to Dashboard Change Sender ID Customers Technicians Select a contact Outbo…" at bounding box center [778, 455] width 923 height 825
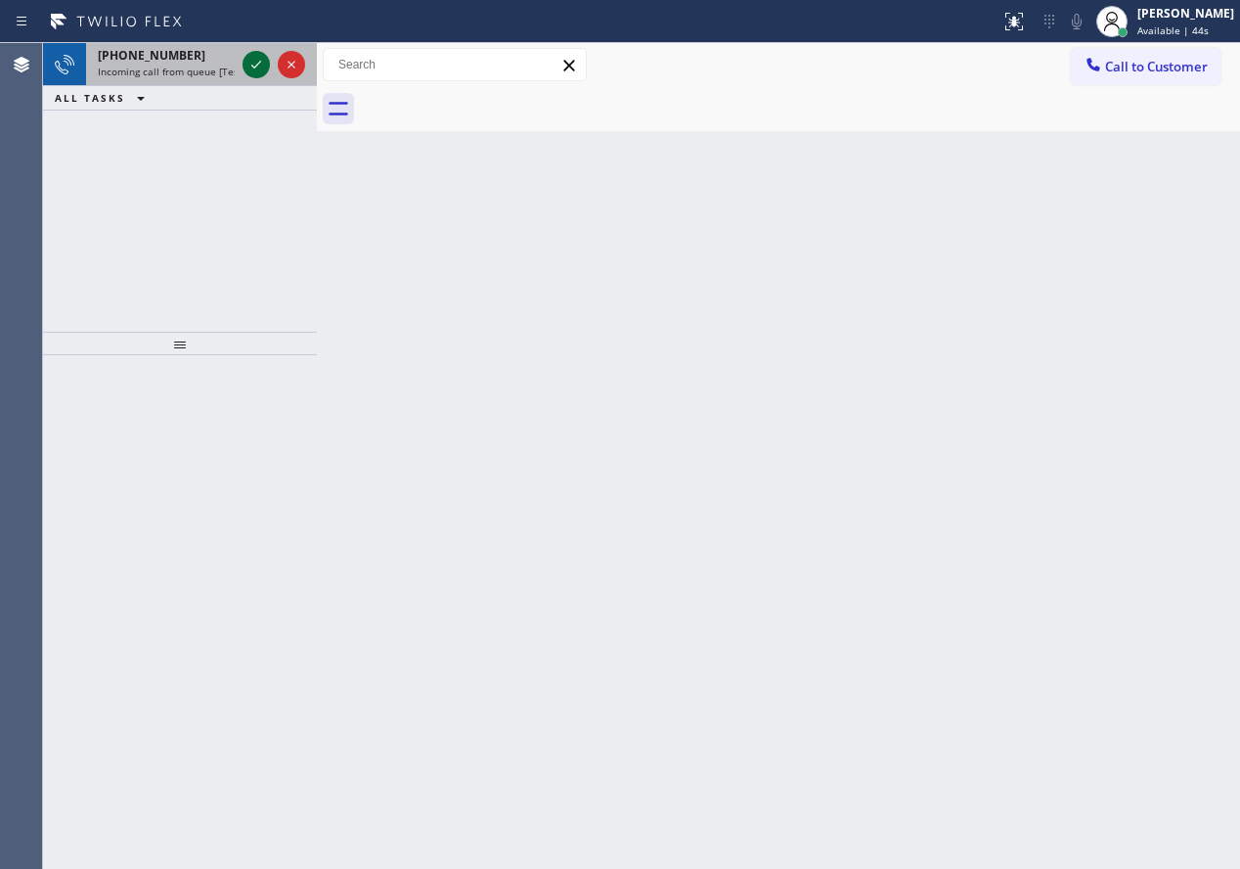
click at [245, 64] on icon at bounding box center [256, 64] width 23 height 23
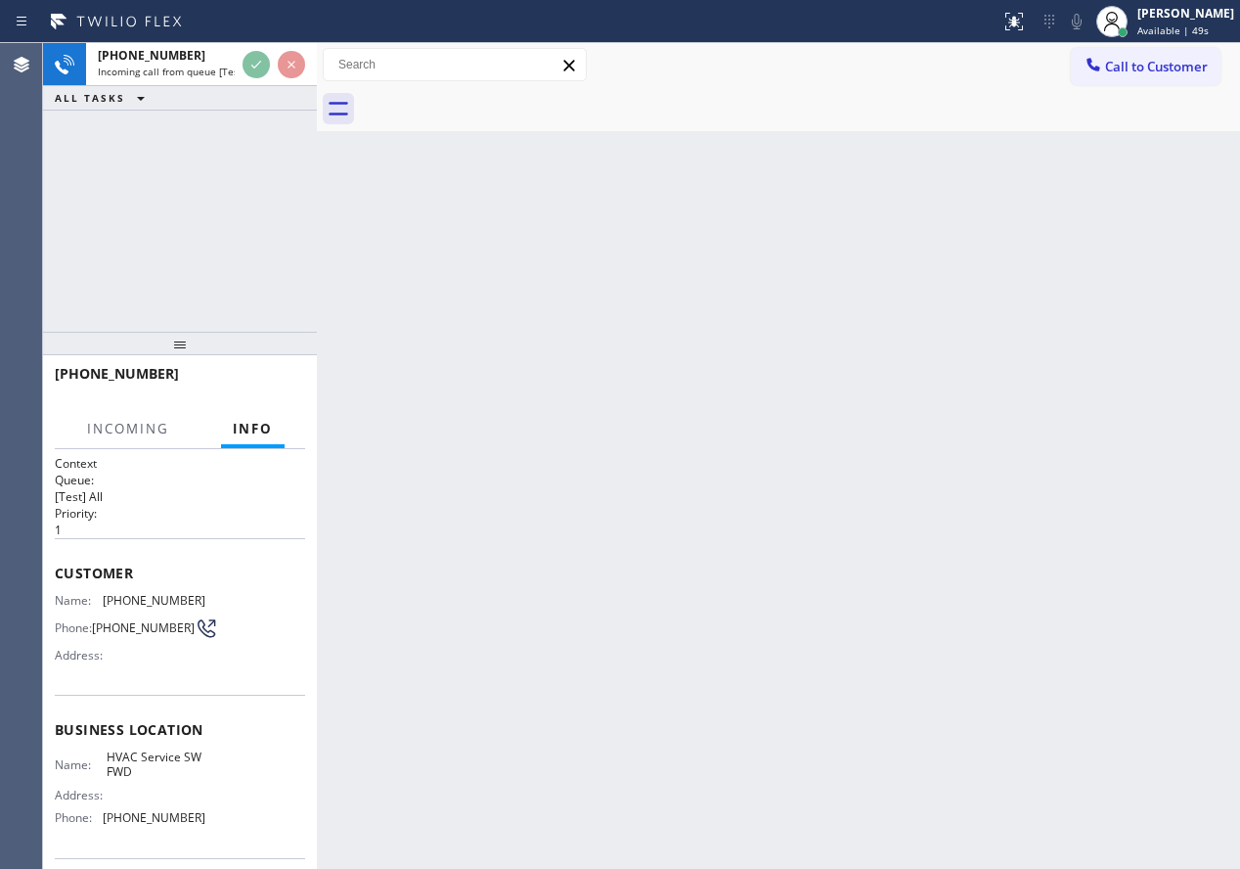
click at [794, 373] on div "Back to Dashboard Change Sender ID Customers Technicians Select a contact Outbo…" at bounding box center [778, 455] width 923 height 825
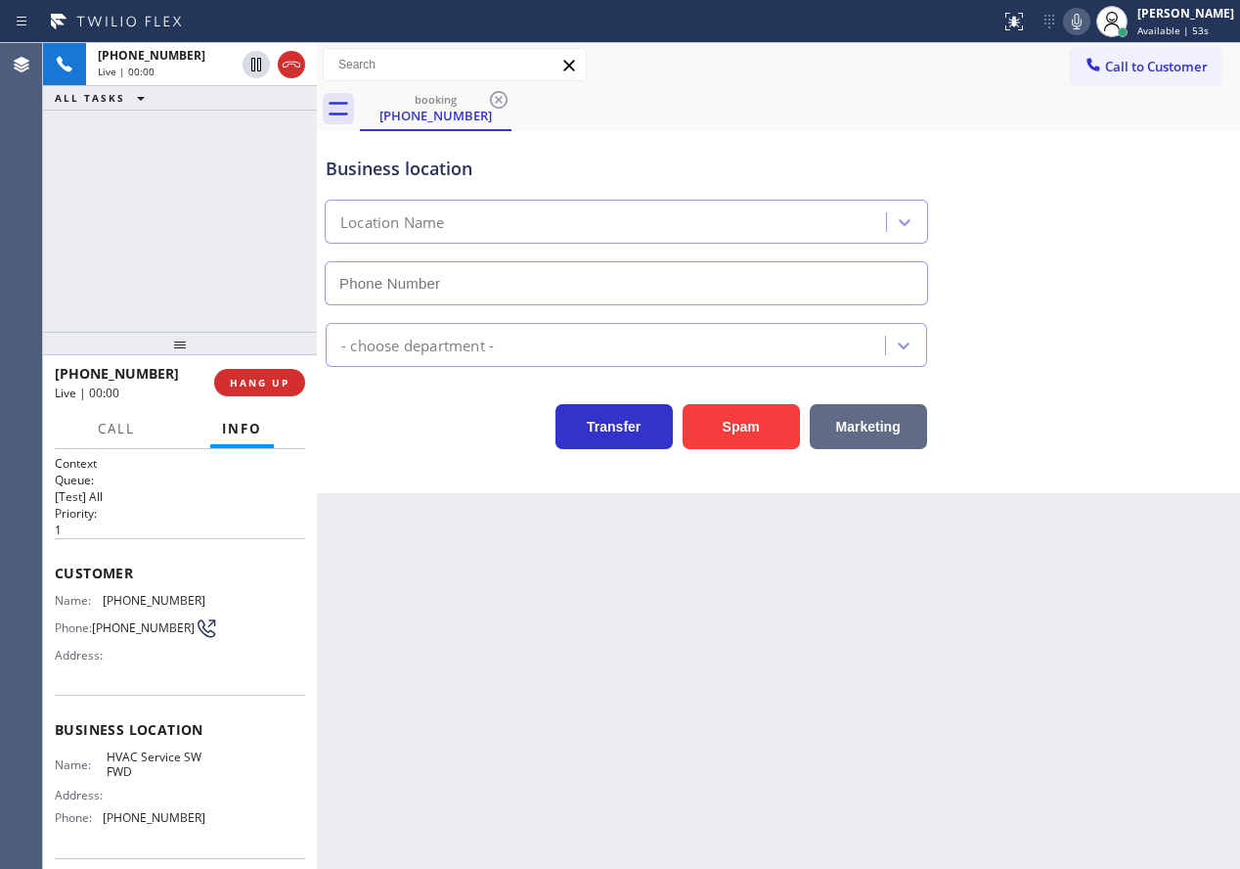
type input "[PHONE_NUMBER]"
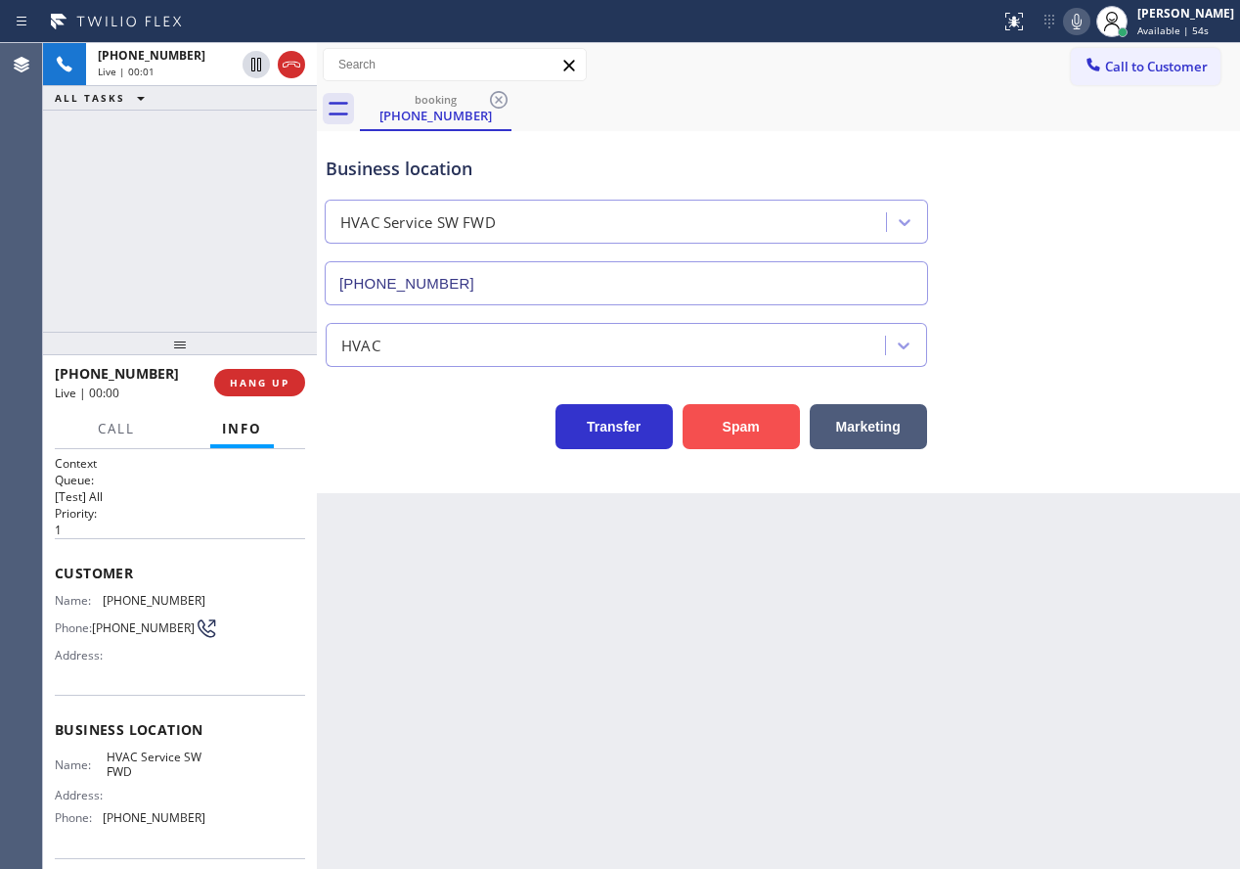
click at [752, 432] on button "Spam" at bounding box center [741, 426] width 117 height 45
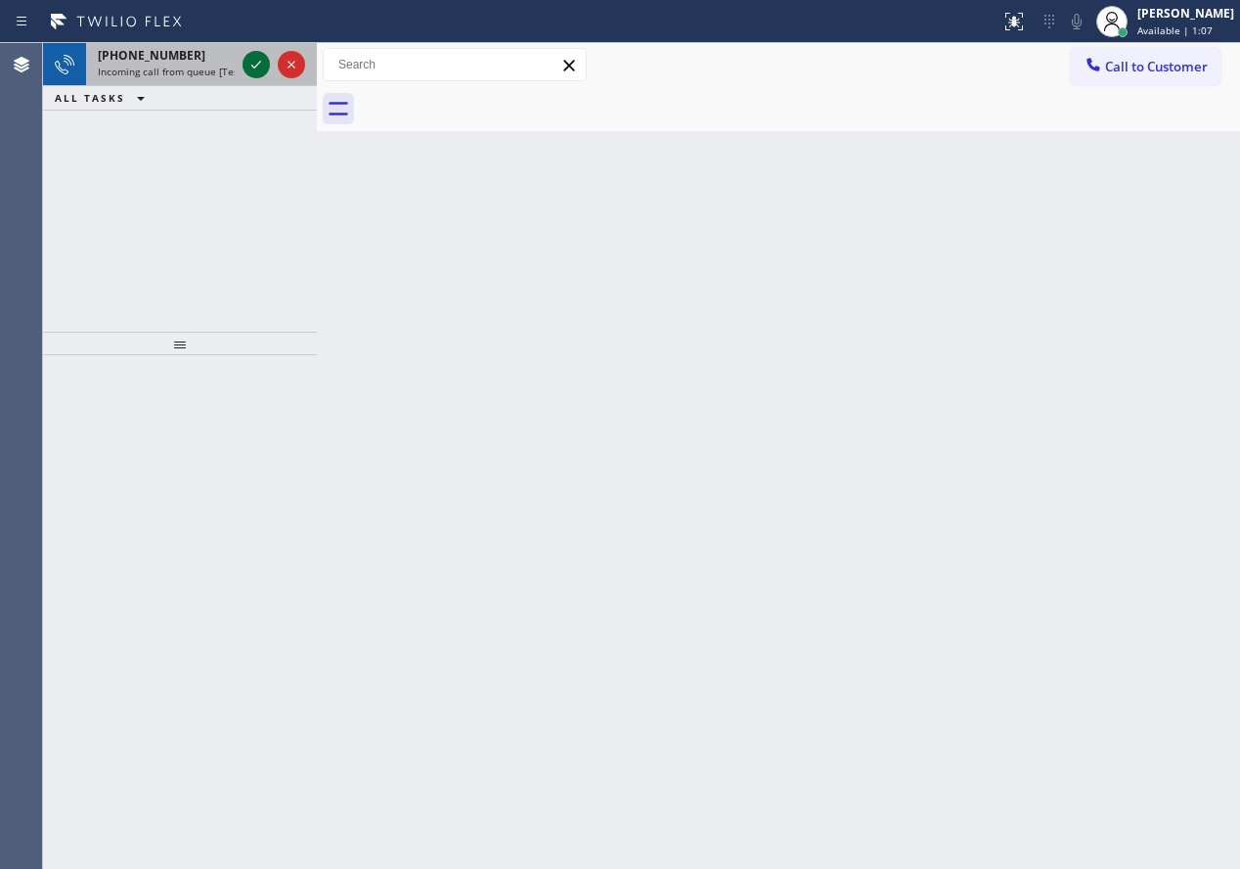
click at [261, 75] on icon at bounding box center [256, 64] width 23 height 23
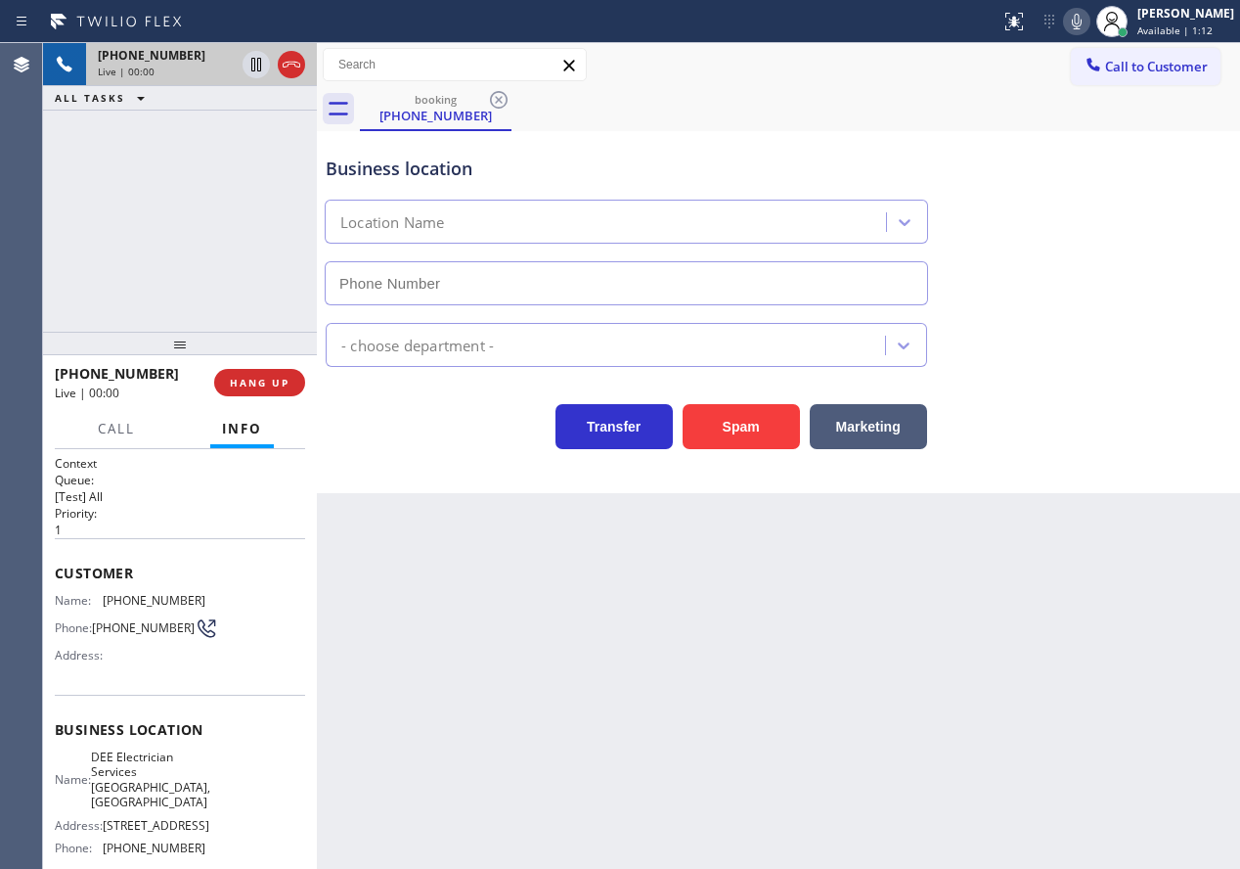
type input "[PHONE_NUMBER]"
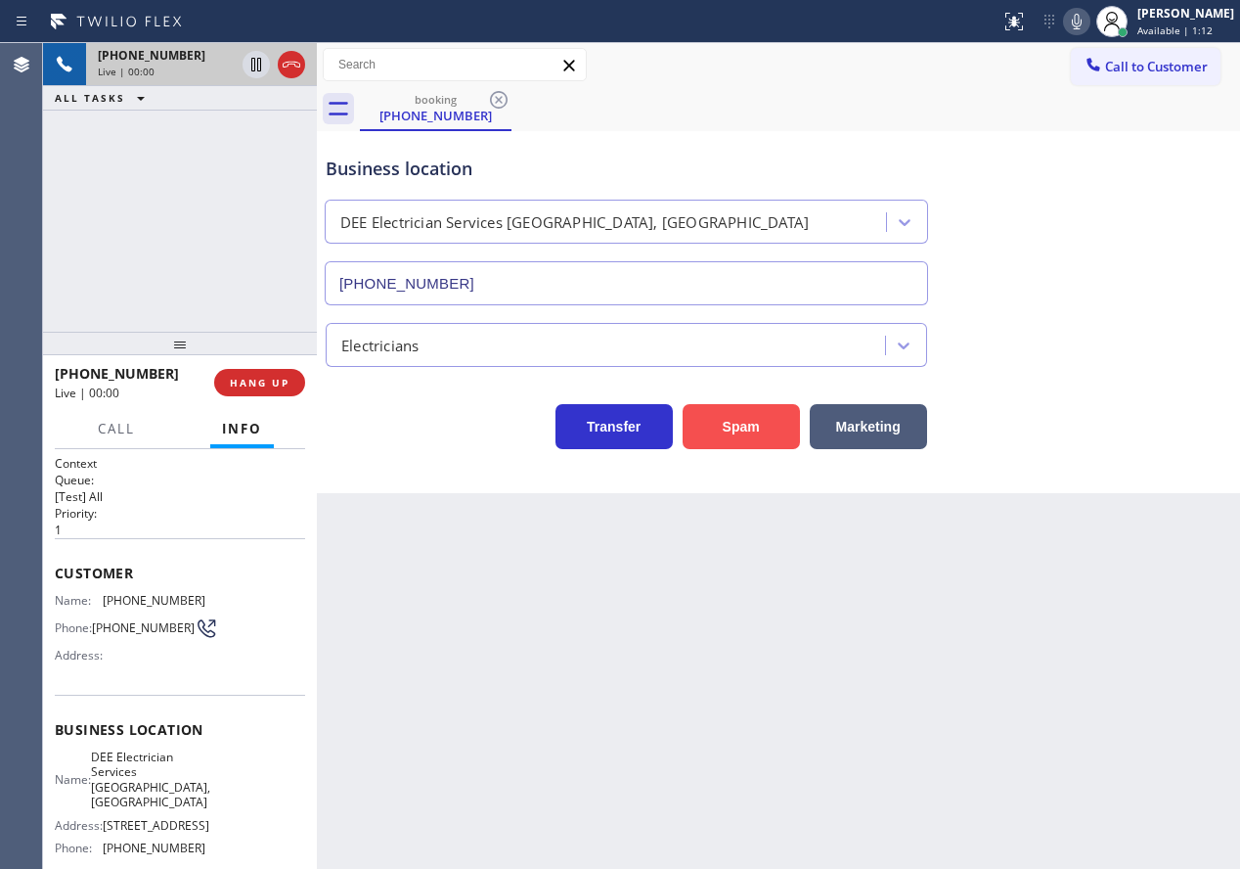
click at [719, 435] on button "Spam" at bounding box center [741, 426] width 117 height 45
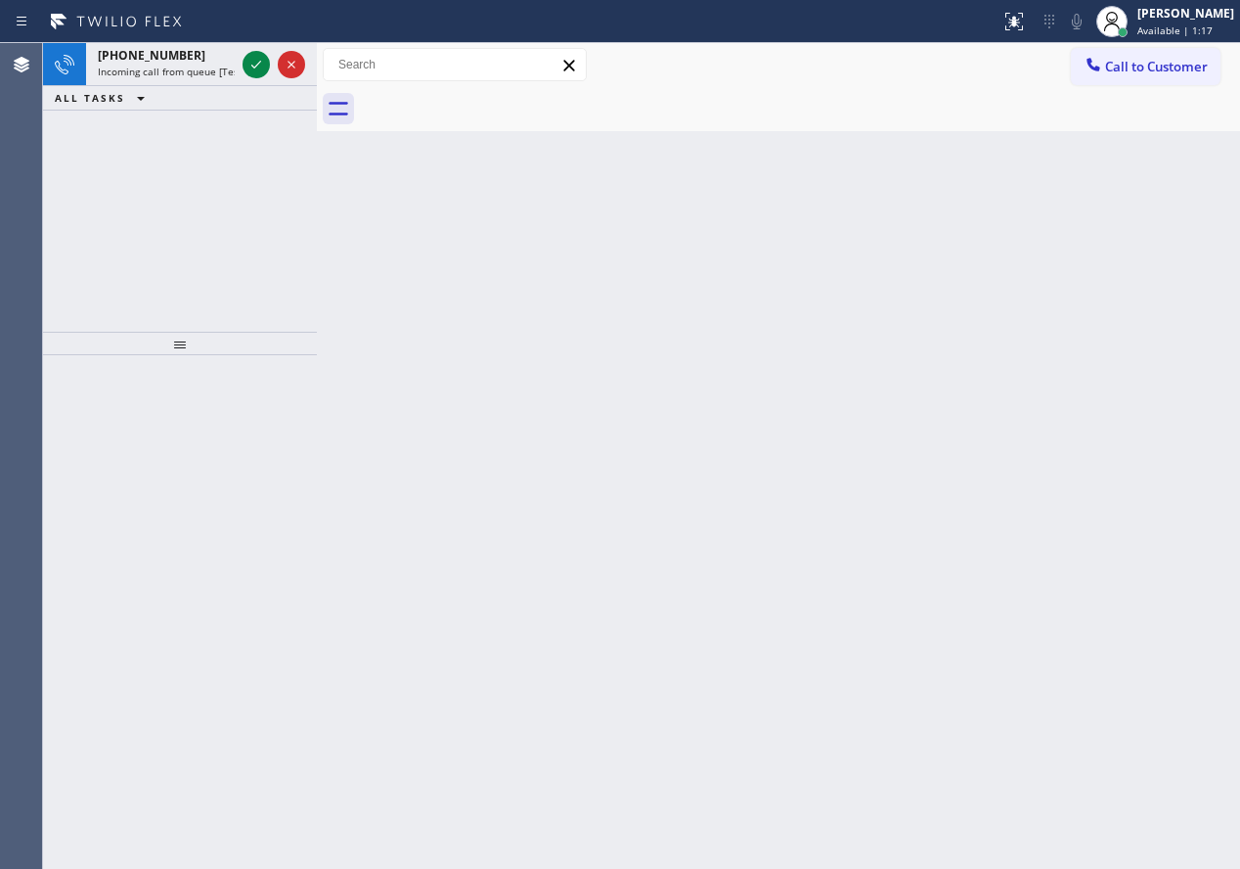
drag, startPoint x: 1101, startPoint y: 397, endPoint x: 678, endPoint y: 4, distance: 577.9
click at [1101, 397] on div "Back to Dashboard Change Sender ID Customers Technicians Select a contact Outbo…" at bounding box center [778, 455] width 923 height 825
click at [247, 55] on icon at bounding box center [256, 64] width 23 height 23
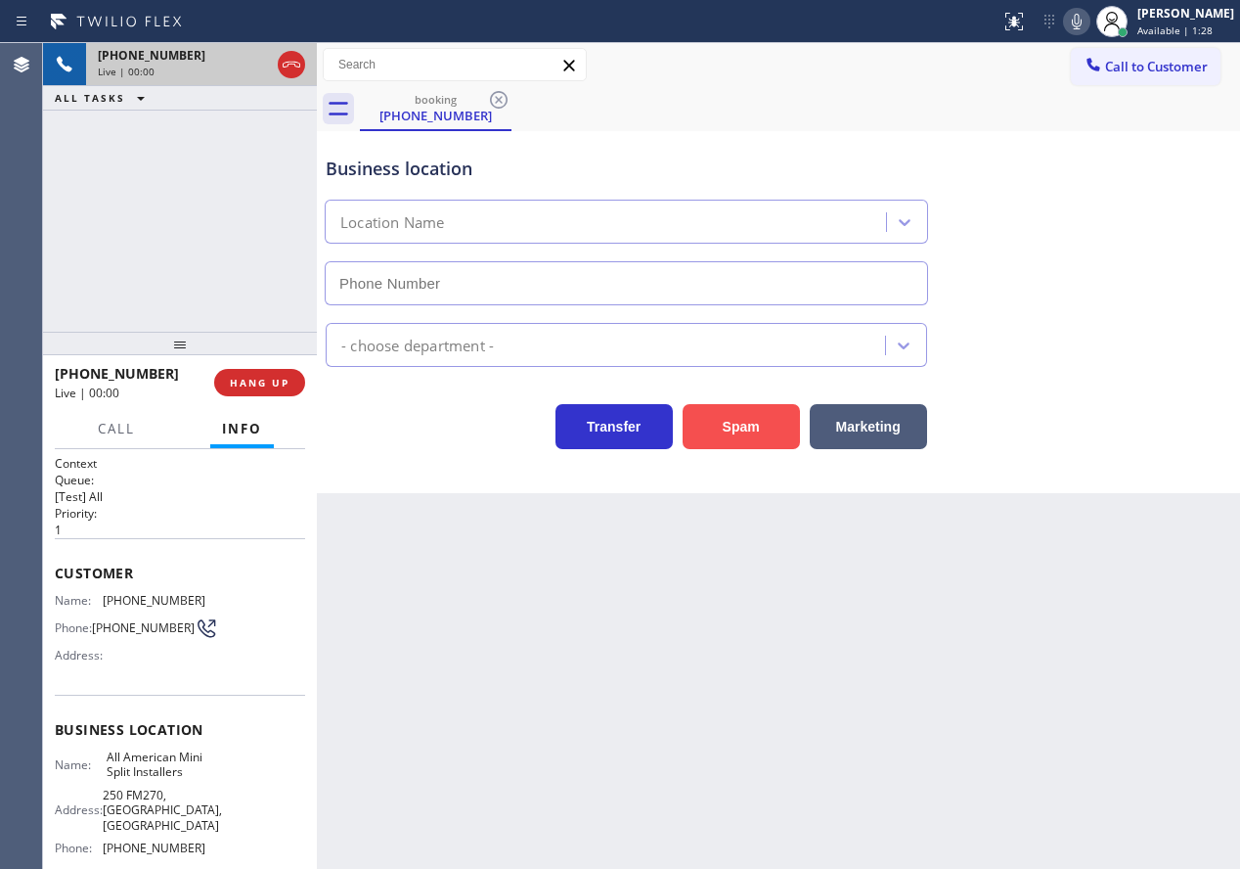
type input "[PHONE_NUMBER]"
drag, startPoint x: 764, startPoint y: 437, endPoint x: 738, endPoint y: 642, distance: 206.0
click at [764, 438] on button "Spam" at bounding box center [741, 426] width 117 height 45
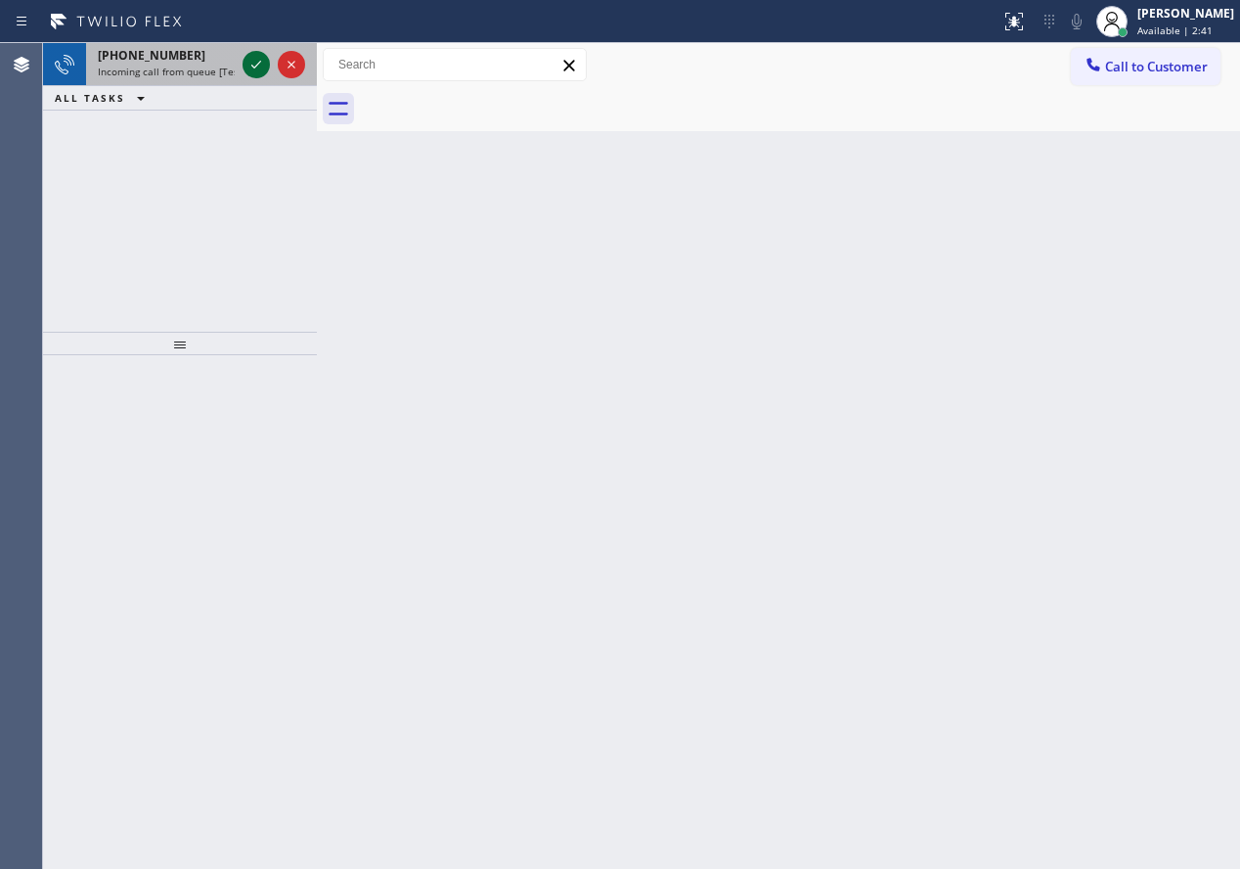
click at [262, 66] on icon at bounding box center [256, 64] width 23 height 23
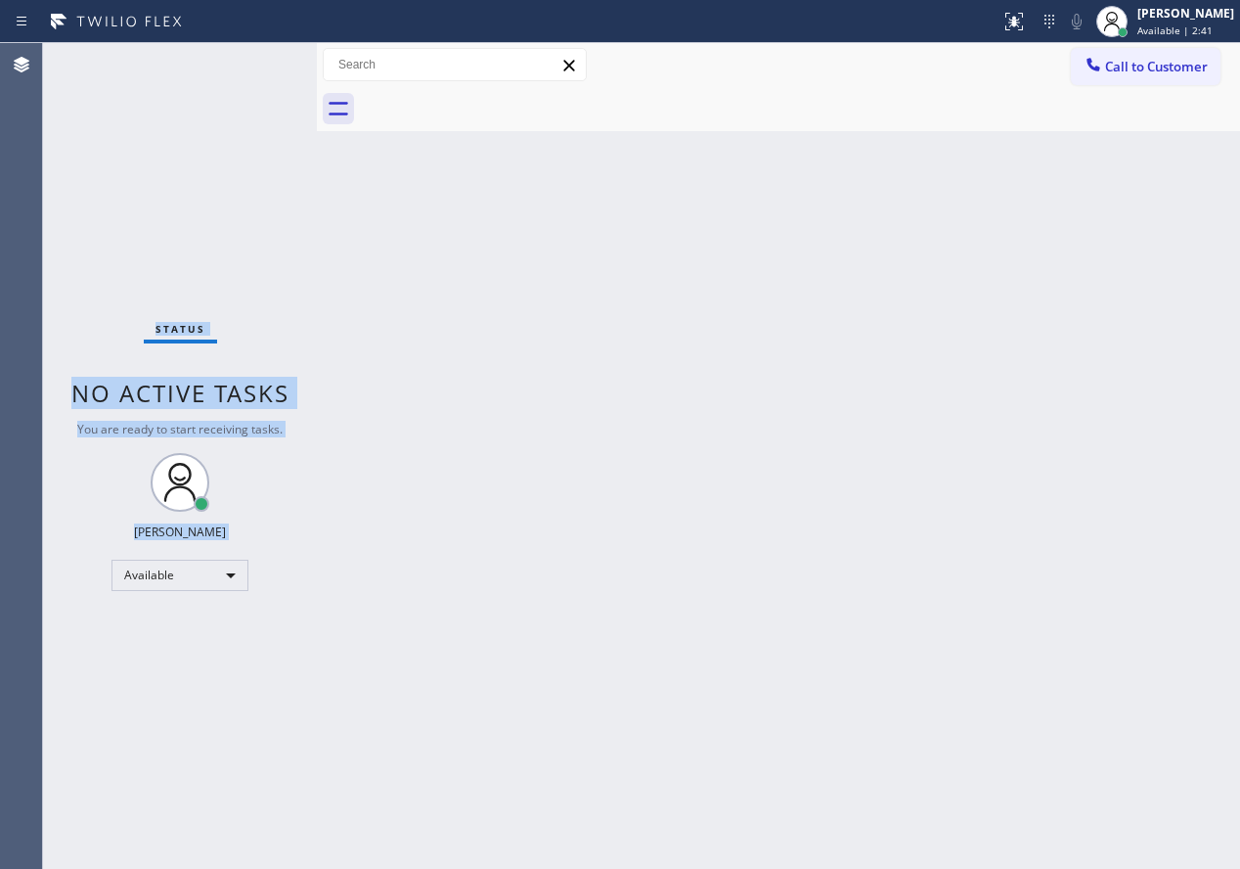
click at [262, 66] on div "Status No active tasks You are ready to start receiving tasks. [PERSON_NAME] Av…" at bounding box center [180, 455] width 274 height 825
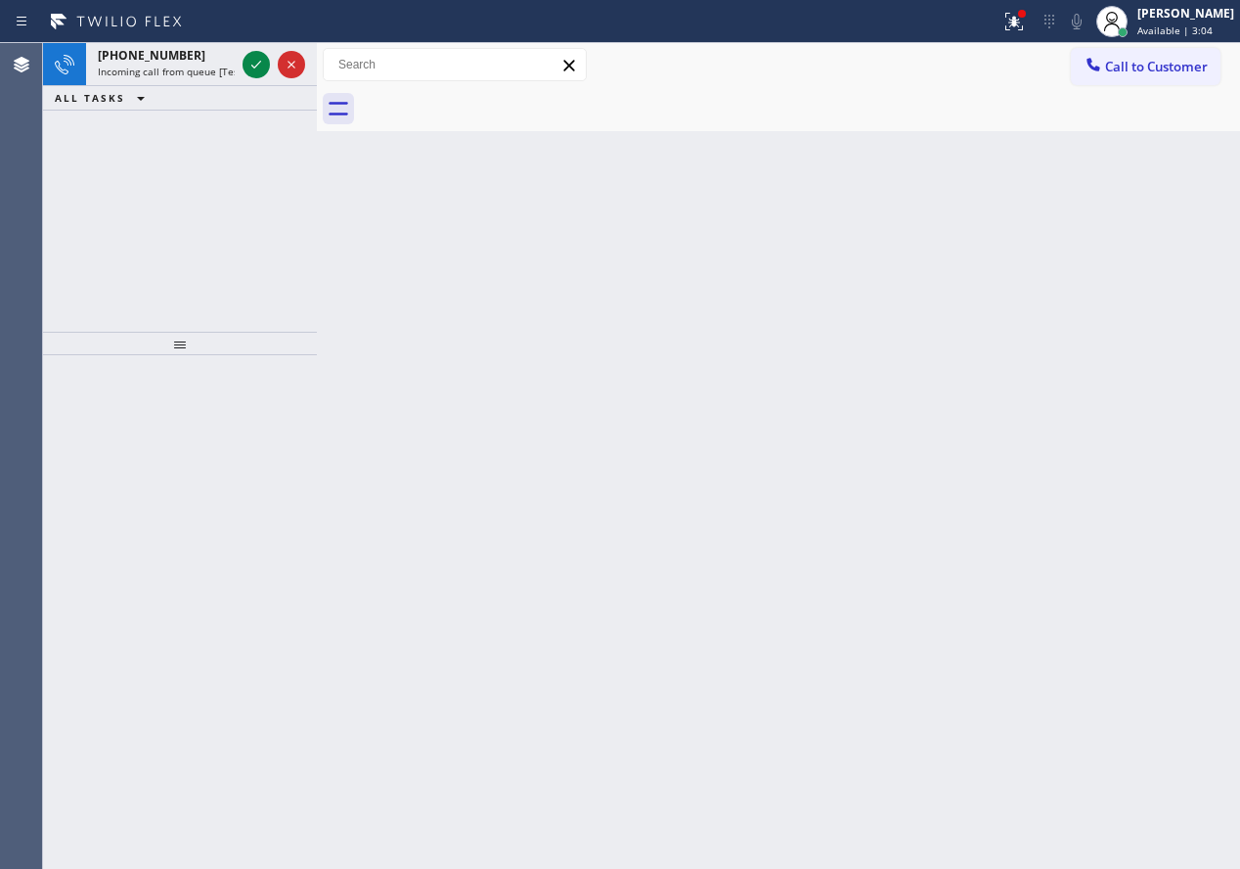
click at [1177, 351] on div "Back to Dashboard Change Sender ID Customers Technicians Select a contact Outbo…" at bounding box center [778, 455] width 923 height 825
click at [247, 66] on icon at bounding box center [256, 64] width 23 height 23
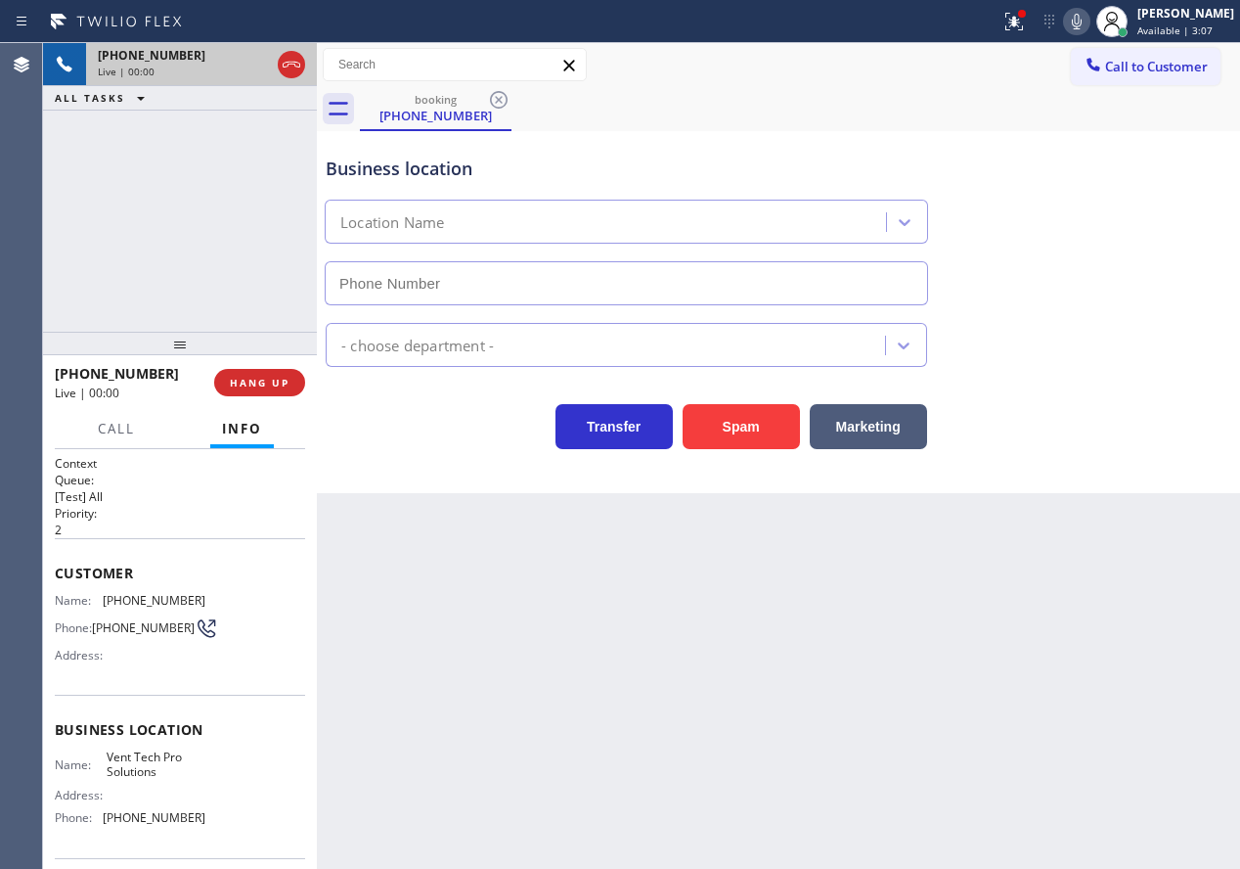
type input "[PHONE_NUMBER]"
click at [746, 424] on button "Spam" at bounding box center [741, 426] width 117 height 45
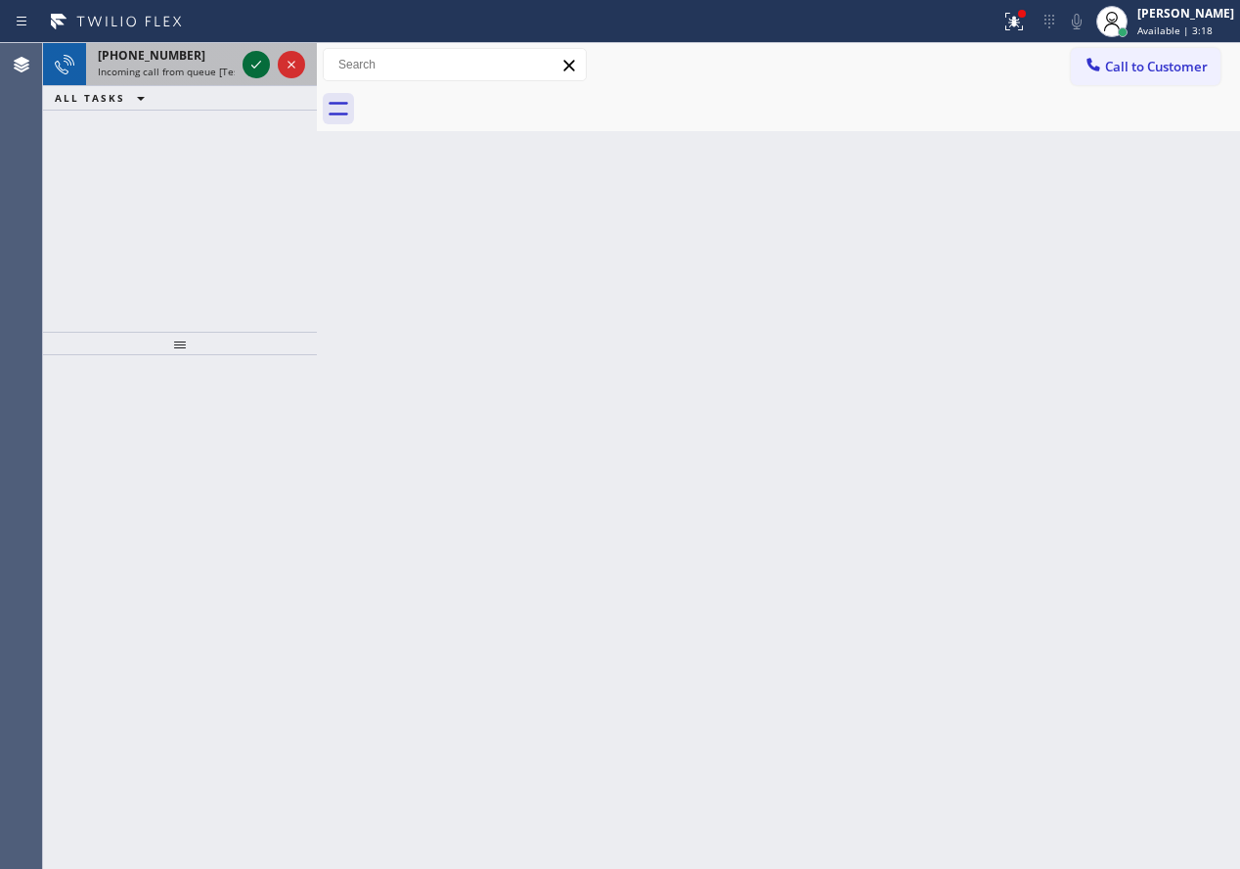
click at [250, 66] on icon at bounding box center [256, 64] width 23 height 23
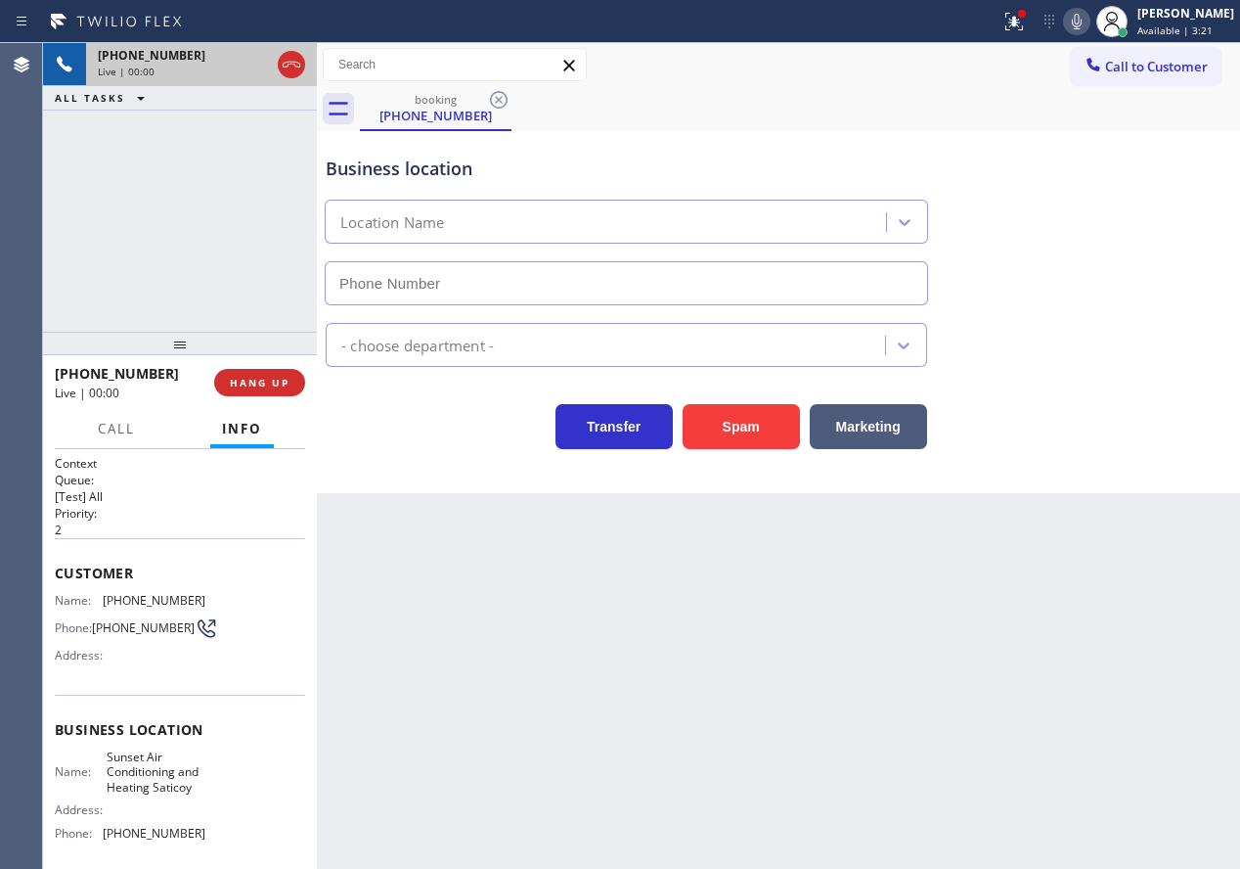
type input "[PHONE_NUMBER]"
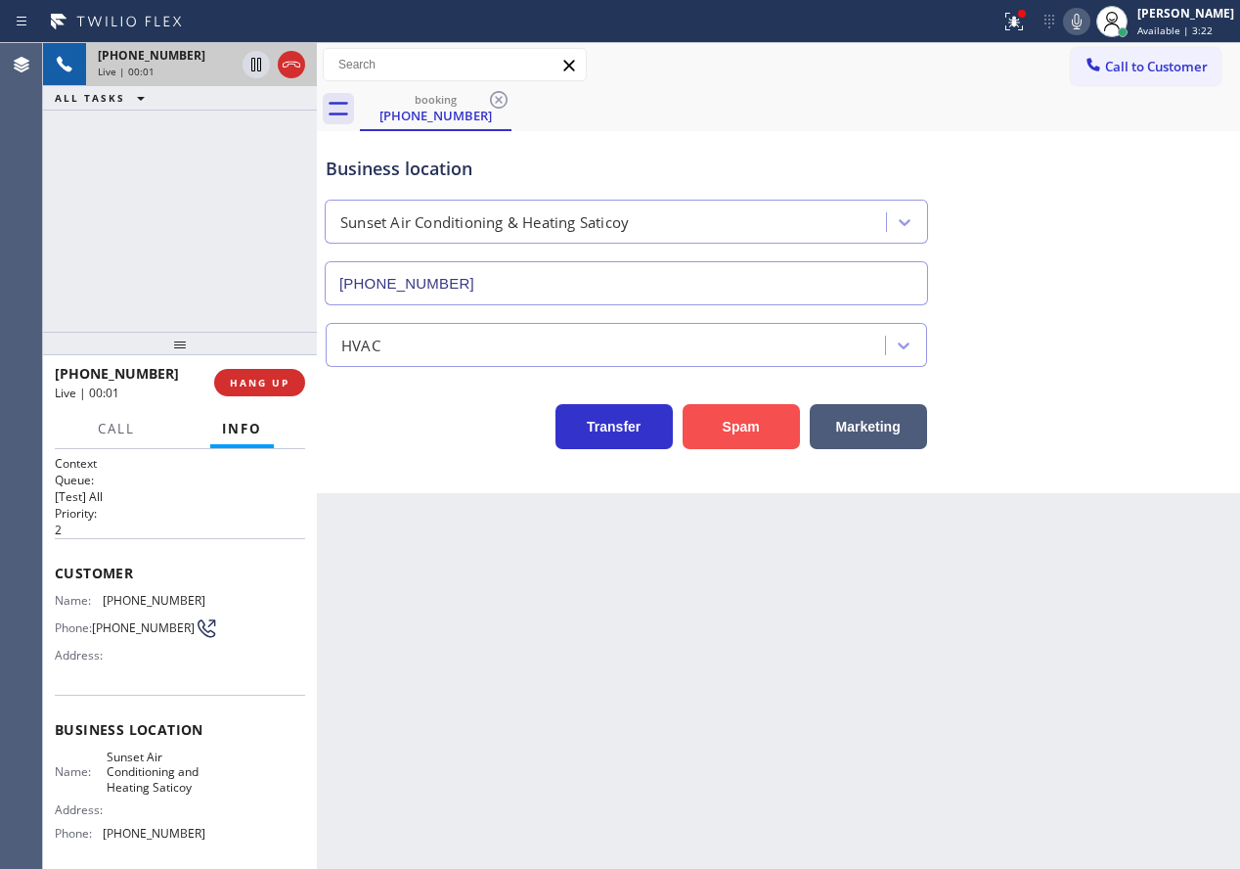
click at [720, 421] on button "Spam" at bounding box center [741, 426] width 117 height 45
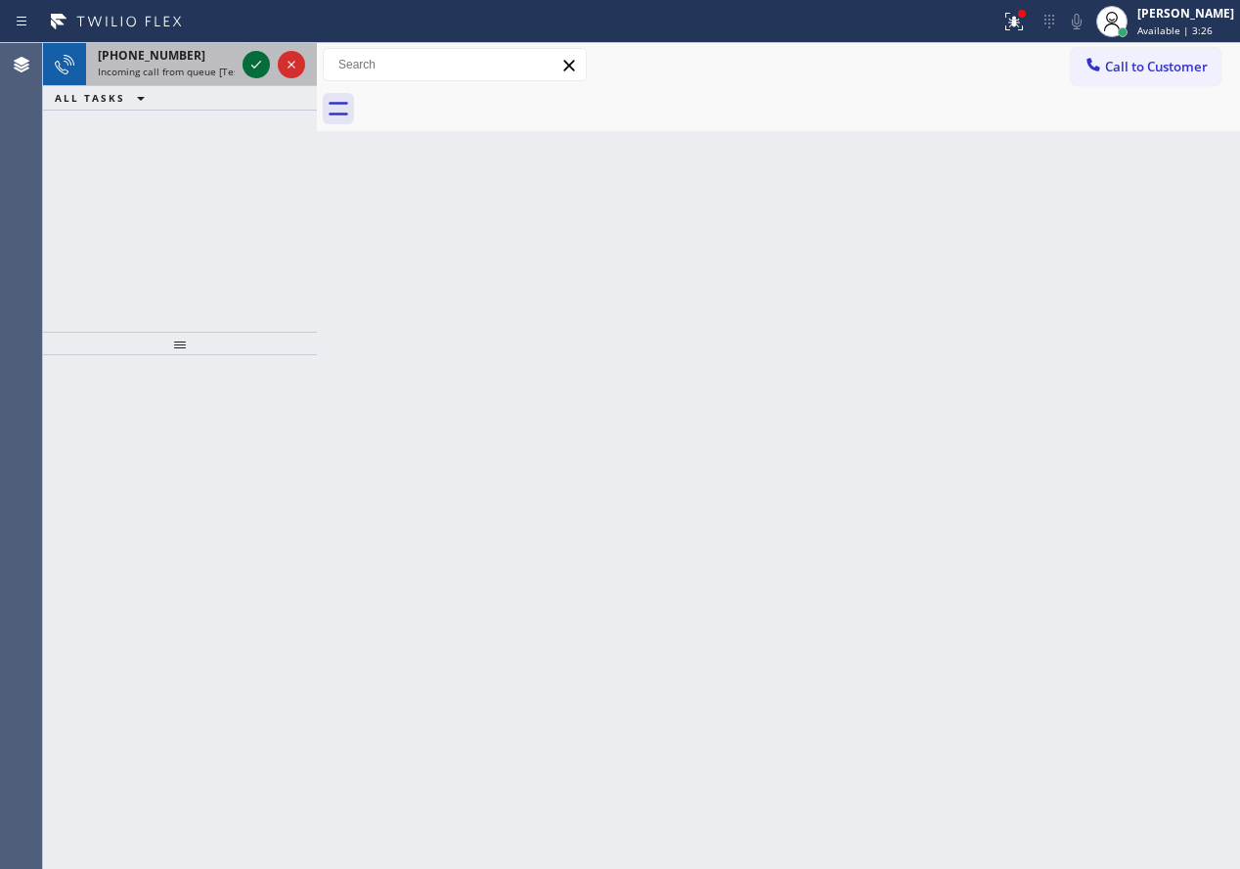
click at [255, 52] on button at bounding box center [256, 64] width 27 height 27
click at [1105, 404] on div "Back to Dashboard Change Sender ID Customers Technicians Select a contact Outbo…" at bounding box center [778, 455] width 923 height 825
click at [256, 59] on icon at bounding box center [256, 64] width 23 height 23
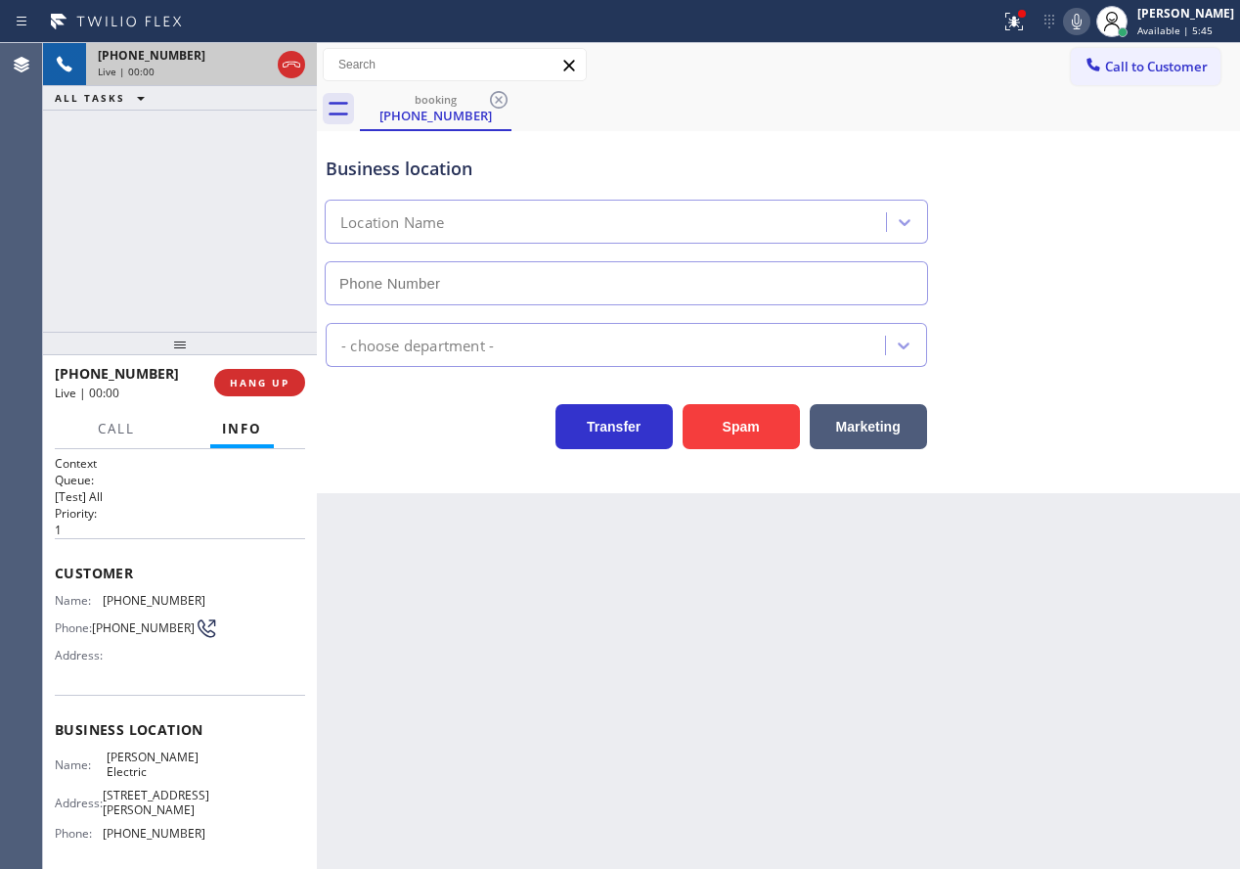
type input "[PHONE_NUMBER]"
click at [717, 416] on button "Spam" at bounding box center [741, 426] width 117 height 45
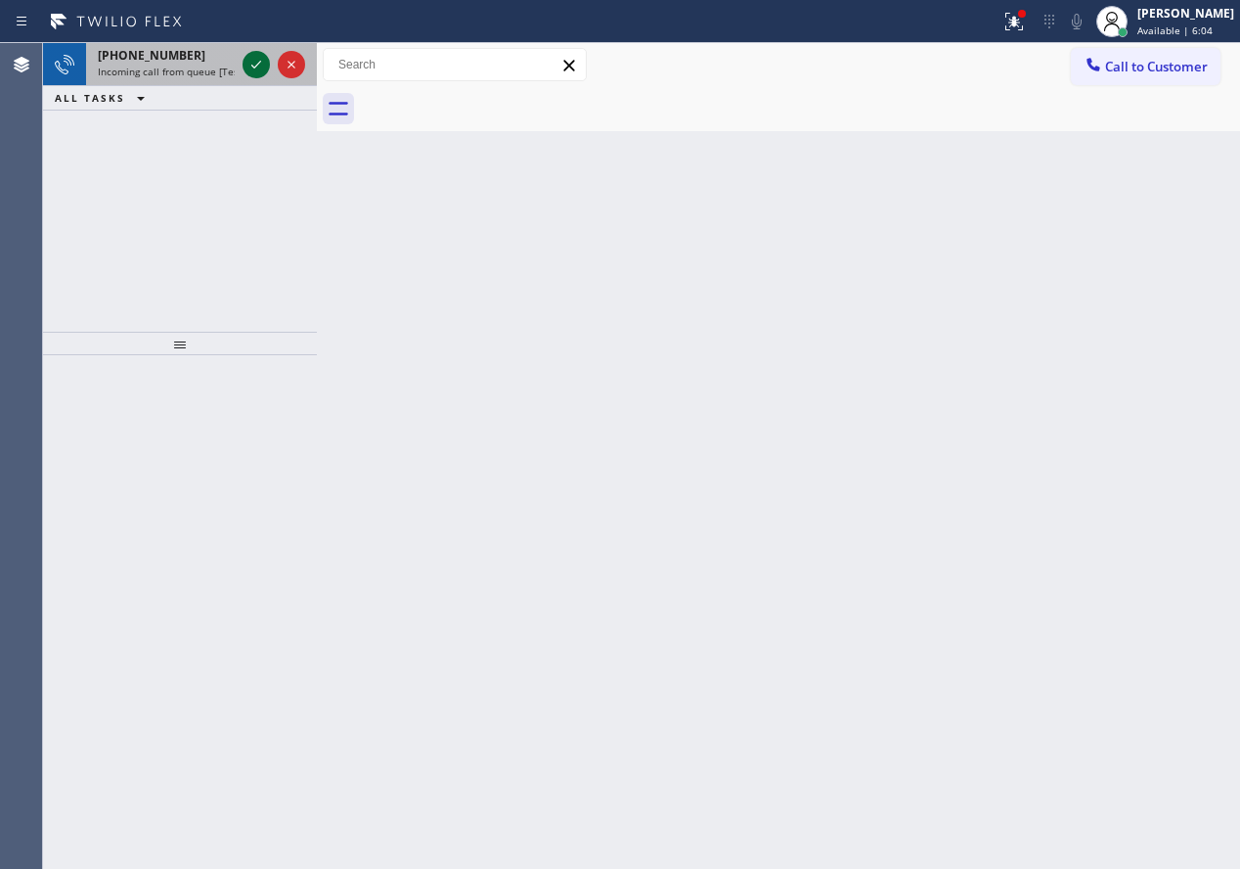
click at [252, 59] on icon at bounding box center [256, 64] width 23 height 23
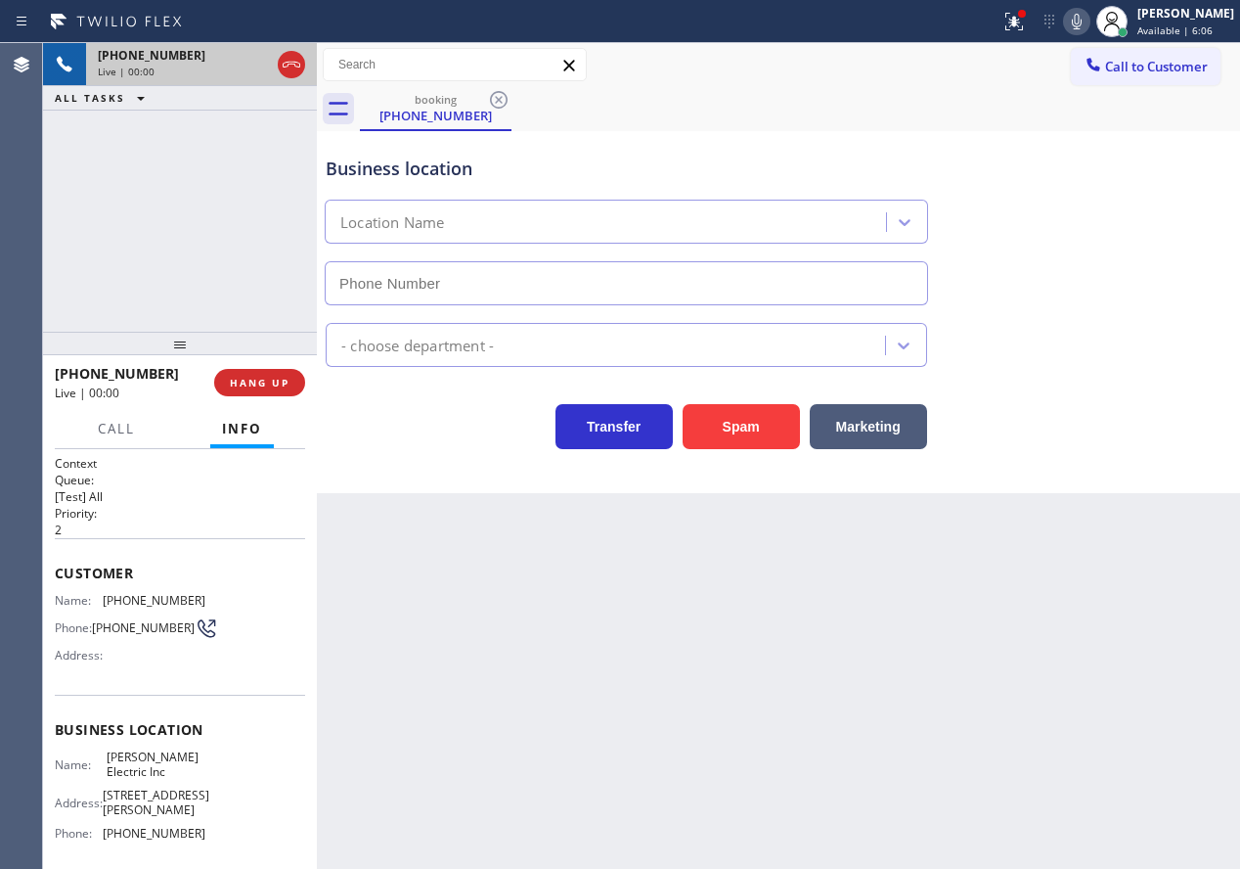
type input "[PHONE_NUMBER]"
click at [752, 415] on button "Spam" at bounding box center [741, 426] width 117 height 45
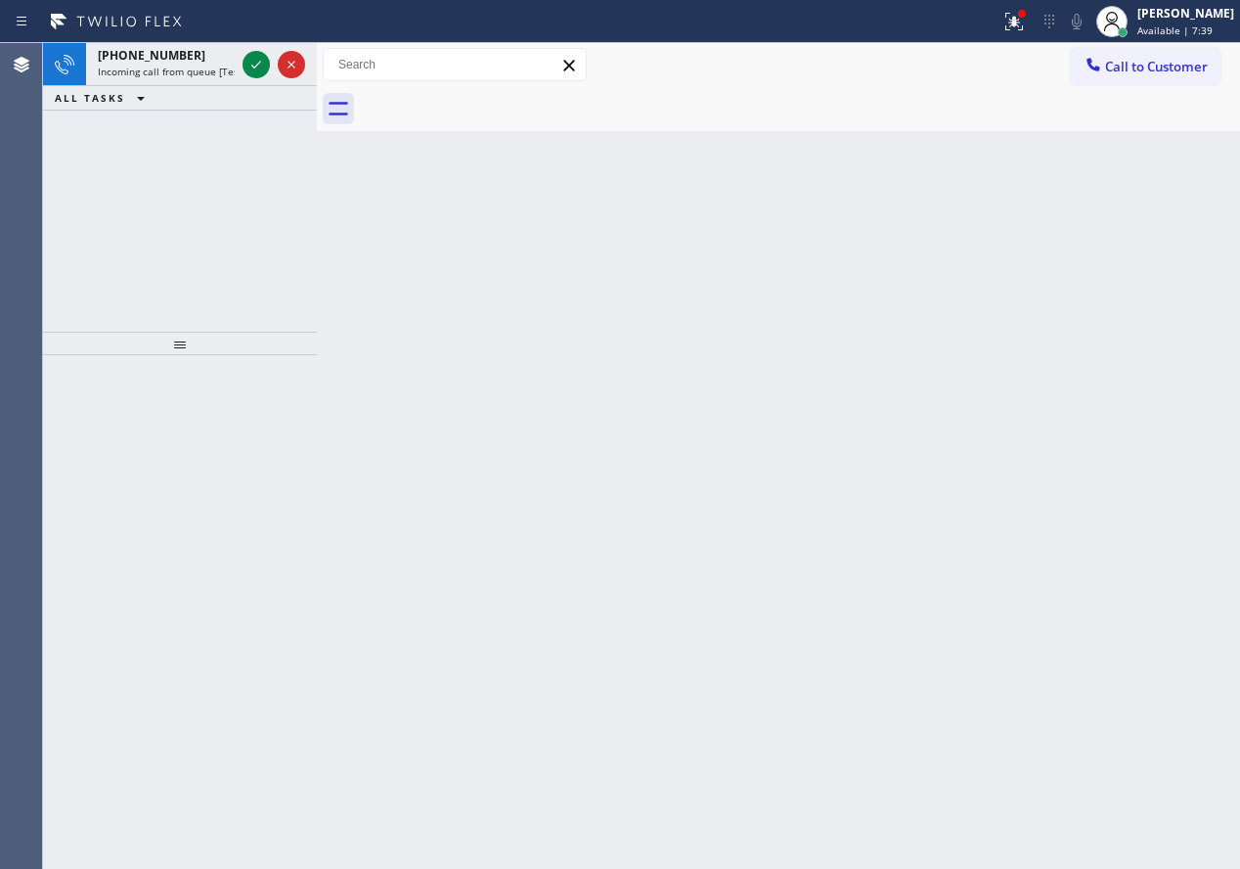
click at [1105, 376] on div "Back to Dashboard Change Sender ID Customers Technicians Select a contact Outbo…" at bounding box center [778, 455] width 923 height 825
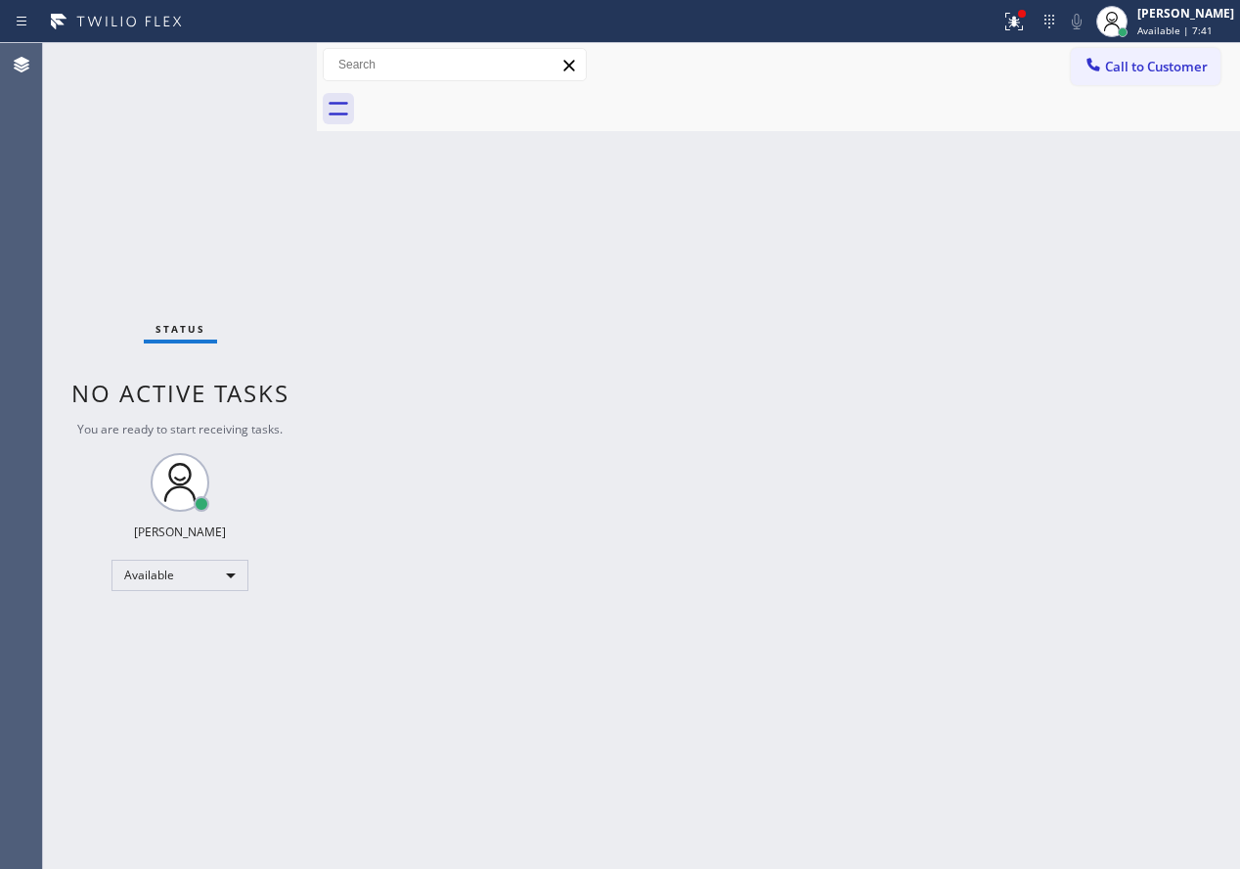
click at [258, 64] on div "Status No active tasks You are ready to start receiving tasks. [PERSON_NAME] Av…" at bounding box center [180, 455] width 274 height 825
click at [1074, 305] on div "Back to Dashboard Change Sender ID Customers Technicians Select a contact Outbo…" at bounding box center [778, 455] width 923 height 825
click at [869, 369] on div "Back to Dashboard Change Sender ID Customers Technicians Select a contact Outbo…" at bounding box center [778, 455] width 923 height 825
click at [1040, 444] on div "Back to Dashboard Change Sender ID Customers Technicians Select a contact Outbo…" at bounding box center [778, 455] width 923 height 825
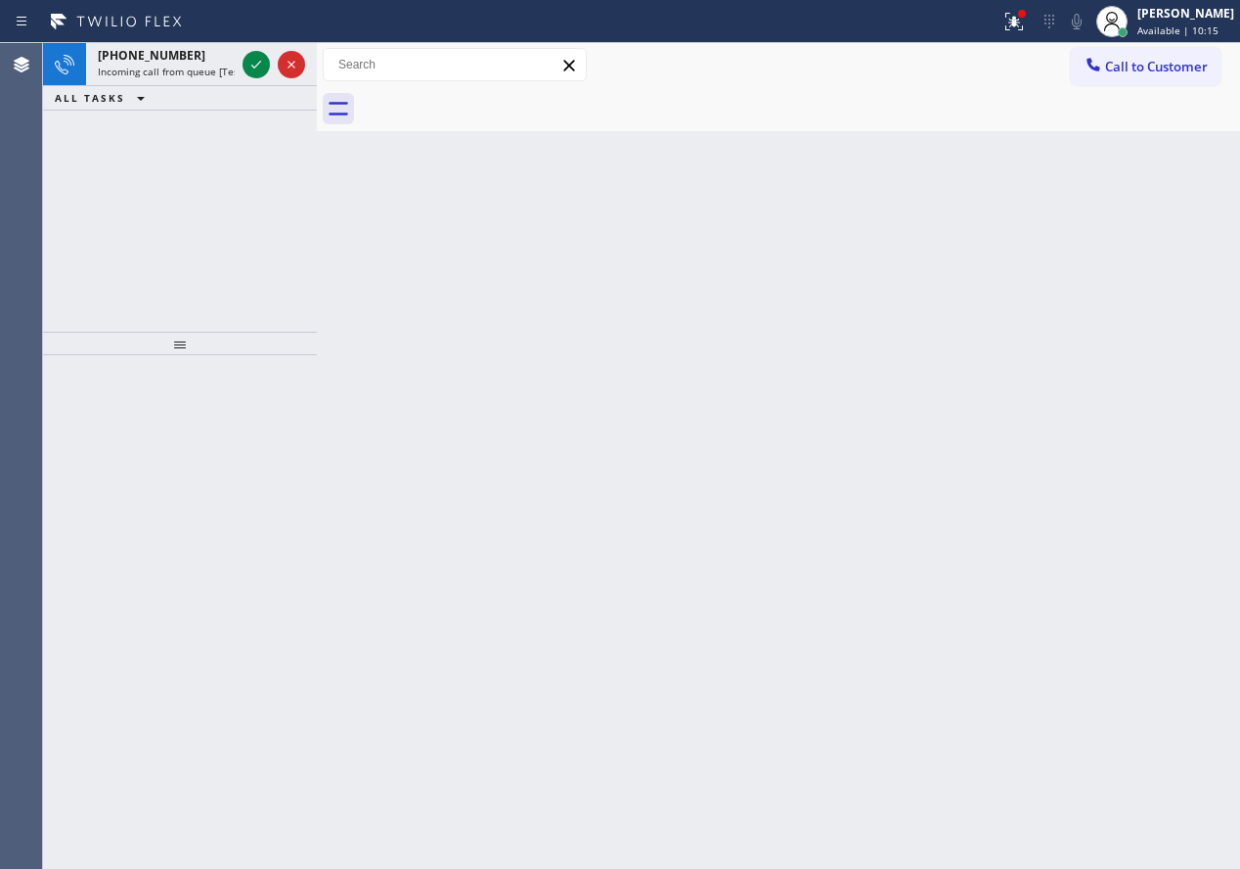
click at [1083, 347] on div "Back to Dashboard Change Sender ID Customers Technicians Select a contact Outbo…" at bounding box center [778, 455] width 923 height 825
click at [246, 68] on icon at bounding box center [256, 64] width 23 height 23
click at [1047, 325] on div "Back to Dashboard Change Sender ID Customers Technicians Select a contact Outbo…" at bounding box center [778, 455] width 923 height 825
click at [254, 59] on icon at bounding box center [256, 64] width 23 height 23
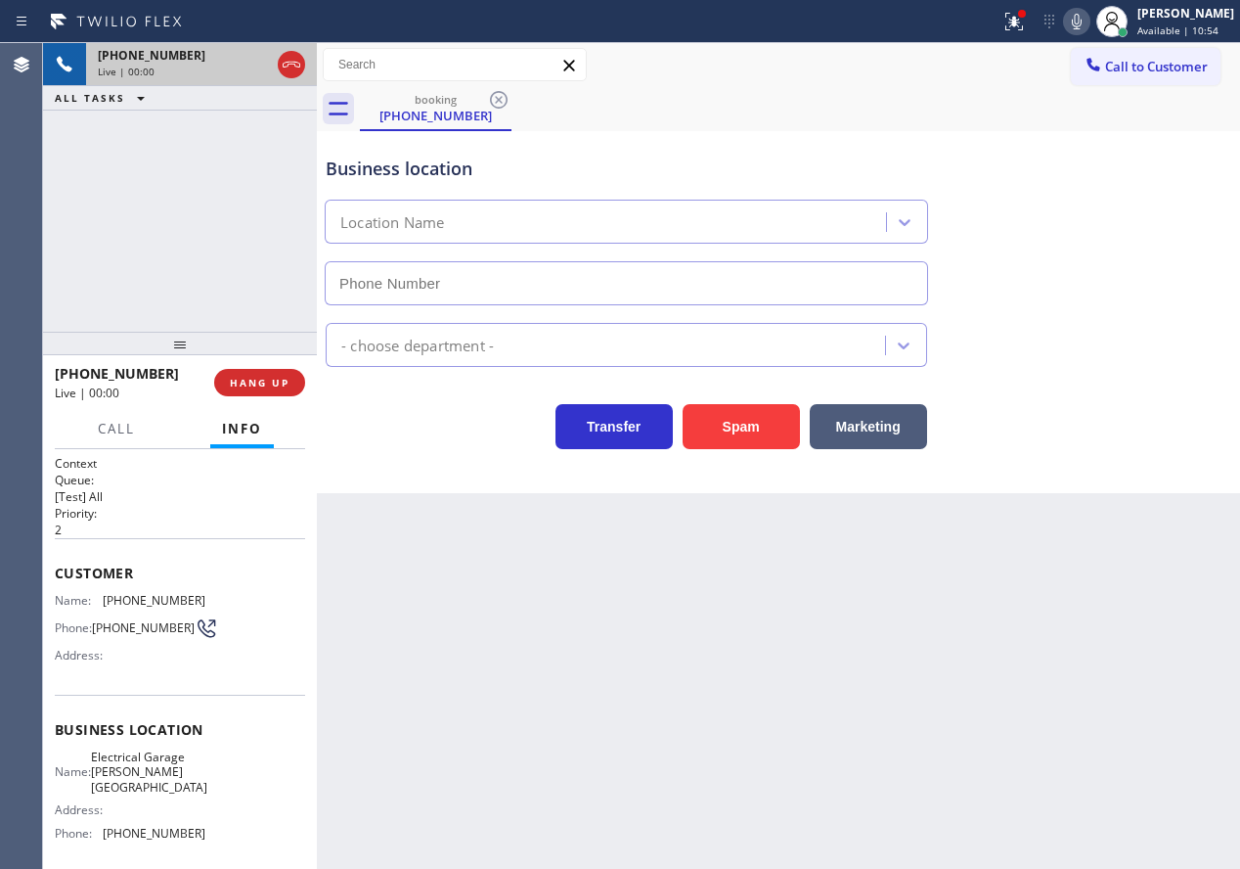
type input "[PHONE_NUMBER]"
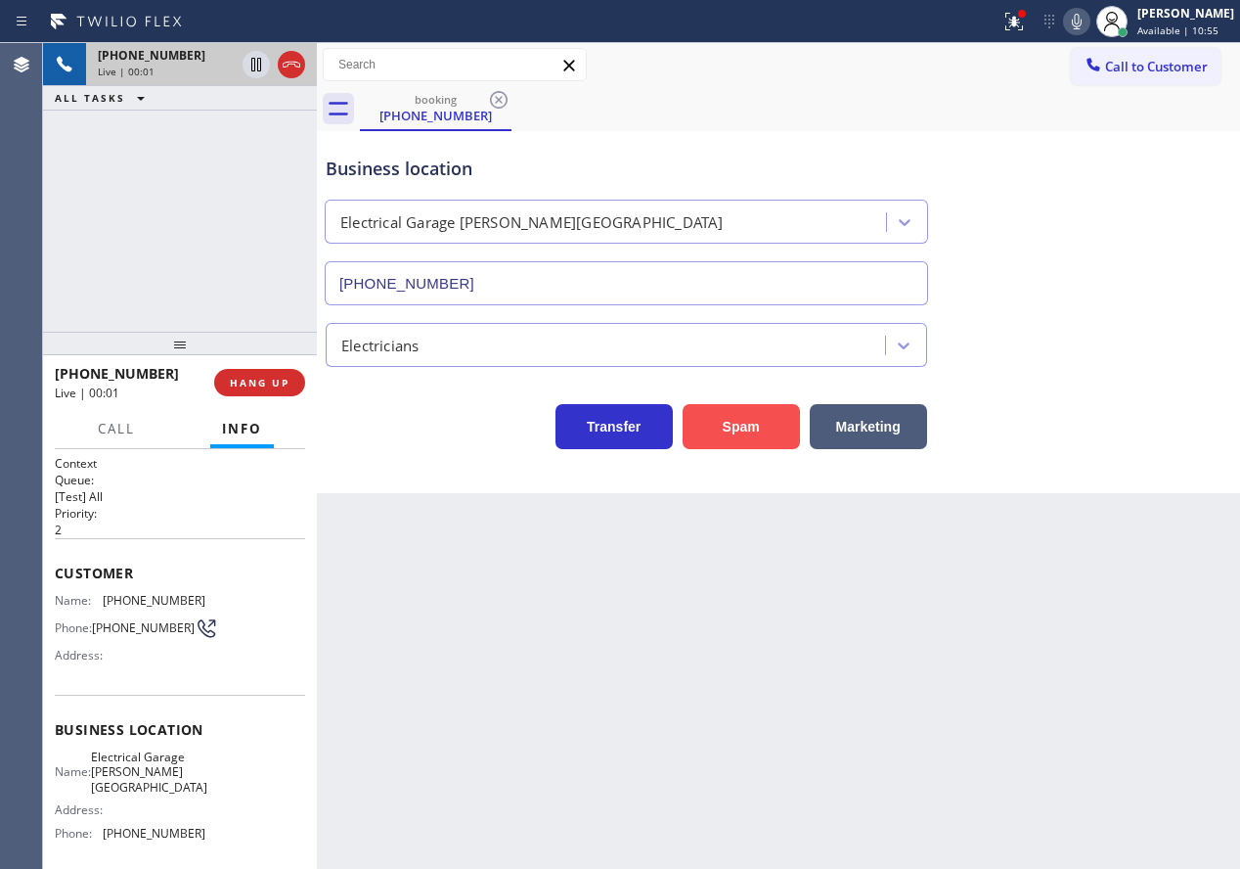
click at [762, 430] on button "Spam" at bounding box center [741, 426] width 117 height 45
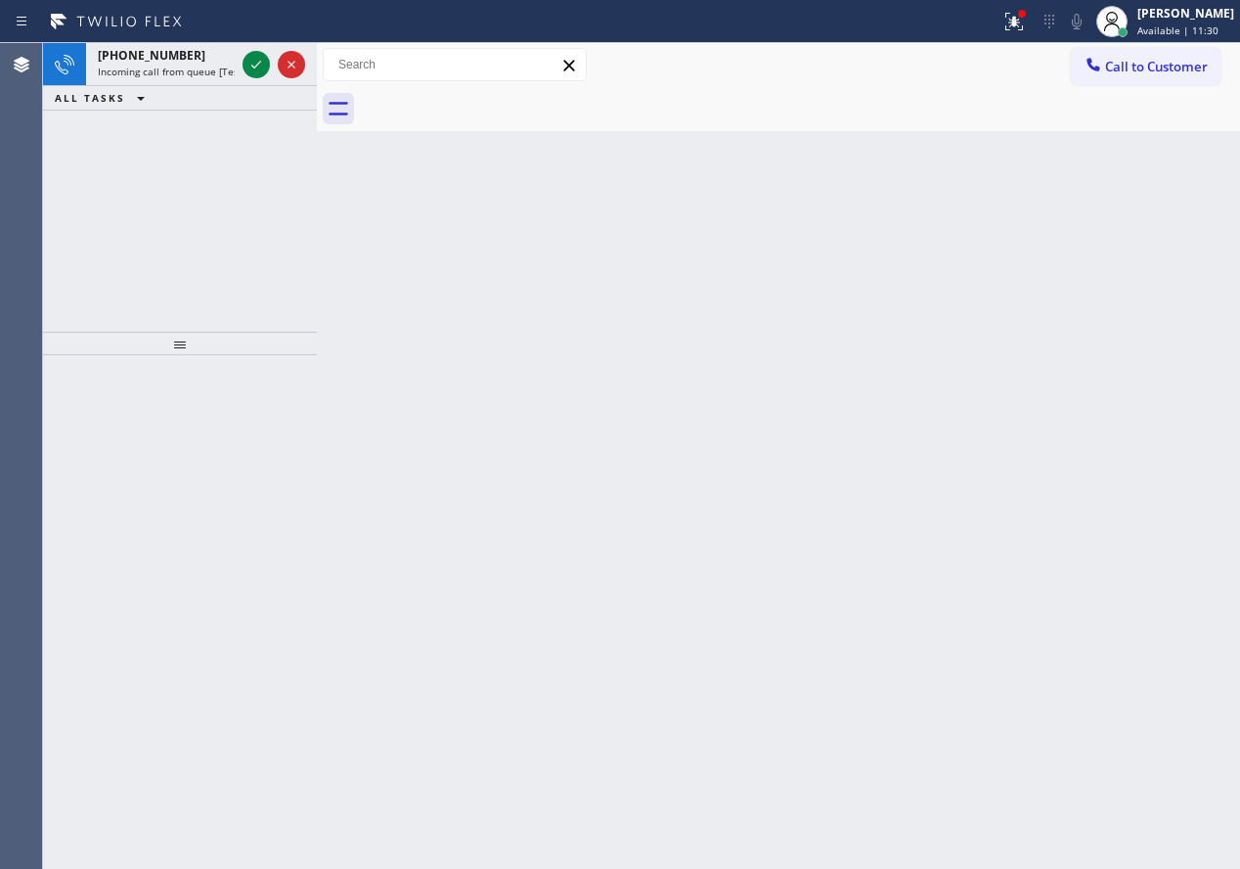
drag, startPoint x: 1044, startPoint y: 288, endPoint x: 917, endPoint y: 229, distance: 139.1
click at [1044, 288] on div "Back to Dashboard Change Sender ID Customers Technicians Select a contact Outbo…" at bounding box center [778, 455] width 923 height 825
click at [258, 63] on icon at bounding box center [256, 64] width 23 height 23
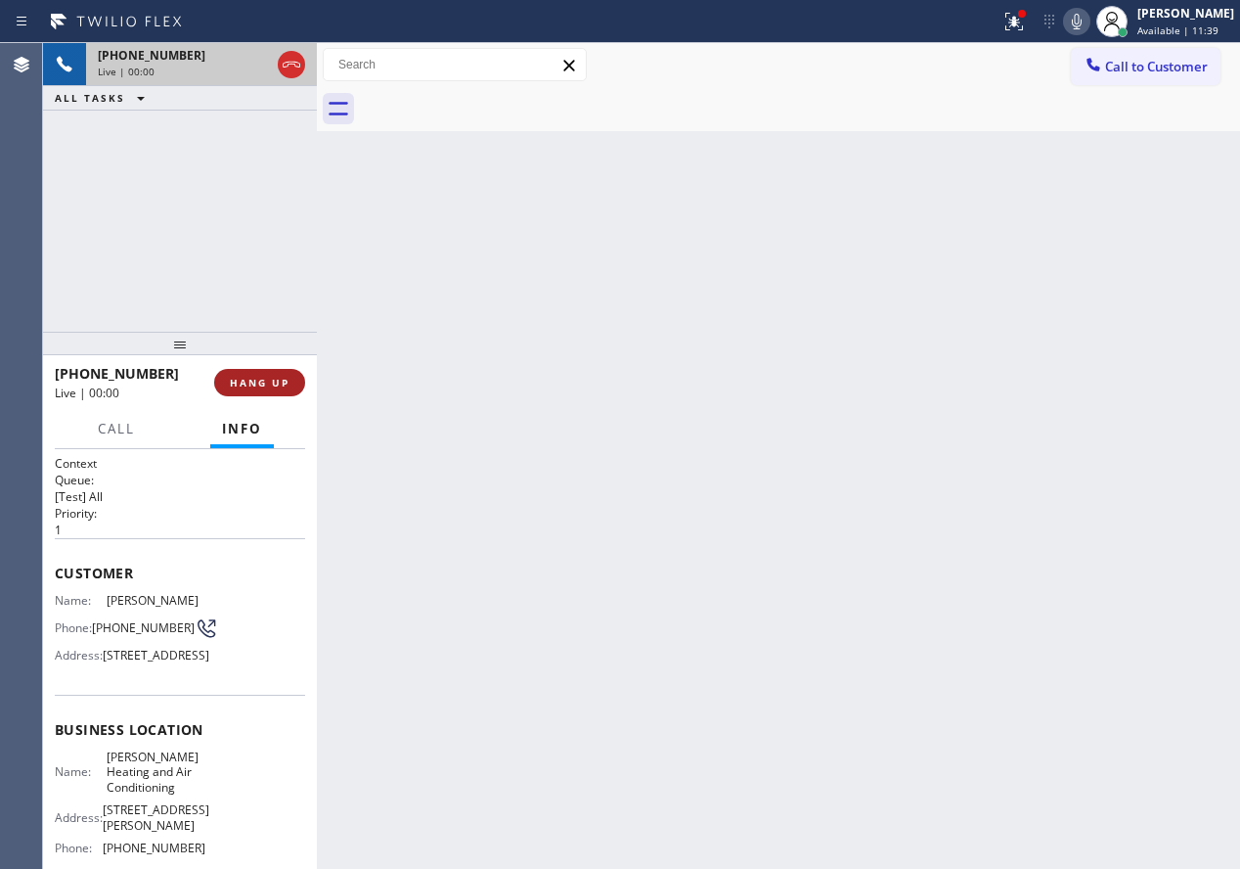
click at [260, 375] on button "HANG UP" at bounding box center [259, 382] width 91 height 27
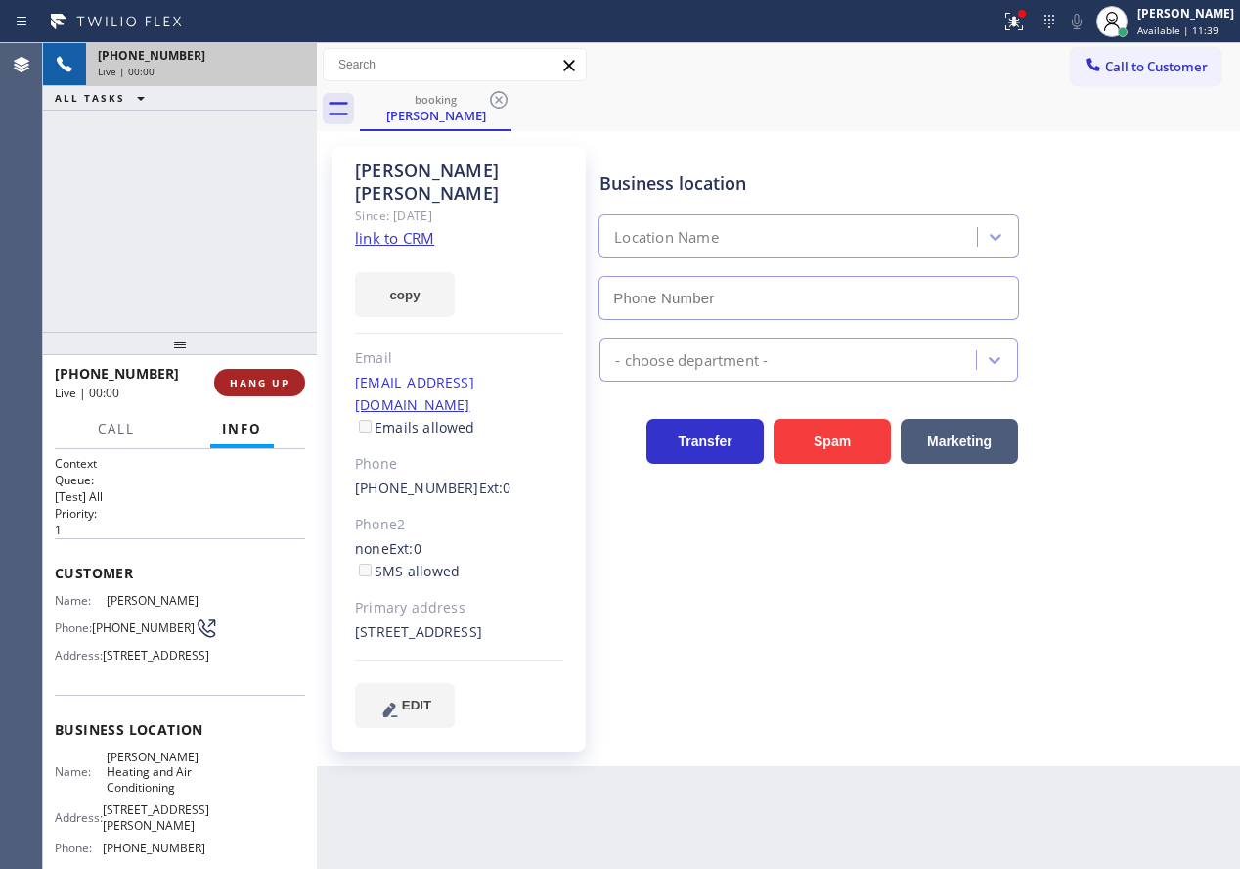
click at [260, 375] on button "HANG UP" at bounding box center [259, 382] width 91 height 27
type input "[PHONE_NUMBER]"
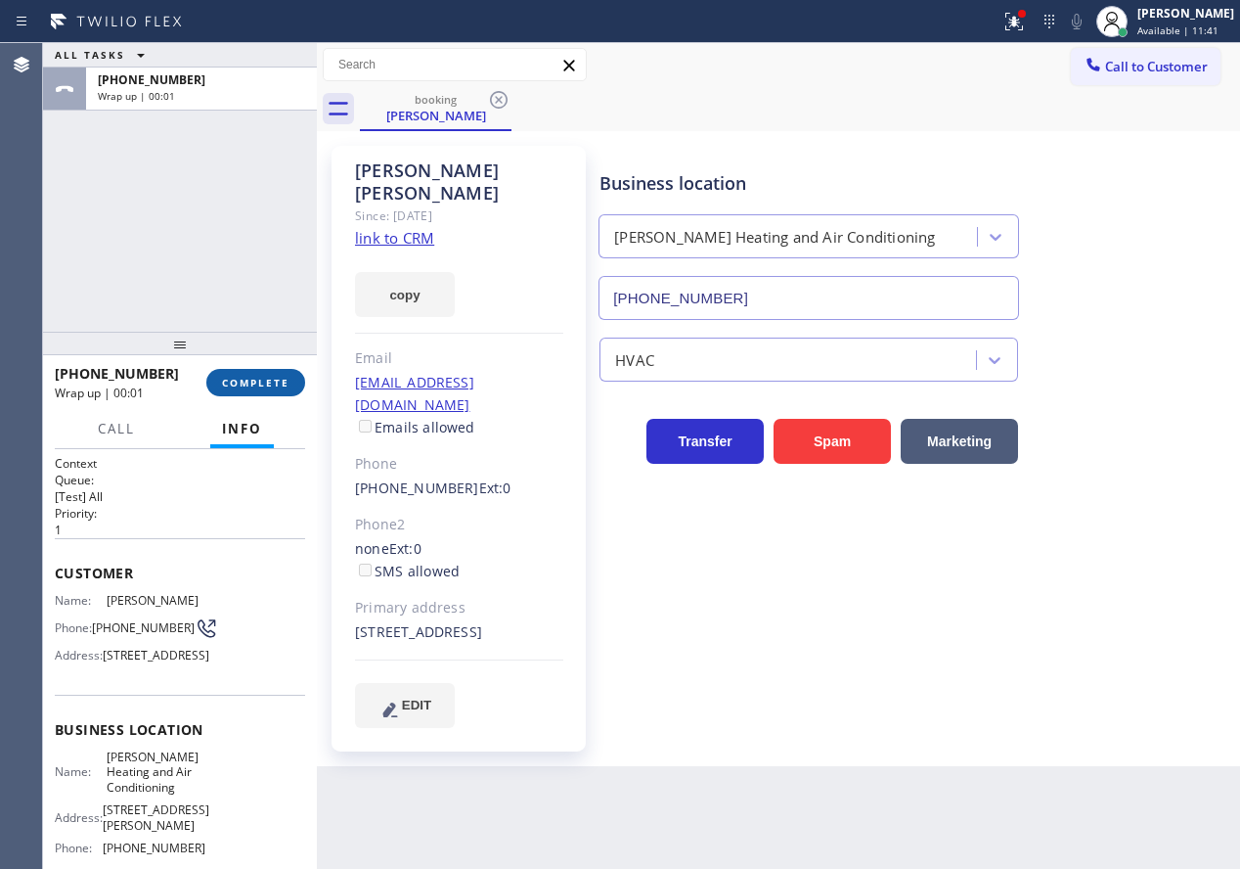
click at [279, 383] on span "COMPLETE" at bounding box center [255, 383] width 67 height 14
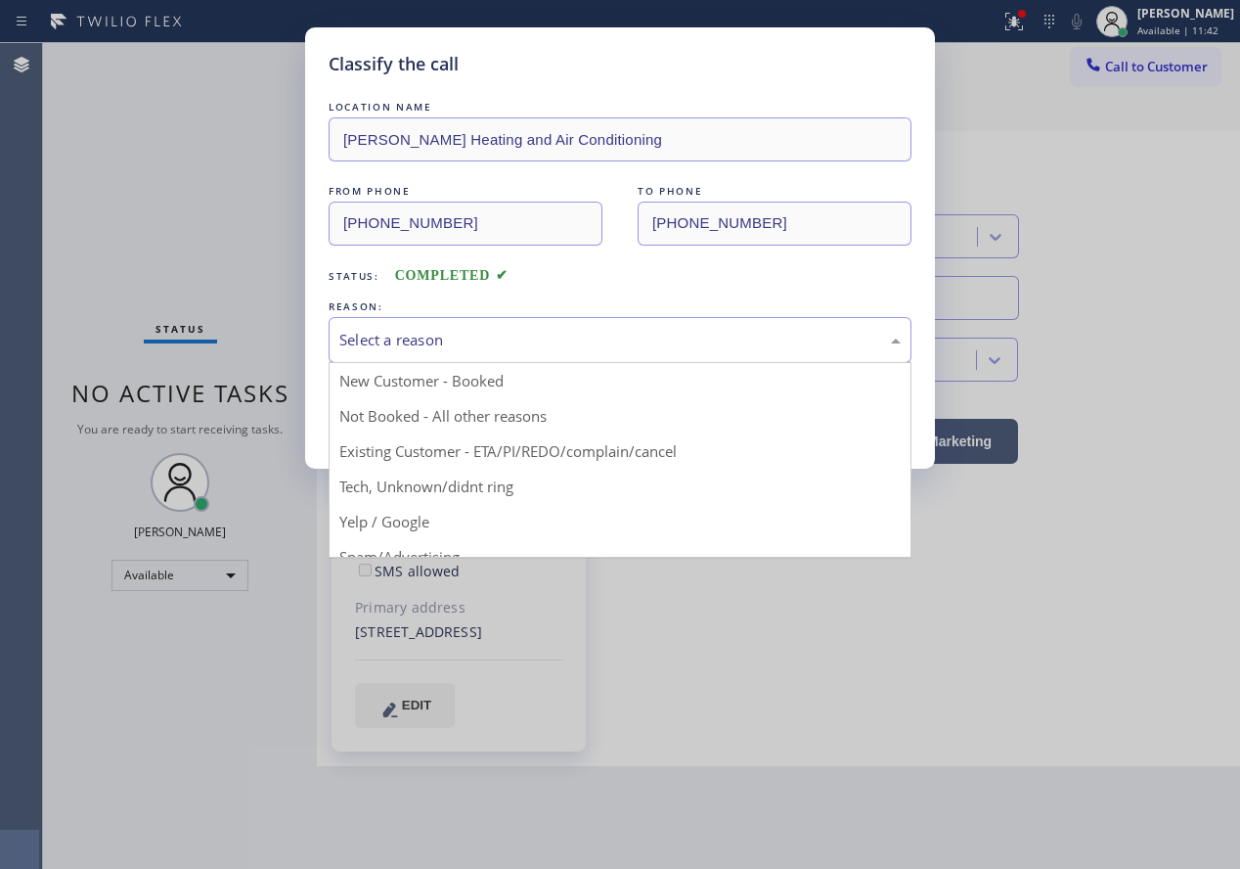
drag, startPoint x: 449, startPoint y: 339, endPoint x: 449, endPoint y: 353, distance: 13.7
click at [449, 340] on div "Select a reason" at bounding box center [619, 340] width 561 height 22
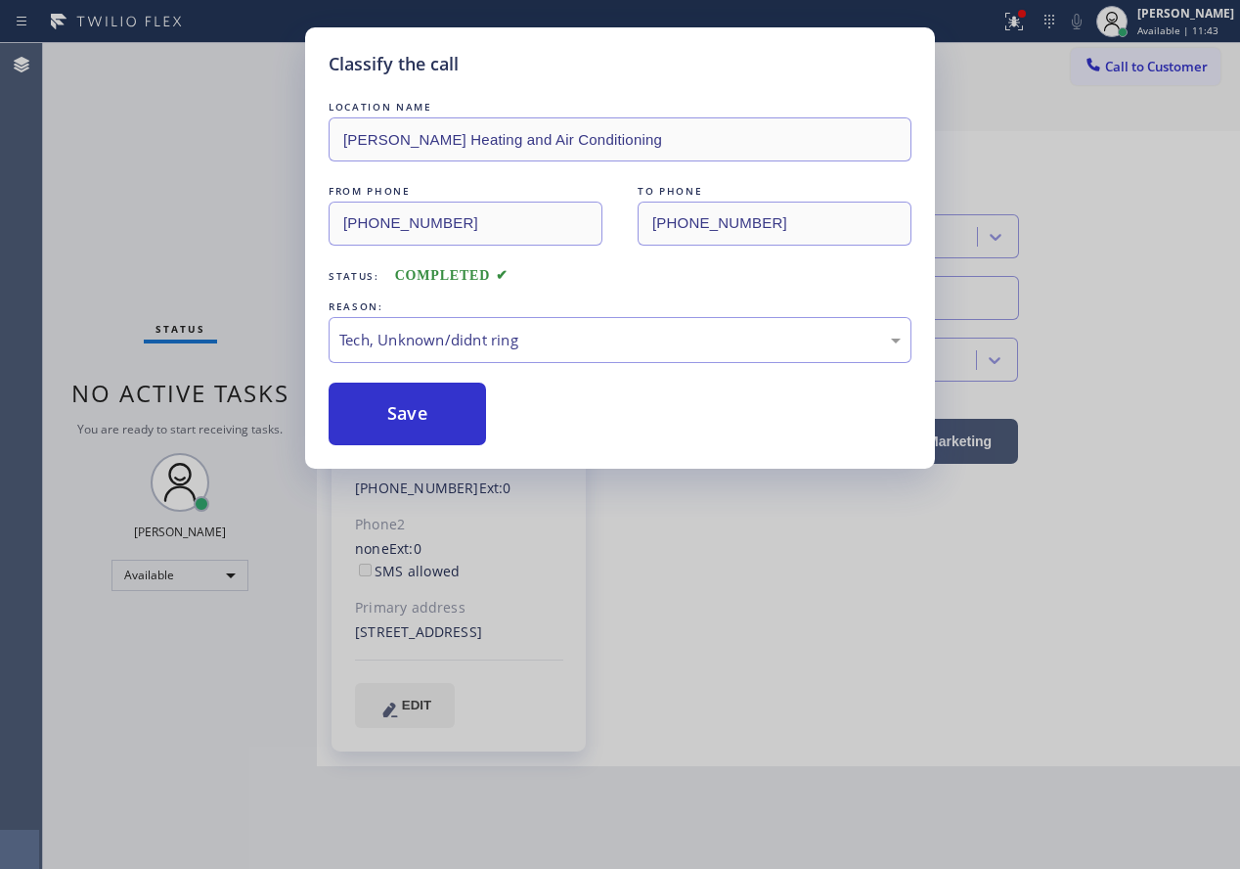
click at [410, 432] on button "Save" at bounding box center [407, 413] width 157 height 63
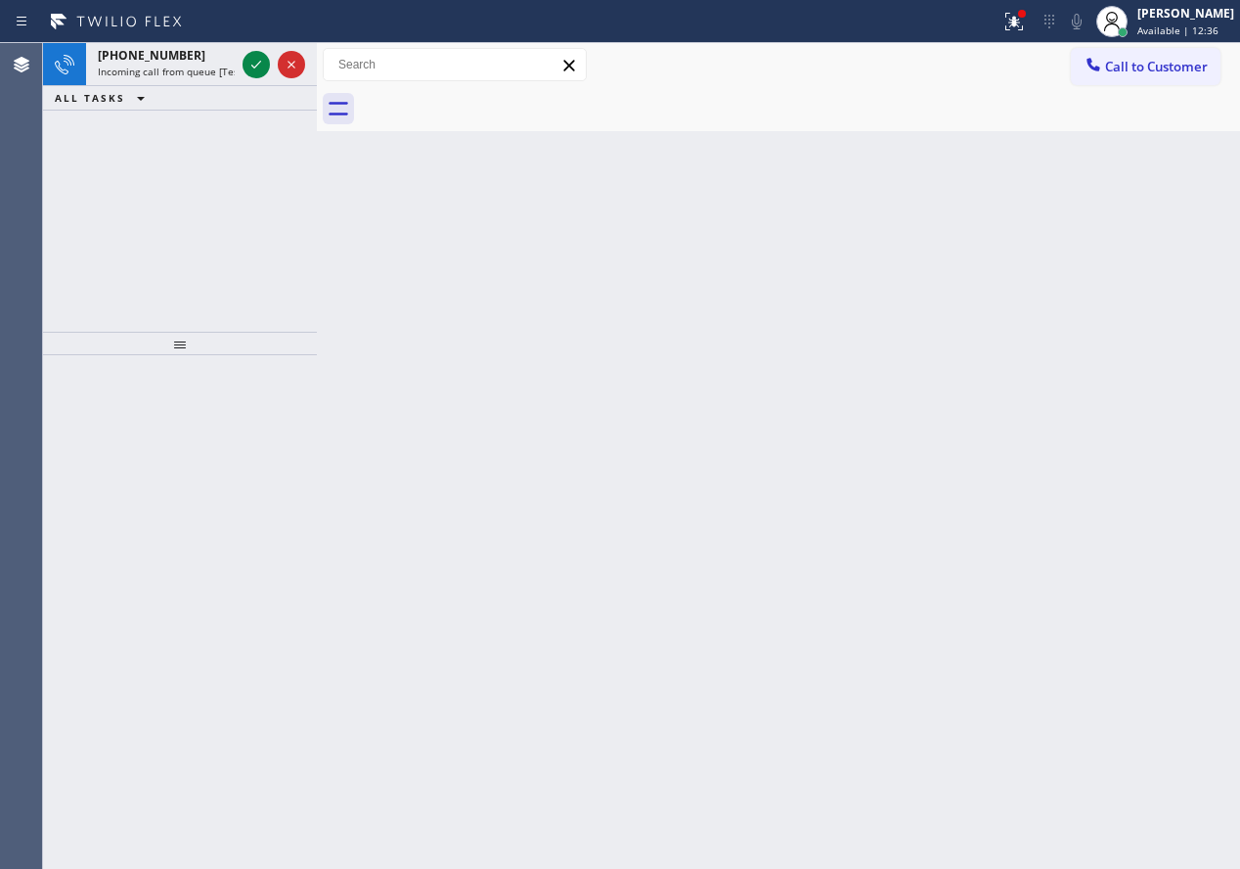
drag, startPoint x: 1140, startPoint y: 193, endPoint x: 362, endPoint y: 96, distance: 784.5
click at [1139, 193] on div "Back to Dashboard Change Sender ID Customers Technicians Select a contact Outbo…" at bounding box center [778, 455] width 923 height 825
click at [260, 67] on icon at bounding box center [256, 64] width 23 height 23
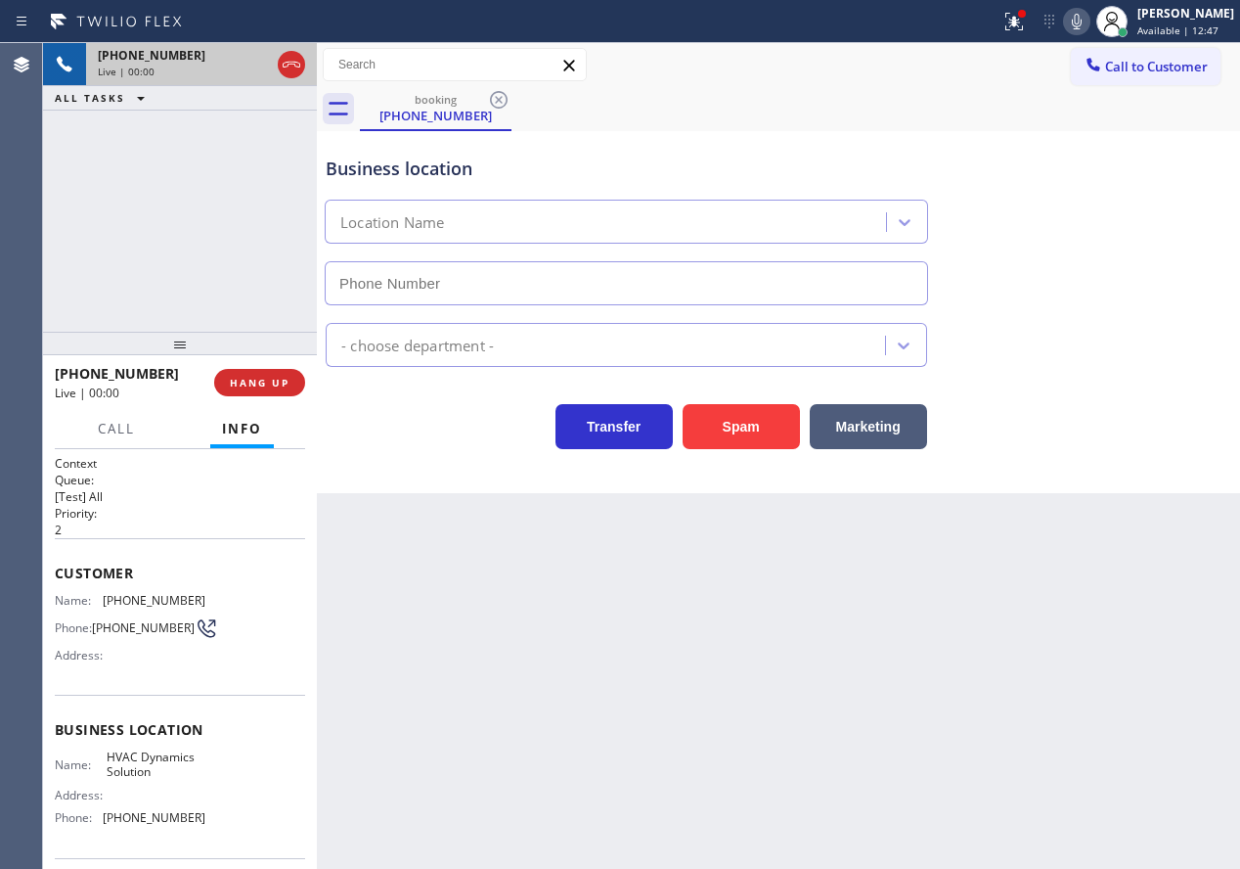
type input "[PHONE_NUMBER]"
click at [765, 431] on button "Spam" at bounding box center [741, 426] width 117 height 45
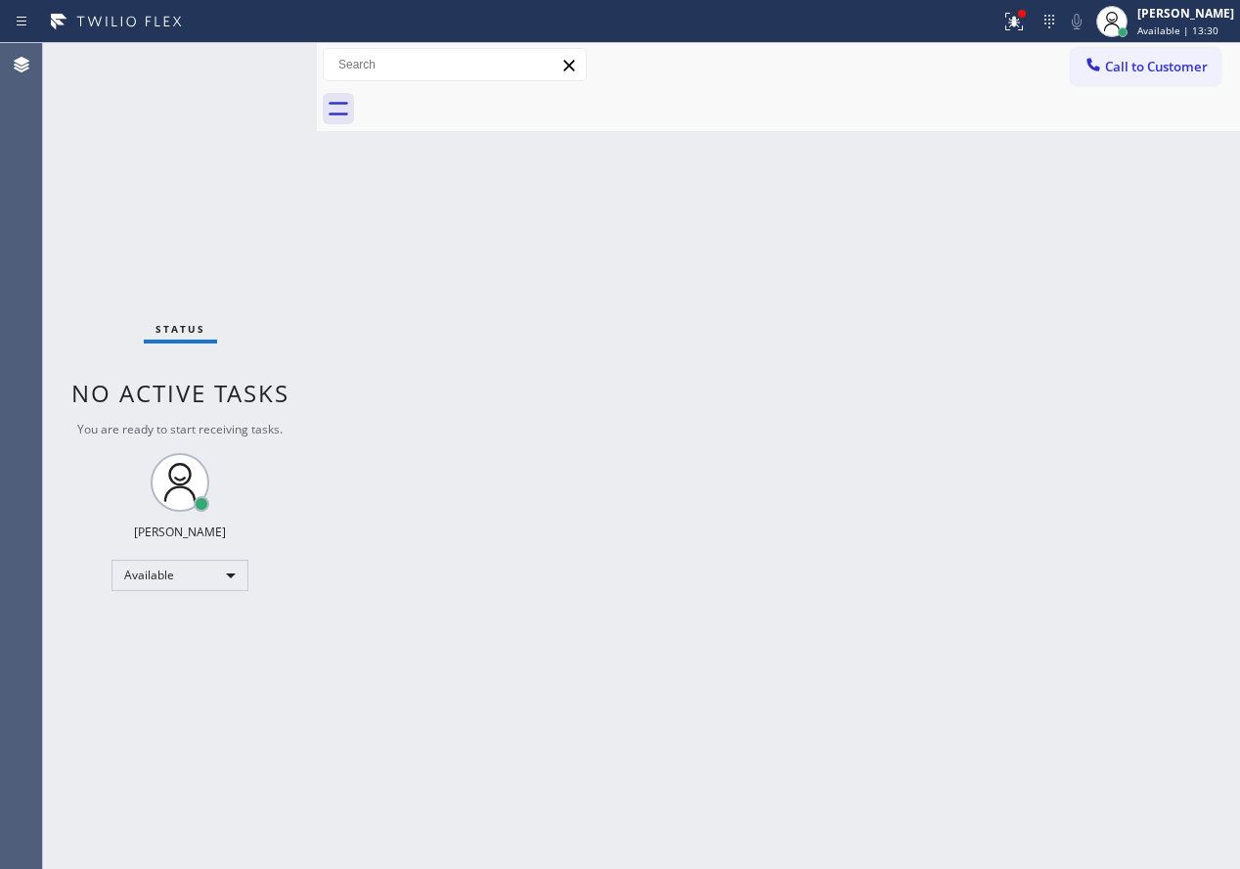
click at [1136, 382] on div "Back to Dashboard Change Sender ID Customers Technicians Select a contact Outbo…" at bounding box center [778, 455] width 923 height 825
click at [1094, 376] on div "Back to Dashboard Change Sender ID Customers Technicians Select a contact Outbo…" at bounding box center [778, 455] width 923 height 825
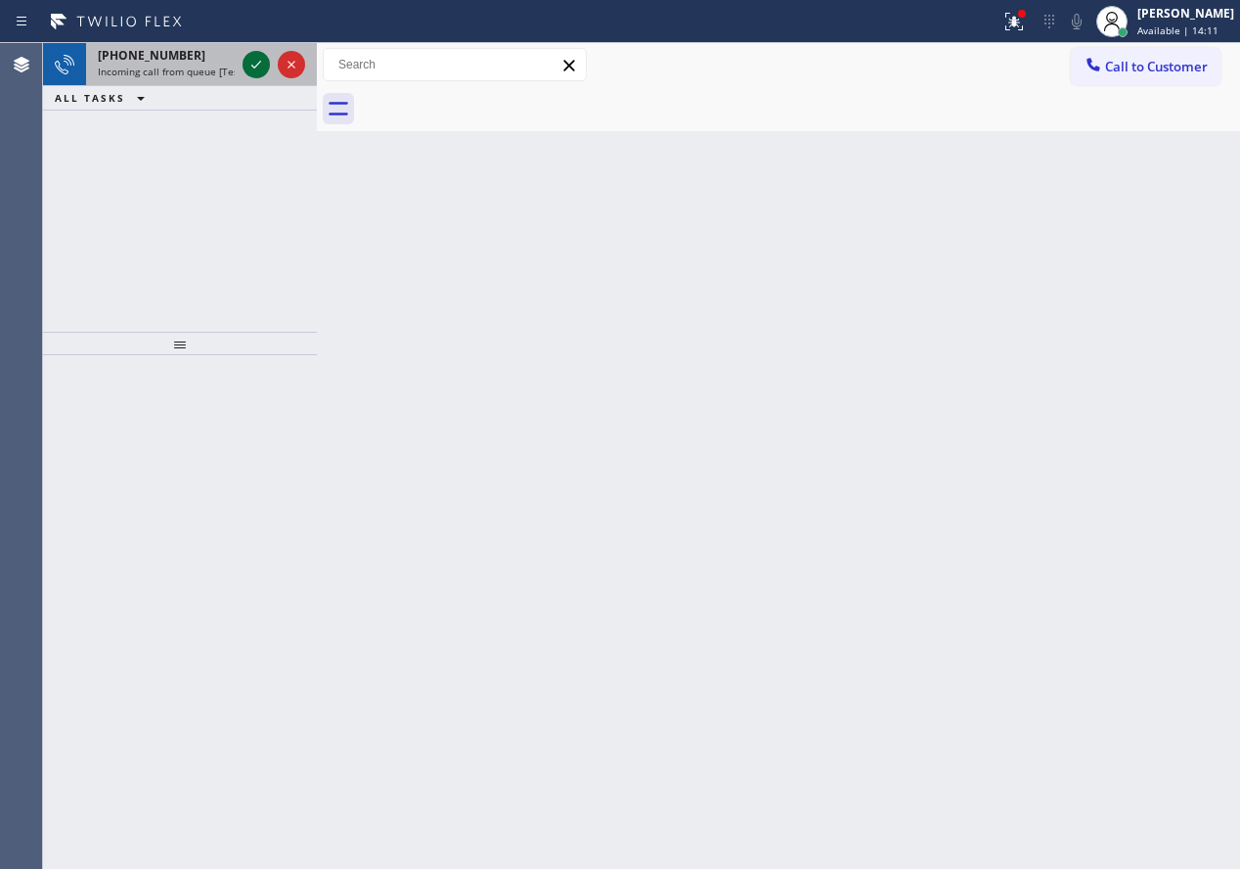
click at [260, 64] on icon at bounding box center [256, 64] width 23 height 23
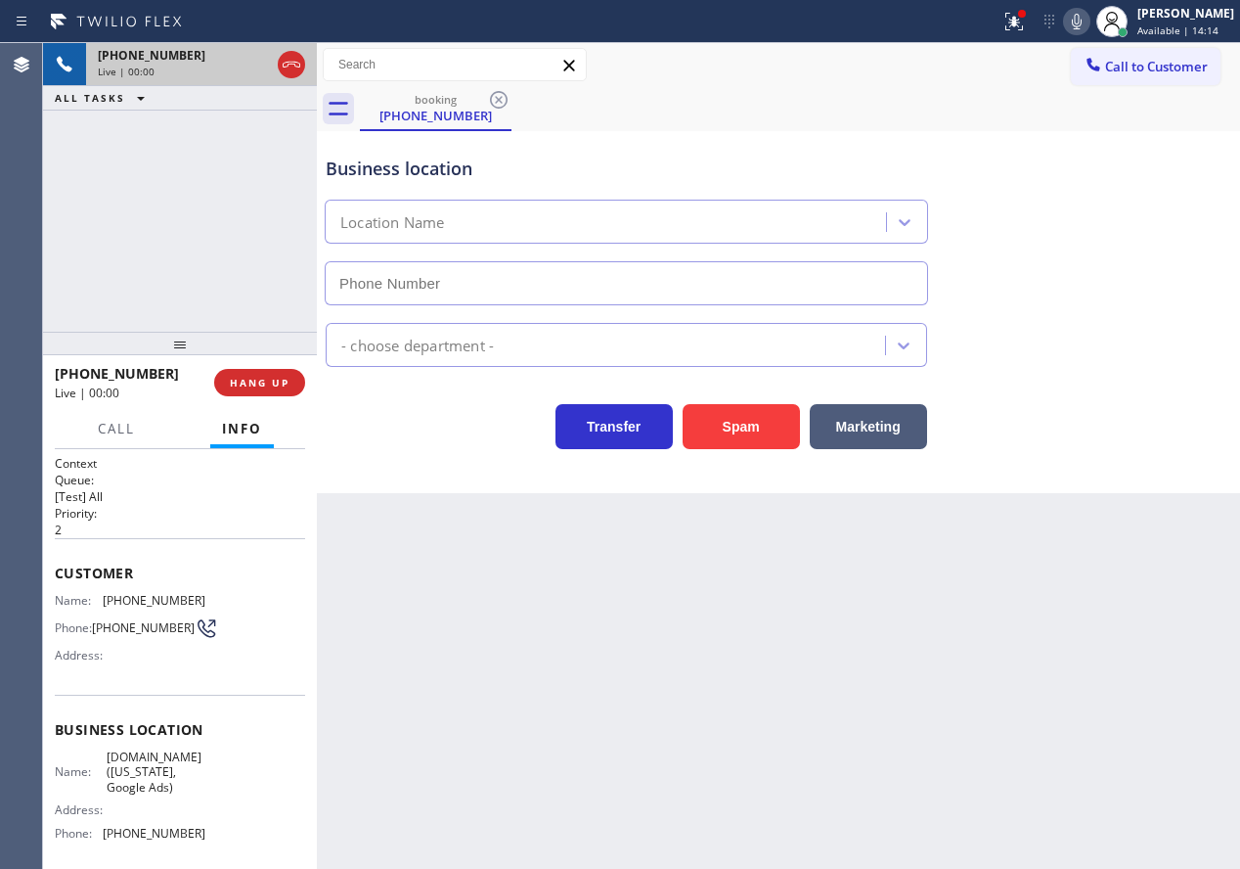
type input "[PHONE_NUMBER]"
click at [267, 407] on div "[PHONE_NUMBER] Live | 00:00 HANG UP" at bounding box center [180, 382] width 250 height 51
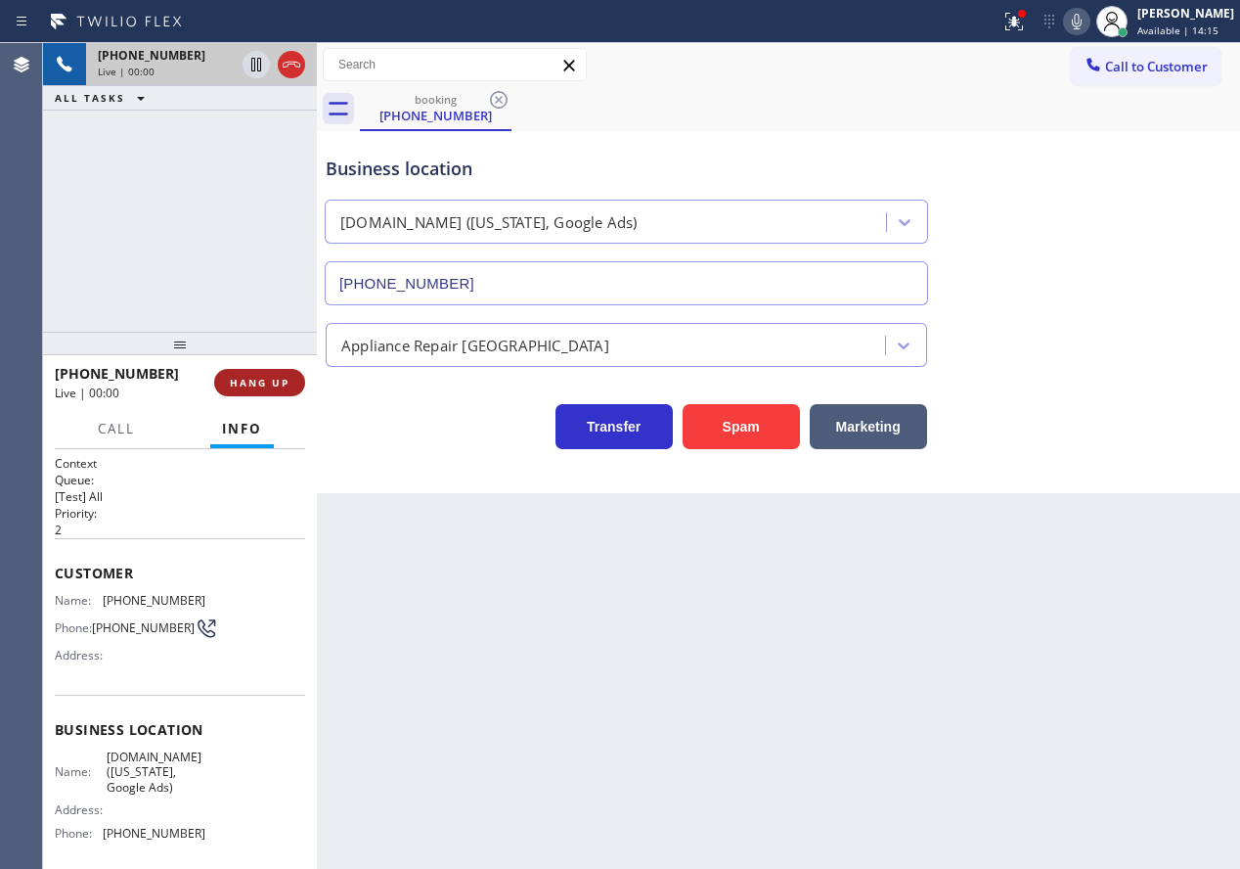
click at [267, 395] on button "HANG UP" at bounding box center [259, 382] width 91 height 27
click at [267, 391] on button "HANG UP" at bounding box center [259, 382] width 91 height 27
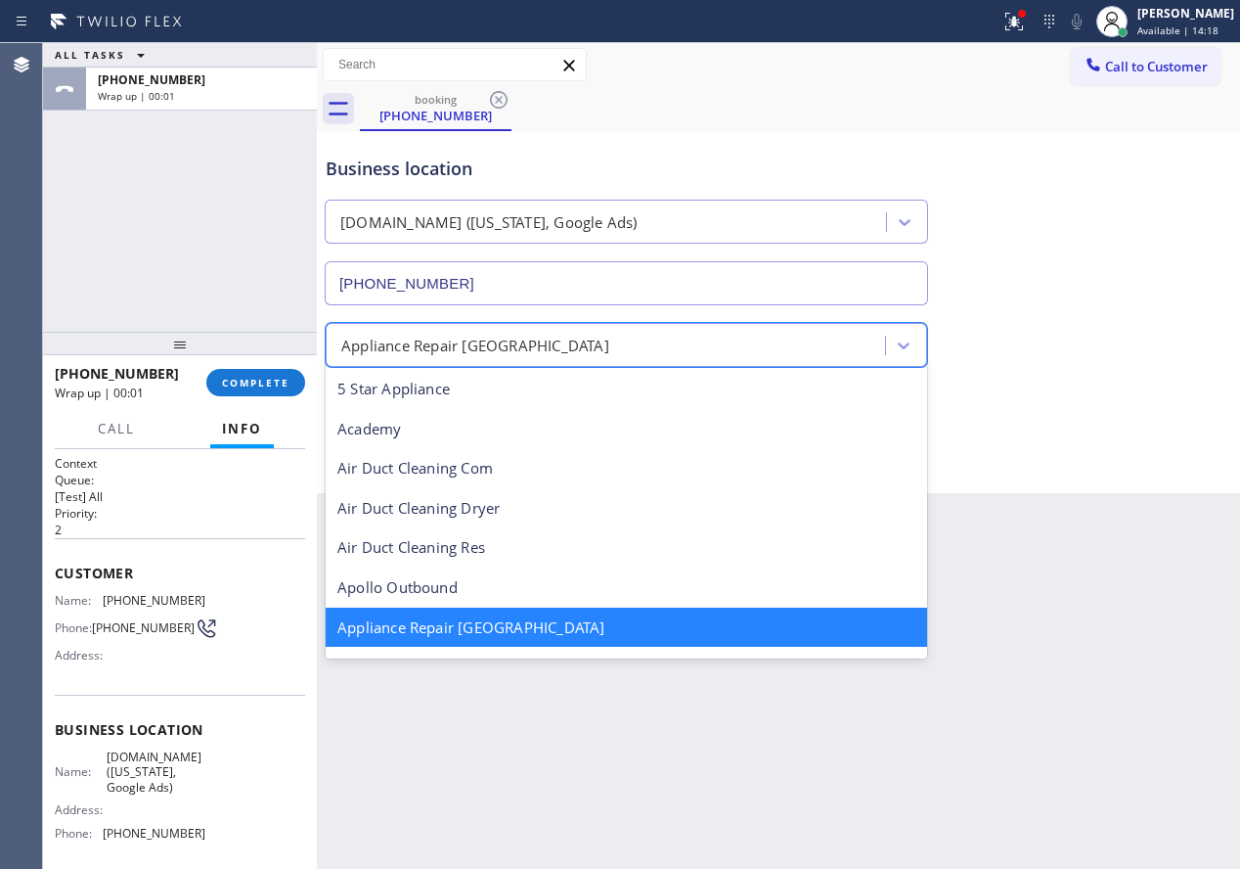
click at [430, 335] on div "Appliance Repair [GEOGRAPHIC_DATA]" at bounding box center [475, 345] width 268 height 22
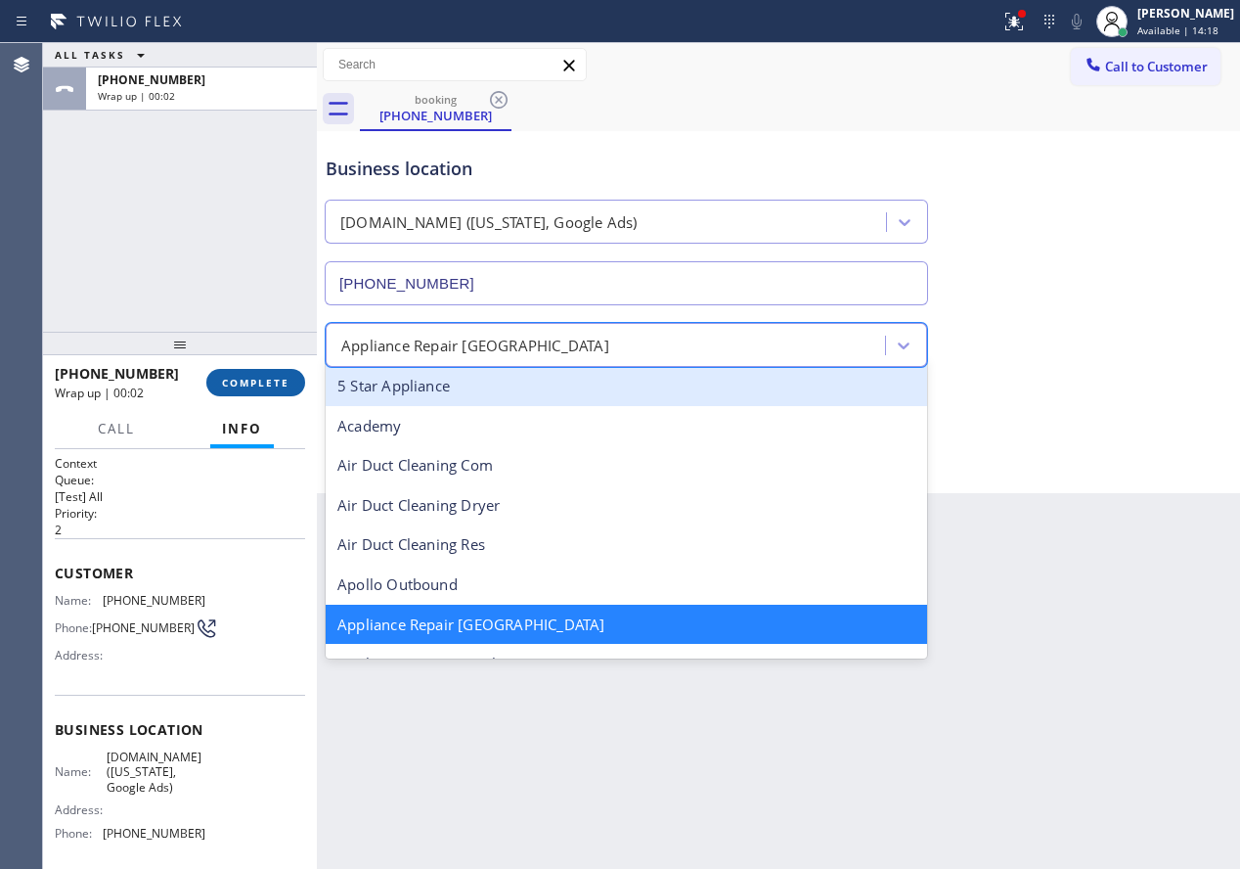
click at [260, 378] on span "COMPLETE" at bounding box center [255, 383] width 67 height 14
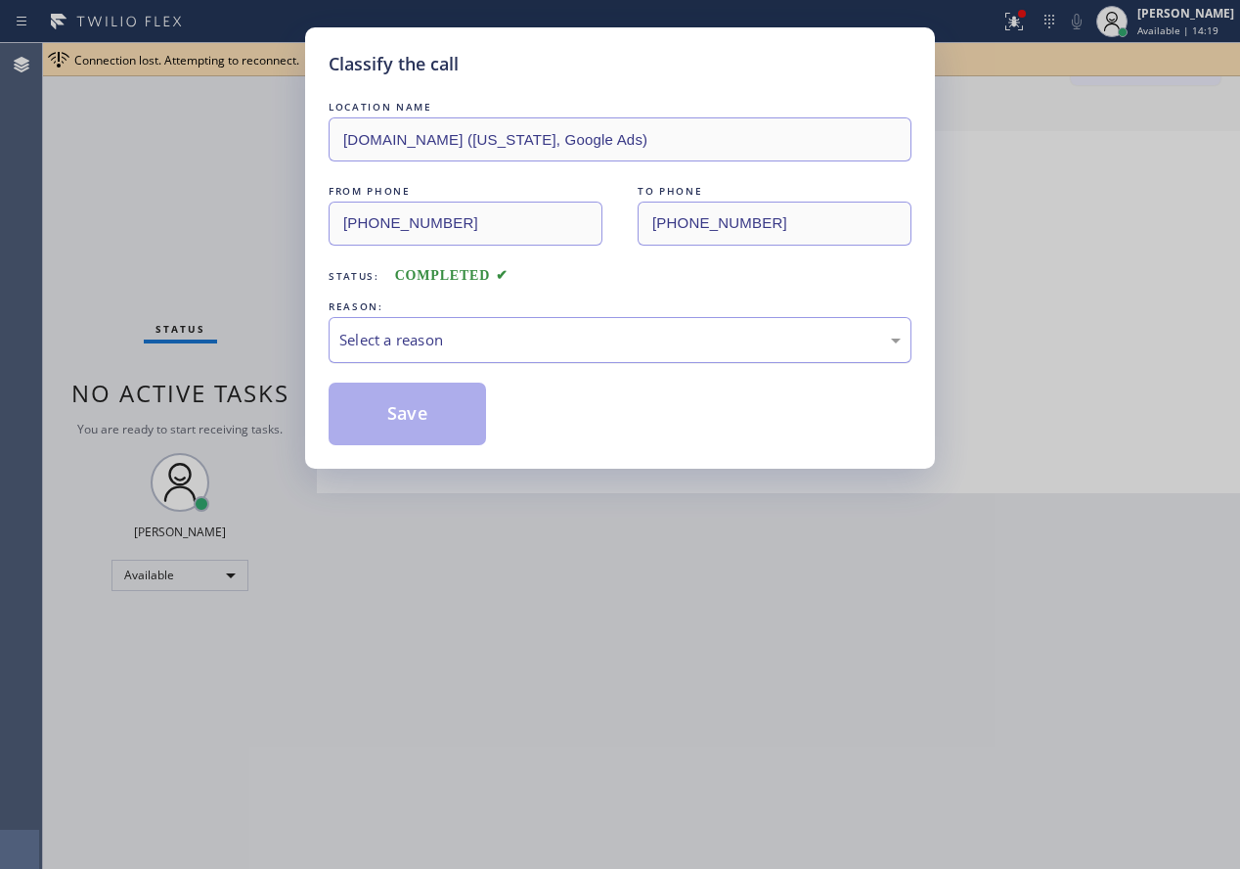
click at [495, 339] on div "Select a reason" at bounding box center [619, 340] width 561 height 22
click at [453, 423] on button "Save" at bounding box center [407, 413] width 157 height 63
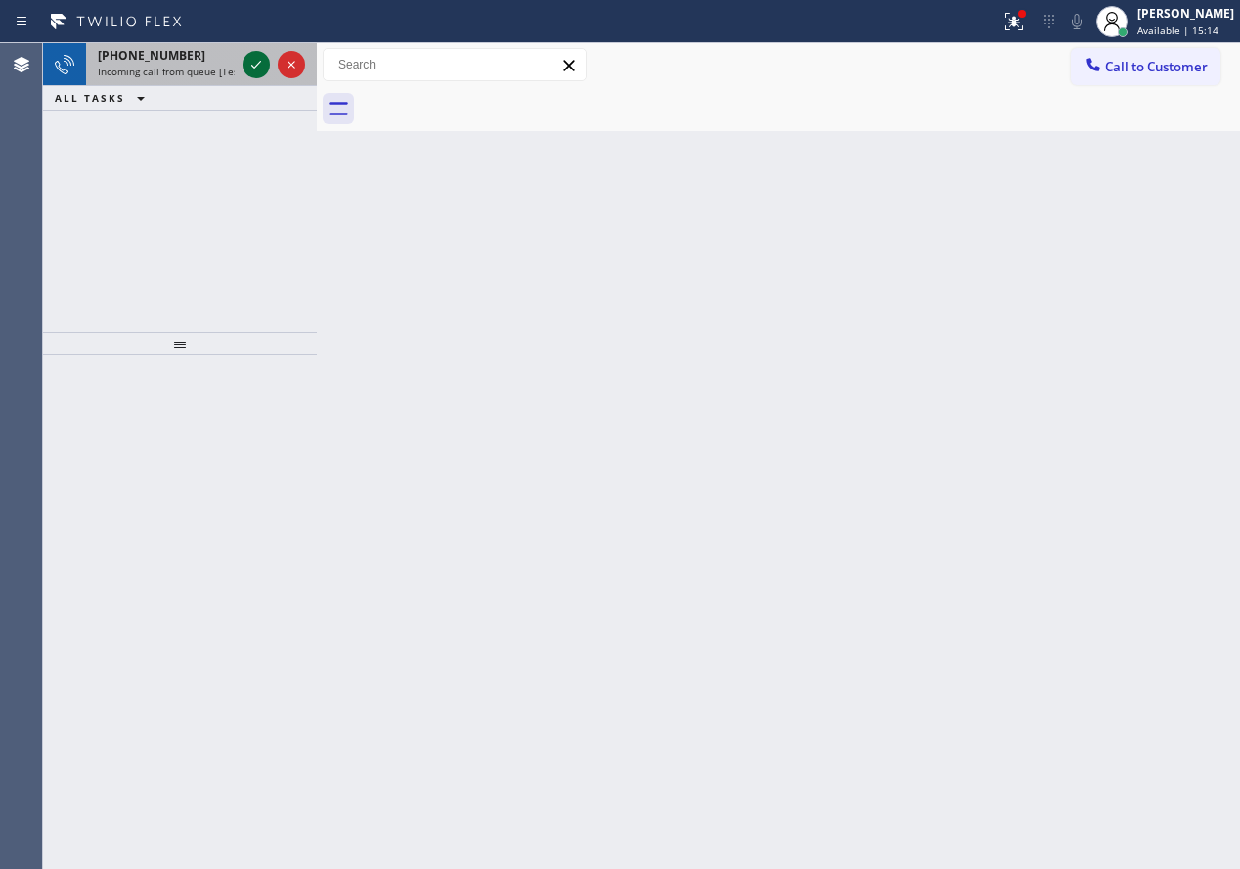
click at [256, 65] on icon at bounding box center [256, 64] width 23 height 23
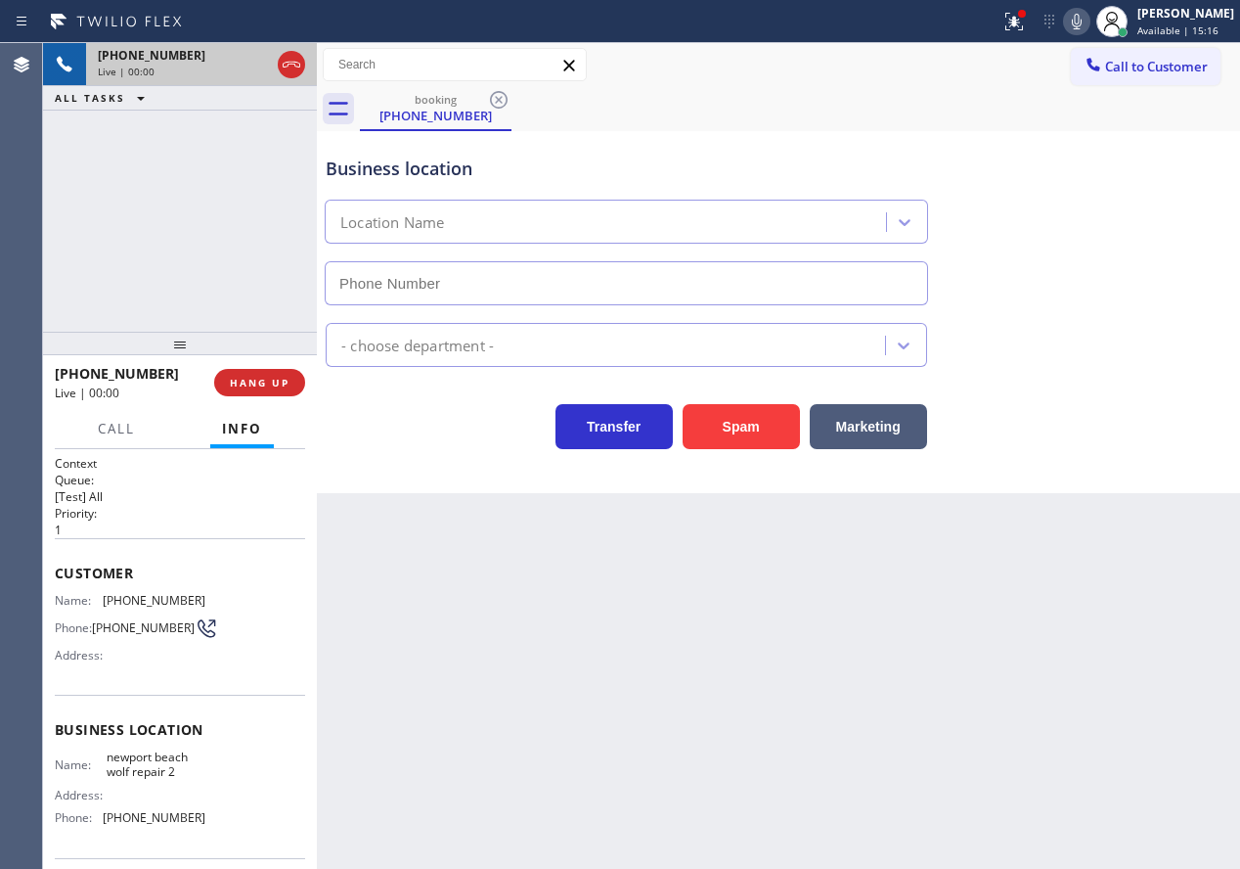
type input "[PHONE_NUMBER]"
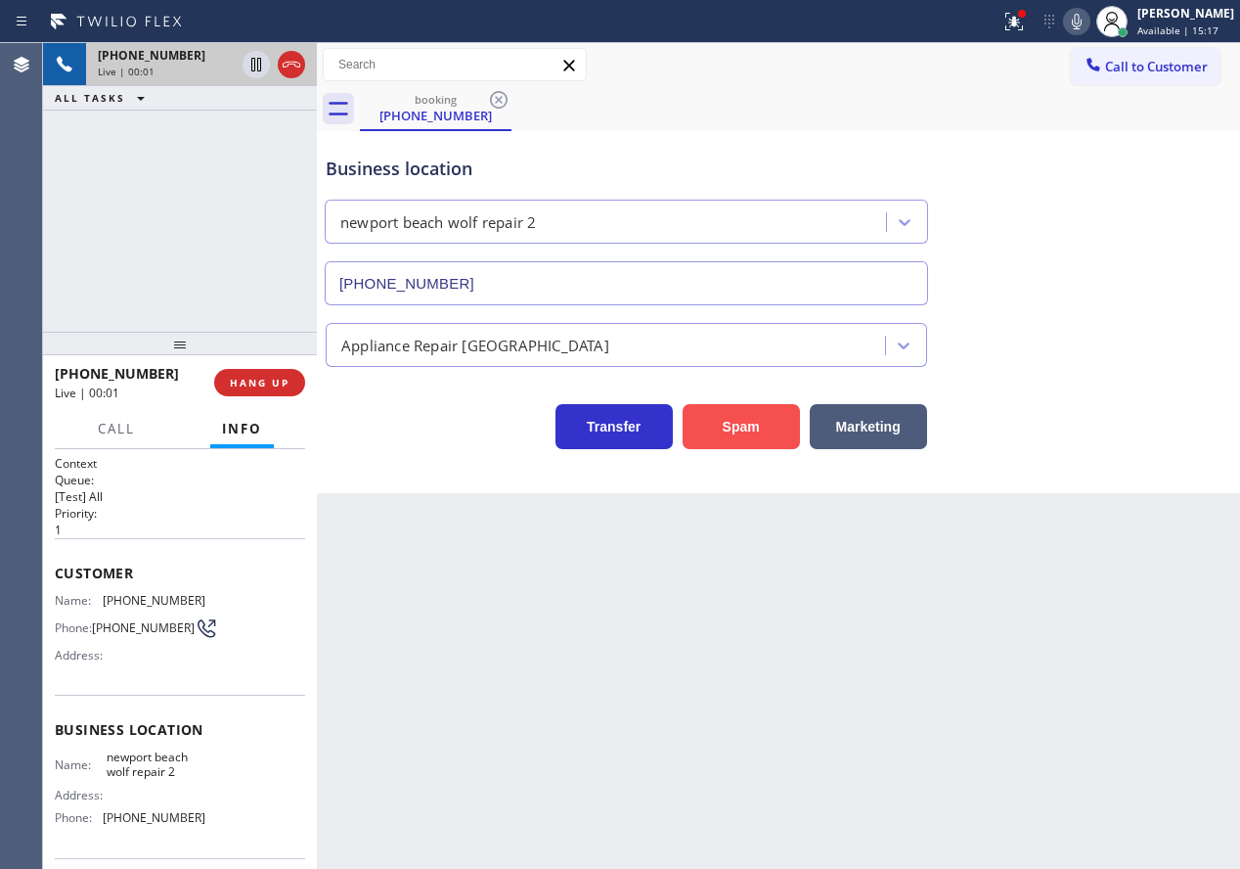
click at [702, 411] on button "Spam" at bounding box center [741, 426] width 117 height 45
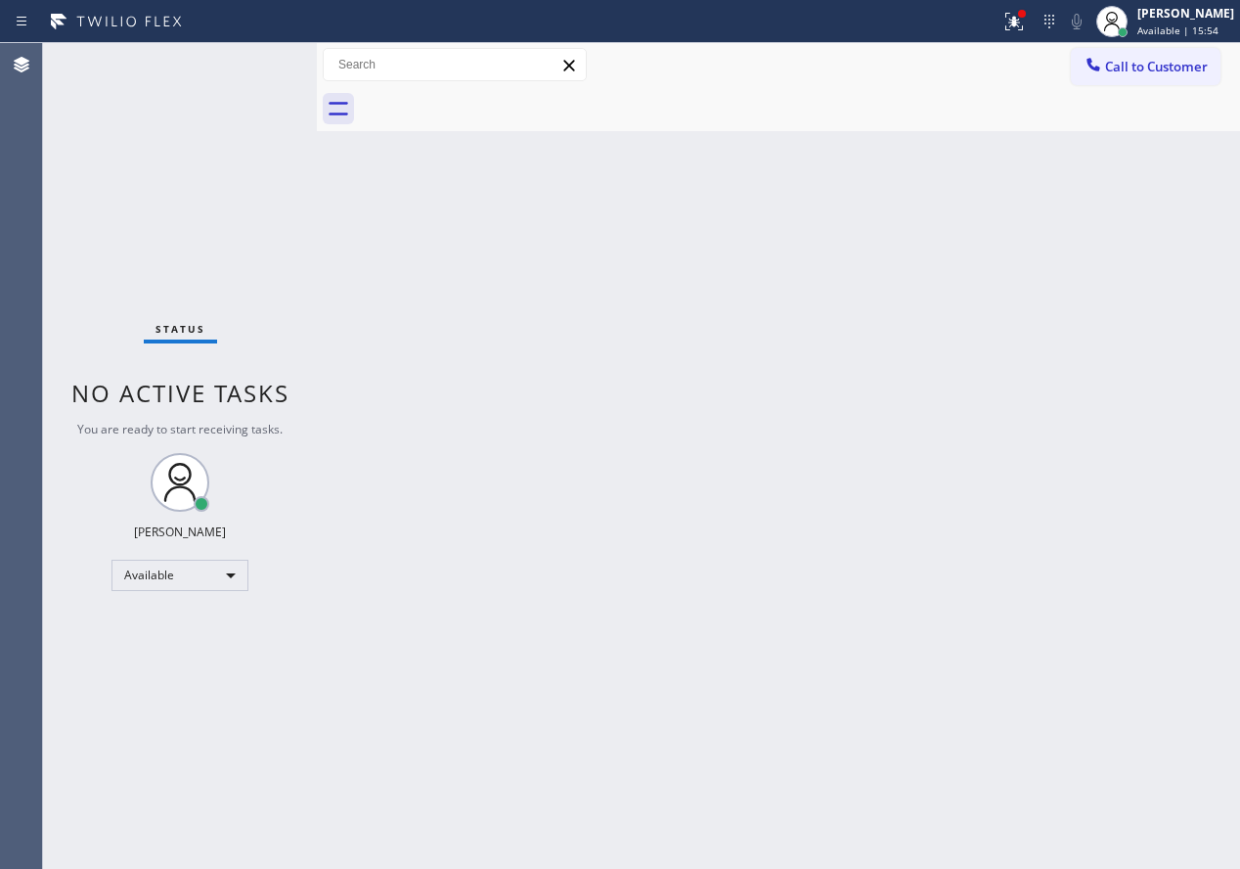
click at [1035, 464] on div "Back to Dashboard Change Sender ID Customers Technicians Select a contact Outbo…" at bounding box center [778, 455] width 923 height 825
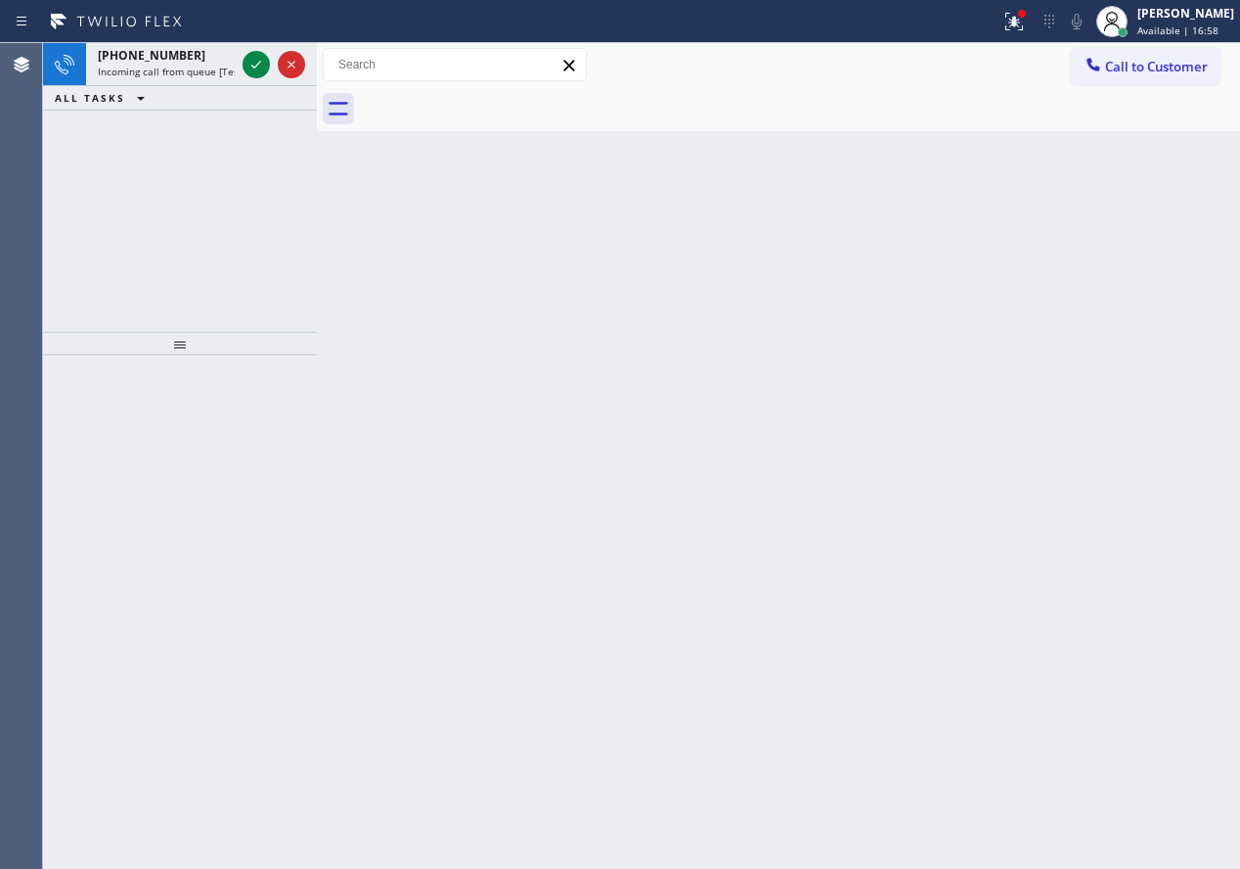
click at [1002, 486] on div "Back to Dashboard Change Sender ID Customers Technicians Select a contact Outbo…" at bounding box center [778, 455] width 923 height 825
click at [249, 63] on icon at bounding box center [256, 64] width 23 height 23
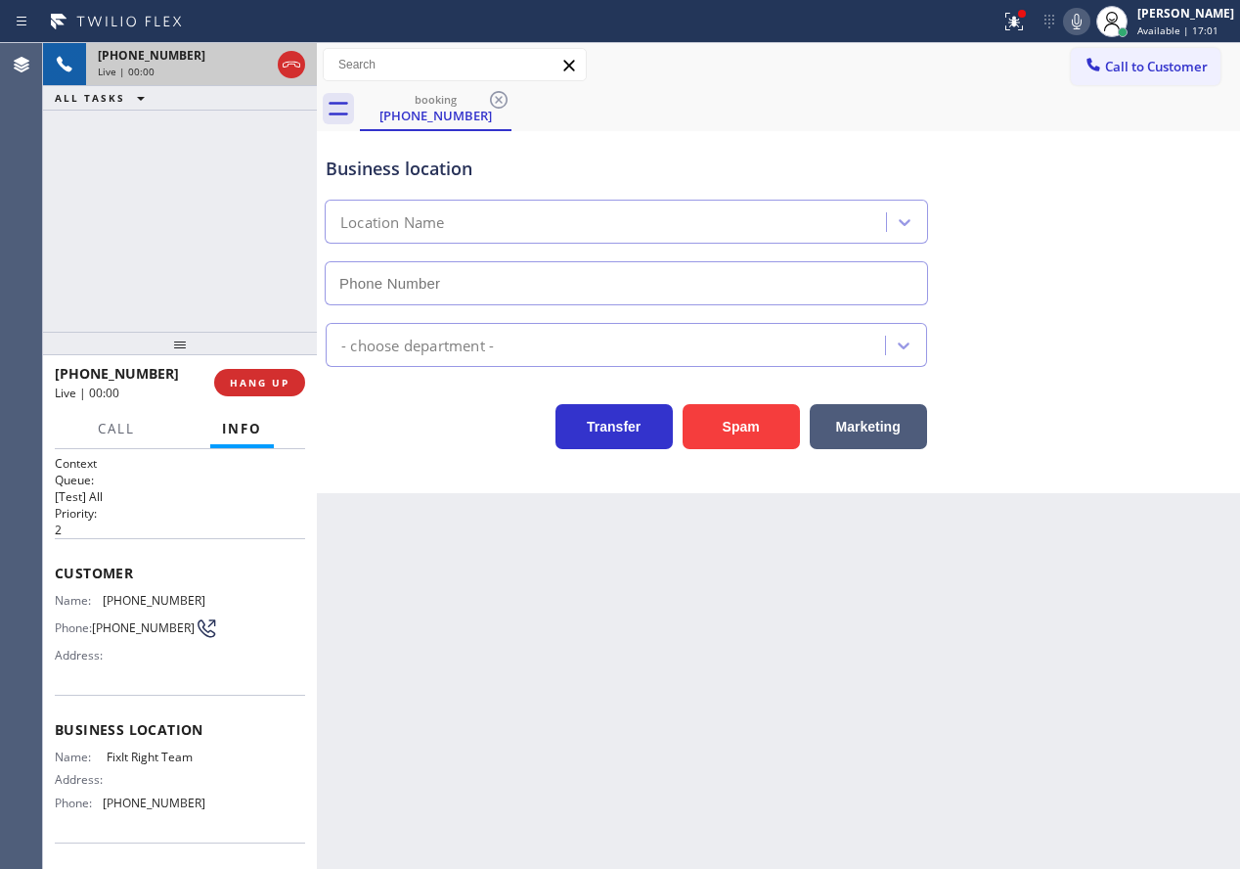
type input "[PHONE_NUMBER]"
click at [272, 382] on span "HANG UP" at bounding box center [260, 383] width 60 height 14
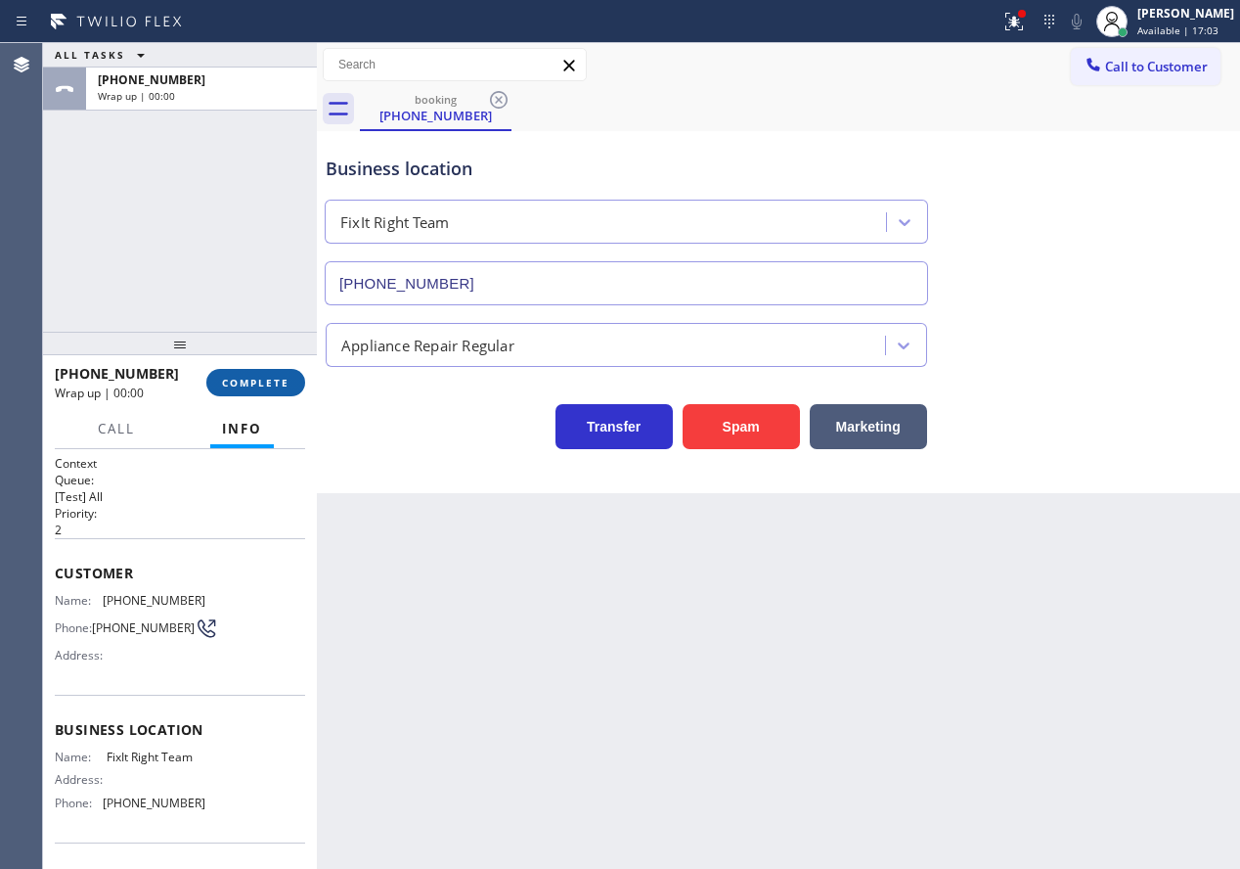
click at [272, 382] on span "COMPLETE" at bounding box center [255, 383] width 67 height 14
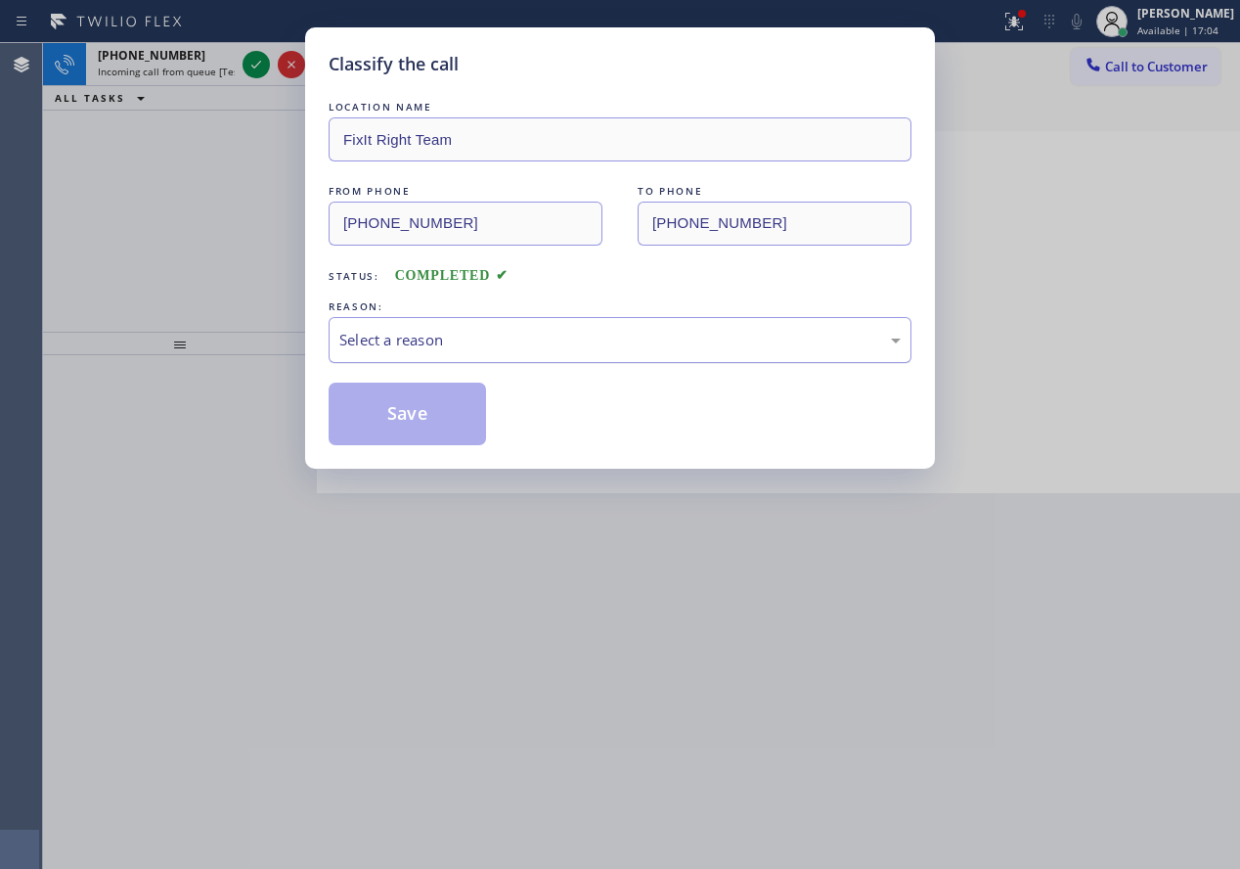
click at [499, 343] on div "Select a reason" at bounding box center [619, 340] width 561 height 22
click at [415, 410] on button "Save" at bounding box center [407, 413] width 157 height 63
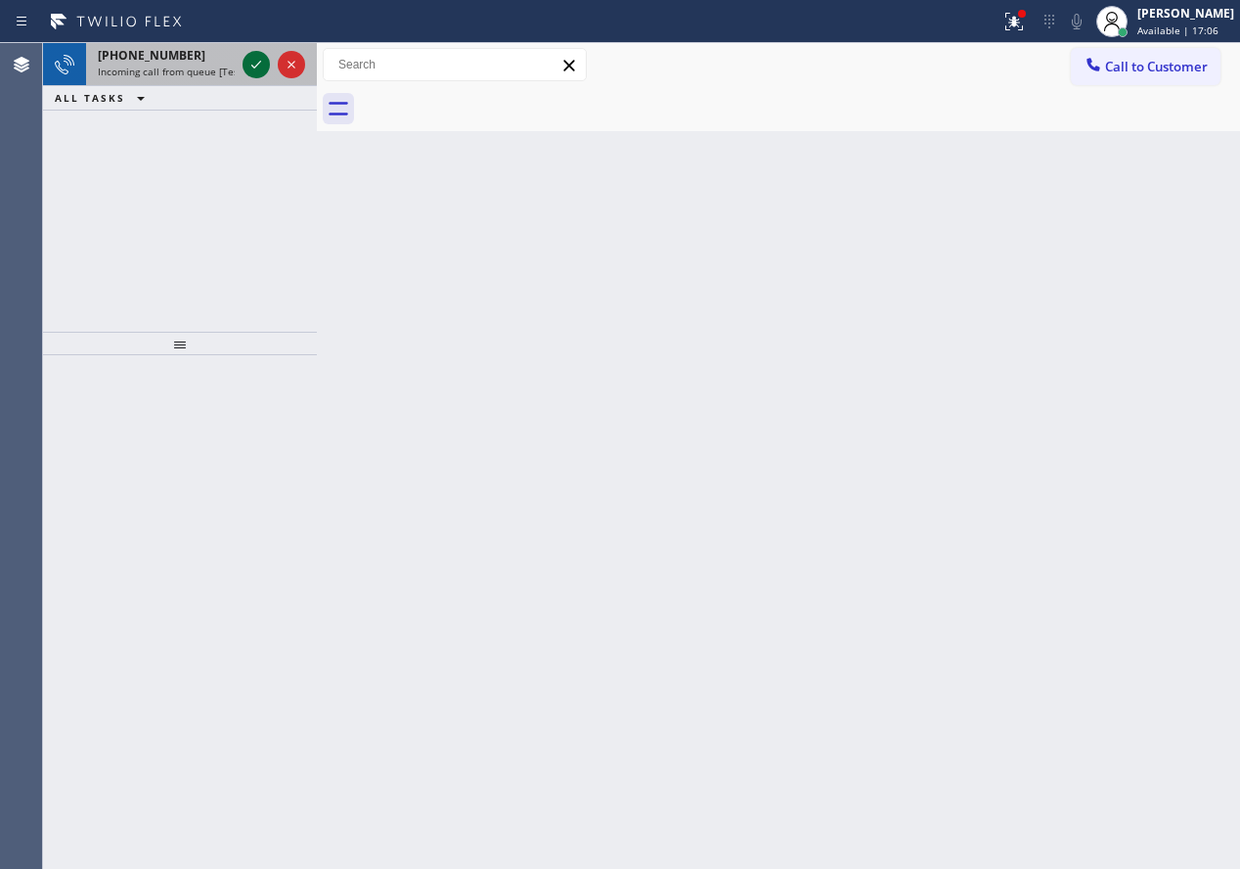
click at [258, 64] on icon at bounding box center [256, 65] width 10 height 8
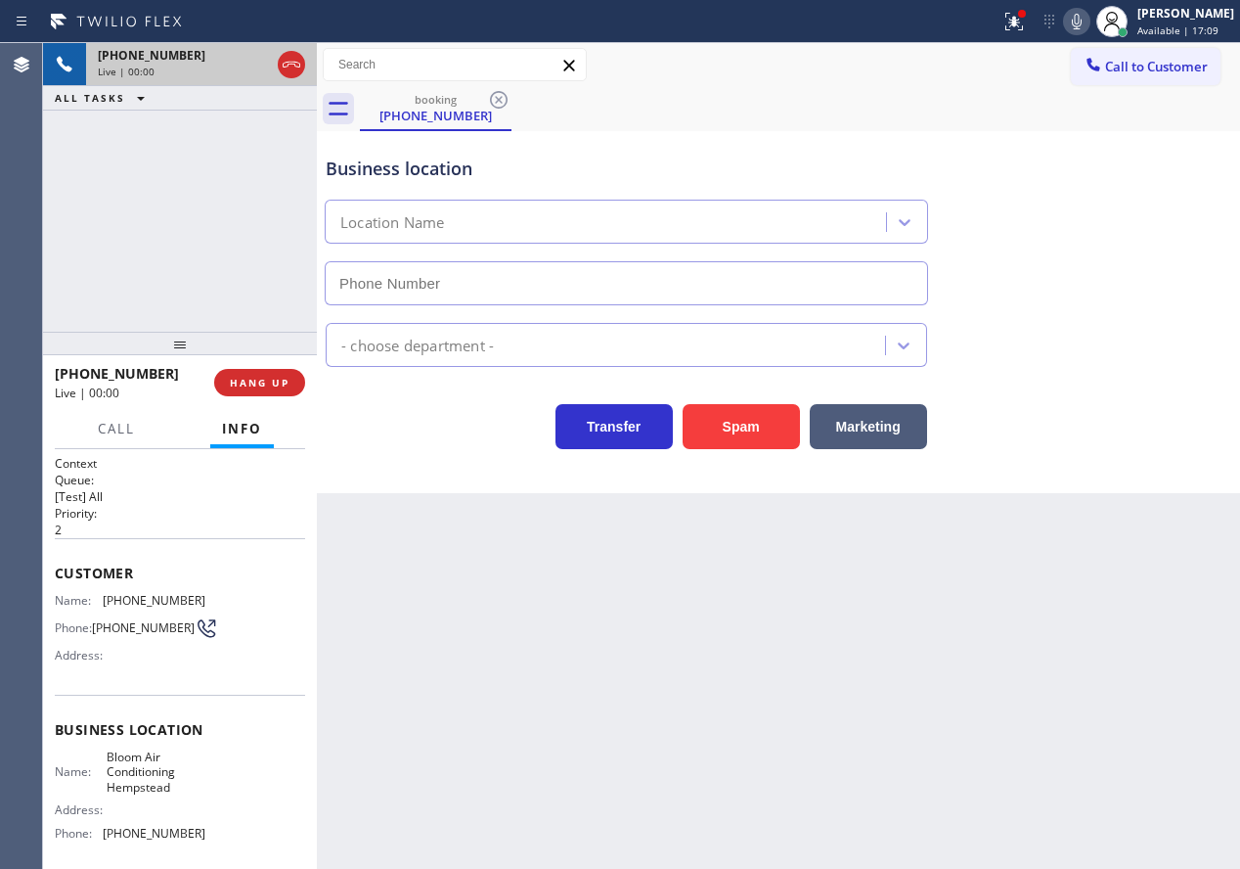
type input "[PHONE_NUMBER]"
click at [745, 422] on button "Spam" at bounding box center [741, 426] width 117 height 45
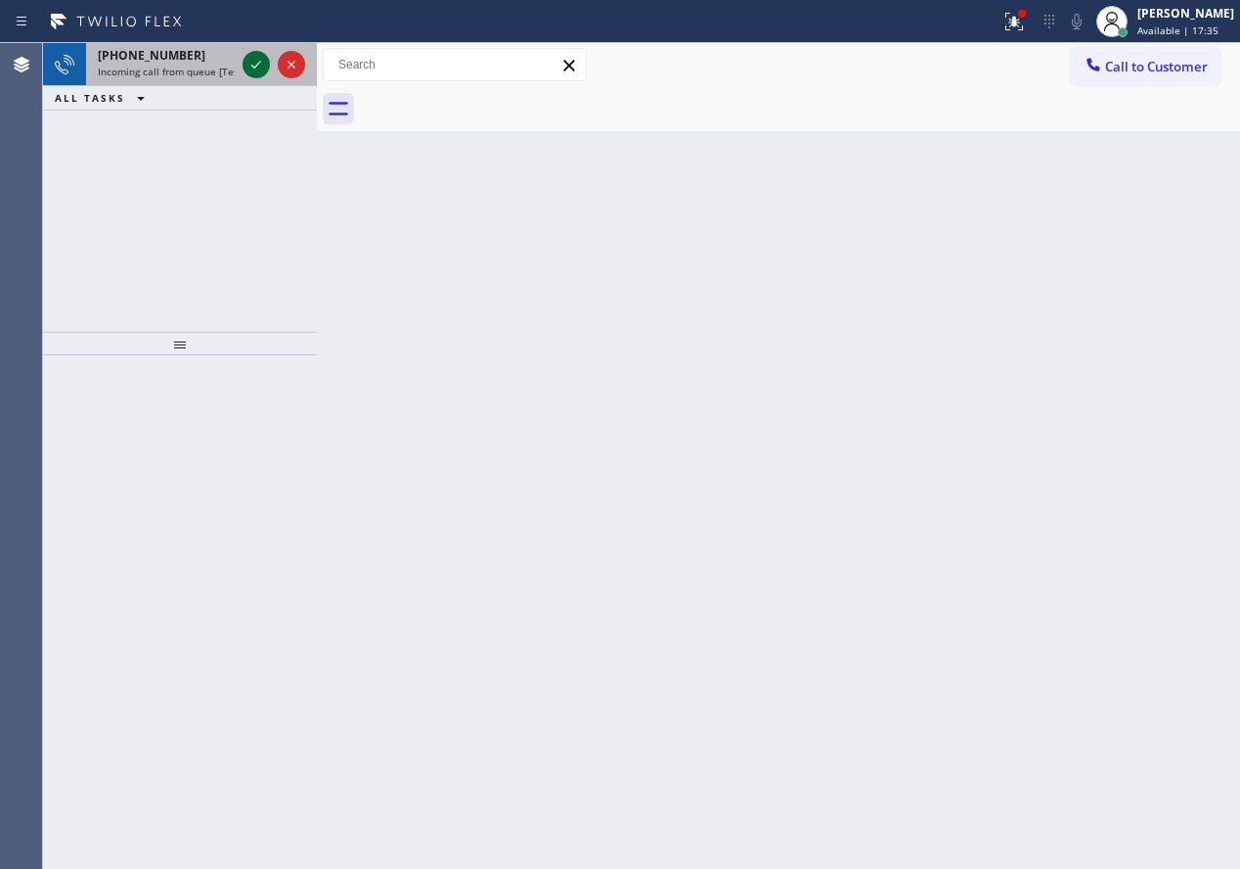
click at [264, 58] on icon at bounding box center [256, 64] width 23 height 23
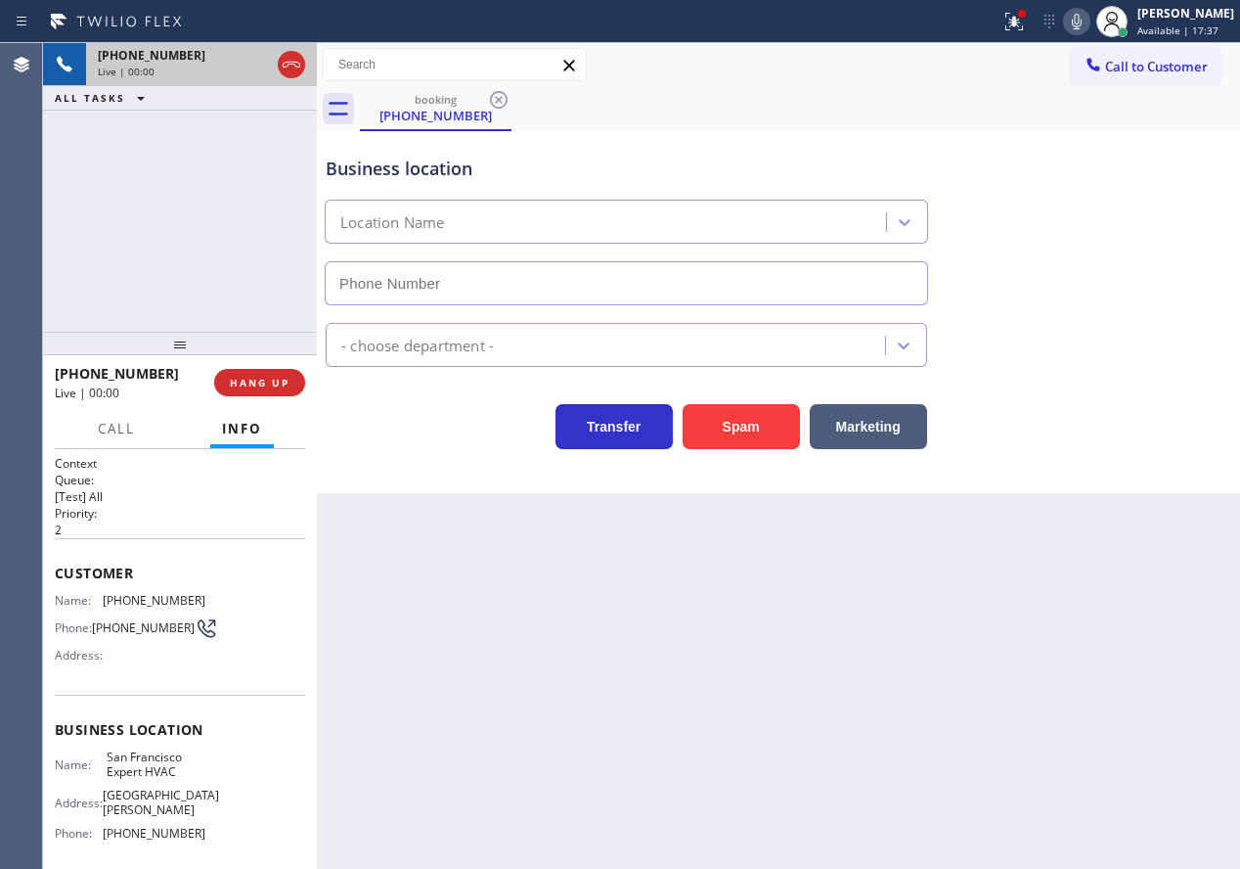
type input "[PHONE_NUMBER]"
click at [282, 379] on span "HANG UP" at bounding box center [260, 383] width 60 height 14
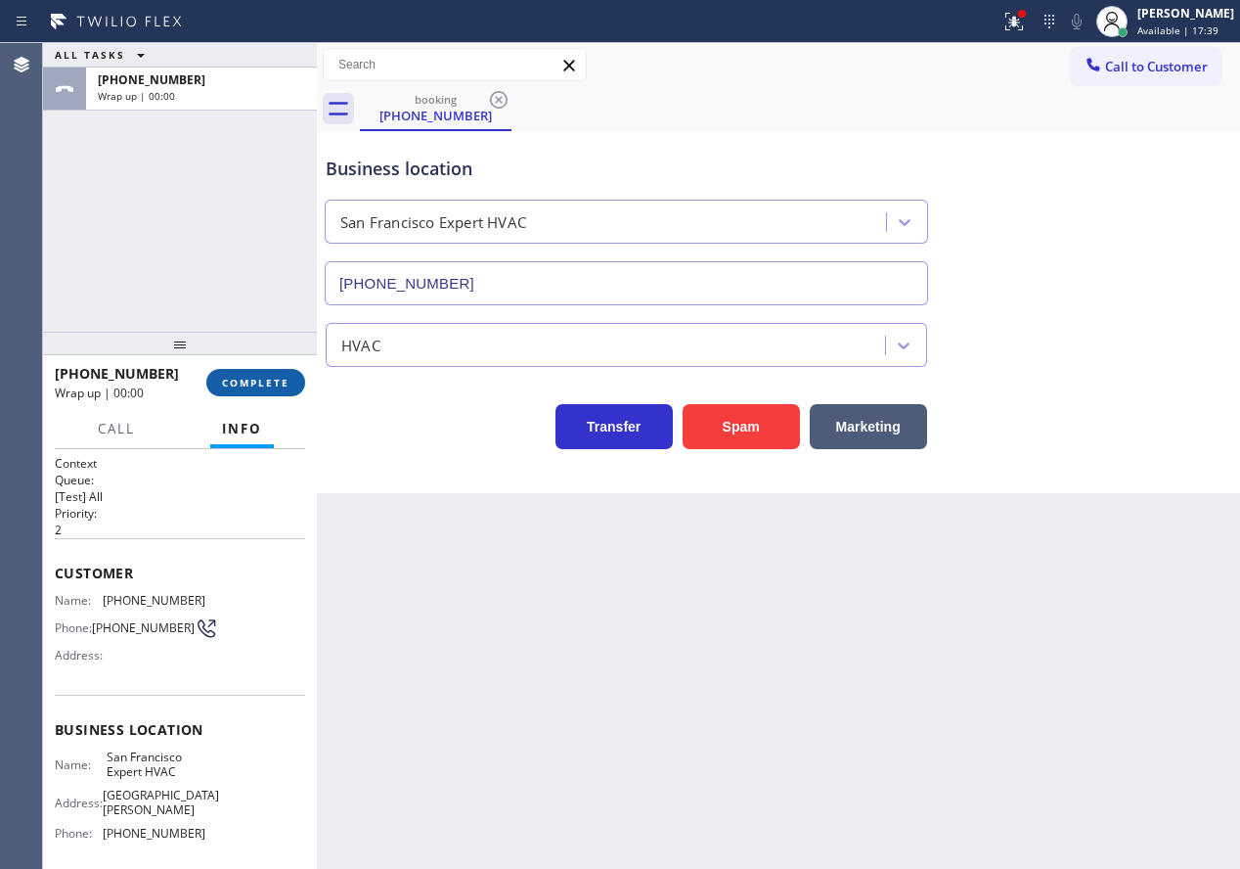
click at [282, 379] on span "COMPLETE" at bounding box center [255, 383] width 67 height 14
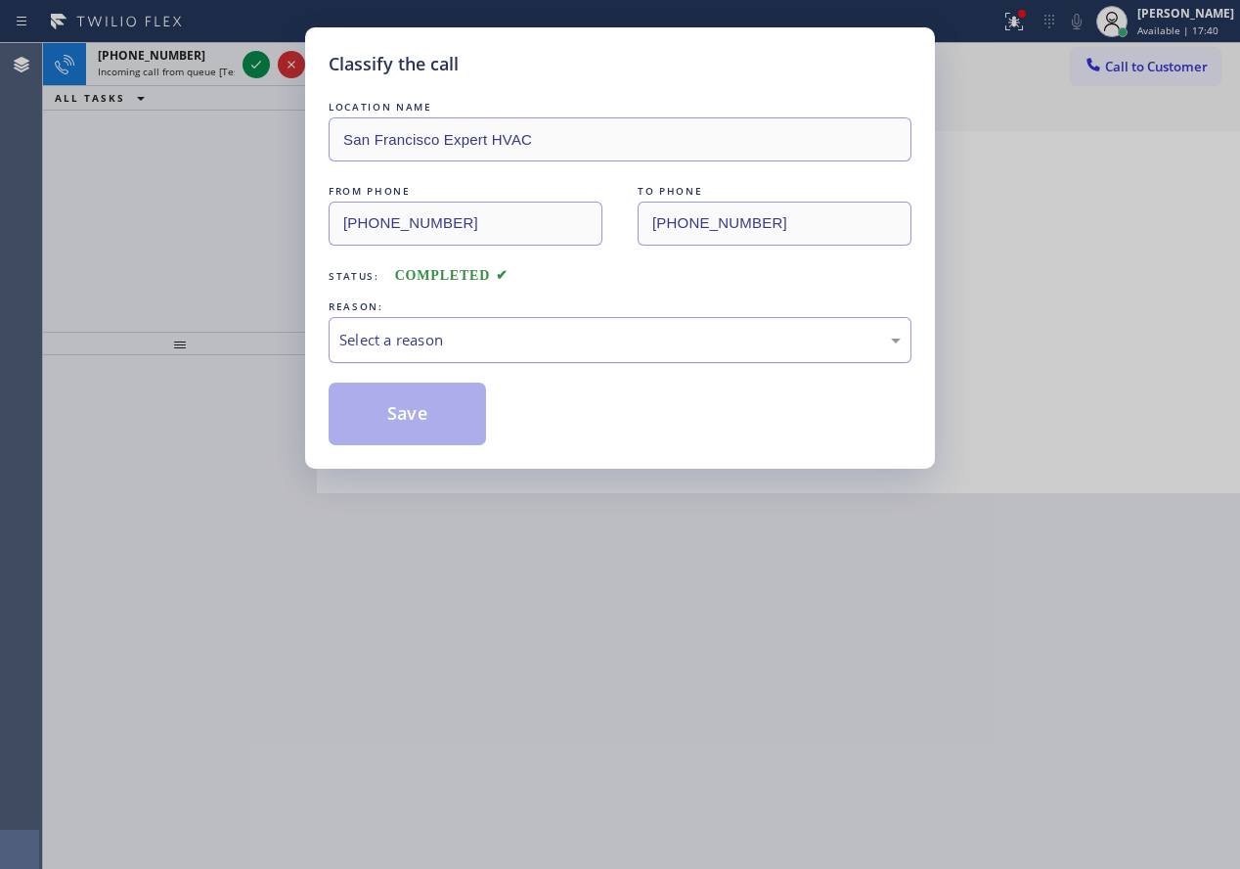
click at [517, 350] on div "Select a reason" at bounding box center [619, 340] width 561 height 22
click at [410, 412] on button "Save" at bounding box center [407, 413] width 157 height 63
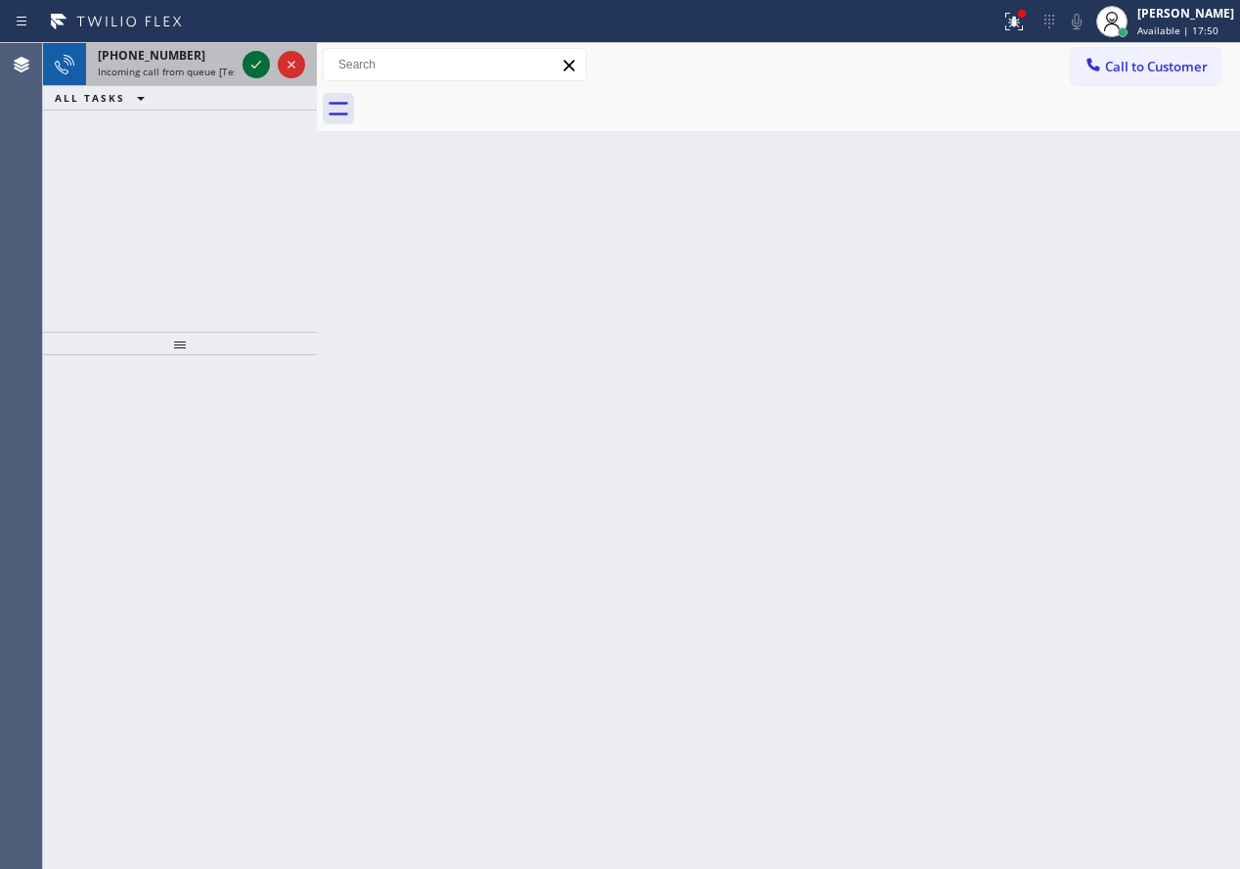
click at [250, 71] on icon at bounding box center [256, 64] width 23 height 23
click at [253, 61] on icon at bounding box center [256, 64] width 23 height 23
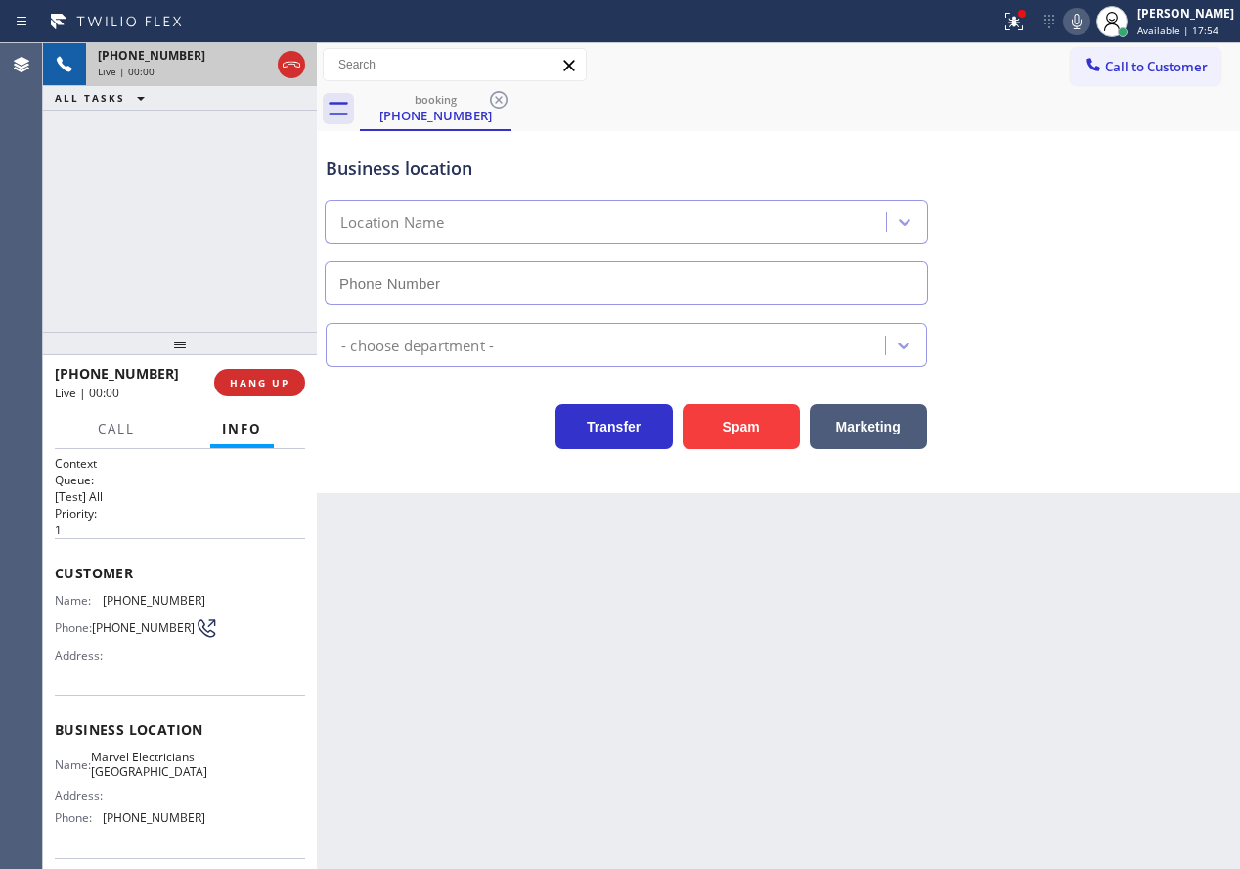
type input "[PHONE_NUMBER]"
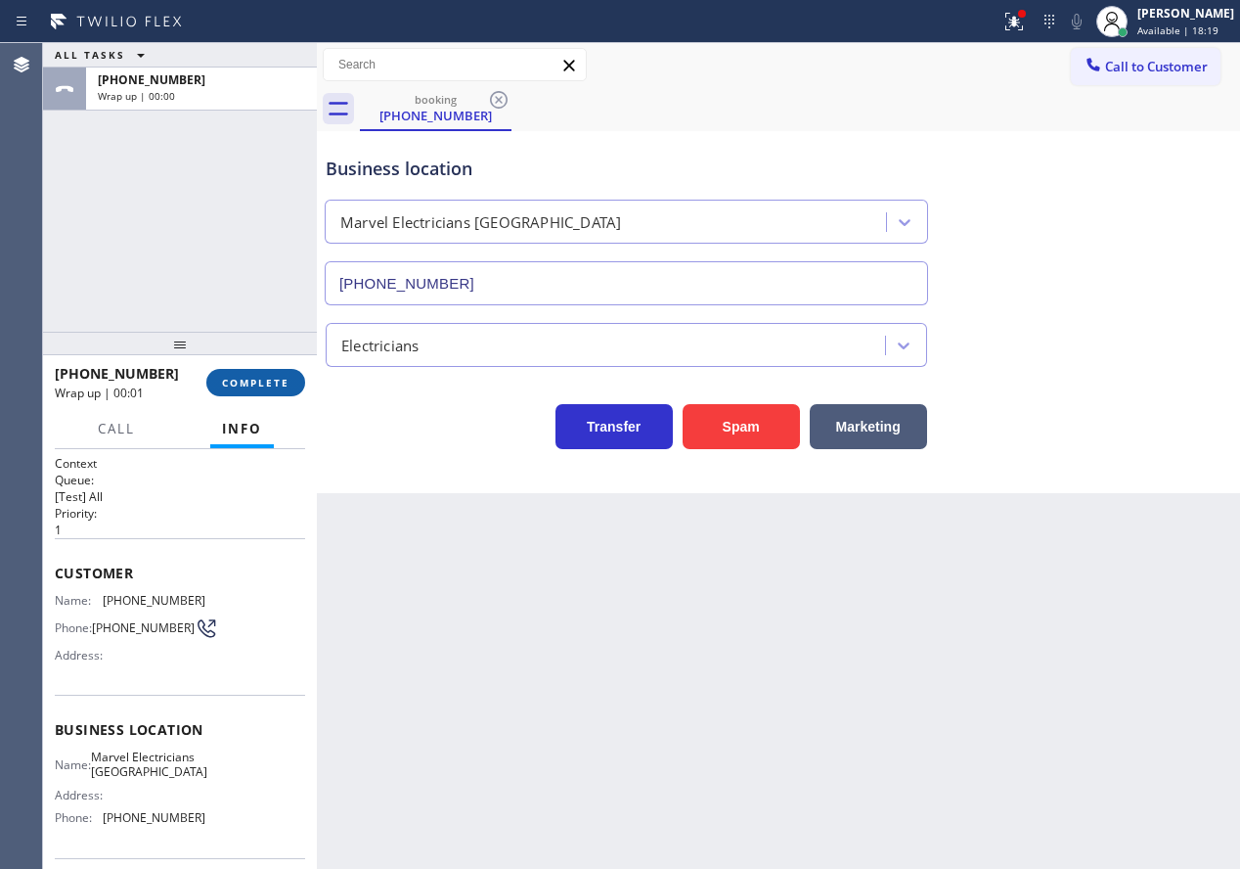
click at [273, 381] on span "COMPLETE" at bounding box center [255, 383] width 67 height 14
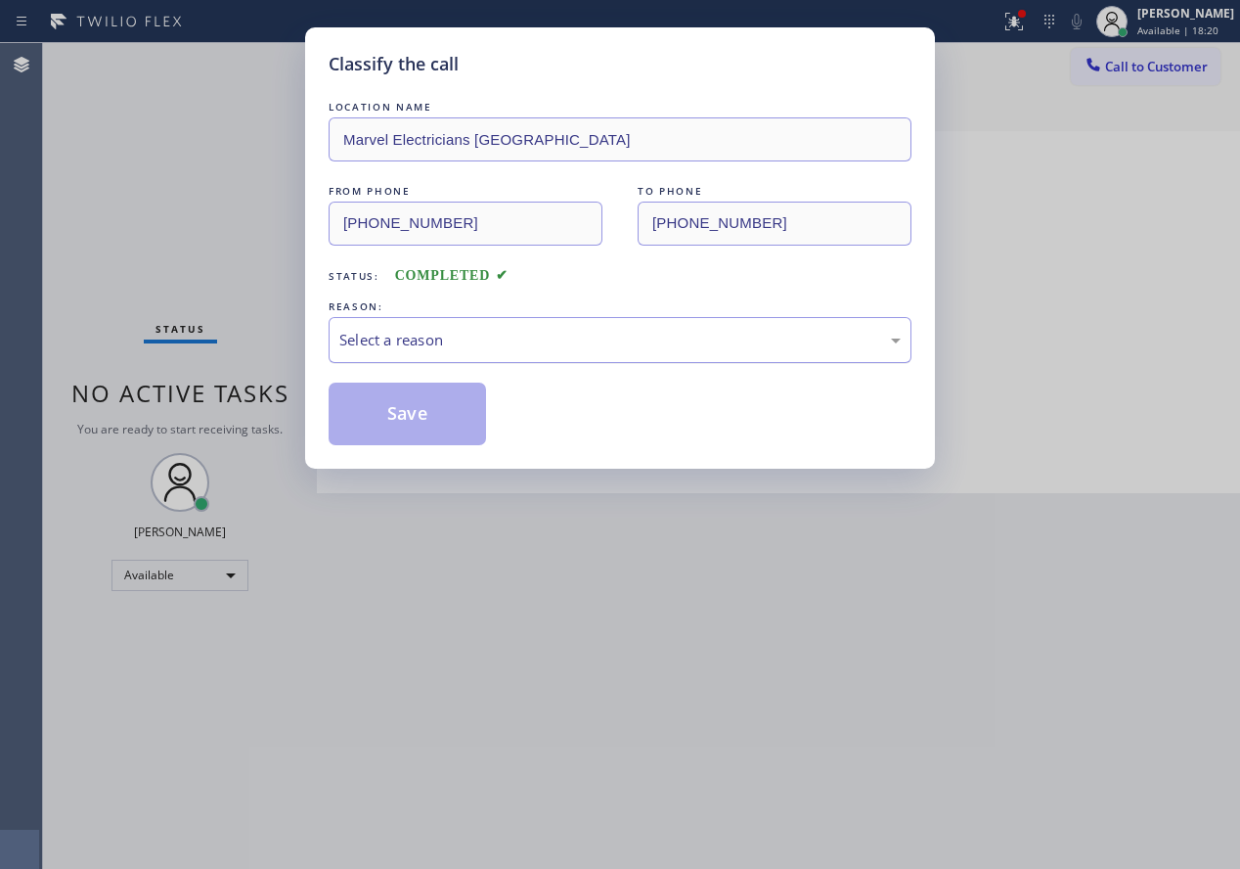
click at [416, 352] on div "Select a reason" at bounding box center [620, 340] width 583 height 46
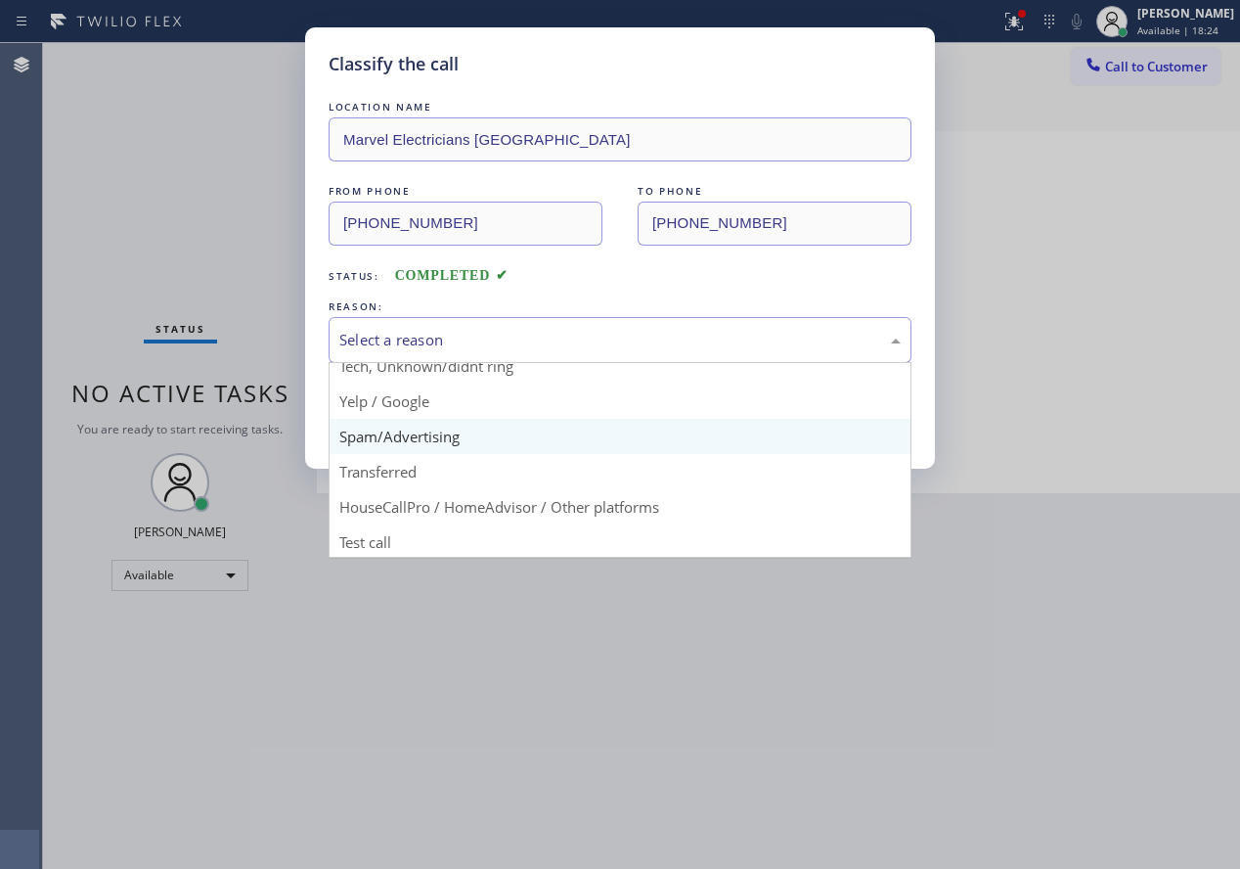
scroll to position [123, 0]
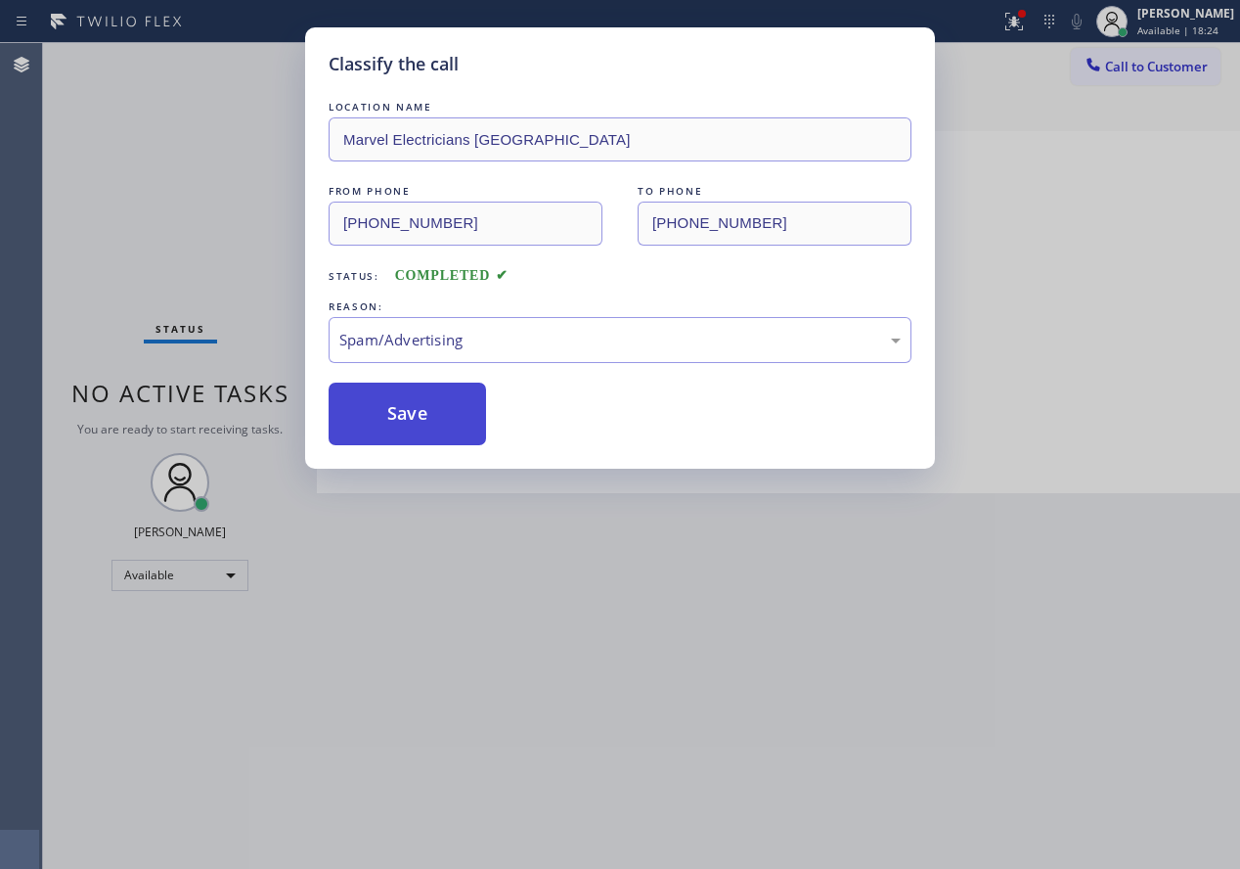
click at [423, 406] on button "Save" at bounding box center [407, 413] width 157 height 63
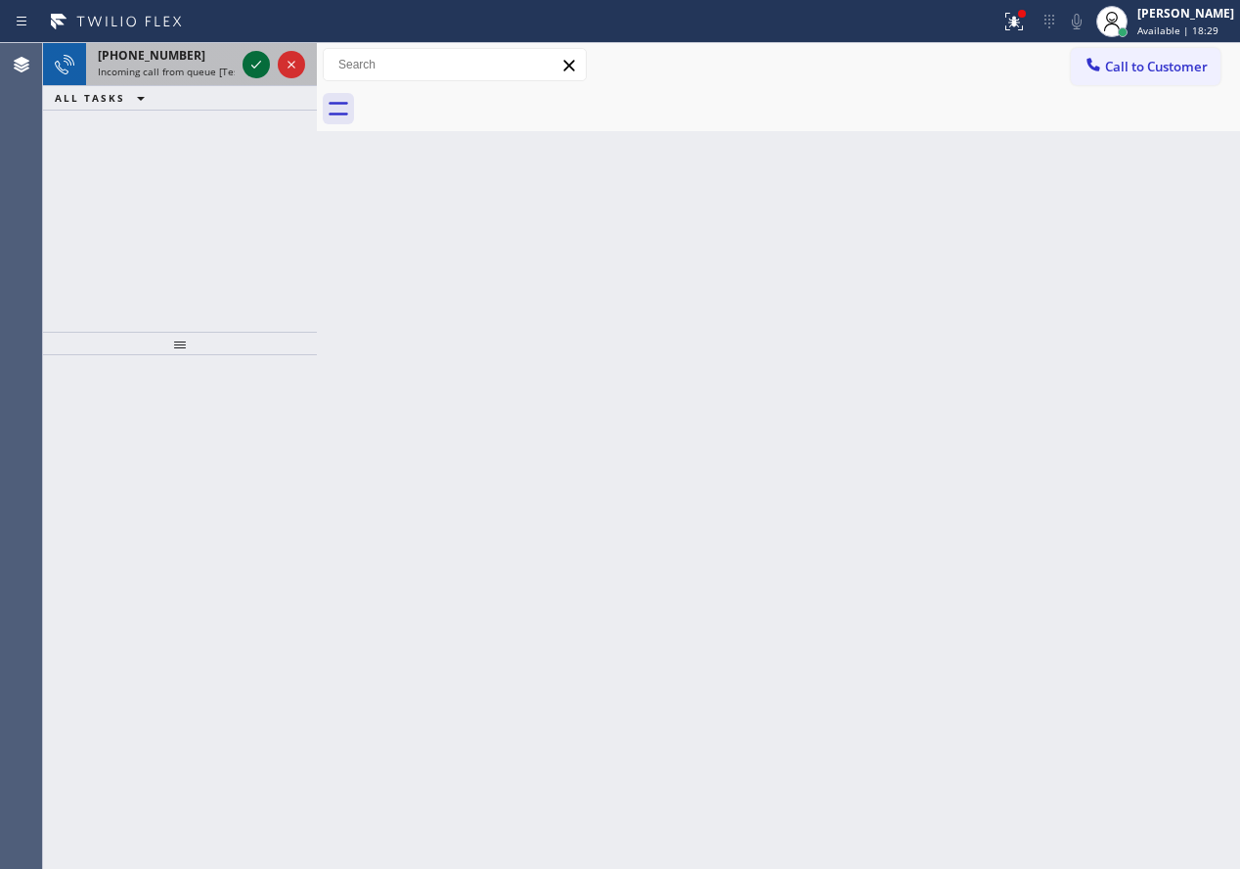
click at [251, 66] on icon at bounding box center [256, 64] width 23 height 23
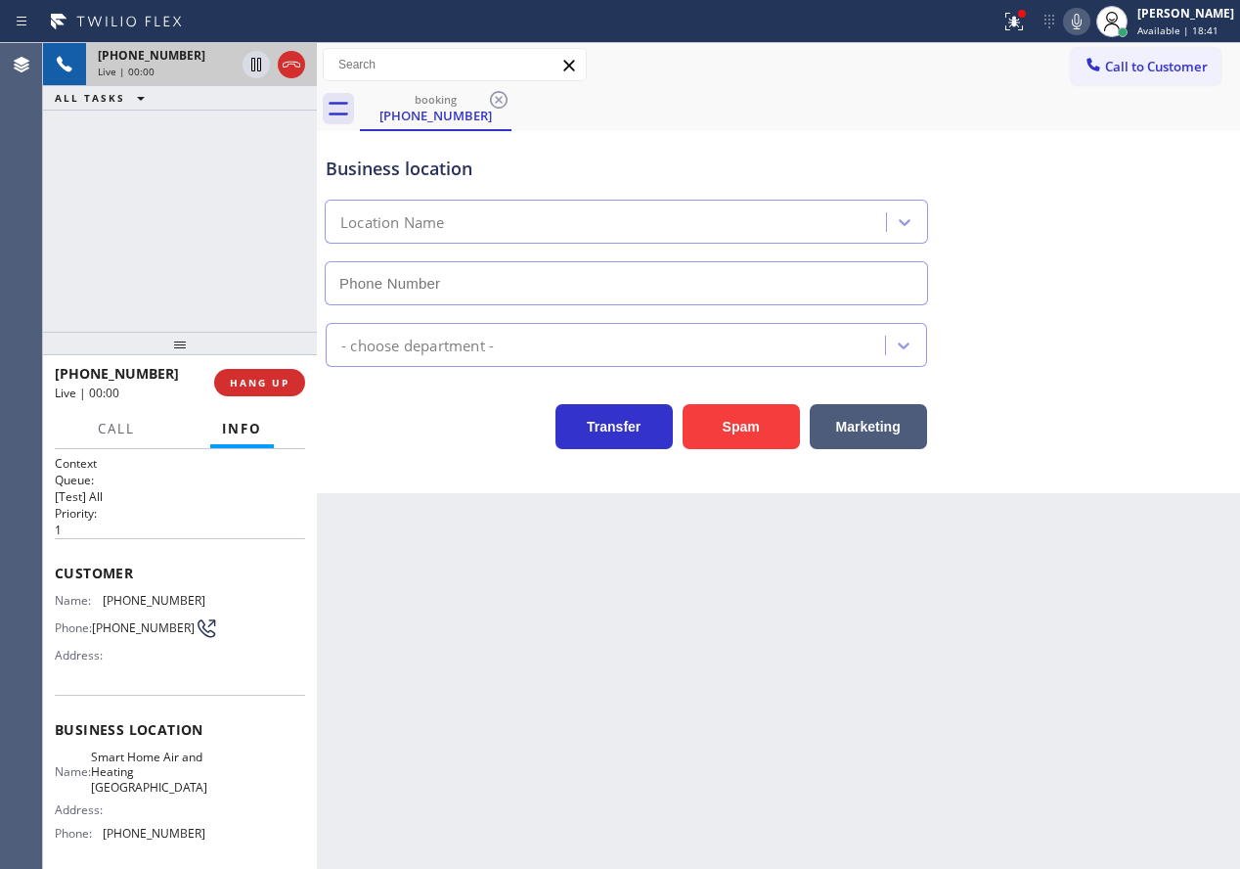
type input "[PHONE_NUMBER]"
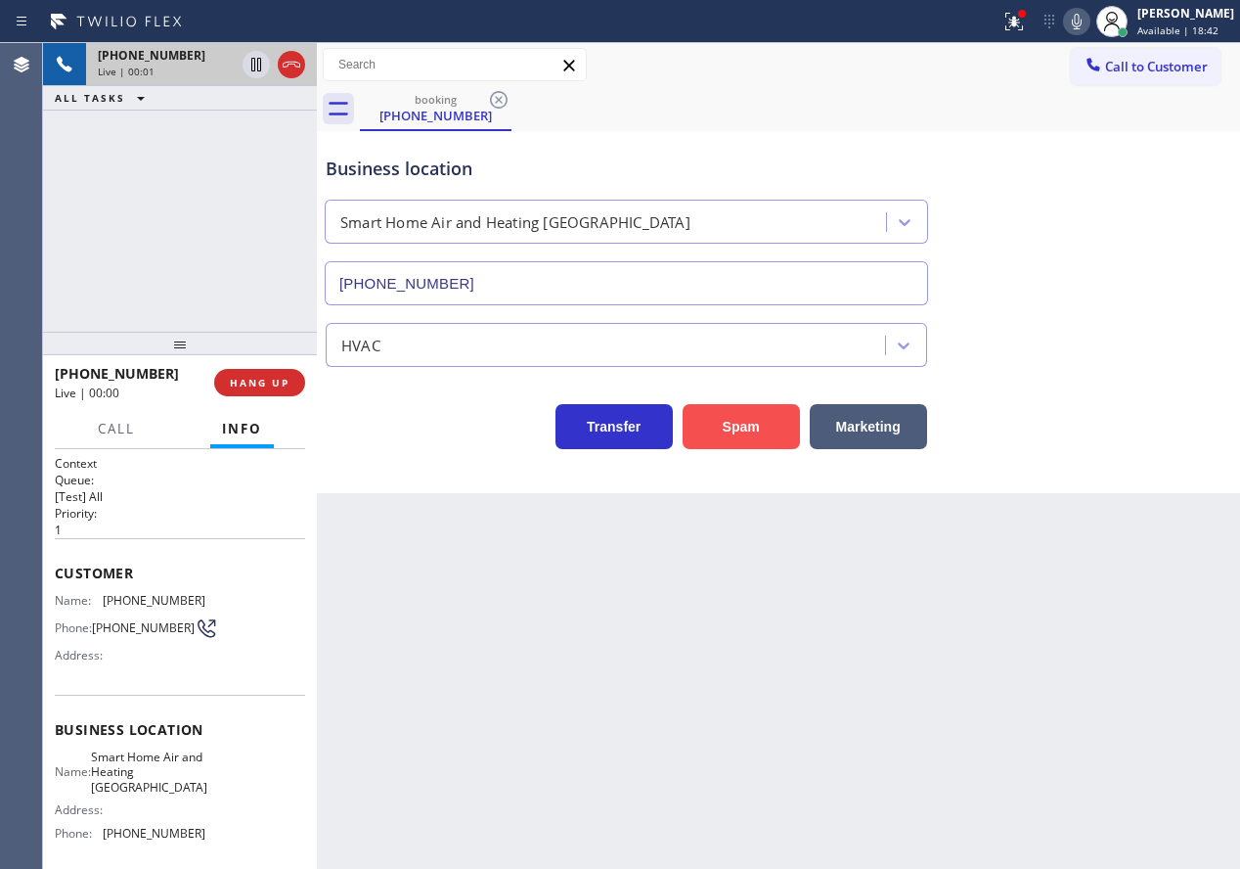
click at [742, 428] on button "Spam" at bounding box center [741, 426] width 117 height 45
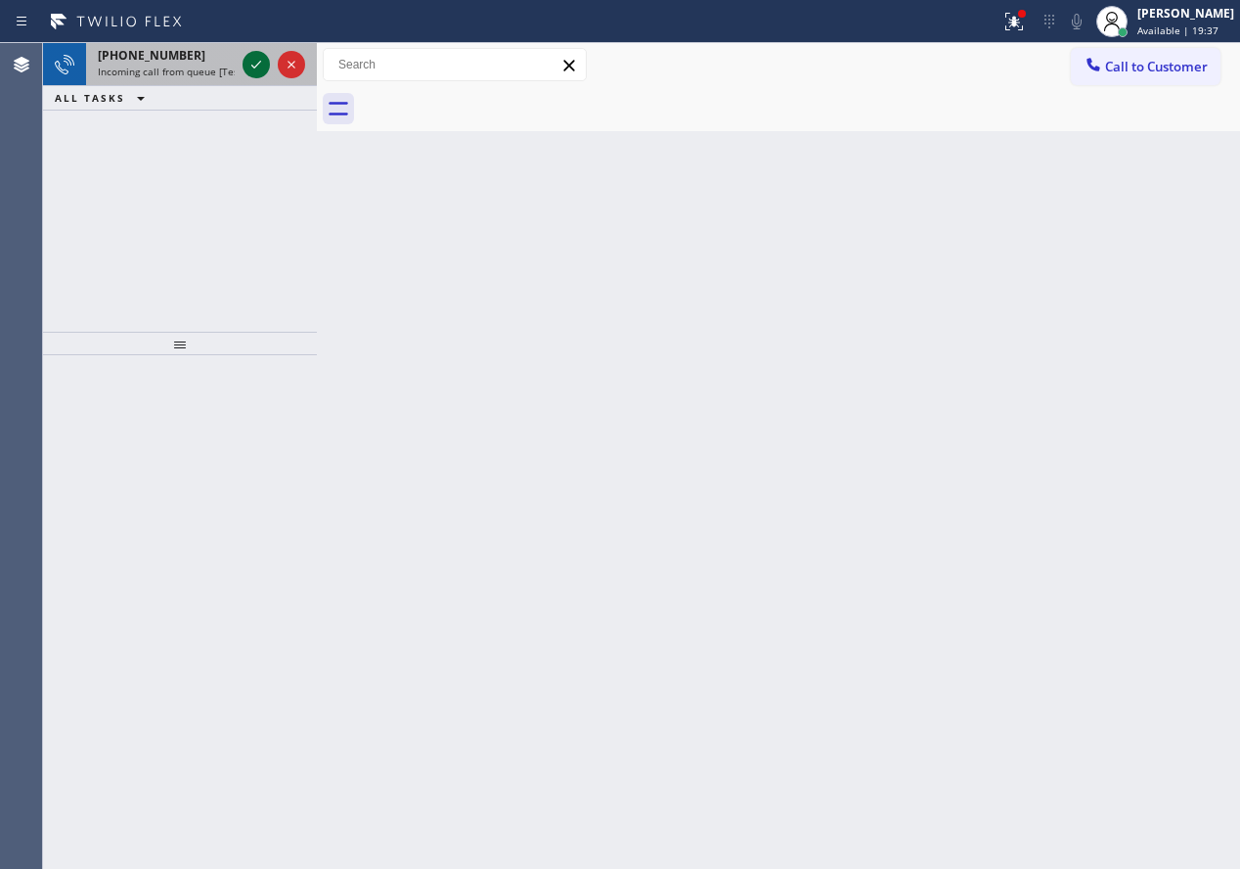
click at [248, 59] on icon at bounding box center [256, 64] width 23 height 23
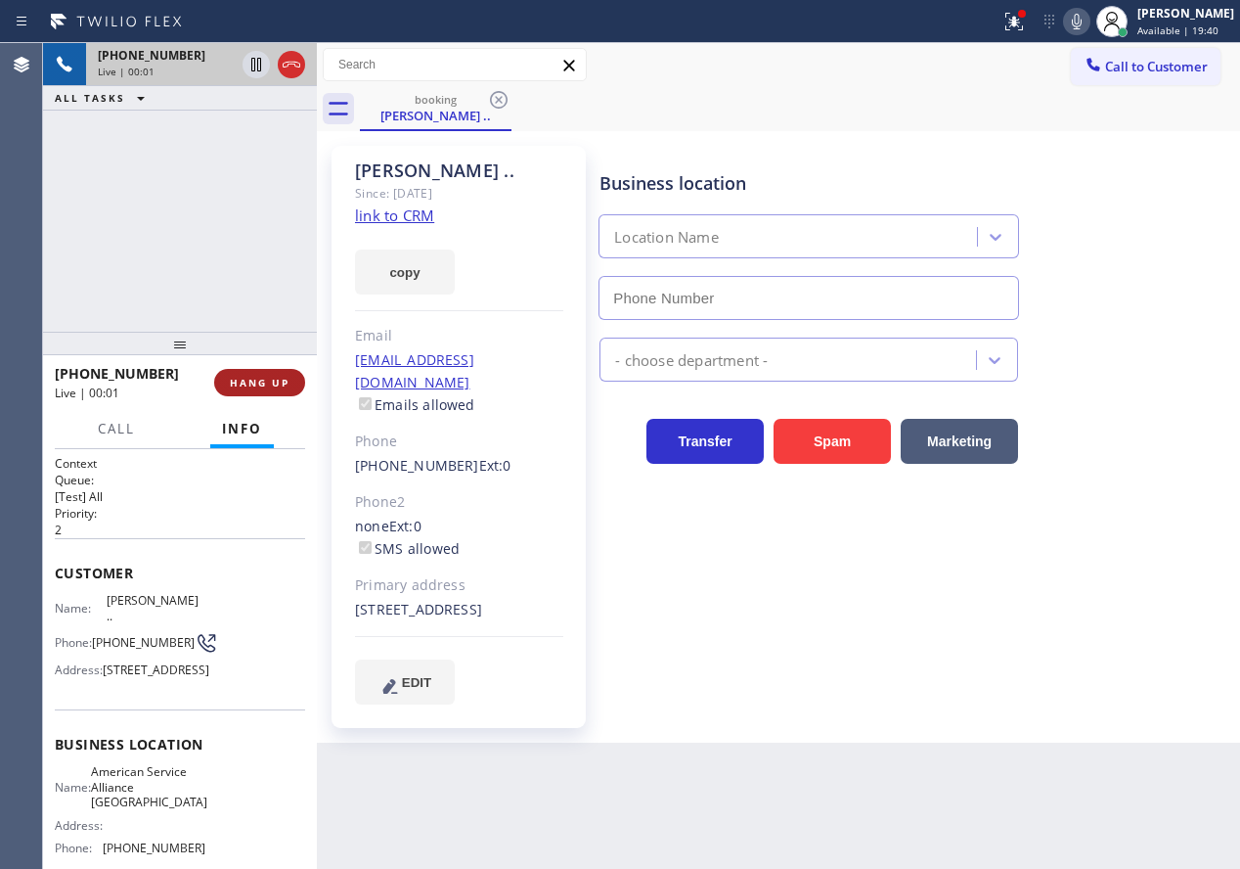
click at [274, 385] on span "HANG UP" at bounding box center [260, 383] width 60 height 14
type input "[PHONE_NUMBER]"
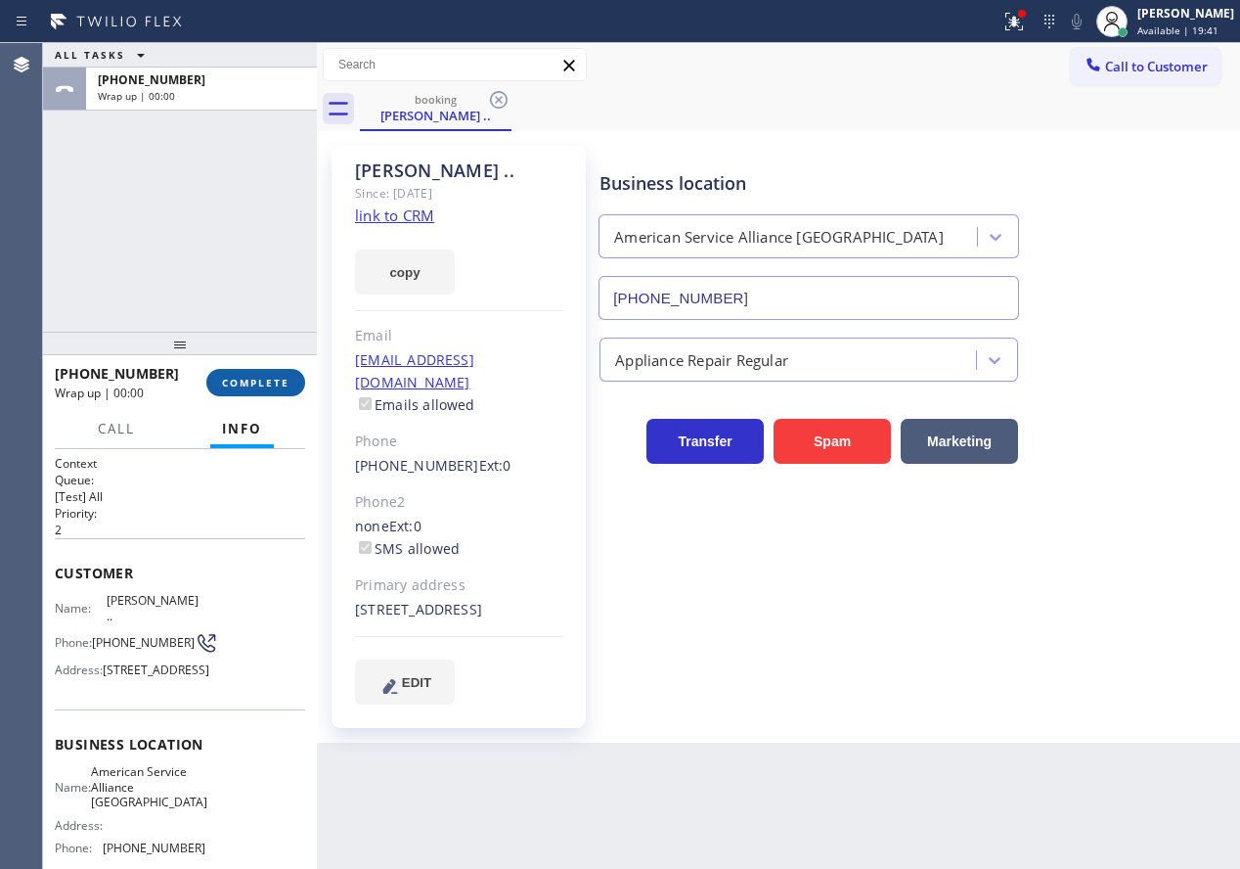
click at [274, 385] on span "COMPLETE" at bounding box center [255, 383] width 67 height 14
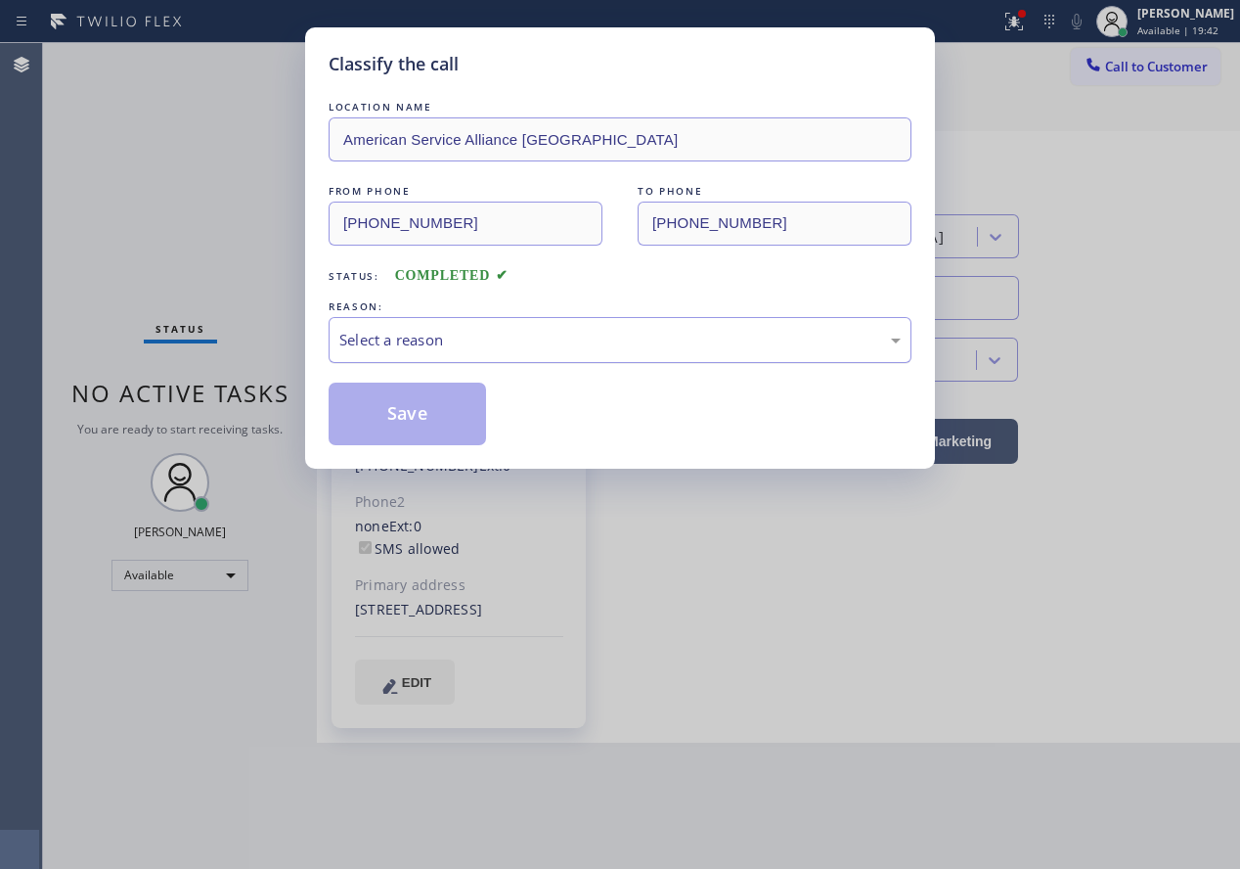
click at [532, 347] on div "Select a reason" at bounding box center [619, 340] width 561 height 22
click at [425, 414] on button "Save" at bounding box center [407, 413] width 157 height 63
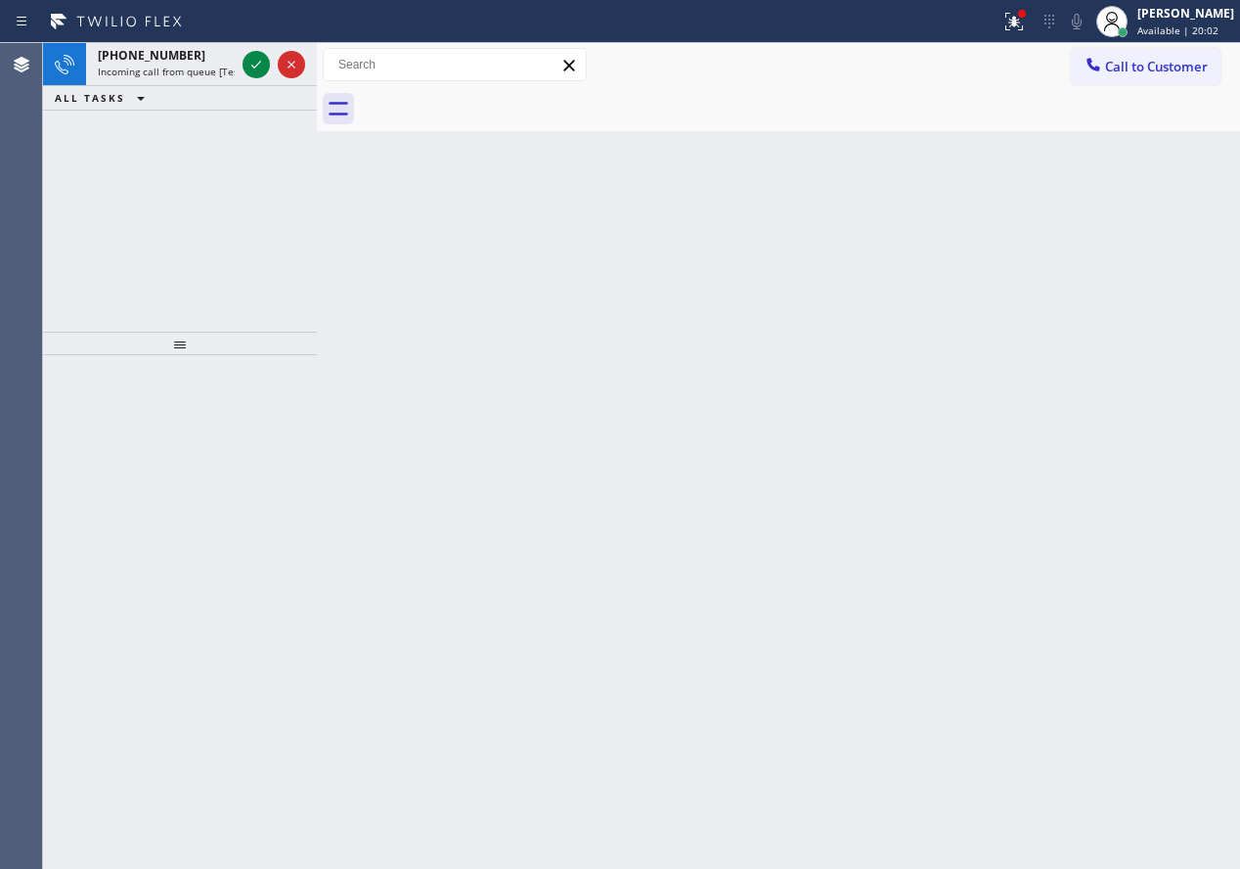
drag, startPoint x: 1097, startPoint y: 567, endPoint x: 1048, endPoint y: 536, distance: 58.1
click at [1097, 567] on div "Back to Dashboard Change Sender ID Customers Technicians Select a contact Outbo…" at bounding box center [778, 455] width 923 height 825
click at [245, 71] on icon at bounding box center [256, 64] width 23 height 23
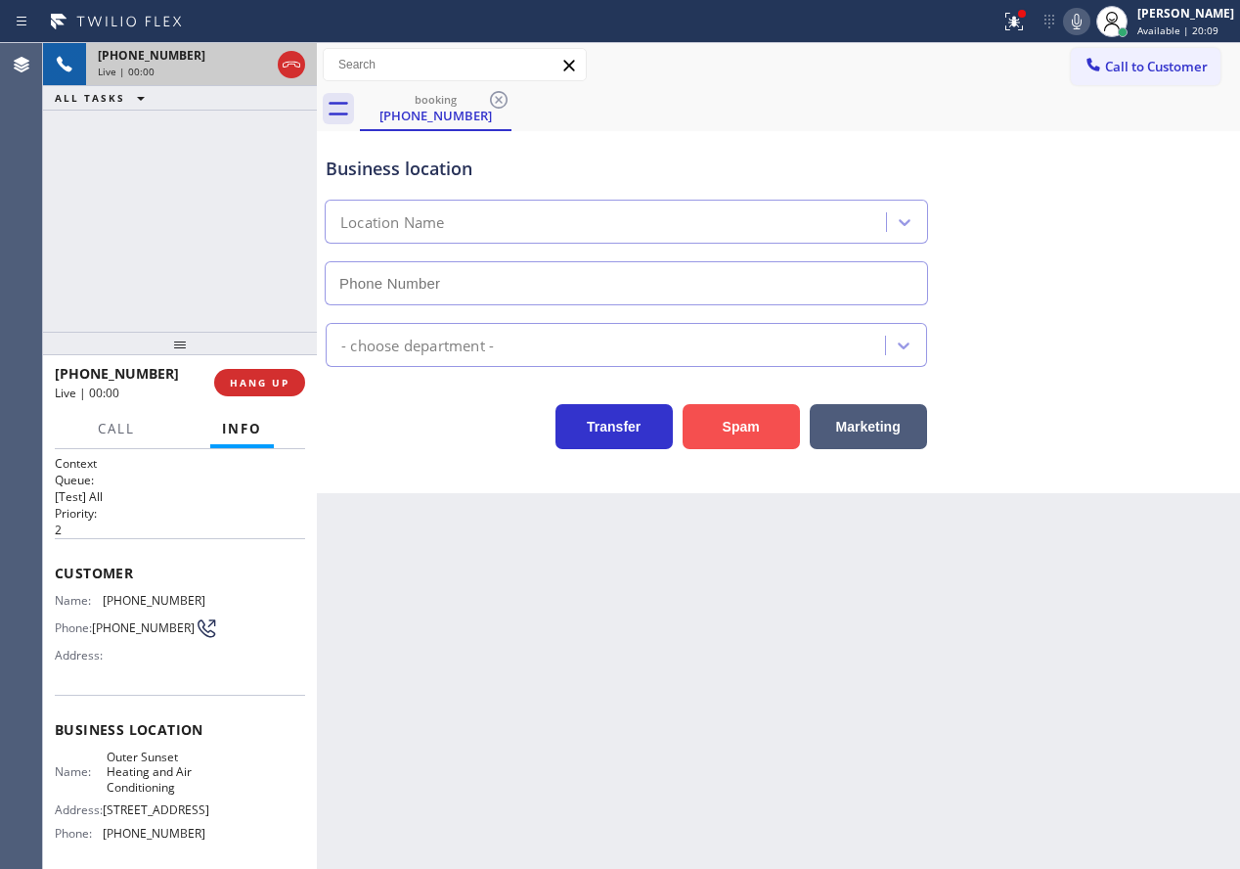
type input "[PHONE_NUMBER]"
click at [713, 415] on button "Spam" at bounding box center [741, 426] width 117 height 45
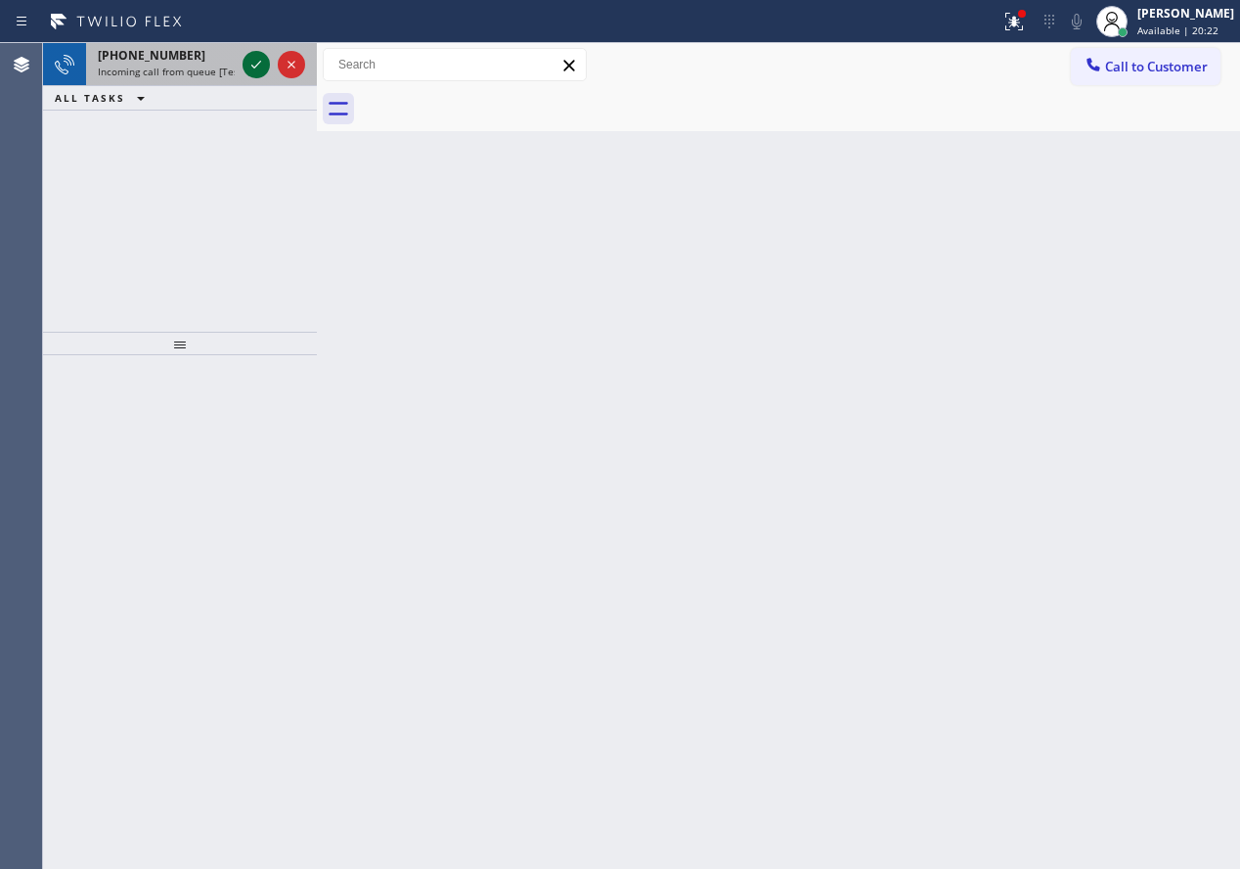
click at [249, 67] on icon at bounding box center [256, 64] width 23 height 23
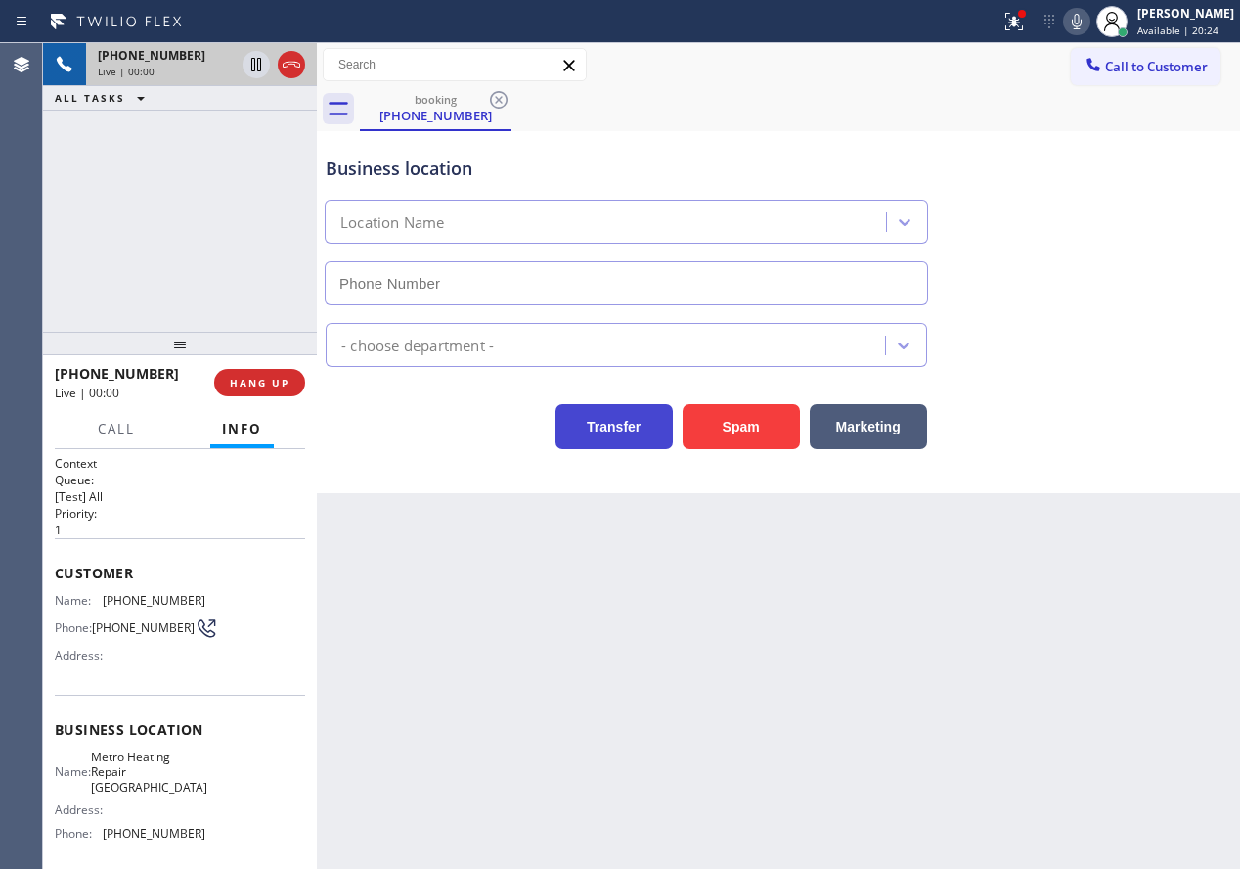
type input "[PHONE_NUMBER]"
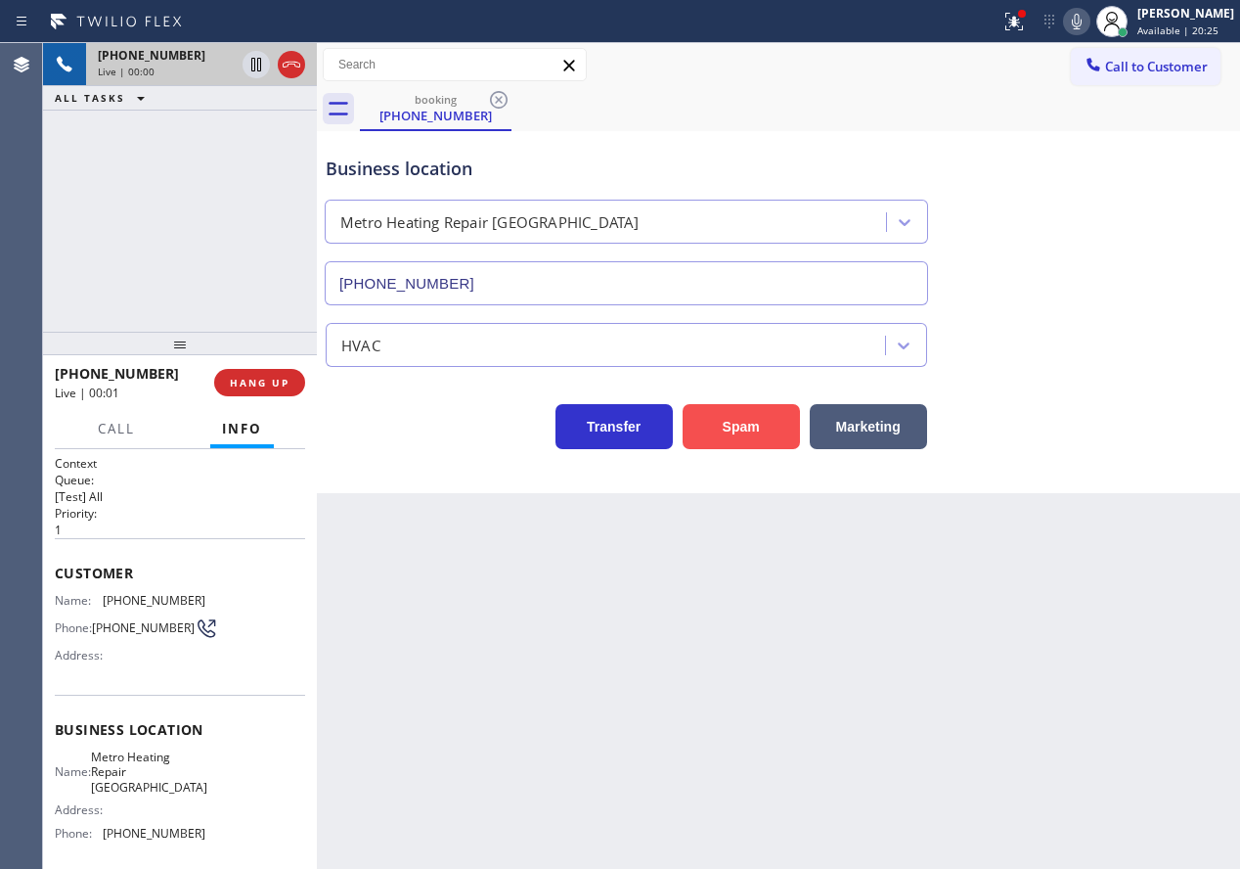
click at [763, 430] on button "Spam" at bounding box center [741, 426] width 117 height 45
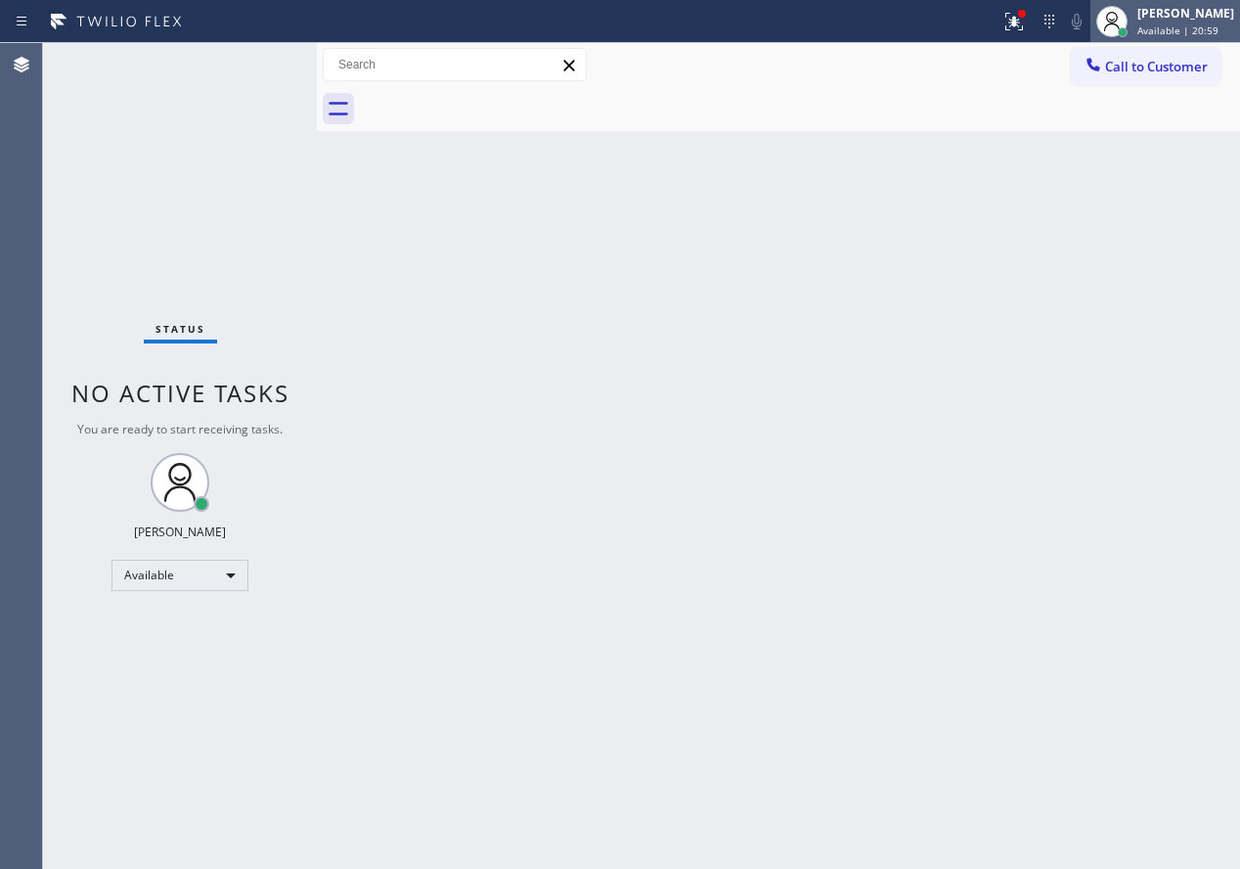
click at [1134, 28] on div at bounding box center [1112, 21] width 43 height 43
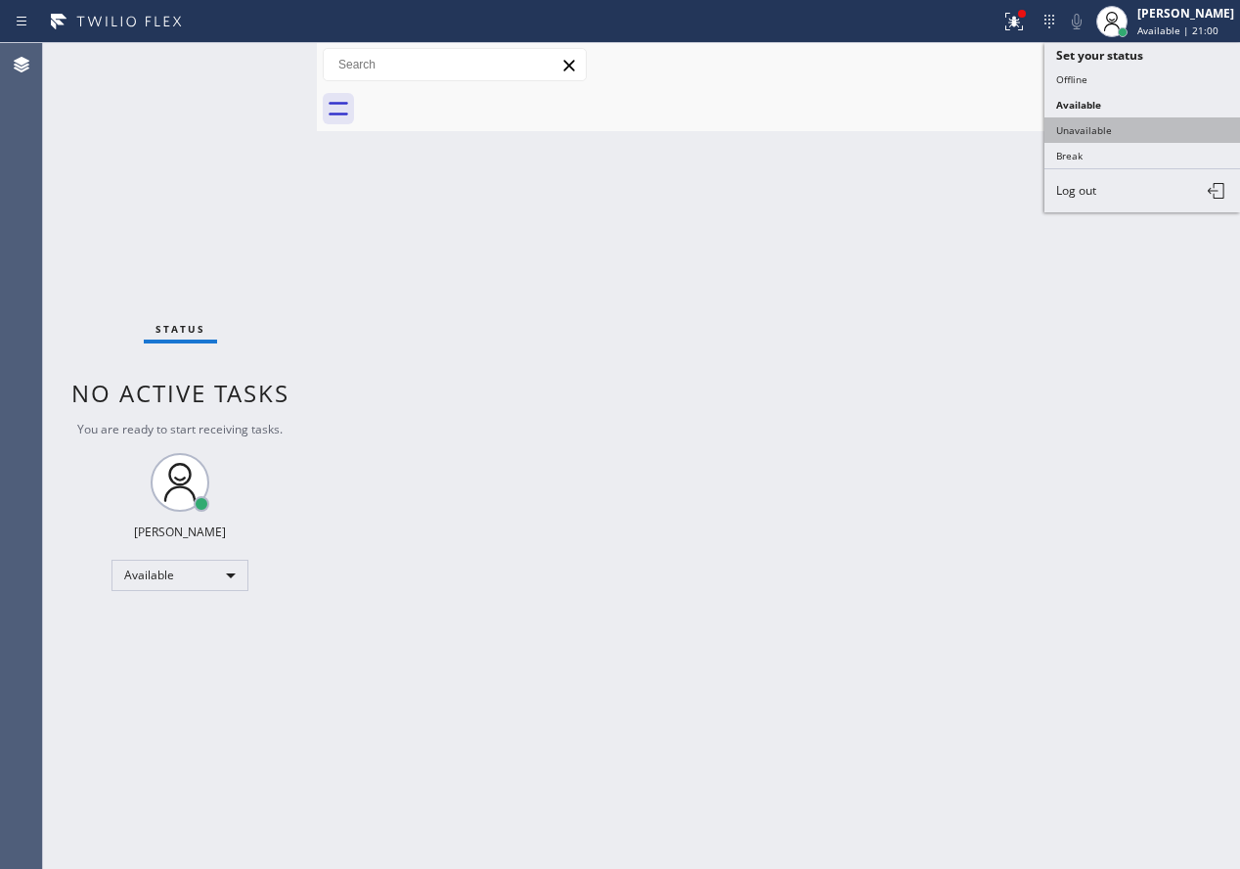
click at [1128, 124] on button "Unavailable" at bounding box center [1143, 129] width 196 height 25
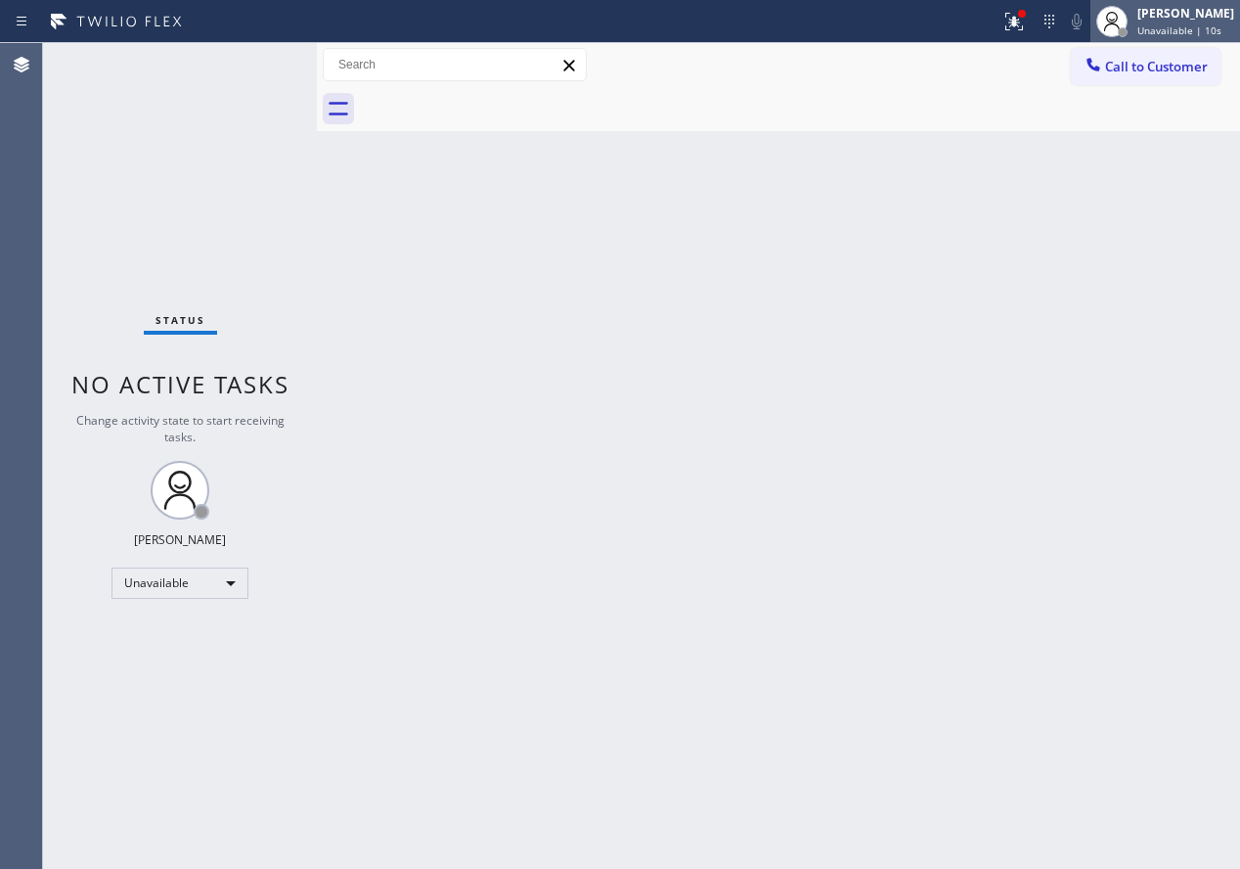
click at [1213, 28] on span "Unavailable | 10s" at bounding box center [1179, 30] width 84 height 14
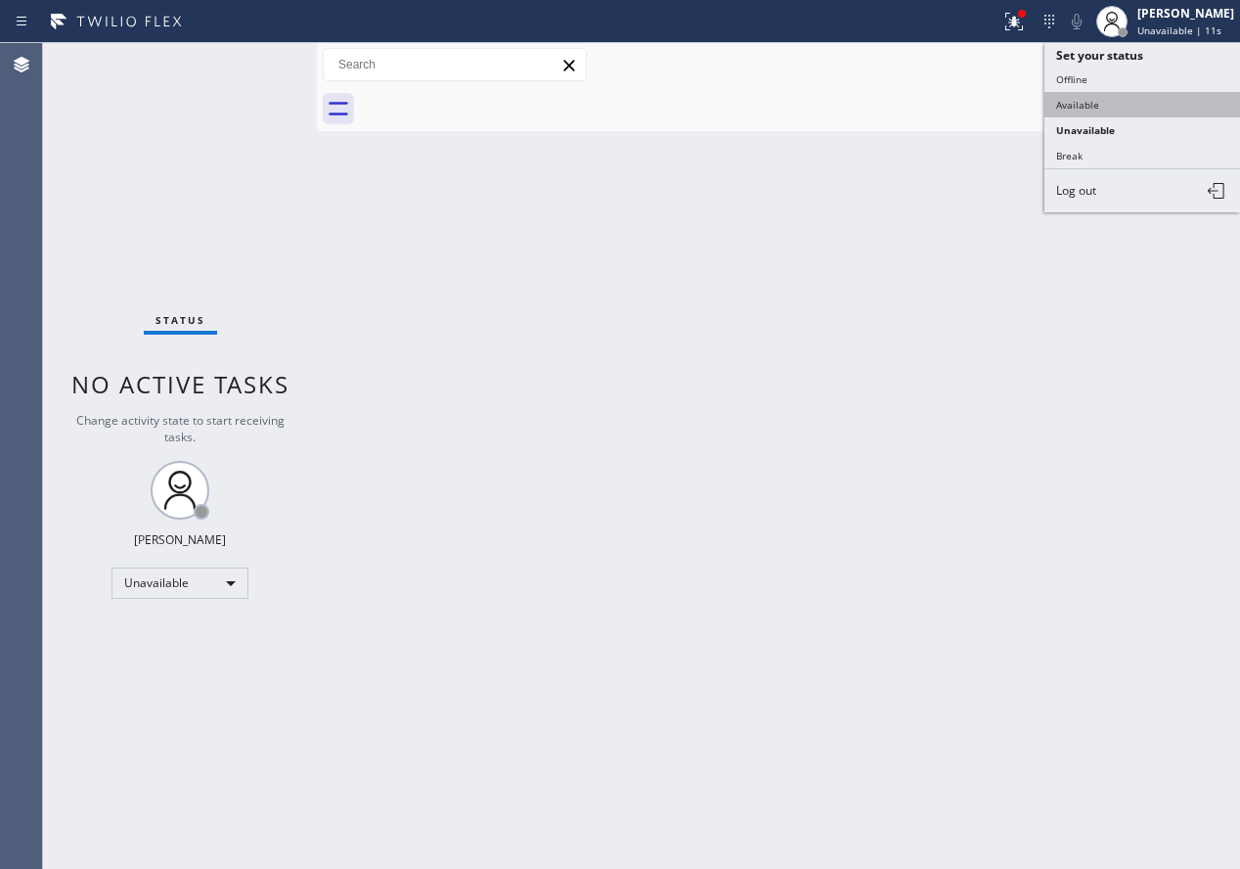
click at [1168, 96] on button "Available" at bounding box center [1143, 104] width 196 height 25
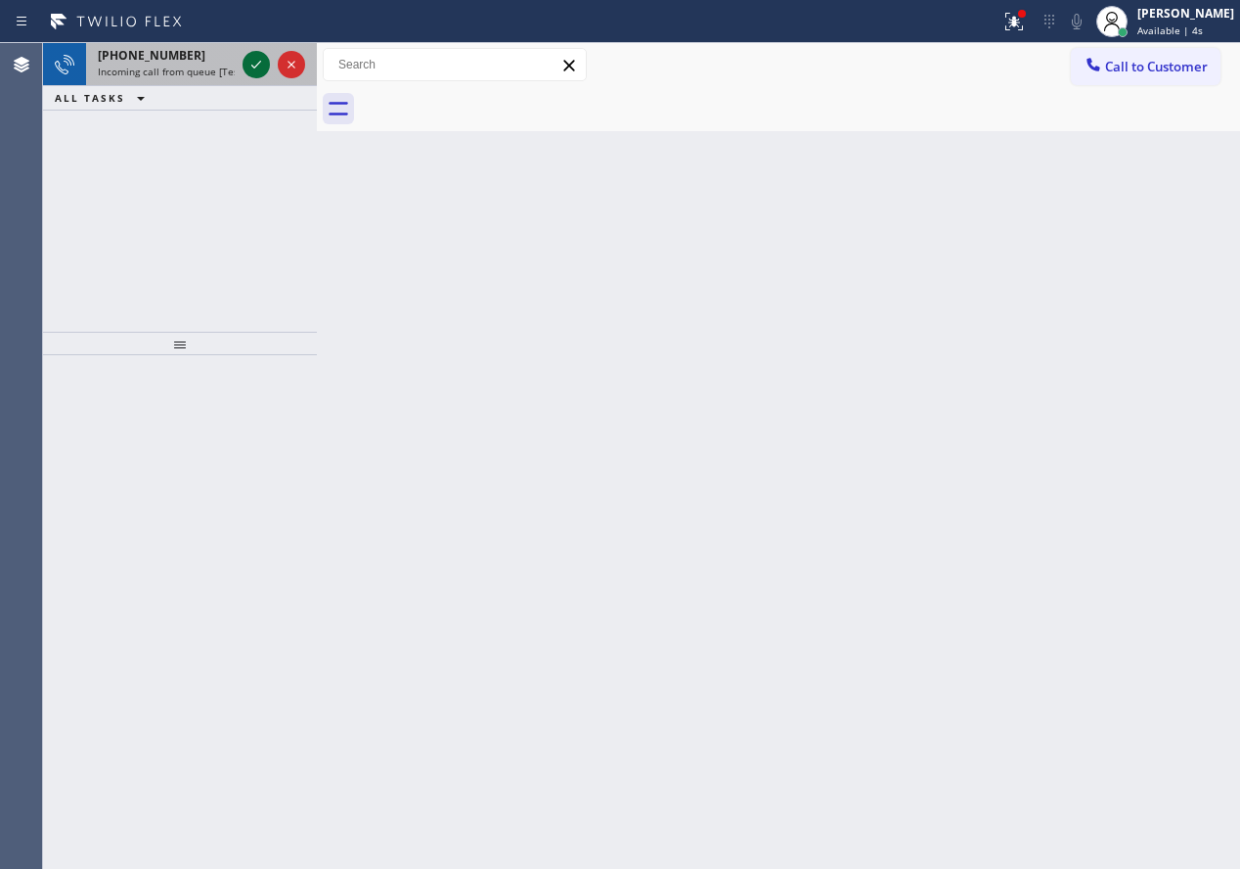
click at [243, 53] on div at bounding box center [256, 64] width 27 height 23
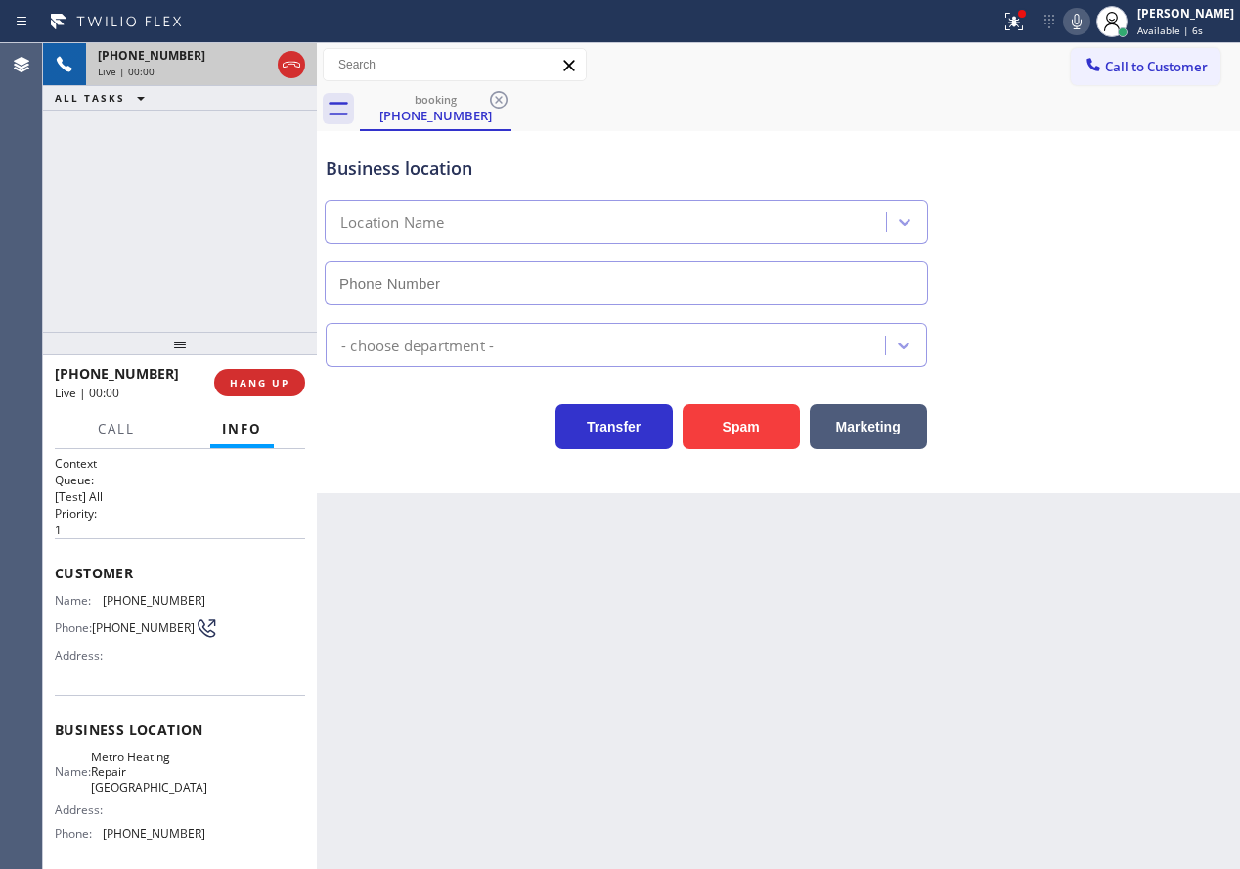
type input "[PHONE_NUMBER]"
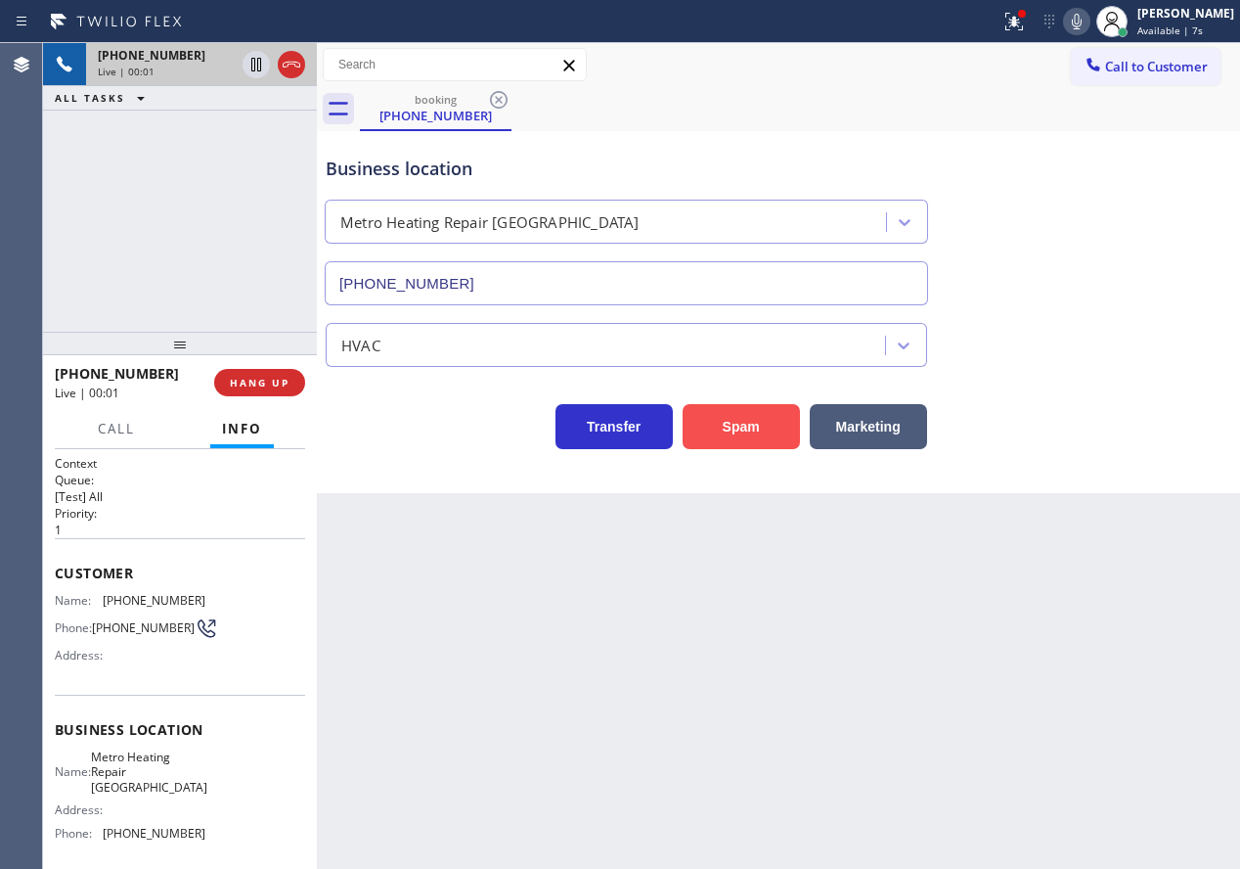
click at [737, 440] on button "Spam" at bounding box center [741, 426] width 117 height 45
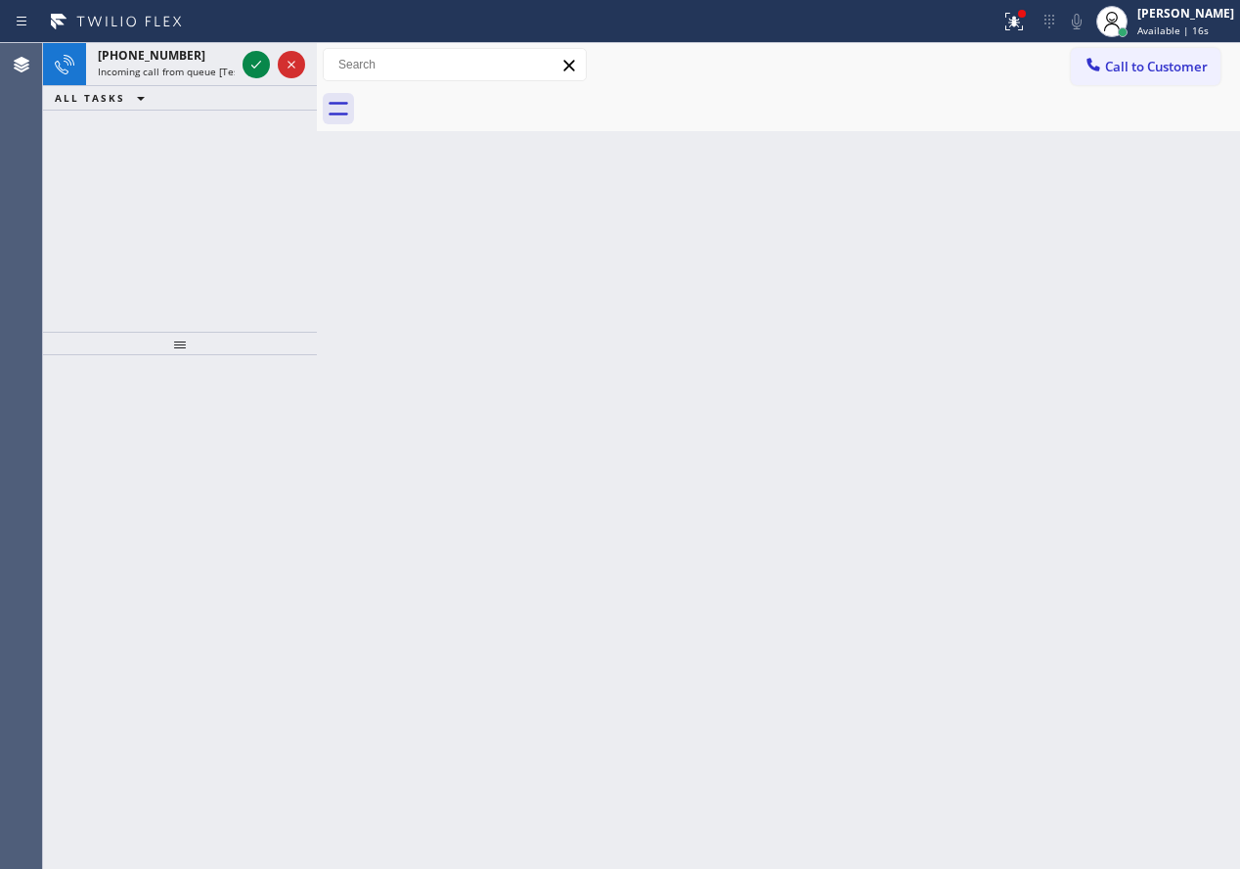
click at [257, 74] on icon at bounding box center [256, 64] width 23 height 23
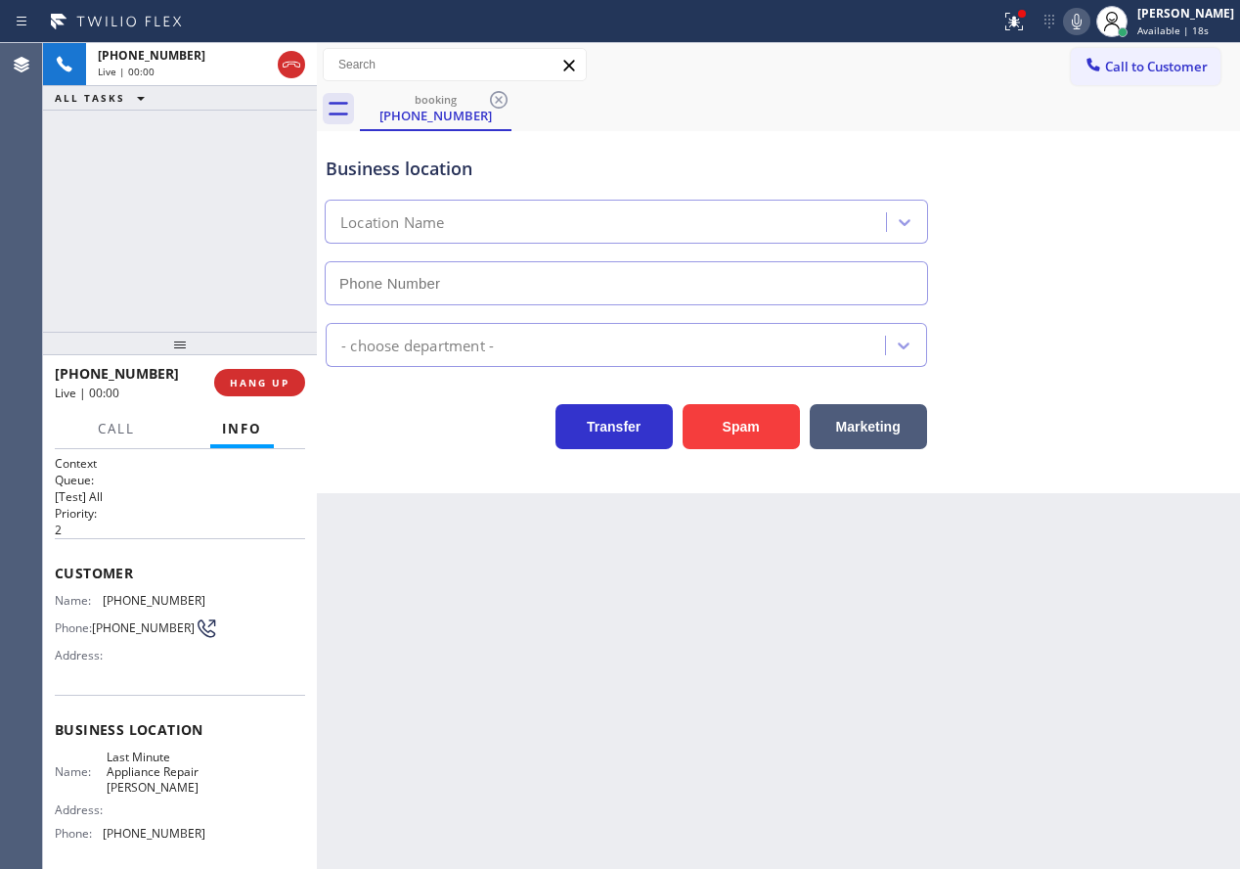
type input "[PHONE_NUMBER]"
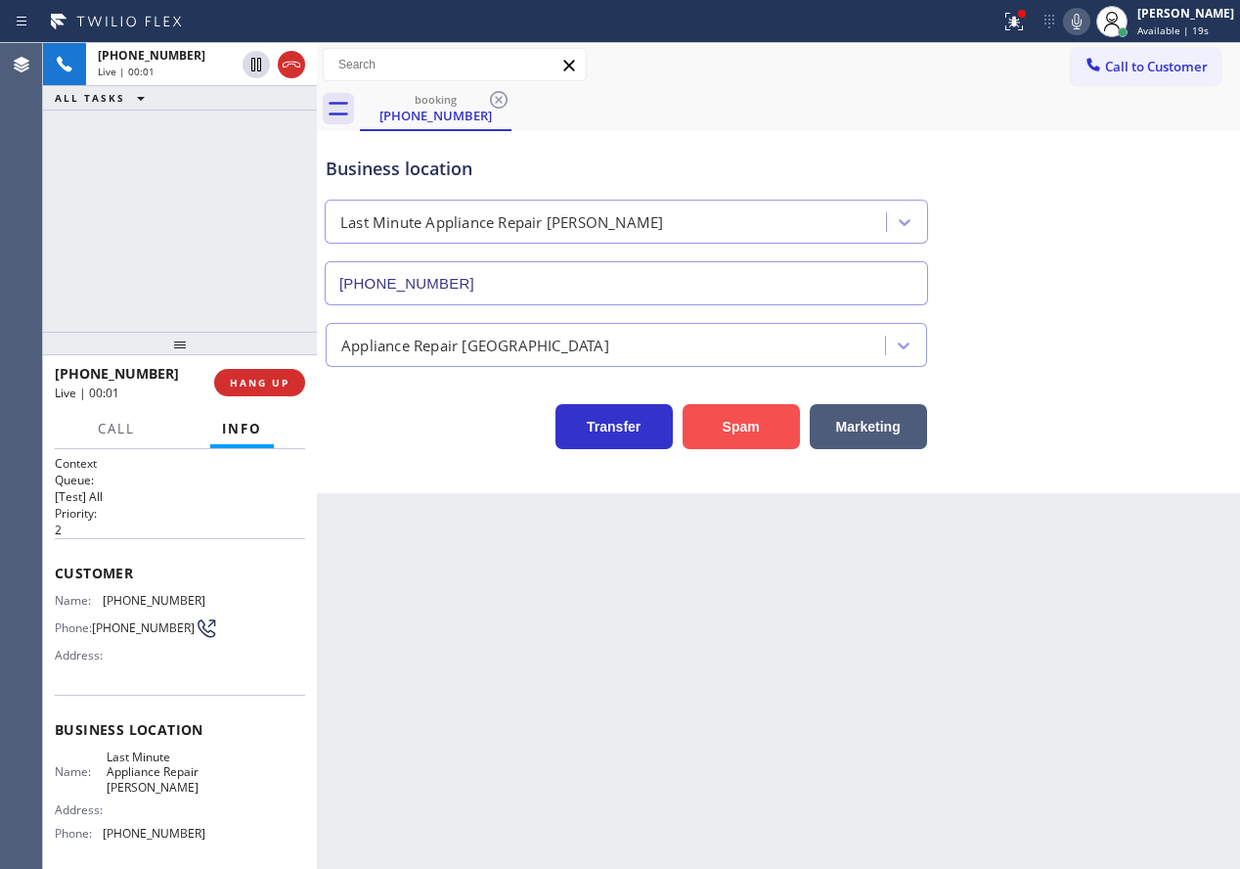
click at [760, 408] on button "Spam" at bounding box center [741, 426] width 117 height 45
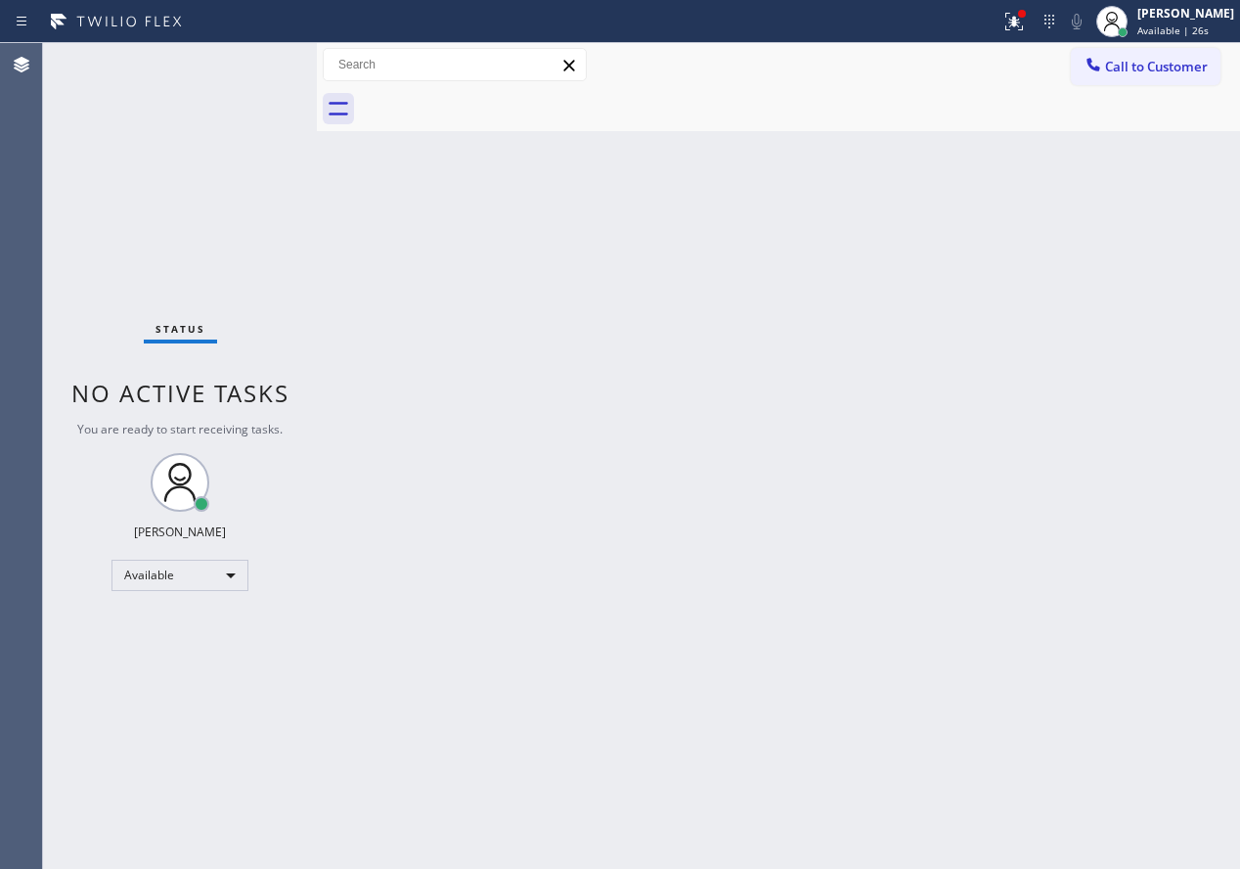
drag, startPoint x: 1072, startPoint y: 469, endPoint x: 876, endPoint y: 384, distance: 213.3
click at [1072, 469] on div "Back to Dashboard Change Sender ID Customers Technicians Select a contact Outbo…" at bounding box center [778, 455] width 923 height 825
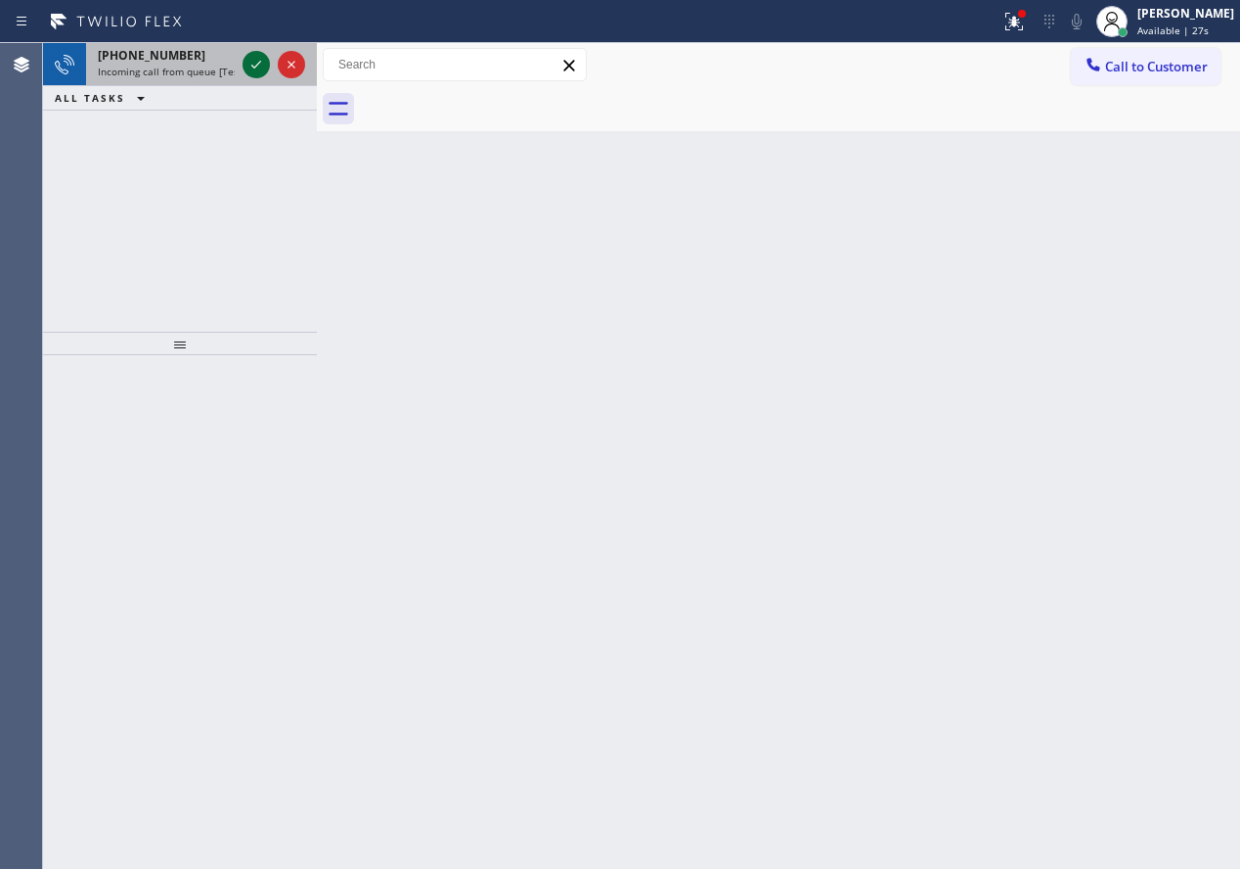
click at [250, 51] on button at bounding box center [256, 64] width 27 height 27
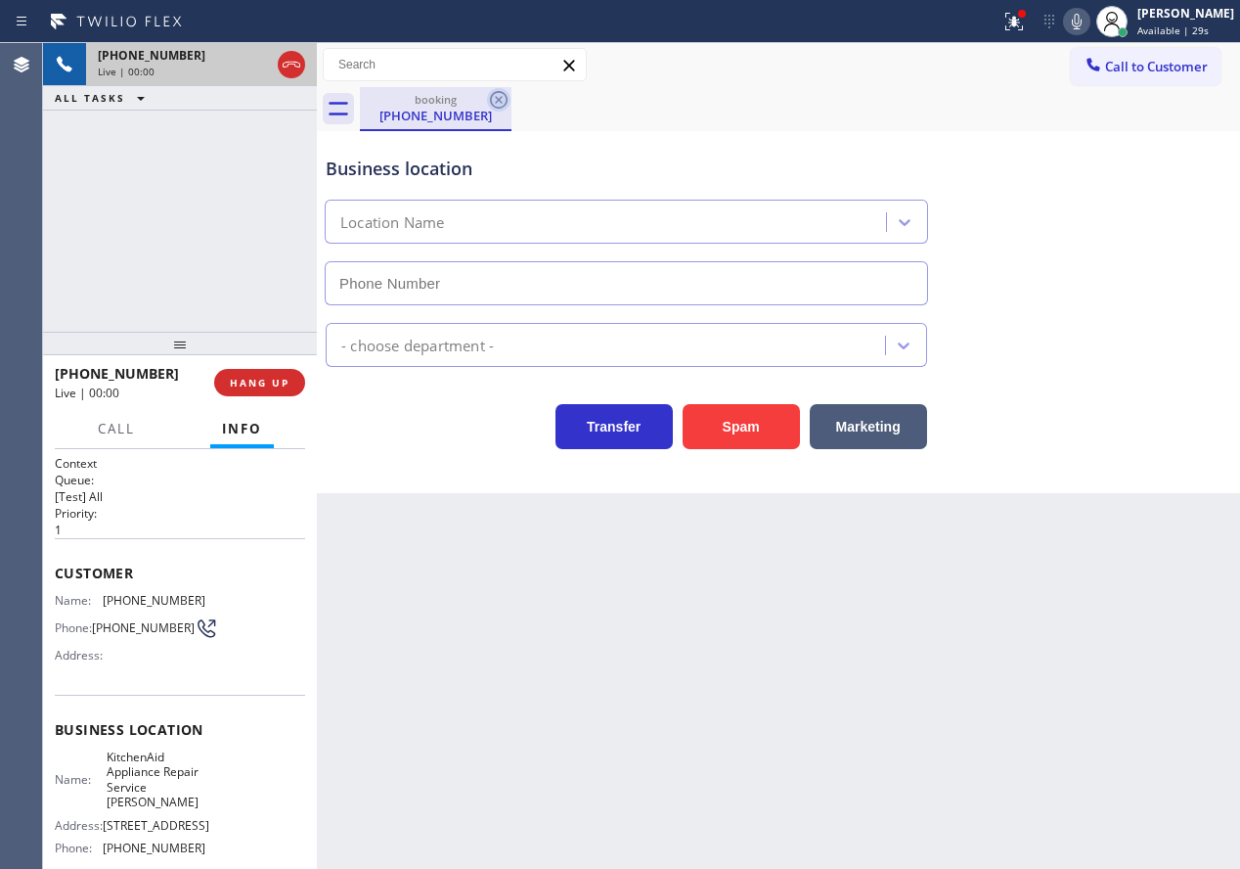
type input "[PHONE_NUMBER]"
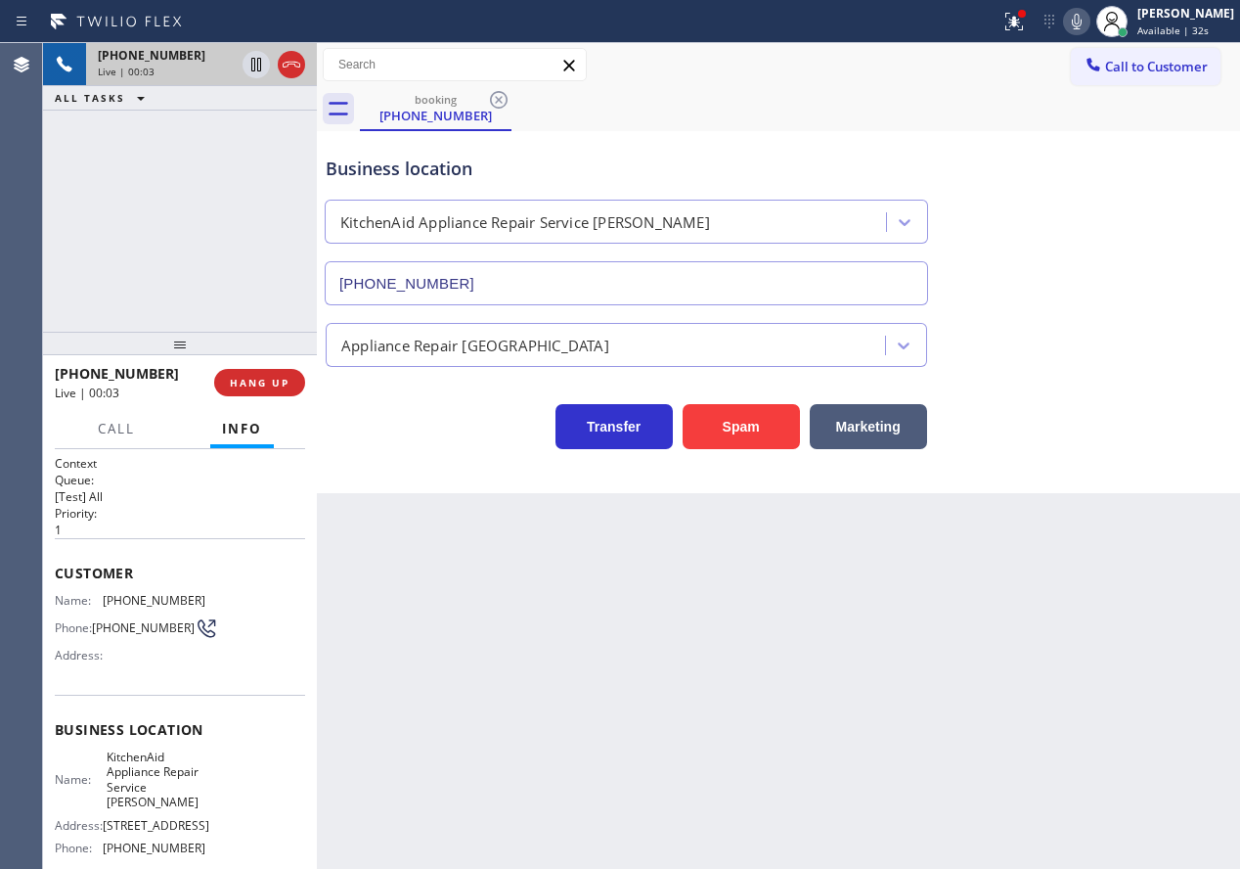
click at [149, 779] on span "KitchenAid Appliance Repair Service [PERSON_NAME]" at bounding box center [156, 779] width 98 height 61
click at [655, 284] on input "[PHONE_NUMBER]" at bounding box center [626, 283] width 603 height 44
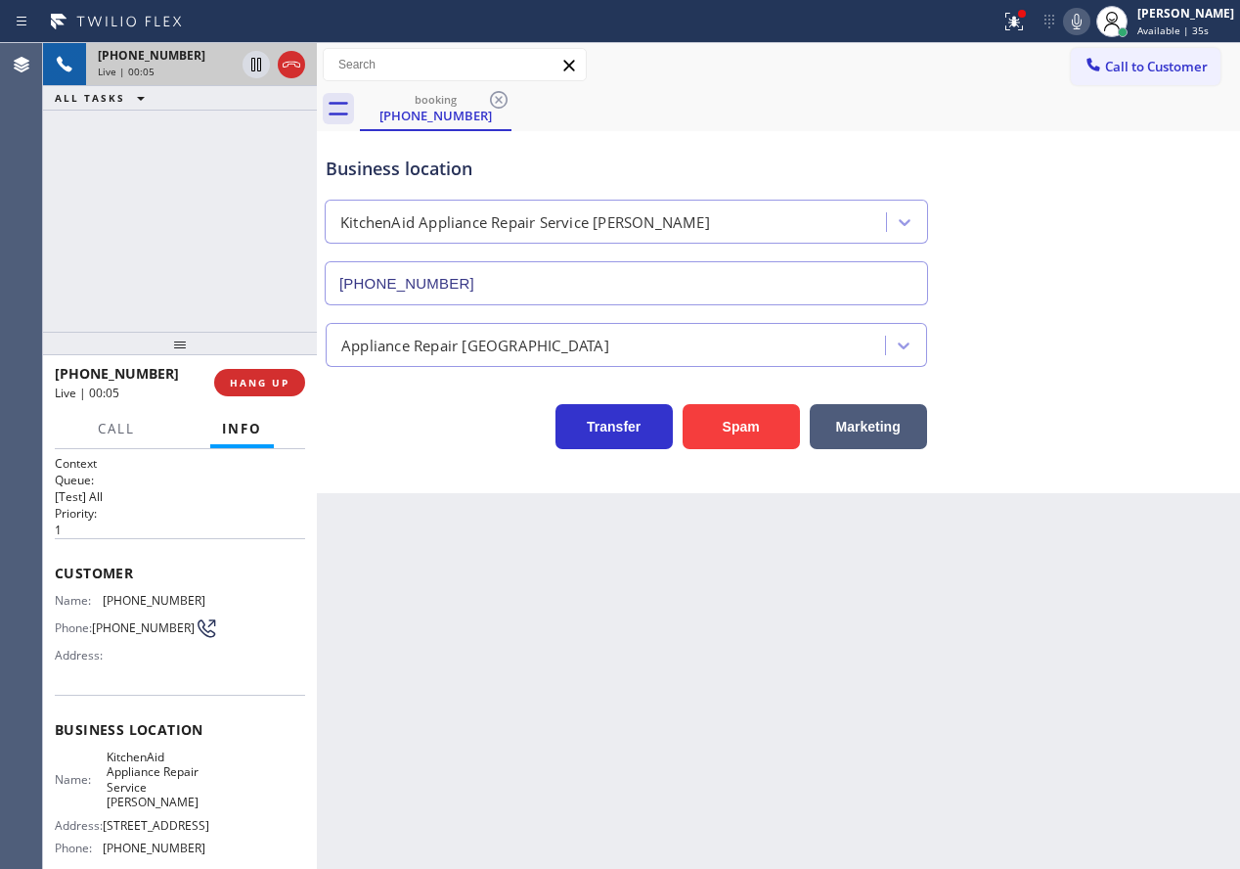
click at [655, 284] on input "[PHONE_NUMBER]" at bounding box center [626, 283] width 603 height 44
drag, startPoint x: 732, startPoint y: 413, endPoint x: 1101, endPoint y: 412, distance: 369.7
click at [732, 413] on button "Spam" at bounding box center [741, 426] width 117 height 45
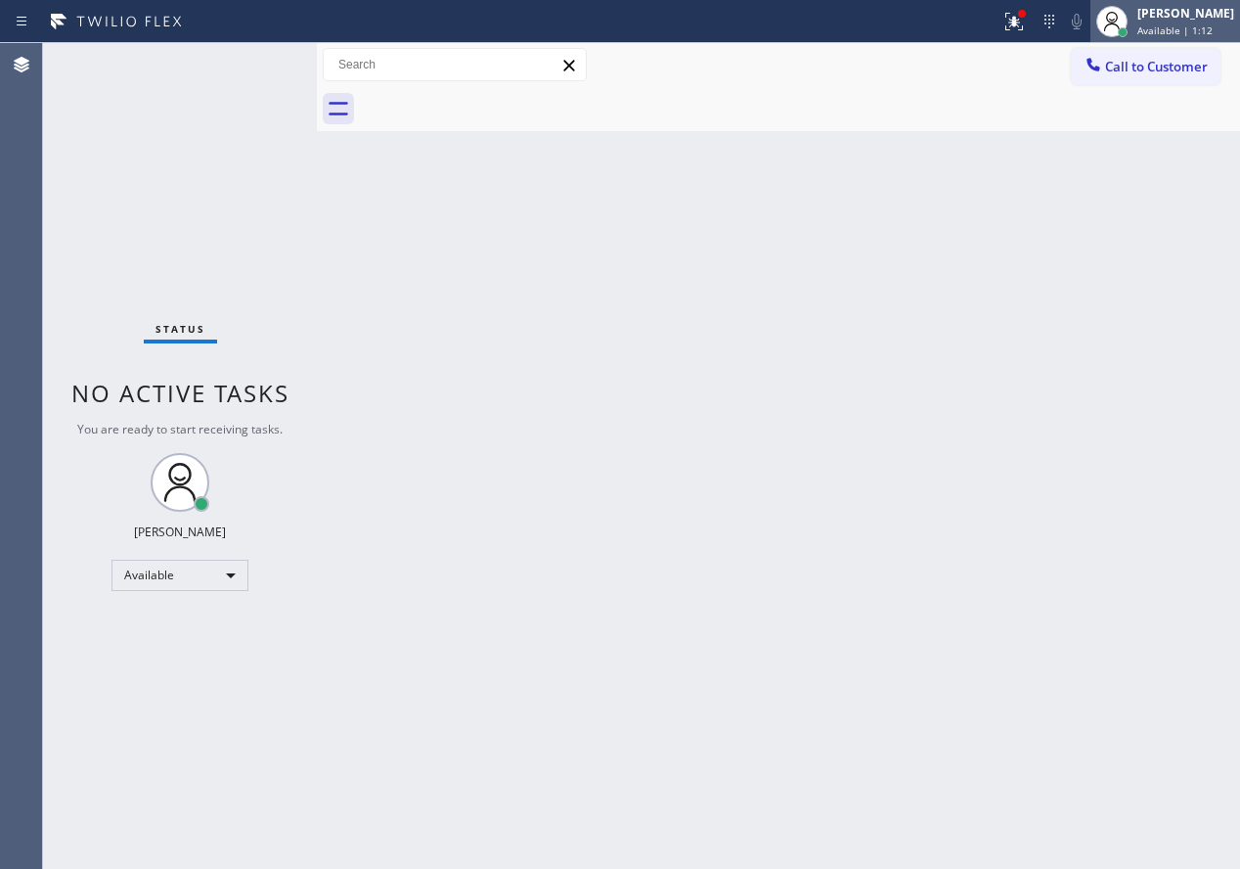
click at [1158, 40] on div "[PERSON_NAME] Available | 1:12" at bounding box center [1166, 21] width 150 height 43
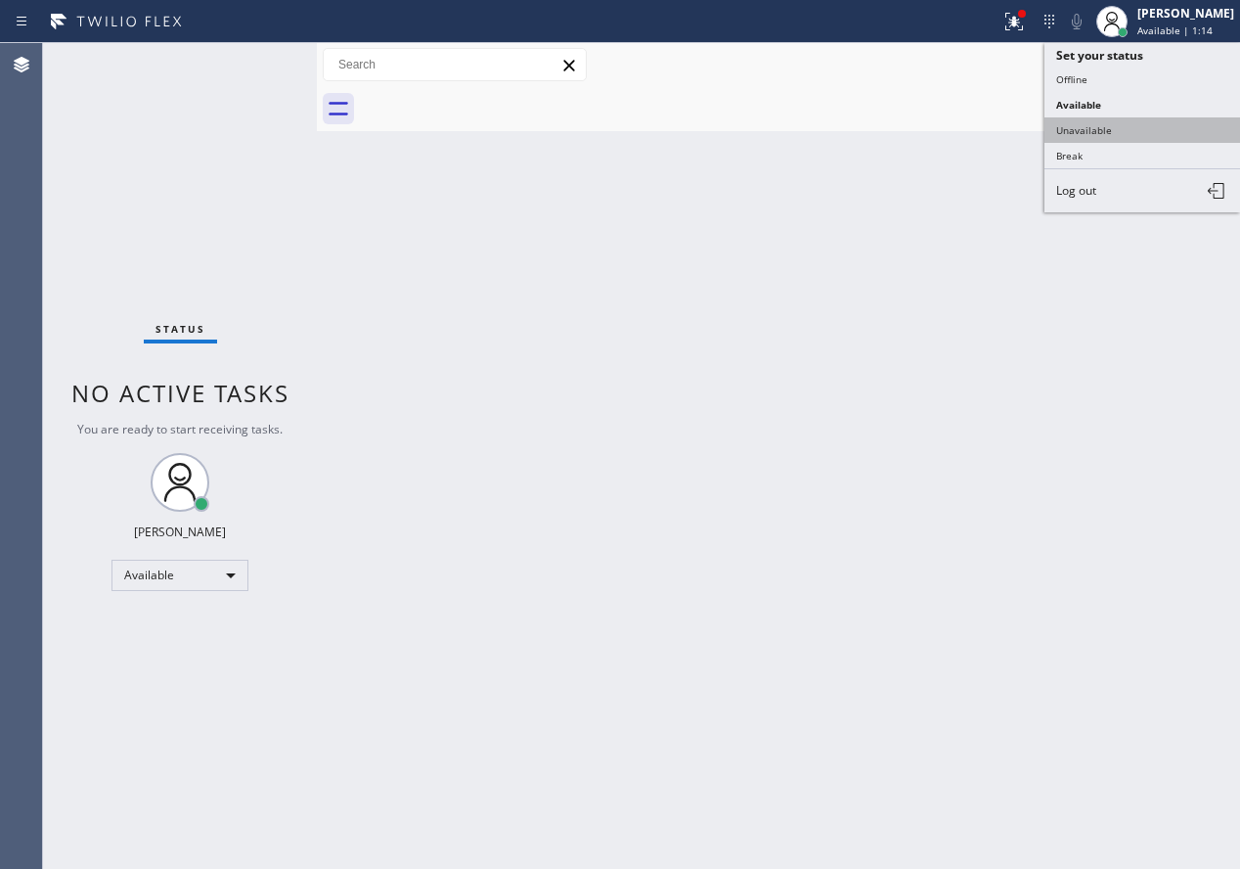
click at [1125, 135] on button "Unavailable" at bounding box center [1143, 129] width 196 height 25
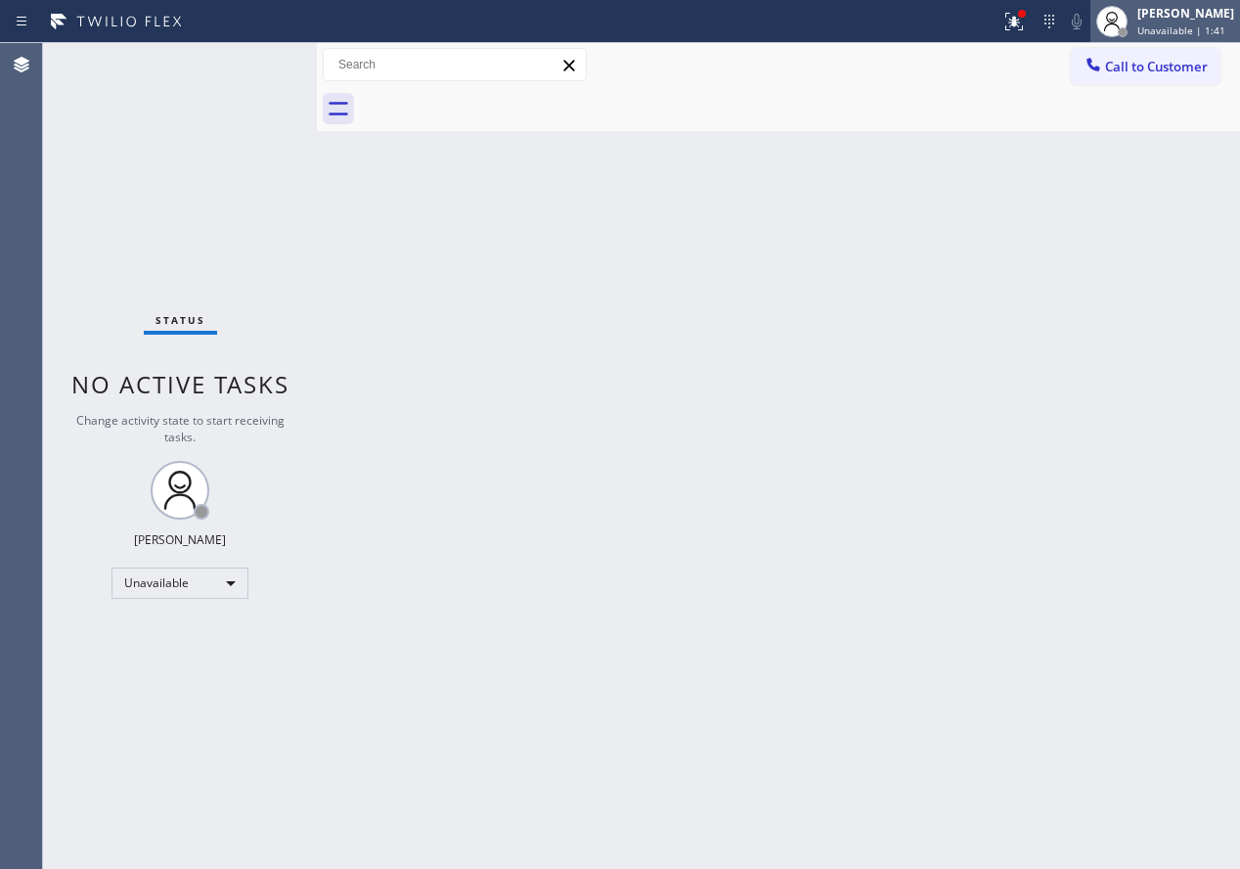
click at [1192, 23] on span "Unavailable | 1:41" at bounding box center [1181, 30] width 88 height 14
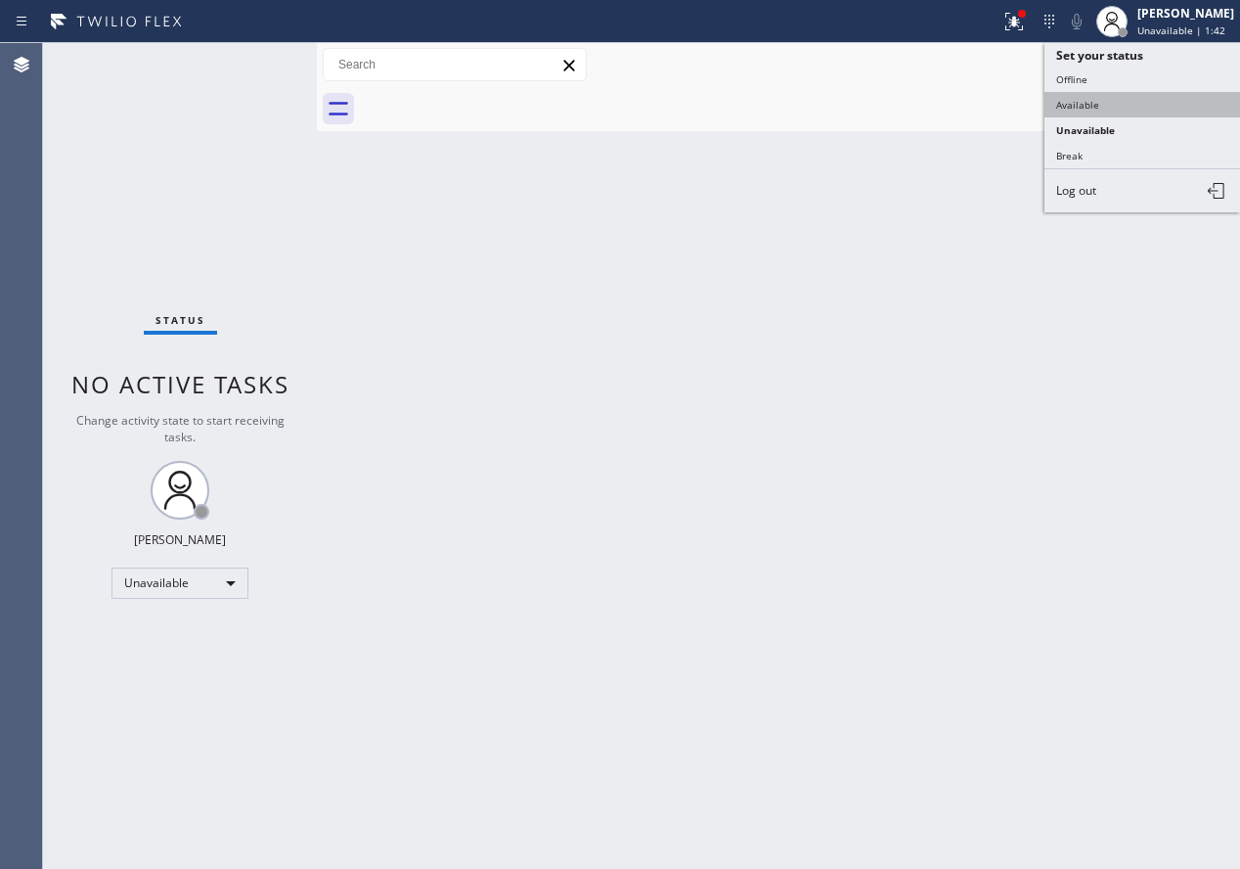
click at [1151, 102] on button "Available" at bounding box center [1143, 104] width 196 height 25
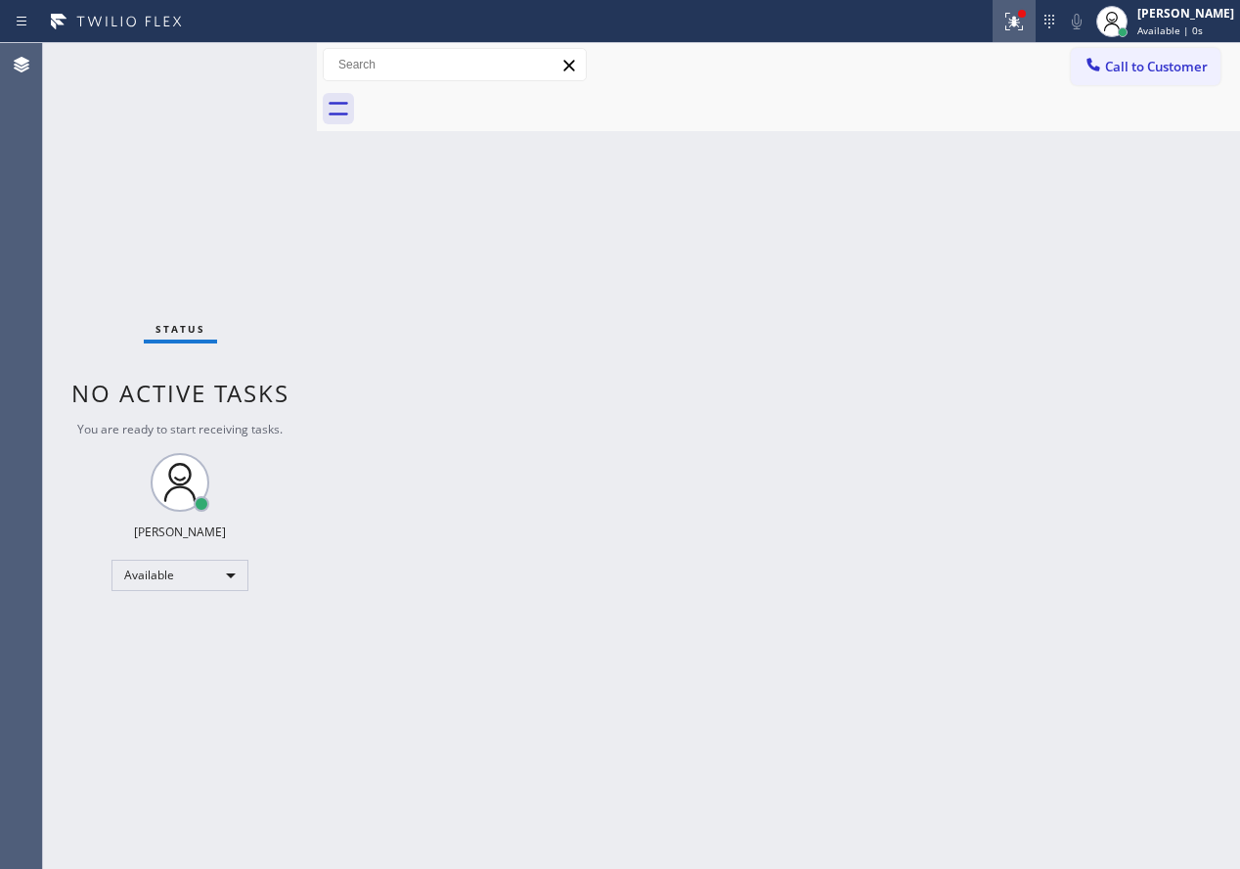
click at [1026, 16] on icon at bounding box center [1013, 21] width 23 height 23
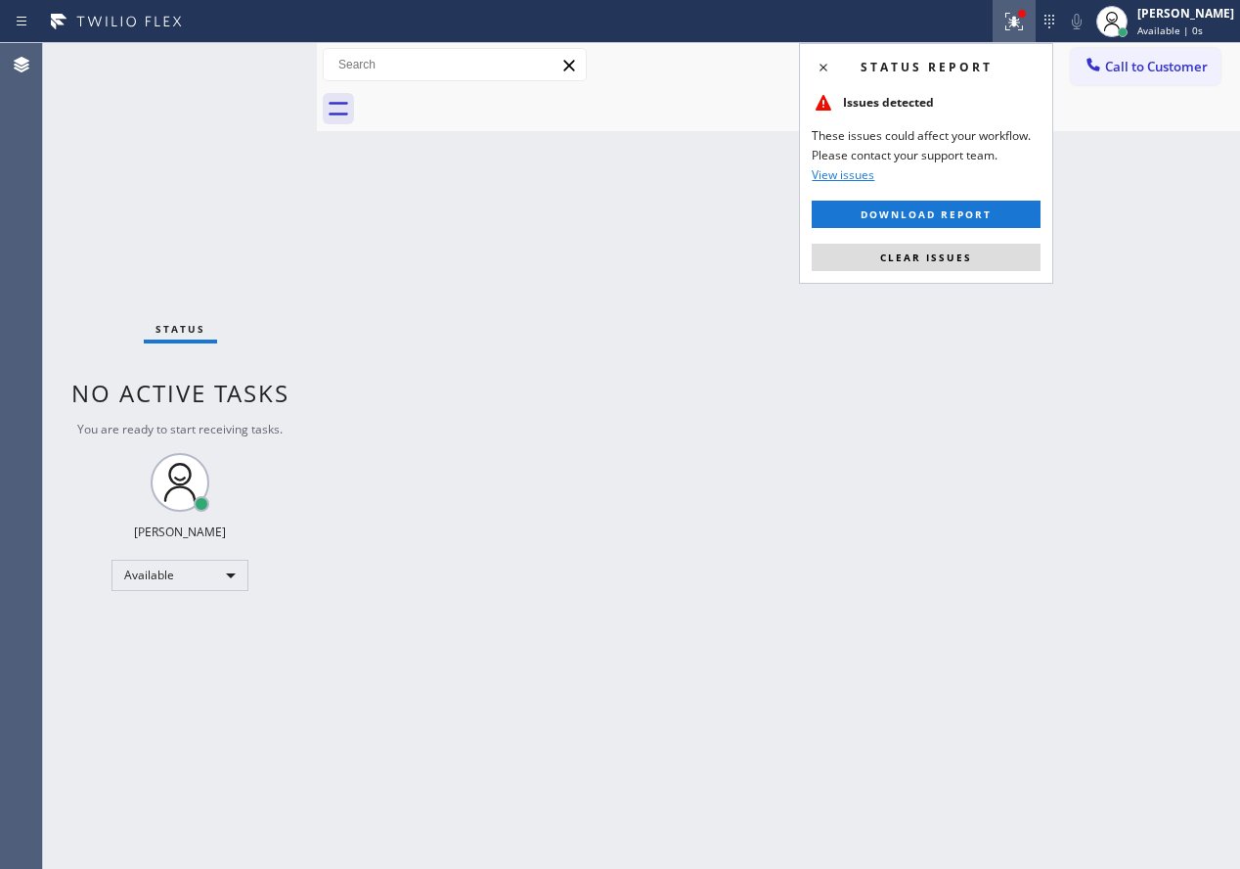
click at [1003, 241] on div "Status report Issues detected These issues could affect your workflow. Please c…" at bounding box center [926, 163] width 254 height 241
click at [1003, 244] on button "Clear issues" at bounding box center [926, 257] width 229 height 27
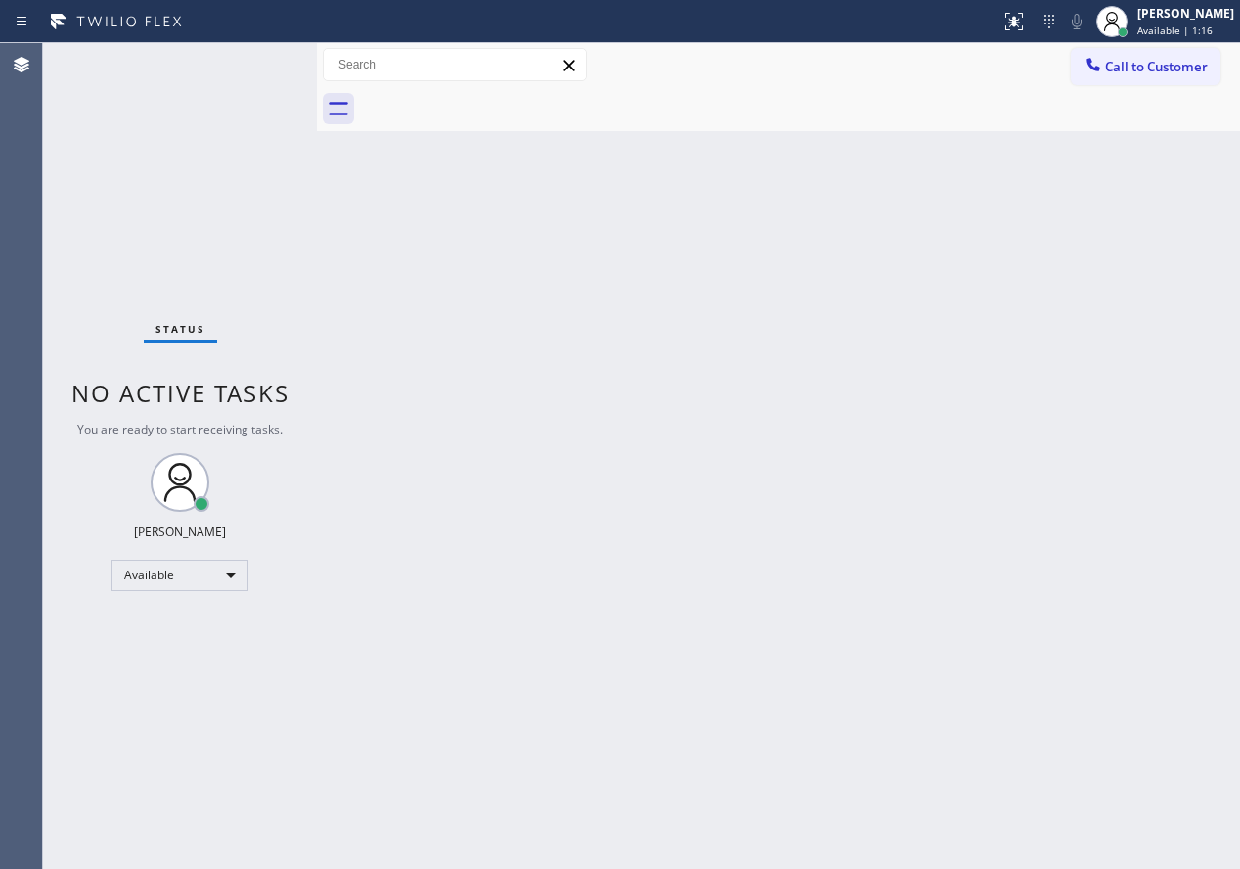
click at [1101, 429] on div "Back to Dashboard Change Sender ID Customers Technicians Select a contact Outbo…" at bounding box center [778, 455] width 923 height 825
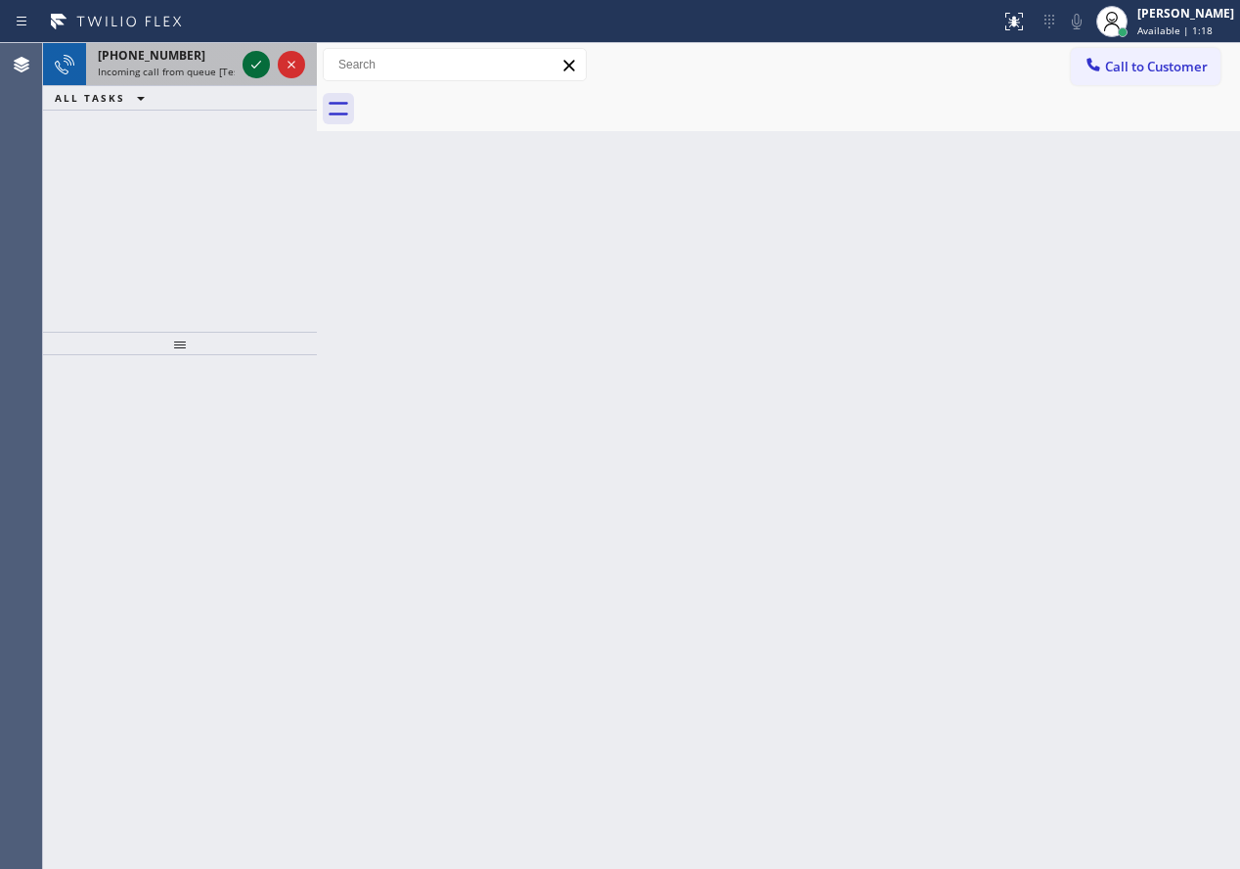
click at [253, 63] on icon at bounding box center [256, 64] width 23 height 23
click at [1056, 285] on div "Back to Dashboard Change Sender ID Customers Technicians Select a contact Outbo…" at bounding box center [778, 455] width 923 height 825
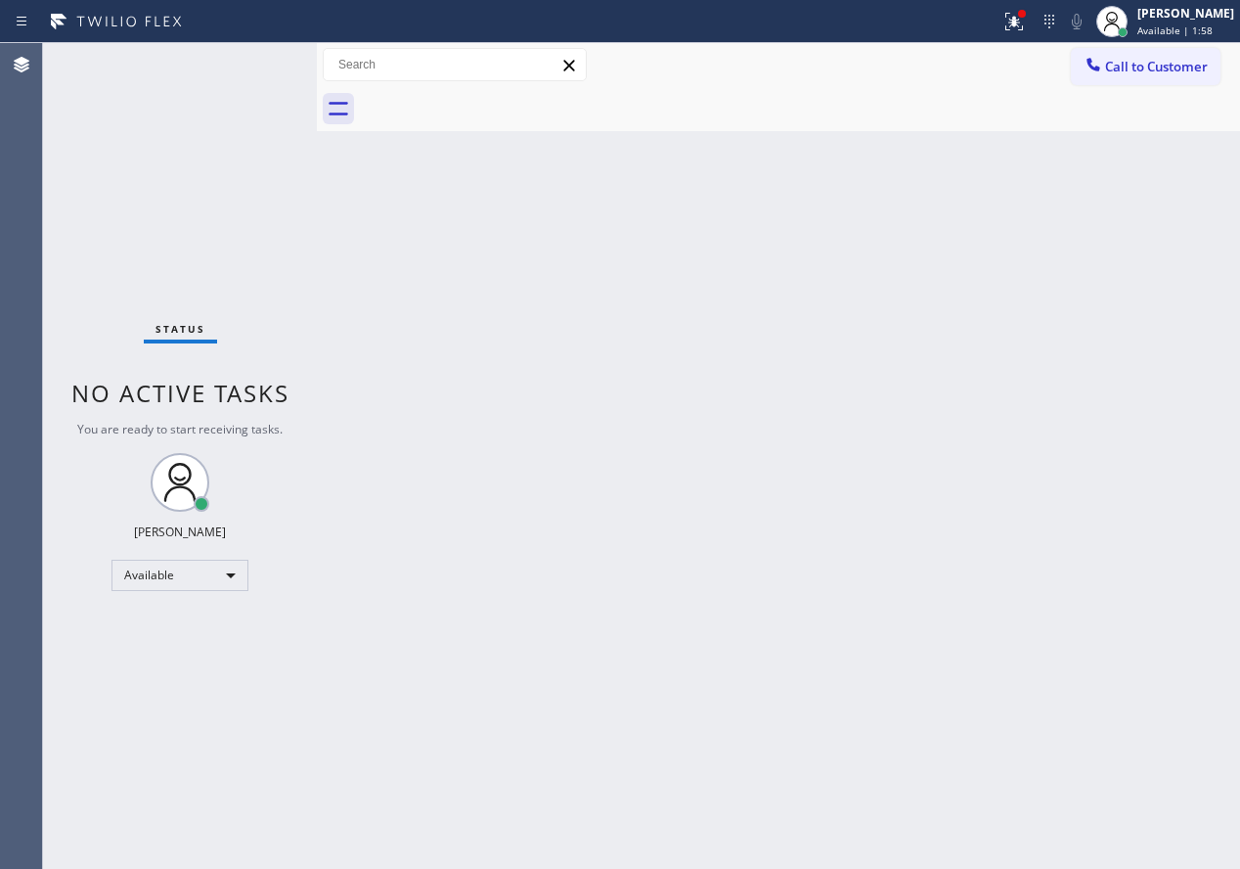
click at [1082, 397] on div "Back to Dashboard Change Sender ID Customers Technicians Select a contact Outbo…" at bounding box center [778, 455] width 923 height 825
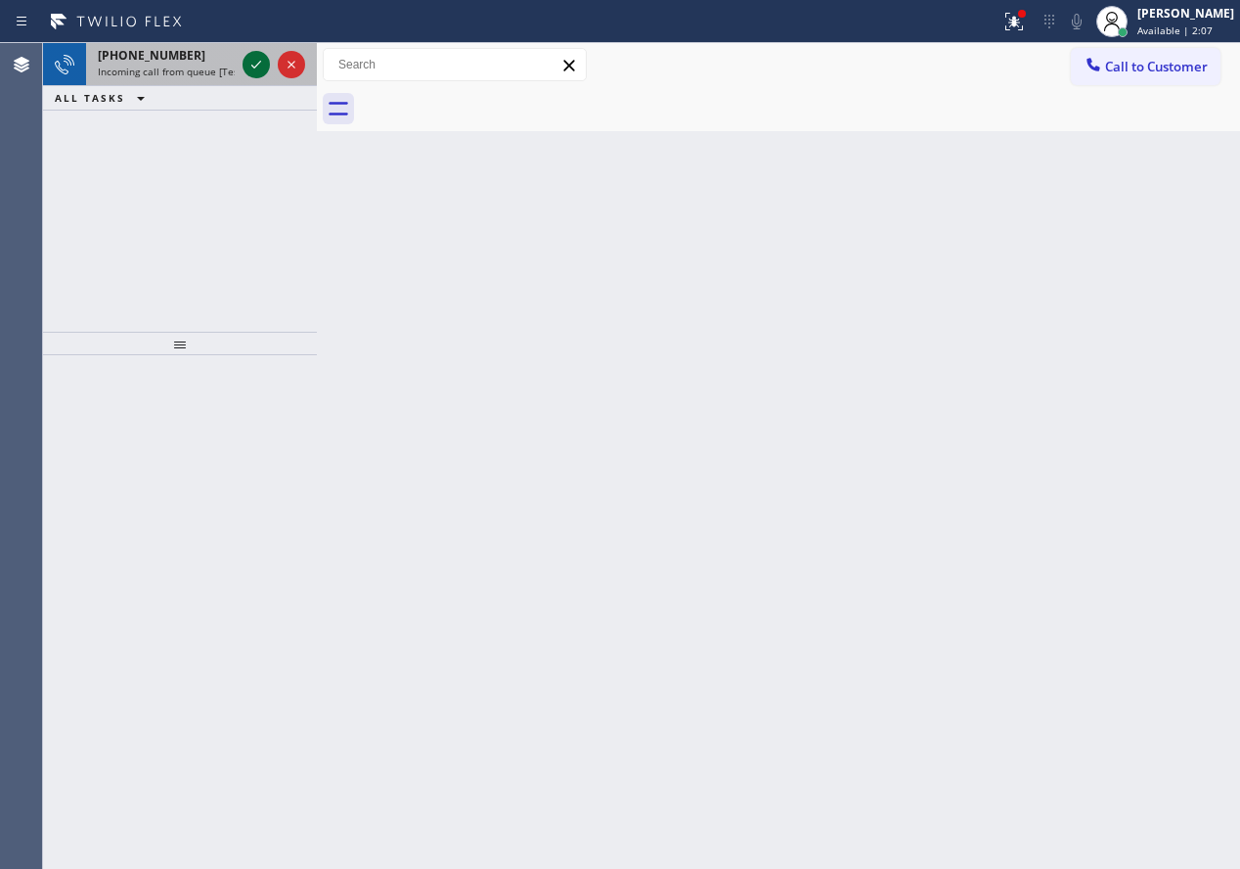
click at [249, 58] on icon at bounding box center [256, 64] width 23 height 23
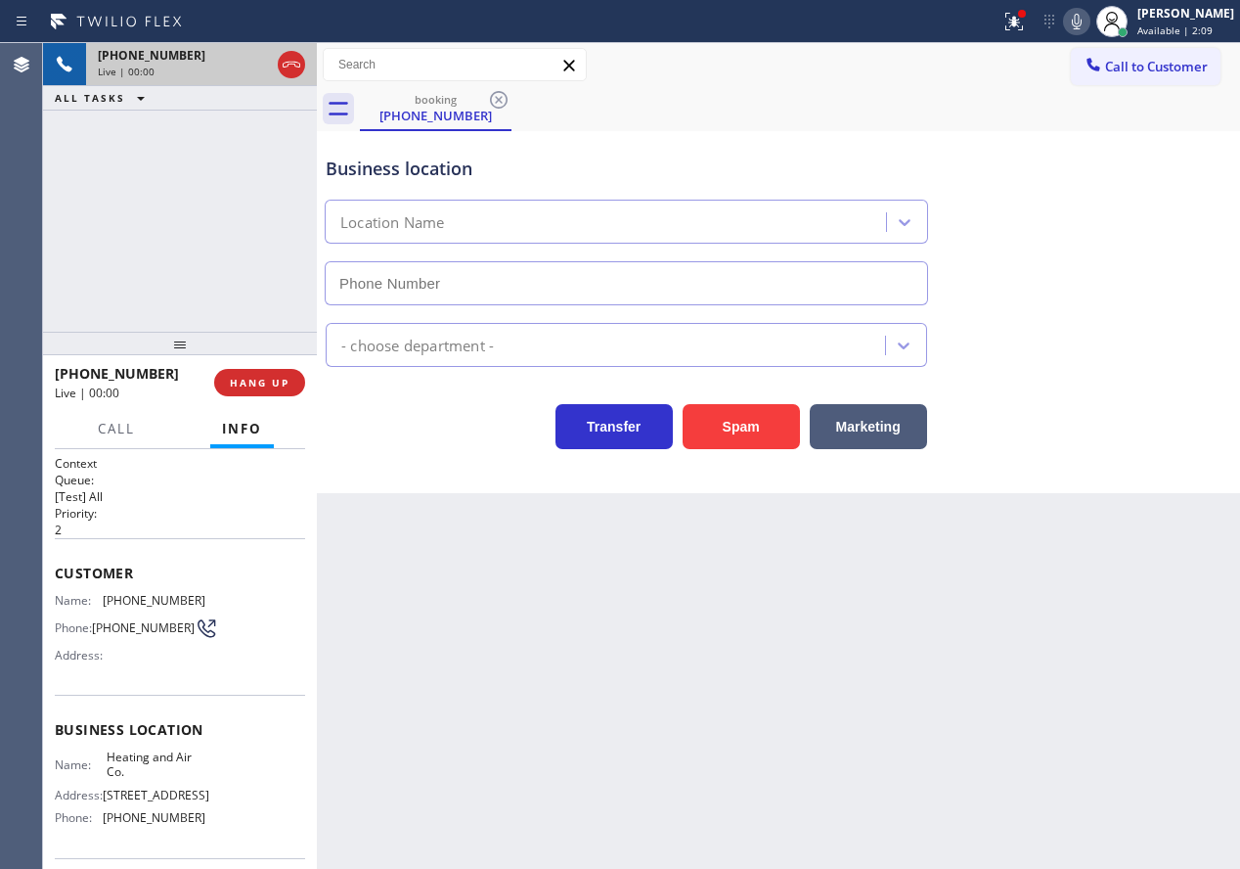
type input "[PHONE_NUMBER]"
click at [789, 427] on button "Spam" at bounding box center [741, 426] width 117 height 45
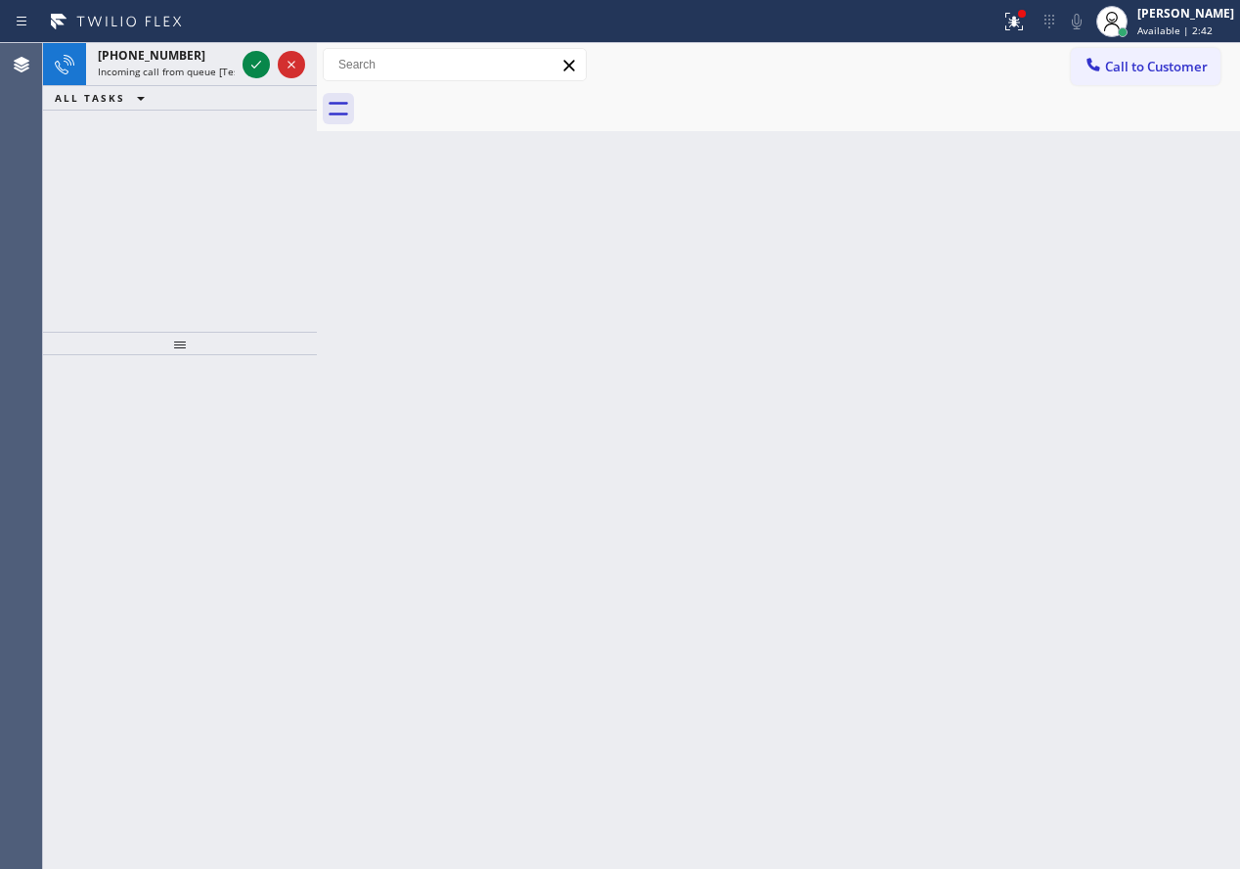
click at [1047, 352] on div "Back to Dashboard Change Sender ID Customers Technicians Select a contact Outbo…" at bounding box center [778, 455] width 923 height 825
click at [249, 61] on icon at bounding box center [256, 64] width 23 height 23
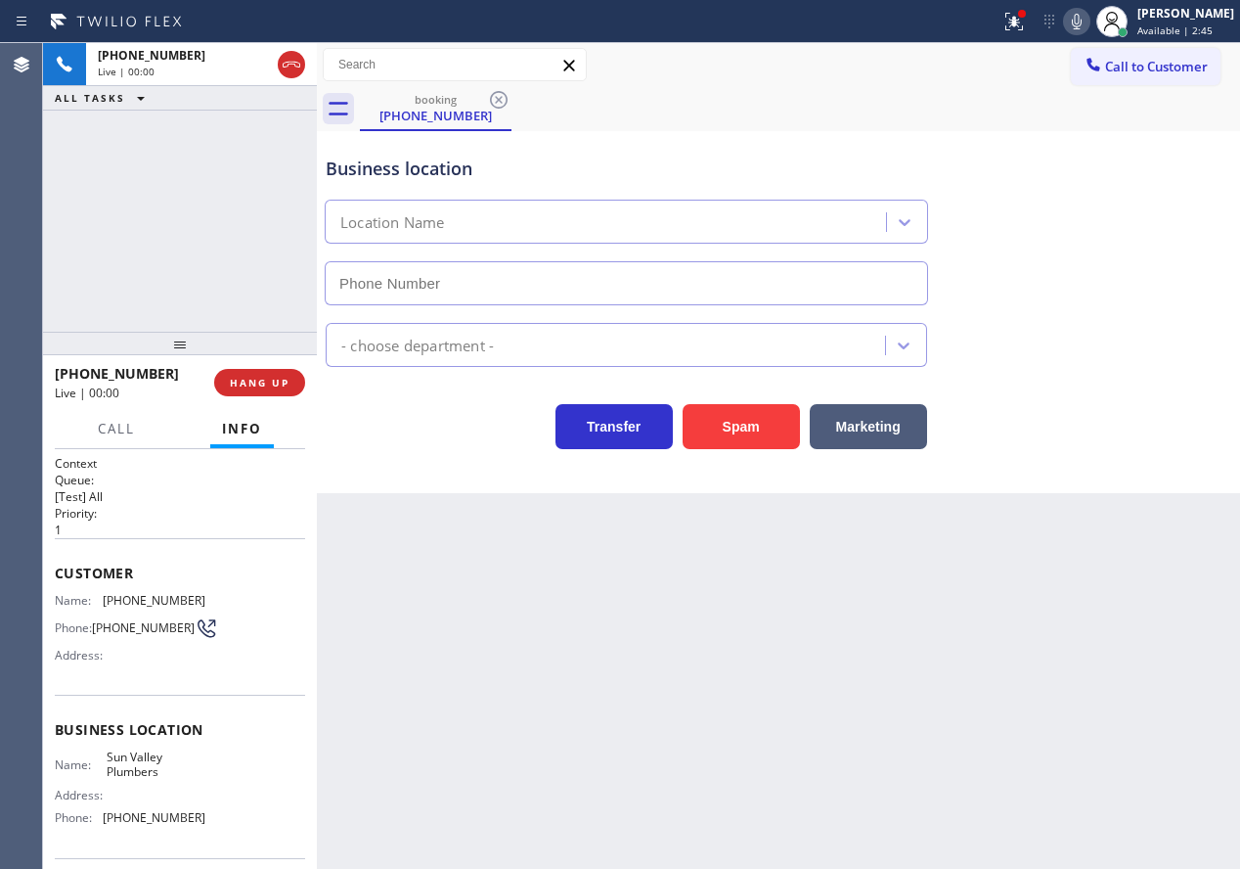
type input "[PHONE_NUMBER]"
click at [264, 377] on span "HANG UP" at bounding box center [260, 383] width 60 height 14
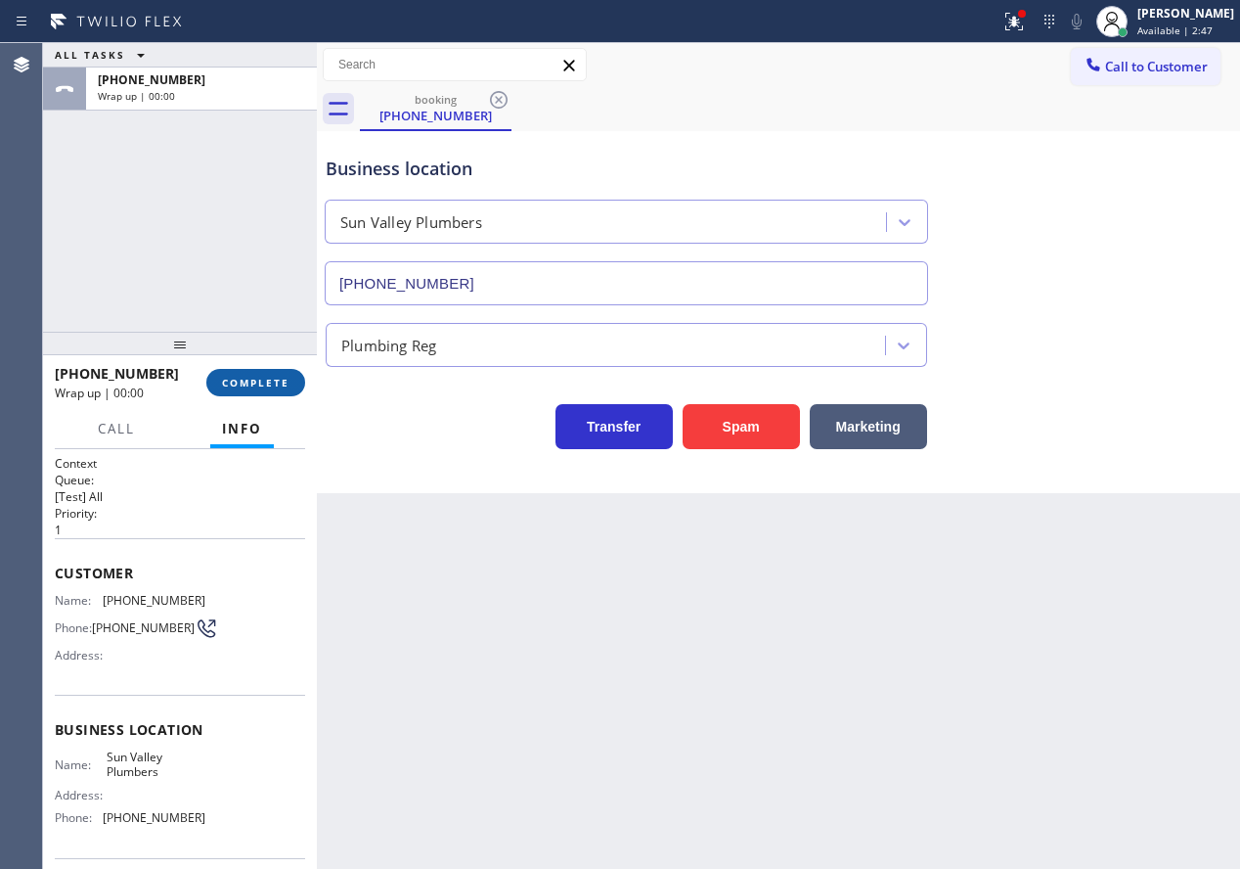
click at [264, 377] on span "COMPLETE" at bounding box center [255, 383] width 67 height 14
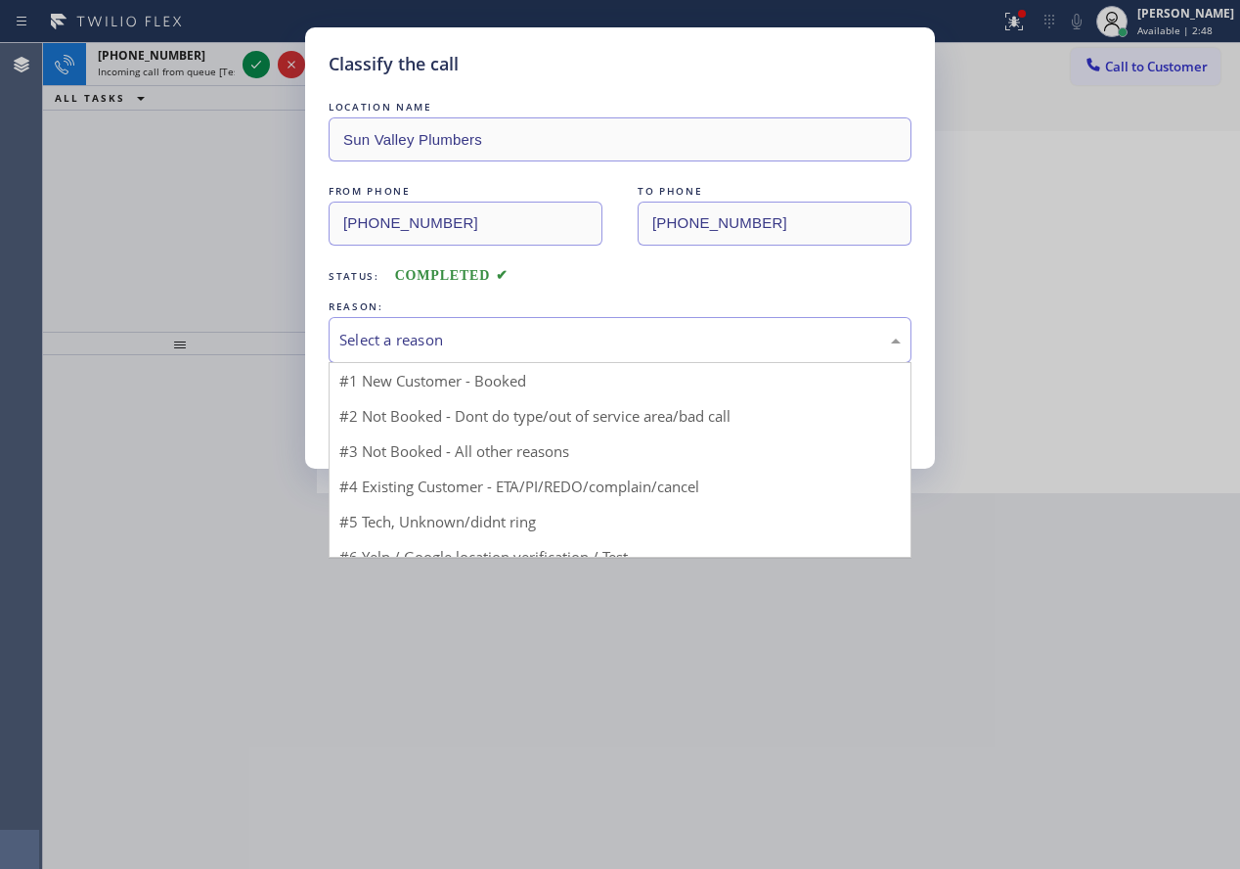
click at [548, 344] on div "Select a reason" at bounding box center [619, 340] width 561 height 22
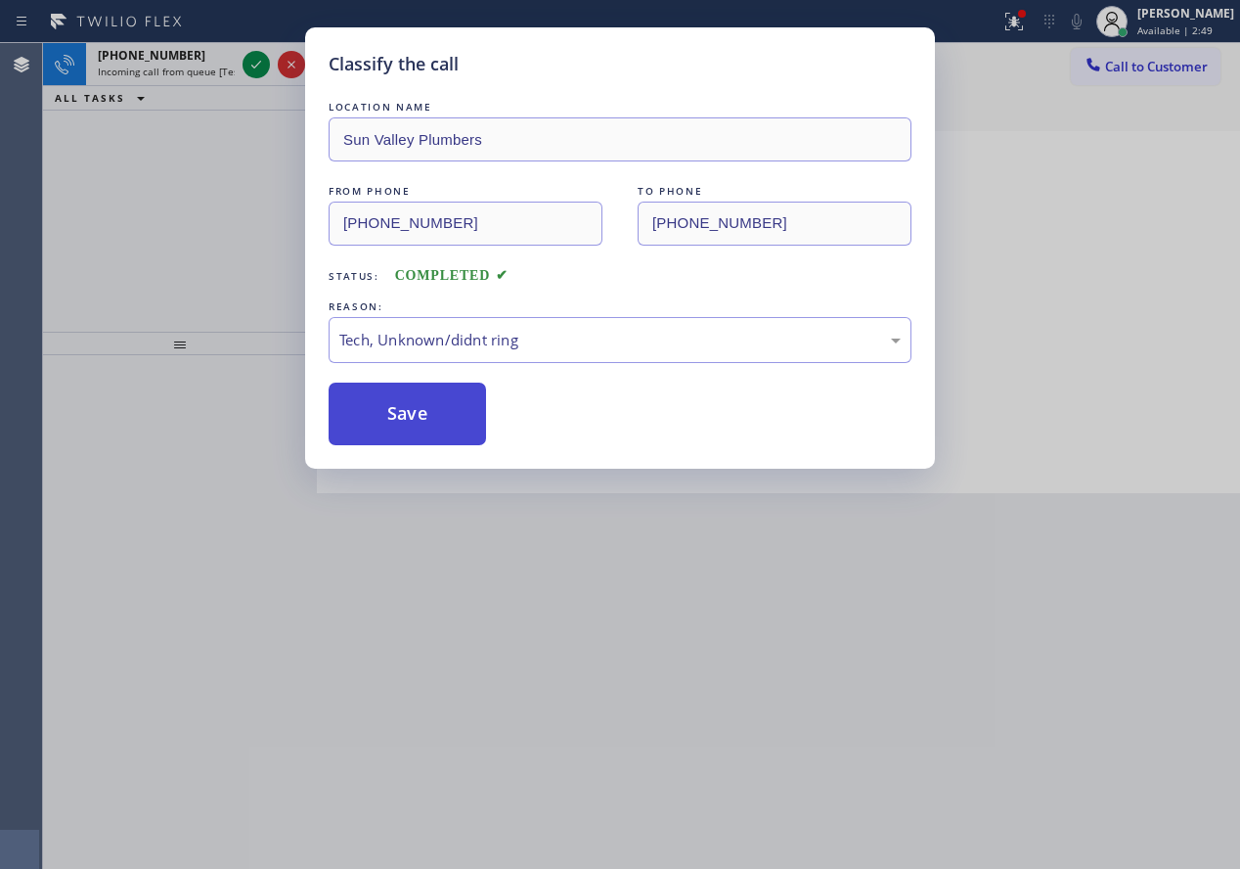
click at [422, 408] on button "Save" at bounding box center [407, 413] width 157 height 63
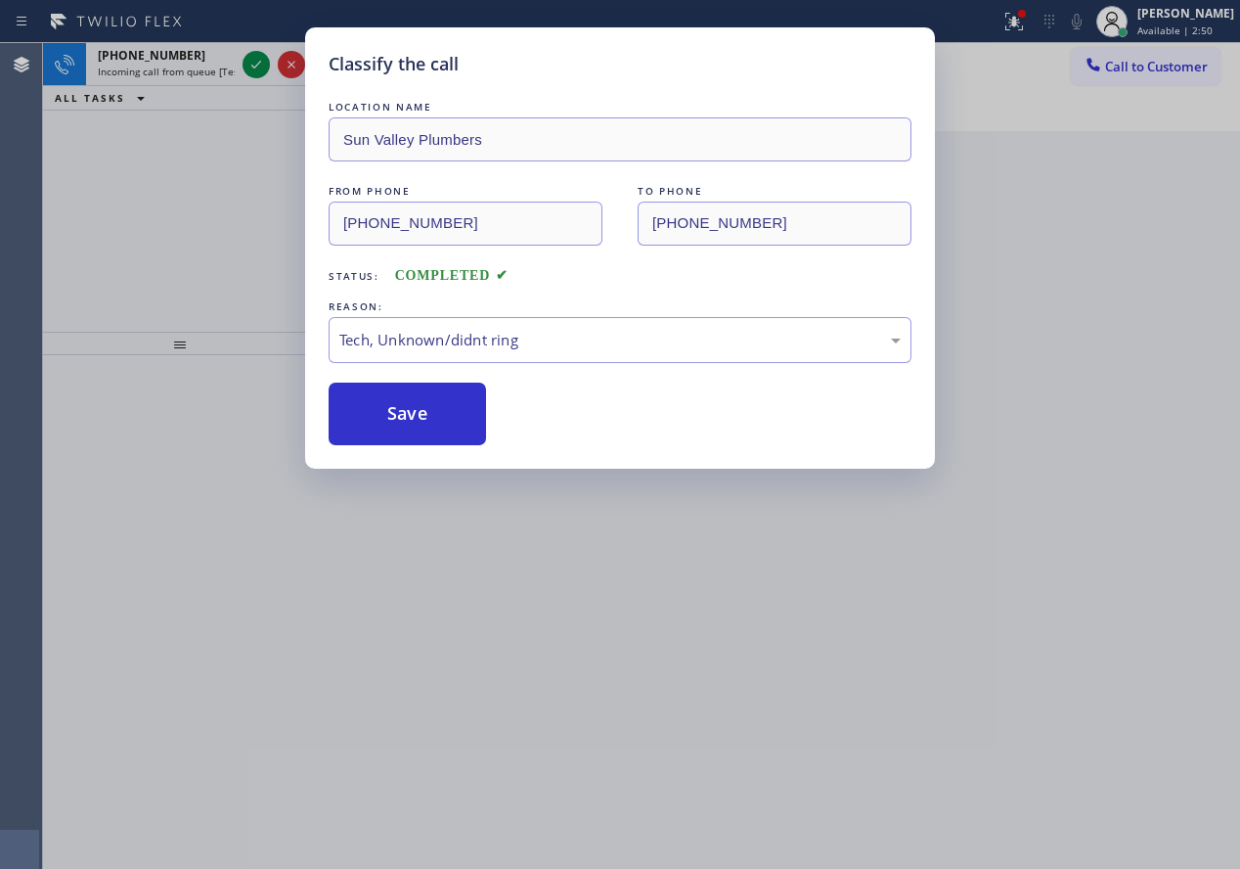
click at [256, 60] on div "Classify the call LOCATION NAME Sun Valley Plumbers FROM PHONE [PHONE_NUMBER] T…" at bounding box center [620, 434] width 1240 height 869
click at [256, 60] on div "Classify the call LOCATION NAME All American Mini Split Installers [GEOGRAPHIC_…" at bounding box center [641, 455] width 1197 height 825
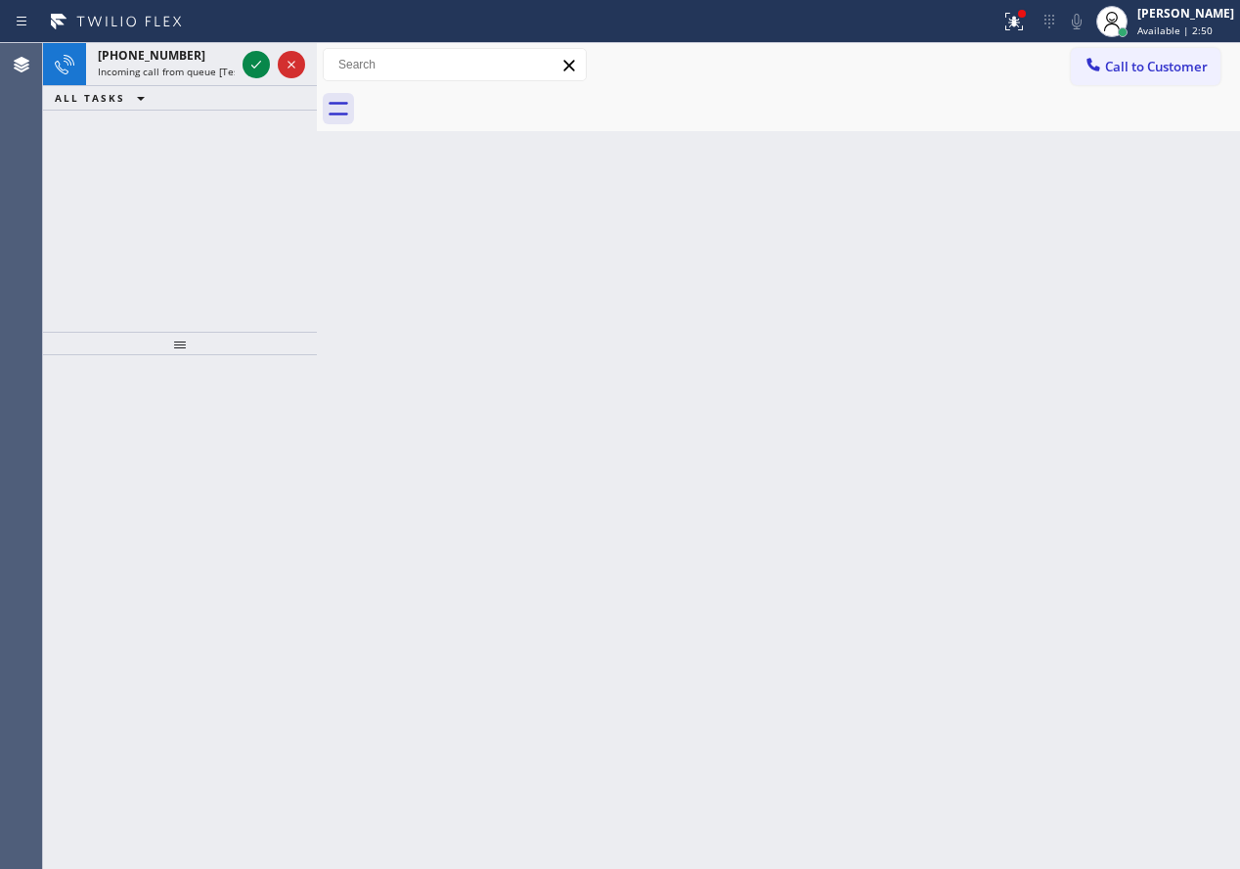
click at [256, 60] on icon at bounding box center [256, 64] width 23 height 23
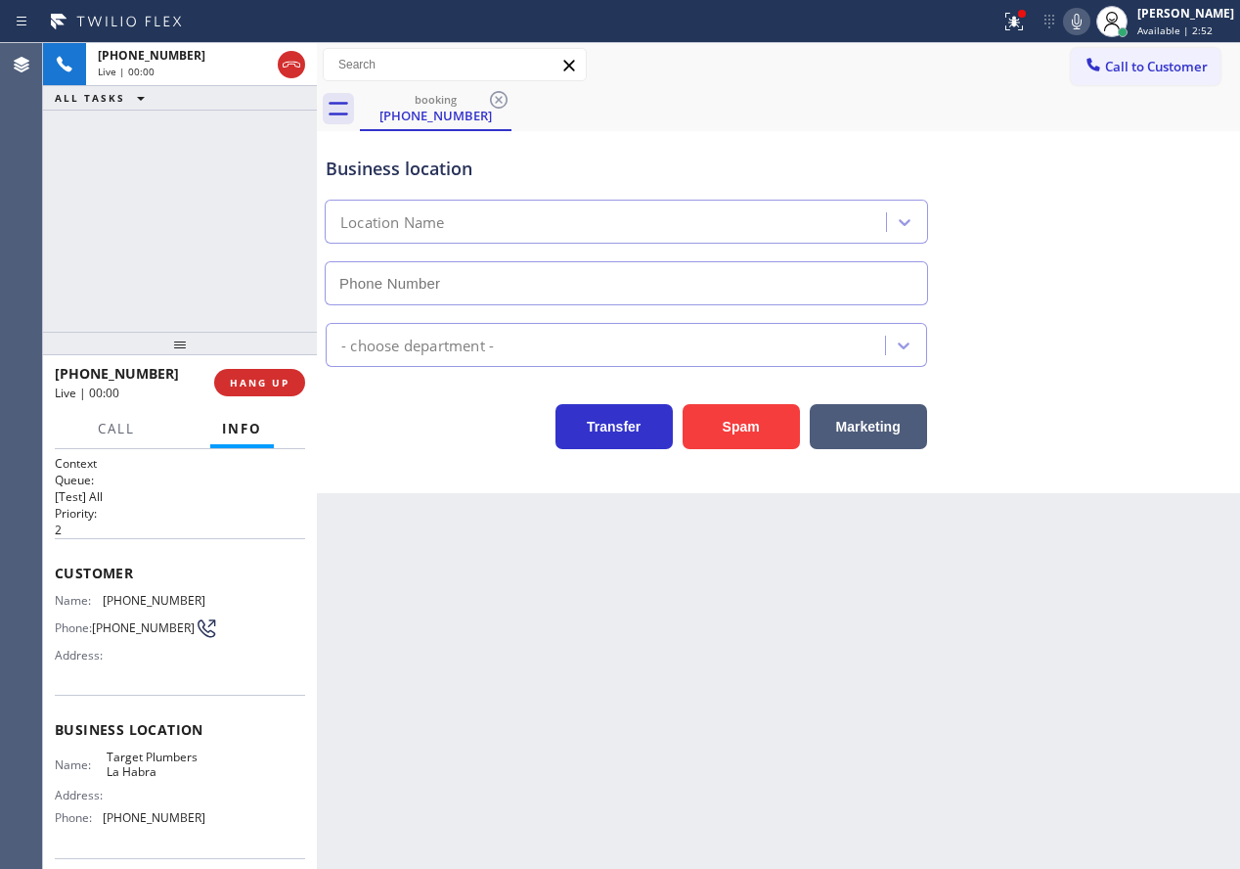
type input "[PHONE_NUMBER]"
click at [756, 437] on button "Spam" at bounding box center [741, 426] width 117 height 45
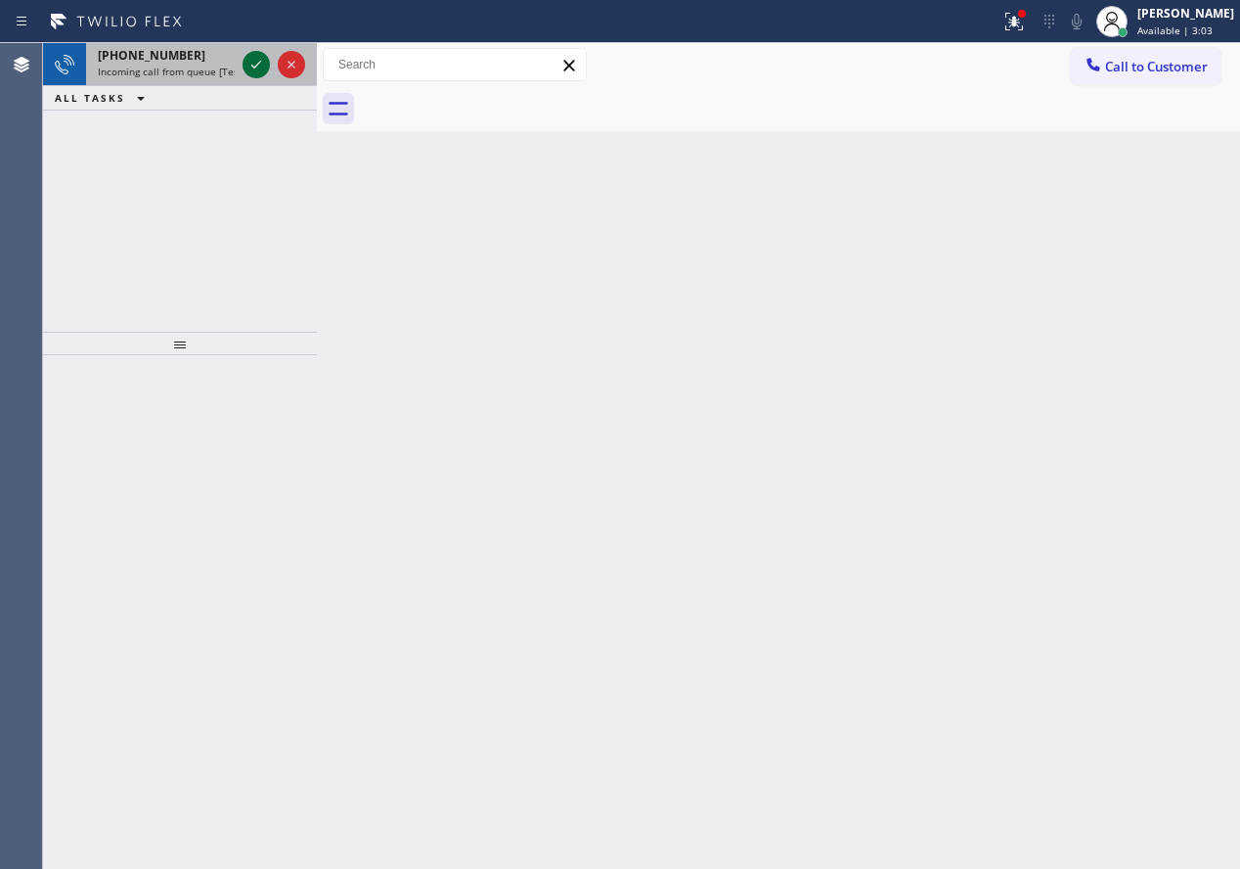
click at [250, 62] on icon at bounding box center [256, 64] width 23 height 23
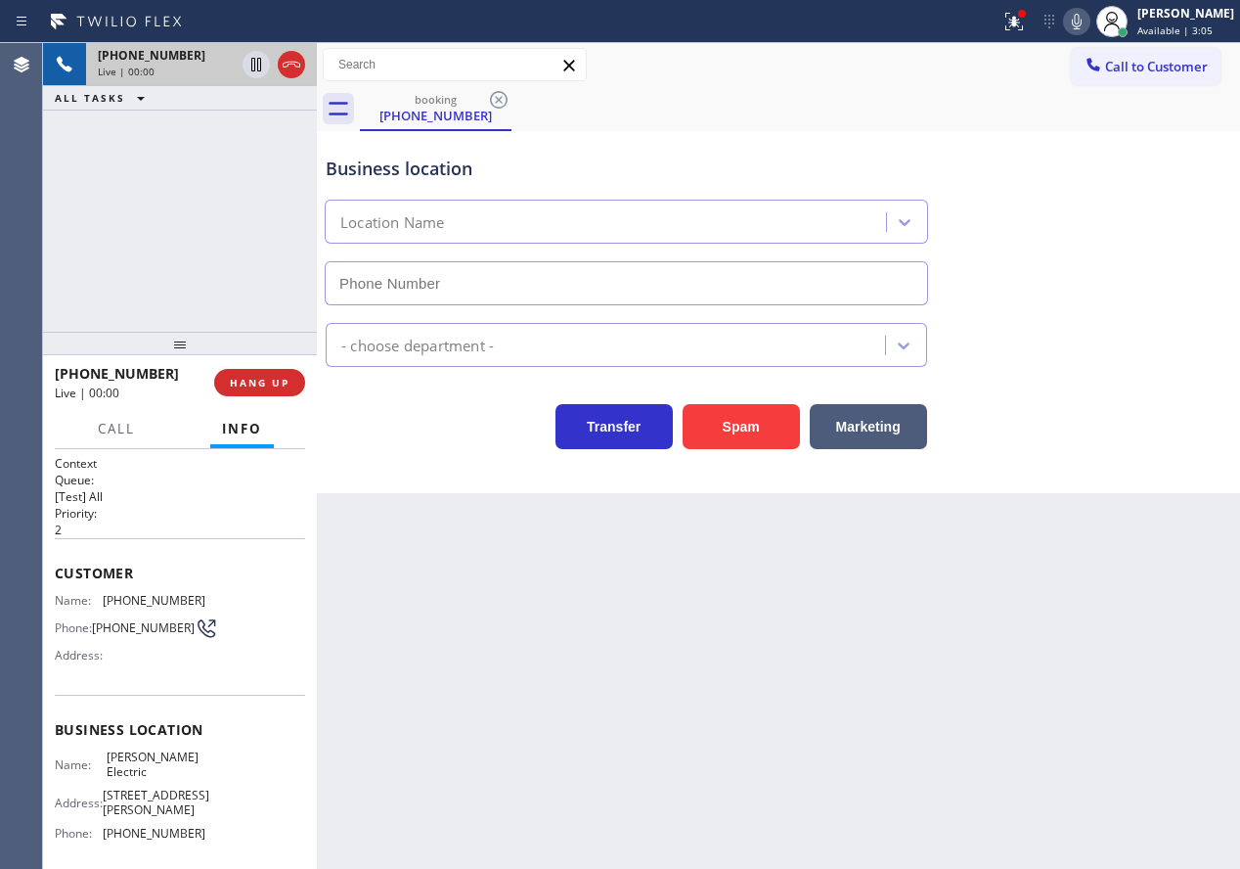
type input "[PHONE_NUMBER]"
click at [275, 384] on span "HANG UP" at bounding box center [260, 383] width 60 height 14
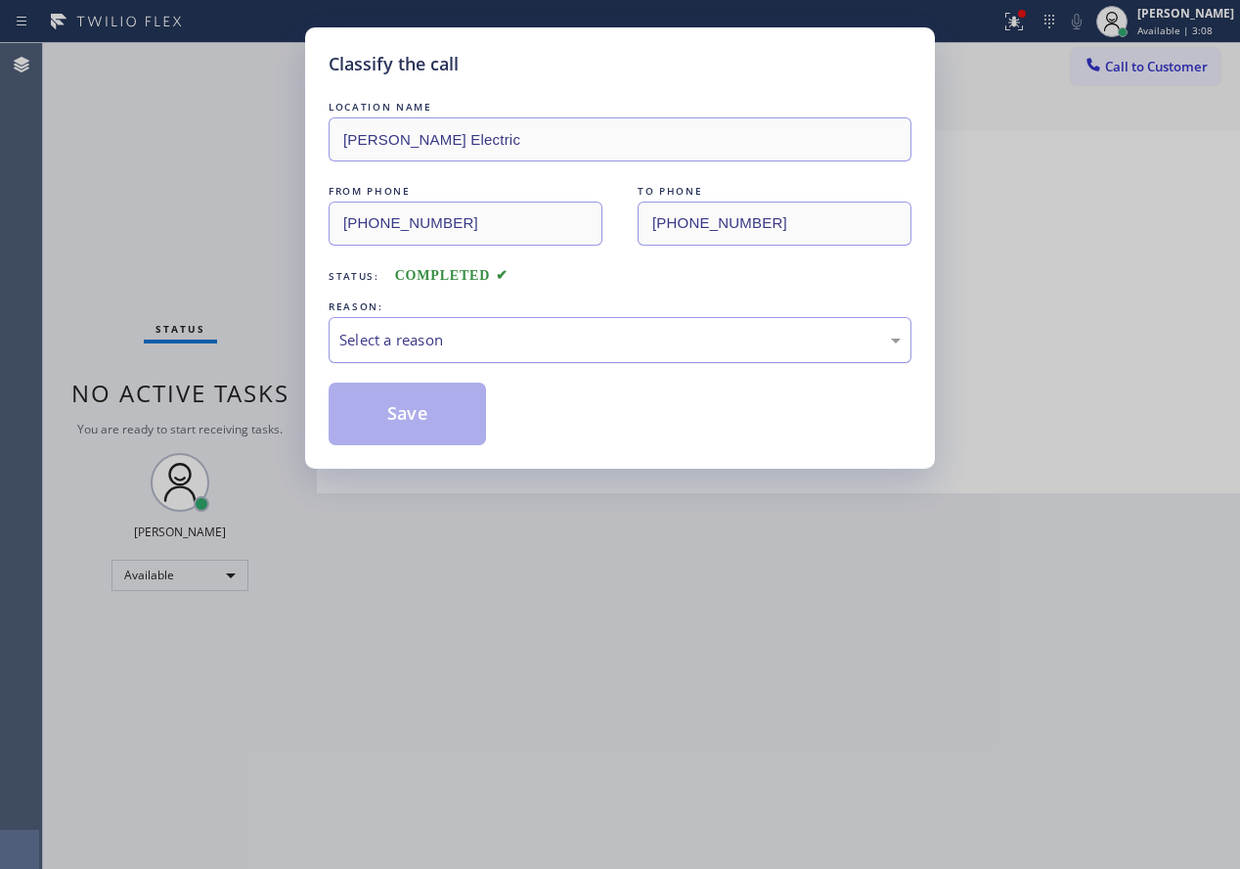
drag, startPoint x: 480, startPoint y: 318, endPoint x: 480, endPoint y: 344, distance: 26.4
click at [480, 320] on div "Select a reason" at bounding box center [620, 340] width 583 height 46
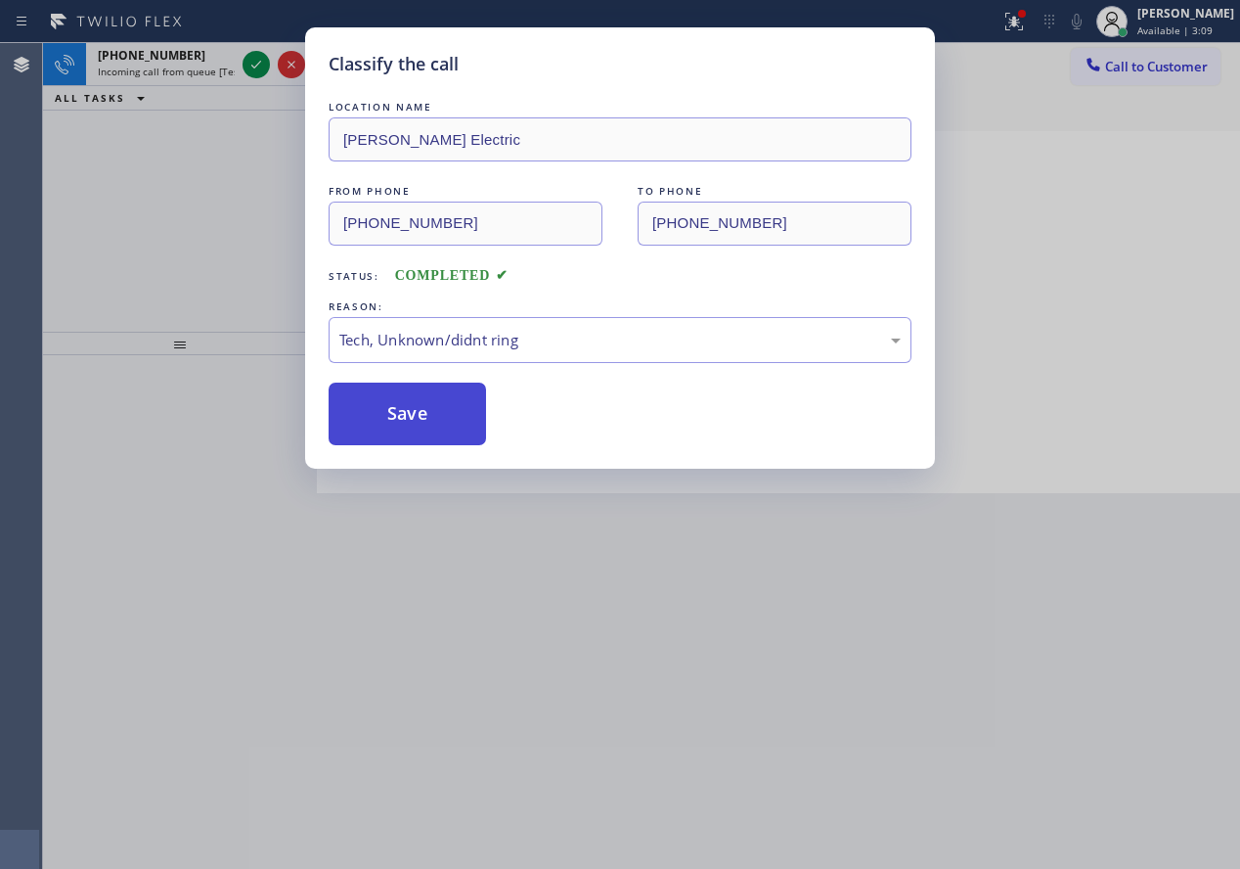
click at [401, 415] on button "Save" at bounding box center [407, 413] width 157 height 63
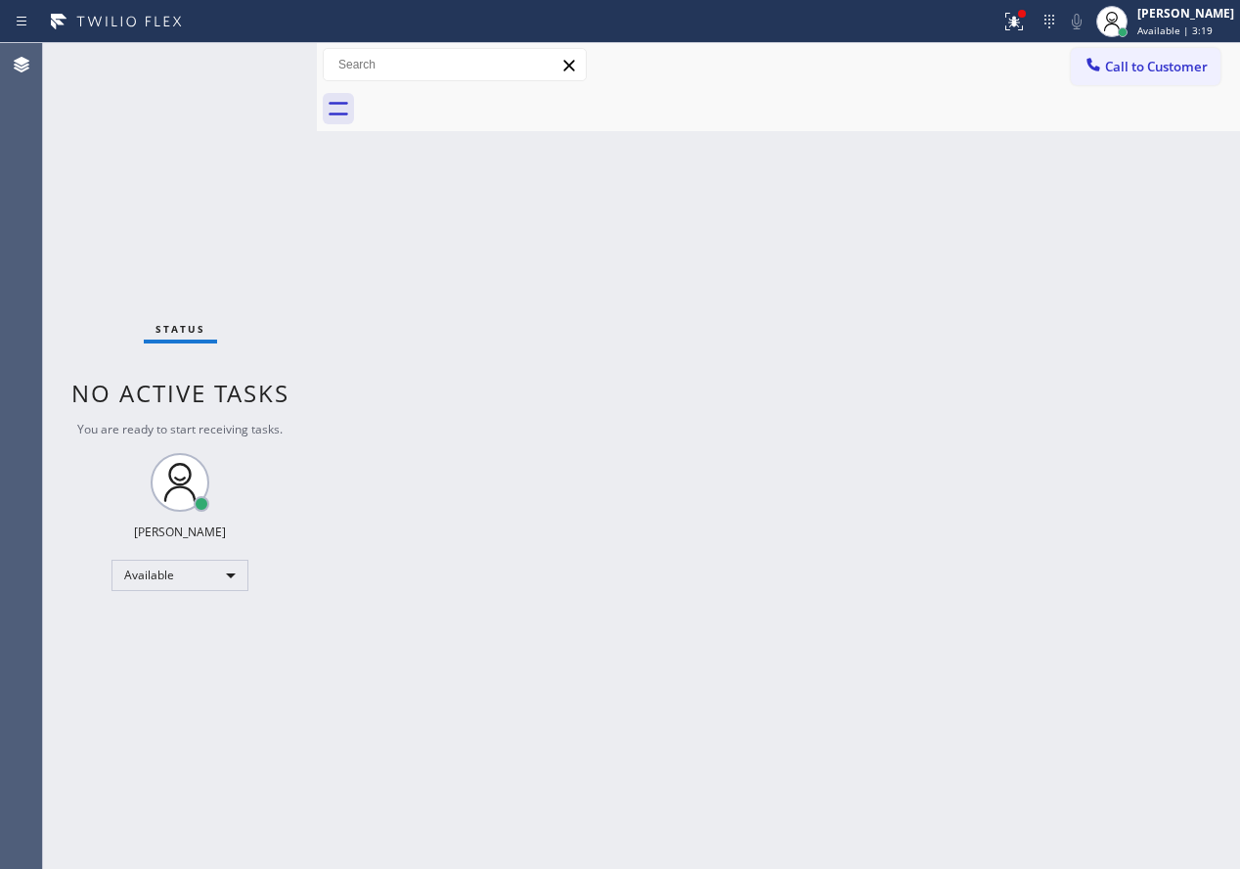
click at [1057, 590] on div "Back to Dashboard Change Sender ID Customers Technicians Select a contact Outbo…" at bounding box center [778, 455] width 923 height 825
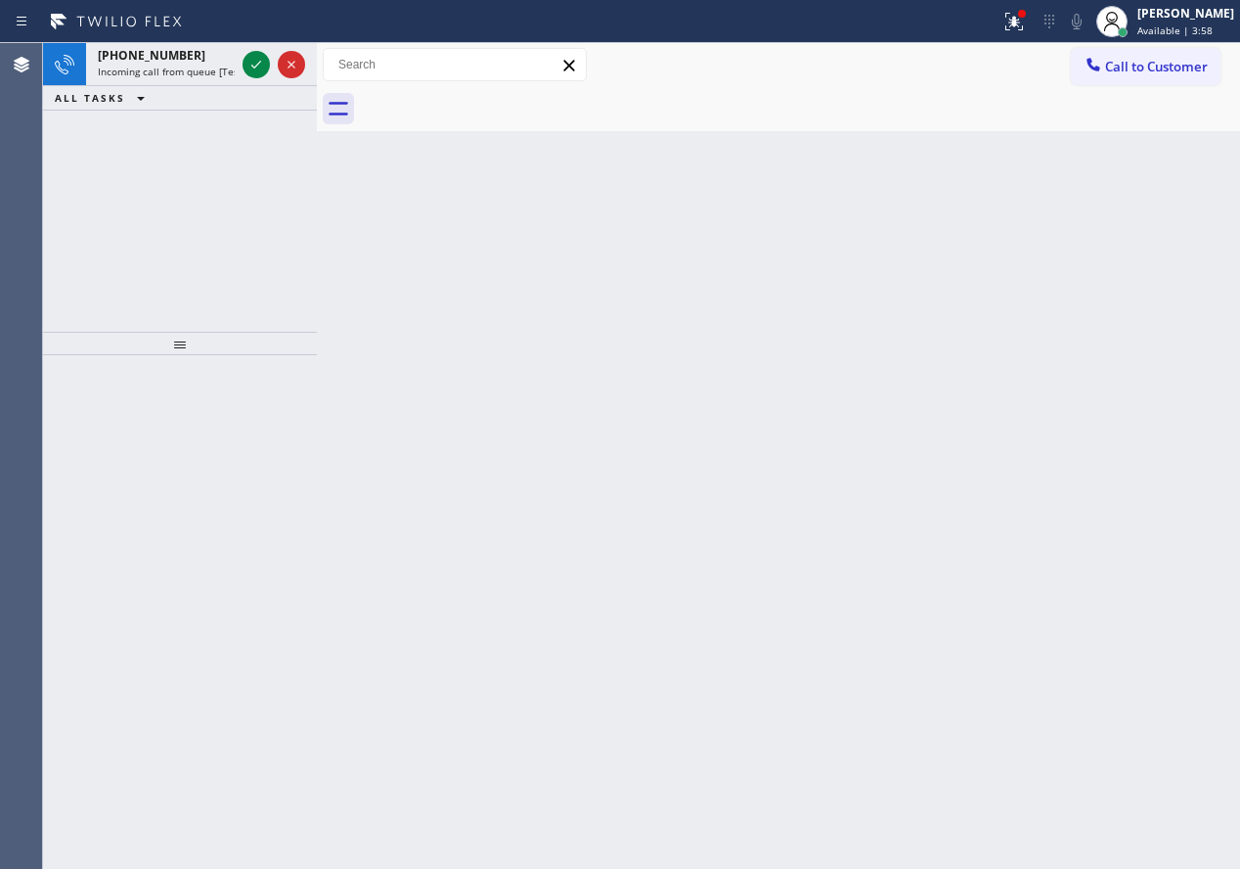
click at [1139, 511] on div "Back to Dashboard Change Sender ID Customers Technicians Select a contact Outbo…" at bounding box center [778, 455] width 923 height 825
click at [260, 75] on icon at bounding box center [256, 64] width 23 height 23
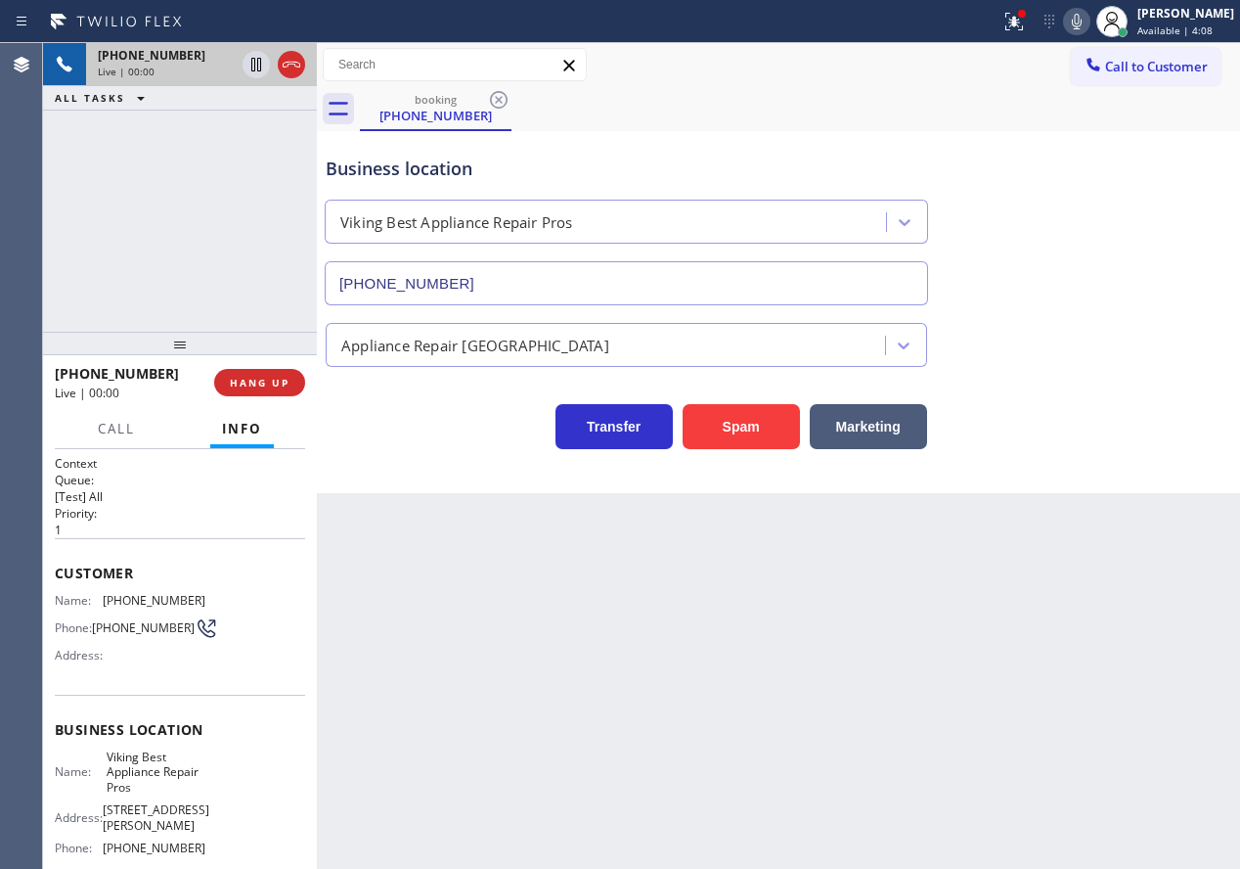
type input "[PHONE_NUMBER]"
click at [153, 779] on span "Viking Best Appliance Repair Pros" at bounding box center [156, 771] width 98 height 45
click at [543, 308] on div "Appliance Repair [GEOGRAPHIC_DATA]" at bounding box center [778, 336] width 913 height 62
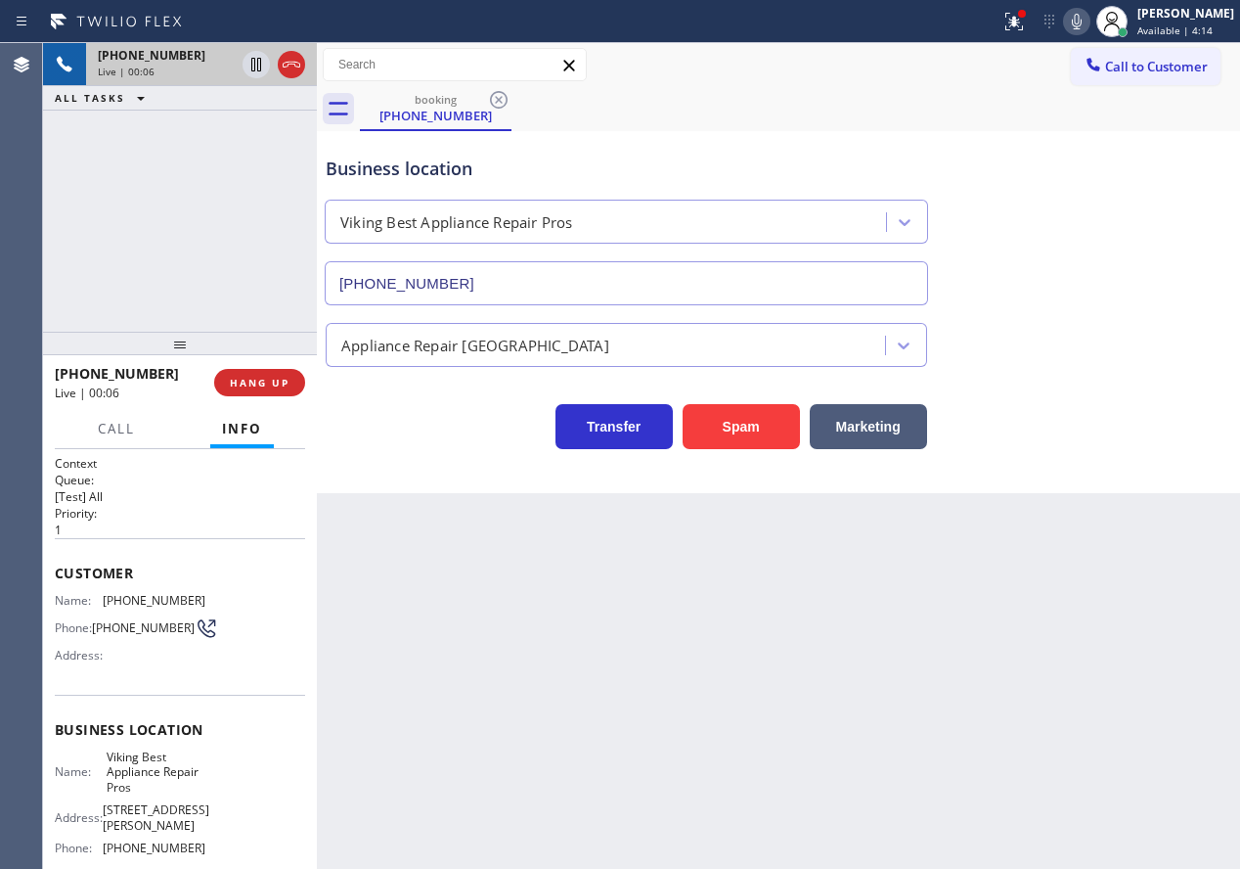
click at [553, 290] on input "[PHONE_NUMBER]" at bounding box center [626, 283] width 603 height 44
click at [268, 386] on span "HANG UP" at bounding box center [260, 383] width 60 height 14
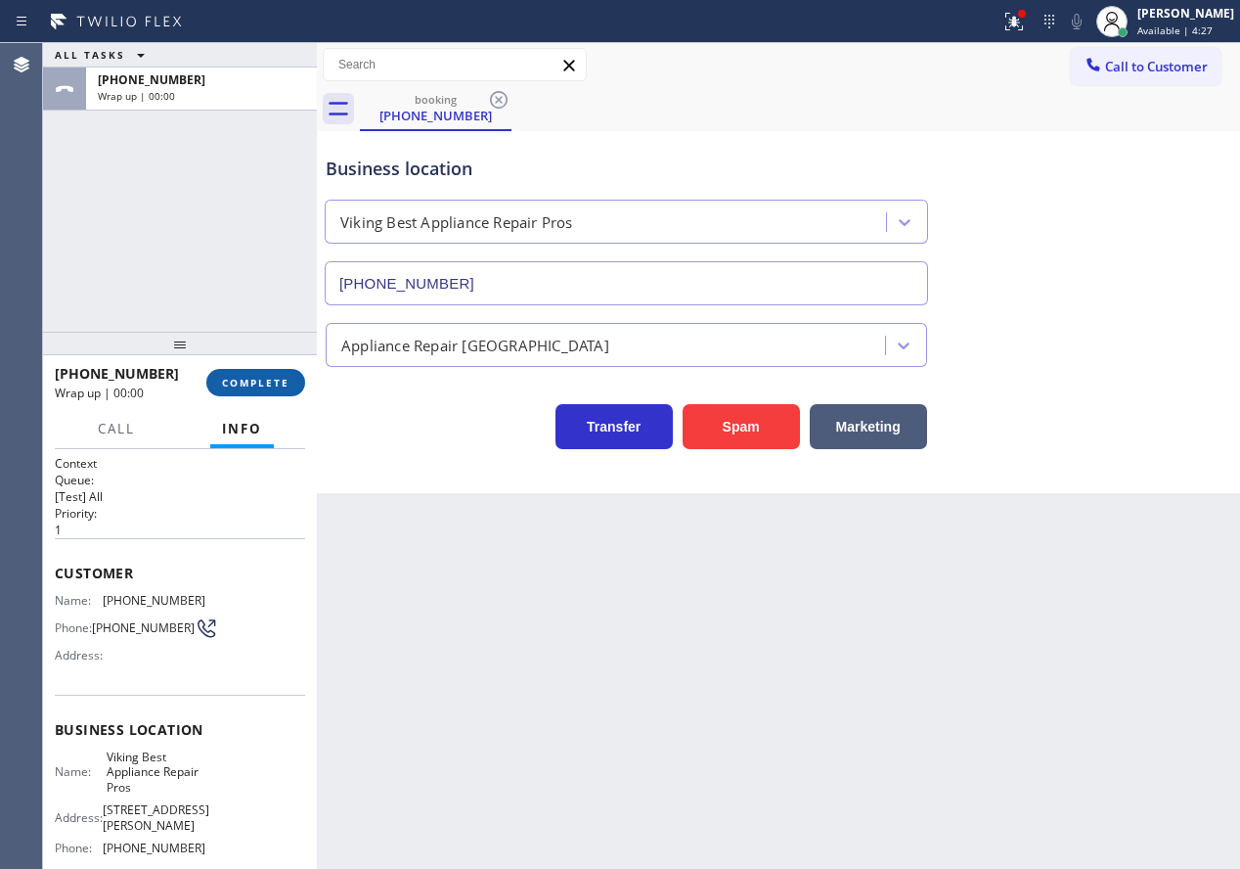
click at [268, 386] on span "COMPLETE" at bounding box center [255, 383] width 67 height 14
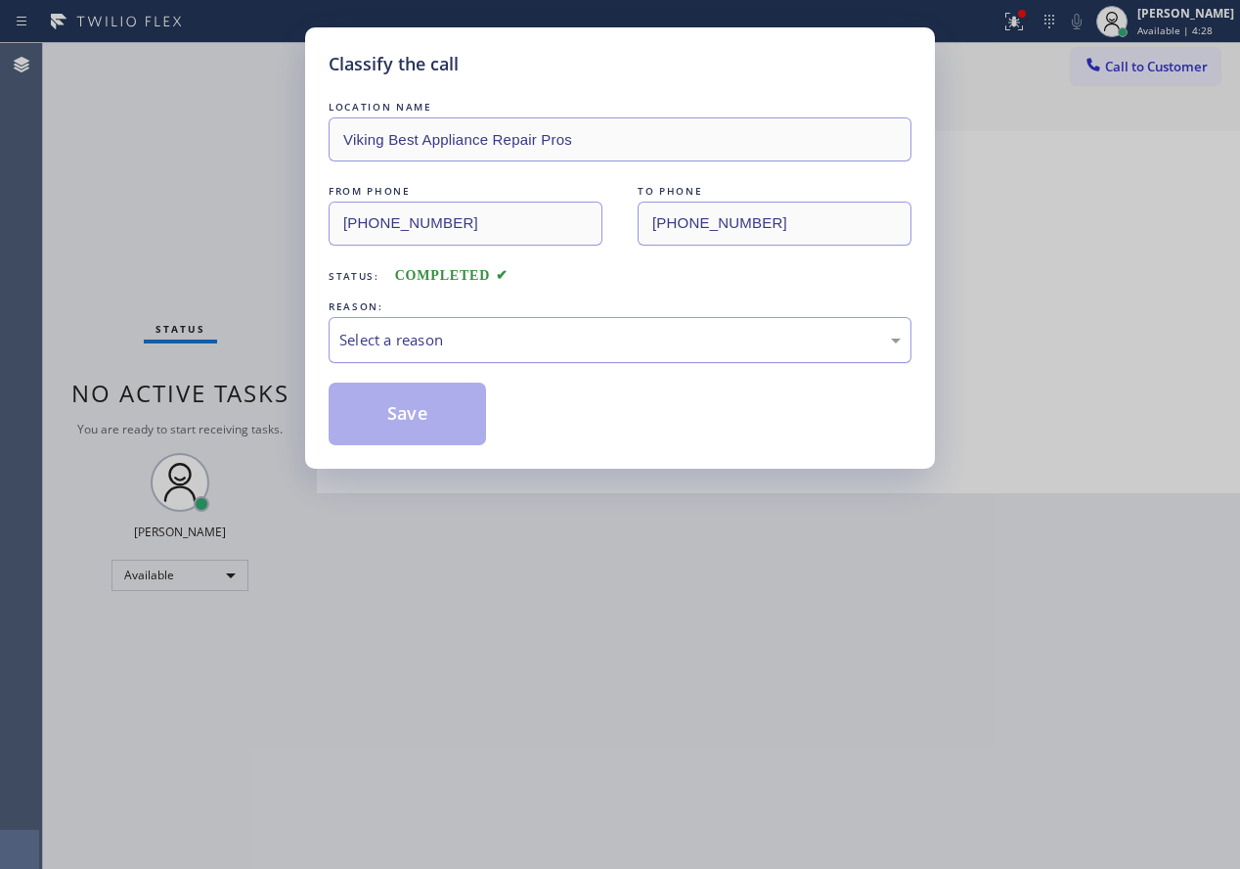
click at [568, 320] on div "Select a reason" at bounding box center [620, 340] width 583 height 46
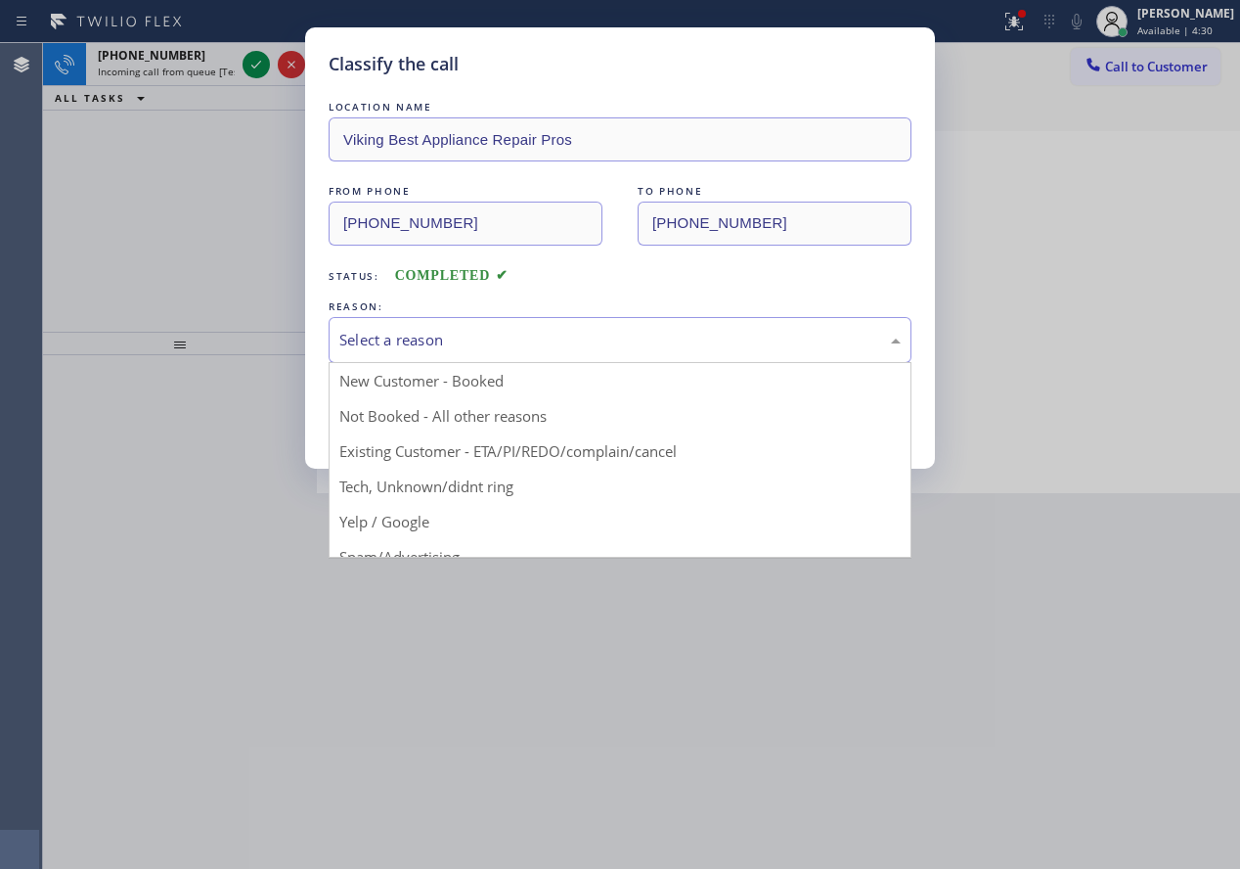
drag, startPoint x: 407, startPoint y: 480, endPoint x: 407, endPoint y: 415, distance: 65.5
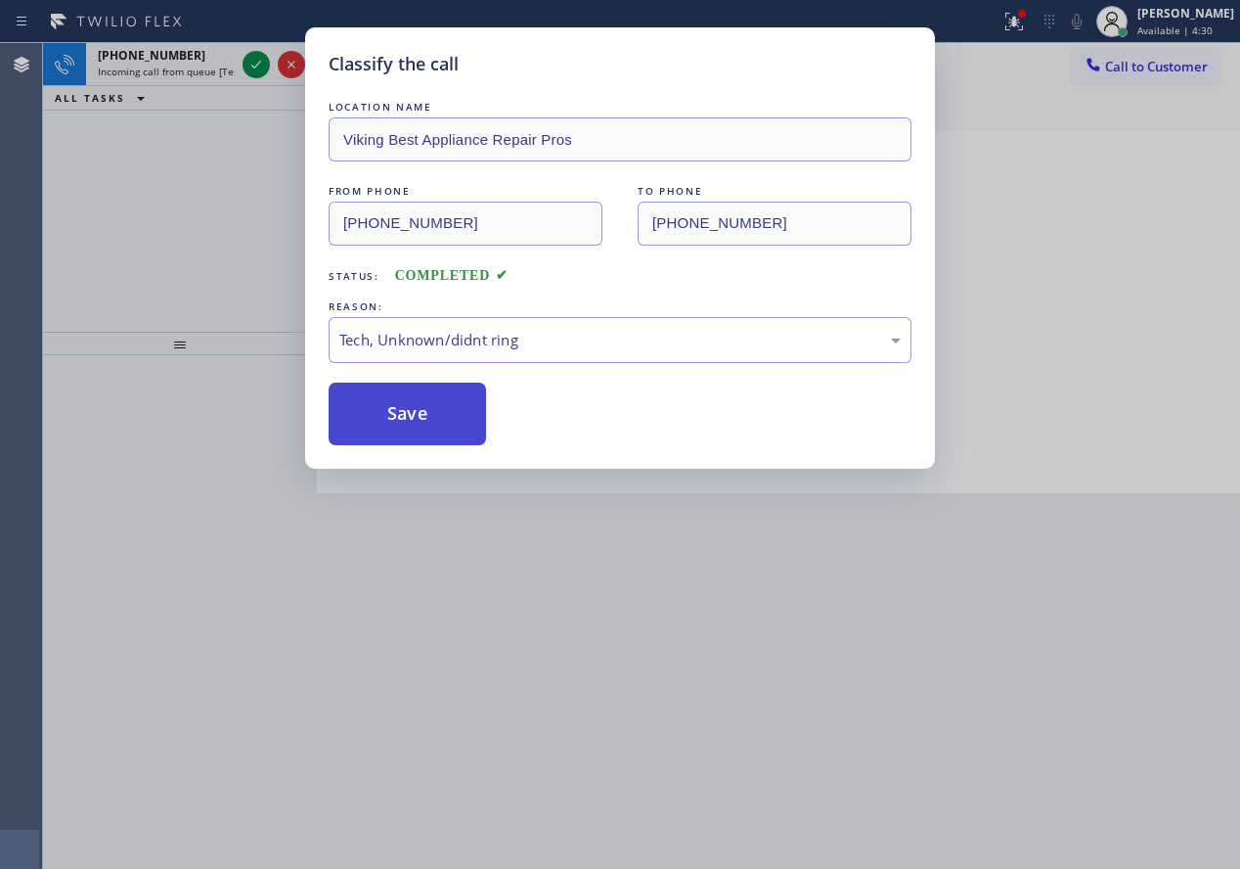
click at [407, 413] on button "Save" at bounding box center [407, 413] width 157 height 63
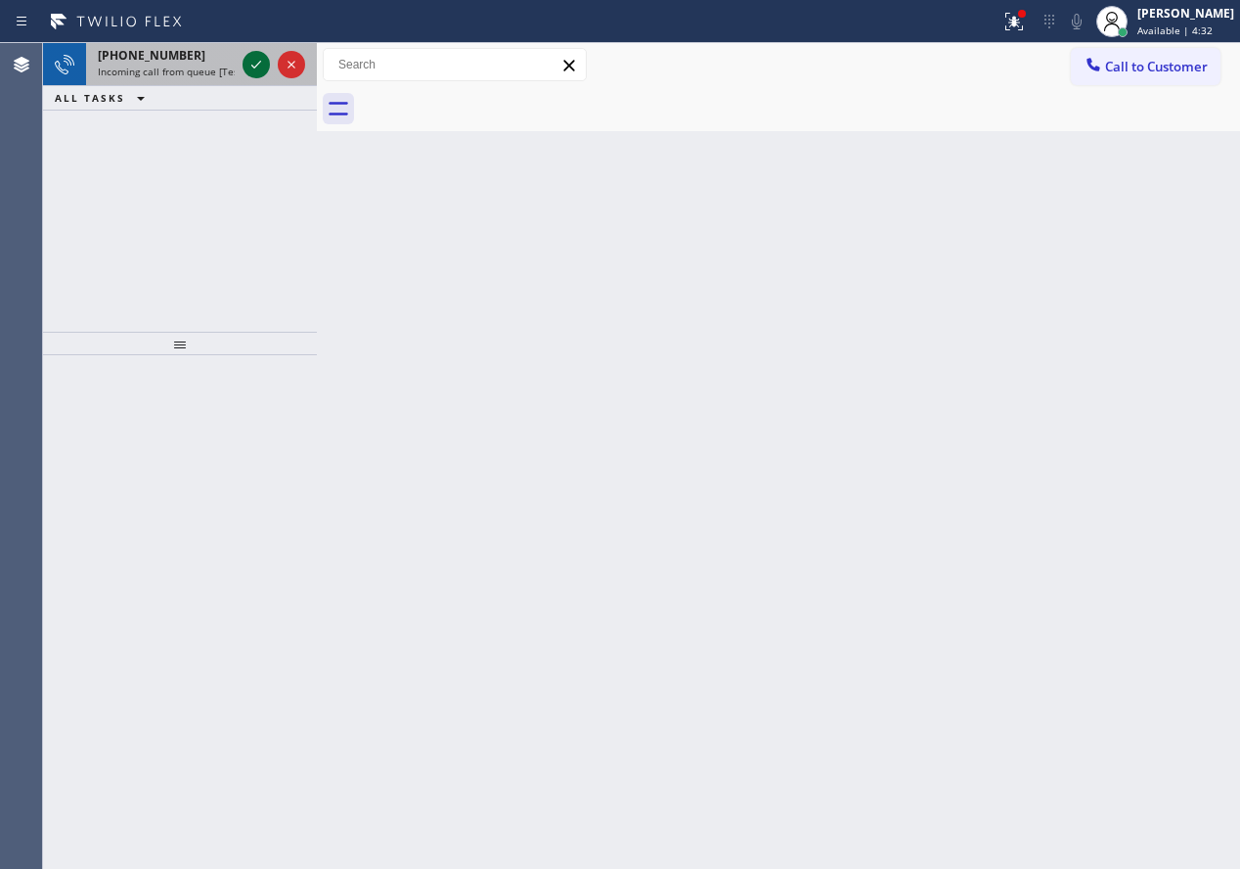
click at [253, 67] on icon at bounding box center [256, 65] width 10 height 8
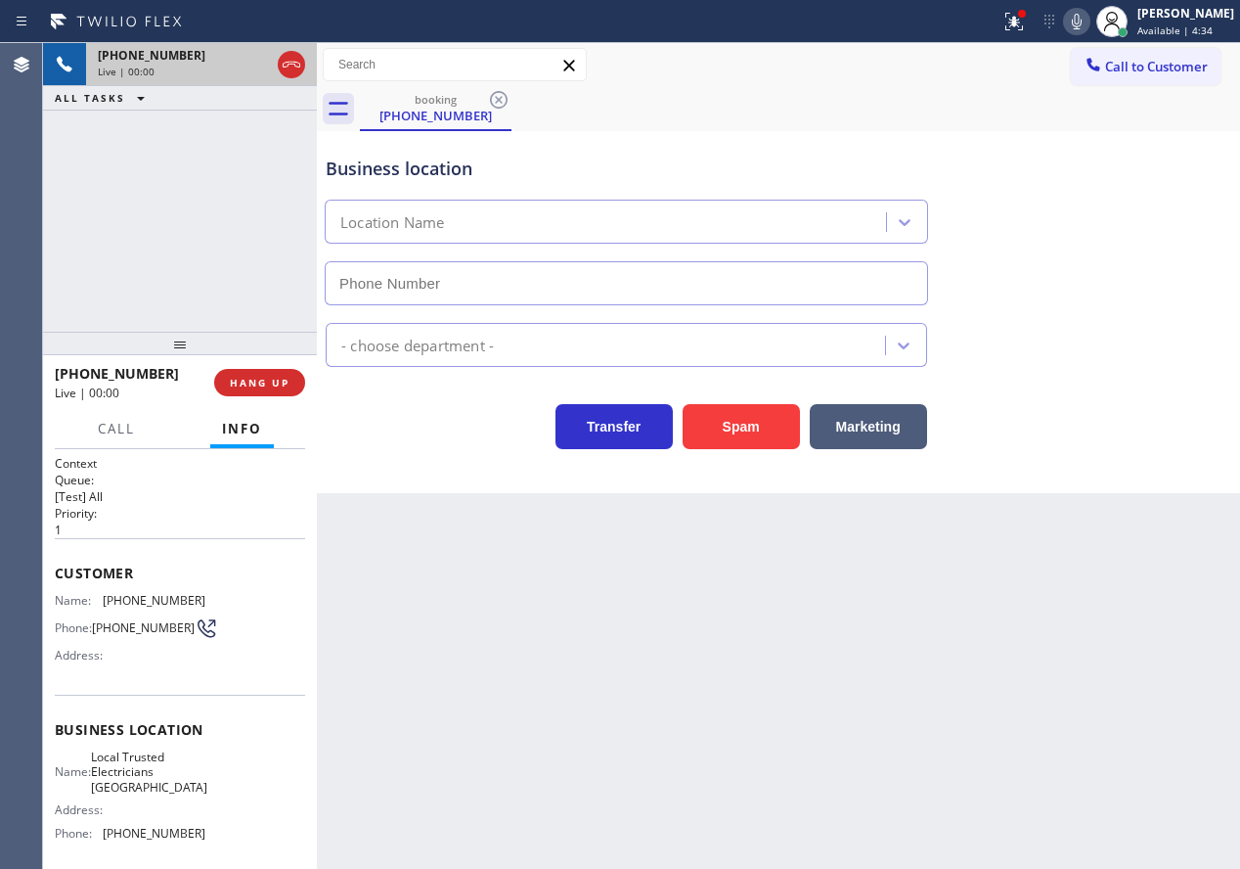
type input "[PHONE_NUMBER]"
click at [277, 376] on span "HANG UP" at bounding box center [260, 383] width 60 height 14
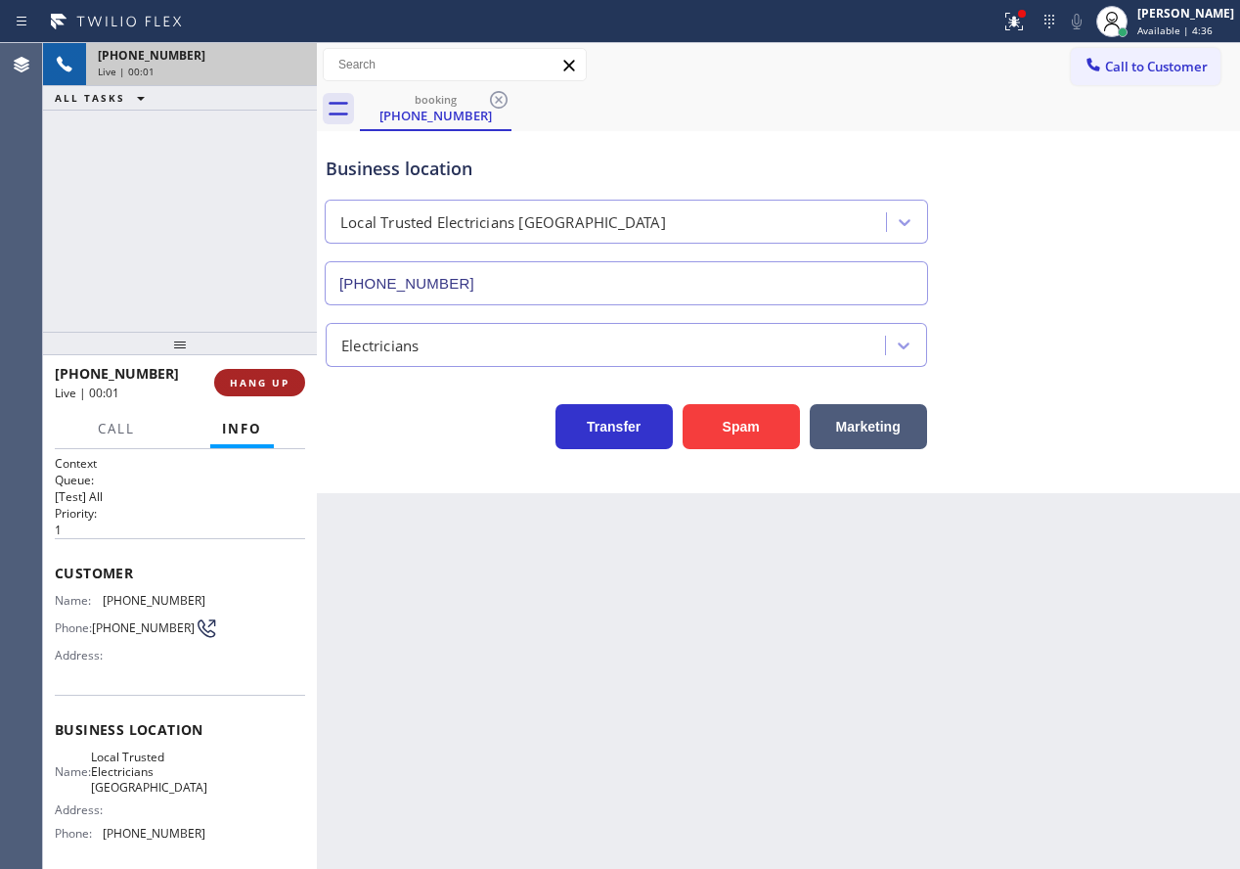
click at [277, 376] on span "HANG UP" at bounding box center [260, 383] width 60 height 14
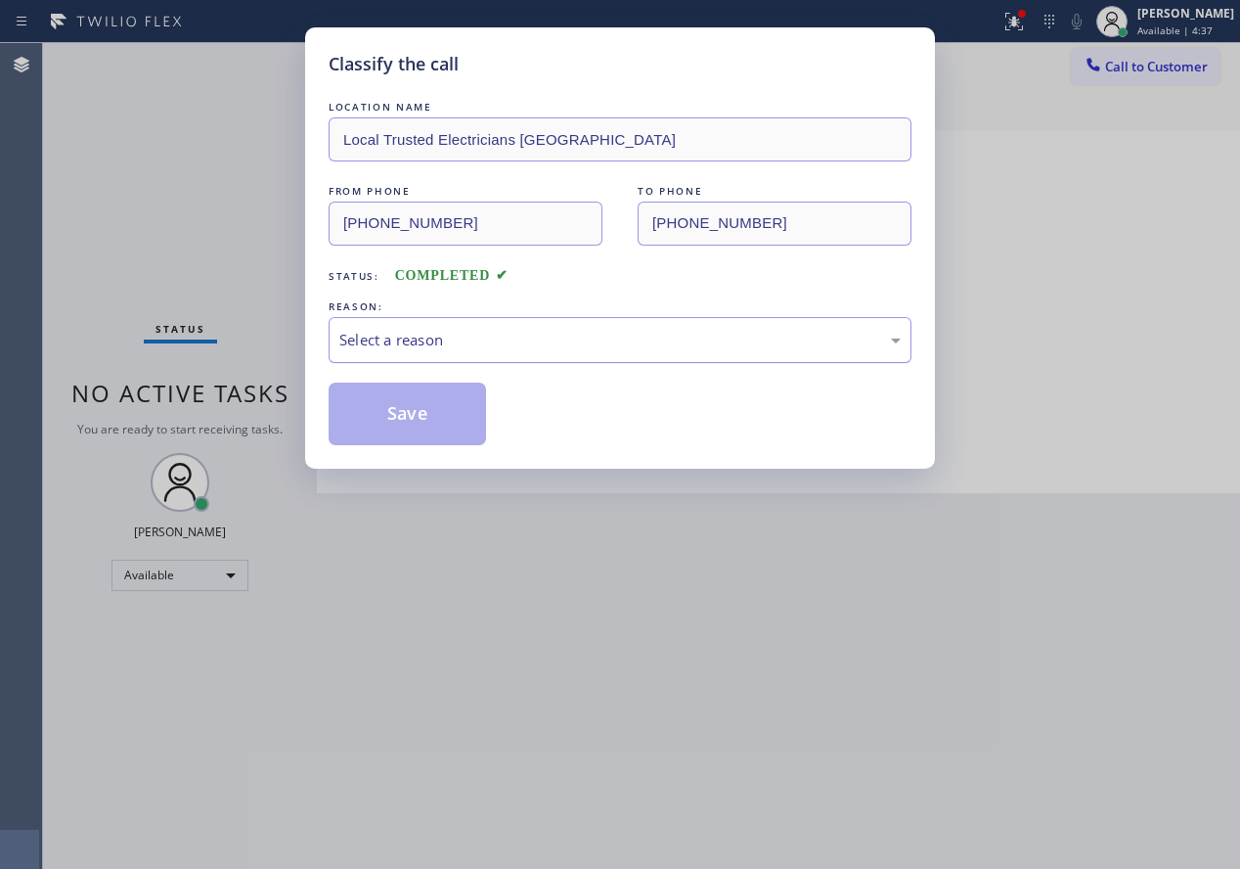
drag, startPoint x: 515, startPoint y: 335, endPoint x: 513, endPoint y: 346, distance: 10.9
click at [515, 336] on div "Select a reason" at bounding box center [619, 340] width 561 height 22
drag, startPoint x: 416, startPoint y: 426, endPoint x: 1012, endPoint y: 415, distance: 596.7
click at [417, 426] on button "Save" at bounding box center [407, 413] width 157 height 63
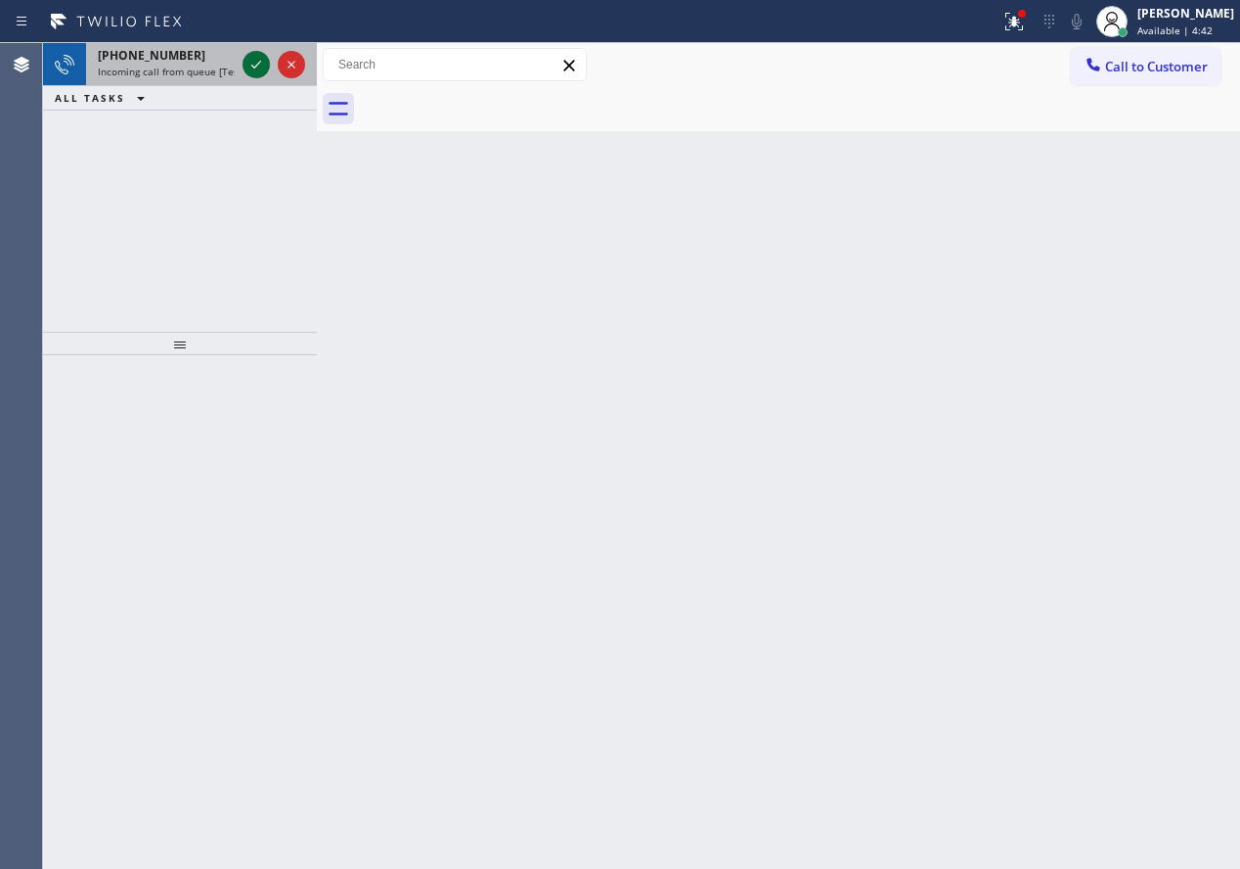
click at [255, 67] on icon at bounding box center [256, 65] width 10 height 8
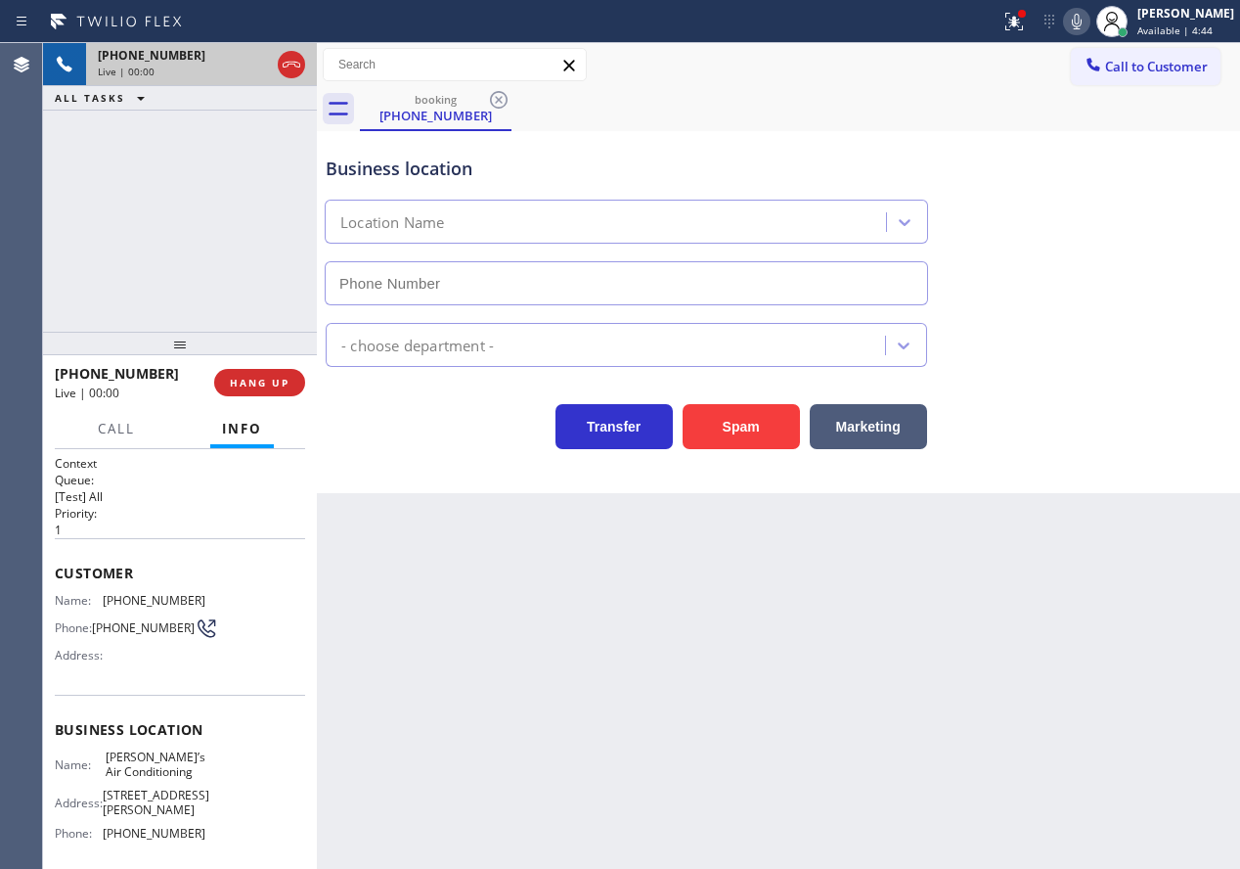
type input "[PHONE_NUMBER]"
click at [749, 422] on button "Spam" at bounding box center [741, 426] width 117 height 45
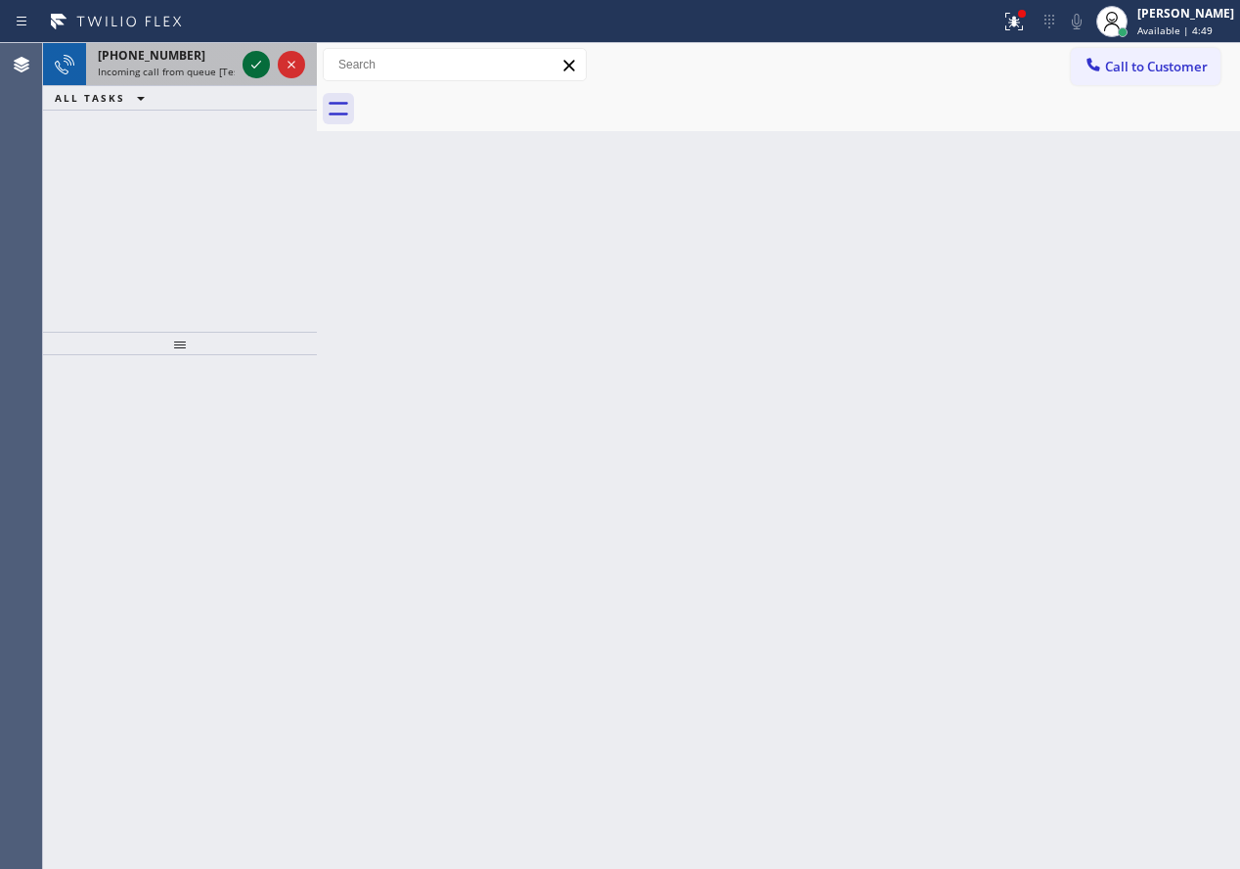
click at [253, 60] on icon at bounding box center [256, 64] width 23 height 23
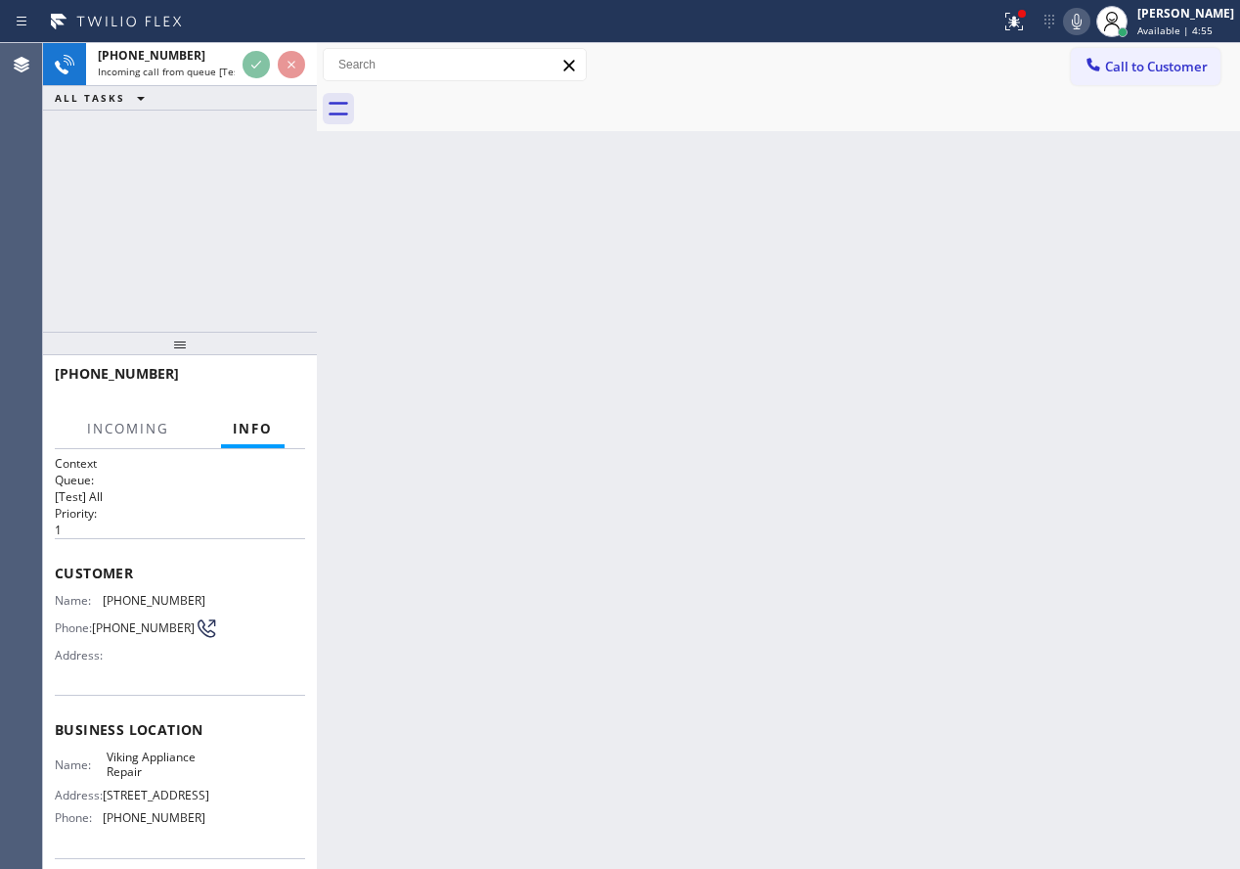
click at [587, 341] on div "Back to Dashboard Change Sender ID Customers Technicians Select a contact Outbo…" at bounding box center [778, 455] width 923 height 825
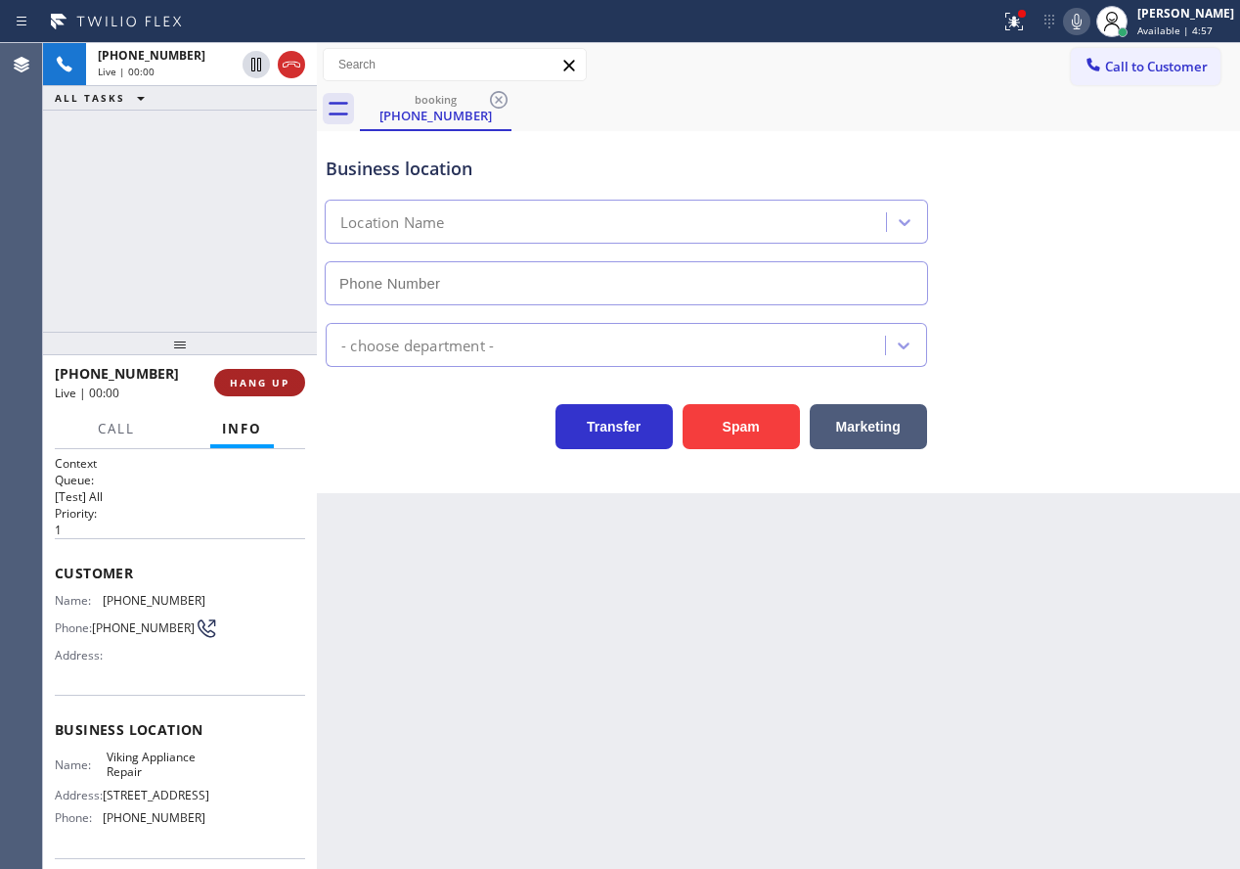
type input "[PHONE_NUMBER]"
click at [245, 383] on span "HANG UP" at bounding box center [260, 383] width 60 height 14
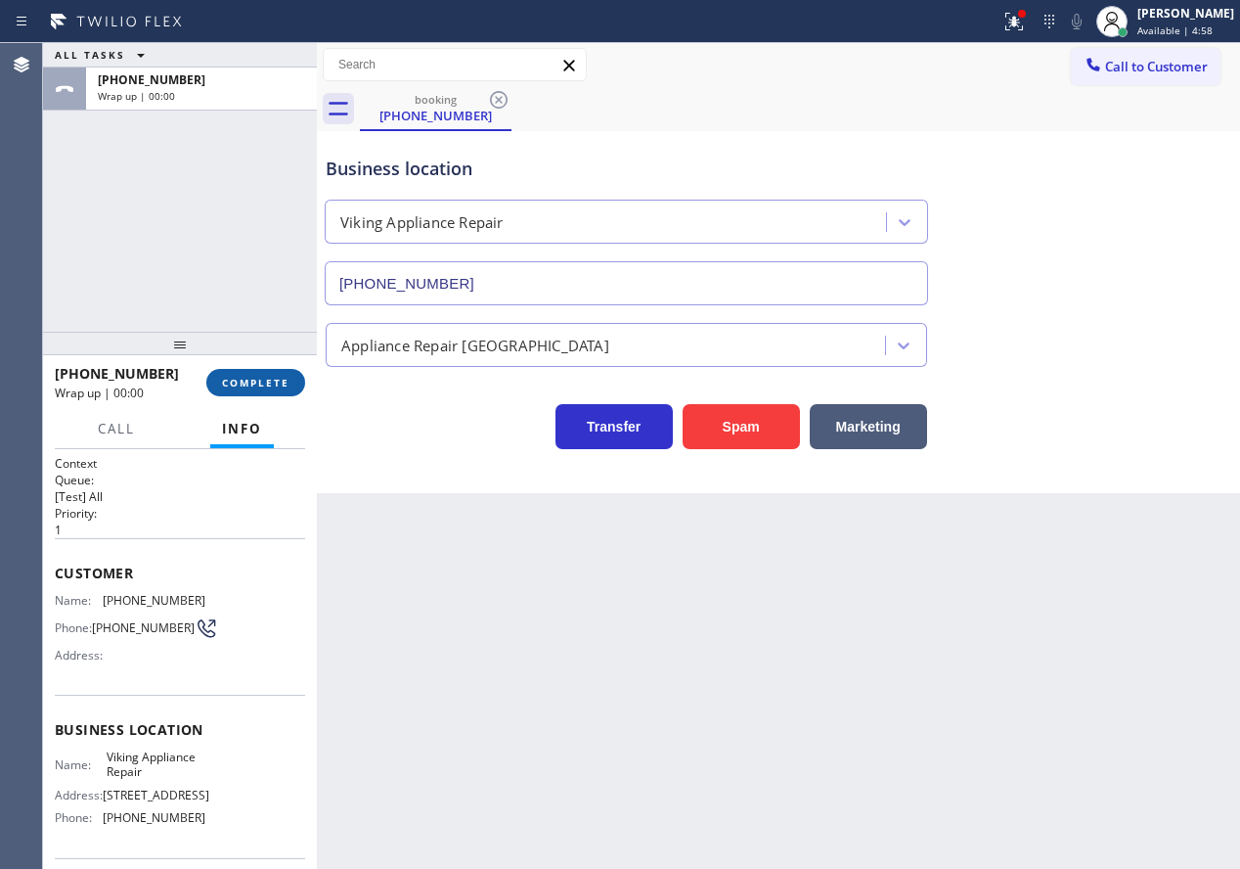
click at [245, 383] on span "COMPLETE" at bounding box center [255, 383] width 67 height 14
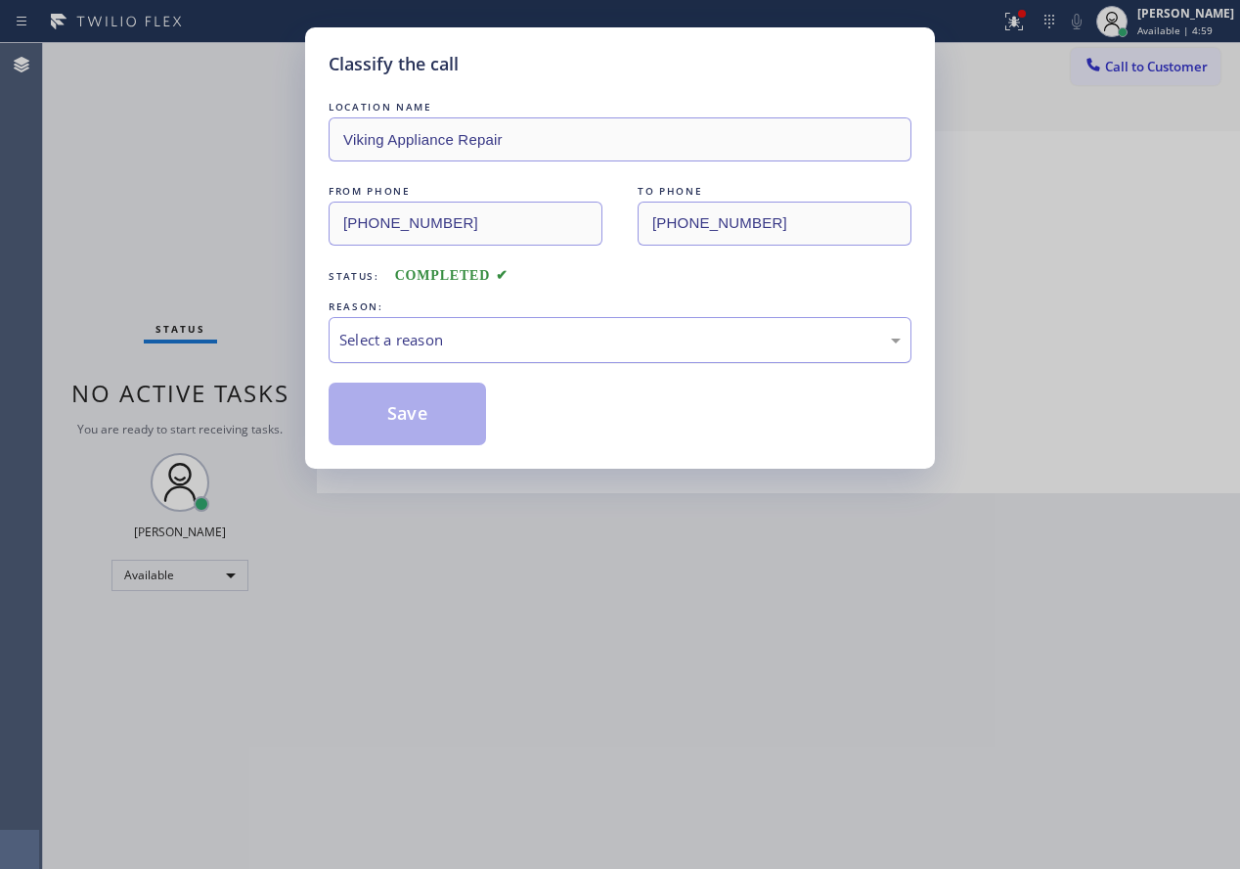
click at [515, 335] on div "Select a reason" at bounding box center [619, 340] width 561 height 22
click at [437, 421] on button "Save" at bounding box center [407, 413] width 157 height 63
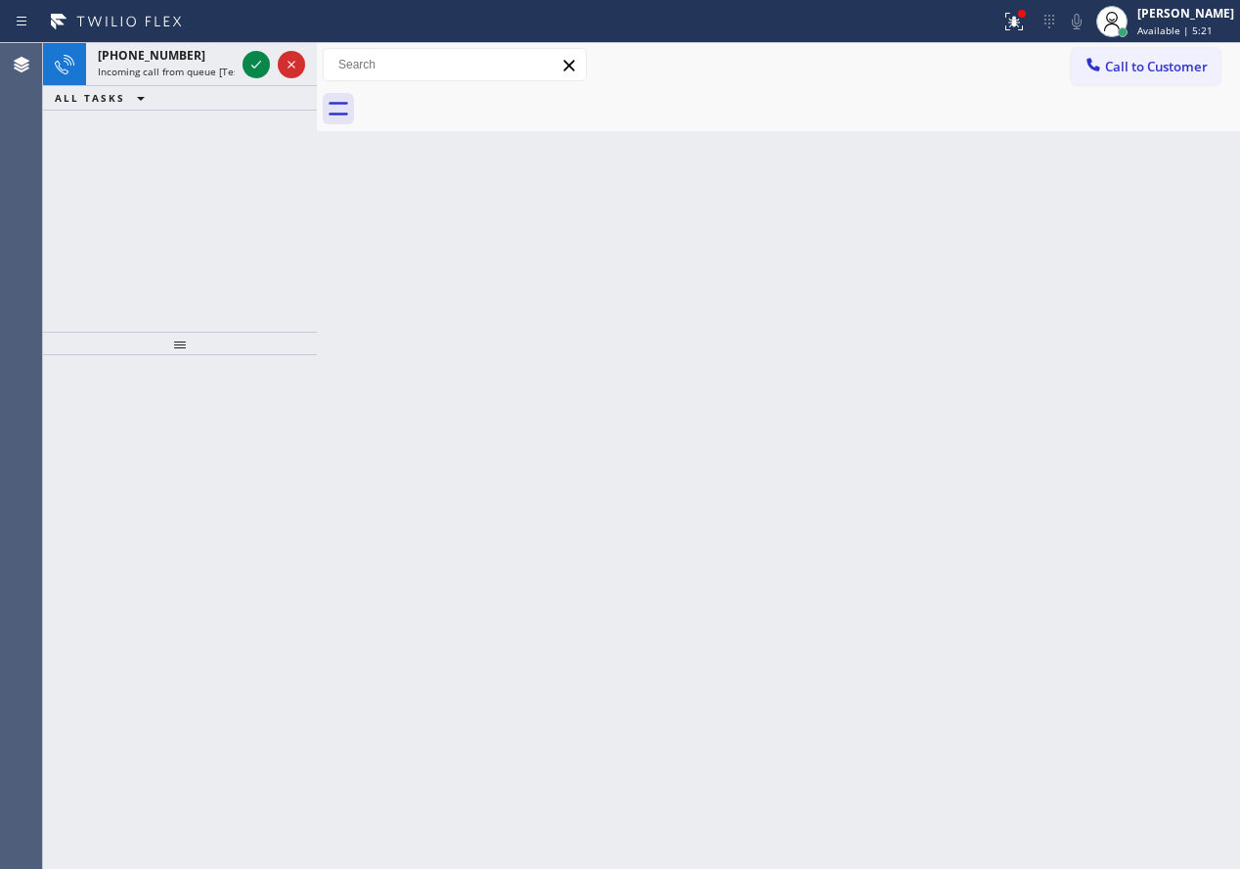
click at [1102, 289] on div "Back to Dashboard Change Sender ID Customers Technicians Select a contact Outbo…" at bounding box center [778, 455] width 923 height 825
click at [254, 71] on icon at bounding box center [256, 64] width 23 height 23
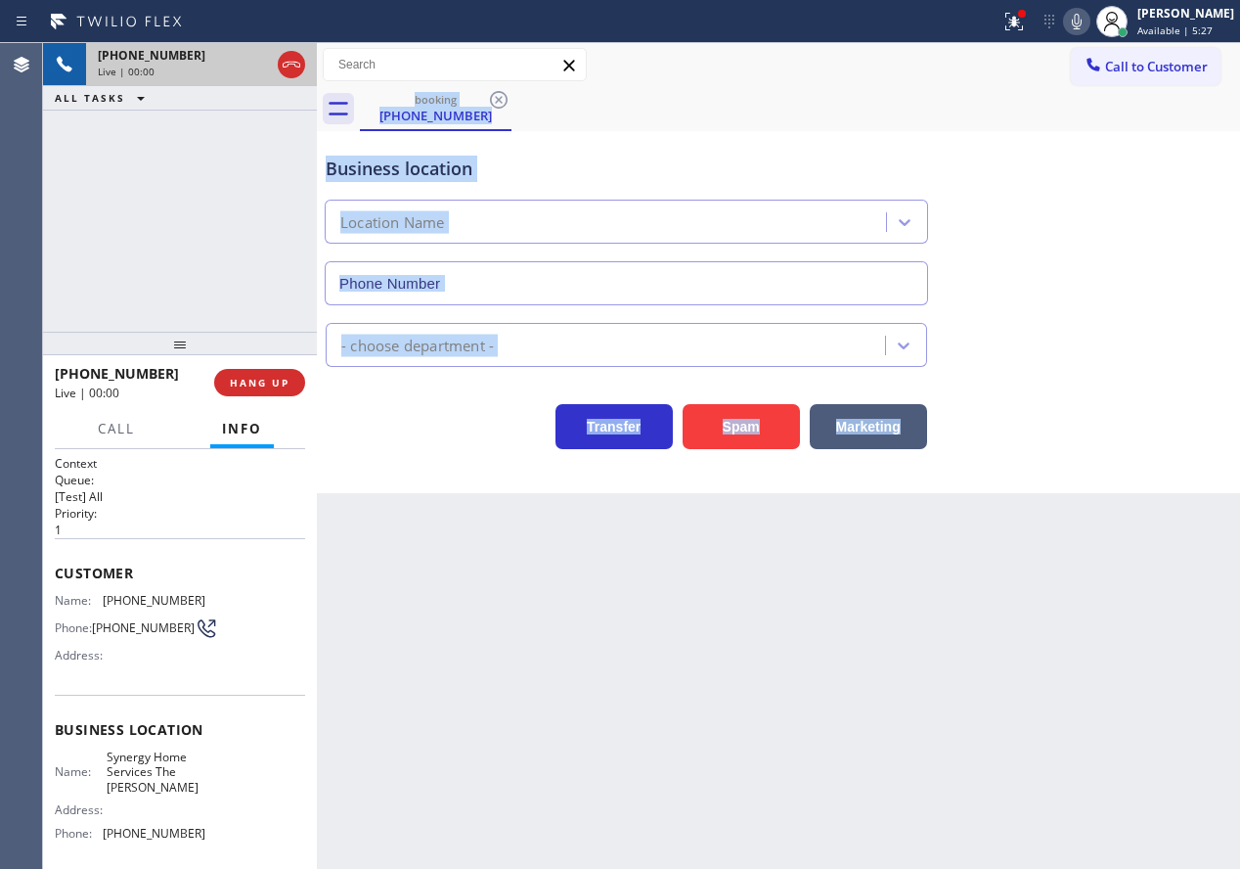
type input "[PHONE_NUMBER]"
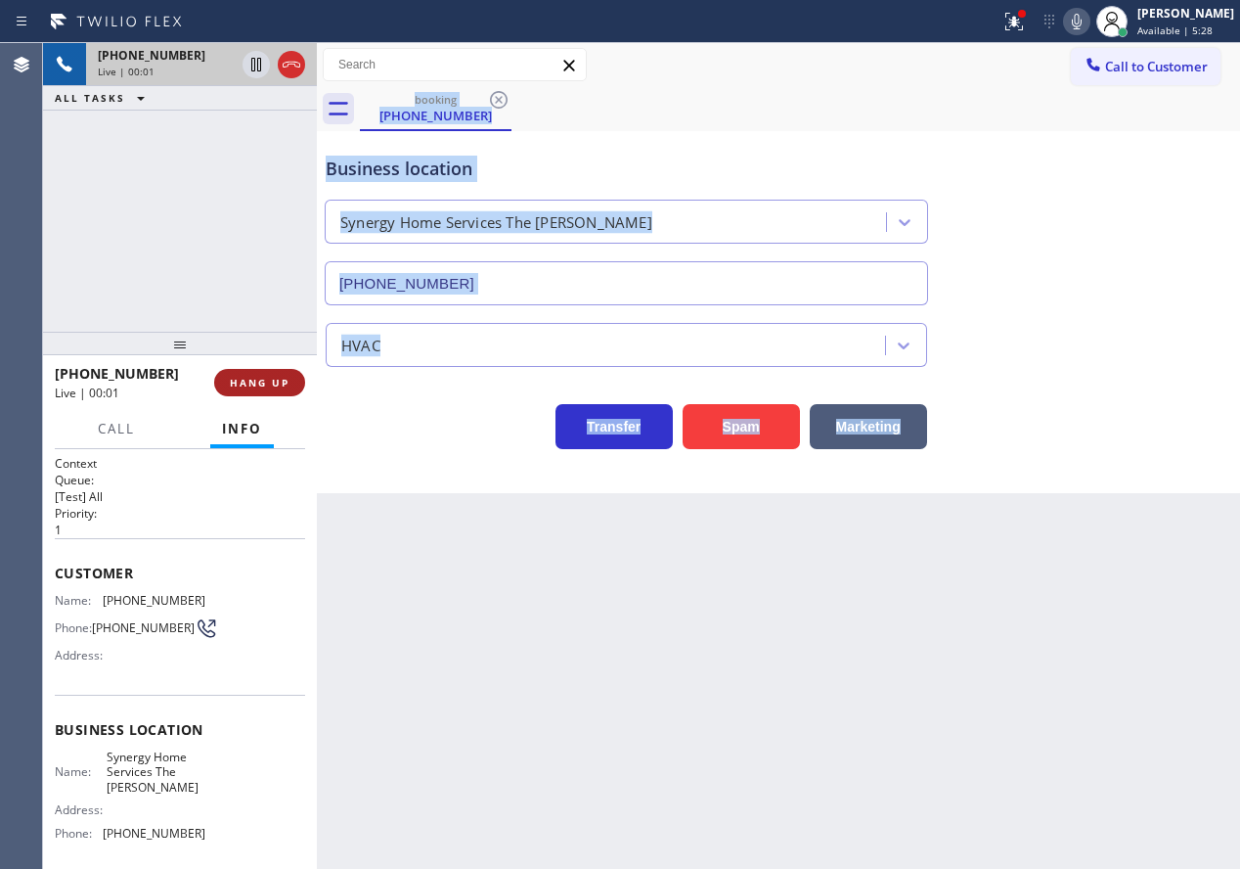
click at [264, 379] on span "HANG UP" at bounding box center [260, 383] width 60 height 14
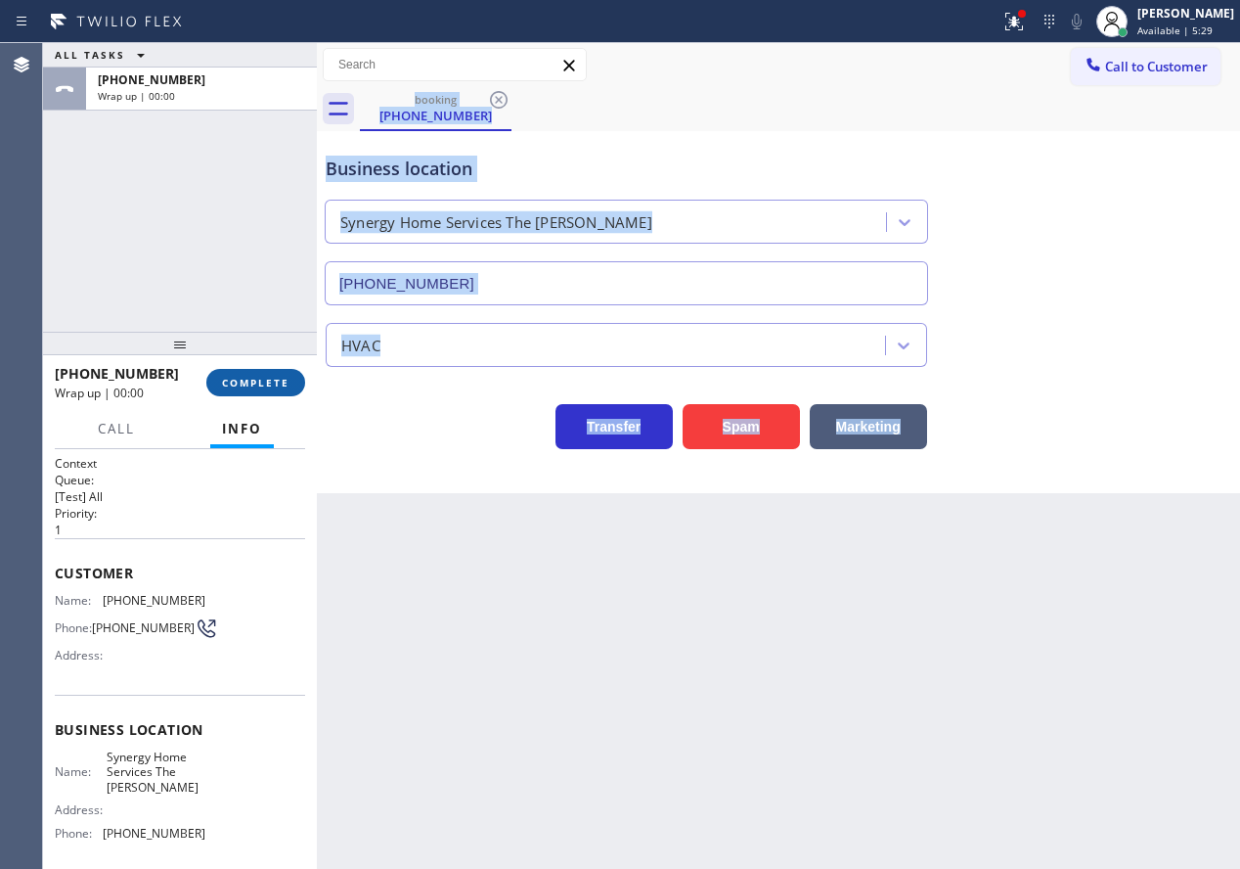
click at [264, 379] on span "COMPLETE" at bounding box center [255, 383] width 67 height 14
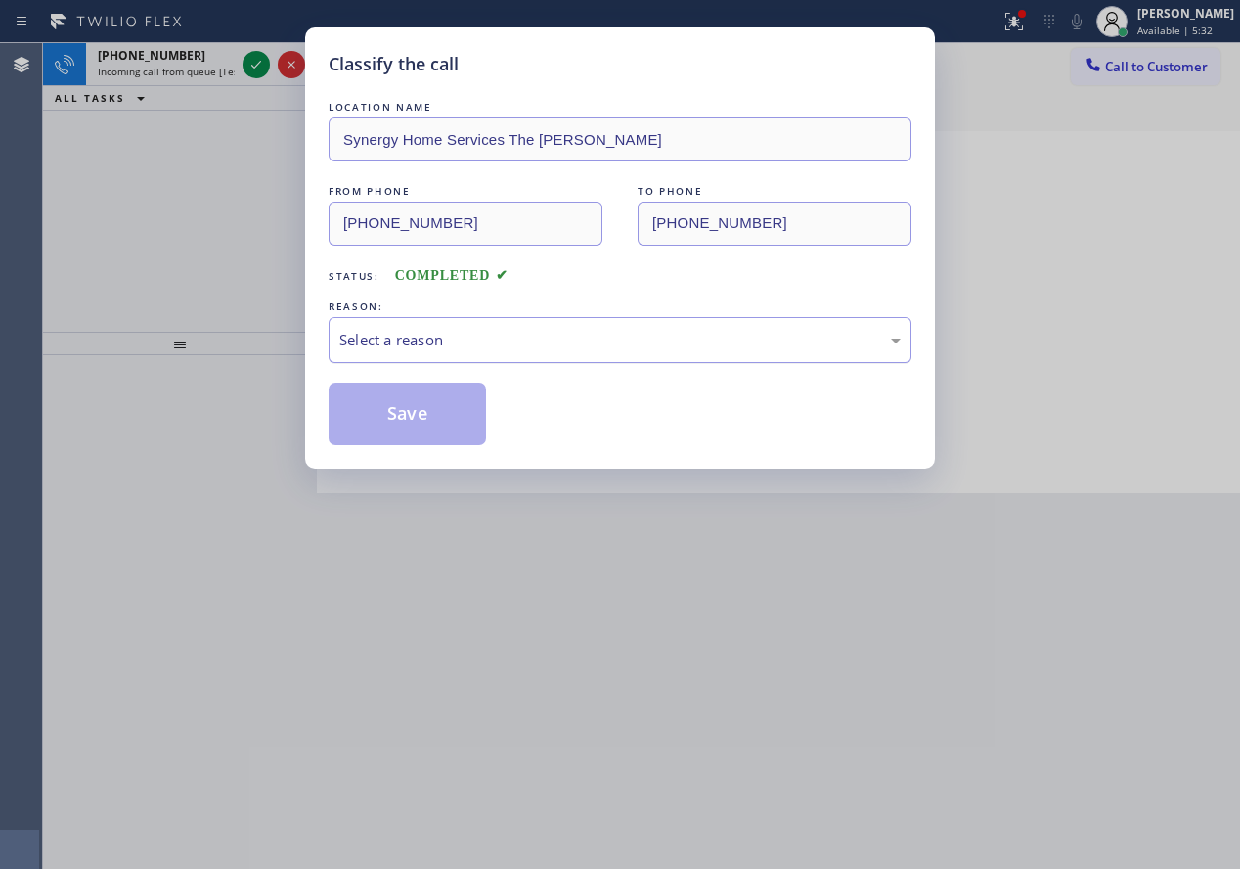
click at [628, 338] on div "Select a reason" at bounding box center [619, 340] width 561 height 22
click at [441, 415] on button "Save" at bounding box center [407, 413] width 157 height 63
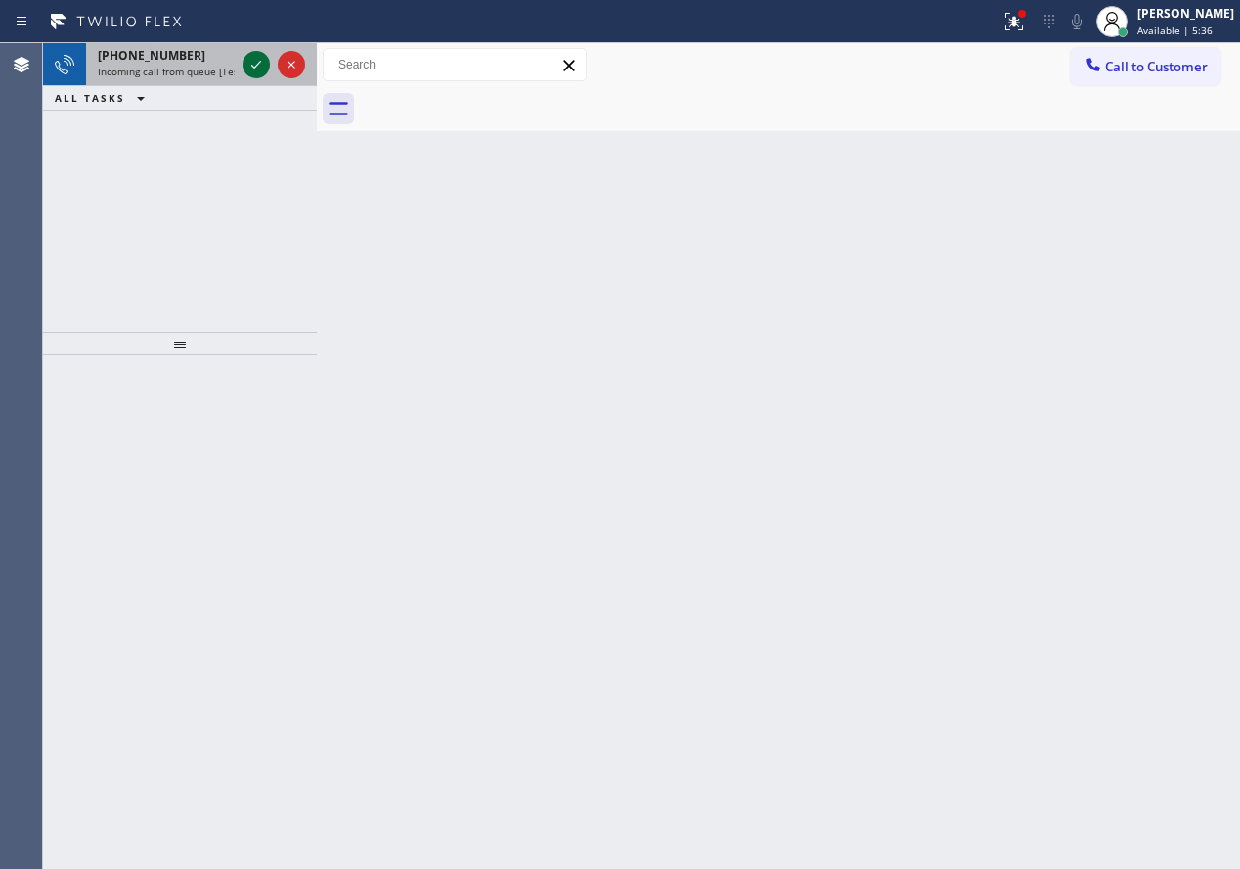
click at [251, 65] on icon at bounding box center [256, 64] width 23 height 23
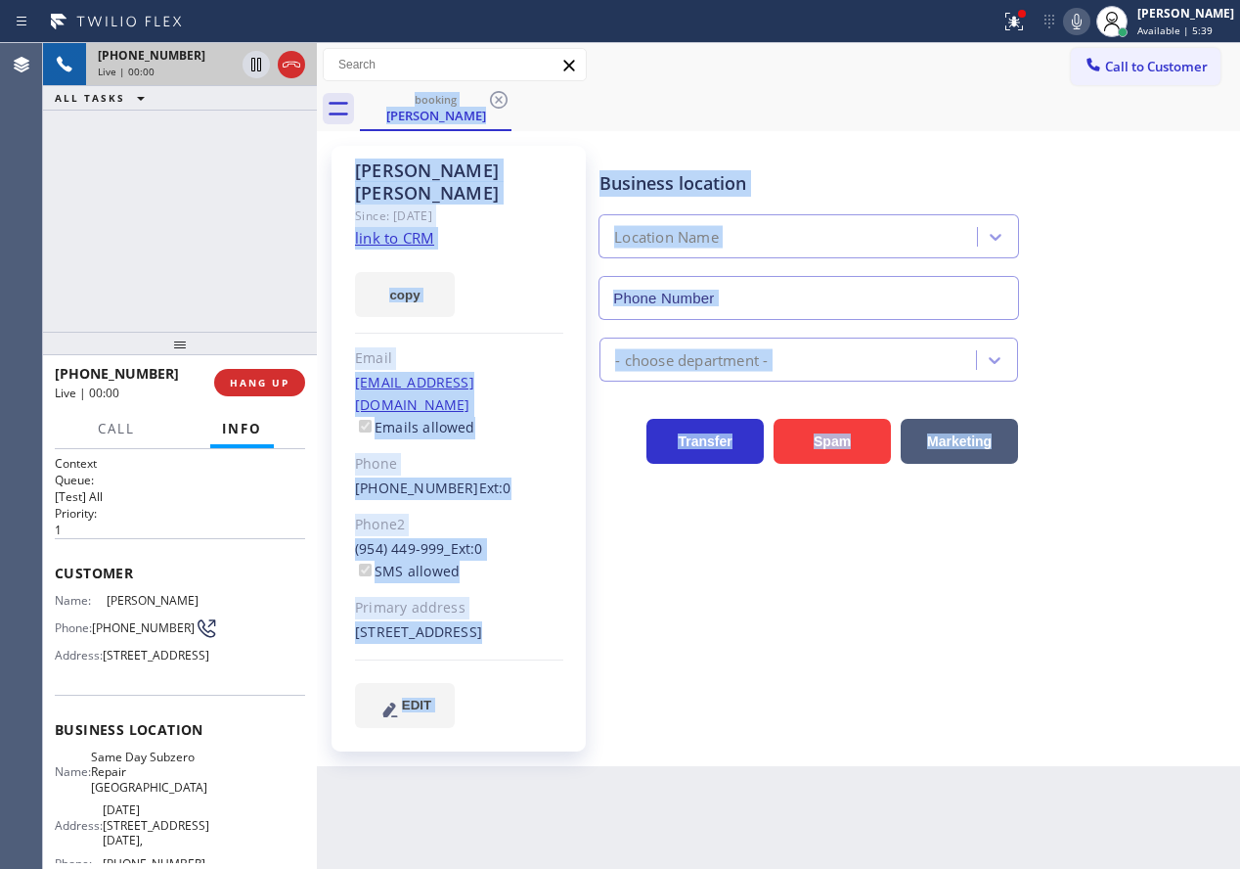
type input "[PHONE_NUMBER]"
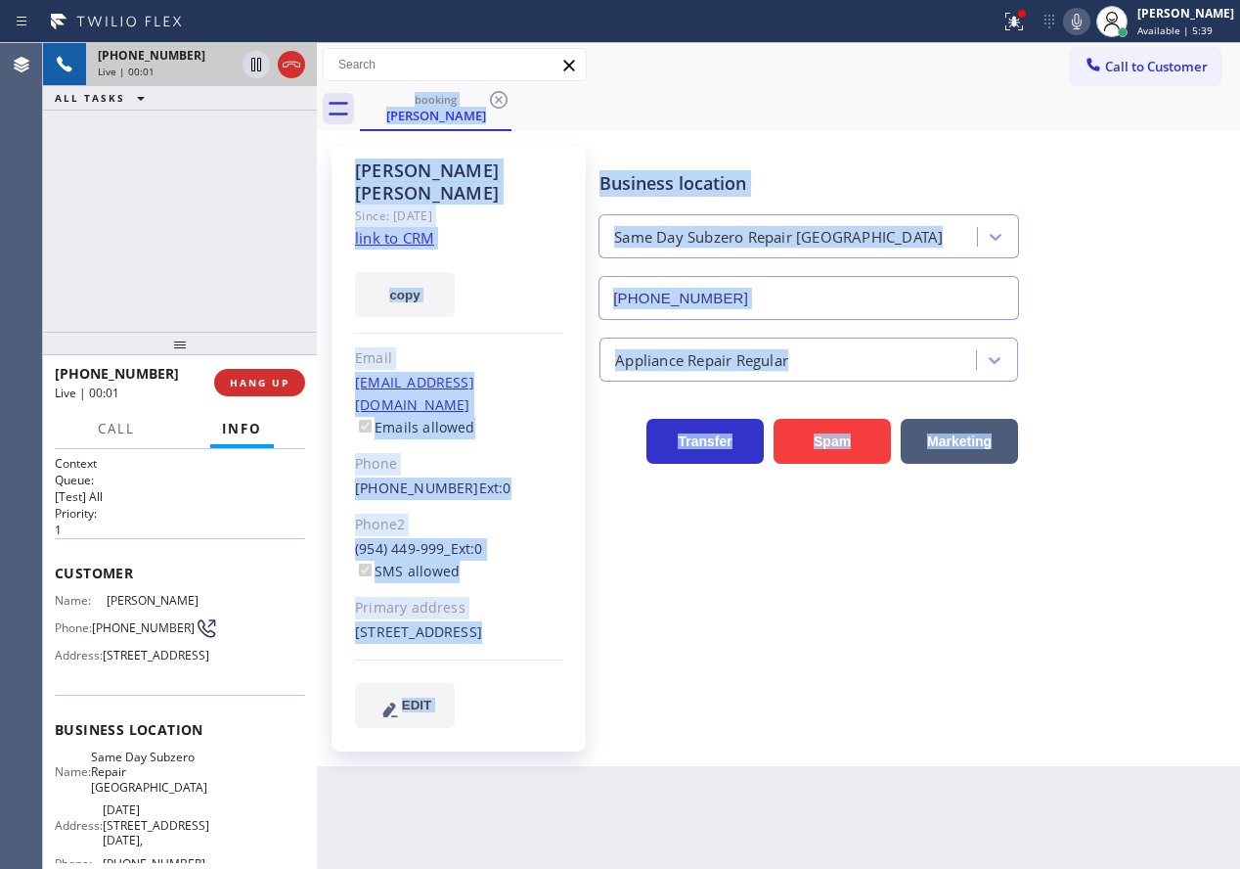
click at [806, 690] on div "Business location Same Day Subzero Repair [GEOGRAPHIC_DATA] [PHONE_NUMBER] Appl…" at bounding box center [916, 436] width 640 height 571
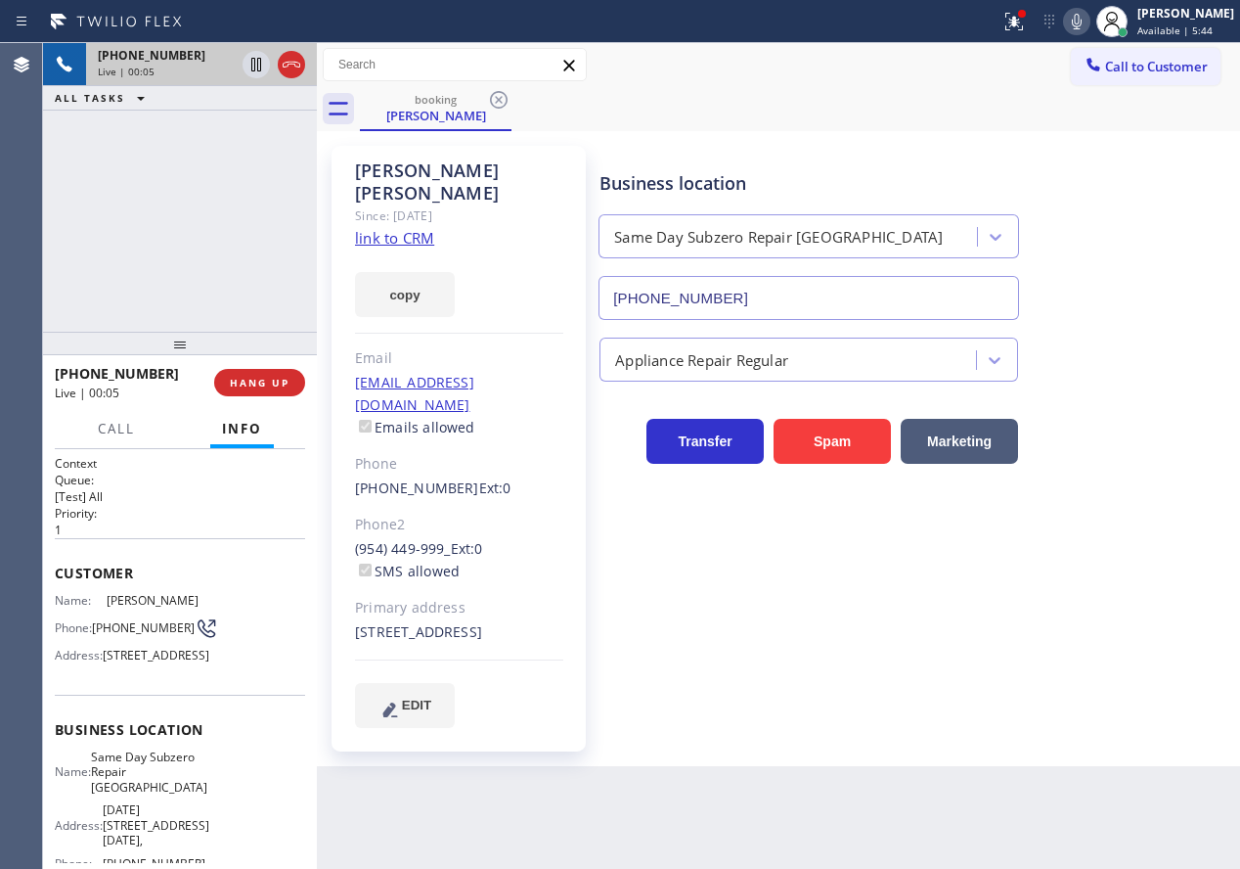
click at [376, 228] on link "link to CRM" at bounding box center [394, 238] width 79 height 20
click at [177, 794] on span "Same Day Subzero Repair [GEOGRAPHIC_DATA]" at bounding box center [149, 771] width 116 height 45
click at [130, 794] on span "Same Day Subzero Repair [GEOGRAPHIC_DATA]" at bounding box center [149, 771] width 116 height 45
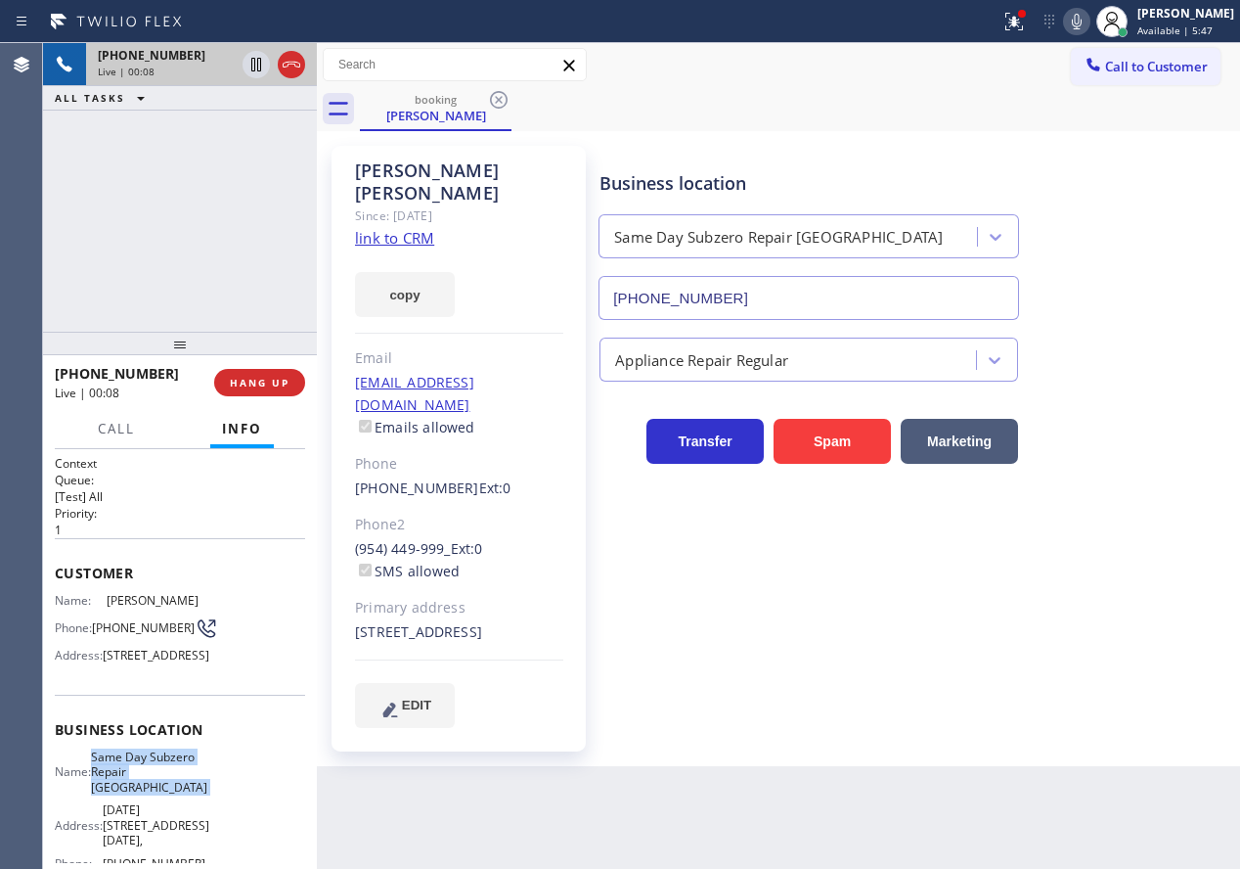
click at [130, 794] on span "Same Day Subzero Repair [GEOGRAPHIC_DATA]" at bounding box center [149, 771] width 116 height 45
click at [879, 306] on input "[PHONE_NUMBER]" at bounding box center [809, 298] width 421 height 44
click at [136, 631] on span "[PHONE_NUMBER]" at bounding box center [143, 627] width 103 height 15
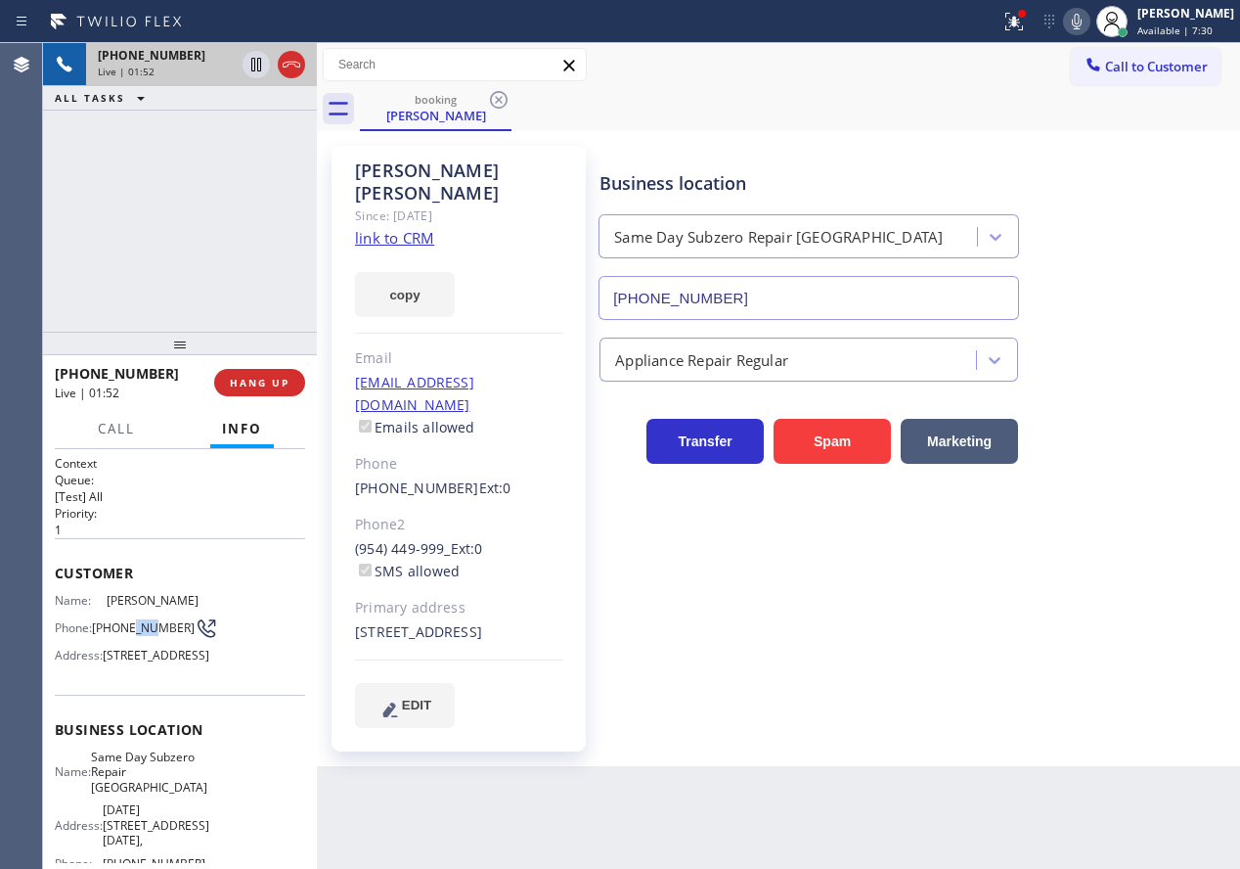
click at [136, 631] on span "[PHONE_NUMBER]" at bounding box center [143, 627] width 103 height 15
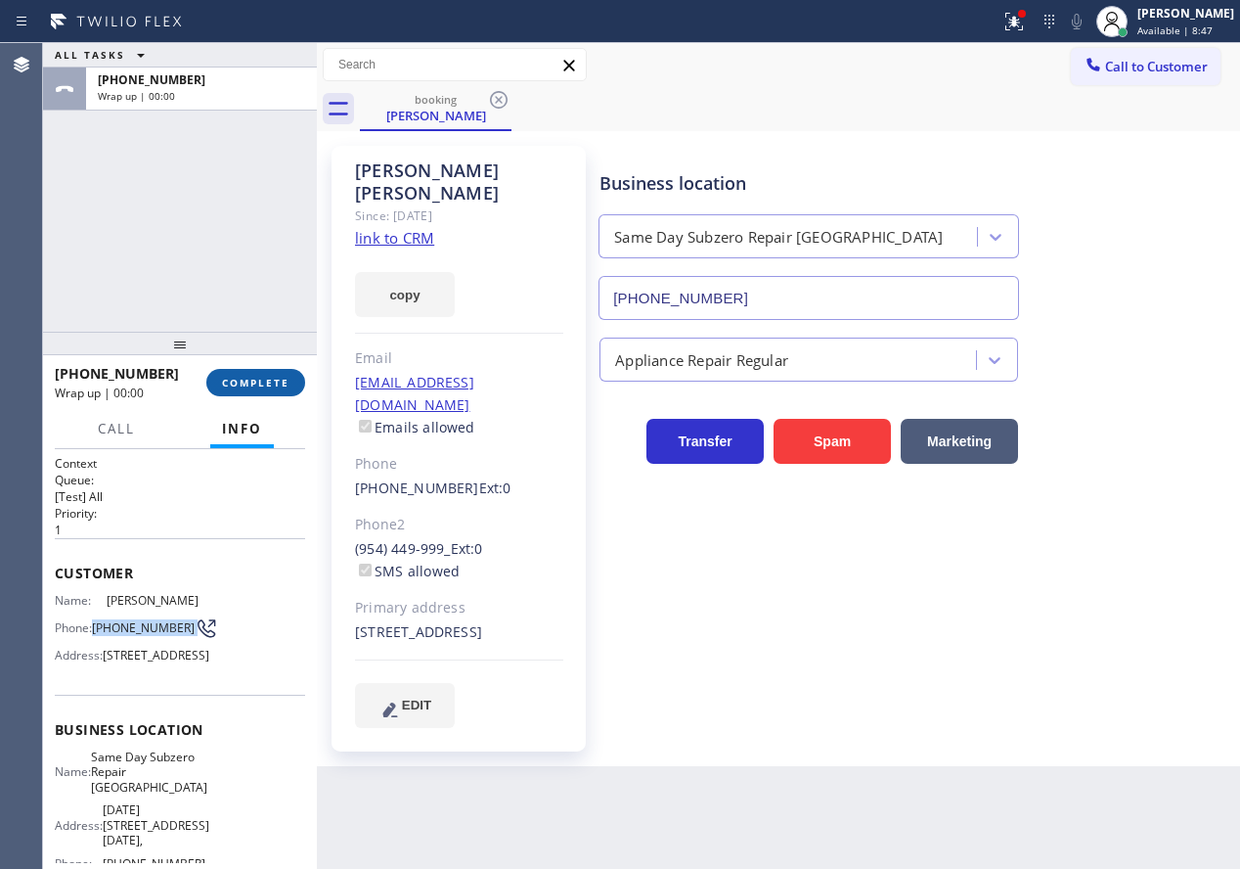
click at [263, 384] on span "COMPLETE" at bounding box center [255, 383] width 67 height 14
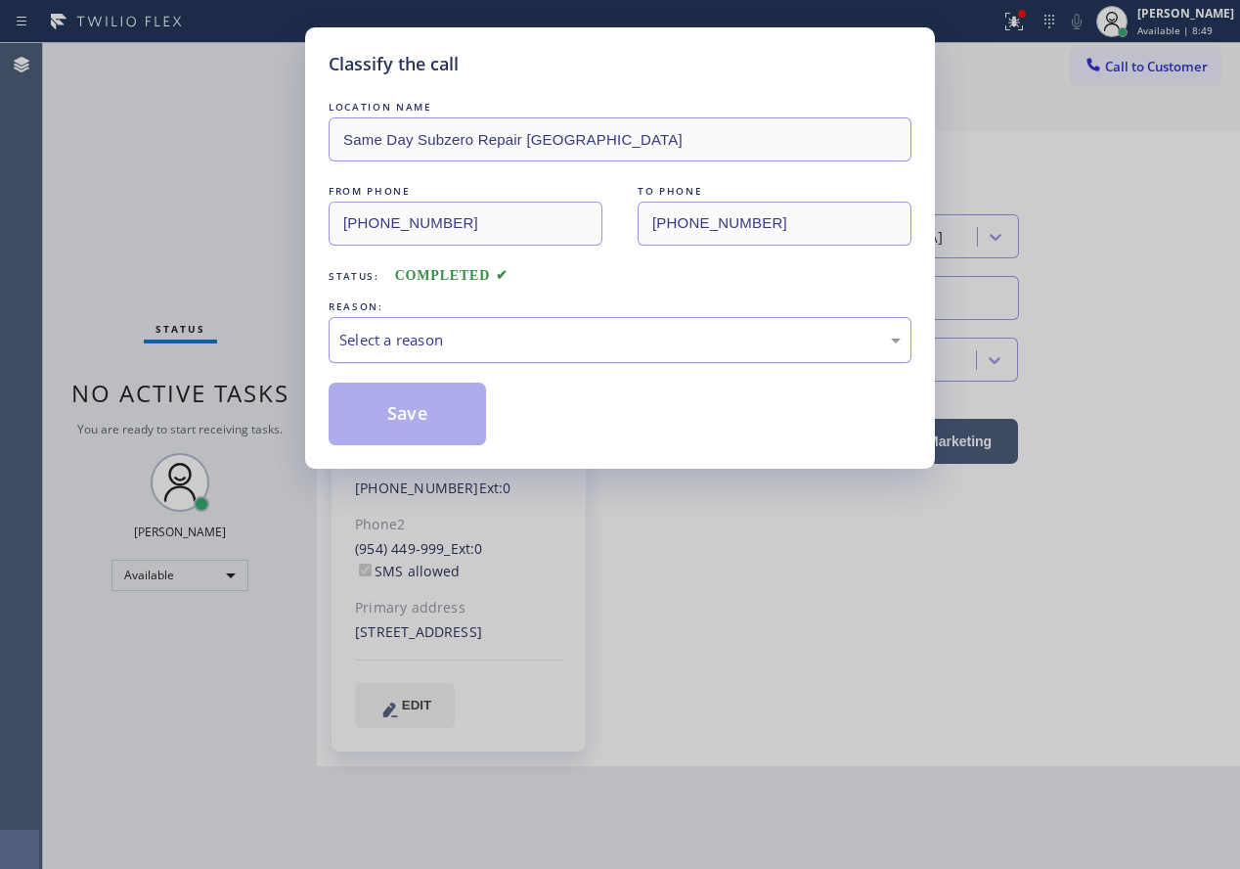
click at [400, 337] on div "Select a reason" at bounding box center [619, 340] width 561 height 22
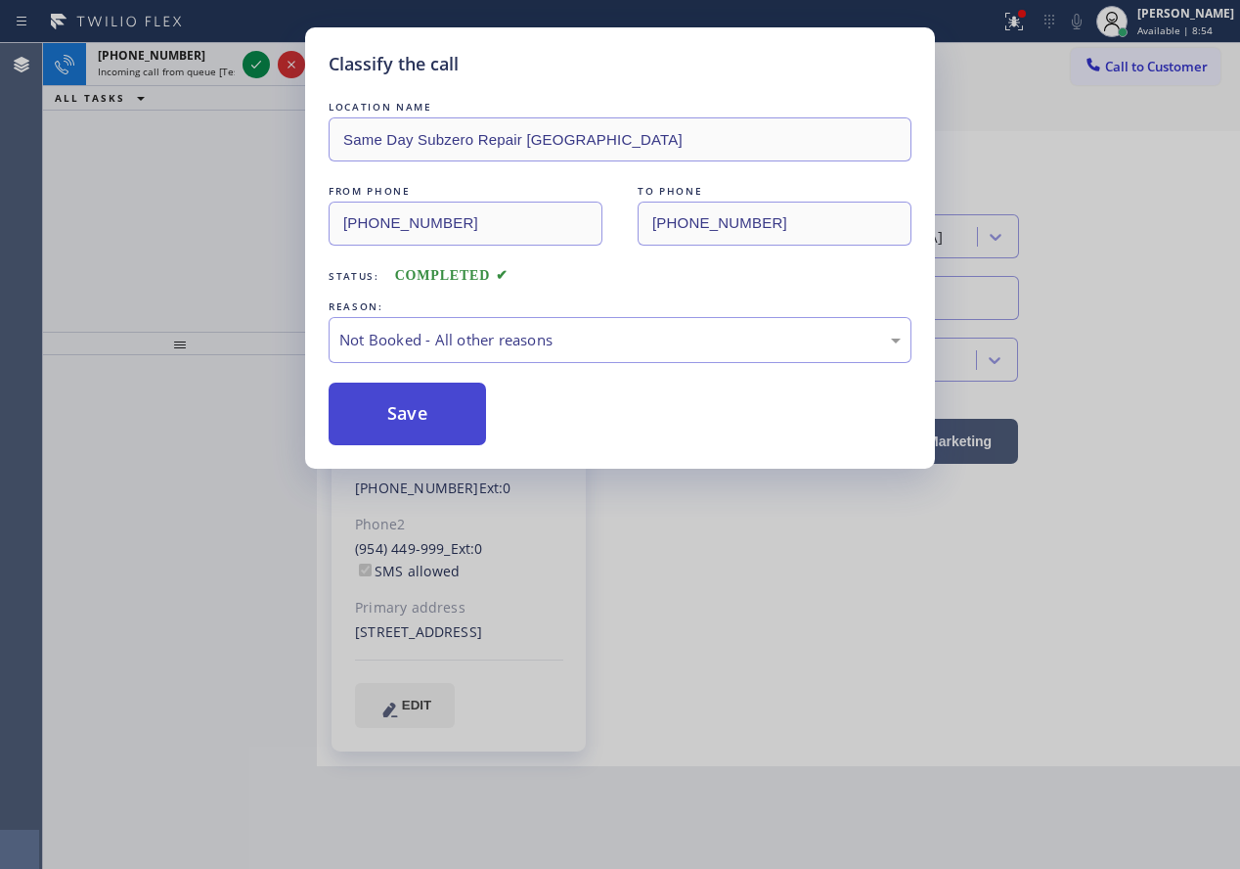
click at [423, 401] on button "Save" at bounding box center [407, 413] width 157 height 63
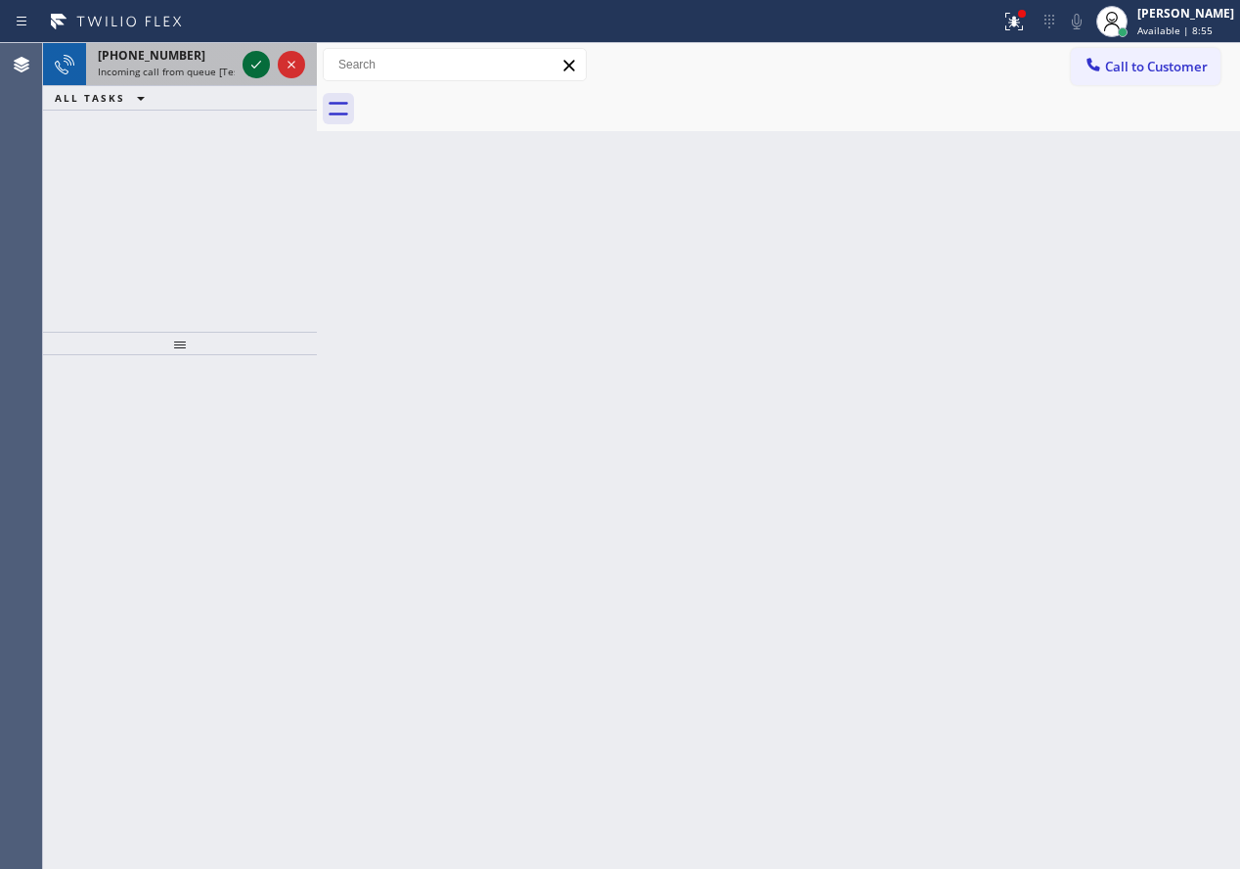
click at [253, 66] on icon at bounding box center [256, 64] width 23 height 23
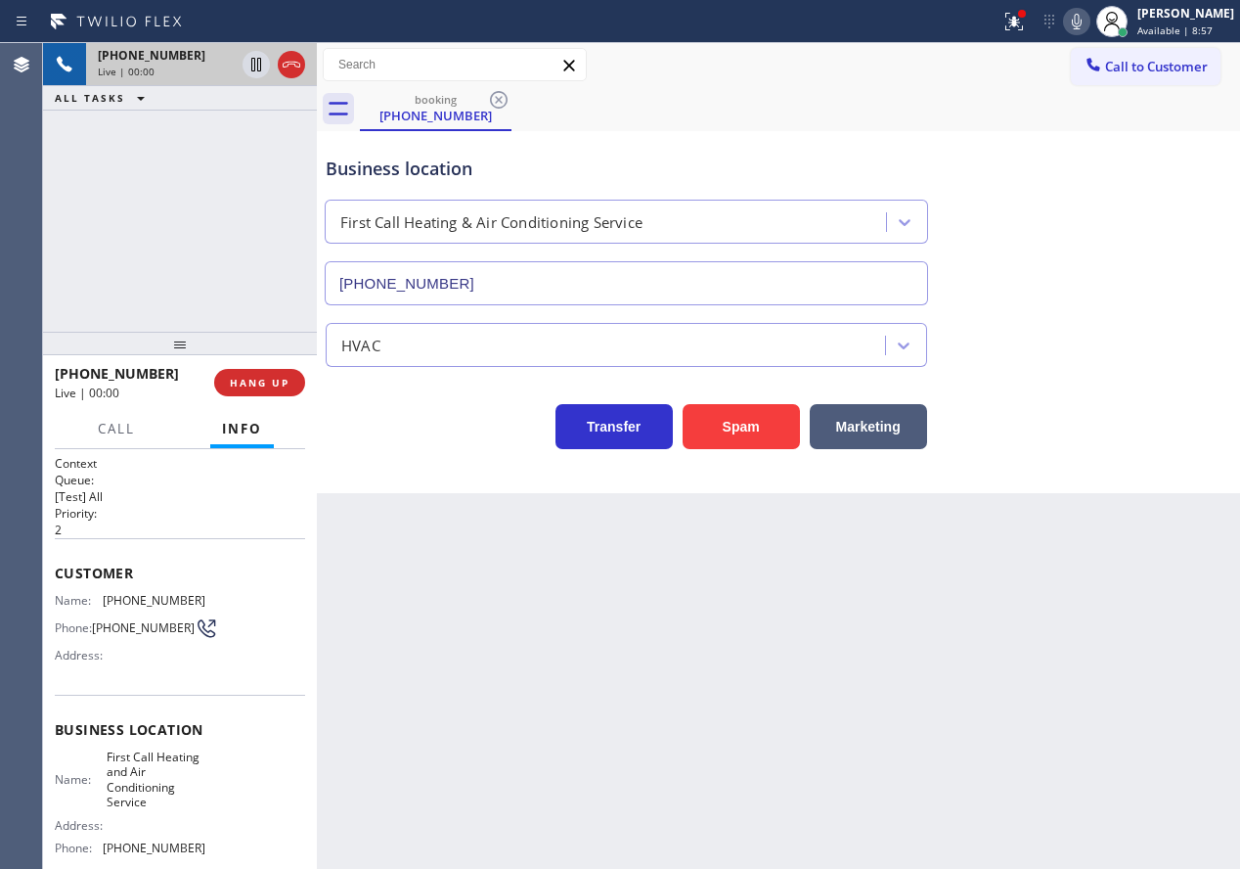
type input "[PHONE_NUMBER]"
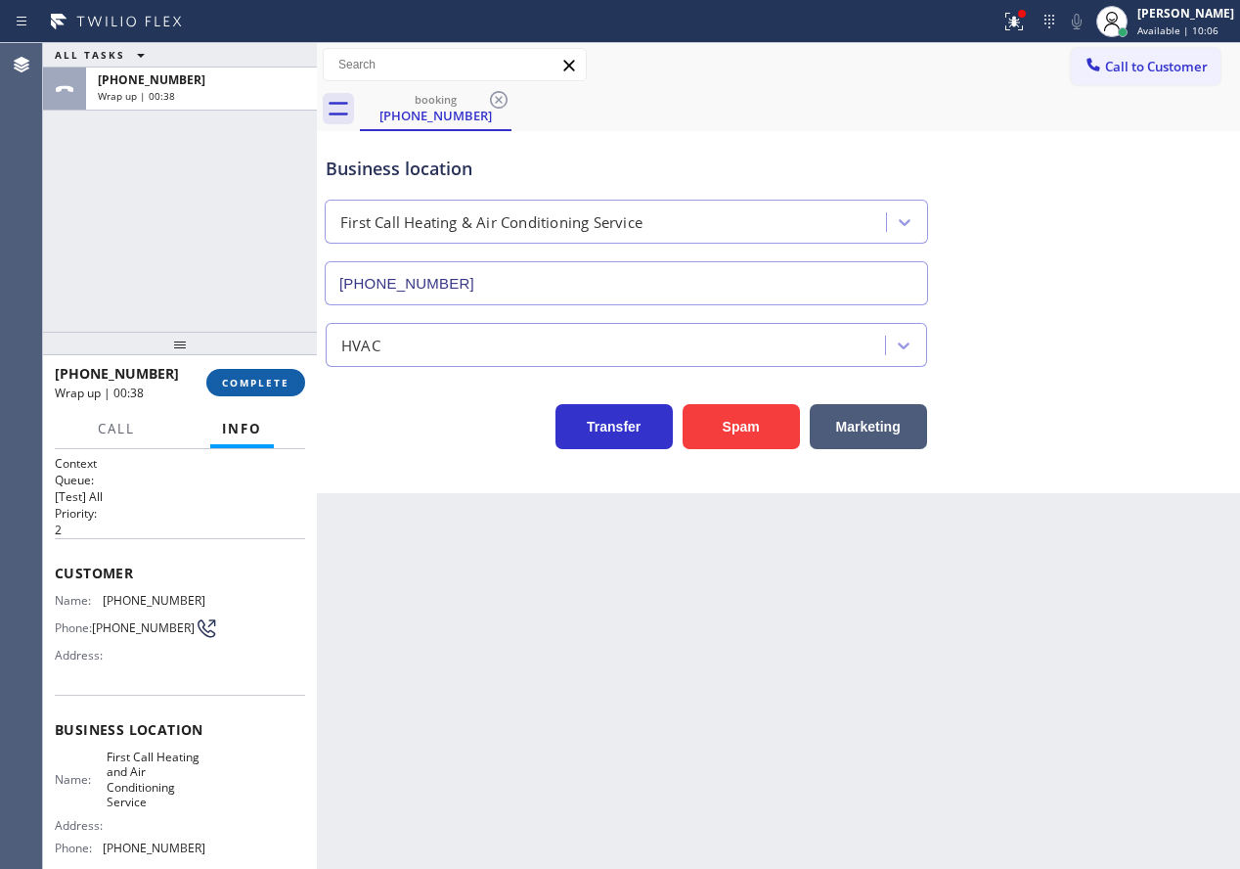
click at [249, 371] on button "COMPLETE" at bounding box center [255, 382] width 99 height 27
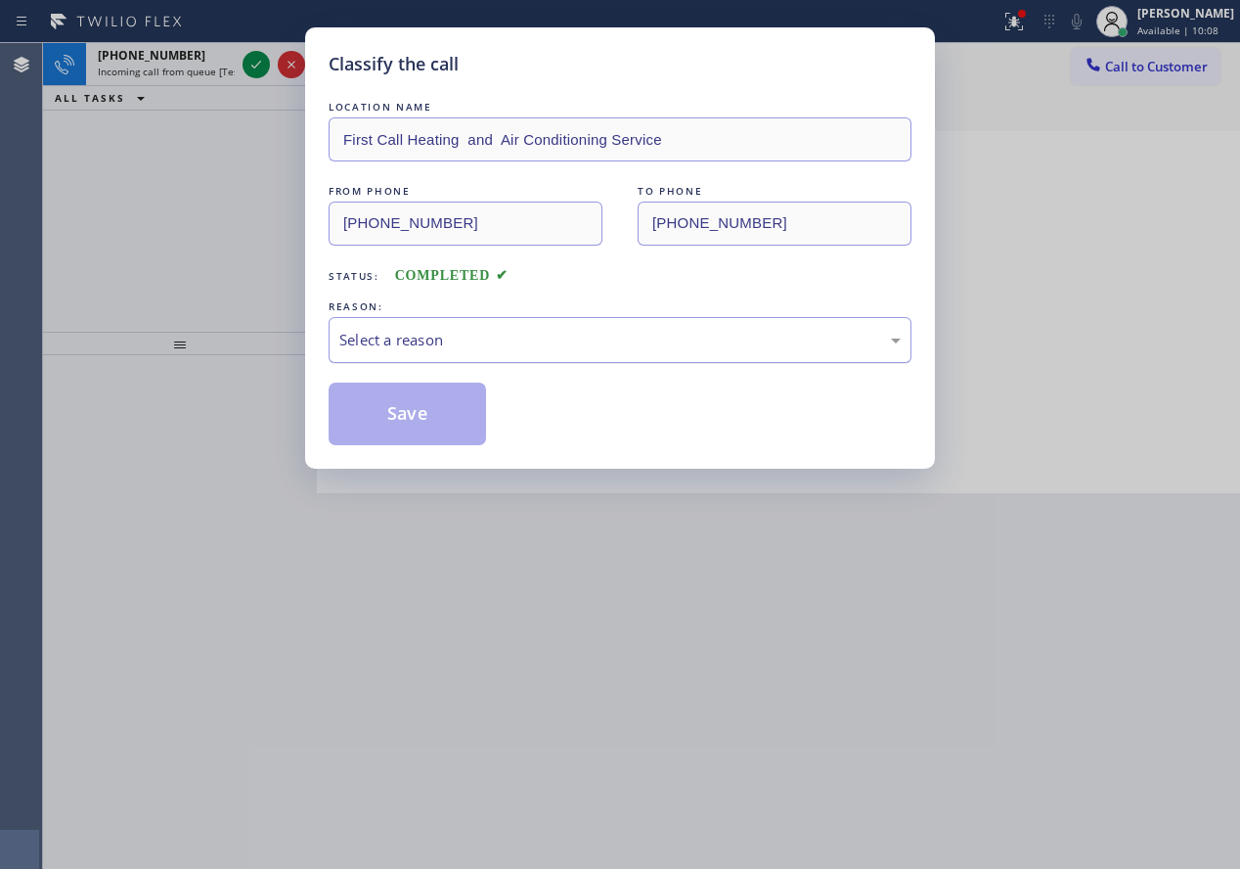
click at [562, 334] on div "Select a reason" at bounding box center [619, 340] width 561 height 22
click at [426, 410] on button "Save" at bounding box center [407, 413] width 157 height 63
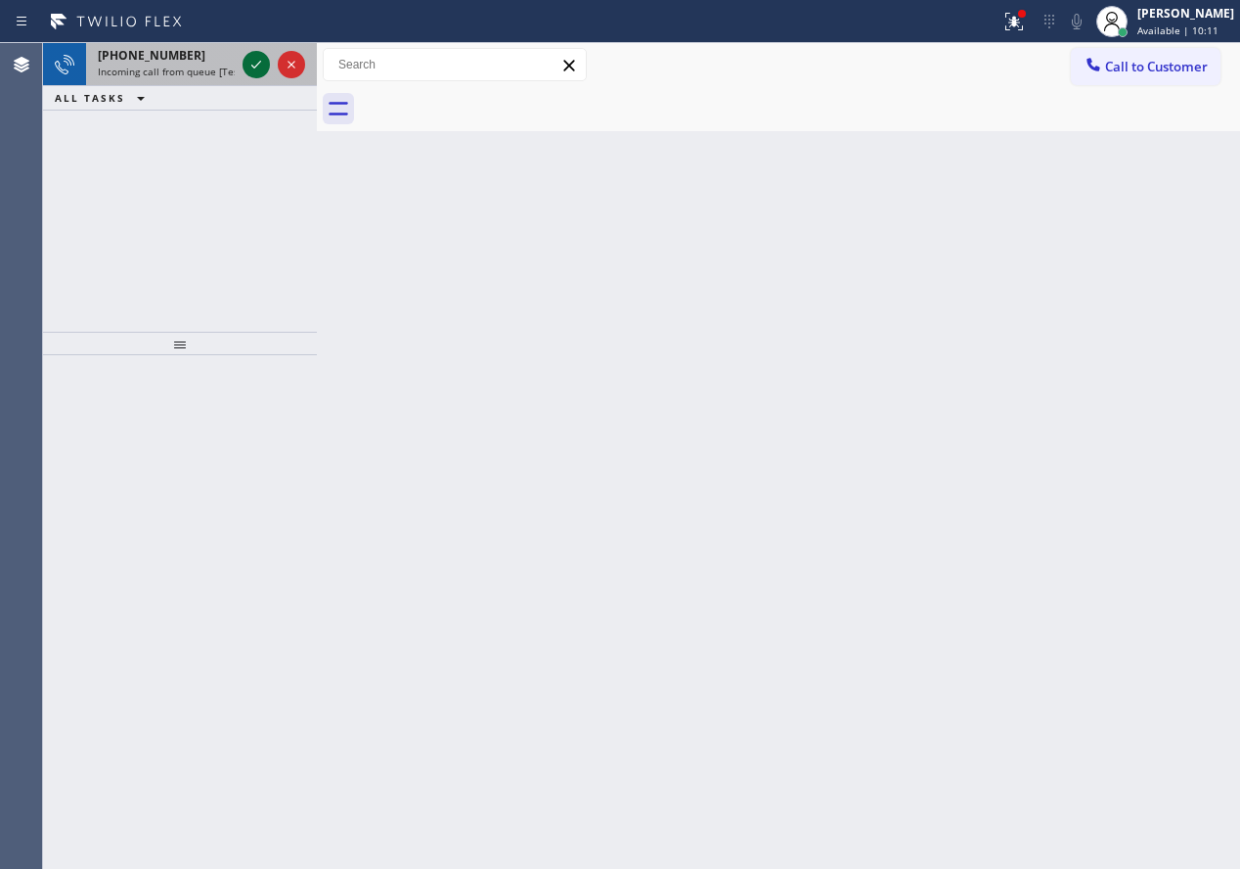
click at [251, 66] on icon at bounding box center [256, 64] width 23 height 23
click at [256, 71] on icon at bounding box center [256, 64] width 23 height 23
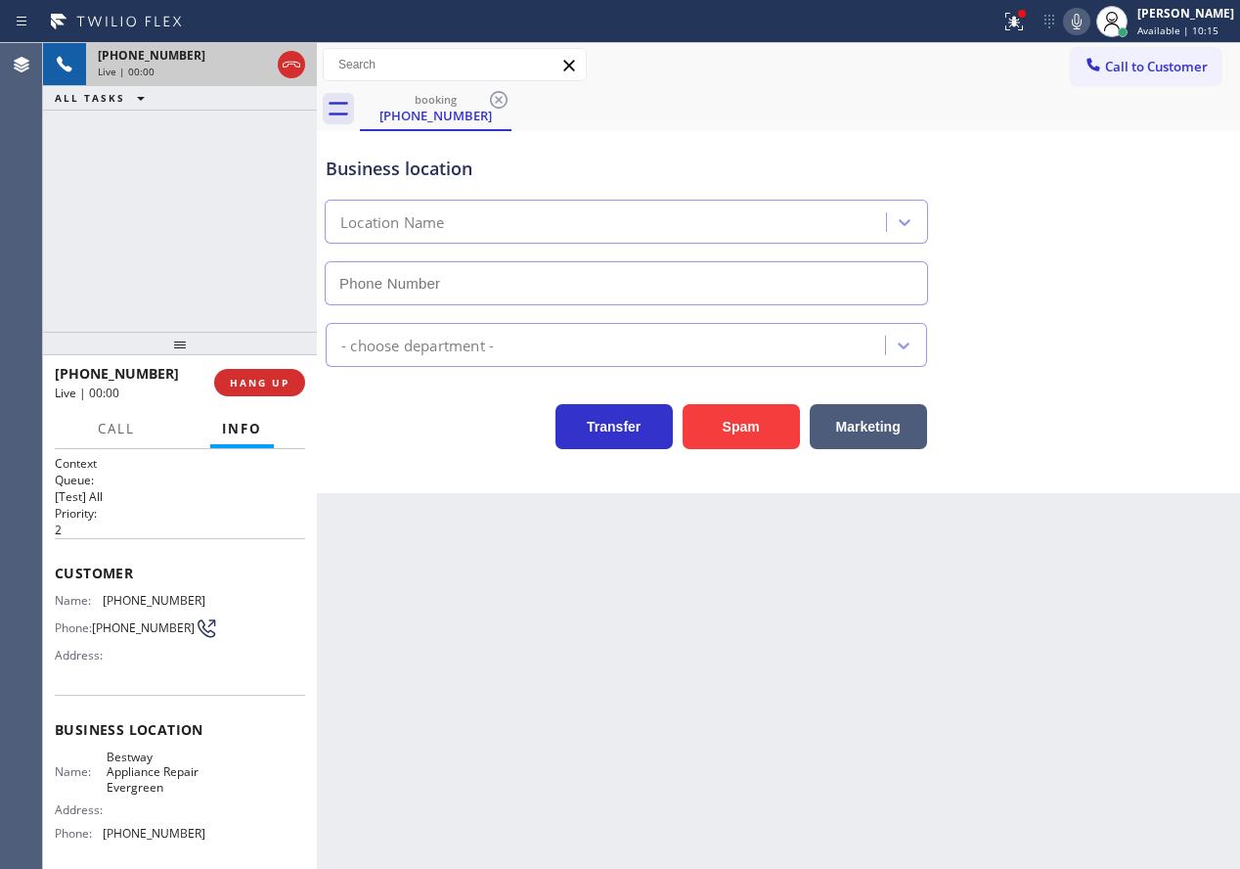
type input "[PHONE_NUMBER]"
click at [1085, 329] on div "Appliance Repair [GEOGRAPHIC_DATA]" at bounding box center [778, 341] width 913 height 52
click at [264, 379] on span "HANG UP" at bounding box center [260, 383] width 60 height 14
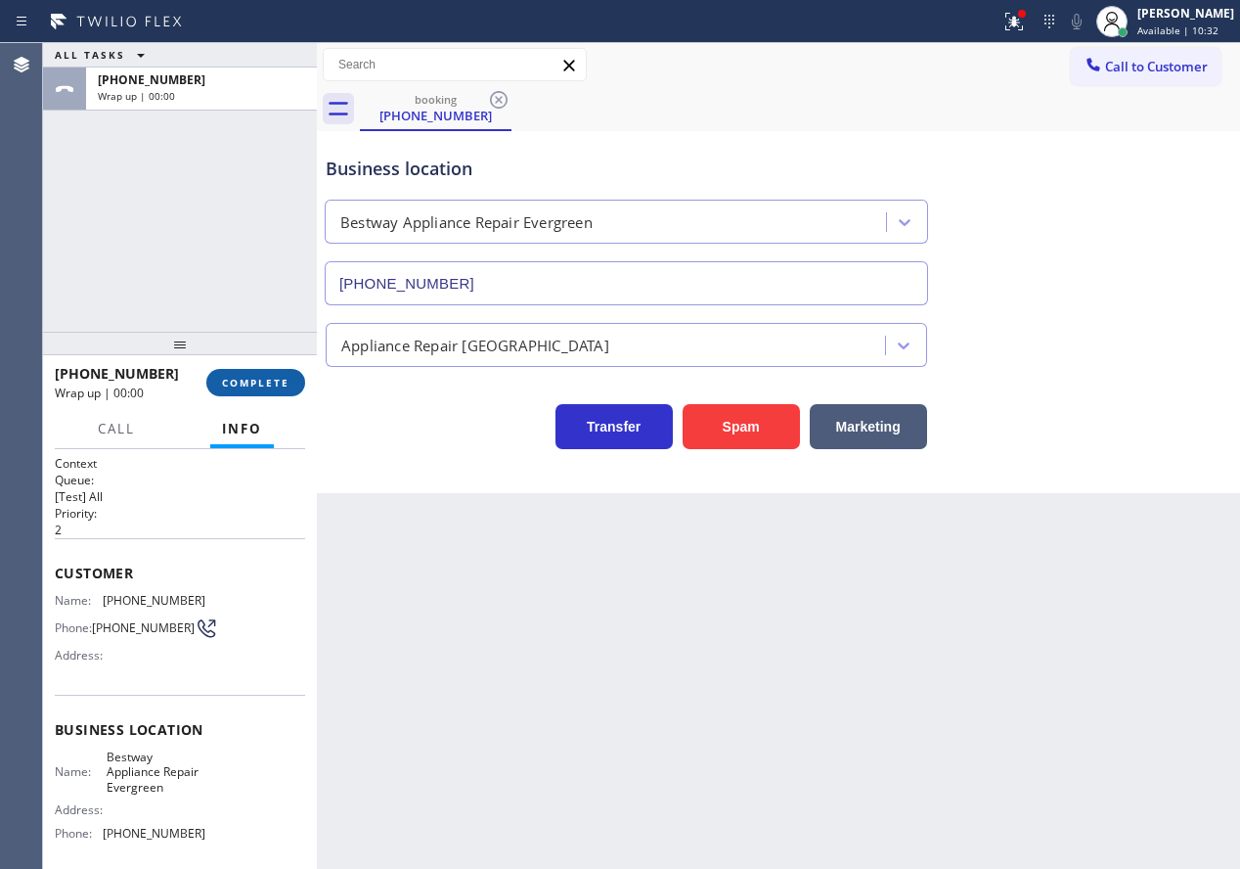
click at [281, 390] on button "COMPLETE" at bounding box center [255, 382] width 99 height 27
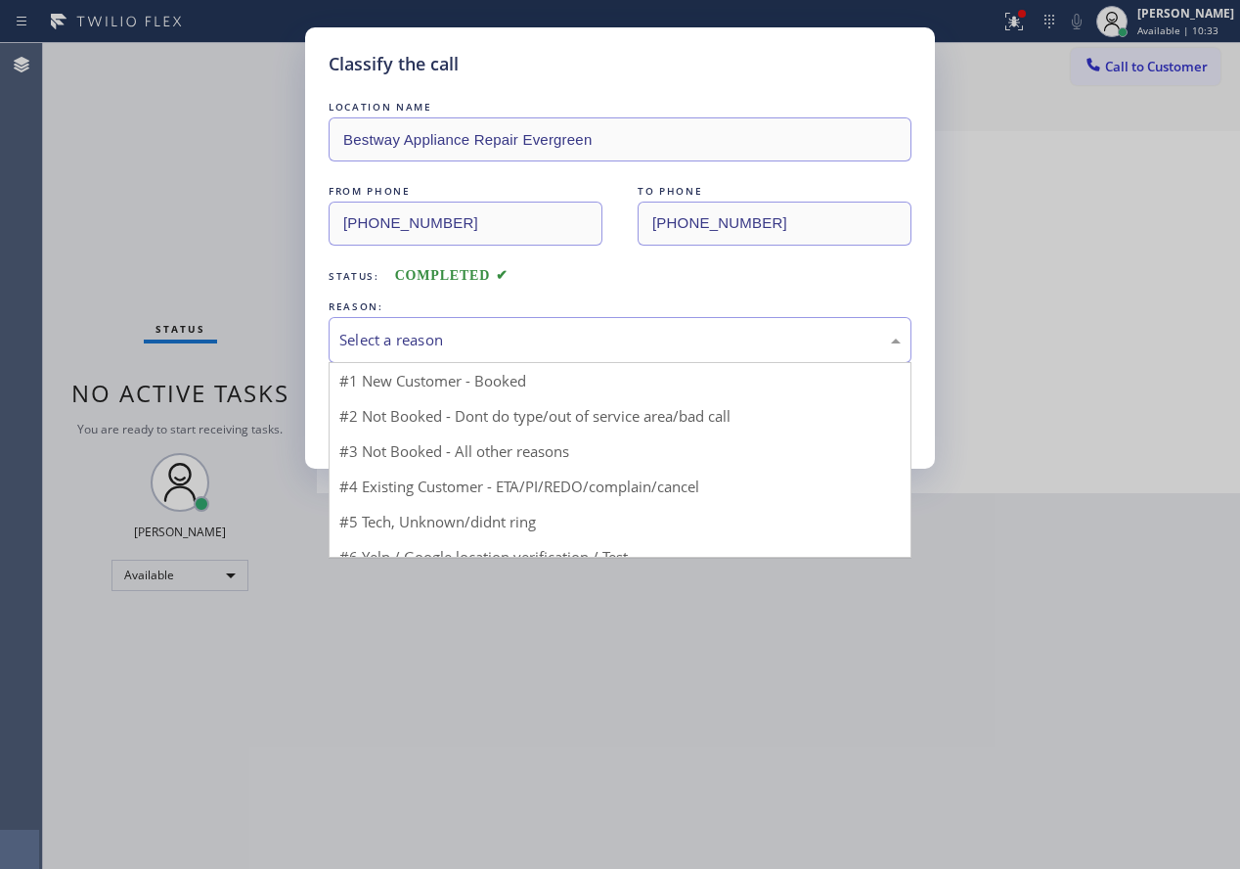
click at [553, 347] on div "Select a reason" at bounding box center [619, 340] width 561 height 22
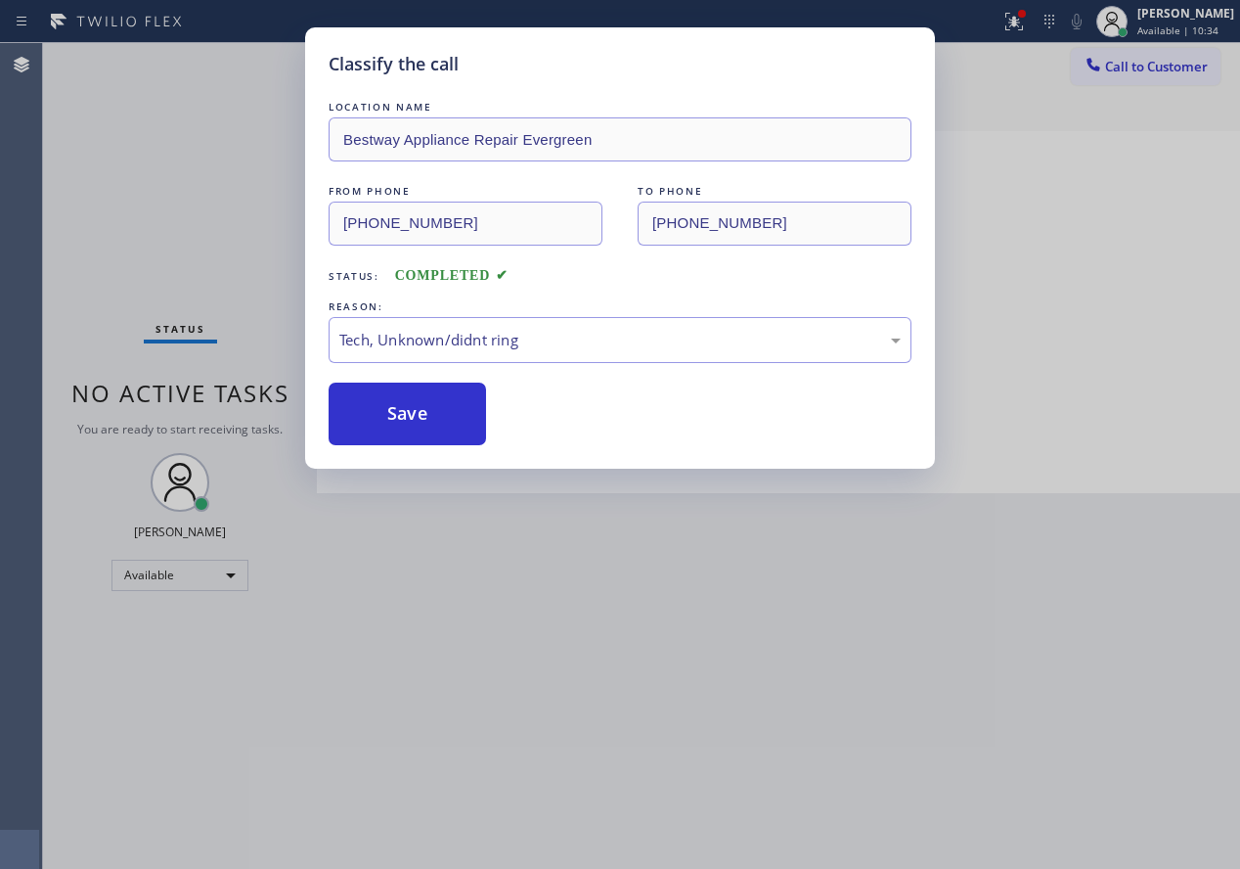
click at [423, 434] on button "Save" at bounding box center [407, 413] width 157 height 63
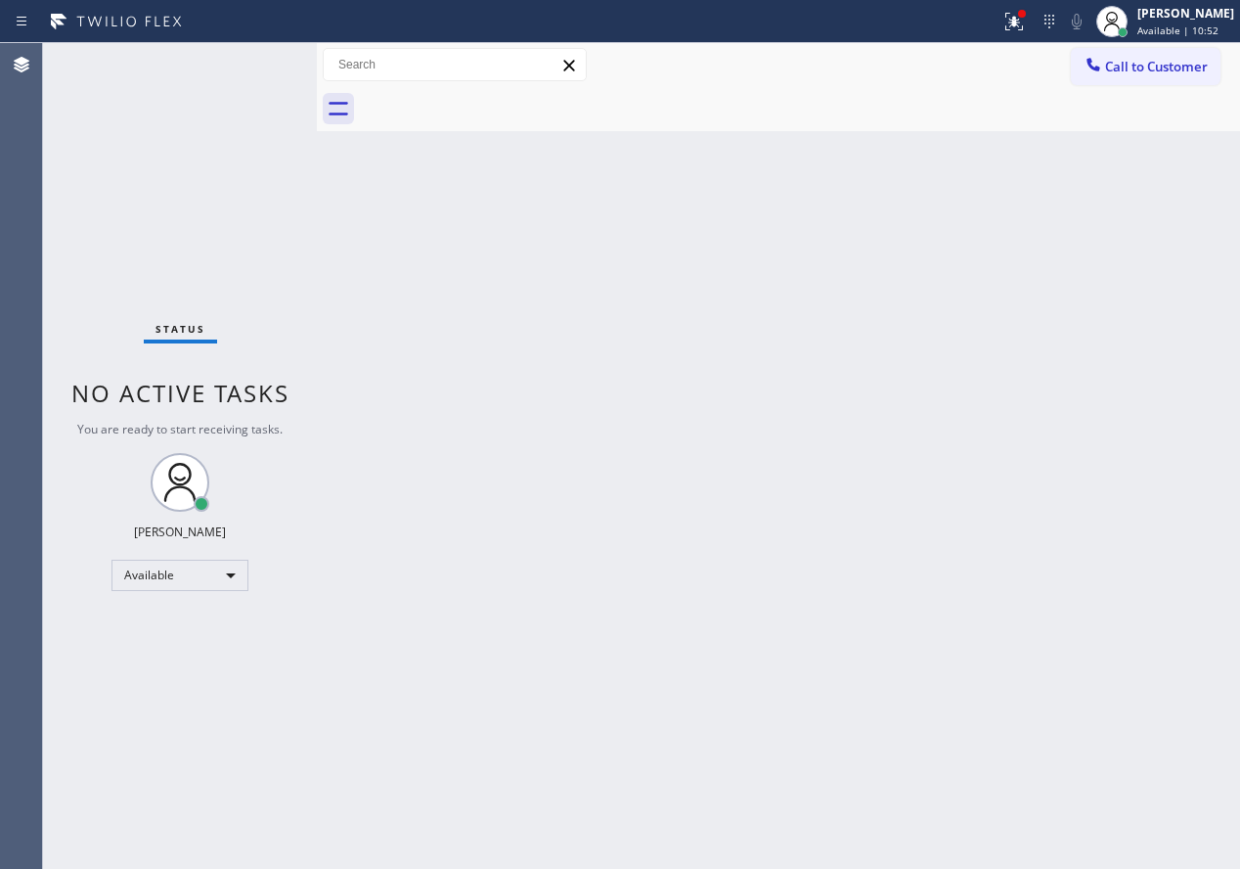
click at [588, 454] on div "Back to Dashboard Change Sender ID Customers Technicians Select a contact Outbo…" at bounding box center [778, 455] width 923 height 825
click at [531, 379] on div "Back to Dashboard Change Sender ID Customers Technicians Select a contact Outbo…" at bounding box center [778, 455] width 923 height 825
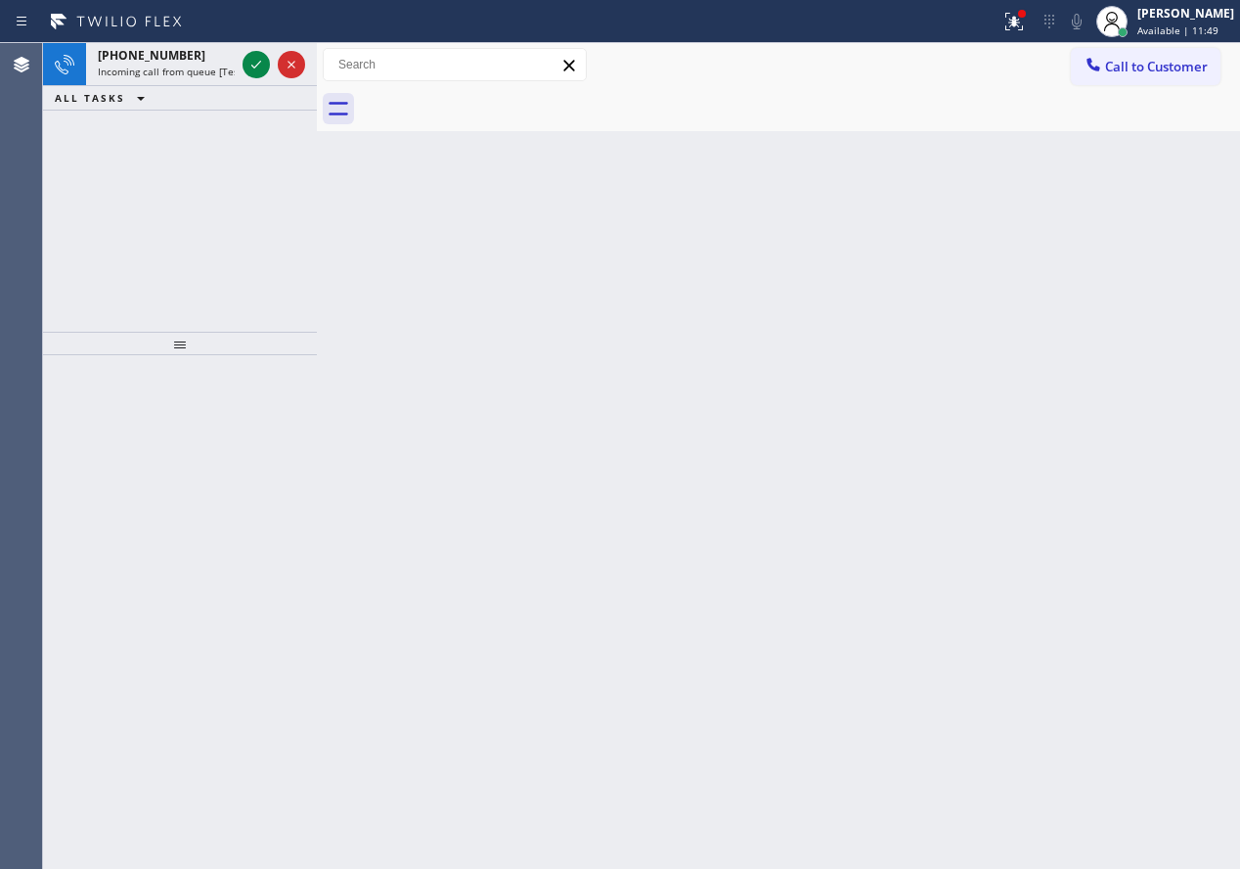
click at [1042, 406] on div "Back to Dashboard Change Sender ID Customers Technicians Select a contact Outbo…" at bounding box center [778, 455] width 923 height 825
click at [257, 64] on icon at bounding box center [256, 64] width 23 height 23
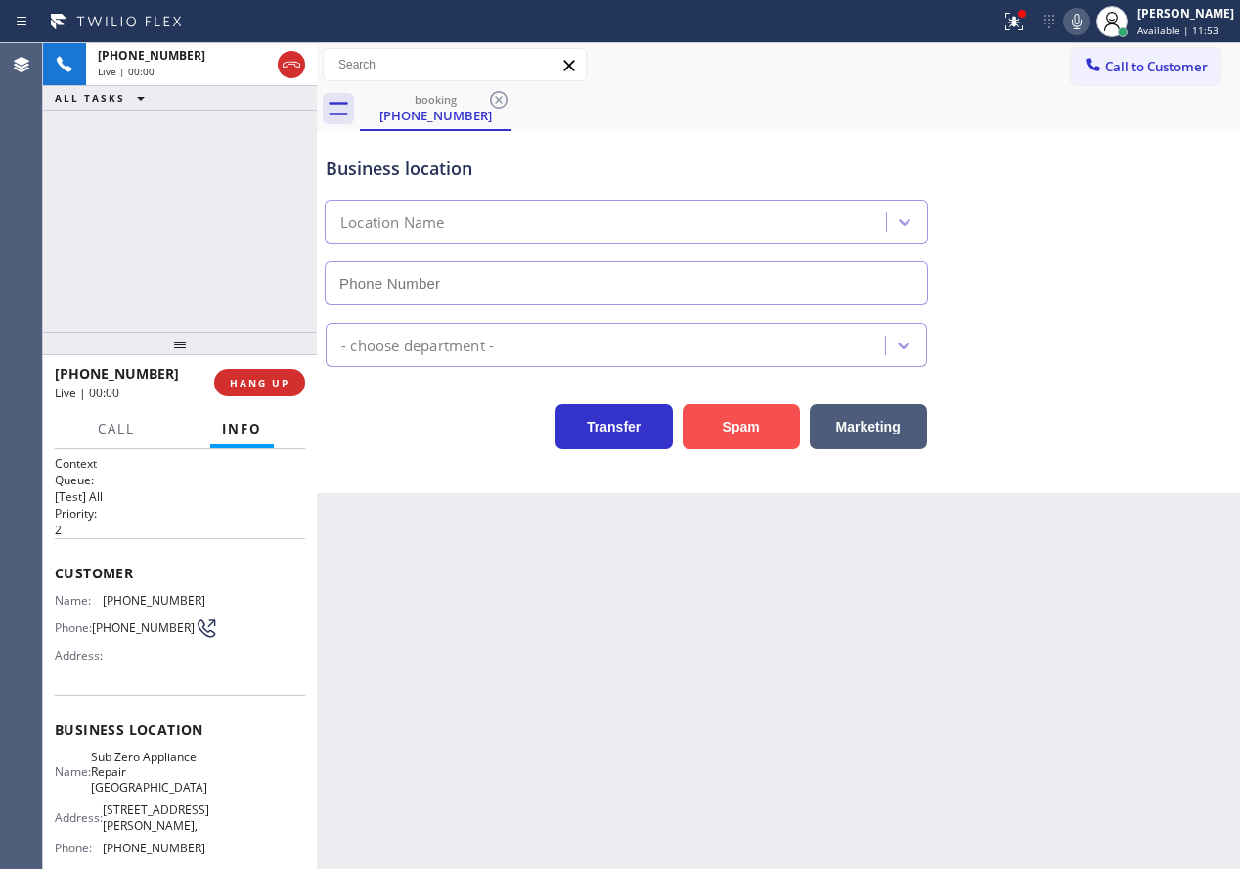
type input "[PHONE_NUMBER]"
click at [766, 437] on button "Spam" at bounding box center [741, 426] width 117 height 45
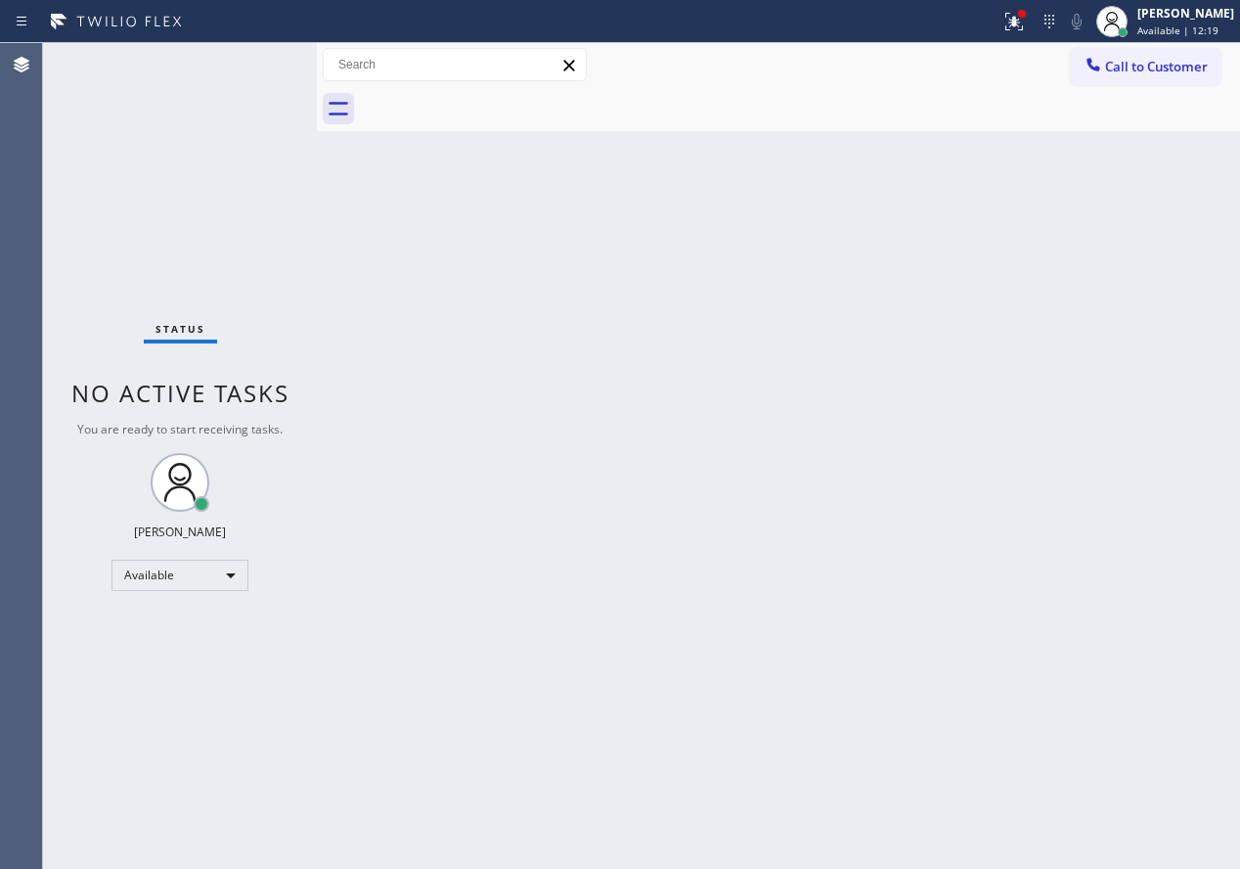
click at [1114, 345] on div "Back to Dashboard Change Sender ID Customers Technicians Select a contact Outbo…" at bounding box center [778, 455] width 923 height 825
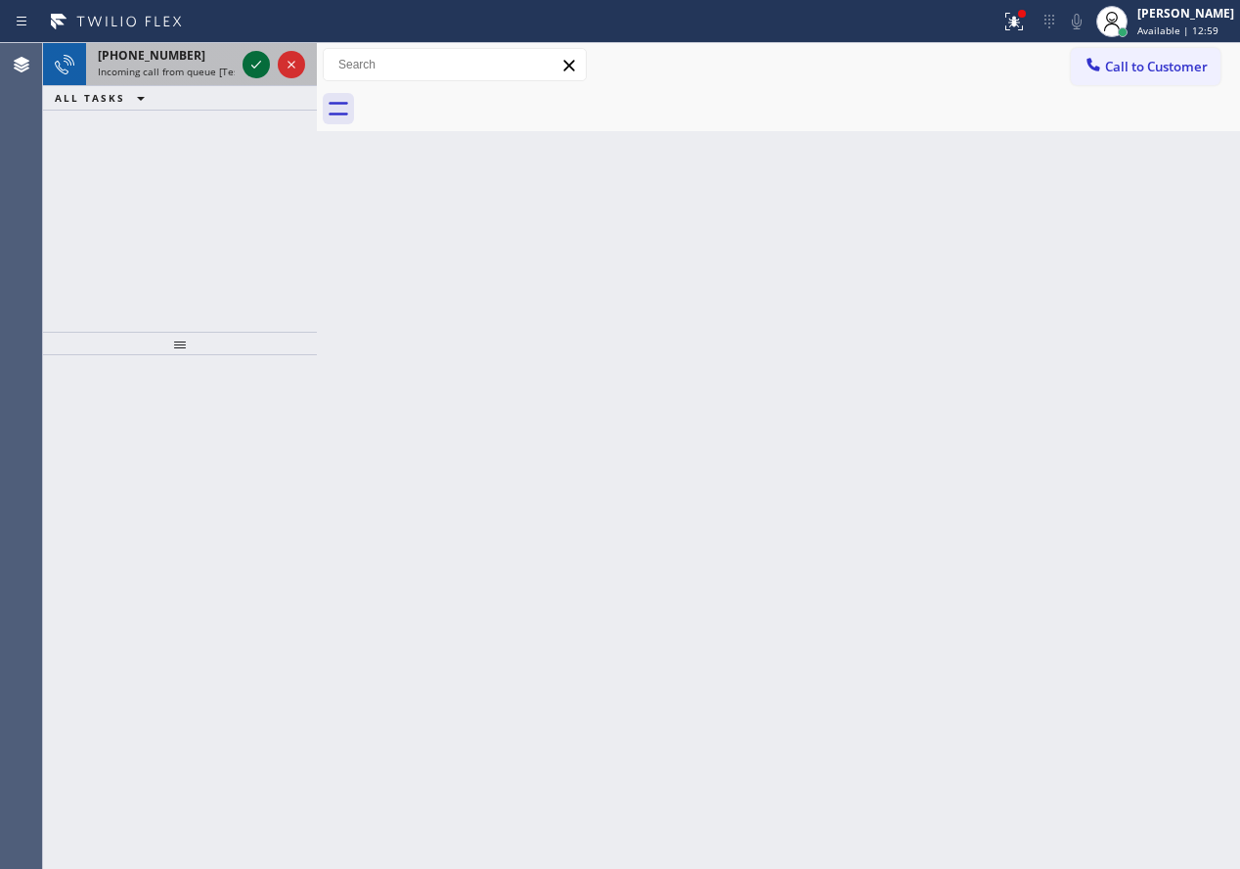
click at [251, 64] on icon at bounding box center [256, 64] width 23 height 23
click at [260, 68] on icon at bounding box center [256, 64] width 23 height 23
drag, startPoint x: 1103, startPoint y: 372, endPoint x: 665, endPoint y: 240, distance: 457.6
click at [1103, 372] on div "Back to Dashboard Change Sender ID Customers Technicians Select a contact Outbo…" at bounding box center [778, 455] width 923 height 825
click at [257, 59] on icon at bounding box center [256, 64] width 23 height 23
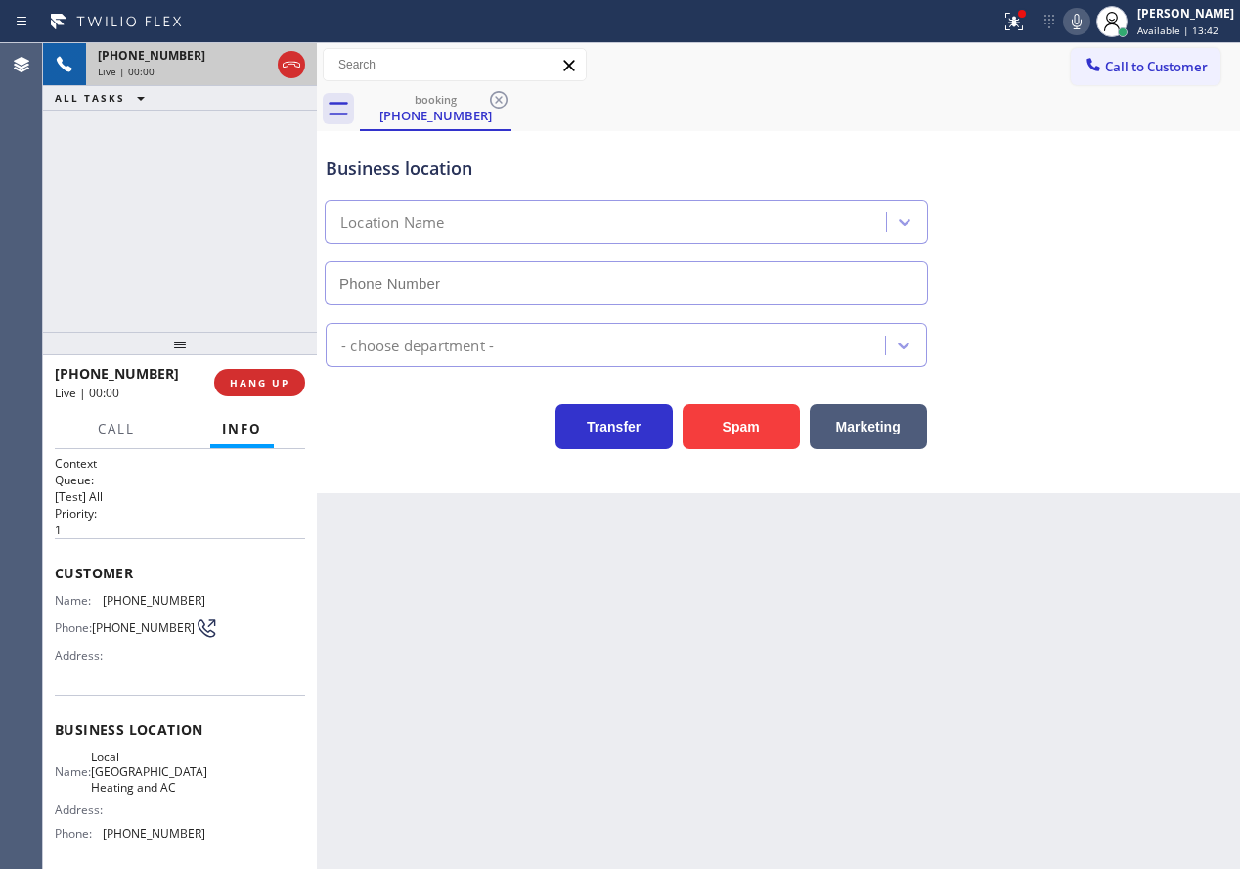
type input "[PHONE_NUMBER]"
click at [272, 381] on span "HANG UP" at bounding box center [260, 383] width 60 height 14
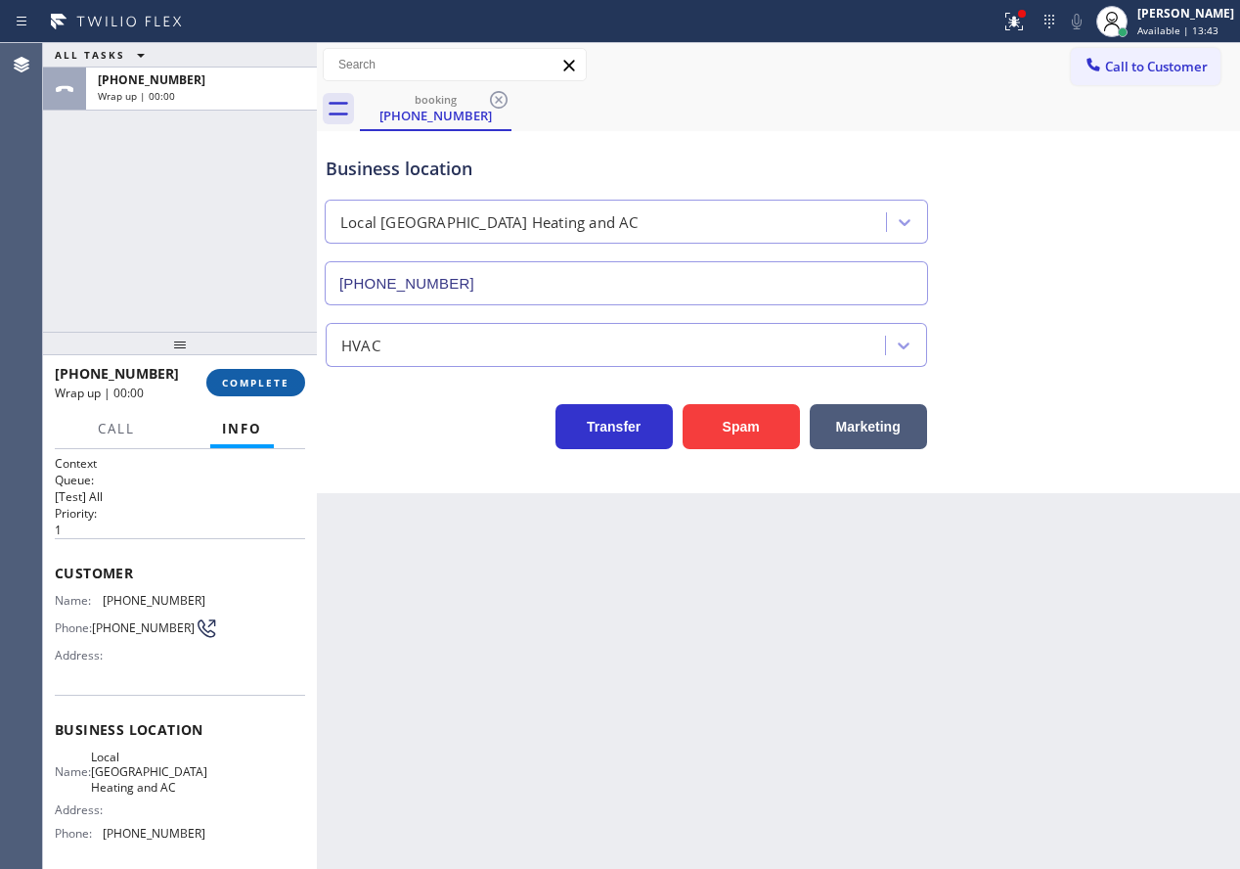
click at [272, 381] on span "COMPLETE" at bounding box center [255, 383] width 67 height 14
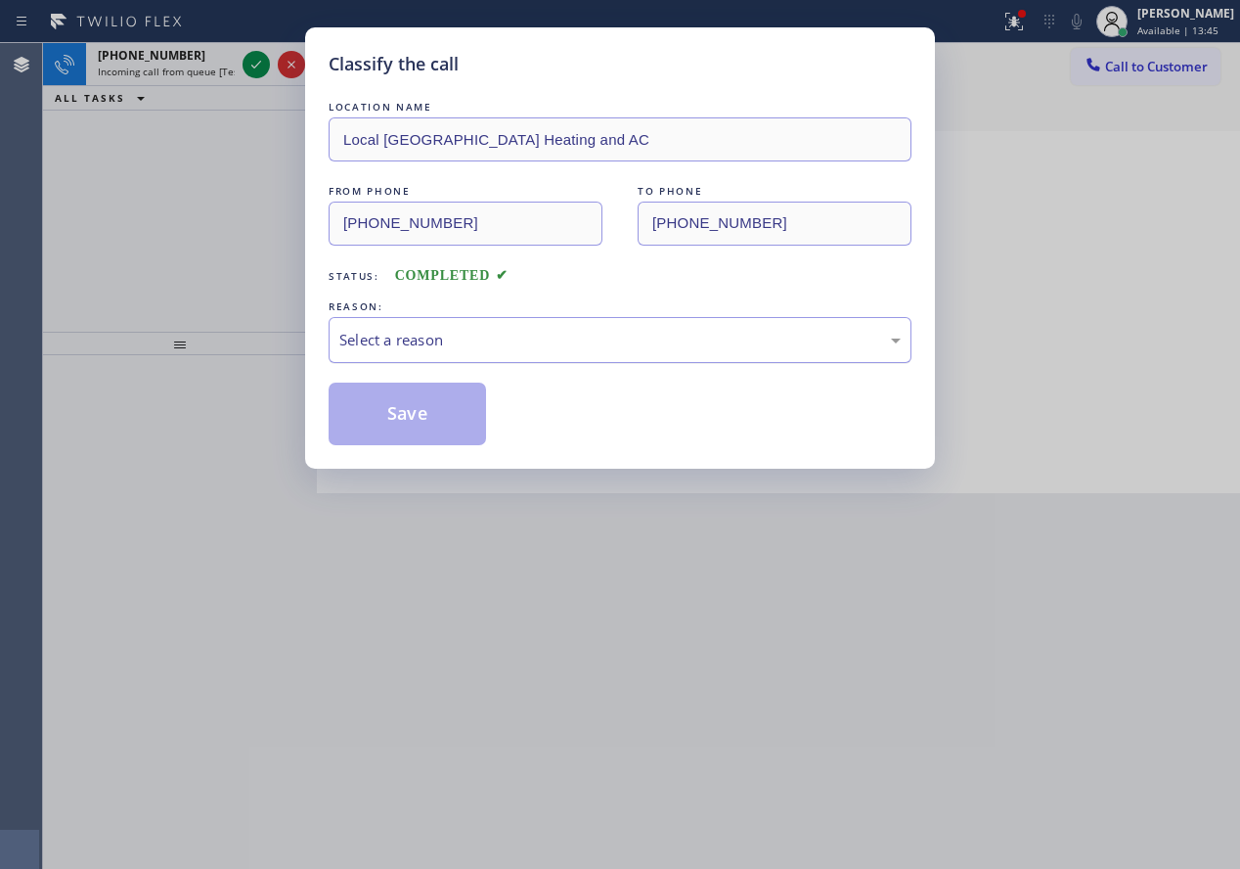
click at [493, 349] on div "Select a reason" at bounding box center [619, 340] width 561 height 22
click at [450, 418] on button "Save" at bounding box center [407, 413] width 157 height 63
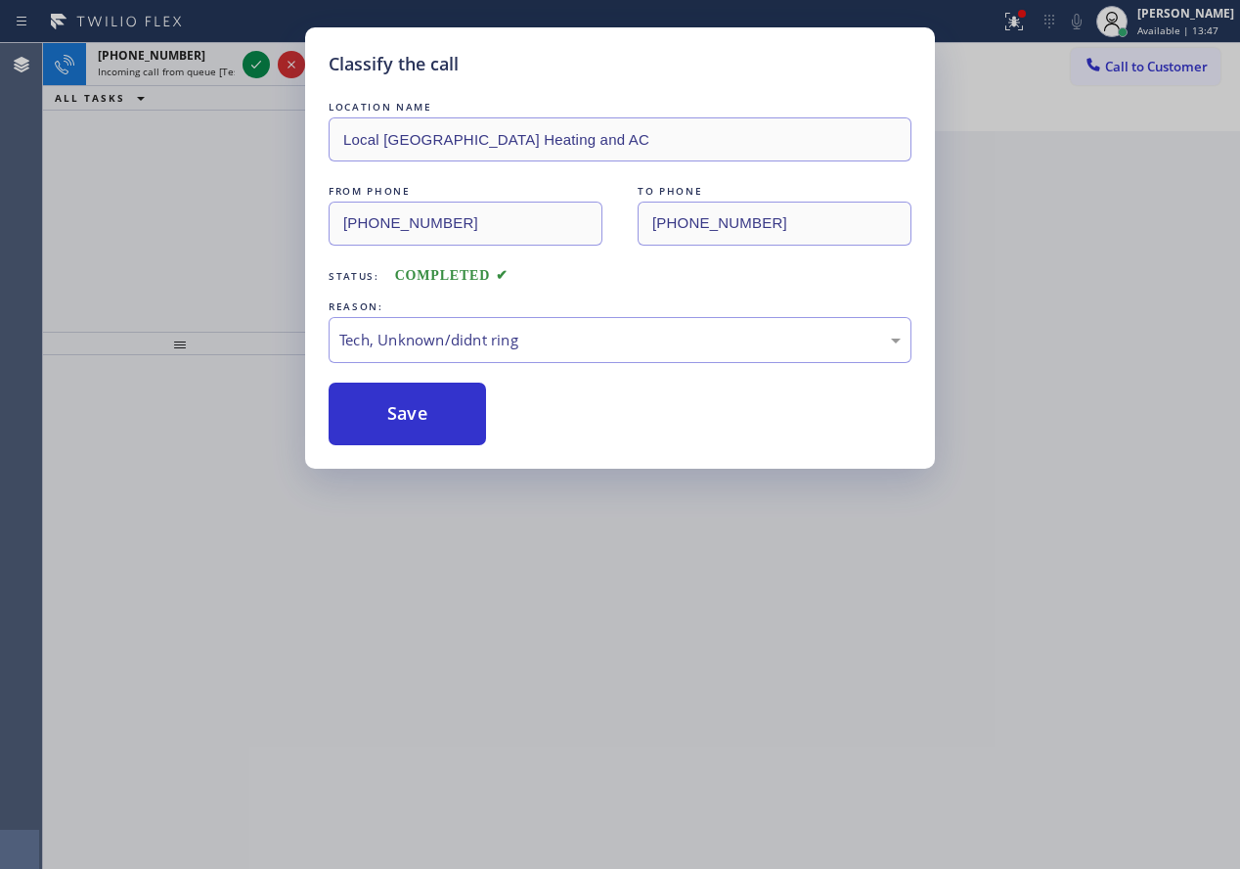
click at [254, 66] on div "Classify the call LOCATION NAME Local [GEOGRAPHIC_DATA] Heating and AC FROM PHO…" at bounding box center [620, 434] width 1240 height 869
click at [254, 66] on div "Classify the call LOCATION NAME All American Mini Split Installers [GEOGRAPHIC_…" at bounding box center [641, 455] width 1197 height 825
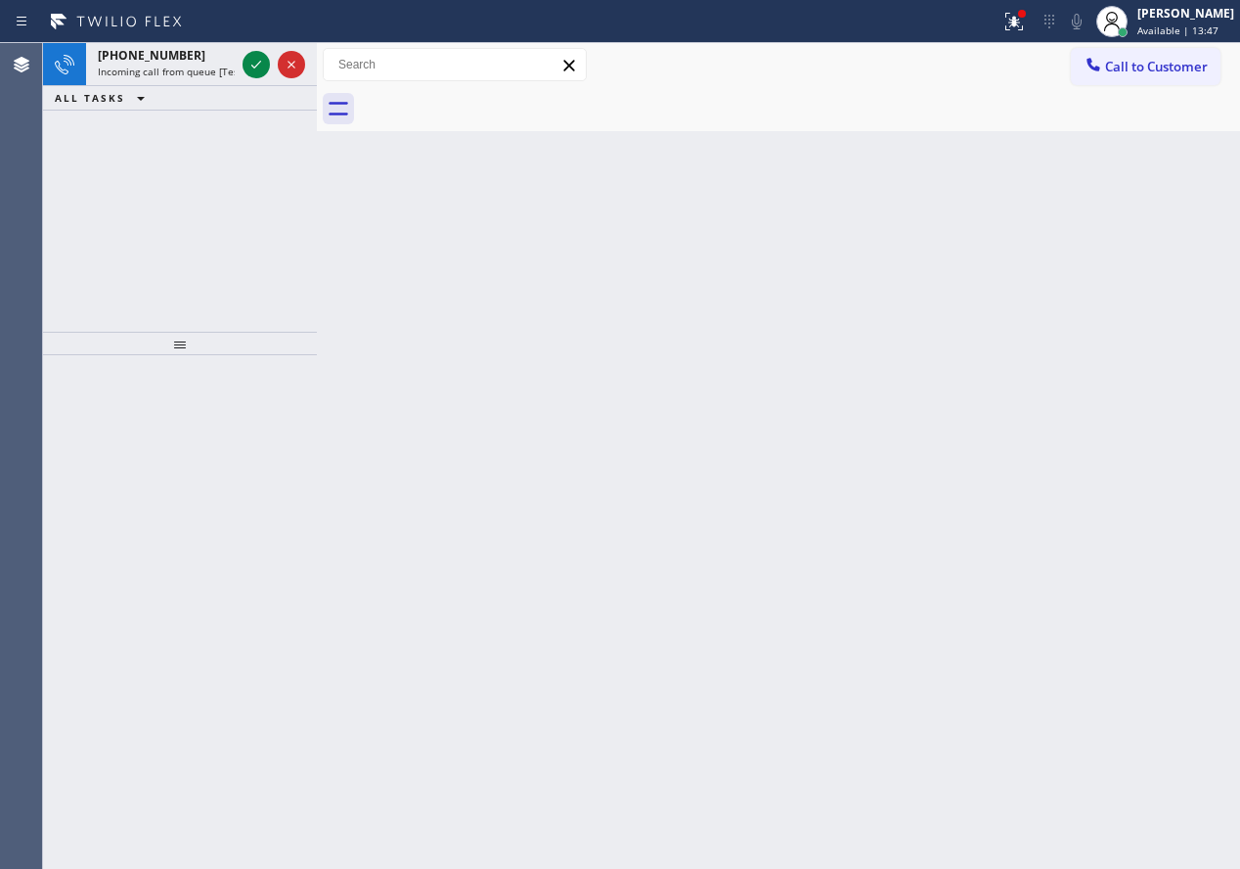
click at [254, 66] on icon at bounding box center [256, 64] width 23 height 23
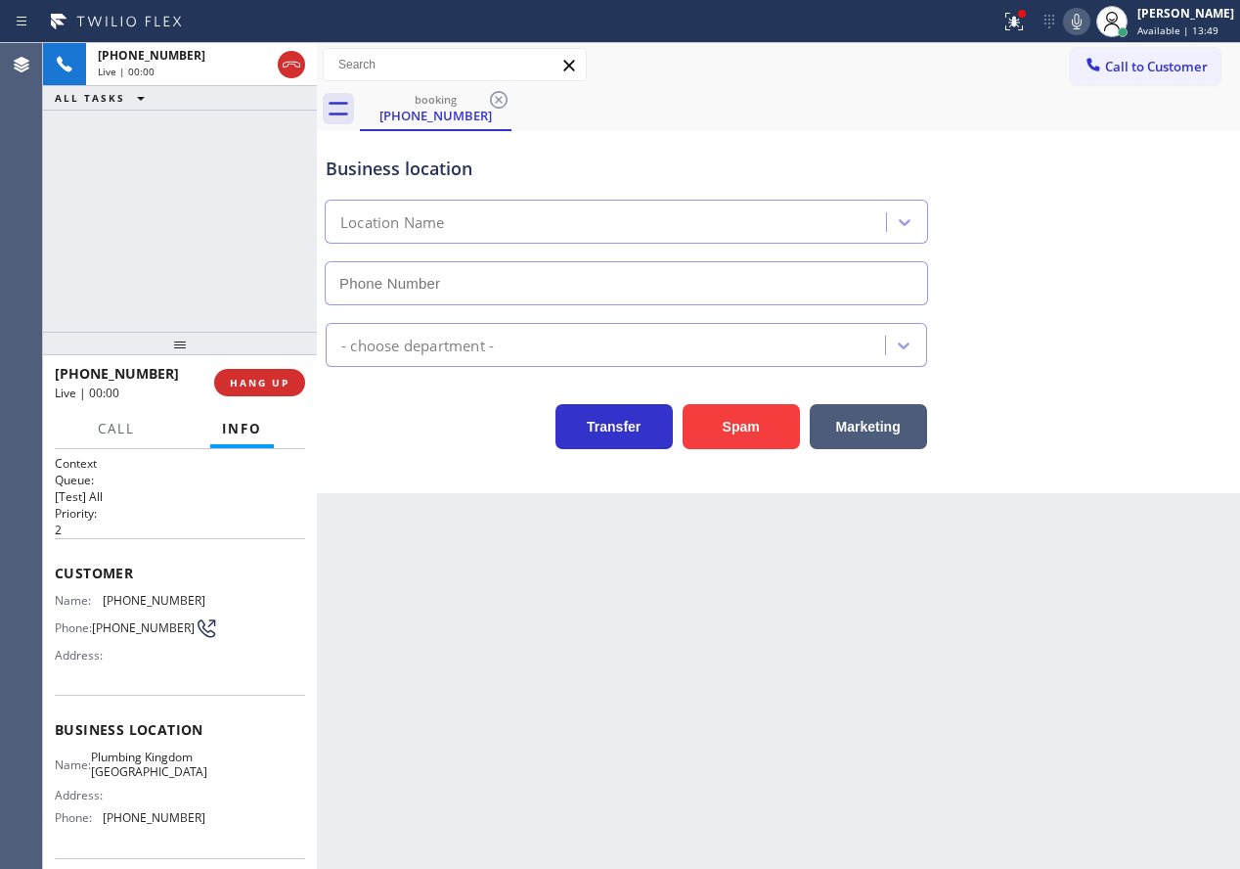
type input "[PHONE_NUMBER]"
click at [284, 378] on span "HANG UP" at bounding box center [260, 383] width 60 height 14
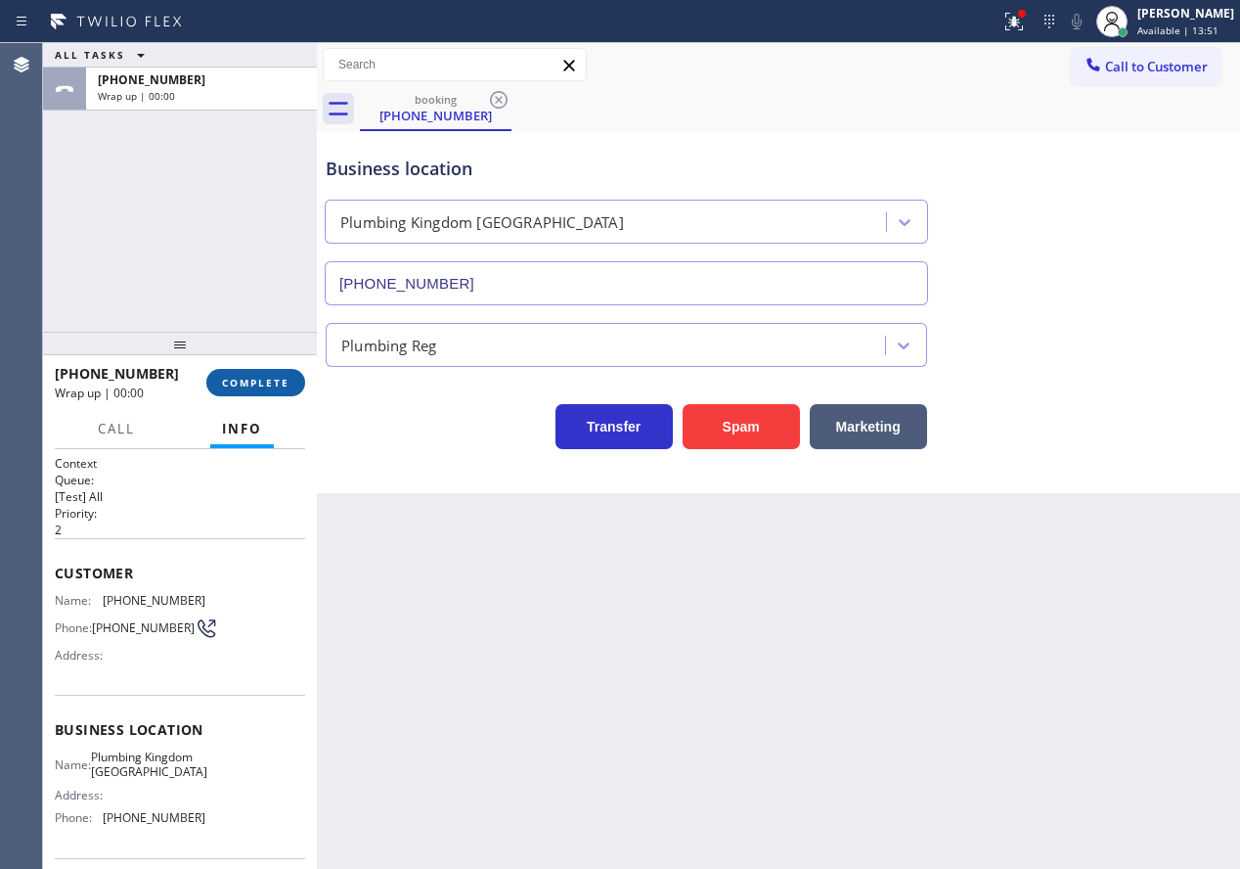
click at [284, 378] on span "COMPLETE" at bounding box center [255, 383] width 67 height 14
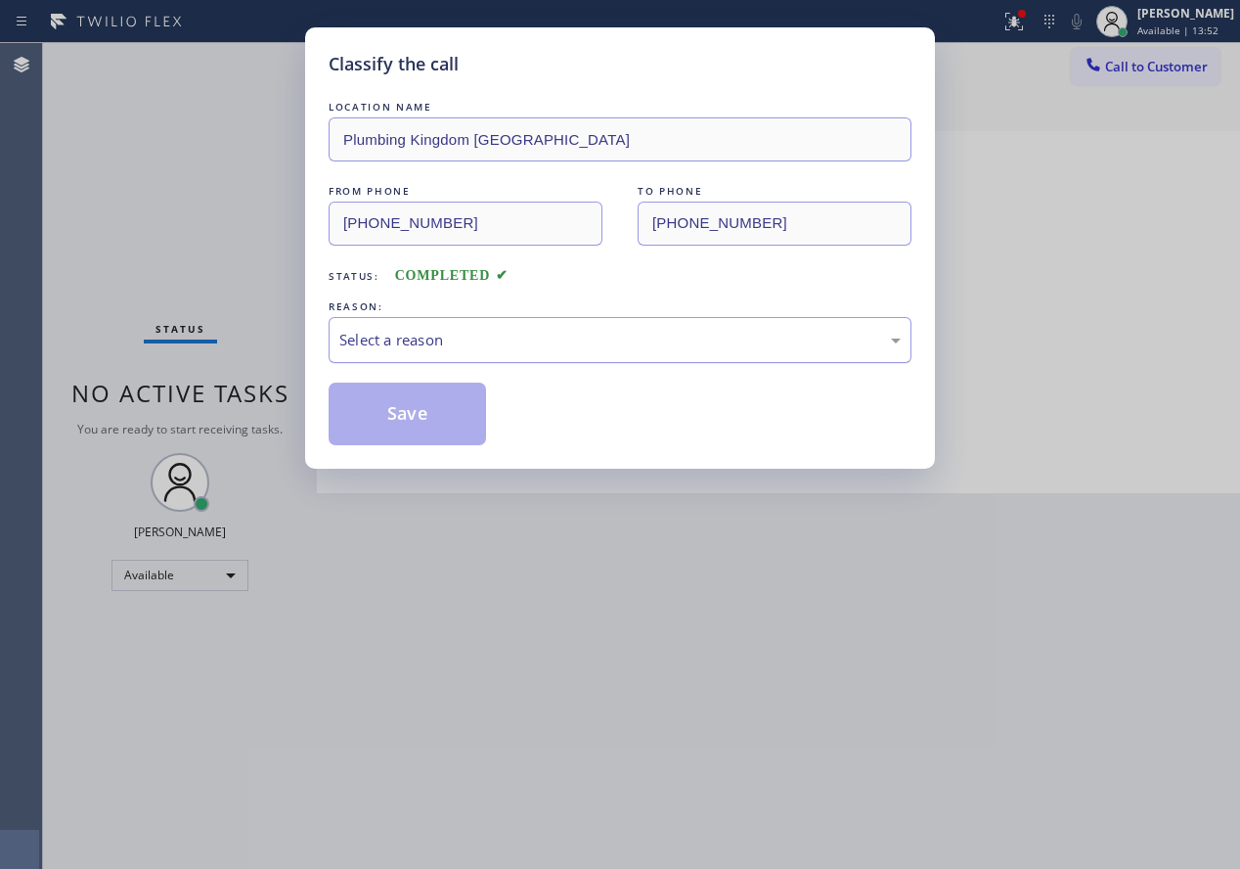
click at [488, 349] on div "Select a reason" at bounding box center [619, 340] width 561 height 22
click at [445, 404] on button "Save" at bounding box center [407, 413] width 157 height 63
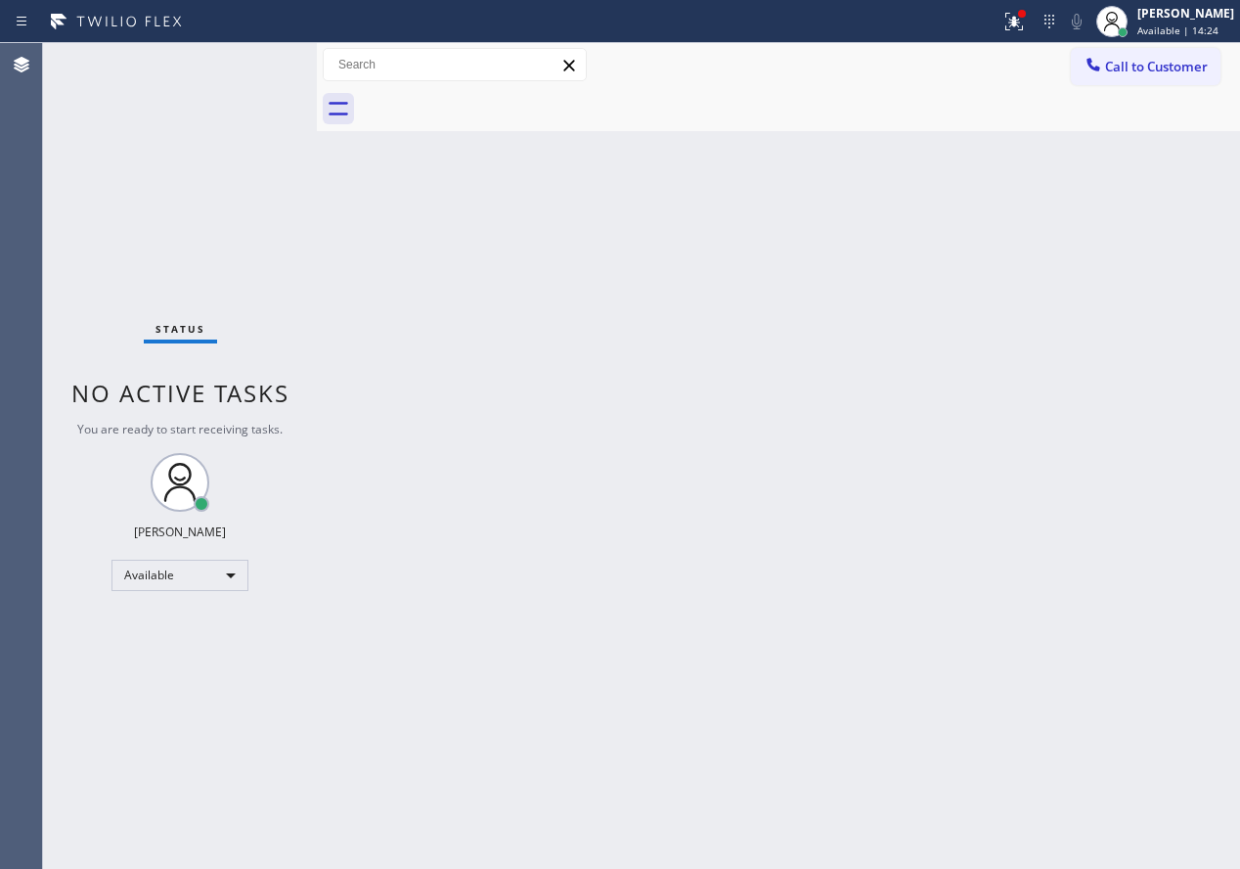
click at [1081, 465] on div "Back to Dashboard Change Sender ID Customers Technicians Select a contact Outbo…" at bounding box center [778, 455] width 923 height 825
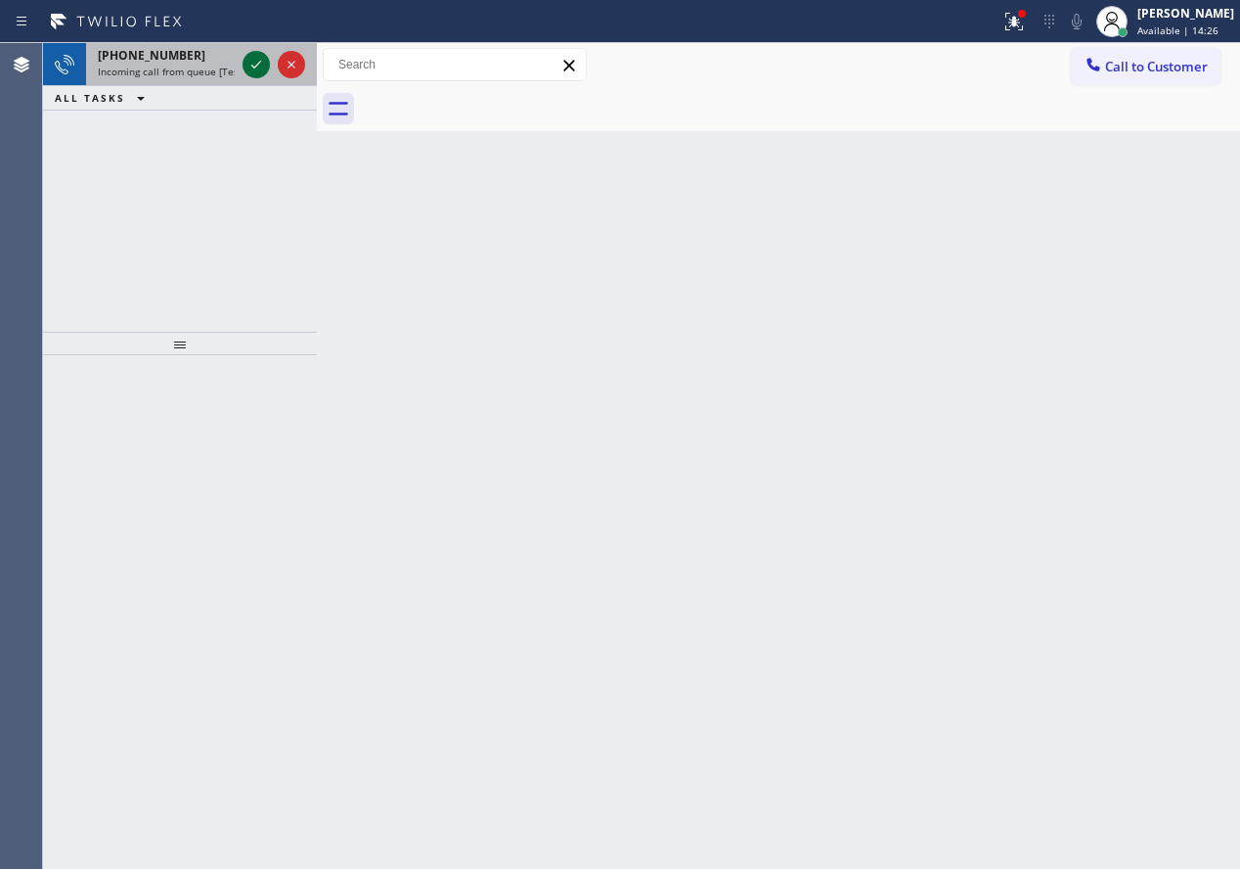
click at [253, 62] on icon at bounding box center [256, 64] width 23 height 23
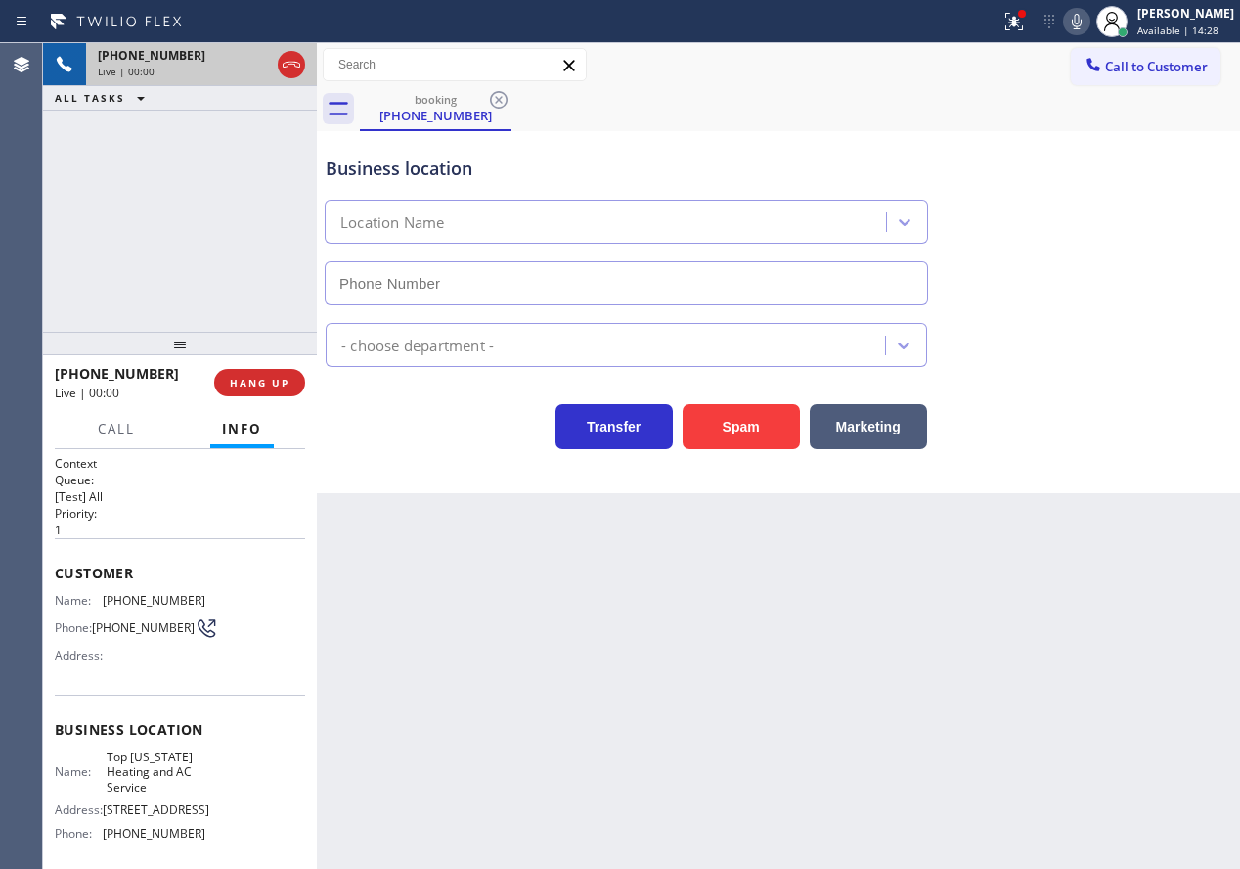
type input "[PHONE_NUMBER]"
click at [258, 381] on span "HANG UP" at bounding box center [260, 383] width 60 height 14
click at [265, 379] on span "HANG UP" at bounding box center [260, 383] width 60 height 14
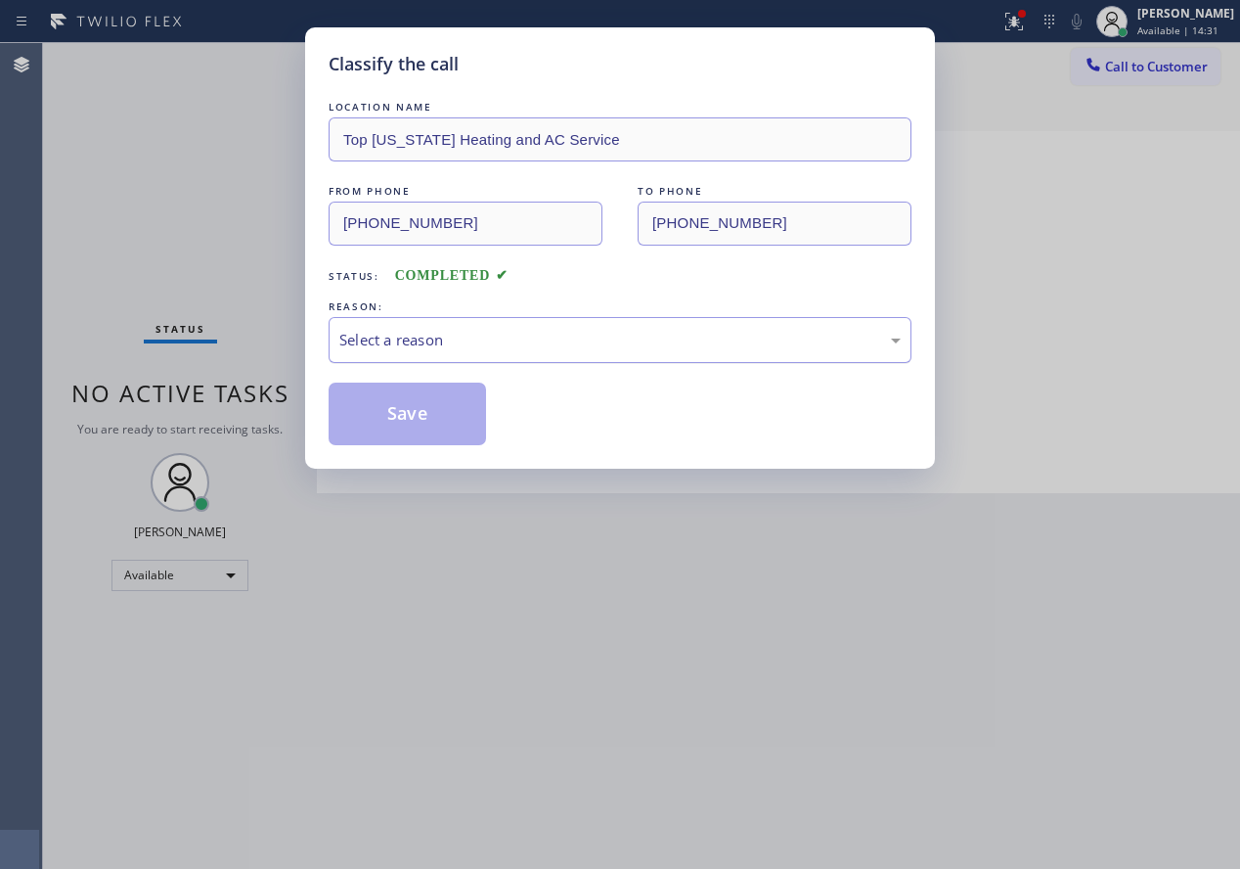
click at [444, 335] on div "Select a reason" at bounding box center [619, 340] width 561 height 22
click at [440, 421] on button "Save" at bounding box center [407, 413] width 157 height 63
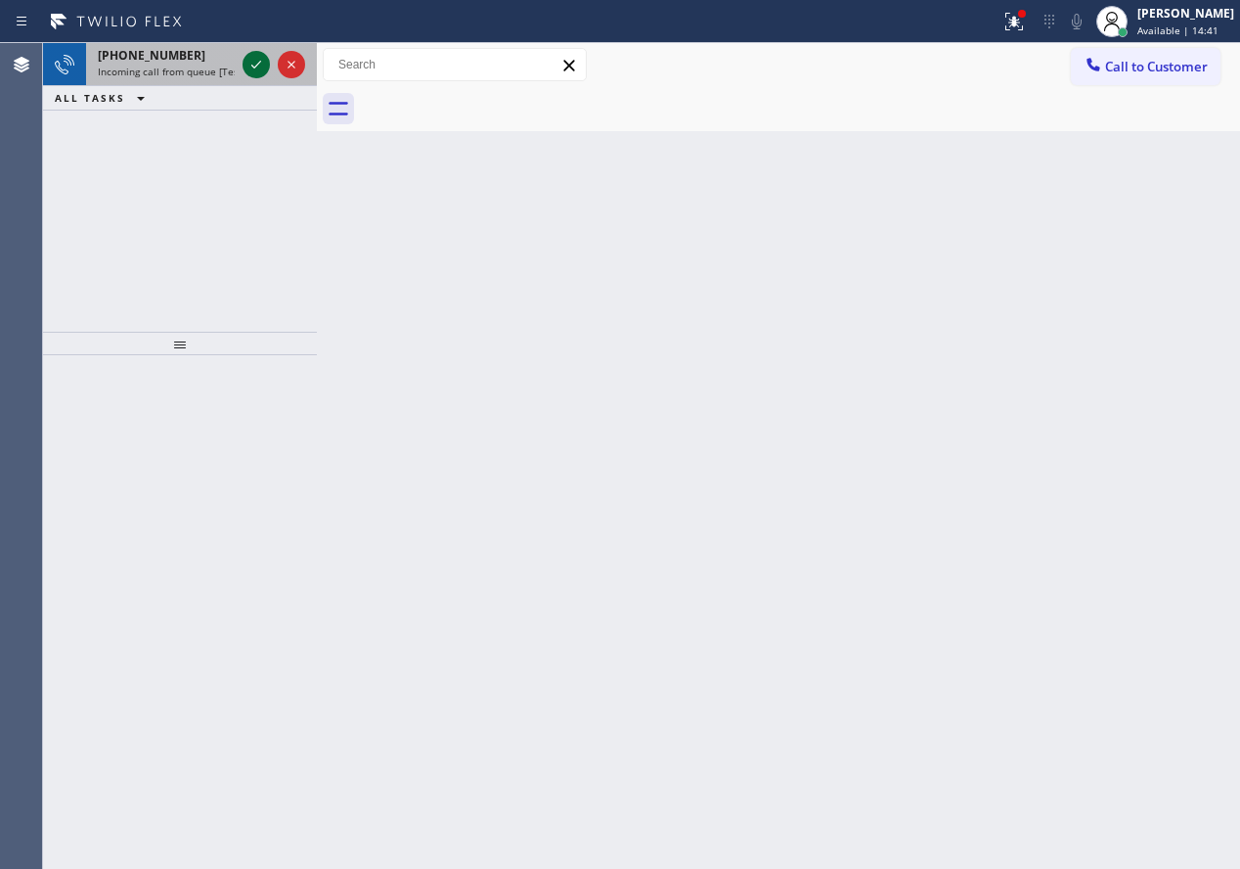
click at [245, 67] on icon at bounding box center [256, 64] width 23 height 23
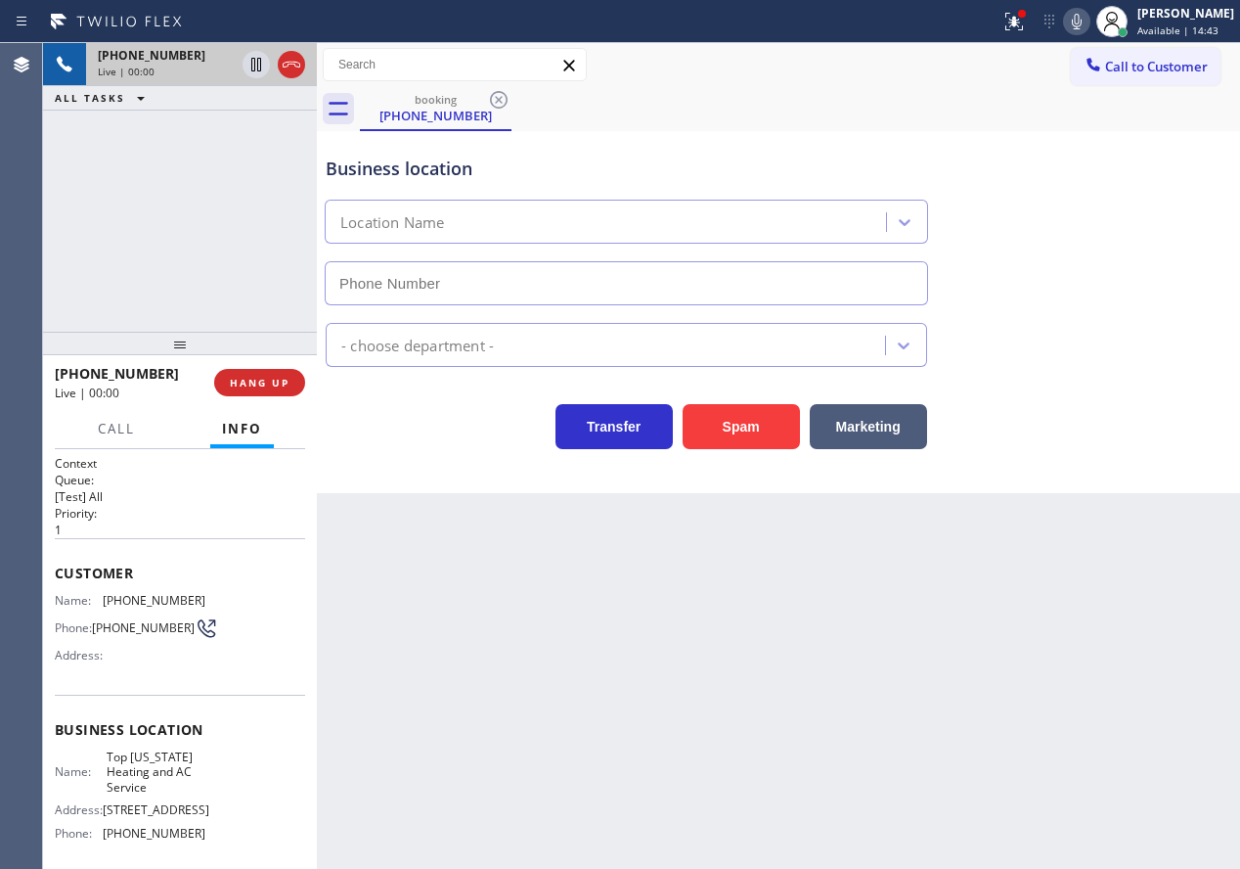
type input "[PHONE_NUMBER]"
click at [265, 381] on span "HANG UP" at bounding box center [260, 383] width 60 height 14
click at [265, 384] on span "HANG UP" at bounding box center [260, 383] width 60 height 14
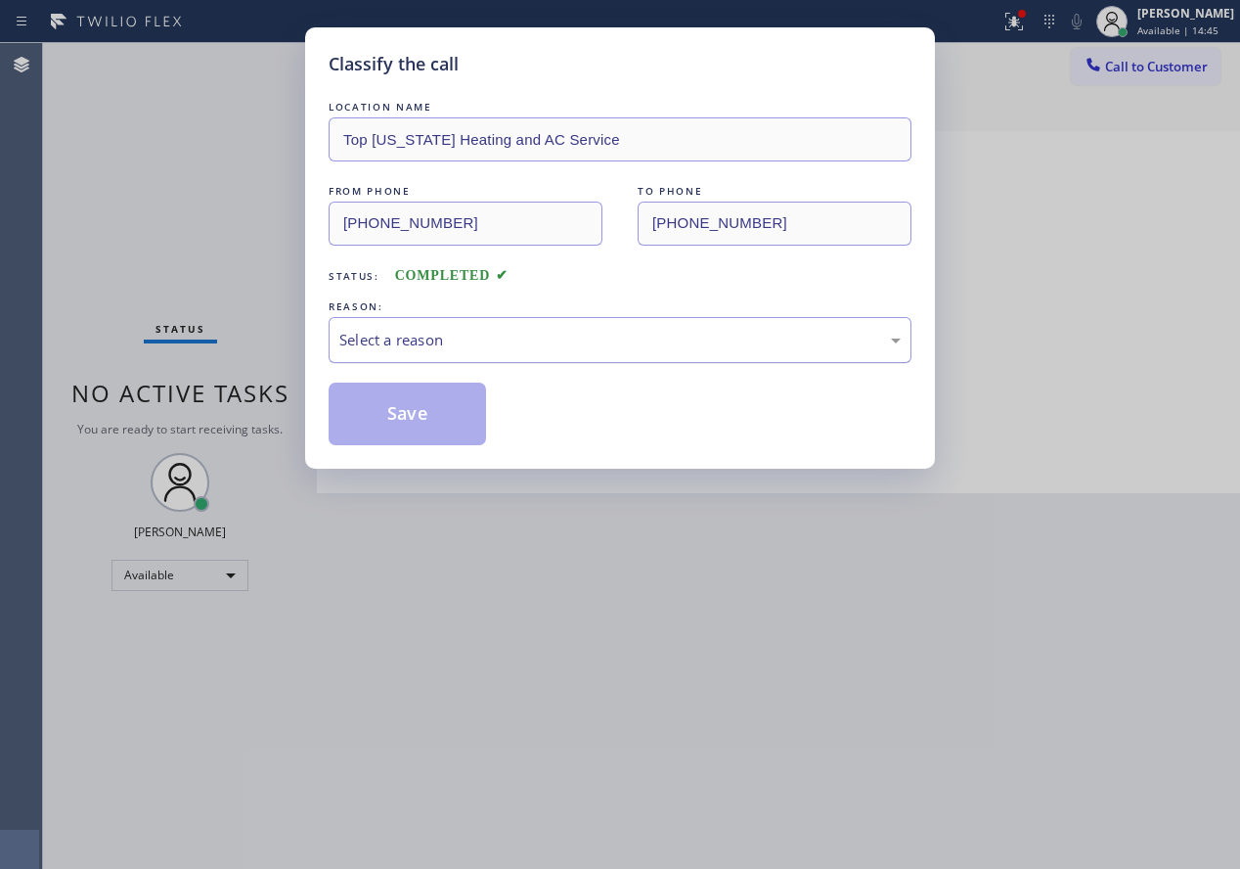
click at [434, 349] on div "Select a reason" at bounding box center [619, 340] width 561 height 22
click at [426, 424] on button "Save" at bounding box center [407, 413] width 157 height 63
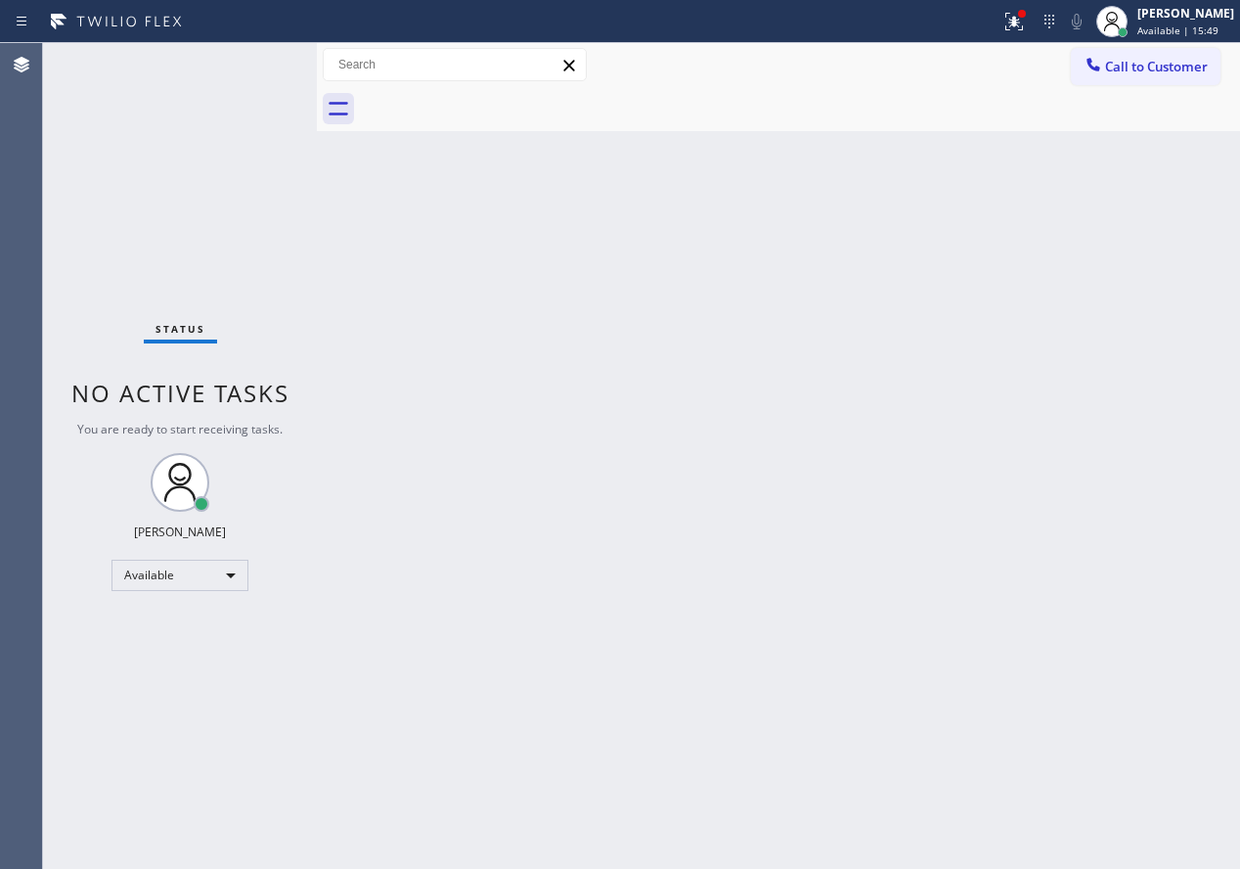
click at [1117, 786] on div "Back to Dashboard Change Sender ID Customers Technicians Select a contact Outbo…" at bounding box center [778, 455] width 923 height 825
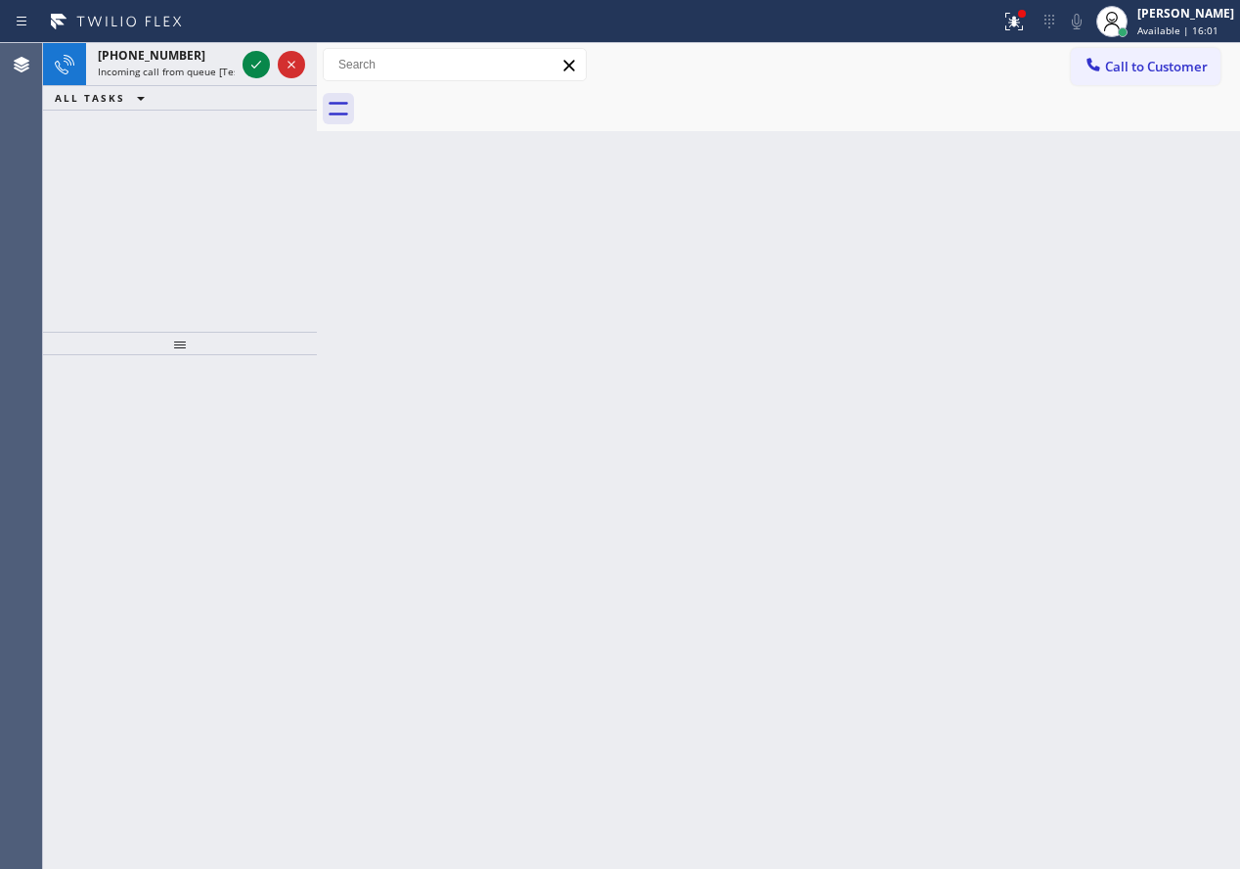
click at [1060, 527] on div "Back to Dashboard Change Sender ID Customers Technicians Select a contact Outbo…" at bounding box center [778, 455] width 923 height 825
click at [244, 65] on div at bounding box center [256, 64] width 27 height 23
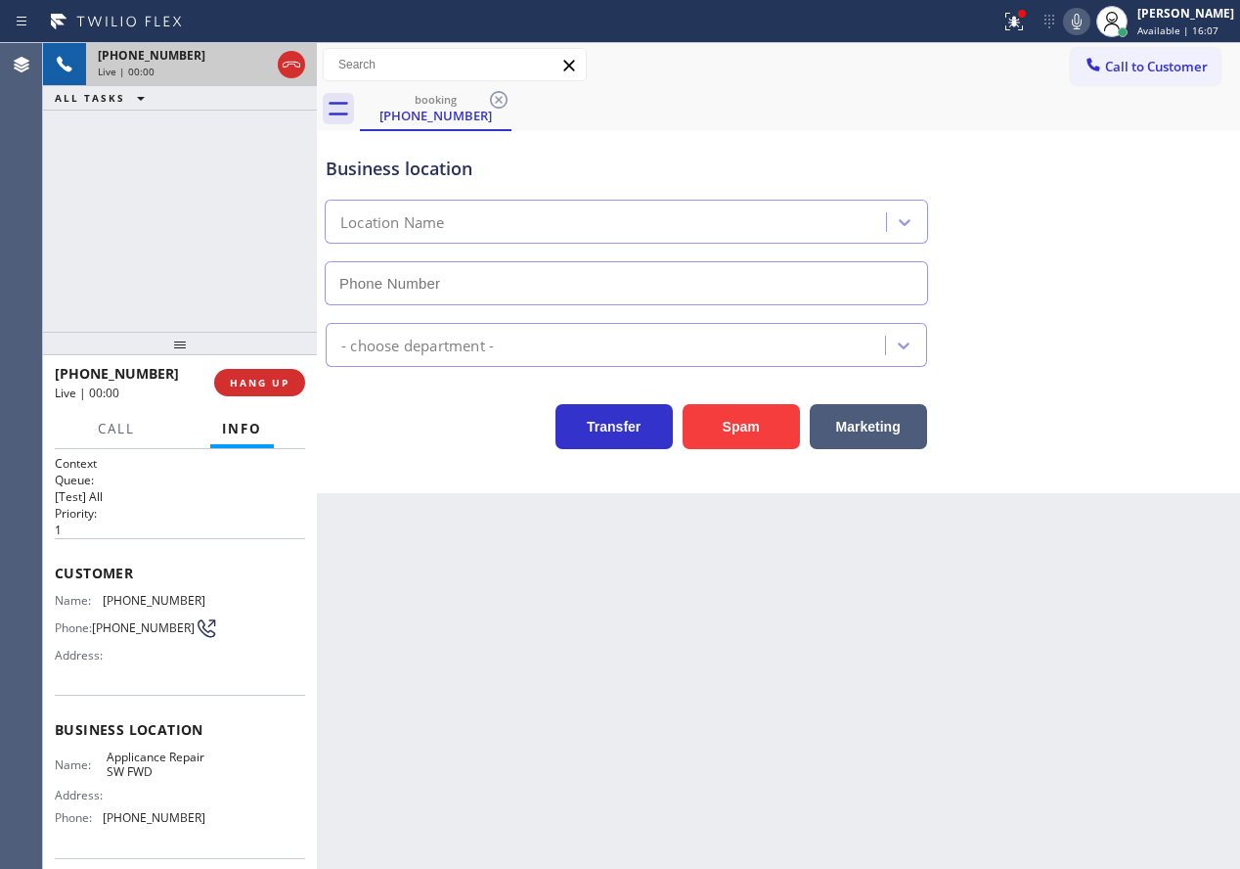
type input "[PHONE_NUMBER]"
click at [1116, 349] on div "Appliance Repair Regular" at bounding box center [778, 341] width 913 height 52
click at [759, 427] on button "Spam" at bounding box center [741, 426] width 117 height 45
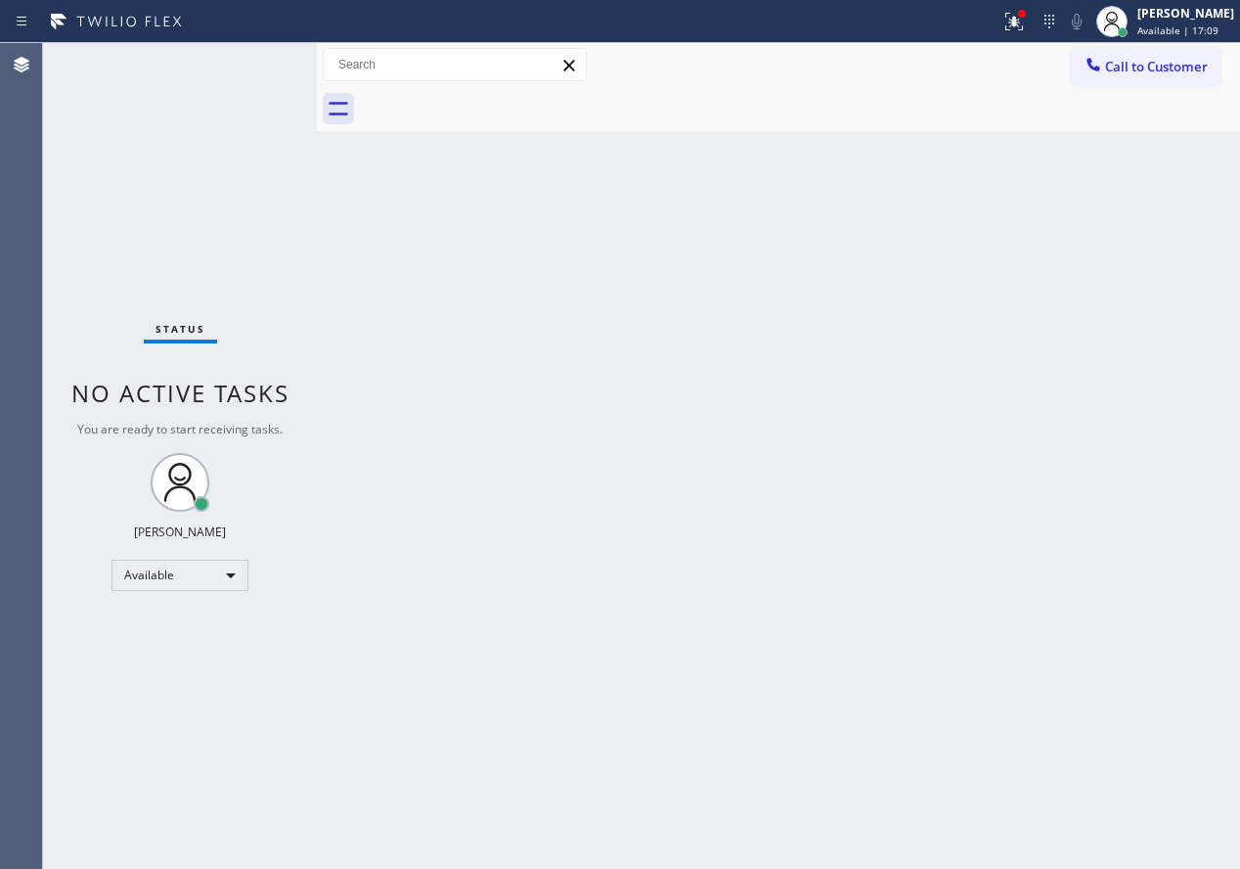
click at [258, 71] on div "Status No active tasks You are ready to start receiving tasks. [PERSON_NAME] Av…" at bounding box center [180, 455] width 274 height 825
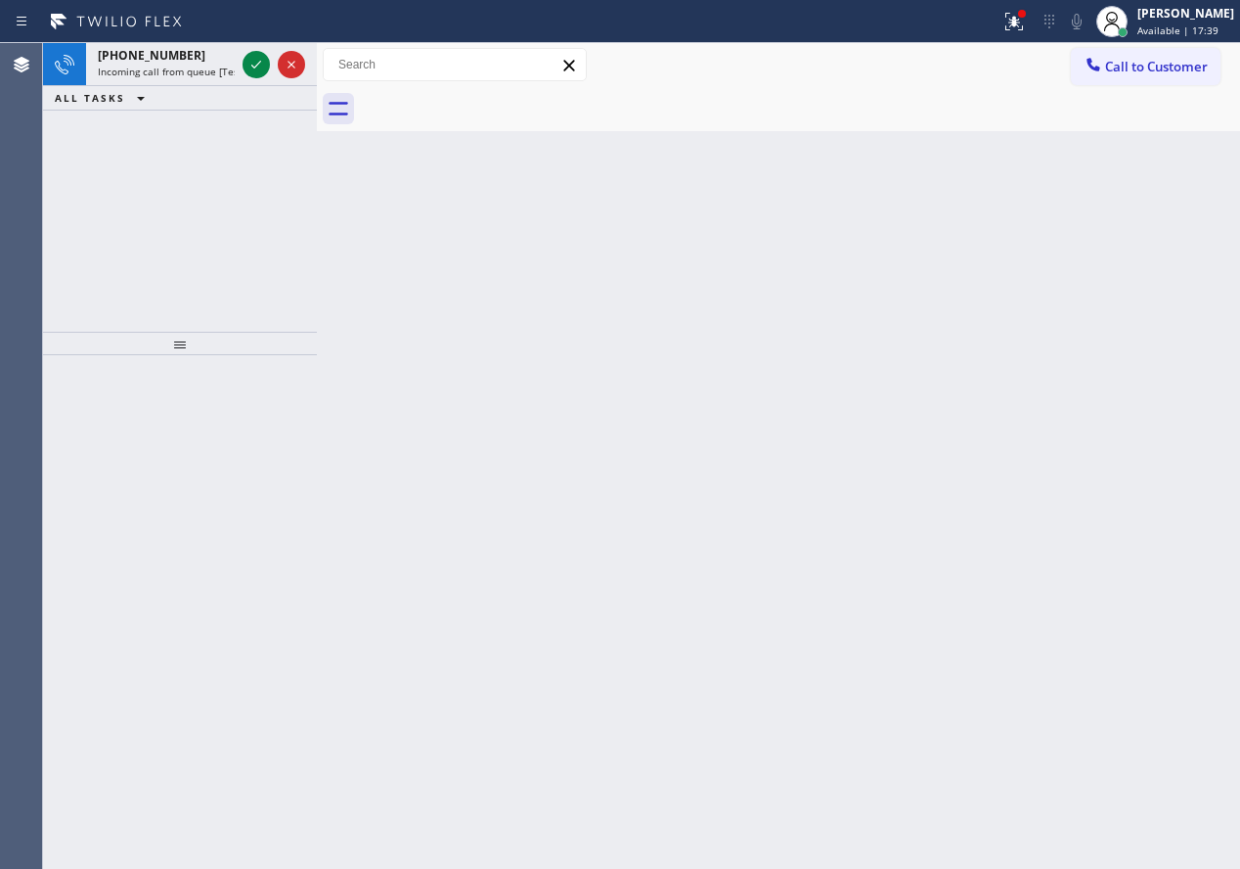
click at [1135, 355] on div "Back to Dashboard Change Sender ID Customers Technicians Select a contact Outbo…" at bounding box center [778, 455] width 923 height 825
click at [252, 67] on icon at bounding box center [256, 64] width 23 height 23
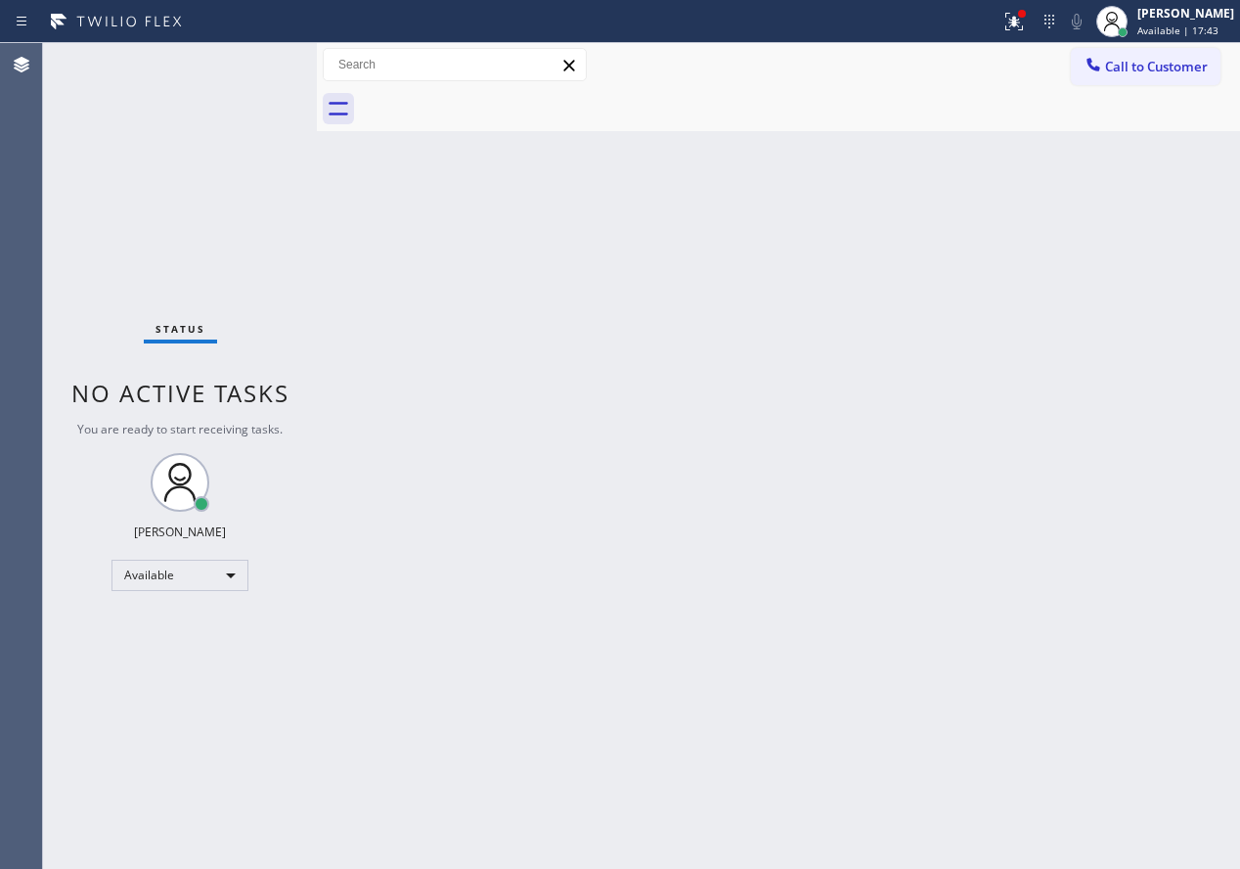
click at [252, 67] on div "Status No active tasks You are ready to start receiving tasks. [PERSON_NAME] Av…" at bounding box center [180, 455] width 274 height 825
click at [1073, 642] on div "Back to Dashboard Change Sender ID Customers Technicians Select a contact Outbo…" at bounding box center [778, 455] width 923 height 825
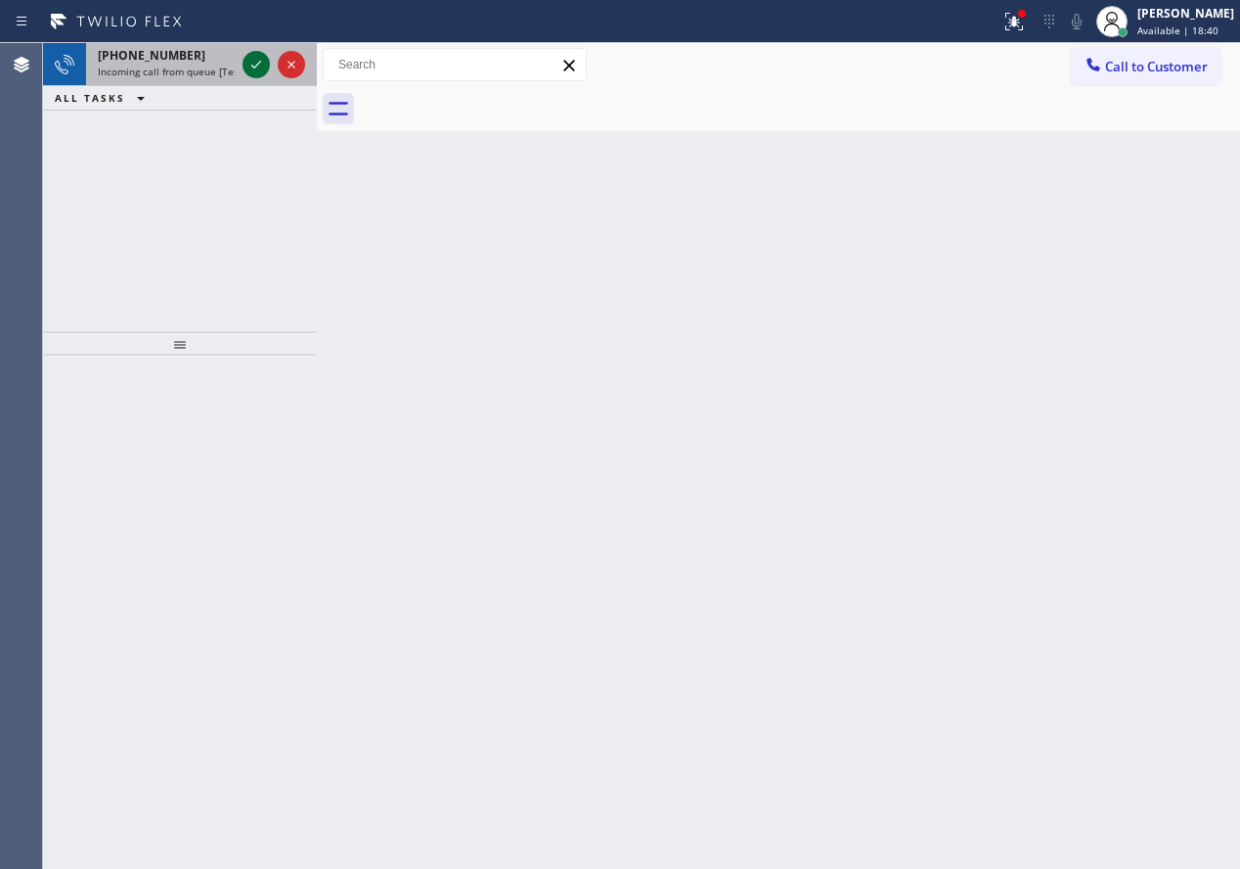
click at [250, 66] on icon at bounding box center [256, 64] width 23 height 23
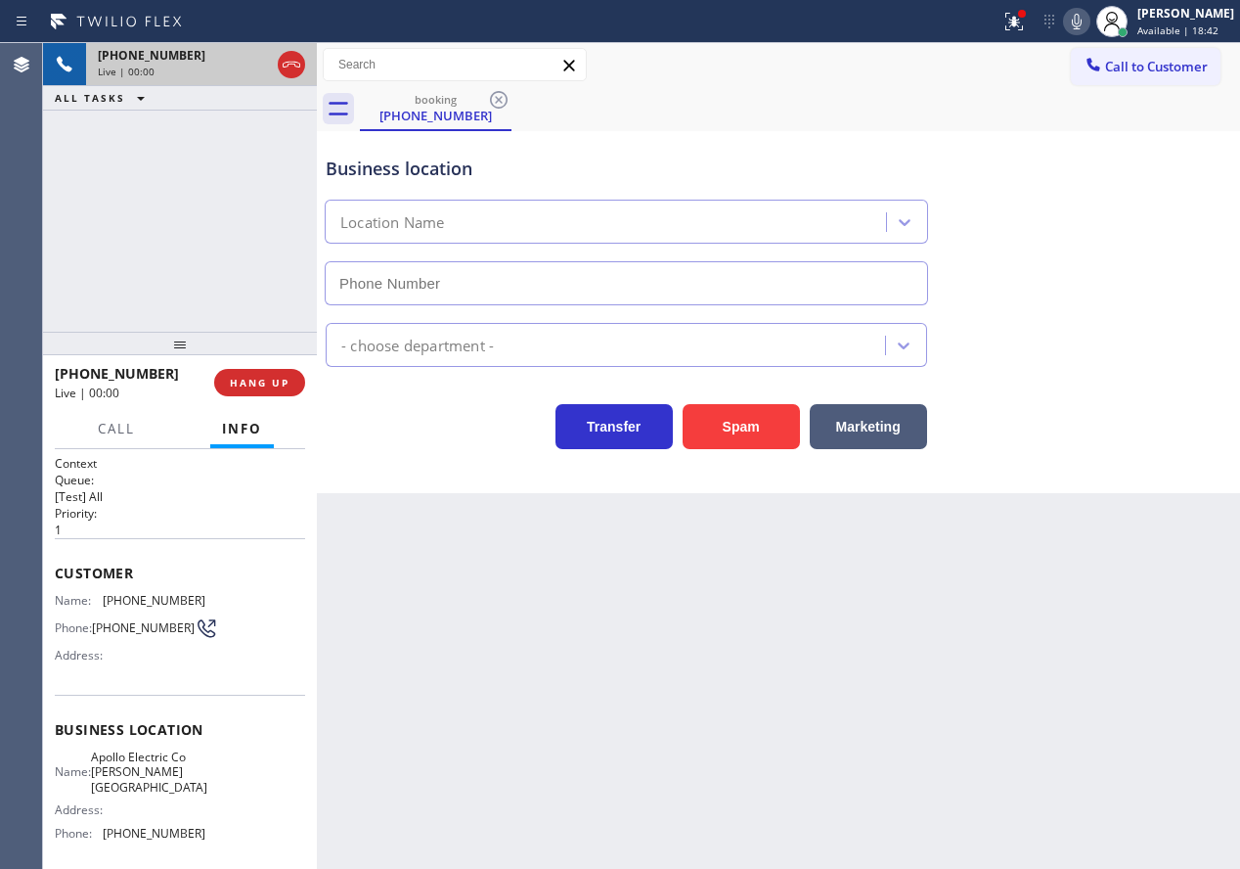
type input "[PHONE_NUMBER]"
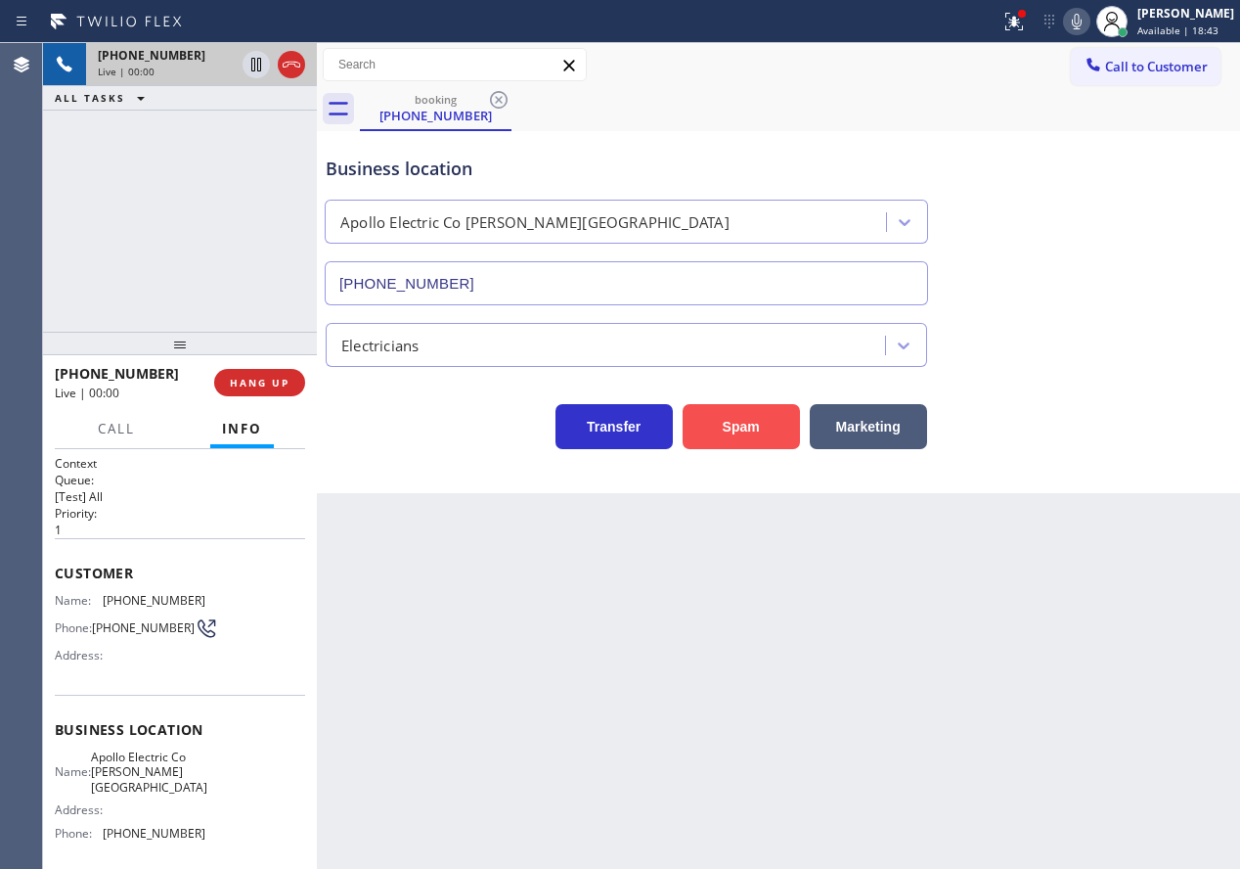
click at [735, 427] on button "Spam" at bounding box center [741, 426] width 117 height 45
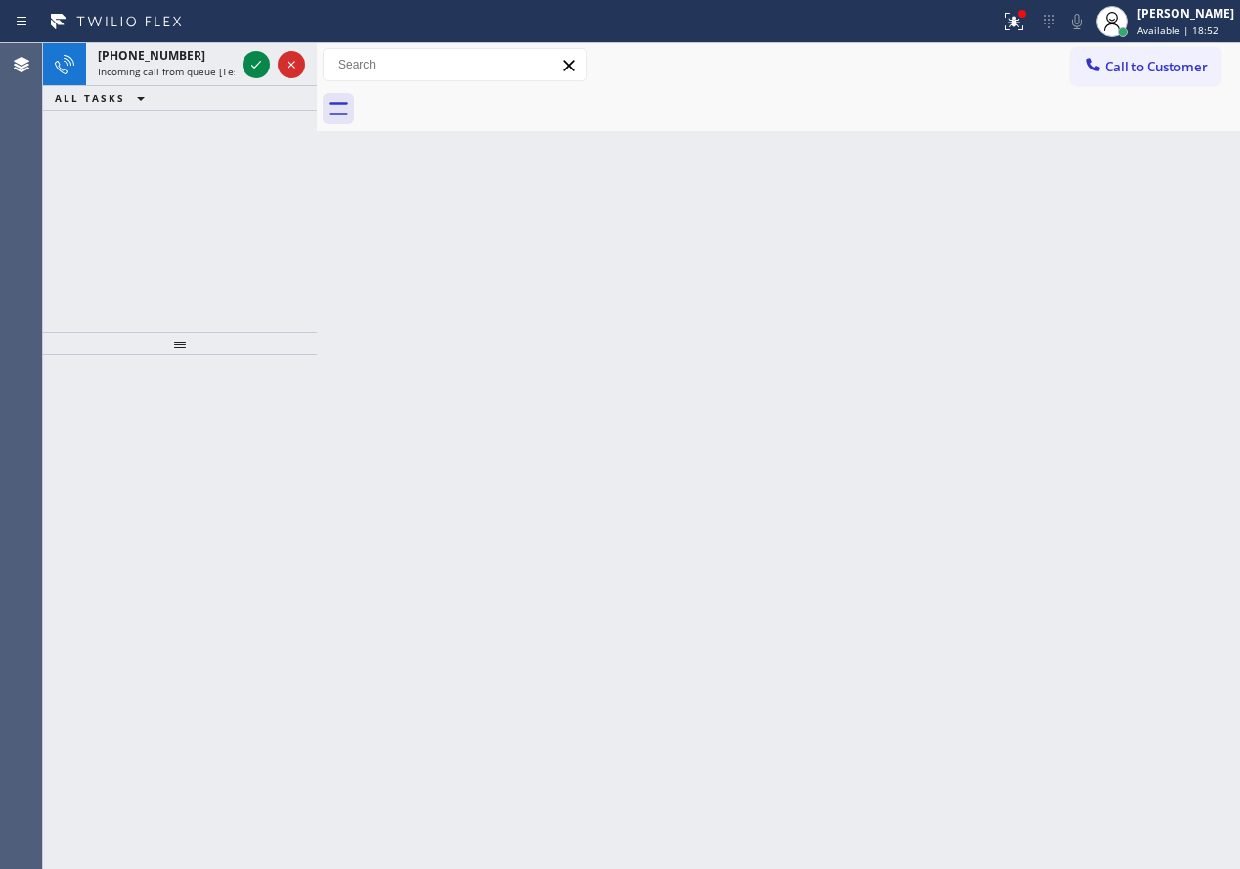
drag, startPoint x: 1110, startPoint y: 525, endPoint x: 1181, endPoint y: 504, distance: 74.6
click at [1110, 525] on div "Back to Dashboard Change Sender ID Customers Technicians Select a contact Outbo…" at bounding box center [778, 455] width 923 height 825
click at [128, 73] on span "Incoming call from queue [Test] All" at bounding box center [179, 72] width 162 height 14
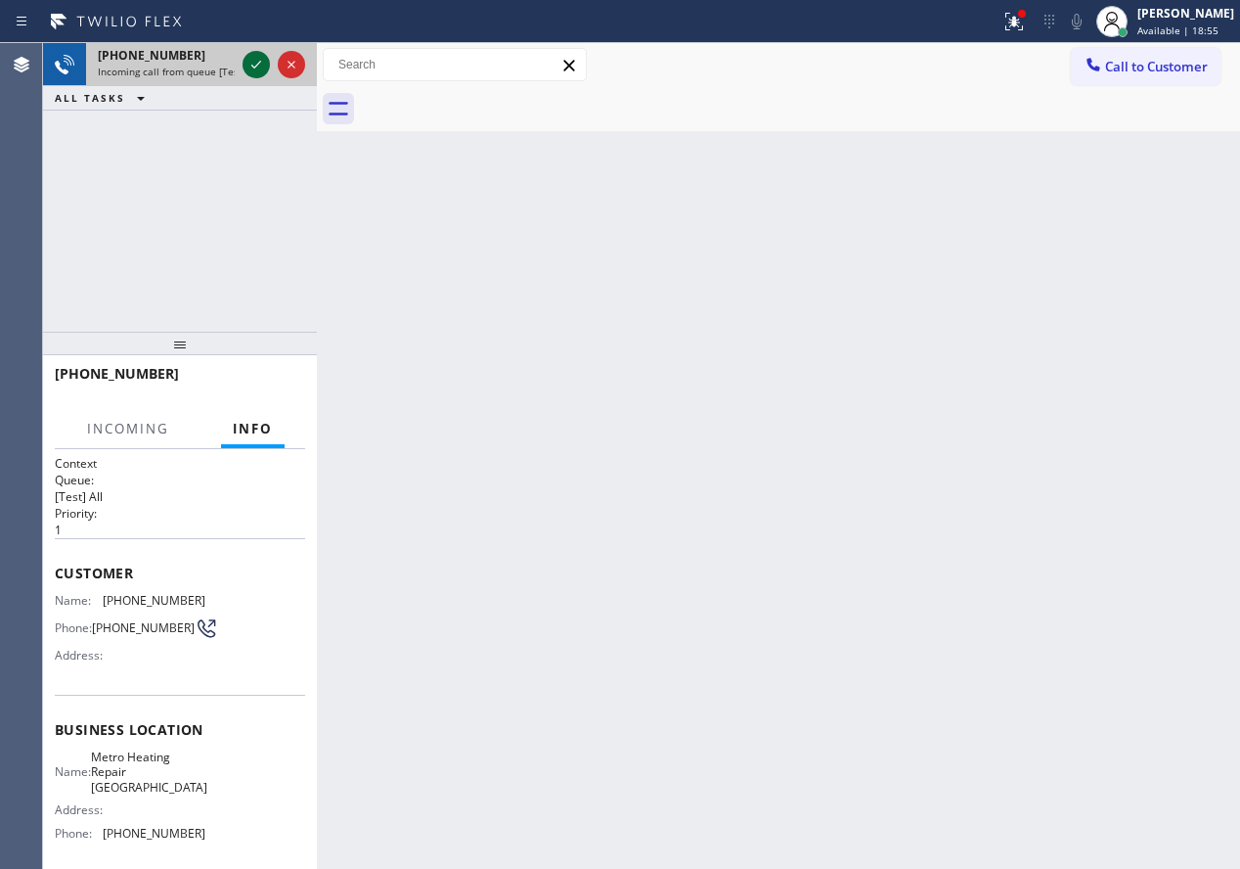
click at [247, 64] on icon at bounding box center [256, 64] width 23 height 23
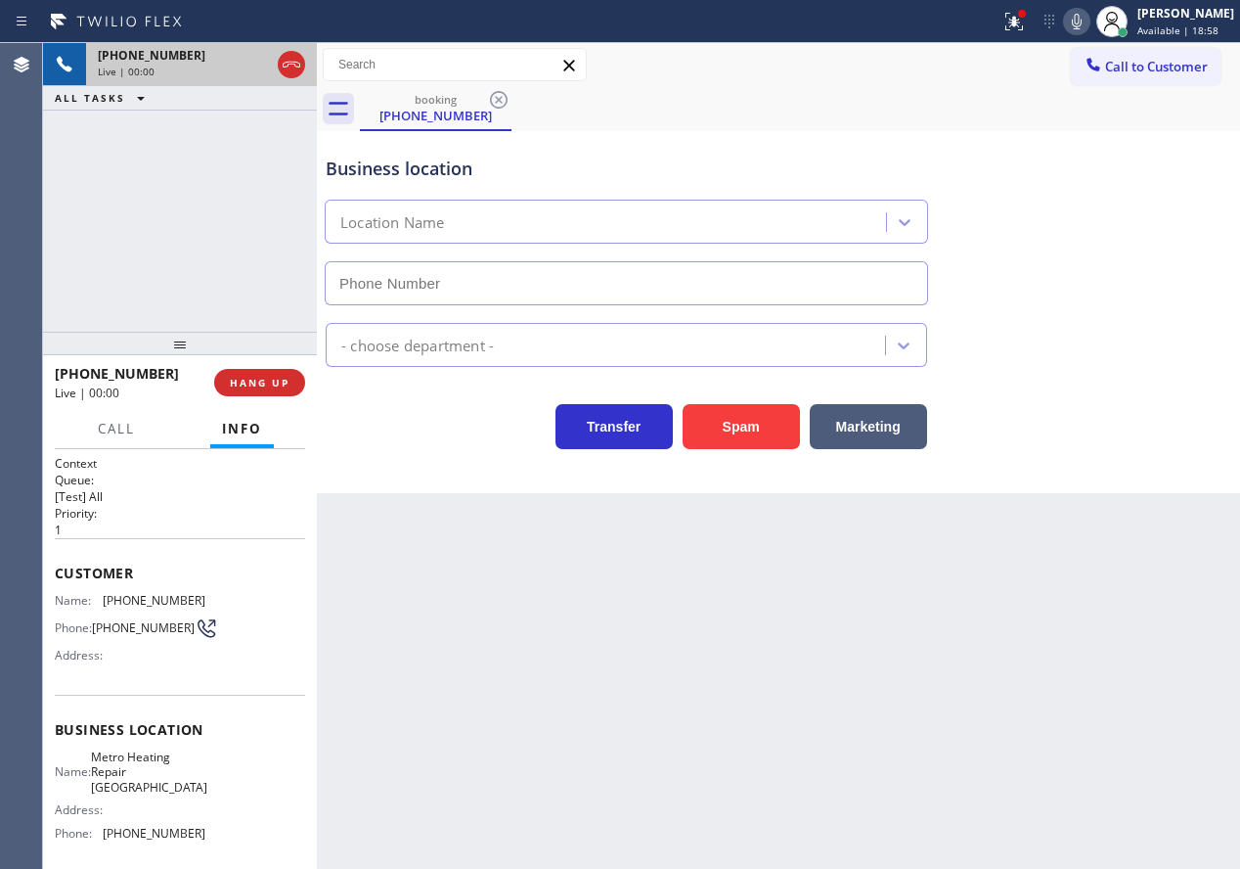
type input "[PHONE_NUMBER]"
click at [250, 382] on span "HANG UP" at bounding box center [260, 383] width 60 height 14
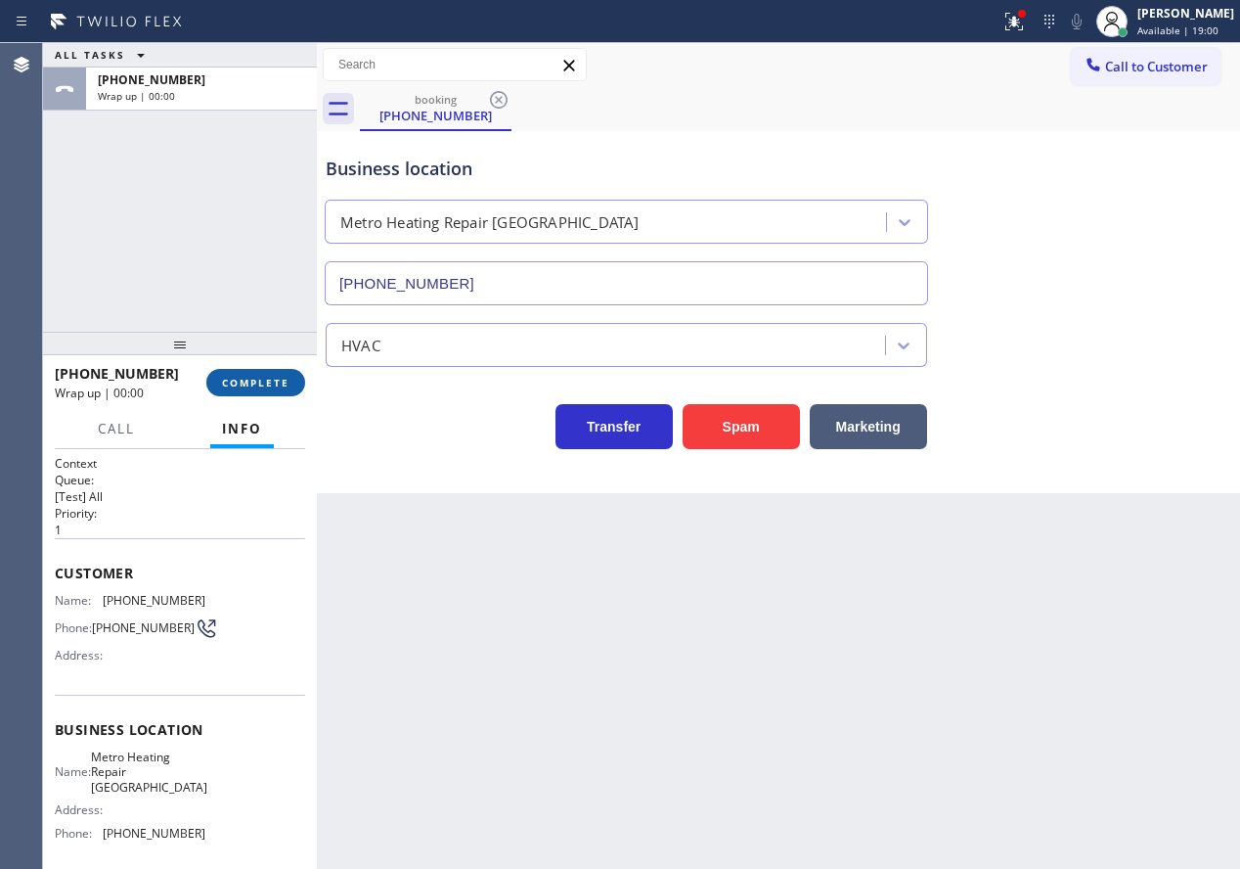
click at [250, 382] on span "COMPLETE" at bounding box center [255, 383] width 67 height 14
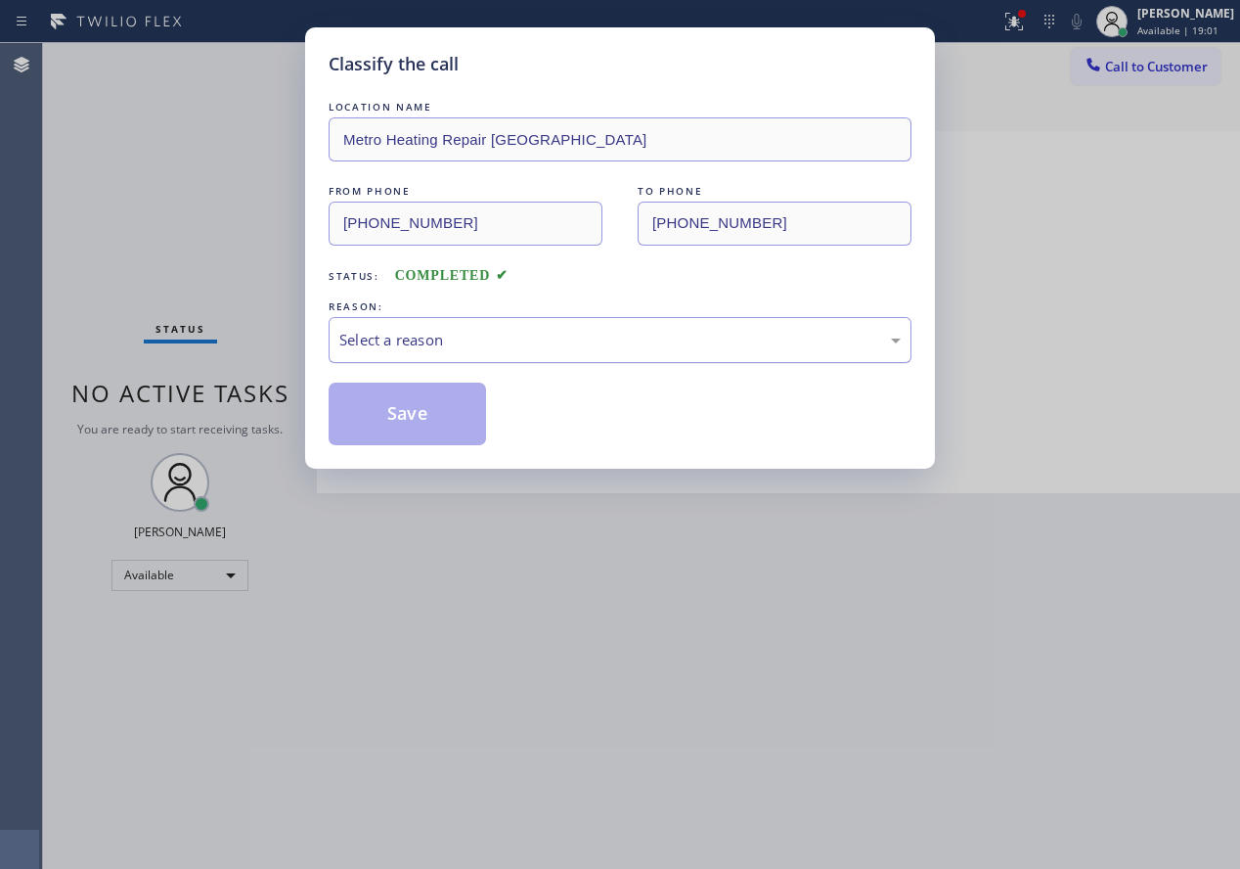
click at [578, 340] on div "Select a reason" at bounding box center [619, 340] width 561 height 22
click at [403, 423] on button "Save" at bounding box center [407, 413] width 157 height 63
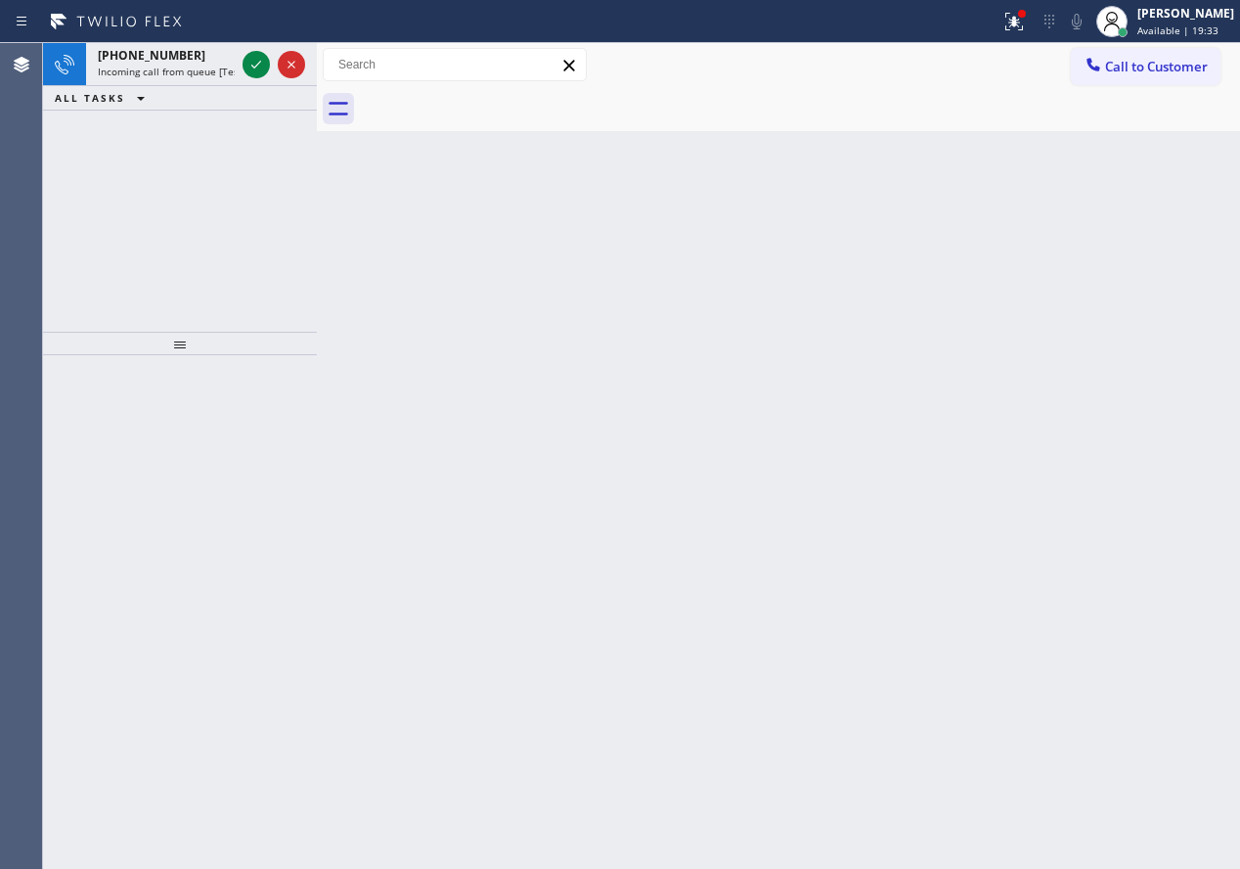
click at [1103, 257] on div "Back to Dashboard Change Sender ID Customers Technicians Select a contact Outbo…" at bounding box center [778, 455] width 923 height 825
click at [253, 73] on icon at bounding box center [256, 64] width 23 height 23
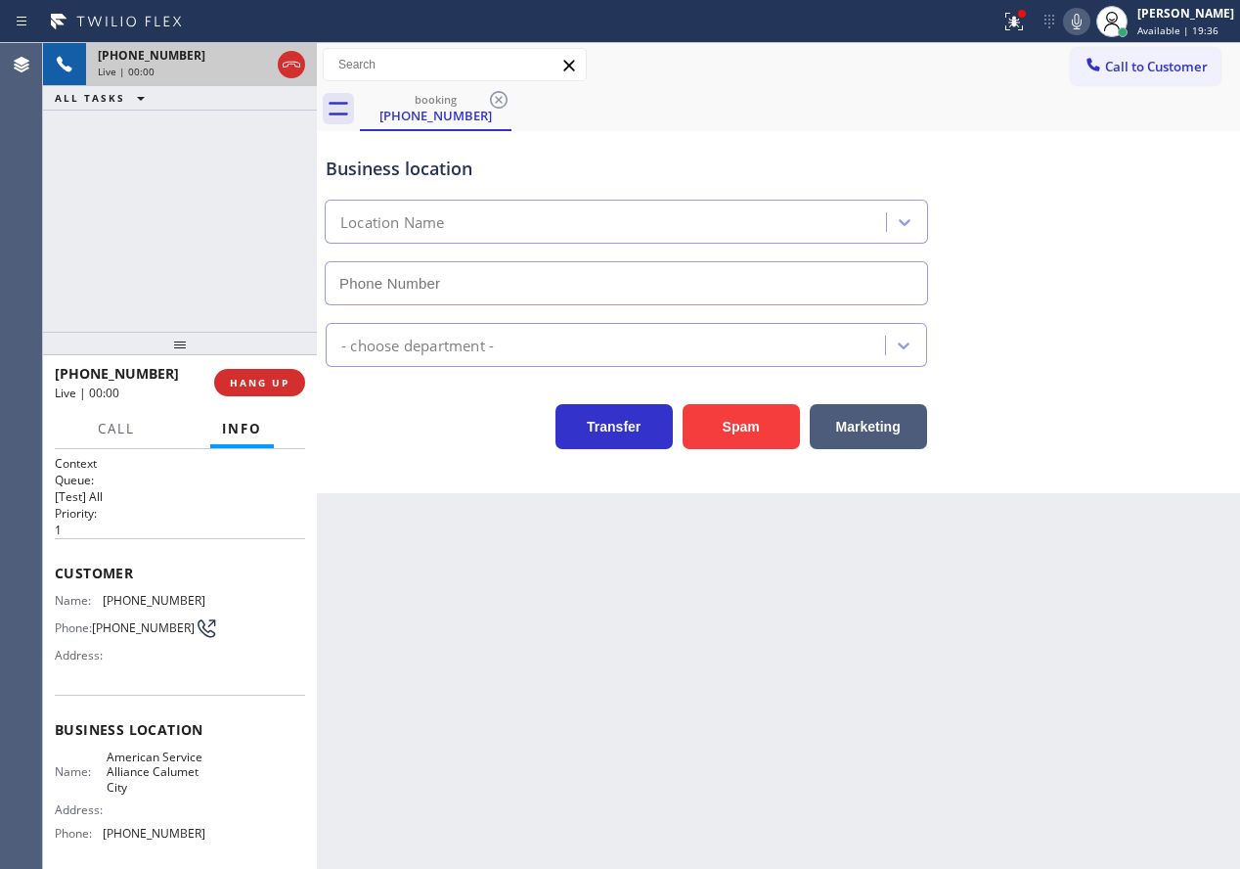
type input "[PHONE_NUMBER]"
click at [109, 771] on span "American Service Alliance Calumet City" at bounding box center [156, 771] width 98 height 45
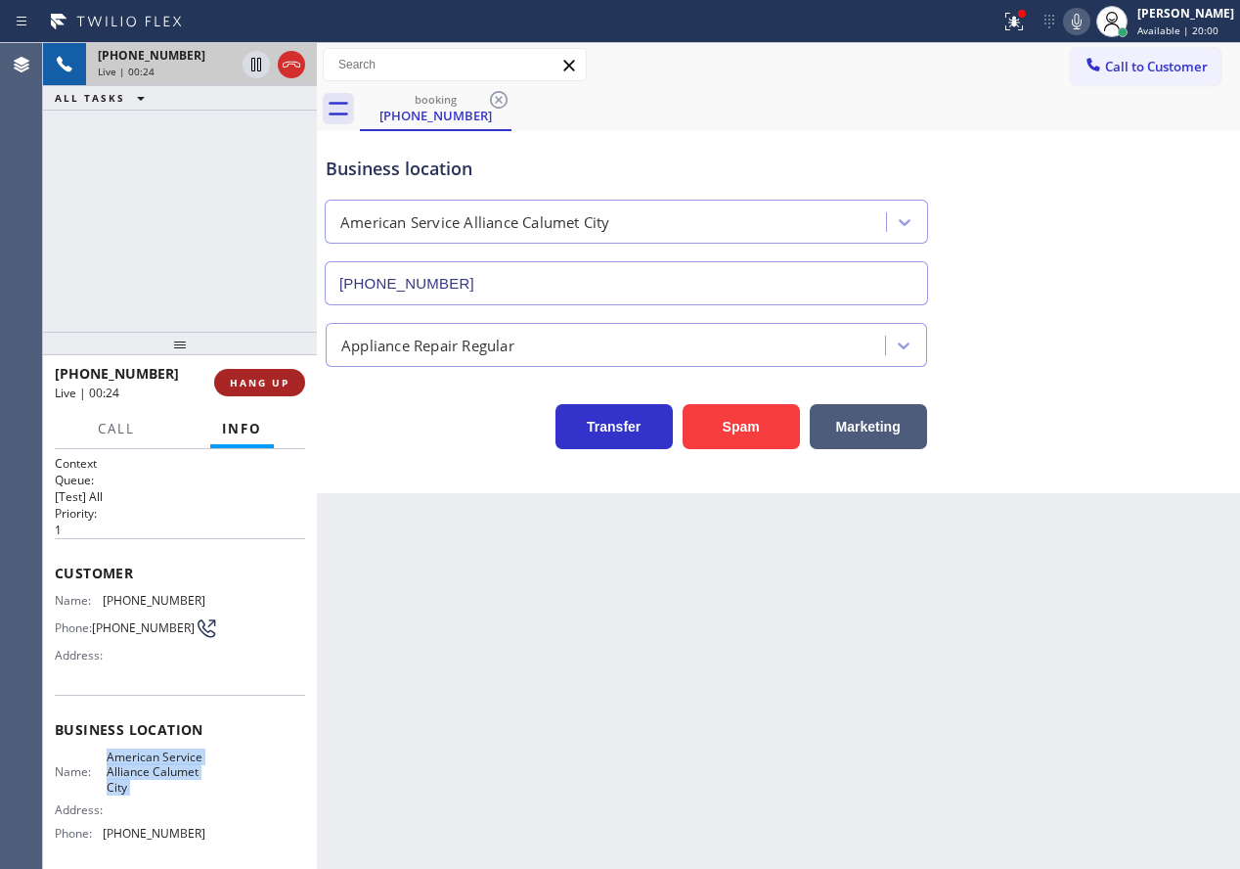
click at [259, 374] on button "HANG UP" at bounding box center [259, 382] width 91 height 27
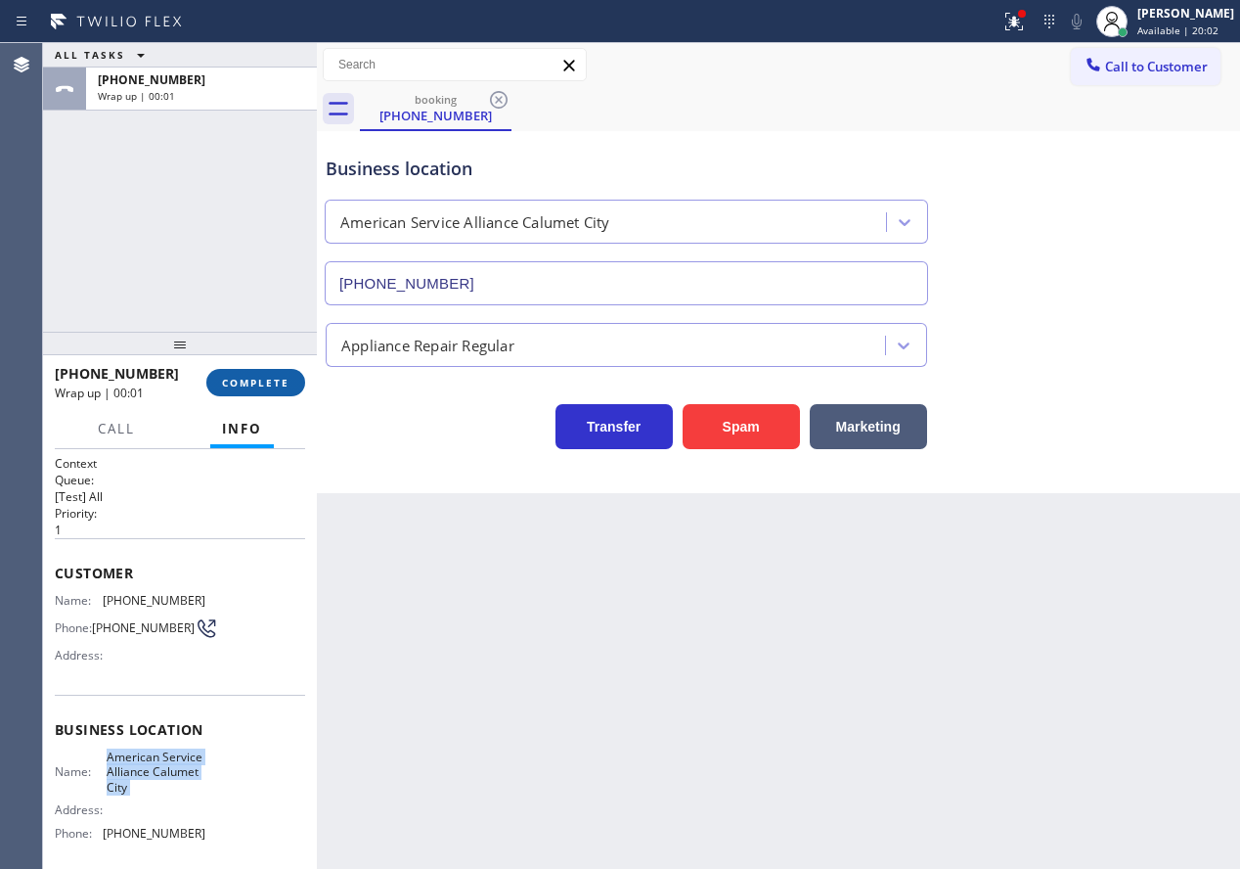
click at [259, 374] on button "COMPLETE" at bounding box center [255, 382] width 99 height 27
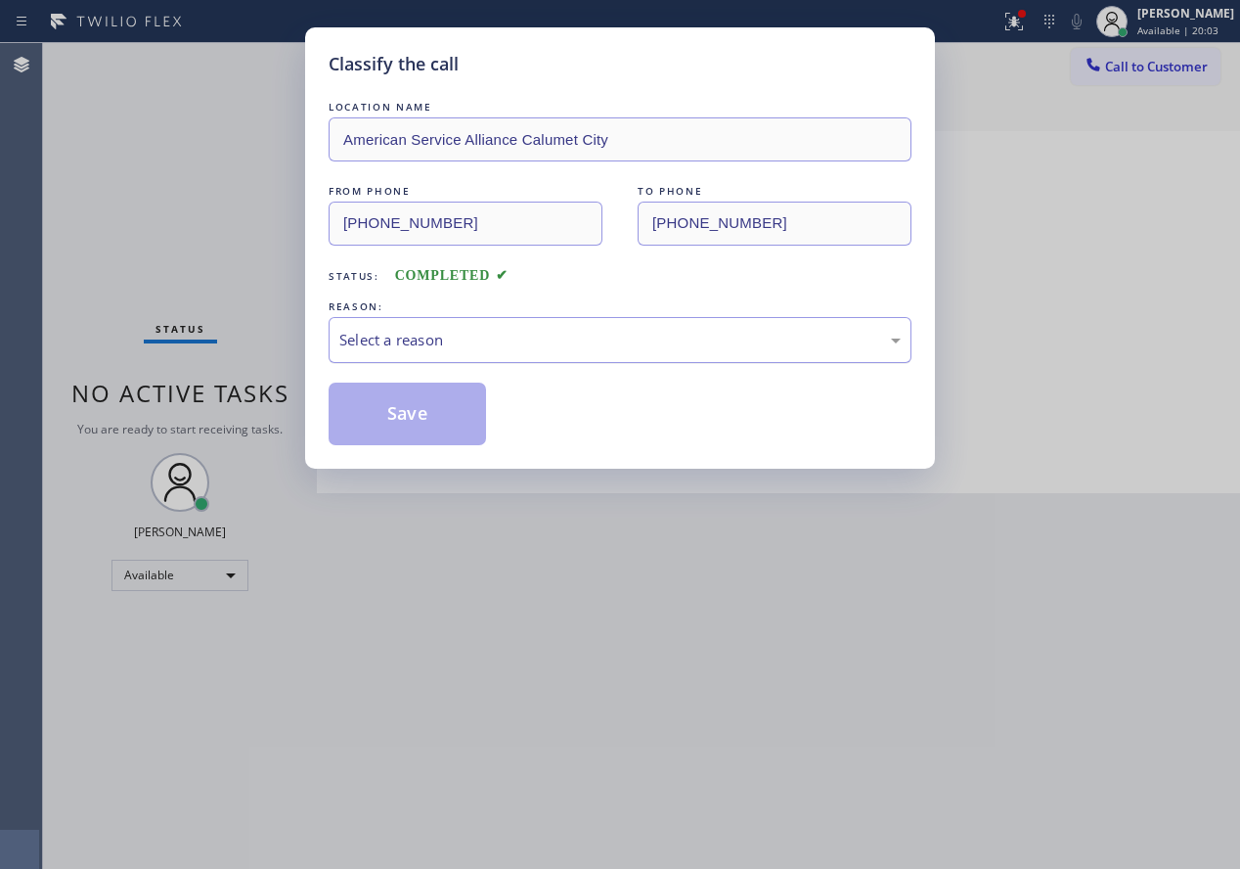
drag, startPoint x: 591, startPoint y: 336, endPoint x: 585, endPoint y: 345, distance: 10.6
click at [590, 336] on div "Select a reason" at bounding box center [619, 340] width 561 height 22
click at [449, 430] on button "Save" at bounding box center [407, 413] width 157 height 63
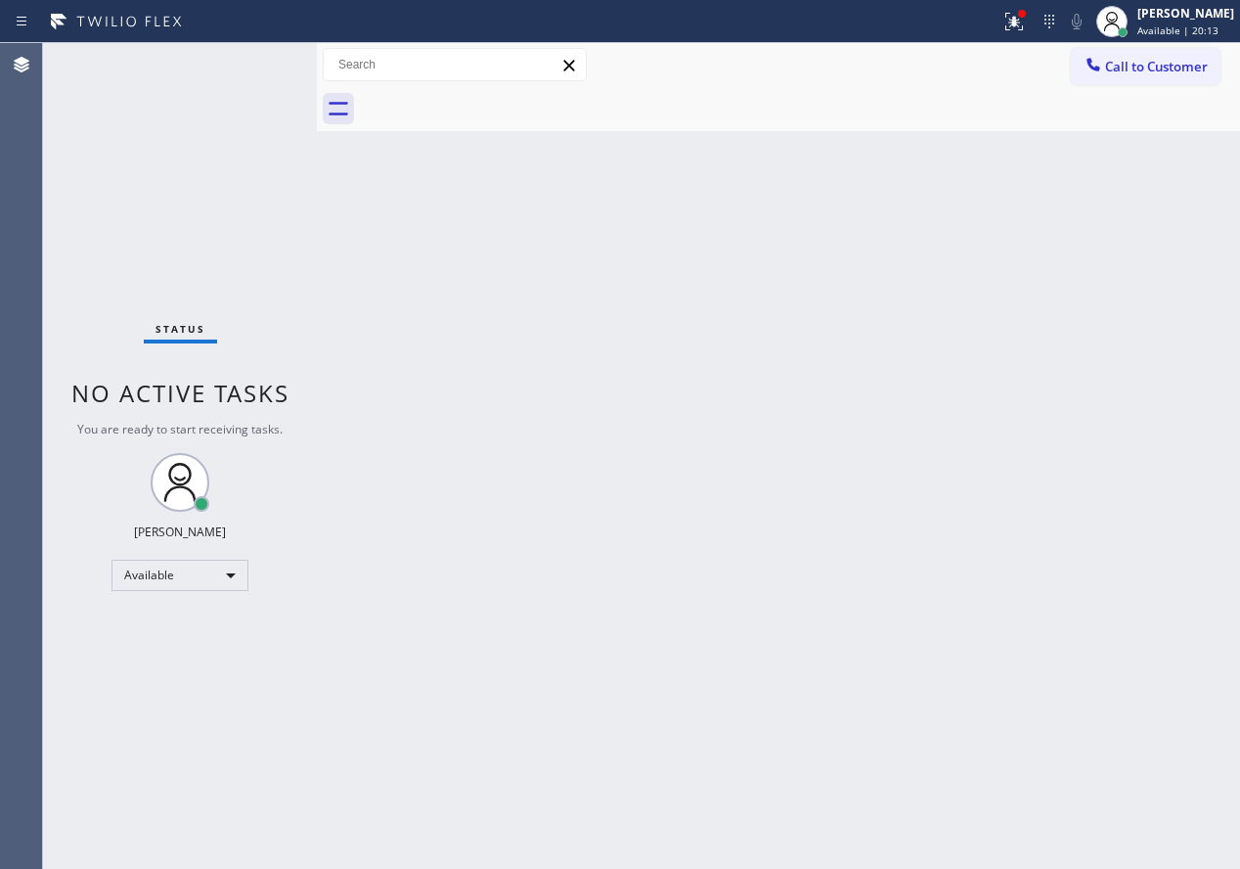
click at [1162, 571] on div "Back to Dashboard Change Sender ID Customers Technicians Select a contact Outbo…" at bounding box center [778, 455] width 923 height 825
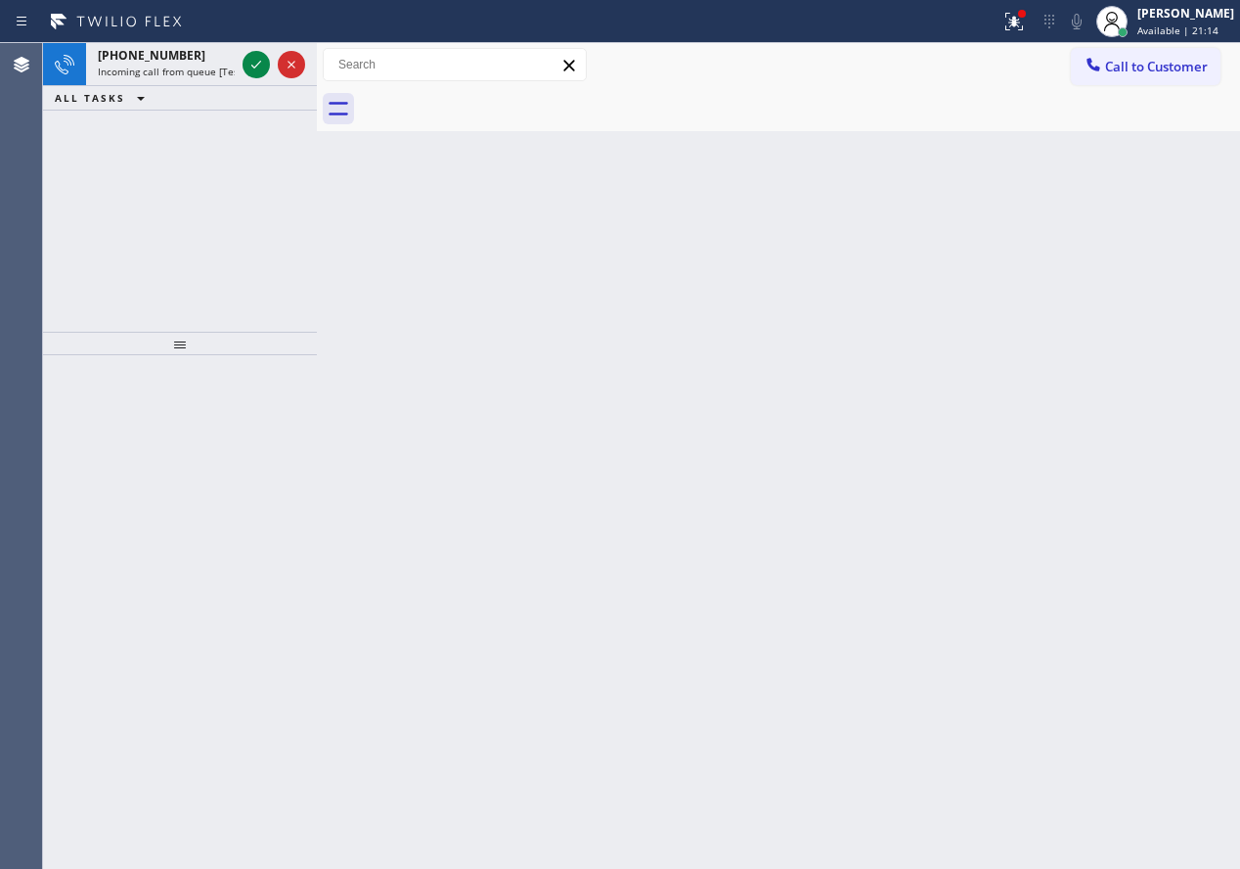
click at [1093, 298] on div "Back to Dashboard Change Sender ID Customers Technicians Select a contact Outbo…" at bounding box center [778, 455] width 923 height 825
click at [260, 68] on icon at bounding box center [256, 64] width 23 height 23
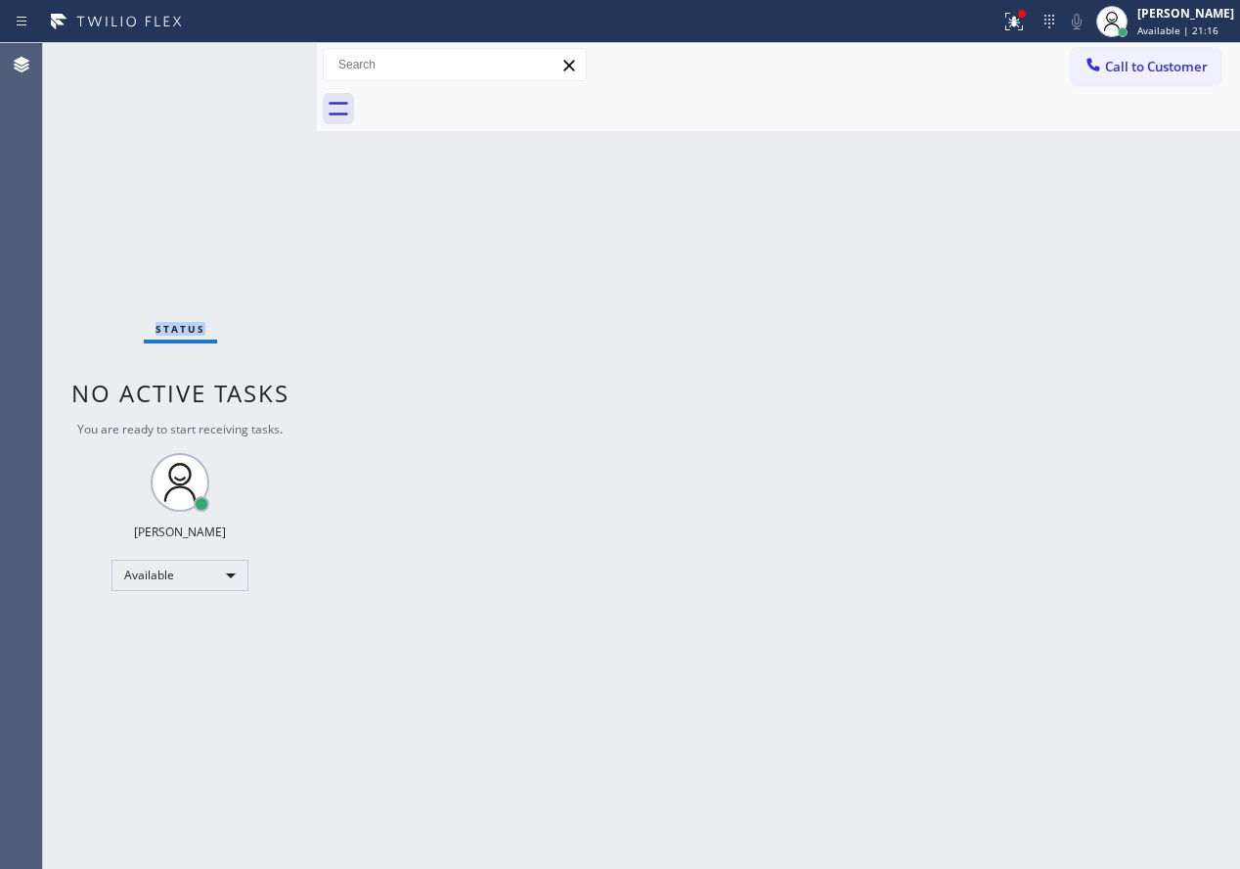
click at [260, 68] on div "Status No active tasks You are ready to start receiving tasks. [PERSON_NAME] Av…" at bounding box center [180, 455] width 274 height 825
click at [1066, 293] on div "Back to Dashboard Change Sender ID Customers Technicians Select a contact Outbo…" at bounding box center [778, 455] width 923 height 825
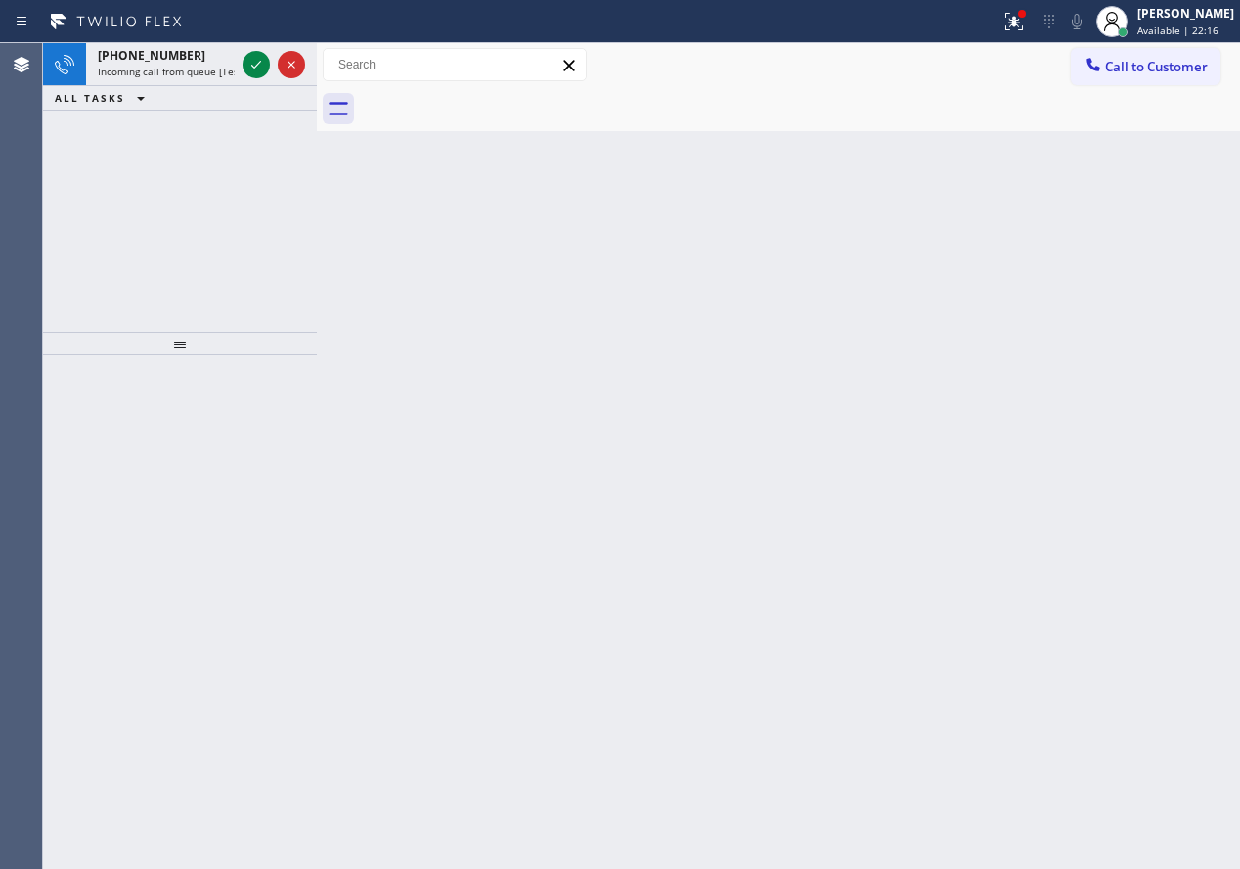
click at [1111, 415] on div "Back to Dashboard Change Sender ID Customers Technicians Select a contact Outbo…" at bounding box center [778, 455] width 923 height 825
click at [255, 69] on icon at bounding box center [256, 64] width 23 height 23
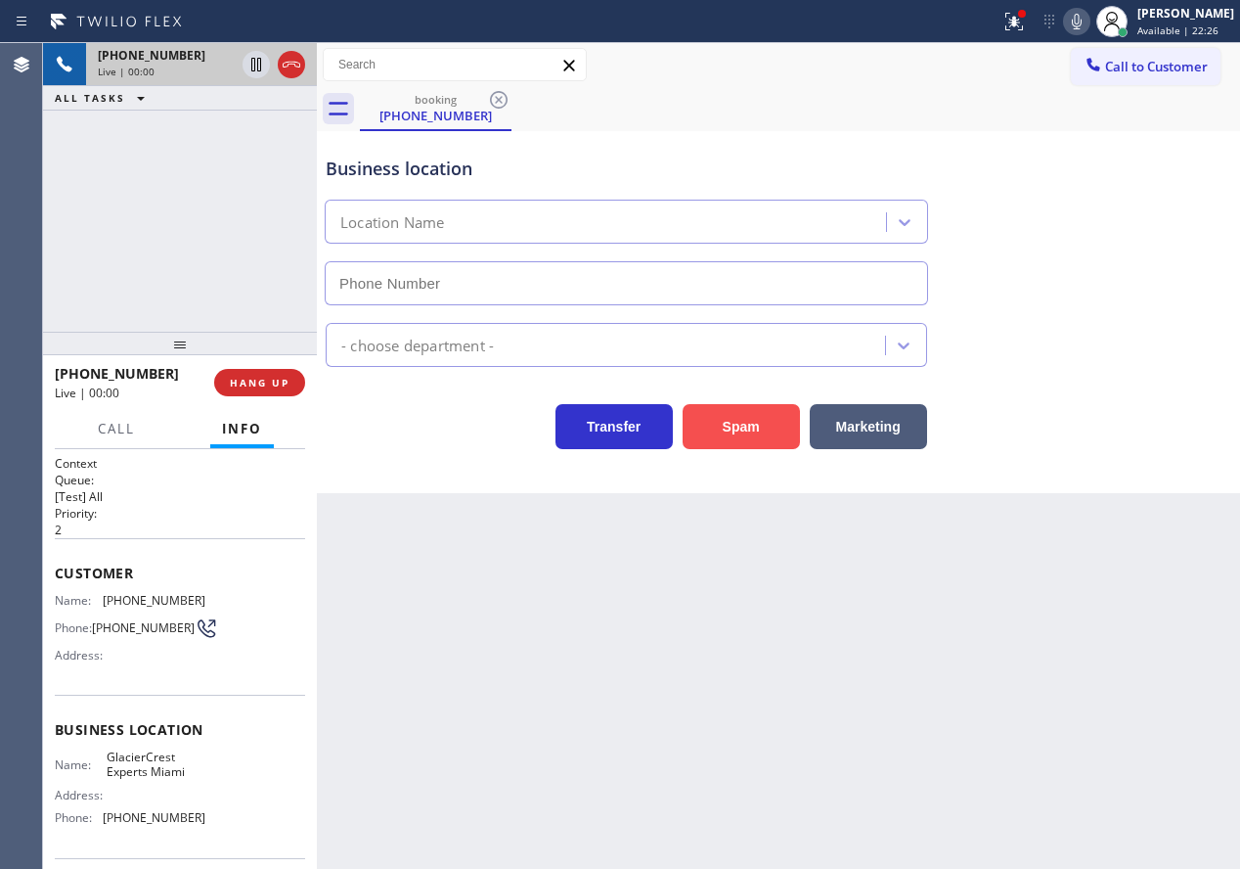
type input "[PHONE_NUMBER]"
click at [733, 411] on button "Spam" at bounding box center [741, 426] width 117 height 45
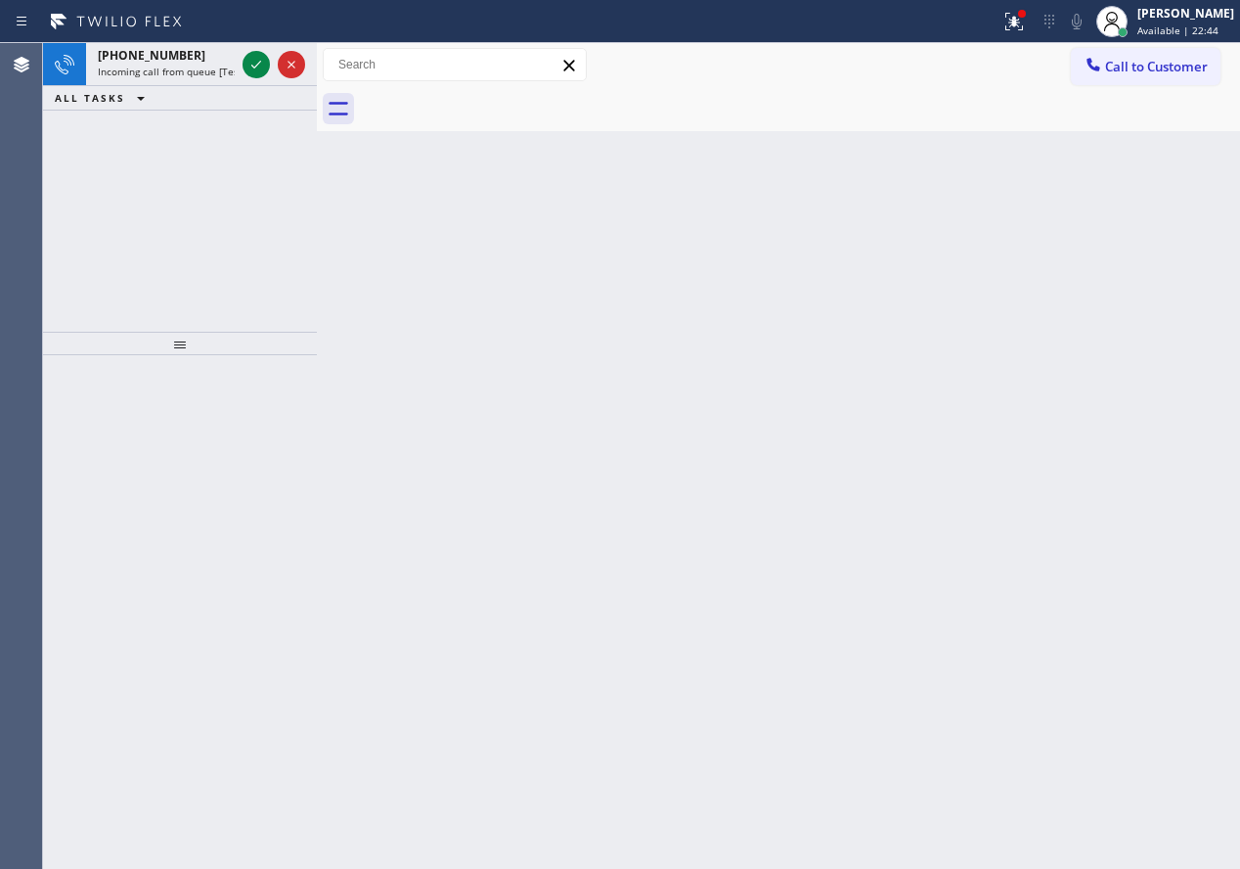
click at [1036, 278] on div "Back to Dashboard Change Sender ID Customers Technicians Select a contact Outbo…" at bounding box center [778, 455] width 923 height 825
click at [1035, 200] on div "Back to Dashboard Change Sender ID Customers Technicians Select a contact Outbo…" at bounding box center [778, 455] width 923 height 825
click at [256, 67] on icon at bounding box center [256, 65] width 10 height 8
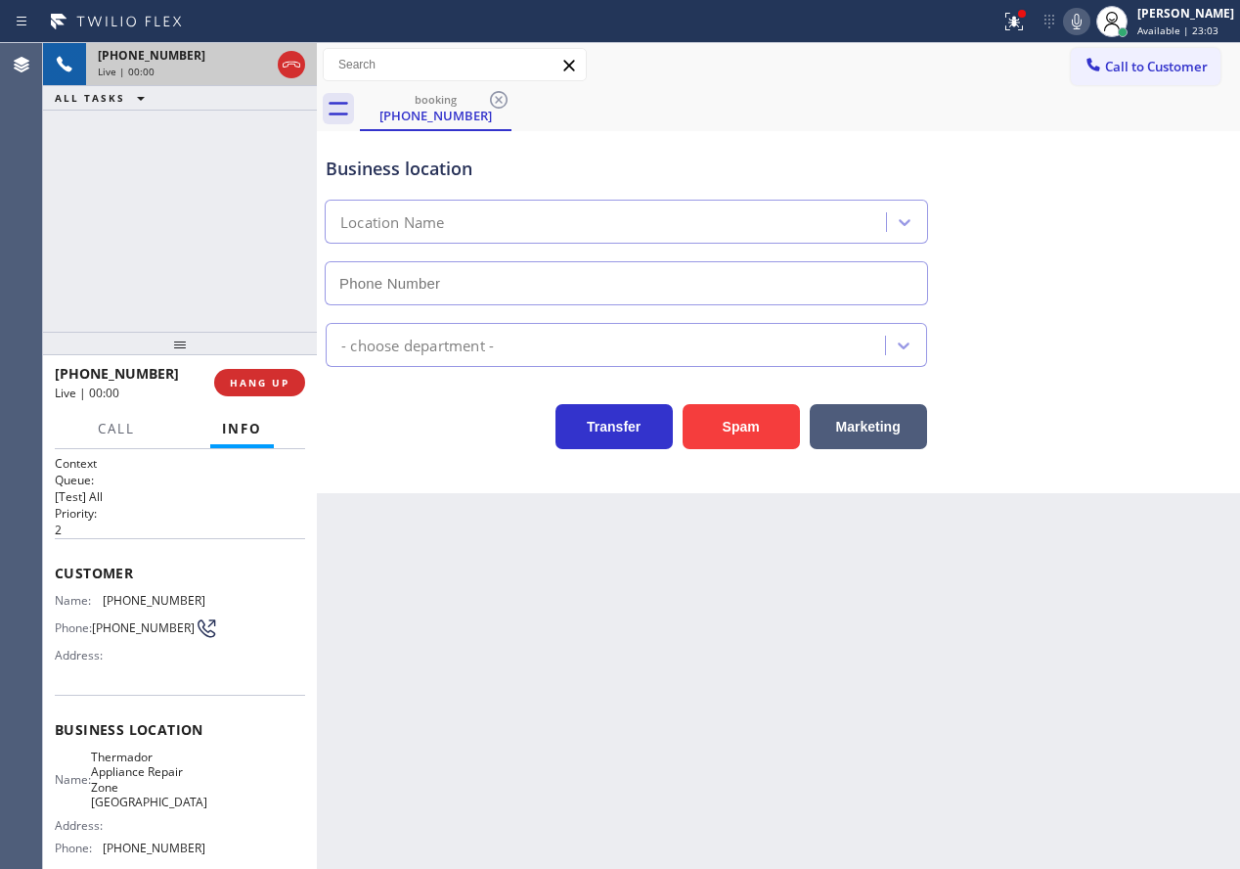
type input "[PHONE_NUMBER]"
click at [135, 805] on div "Name: Thermador Appliance Repair Zone Irvine Address: Phone: [PHONE_NUMBER]" at bounding box center [130, 806] width 151 height 114
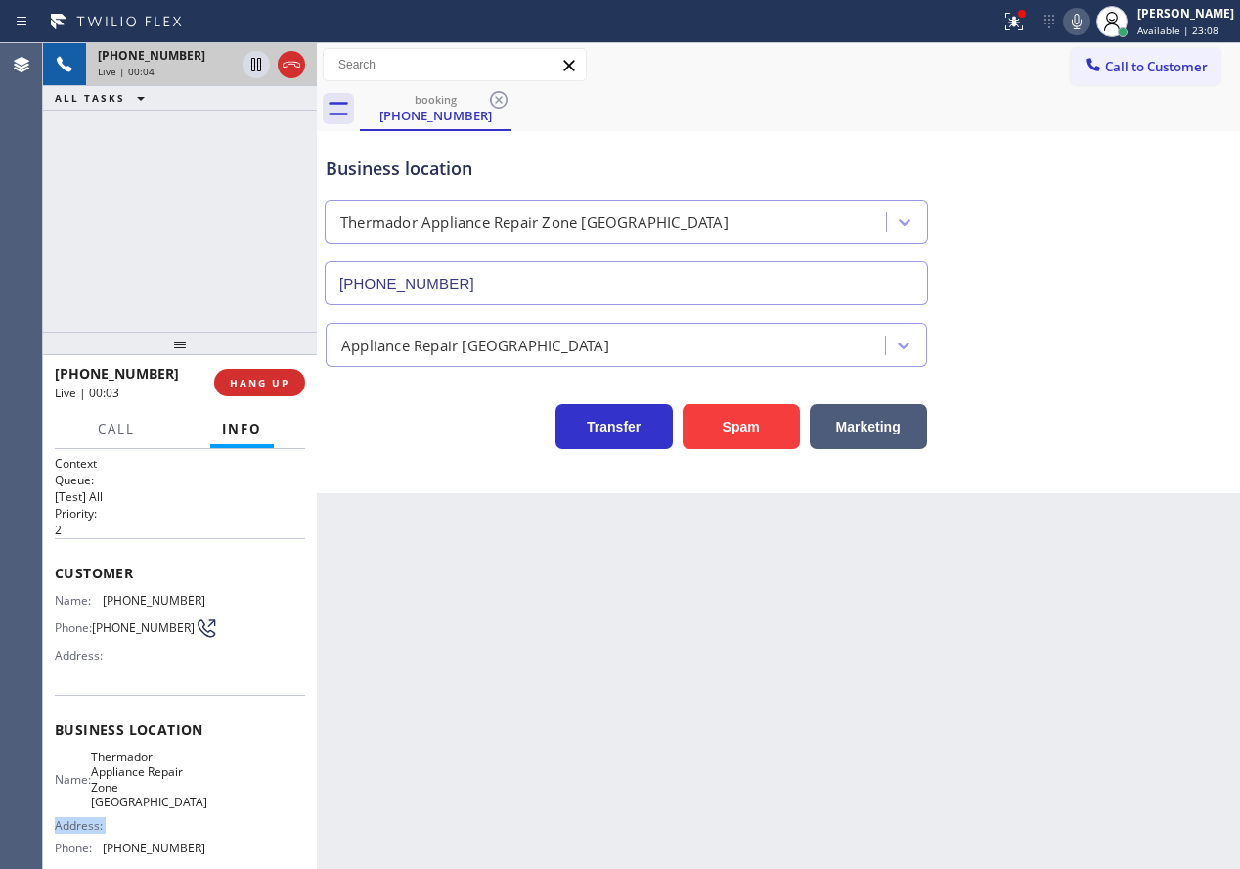
click at [135, 805] on div "Name: Thermador Appliance Repair Zone Irvine Address: Phone: [PHONE_NUMBER]" at bounding box center [130, 806] width 151 height 114
click at [154, 784] on span "Thermador Appliance Repair Zone [GEOGRAPHIC_DATA]" at bounding box center [149, 779] width 116 height 61
click at [512, 292] on input "[PHONE_NUMBER]" at bounding box center [626, 283] width 603 height 44
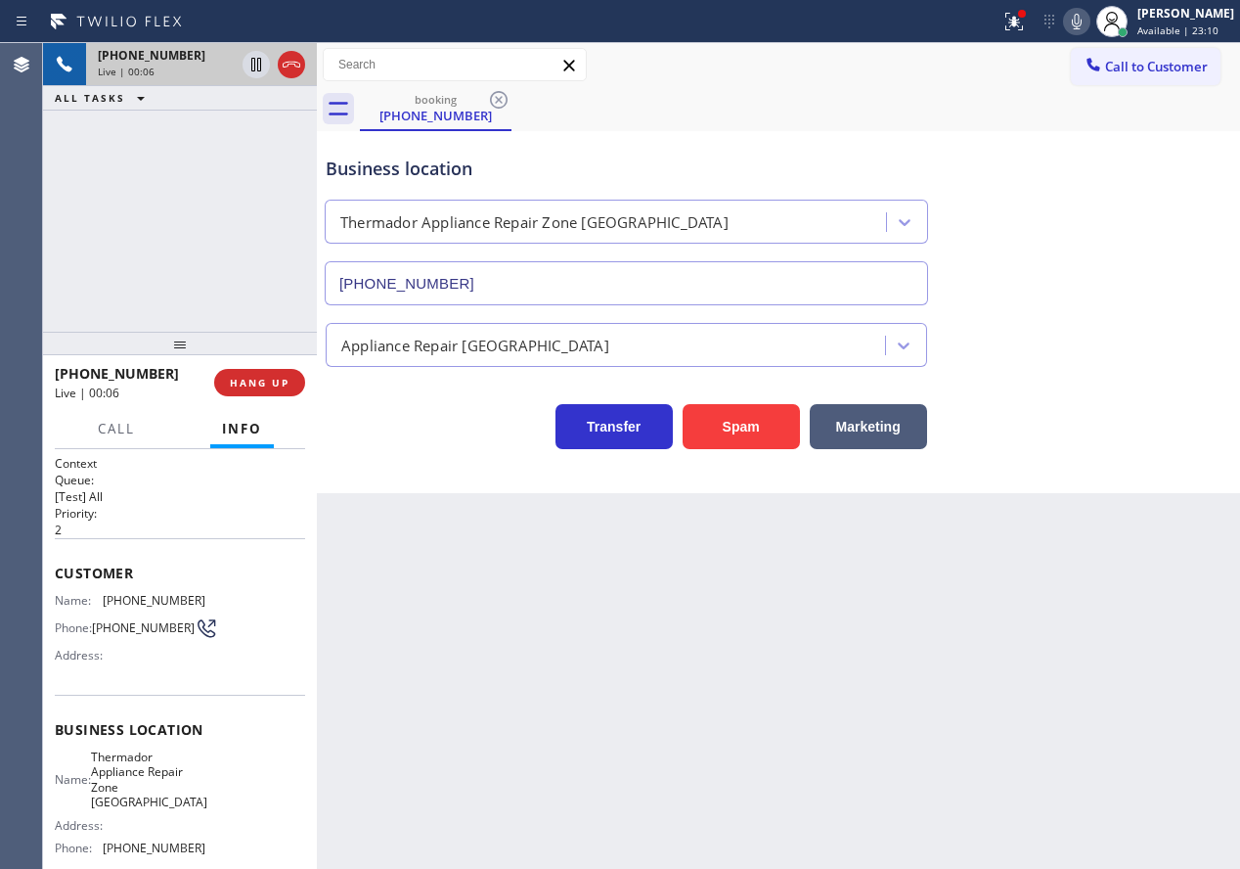
click at [512, 292] on input "[PHONE_NUMBER]" at bounding box center [626, 283] width 603 height 44
click at [1059, 663] on div "Back to Dashboard Change Sender ID Customers Technicians Select a contact Outbo…" at bounding box center [778, 455] width 923 height 825
click at [752, 409] on button "Spam" at bounding box center [741, 426] width 117 height 45
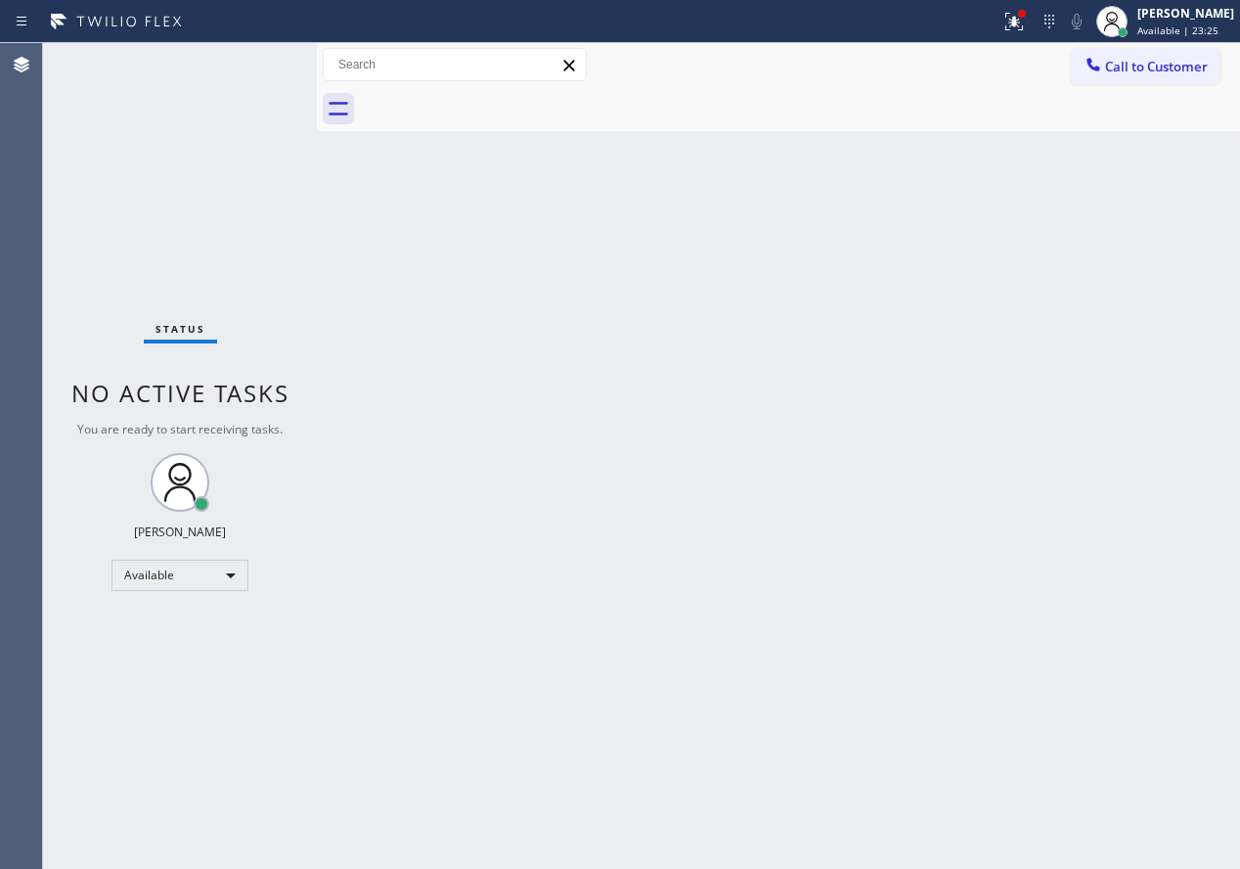
click at [846, 601] on div "Back to Dashboard Change Sender ID Customers Technicians Select a contact Outbo…" at bounding box center [778, 455] width 923 height 825
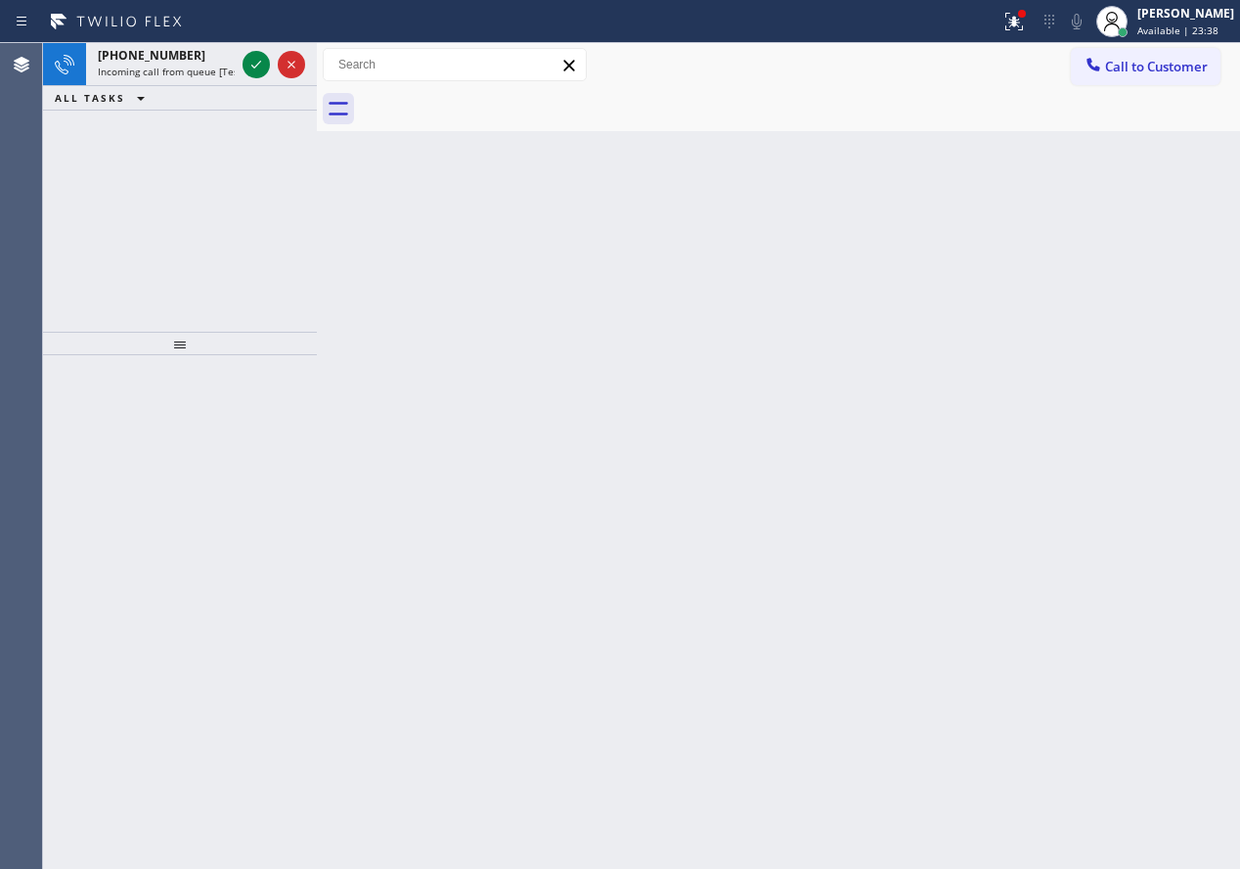
click at [1054, 298] on div "Back to Dashboard Change Sender ID Customers Technicians Select a contact Outbo…" at bounding box center [778, 455] width 923 height 825
click at [244, 68] on div at bounding box center [256, 64] width 27 height 23
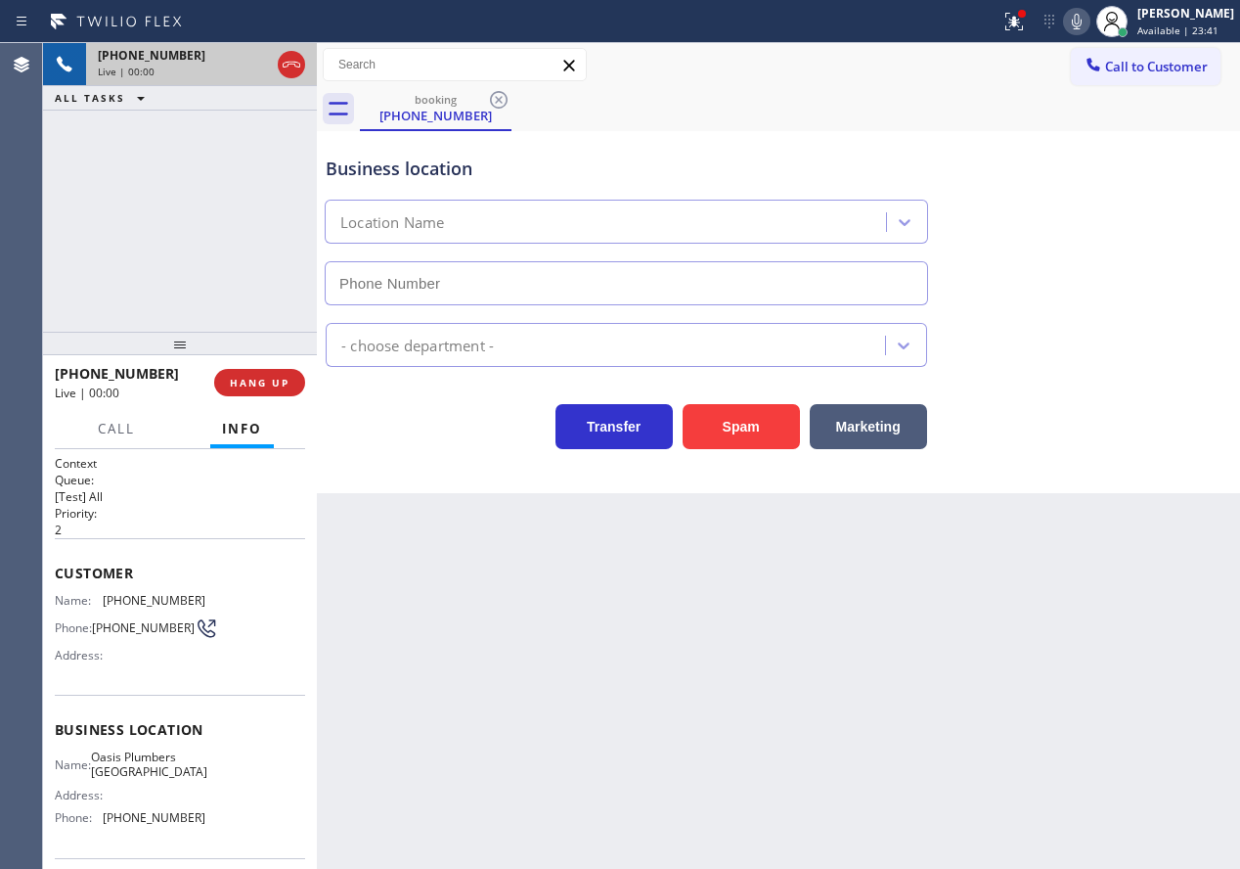
type input "[PHONE_NUMBER]"
click at [758, 421] on button "Spam" at bounding box center [741, 426] width 117 height 45
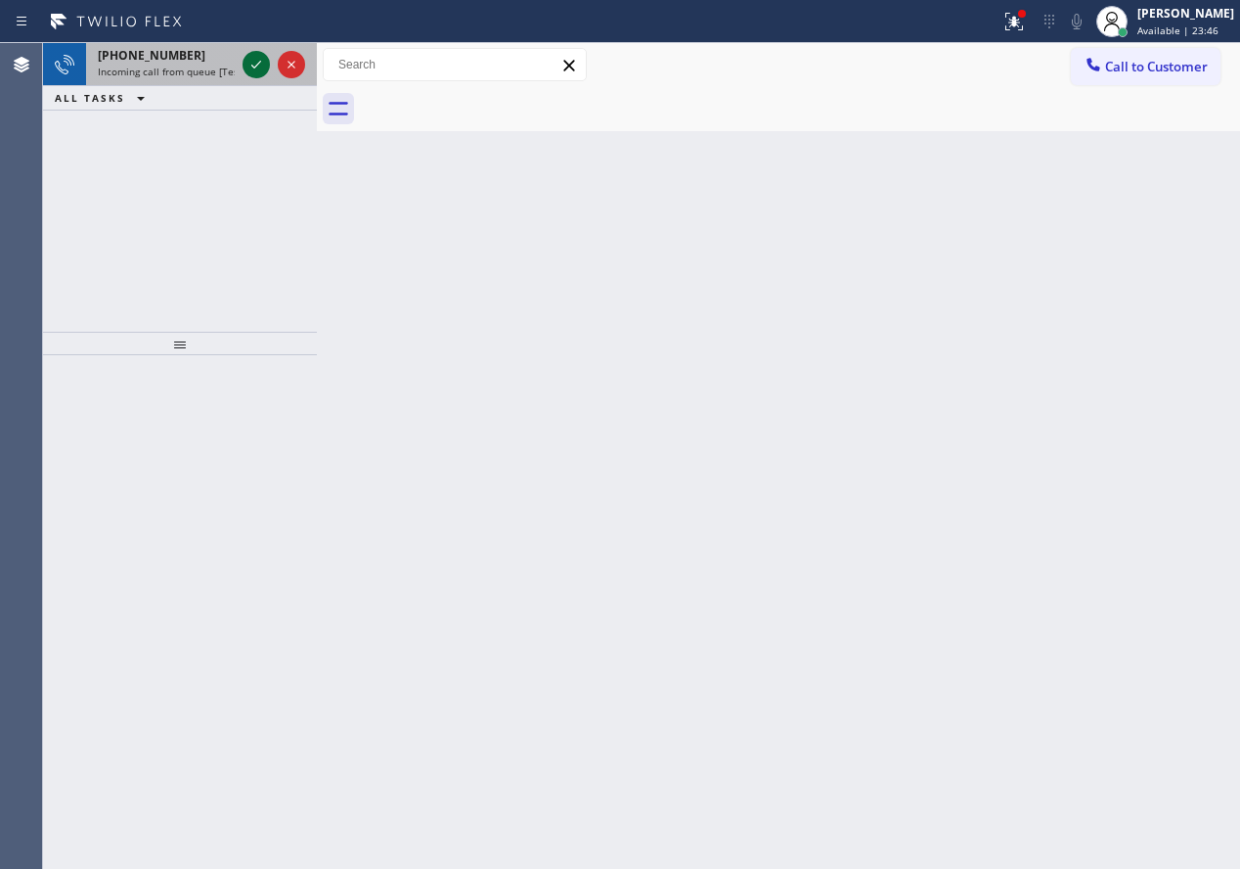
click at [252, 63] on icon at bounding box center [256, 64] width 23 height 23
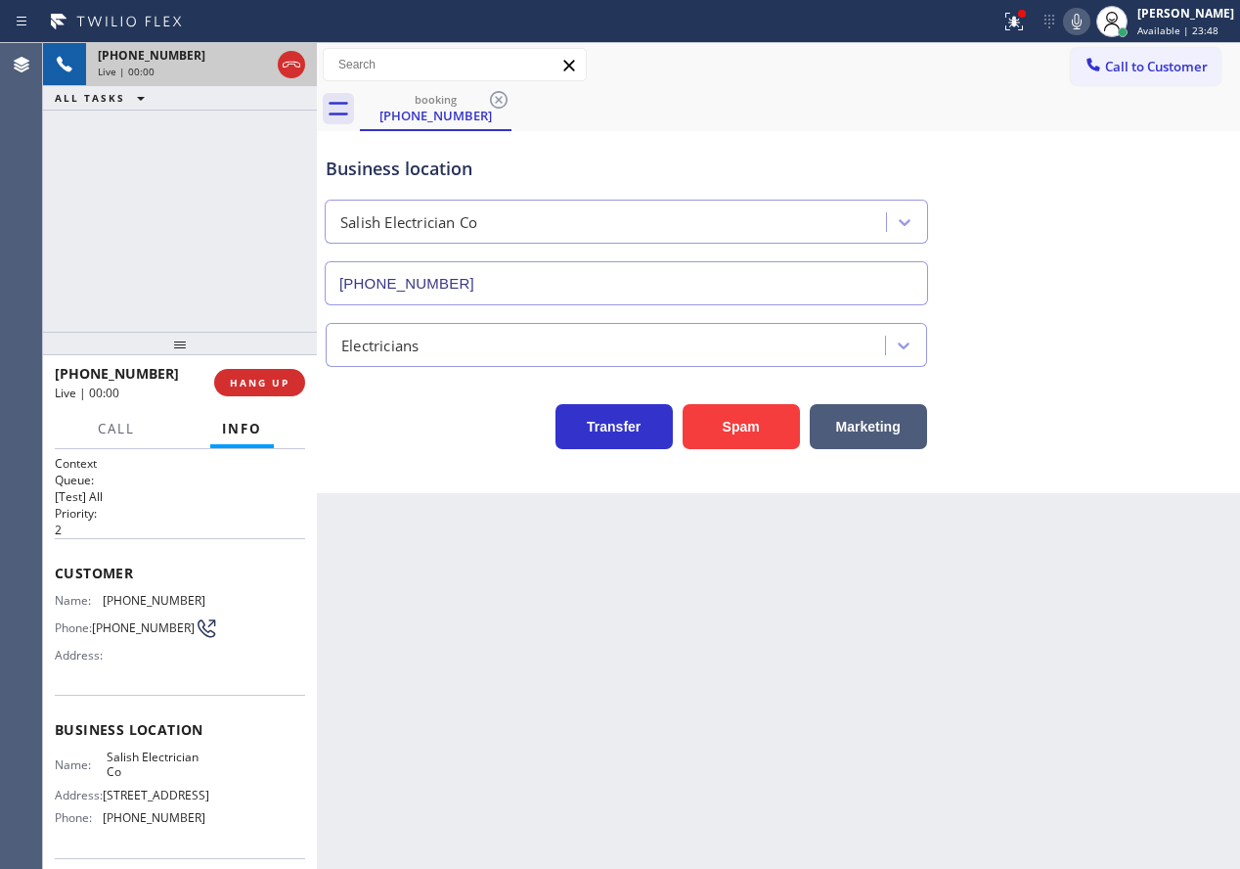
type input "[PHONE_NUMBER]"
click at [272, 379] on span "HANG UP" at bounding box center [260, 383] width 60 height 14
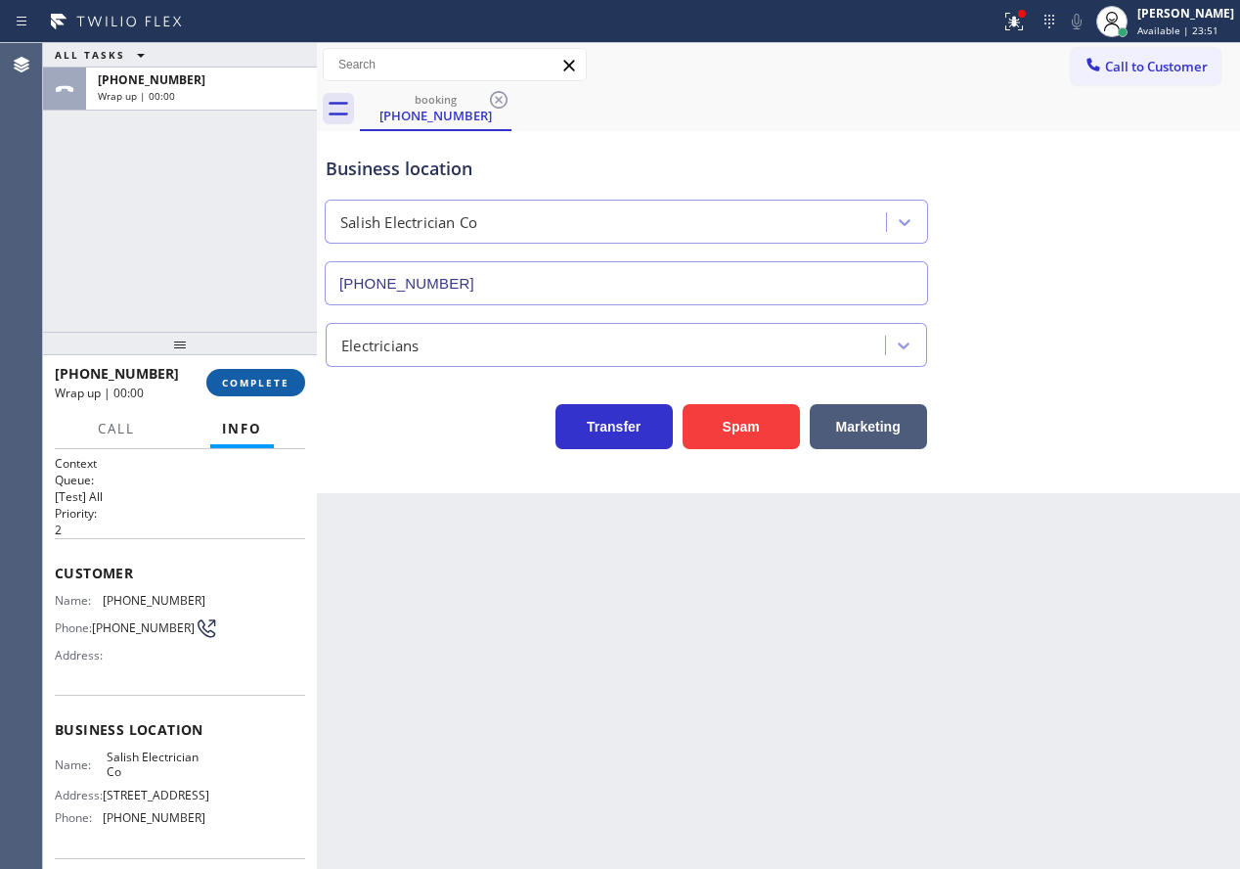
click at [272, 379] on span "COMPLETE" at bounding box center [255, 383] width 67 height 14
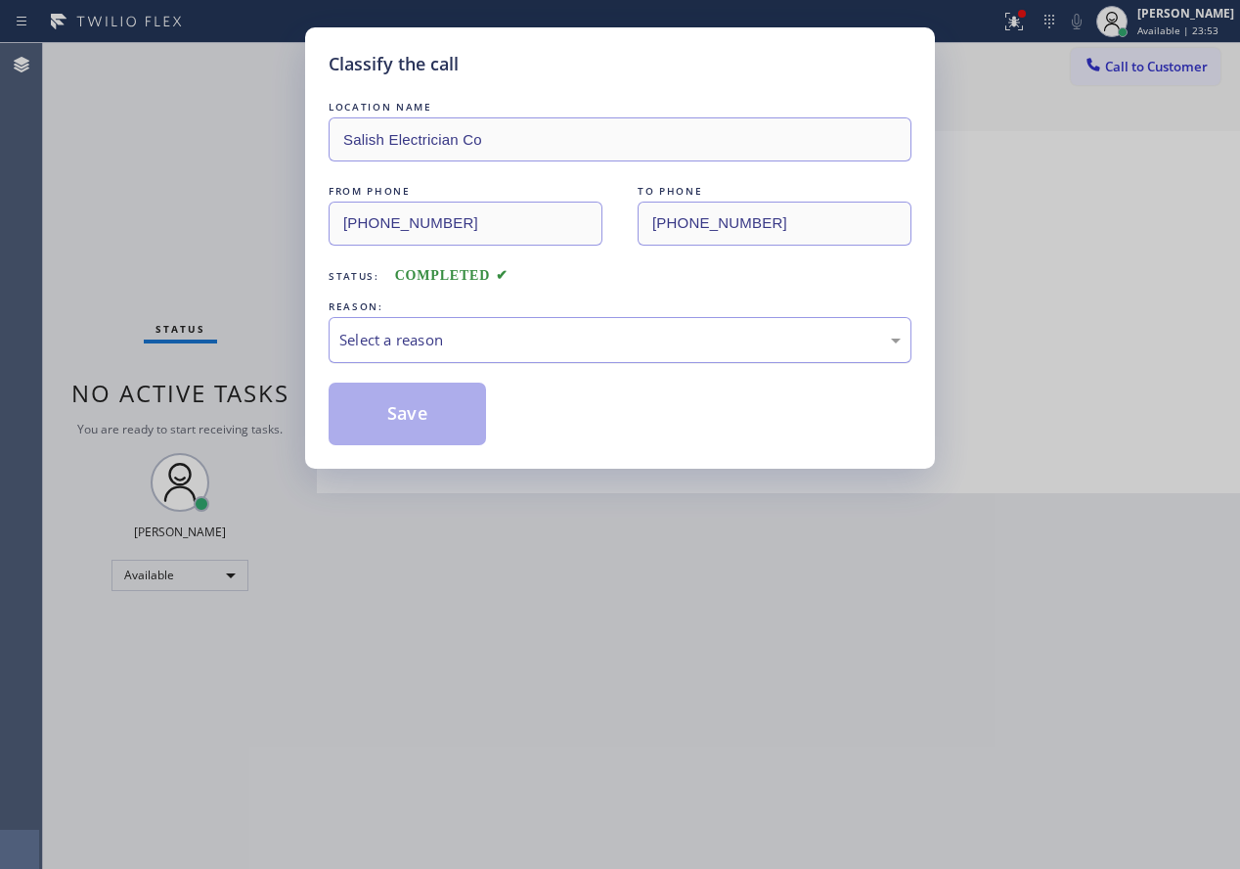
click at [596, 348] on div "Select a reason" at bounding box center [619, 340] width 561 height 22
click at [429, 419] on button "Save" at bounding box center [407, 413] width 157 height 63
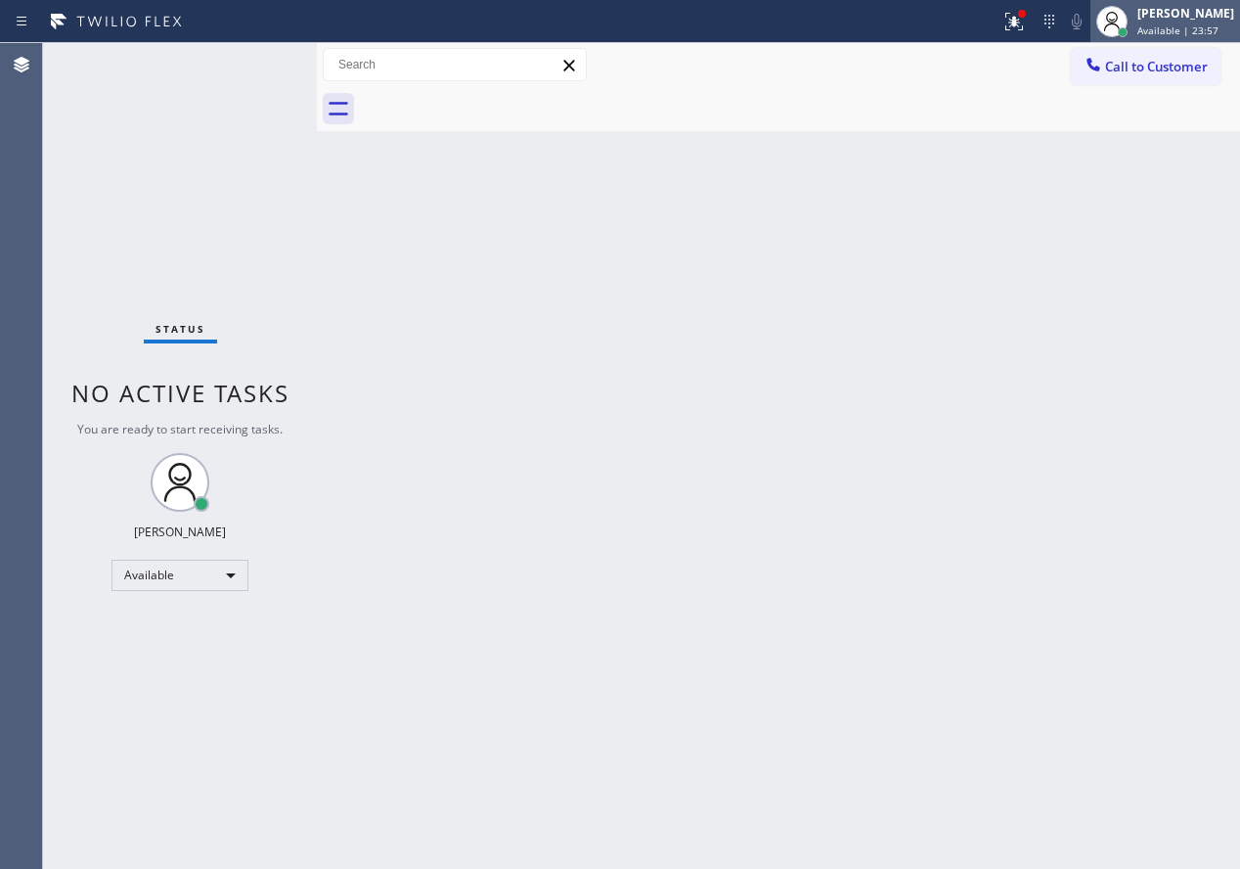
click at [1160, 19] on div "[PERSON_NAME]" at bounding box center [1185, 13] width 97 height 17
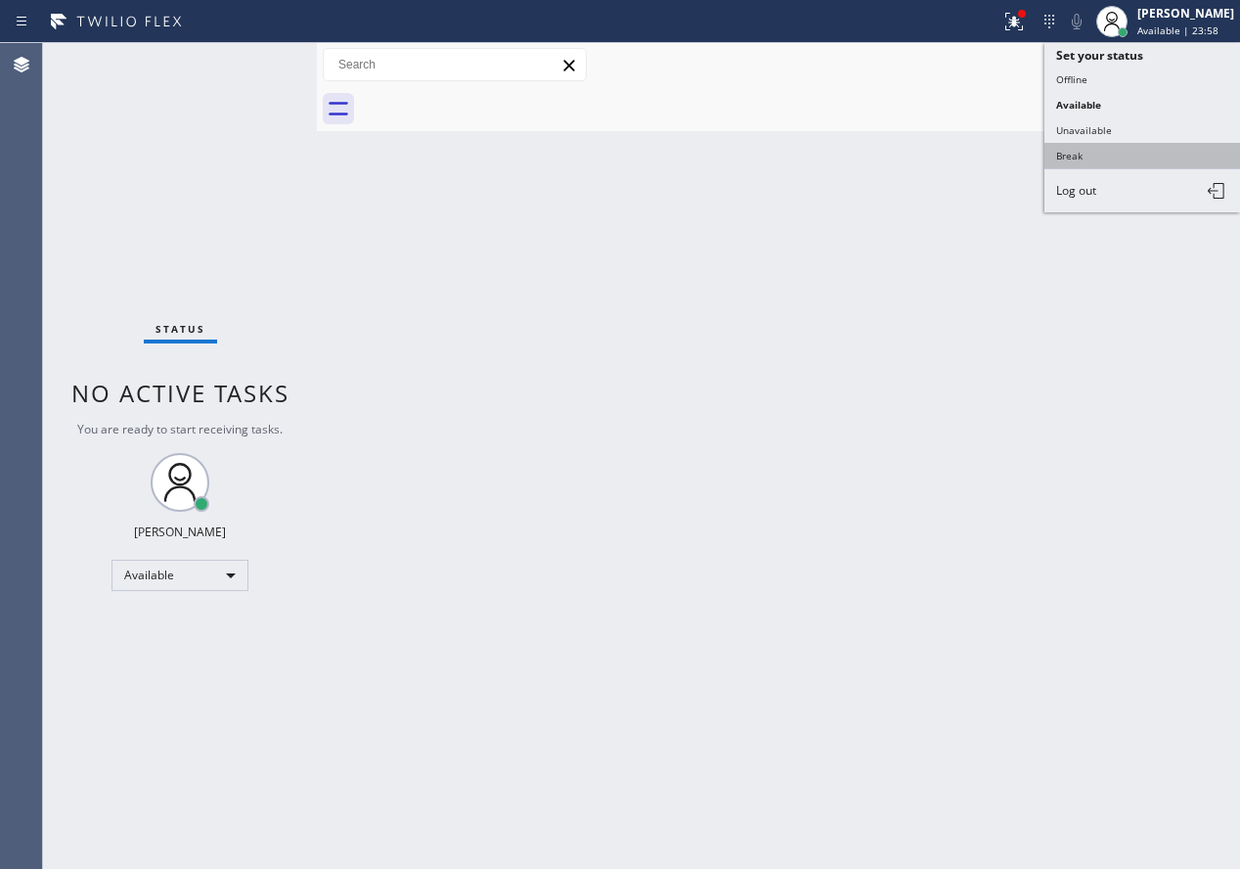
click at [1082, 155] on button "Break" at bounding box center [1143, 155] width 196 height 25
